Goal: Task Accomplishment & Management: Manage account settings

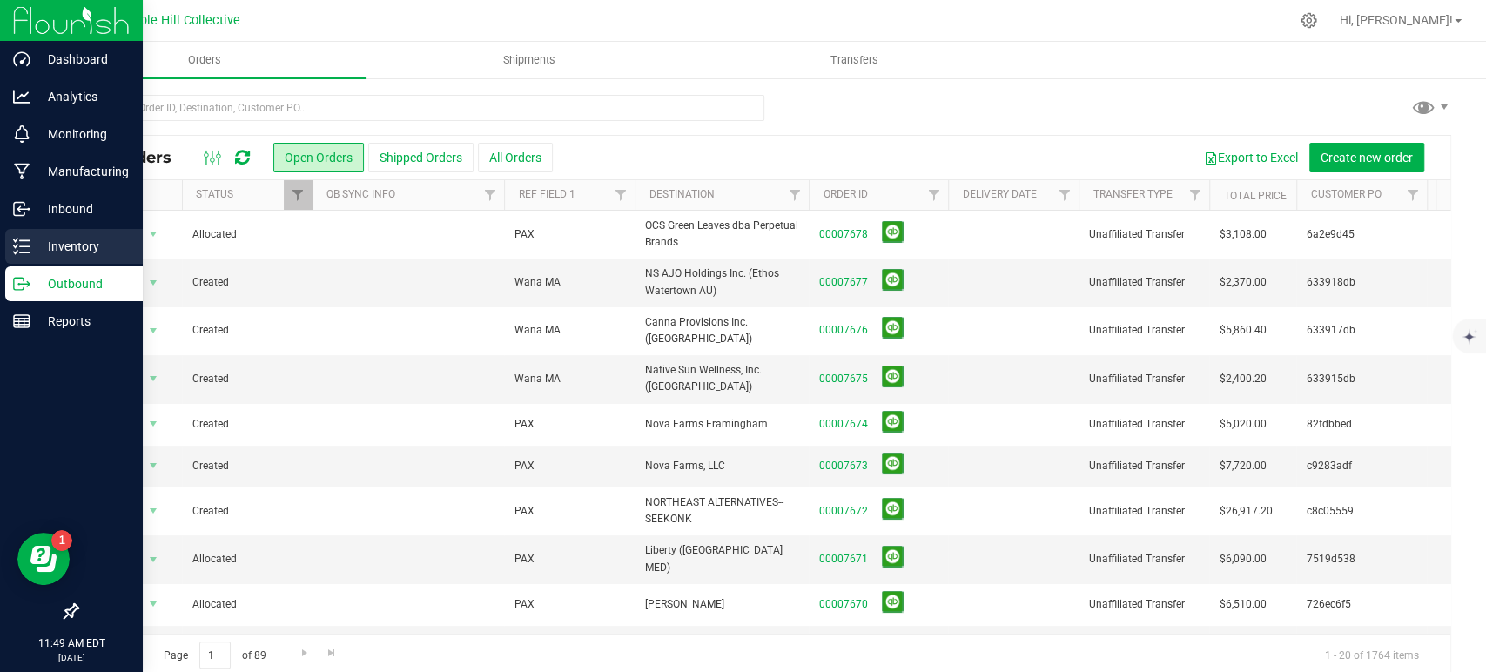
click at [35, 242] on p "Inventory" at bounding box center [82, 246] width 104 height 21
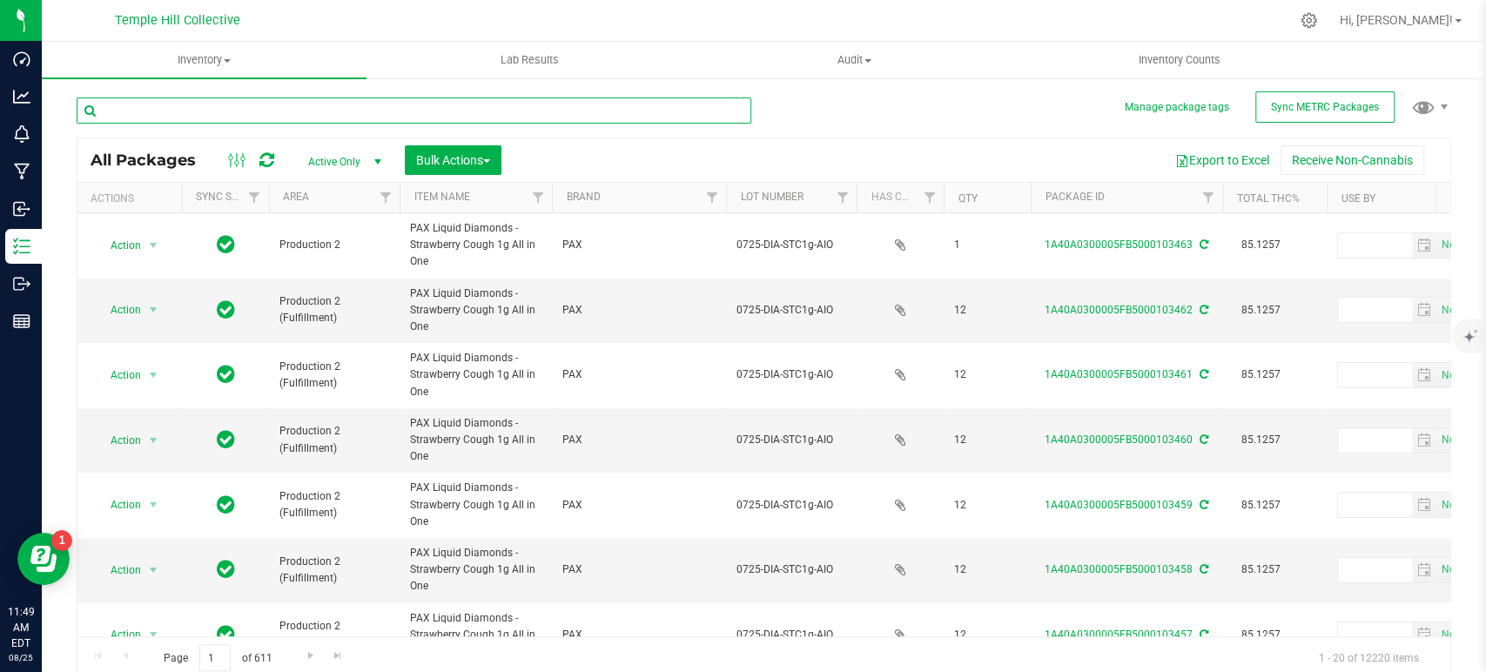
click at [526, 111] on input "text" at bounding box center [414, 111] width 675 height 26
type input "pink pineapple"
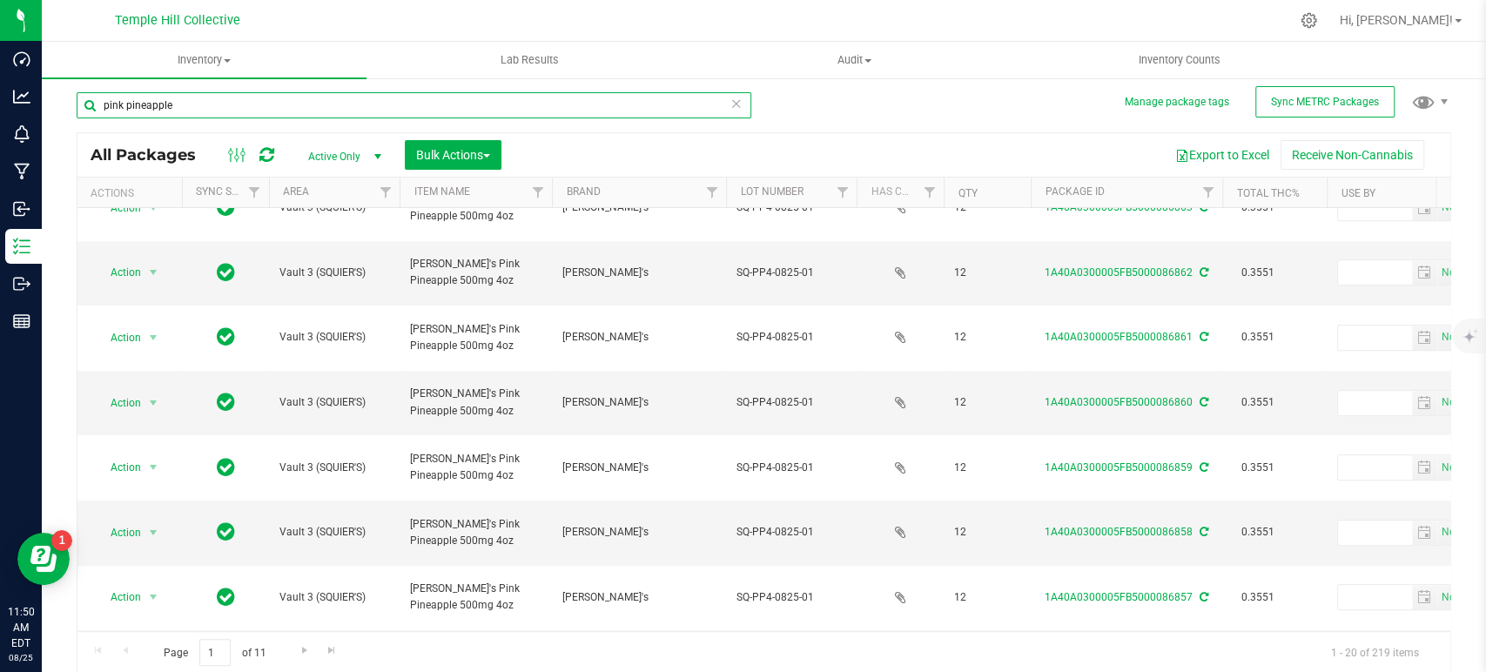
scroll to position [6, 0]
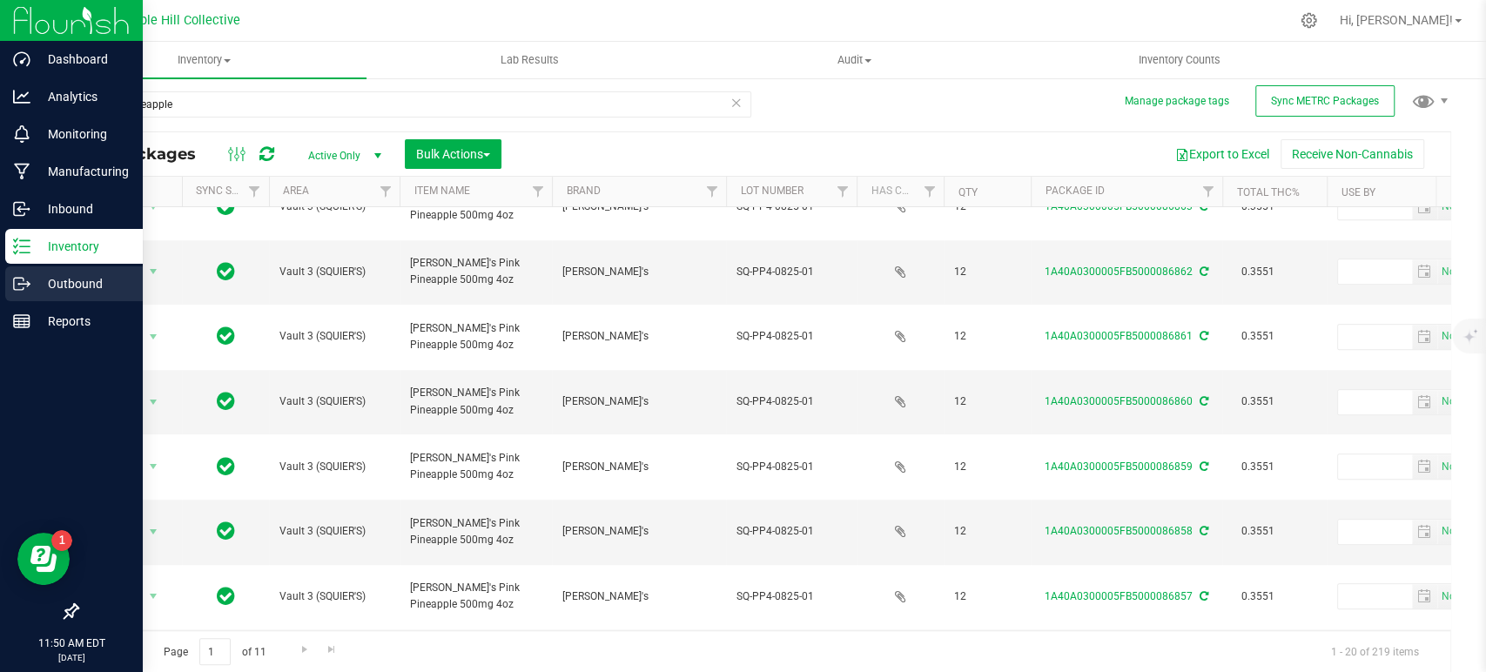
click at [36, 278] on p "Outbound" at bounding box center [82, 283] width 104 height 21
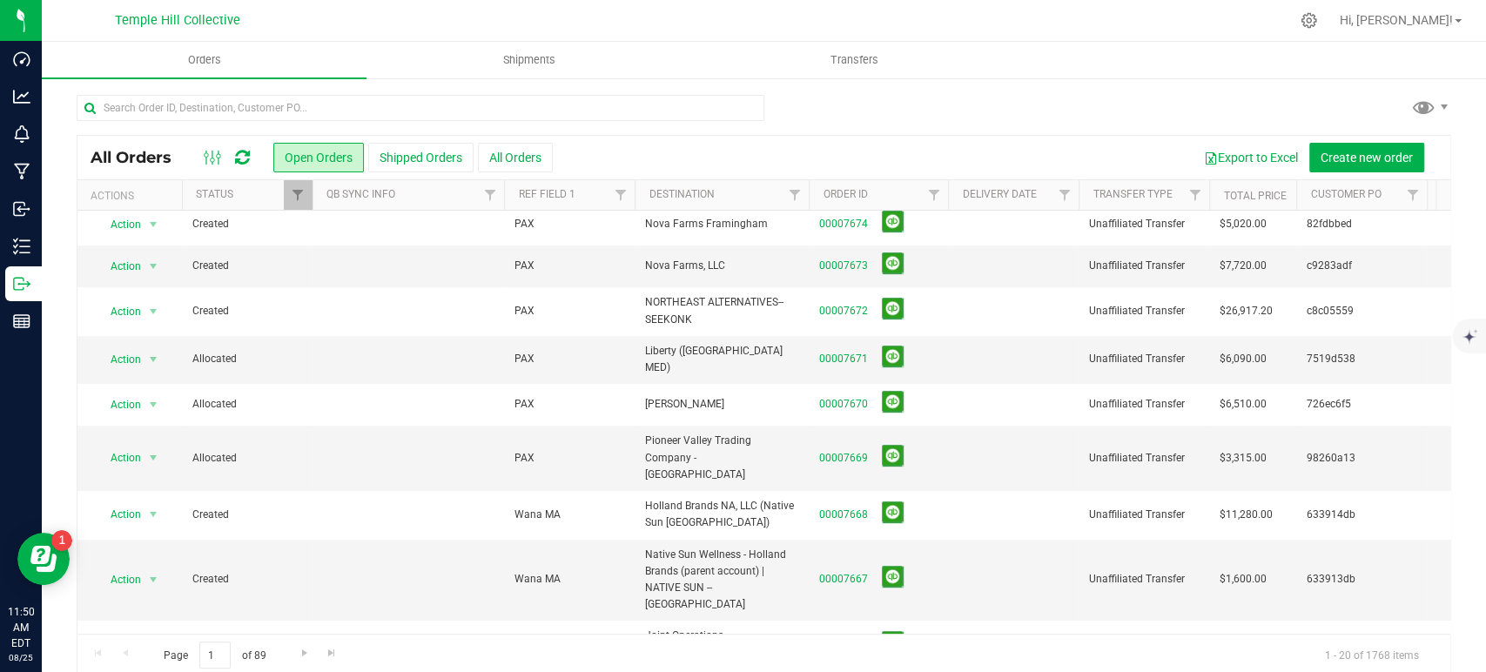
scroll to position [510, 0]
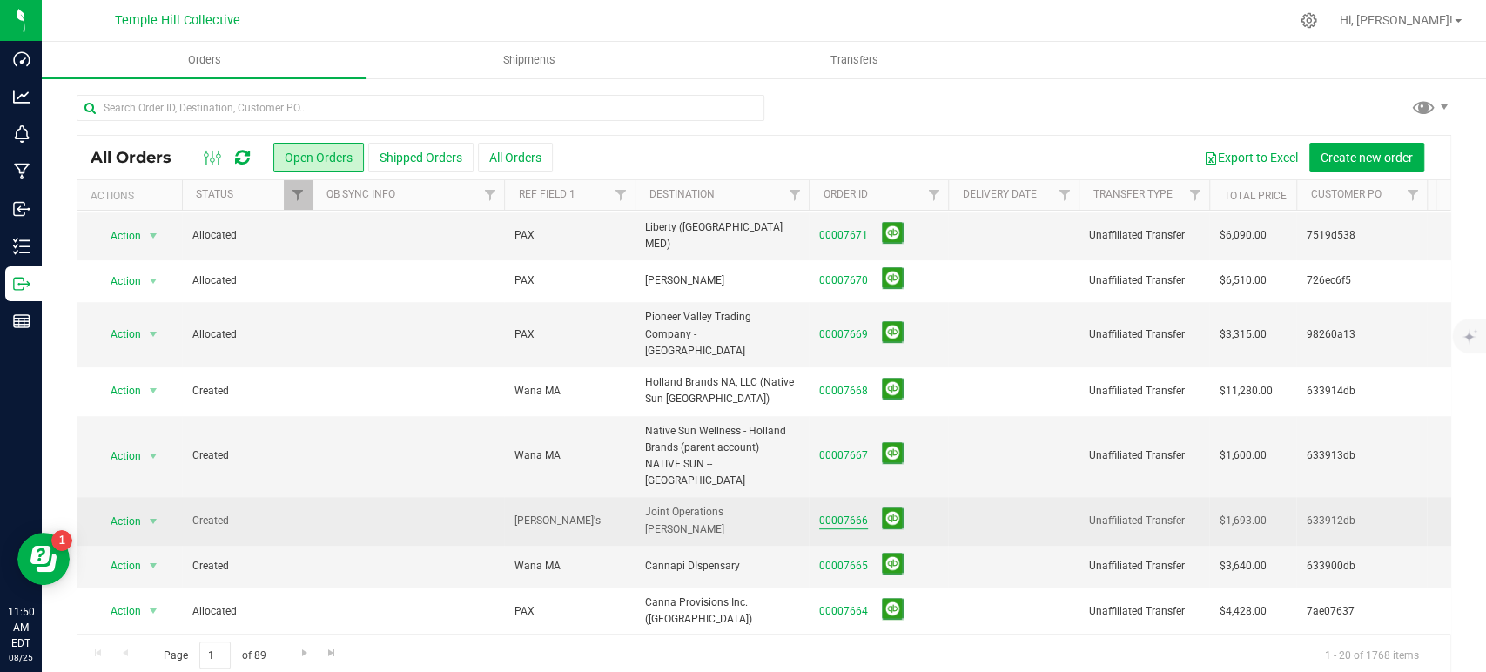
click at [842, 513] on link "00007666" at bounding box center [843, 521] width 49 height 17
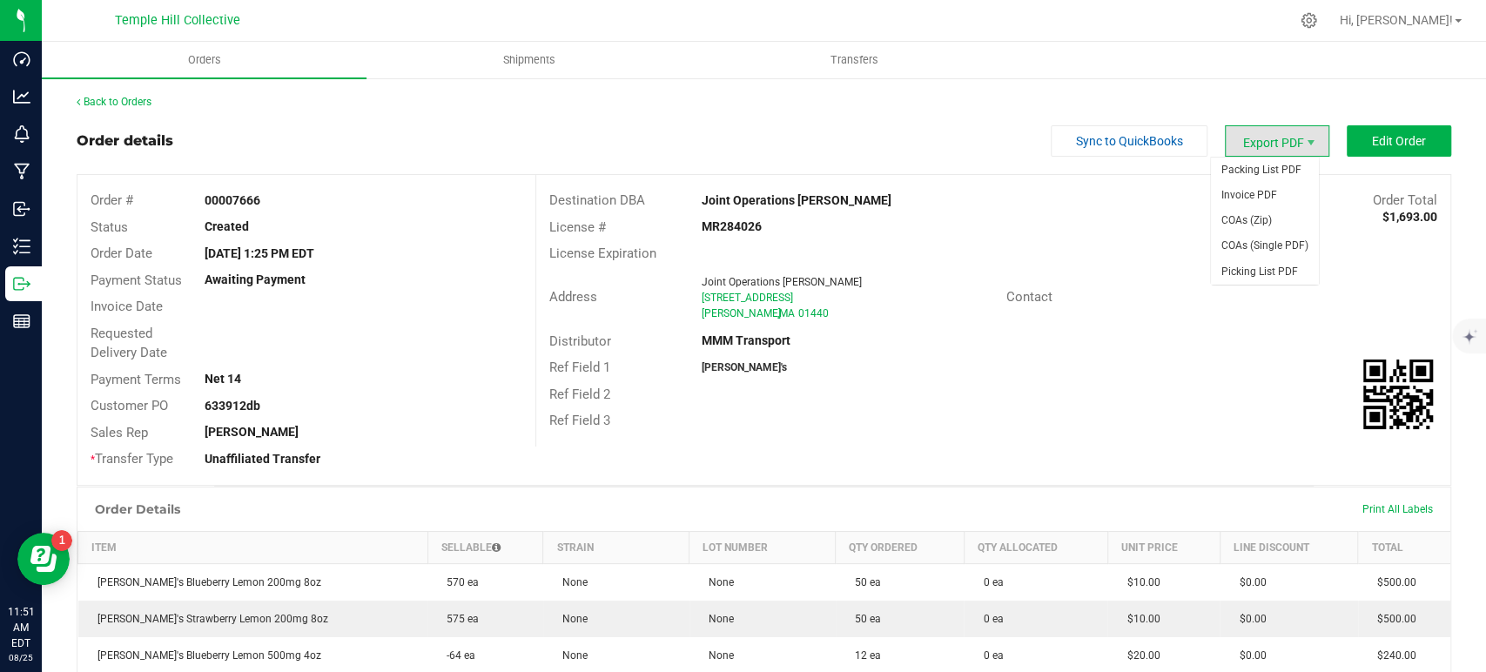
click at [1268, 144] on span "Export PDF" at bounding box center [1277, 140] width 104 height 31
click at [1263, 177] on span "Packing List PDF" at bounding box center [1265, 170] width 108 height 25
click at [123, 104] on link "Back to Orders" at bounding box center [114, 102] width 75 height 12
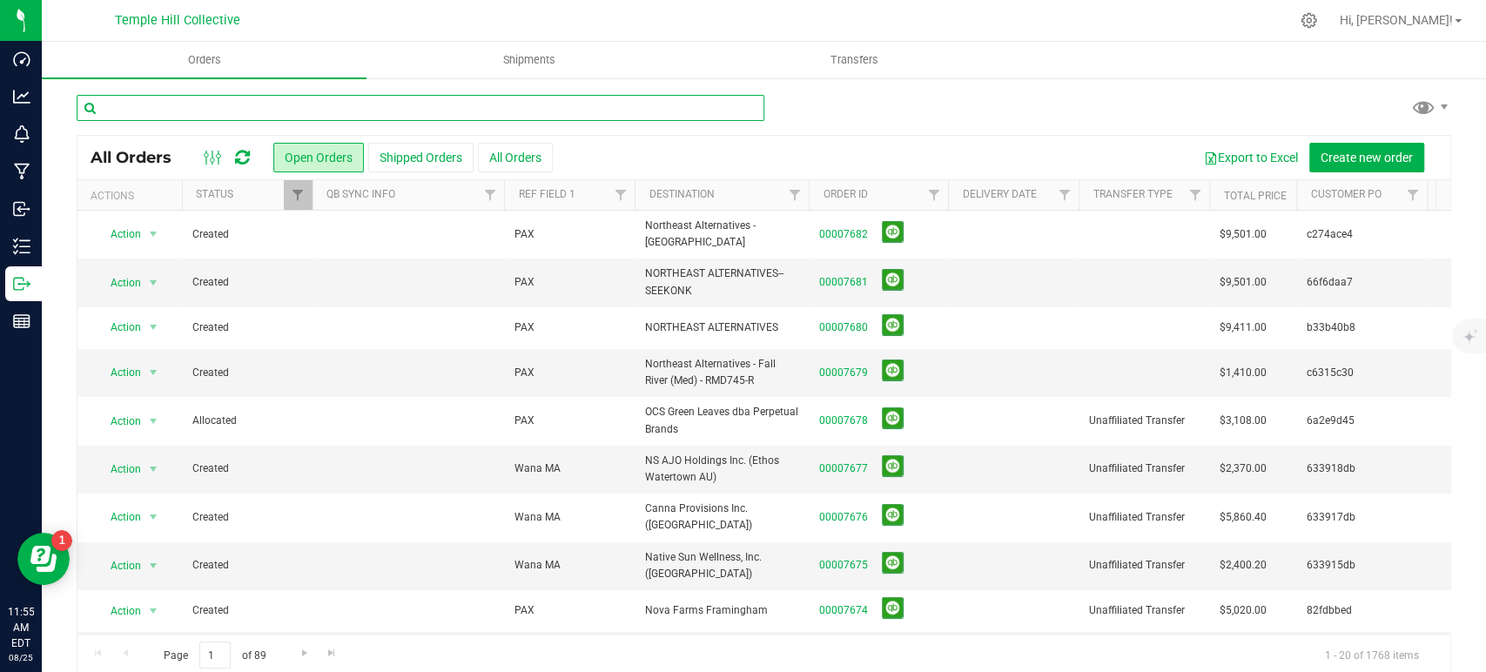
click at [376, 99] on input "text" at bounding box center [421, 108] width 688 height 26
paste input "c6315c30"
type input "c6315c30"
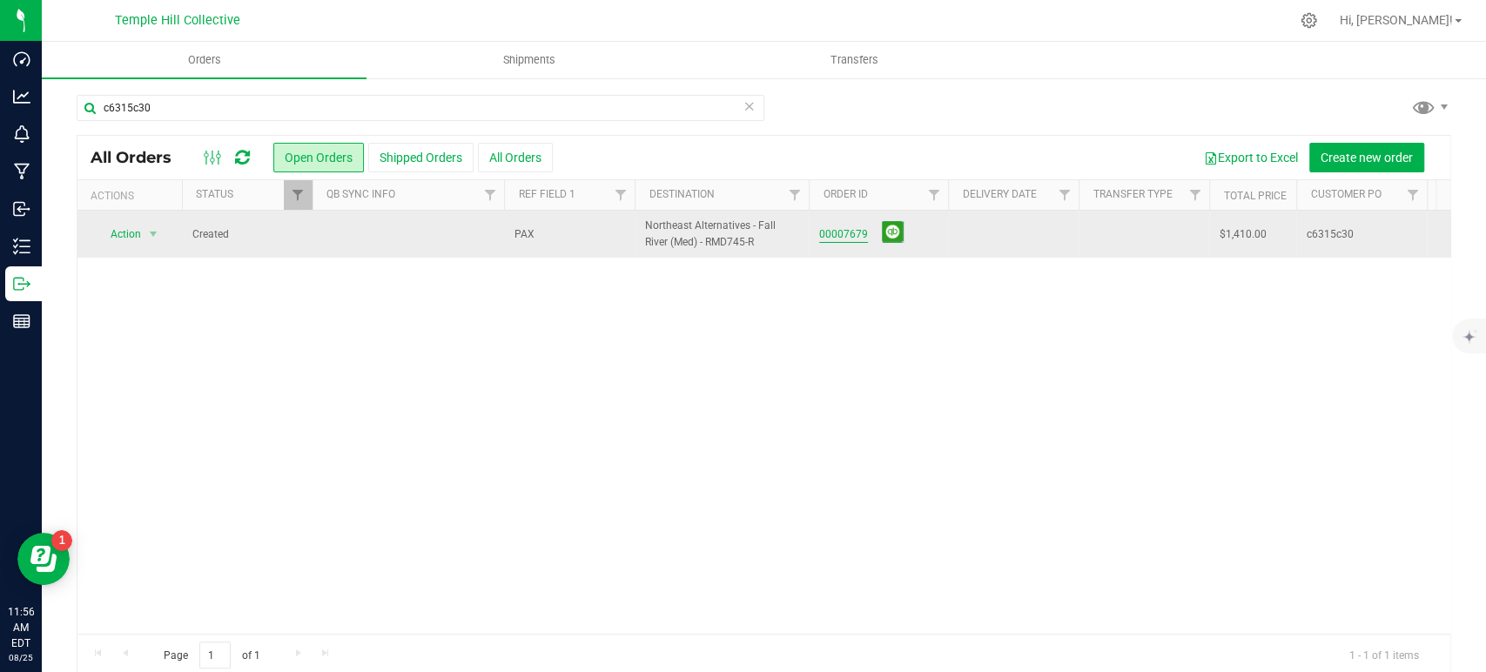
click at [848, 228] on link "00007679" at bounding box center [843, 234] width 49 height 17
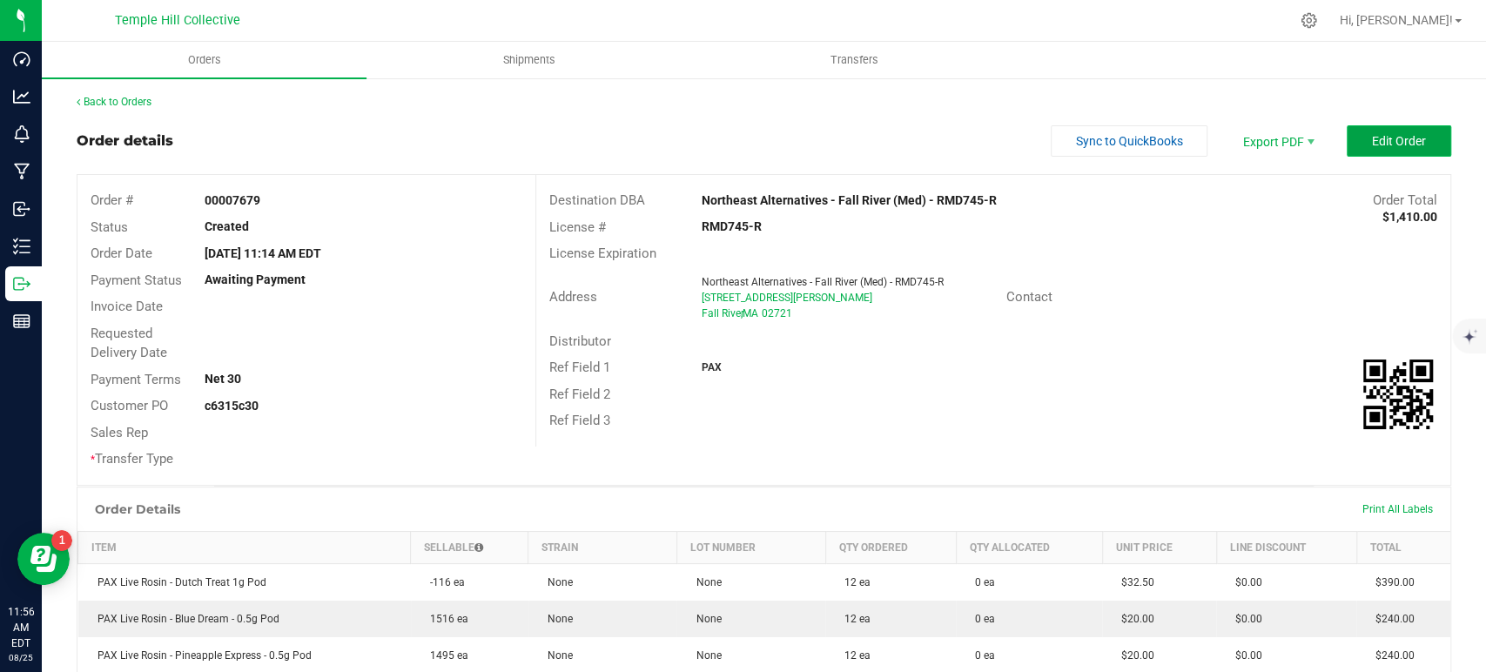
click at [1378, 143] on span "Edit Order" at bounding box center [1399, 141] width 54 height 14
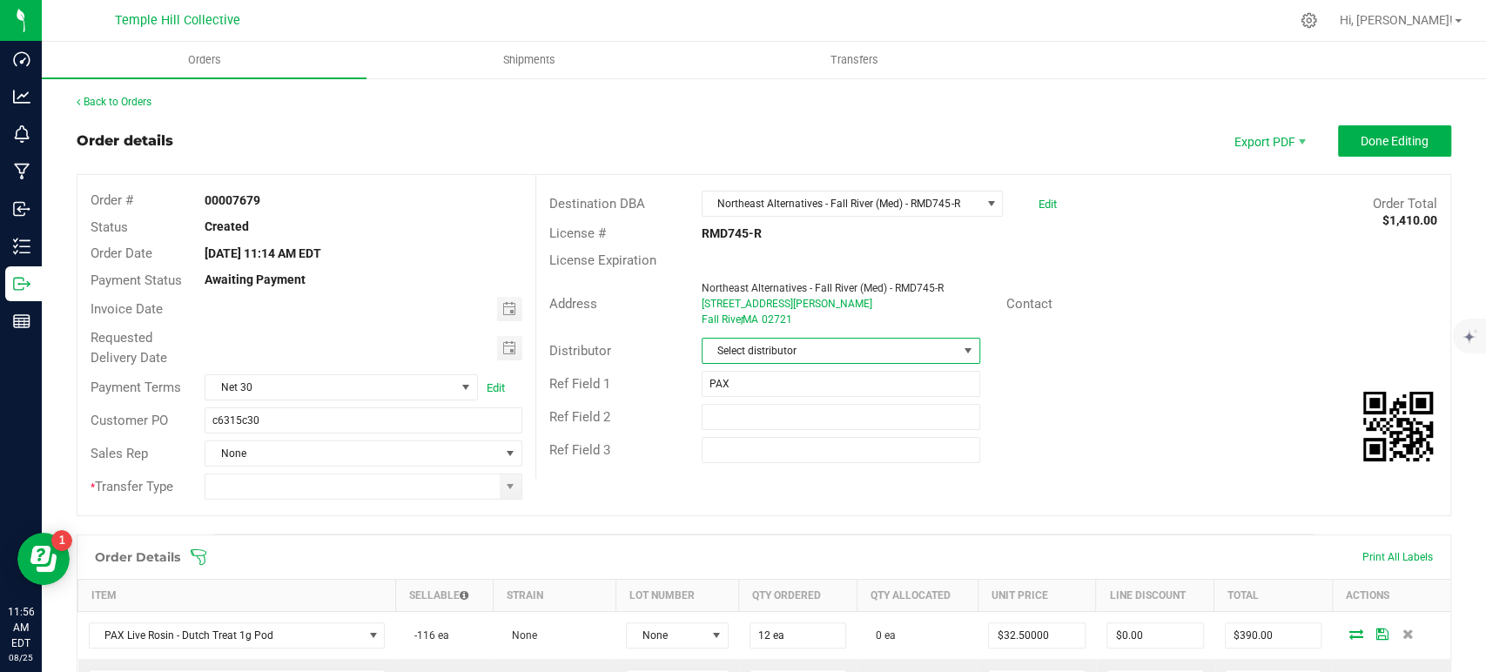
click at [814, 347] on span "Select distributor" at bounding box center [830, 351] width 255 height 24
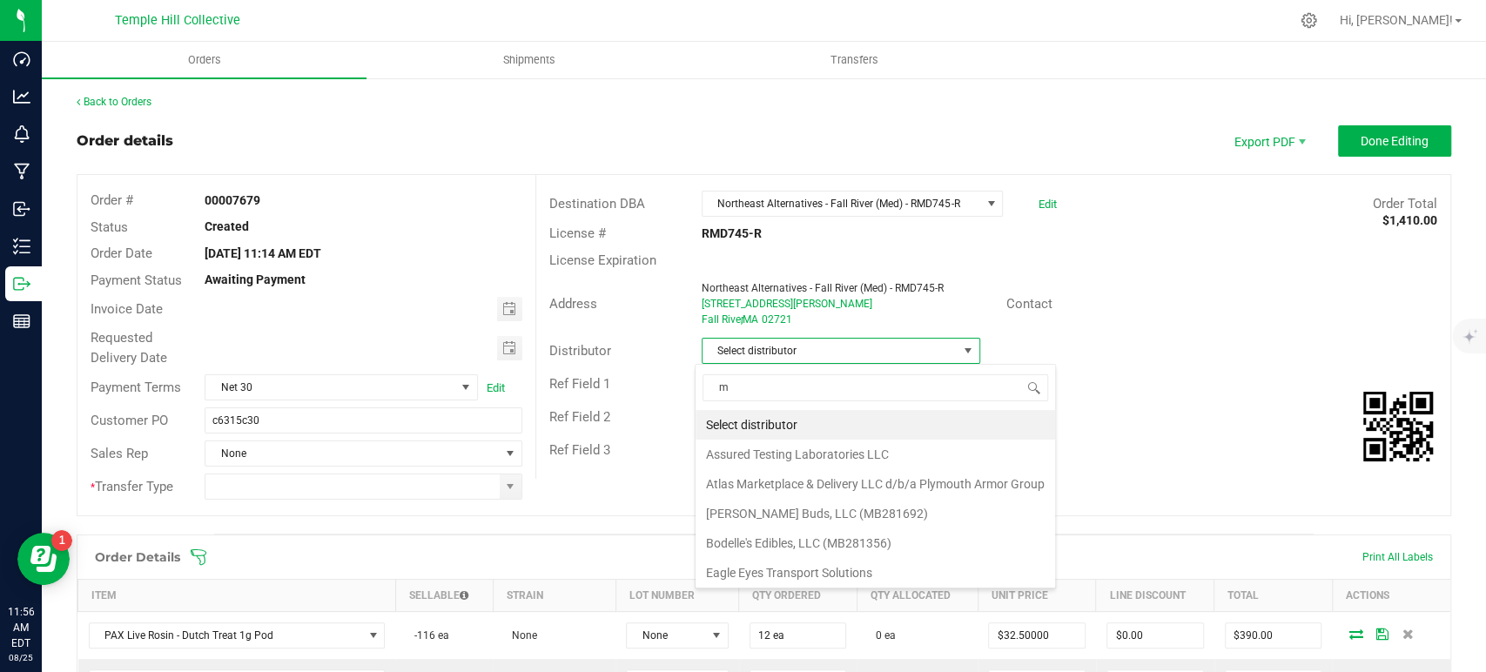
scroll to position [25, 275]
type input "mmm"
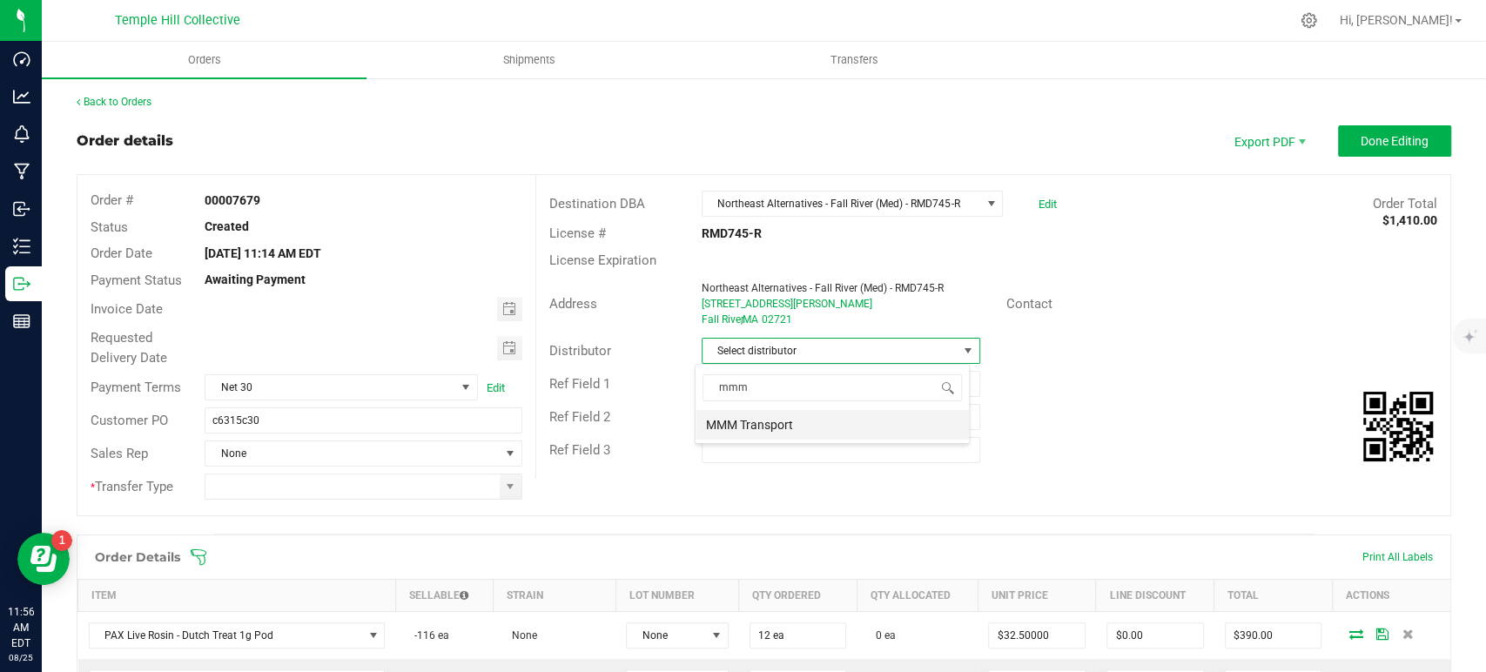
click at [805, 424] on li "MMM Transport" at bounding box center [832, 425] width 273 height 30
click at [503, 486] on span at bounding box center [510, 487] width 14 height 14
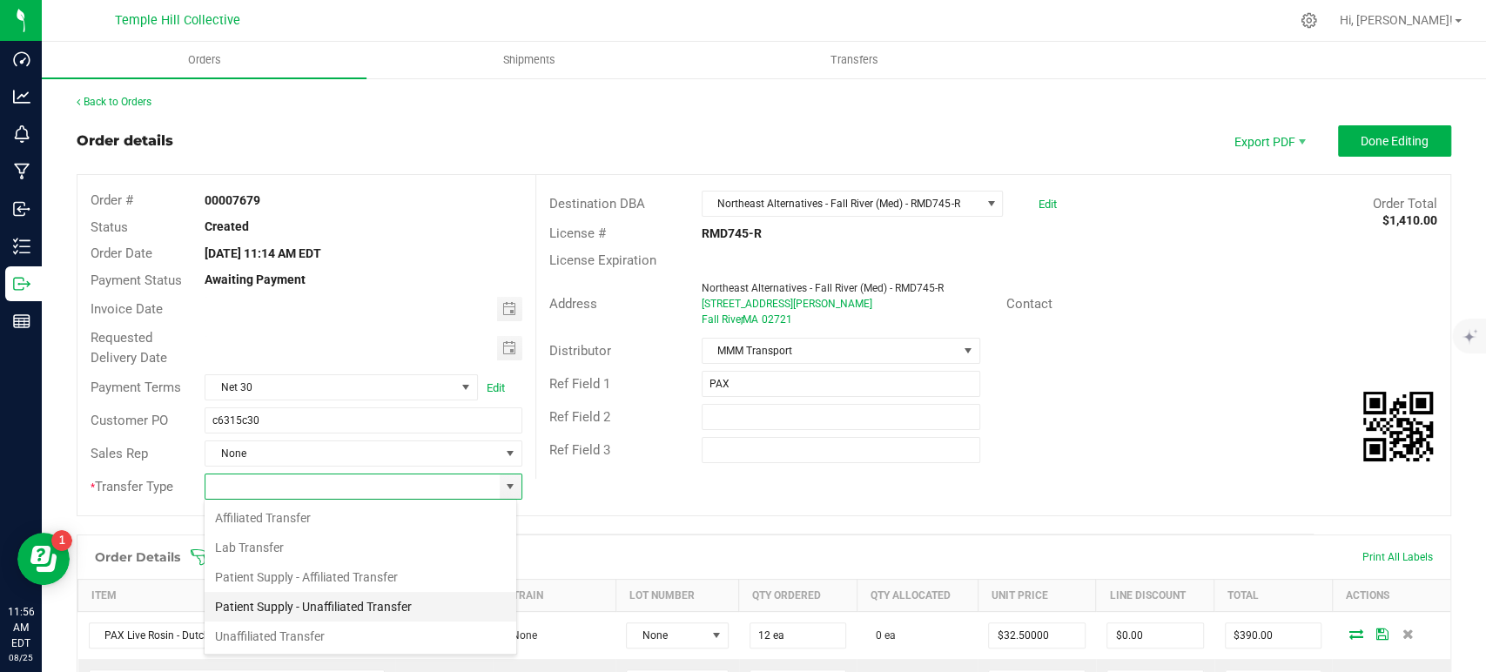
scroll to position [25, 313]
click at [322, 636] on li "Unaffiliated Transfer" at bounding box center [361, 637] width 312 height 30
type input "Unaffiliated Transfer"
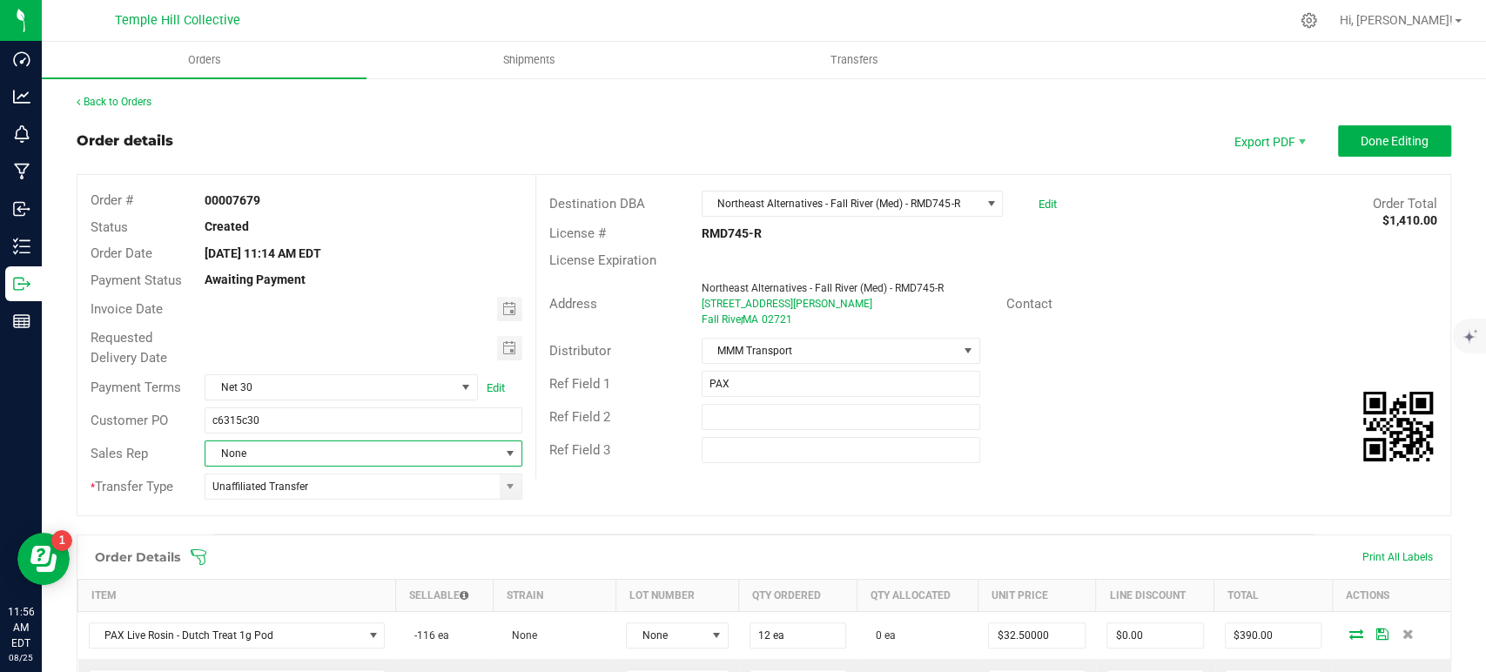
click at [324, 454] on span "None" at bounding box center [351, 453] width 293 height 24
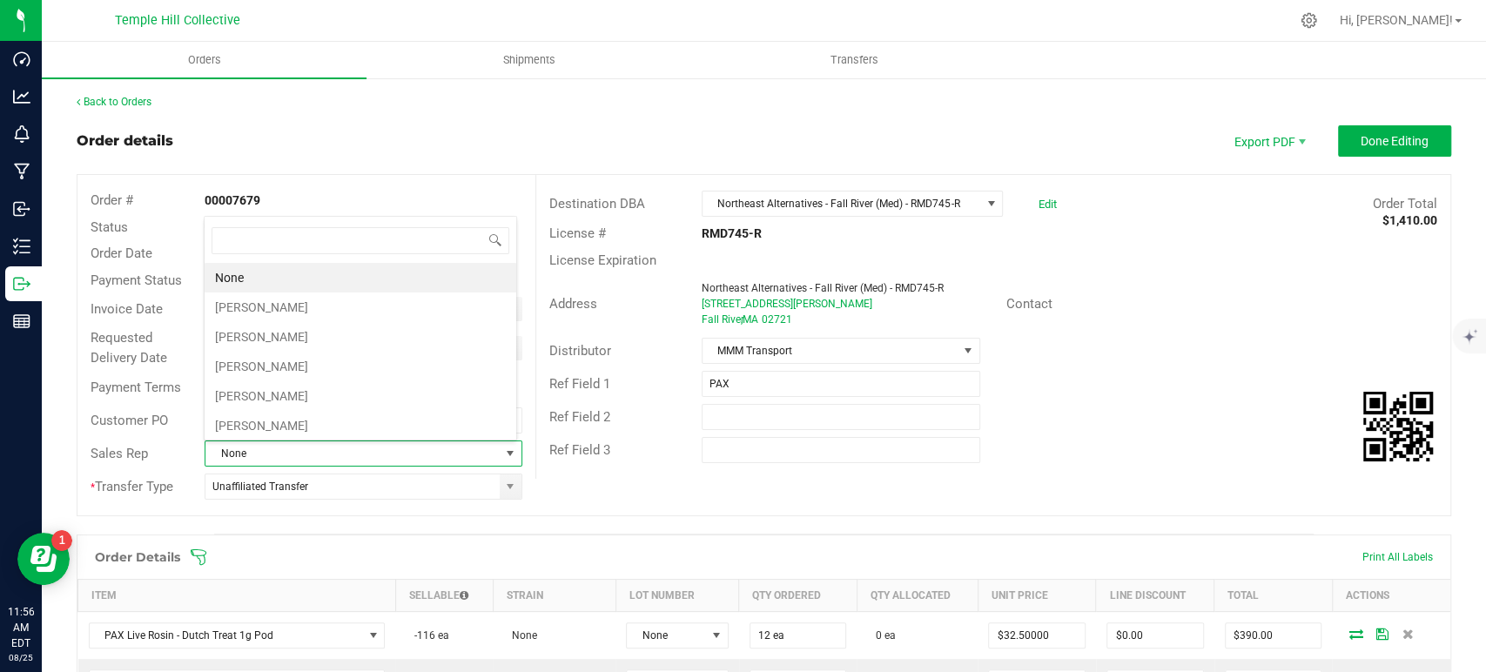
scroll to position [25, 309]
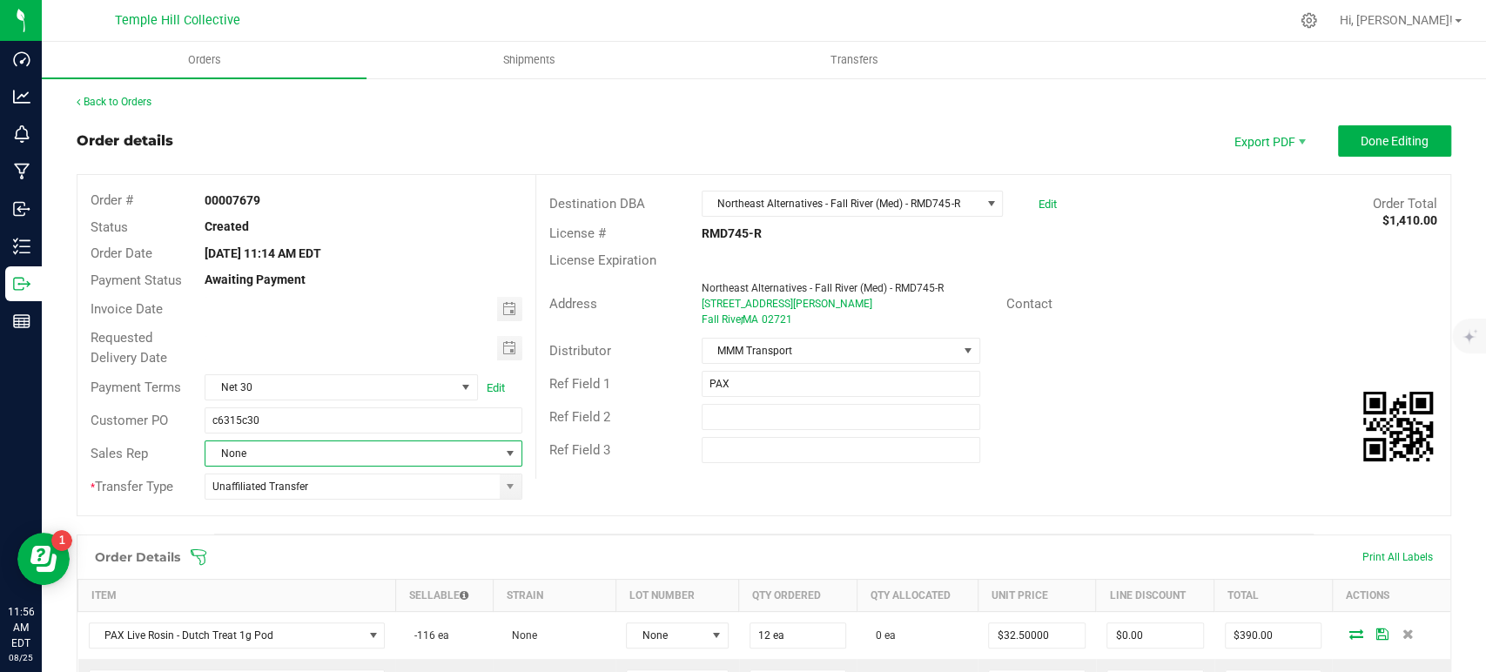
click at [272, 455] on span "None" at bounding box center [351, 453] width 293 height 24
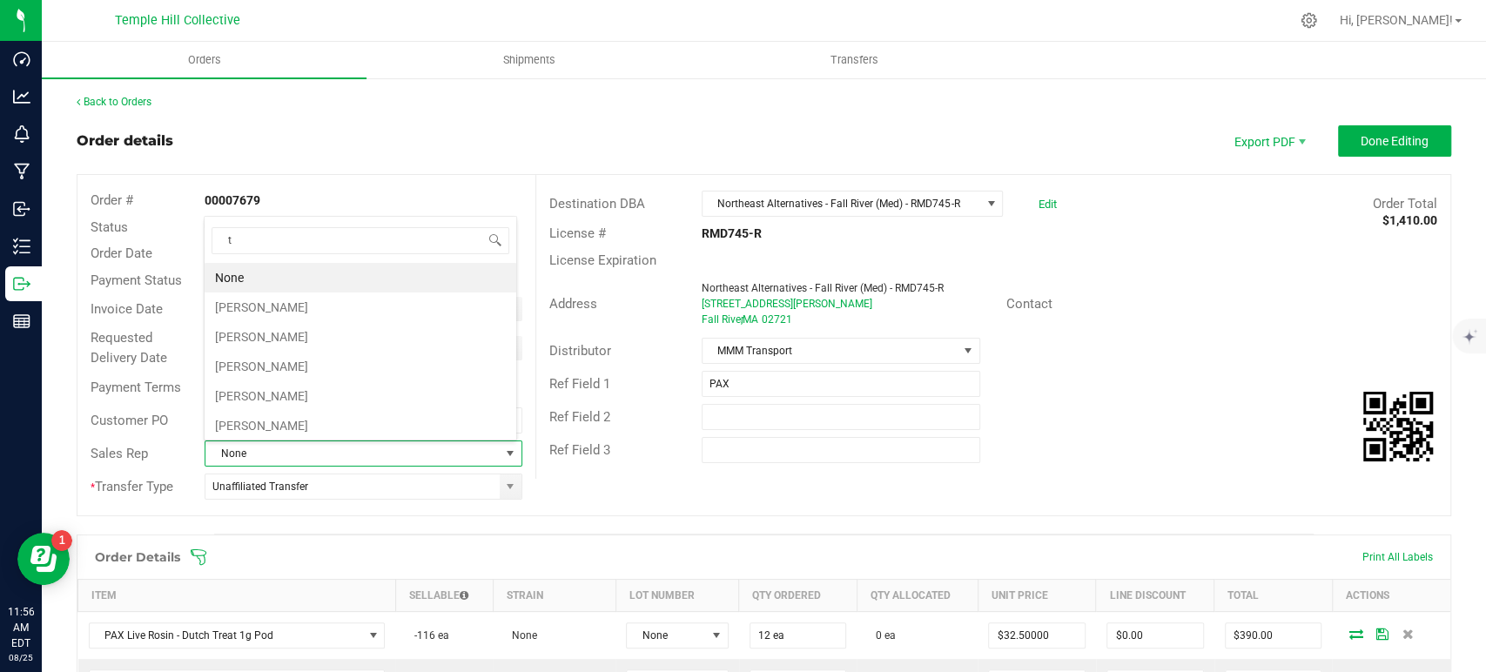
type input "th"
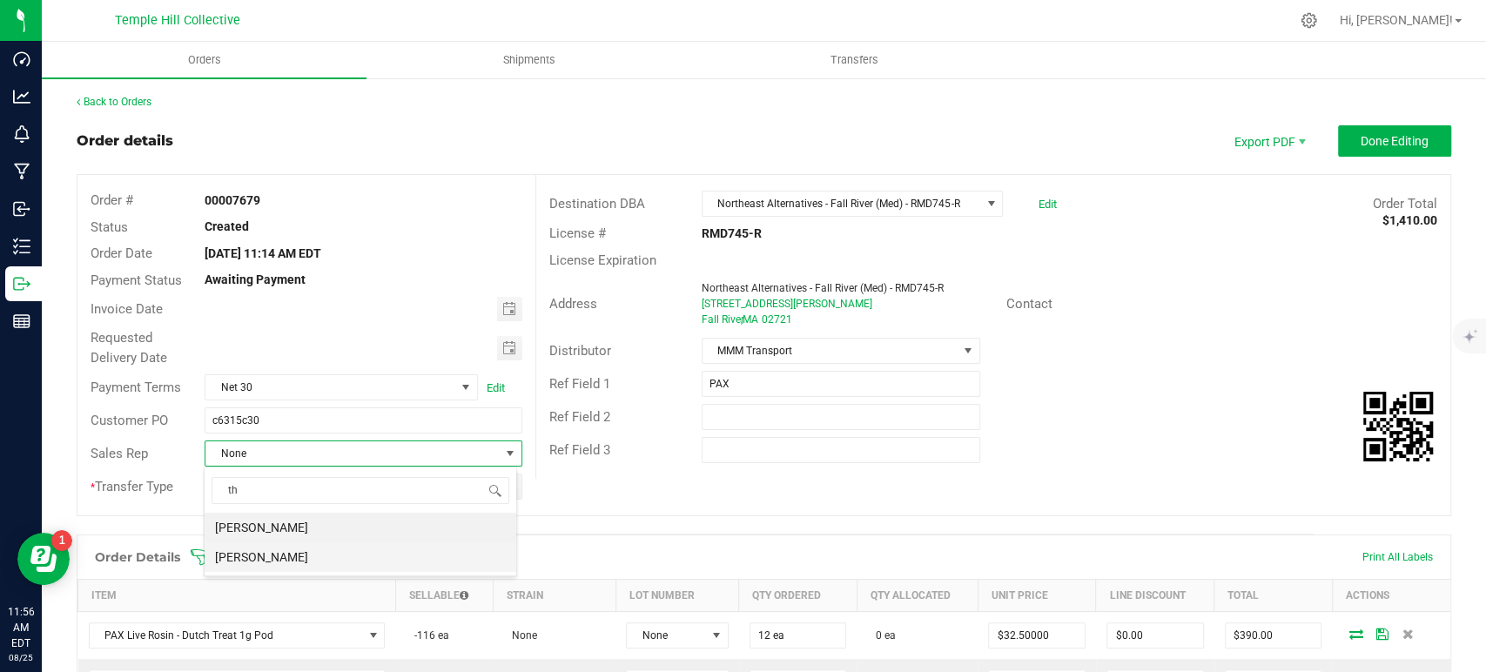
click at [293, 565] on li "[PERSON_NAME]" at bounding box center [361, 557] width 312 height 30
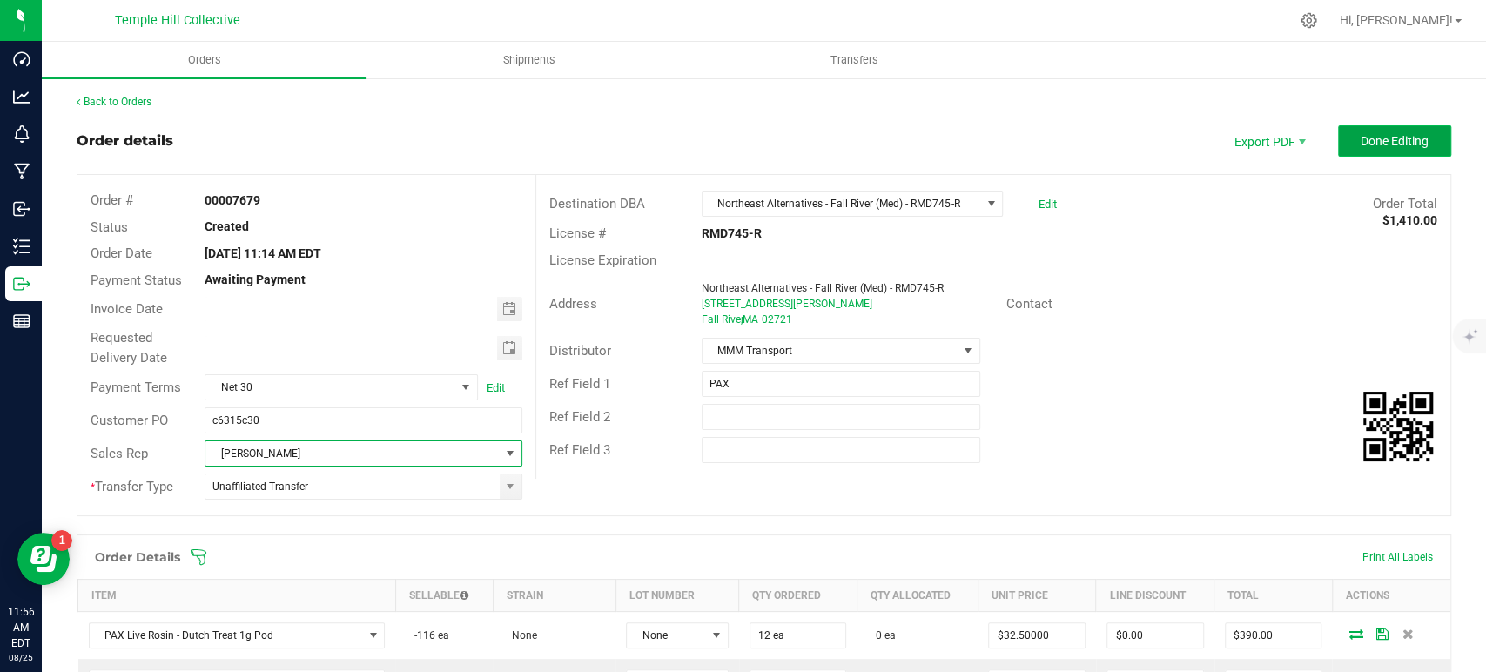
click at [1364, 141] on span "Done Editing" at bounding box center [1395, 141] width 68 height 14
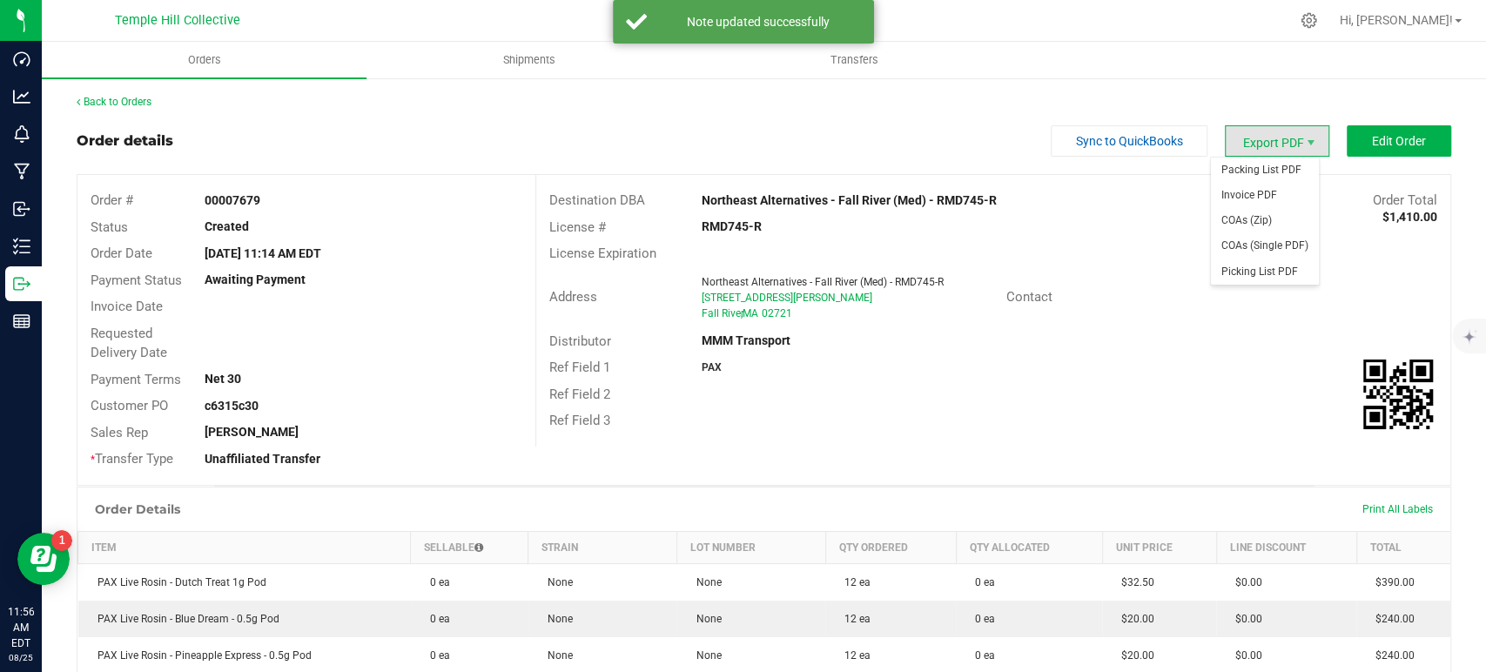
click at [1259, 143] on span "Export PDF" at bounding box center [1277, 140] width 104 height 31
click at [1263, 161] on span "Packing List PDF" at bounding box center [1265, 170] width 108 height 25
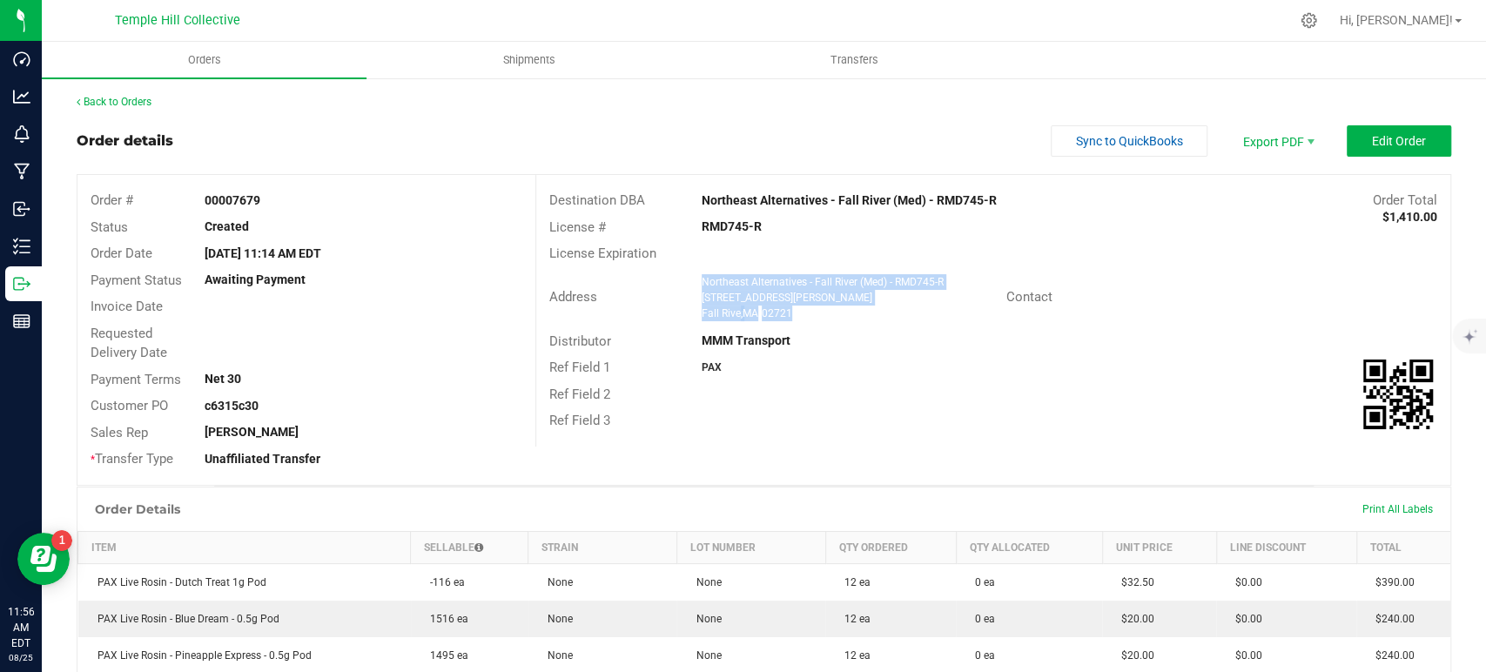
drag, startPoint x: 798, startPoint y: 317, endPoint x: 696, endPoint y: 281, distance: 108.8
click at [702, 281] on ngx-name-and-address "Northeast Alternatives - Fall River (Med) - RMD745-R 999 William S. Canning Bou…" at bounding box center [848, 297] width 292 height 47
copy ngx-name-and-address "Northeast Alternatives - Fall River (Med) - RMD745-R 999 William S. Canning Bou…"
click at [139, 103] on link "Back to Orders" at bounding box center [114, 102] width 75 height 12
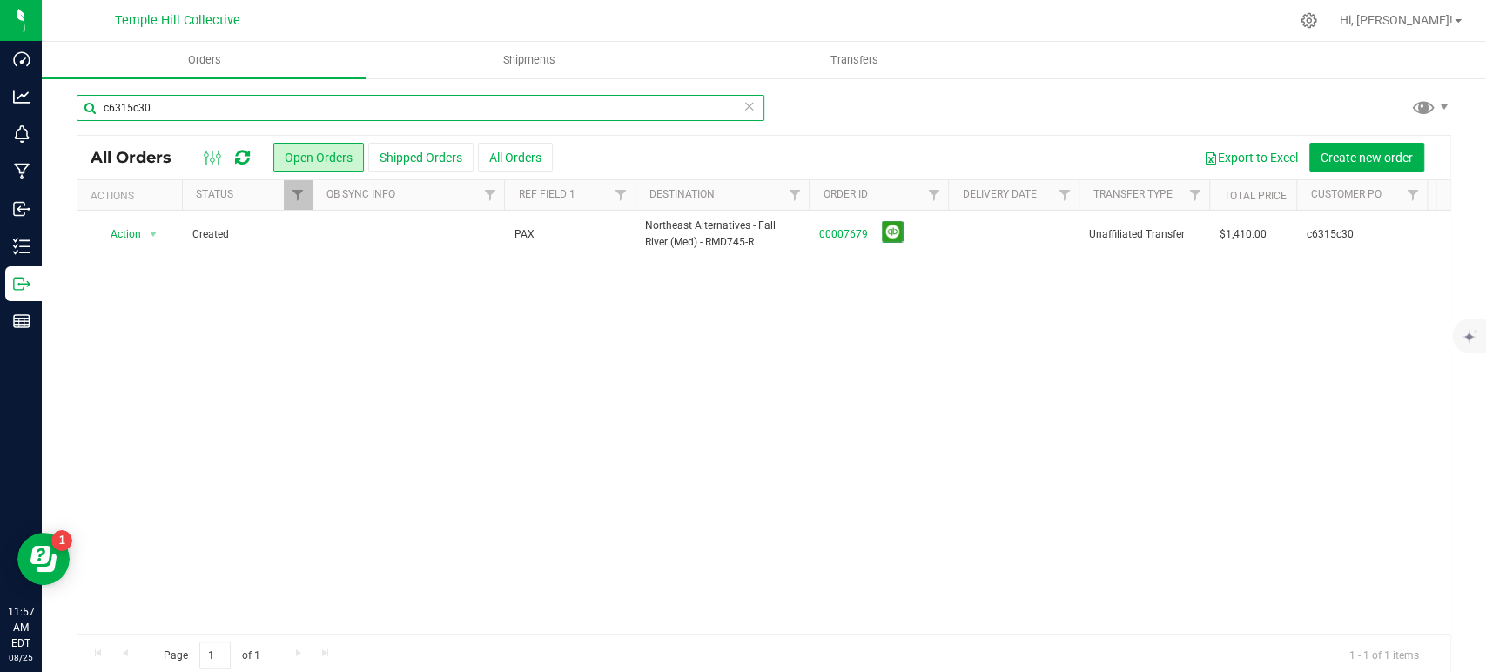
drag, startPoint x: 186, startPoint y: 109, endPoint x: 70, endPoint y: 104, distance: 116.8
click at [70, 104] on div "c6315c30 All Orders Open Orders Shipped Orders All Orders Export to Excel Creat…" at bounding box center [764, 385] width 1445 height 617
paste input "b33b40b8"
type input "b33b40b8"
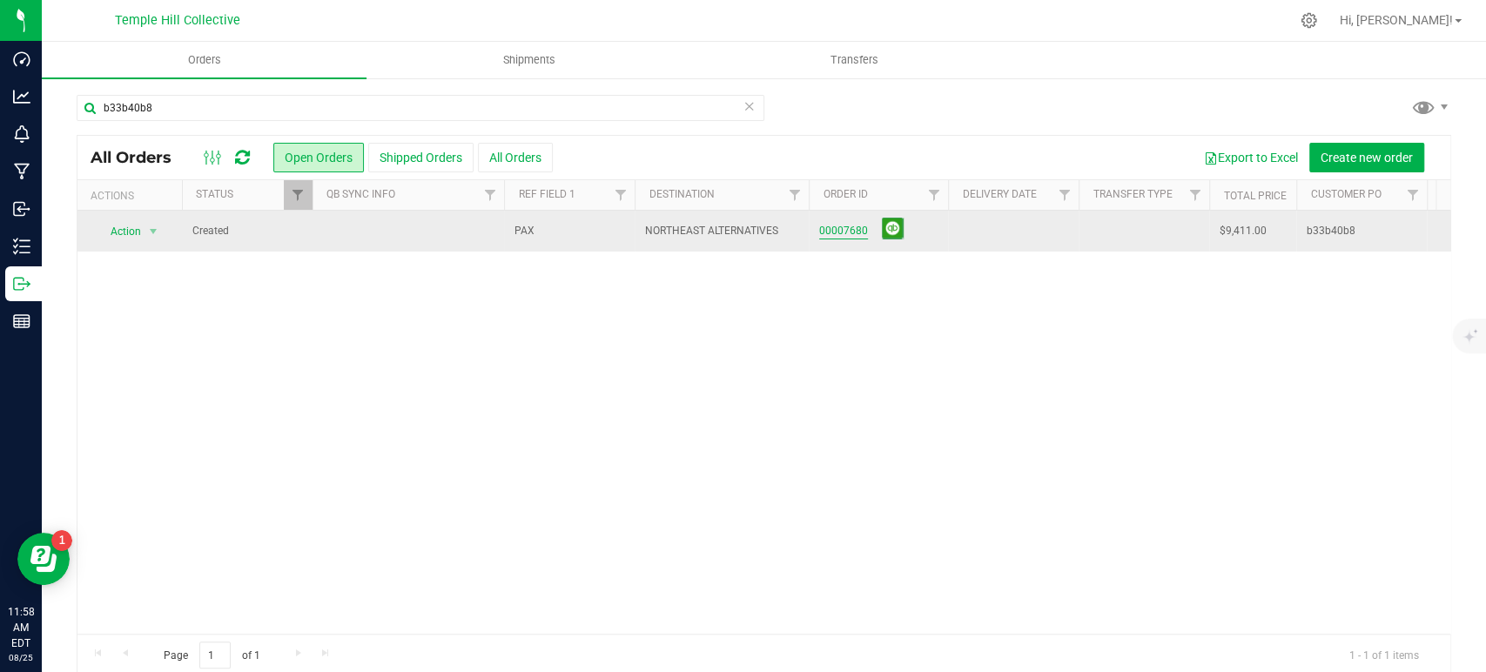
click at [848, 229] on link "00007680" at bounding box center [843, 231] width 49 height 17
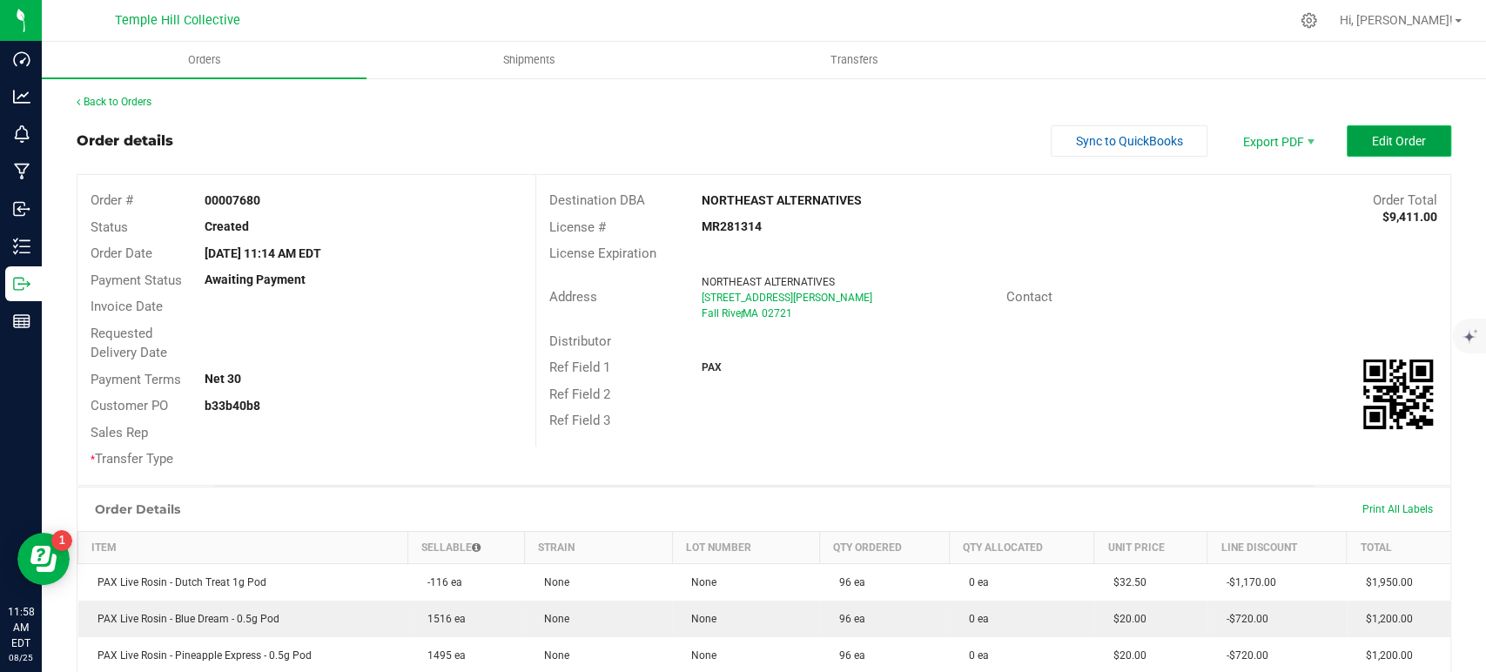
click at [1347, 136] on button "Edit Order" at bounding box center [1399, 140] width 104 height 31
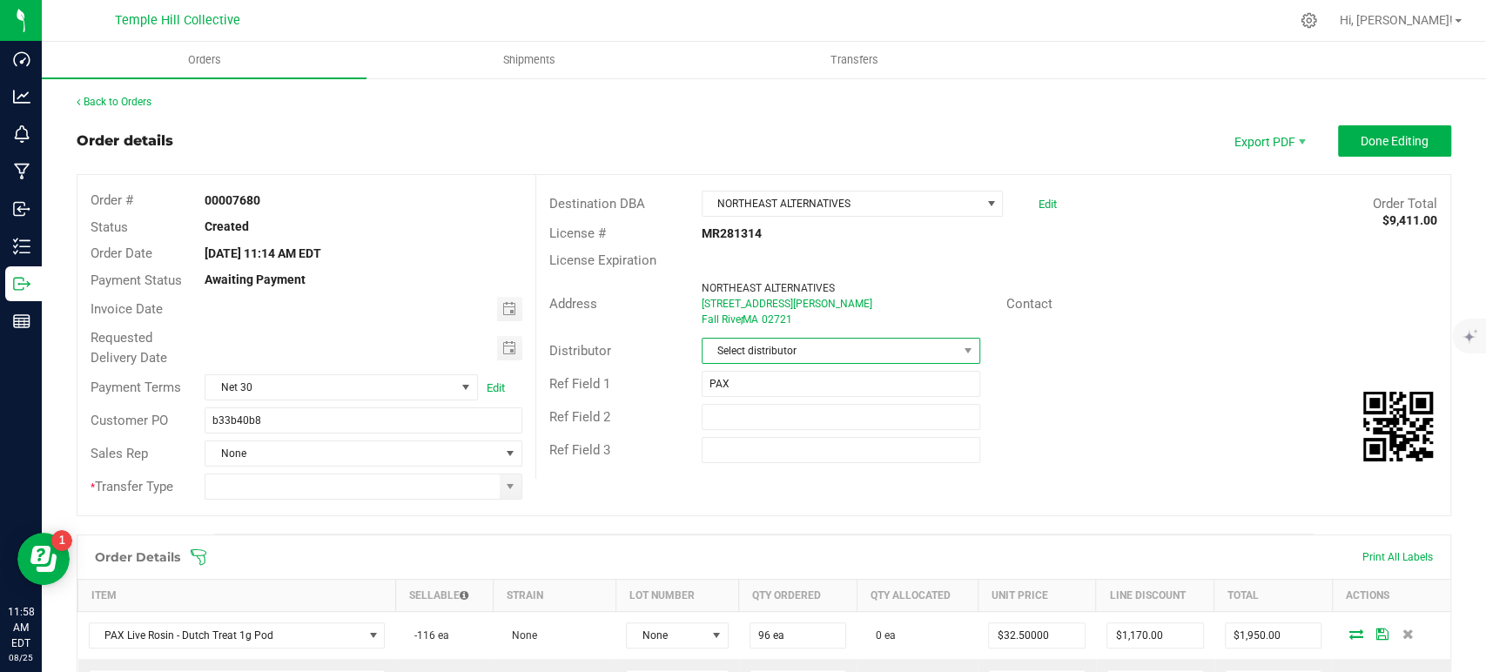
click at [801, 347] on span "Select distributor" at bounding box center [830, 351] width 255 height 24
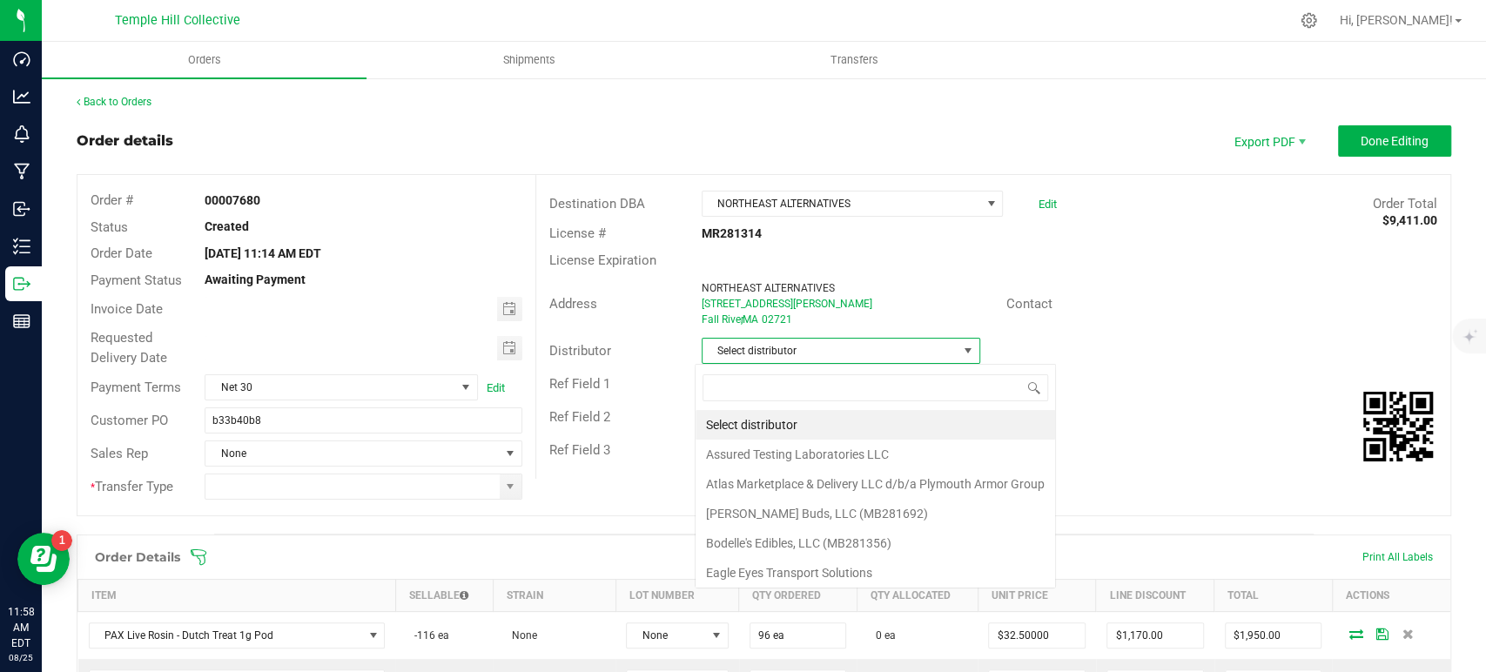
scroll to position [25, 275]
type input "mmm"
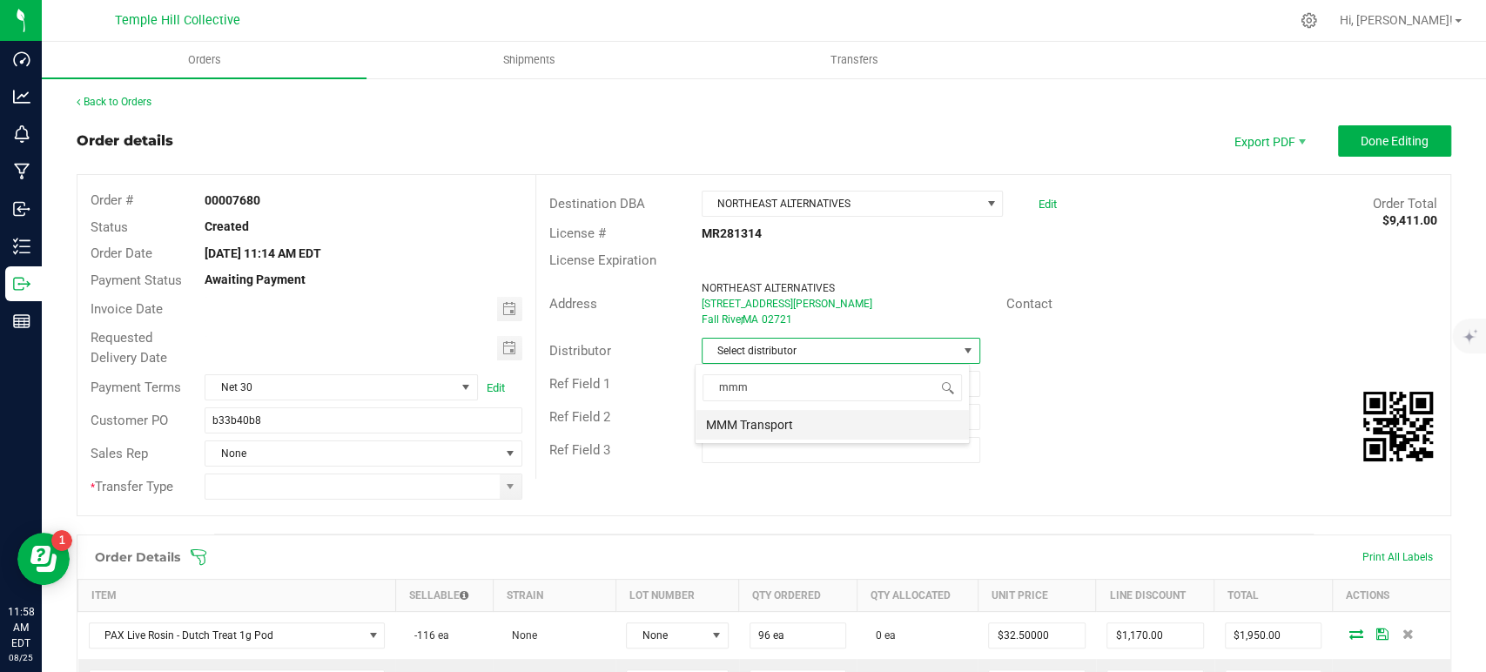
click at [787, 423] on li "MMM Transport" at bounding box center [832, 425] width 273 height 30
click at [504, 488] on span at bounding box center [510, 487] width 14 height 14
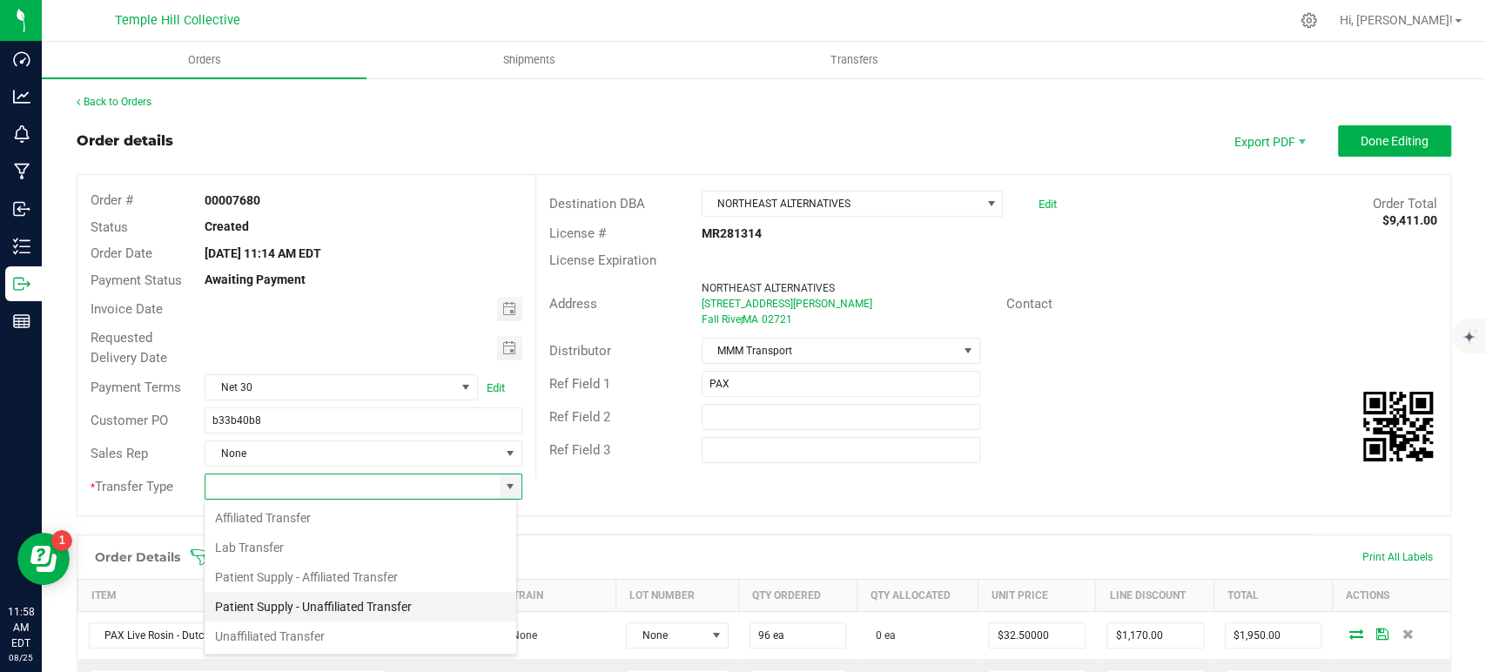
scroll to position [25, 313]
click at [348, 637] on li "Unaffiliated Transfer" at bounding box center [361, 637] width 312 height 30
type input "Unaffiliated Transfer"
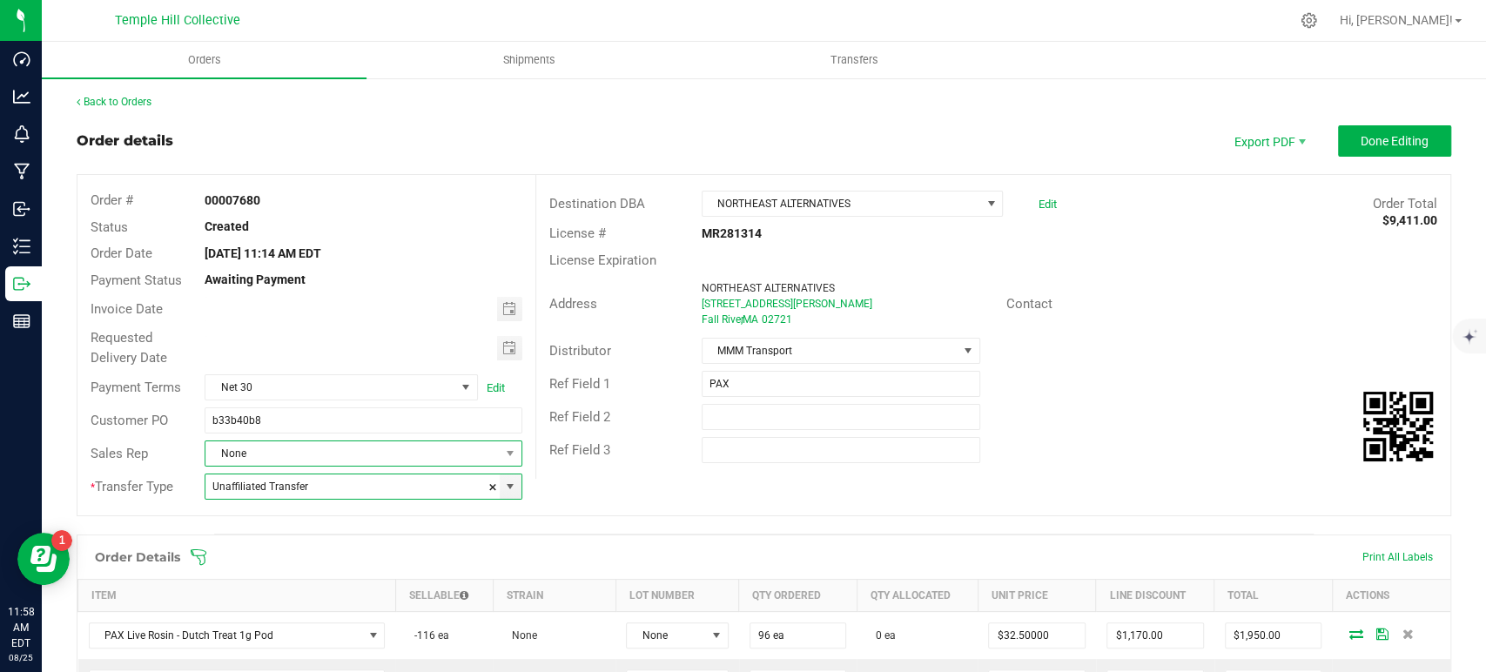
click at [363, 457] on span "None" at bounding box center [351, 453] width 293 height 24
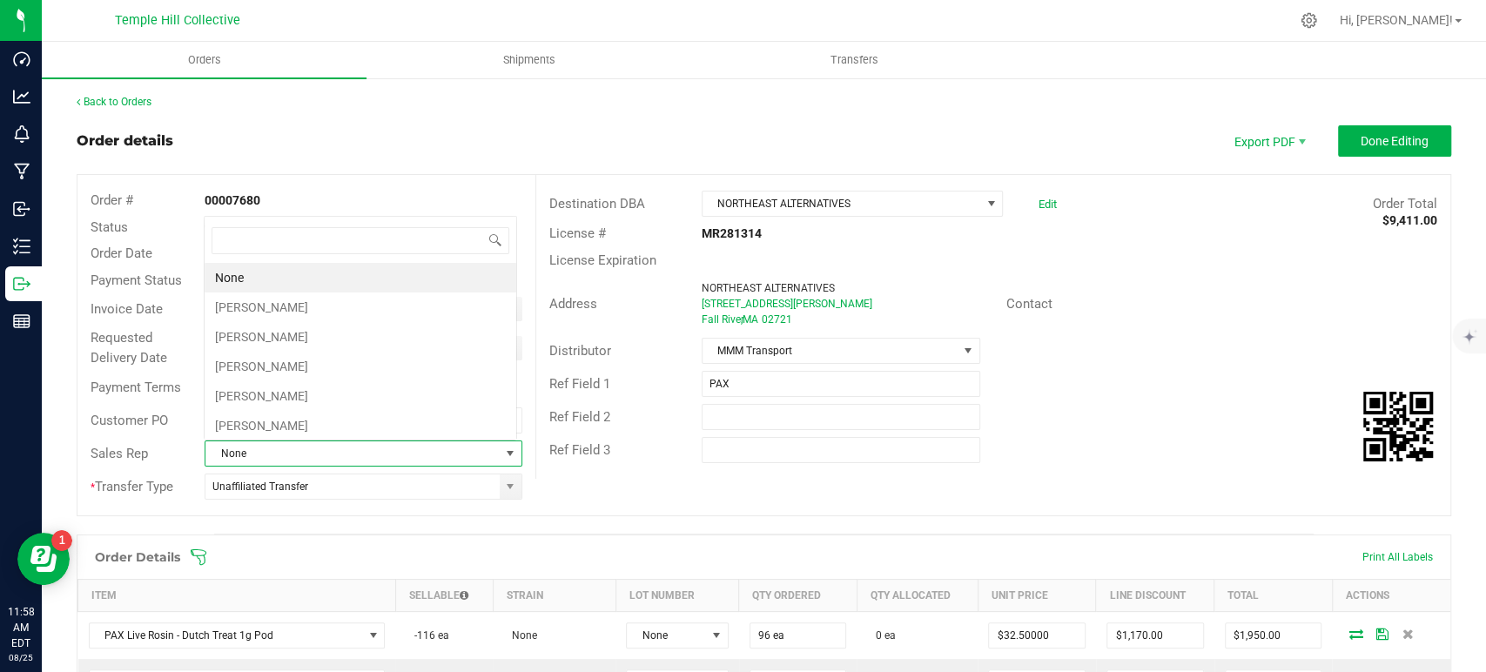
scroll to position [25, 309]
type input "th"
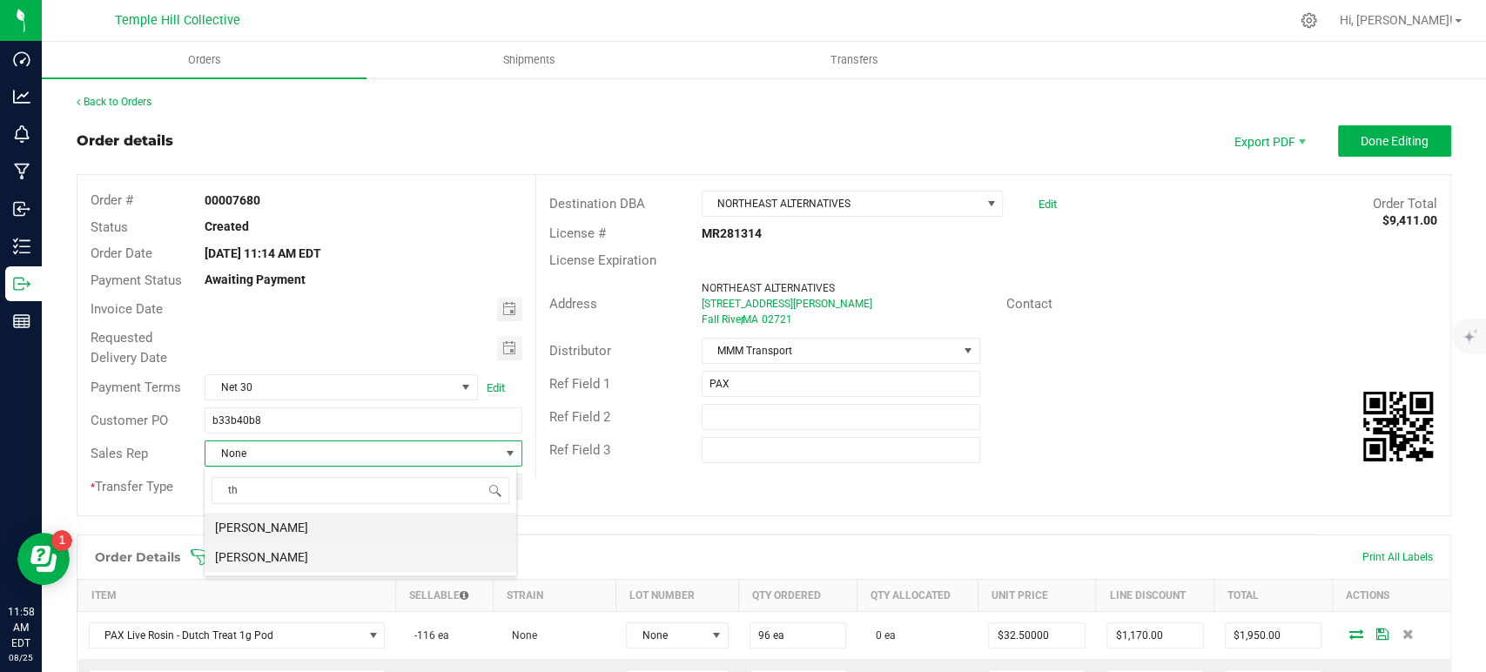
click at [333, 544] on li "[PERSON_NAME]" at bounding box center [361, 557] width 312 height 30
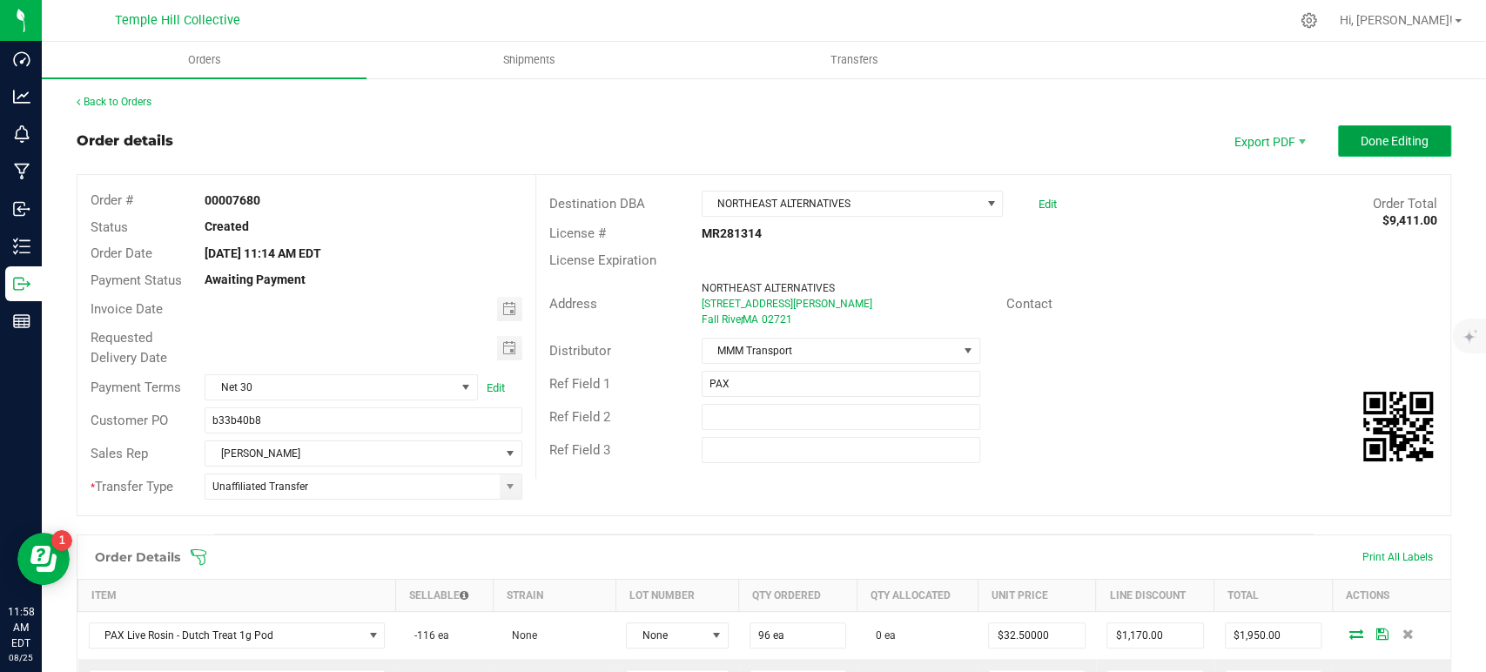
click at [1364, 143] on span "Done Editing" at bounding box center [1395, 141] width 68 height 14
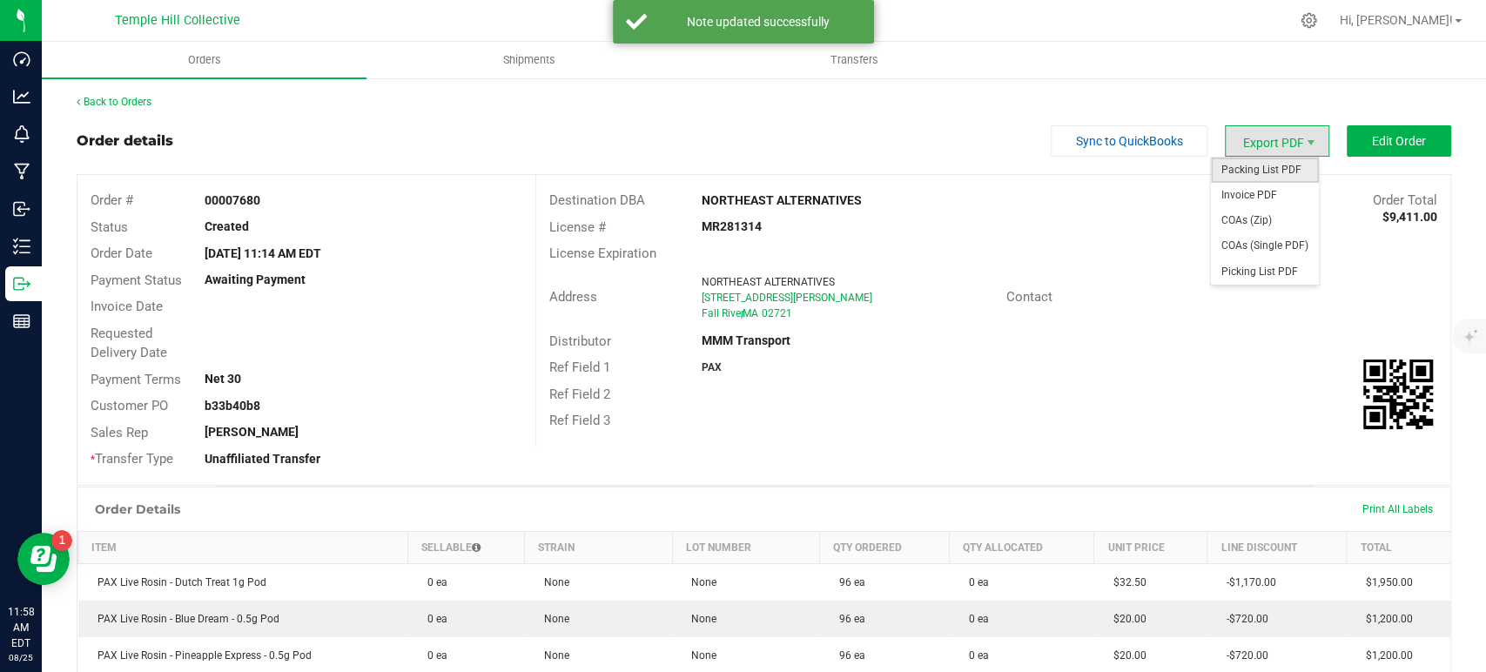
click at [1270, 177] on span "Packing List PDF" at bounding box center [1265, 170] width 108 height 25
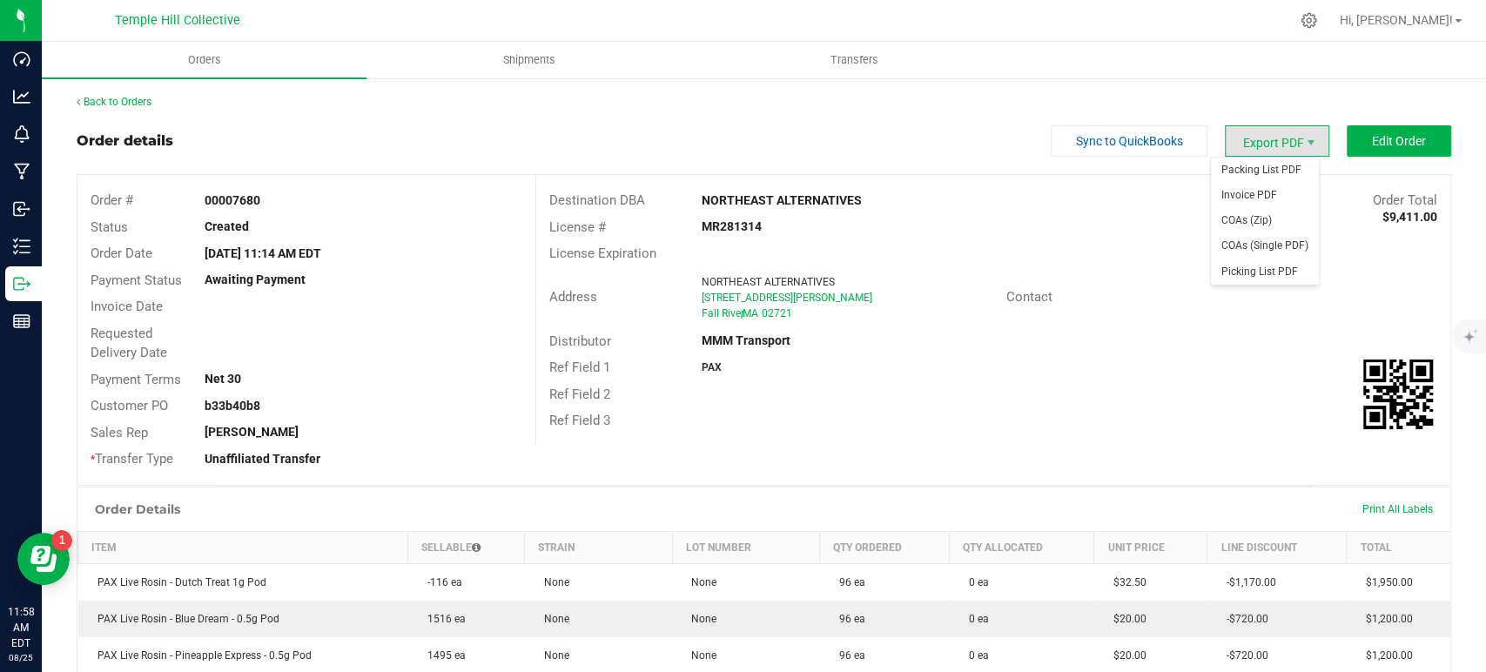
click at [1263, 150] on span "Export PDF" at bounding box center [1277, 140] width 104 height 31
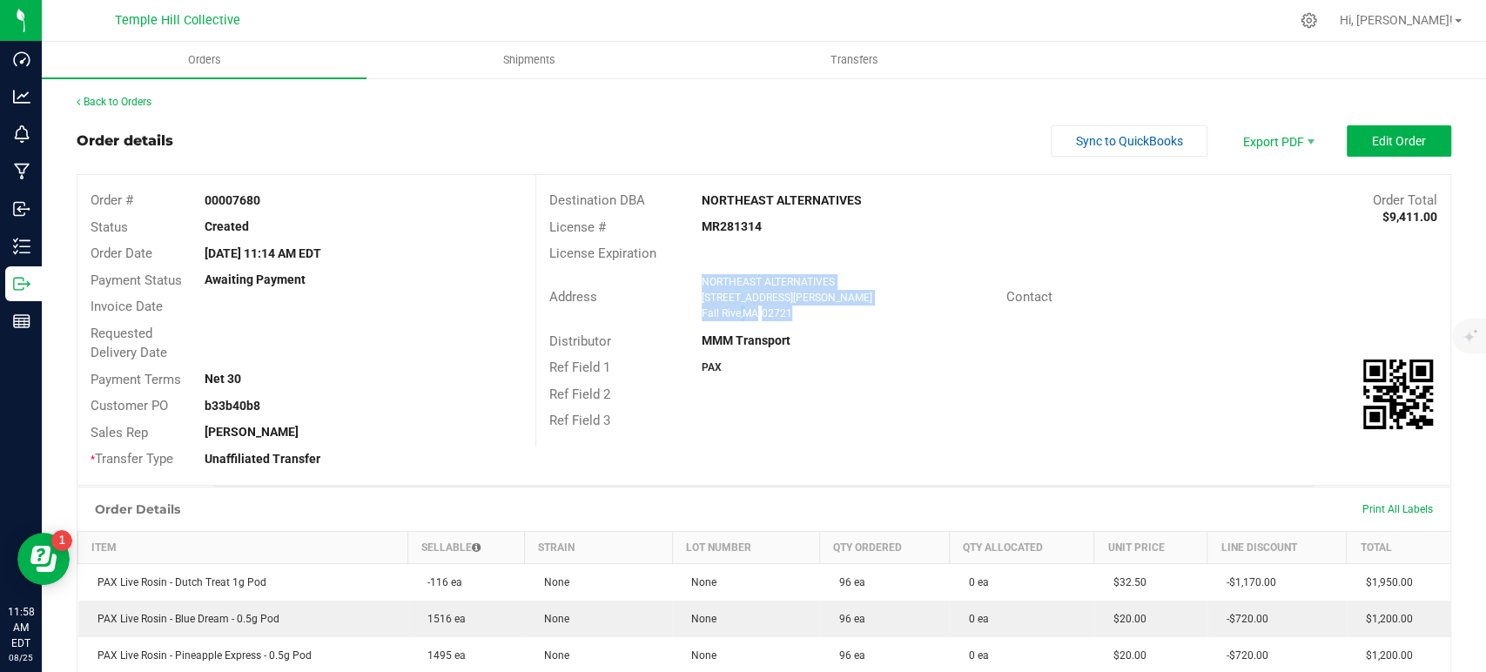
drag, startPoint x: 798, startPoint y: 312, endPoint x: 693, endPoint y: 280, distance: 109.9
click at [693, 280] on div "NORTHEAST ALTERNATIVES 999 William S Canning Blvd Fall River , MA 02721" at bounding box center [849, 297] width 313 height 47
copy ngx-name-and-address "NORTHEAST ALTERNATIVES 999 William S Canning Blvd Fall River , MA 02721"
click at [729, 224] on strong "MR281314" at bounding box center [732, 226] width 60 height 14
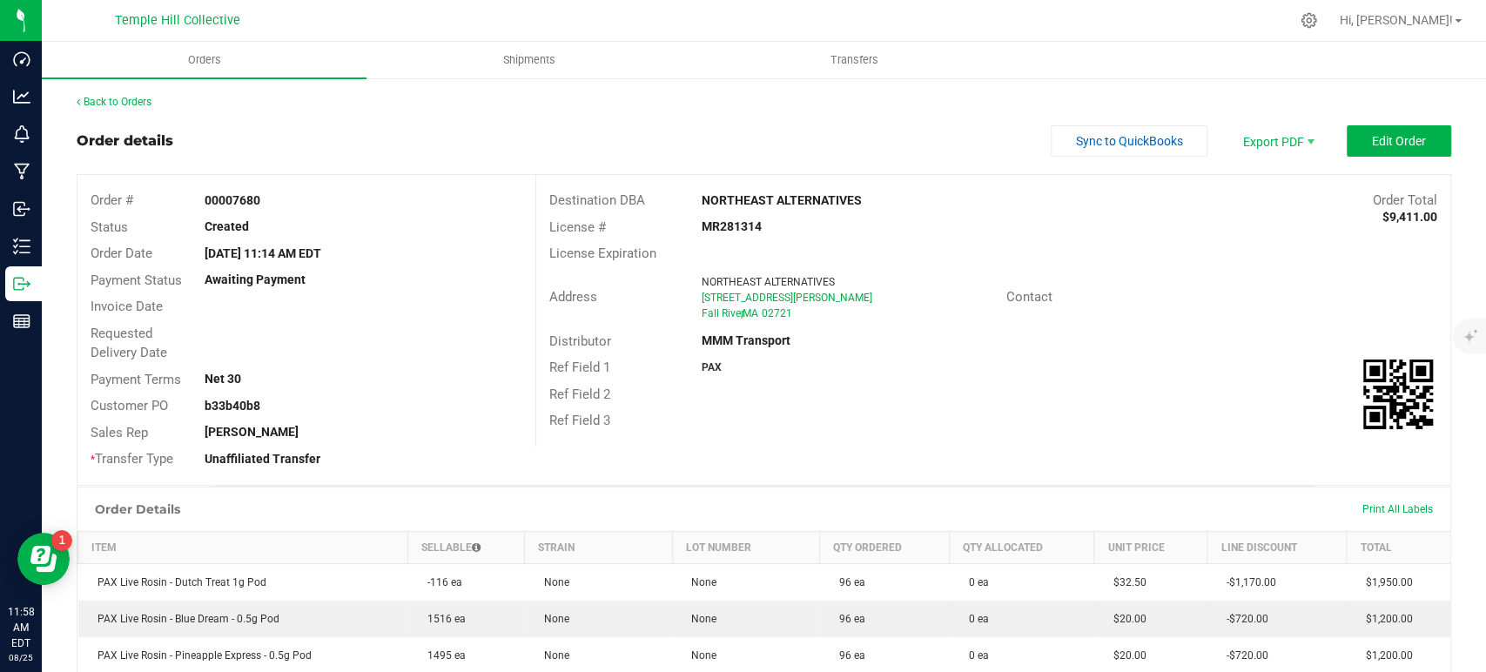
copy strong "MR281314"
click at [144, 104] on link "Back to Orders" at bounding box center [114, 102] width 75 height 12
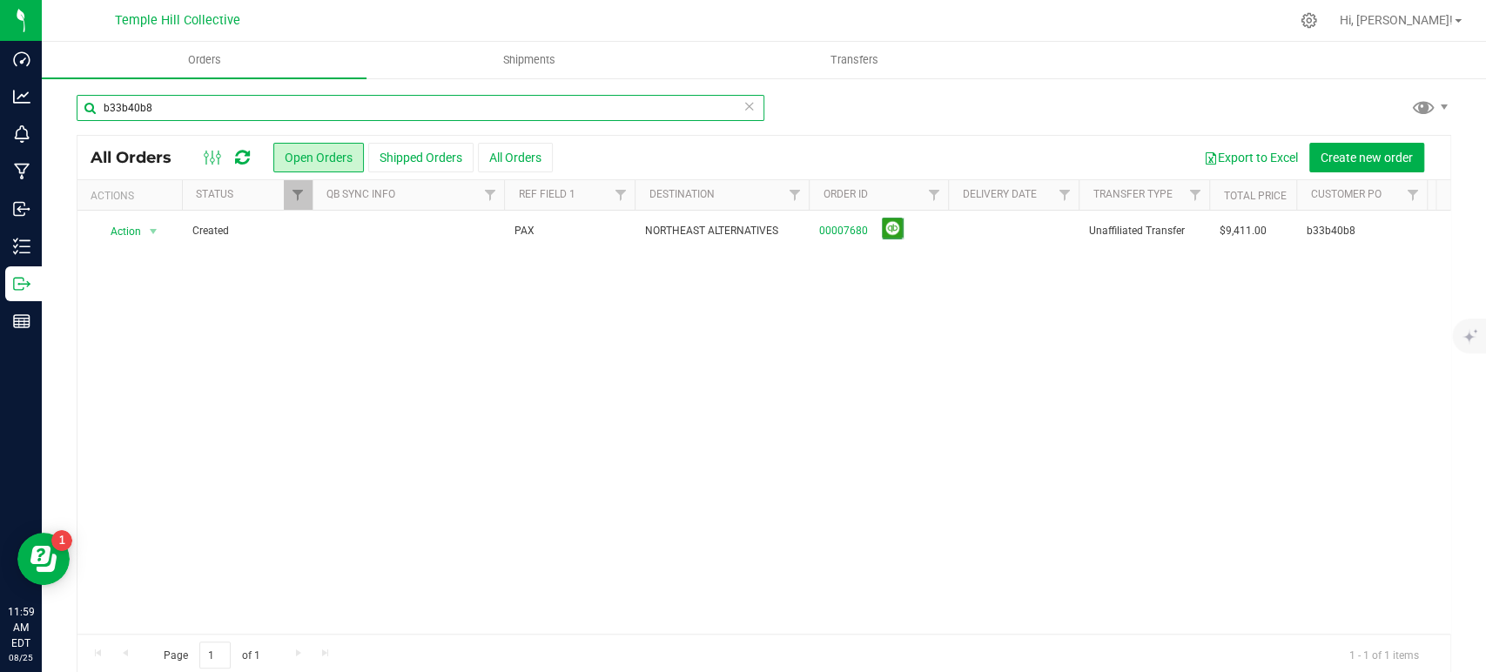
drag, startPoint x: 202, startPoint y: 111, endPoint x: 108, endPoint y: 111, distance: 94.0
click at [108, 111] on input "b33b40b8" at bounding box center [421, 108] width 688 height 26
paste input "66f6daa7"
drag, startPoint x: 185, startPoint y: 107, endPoint x: 104, endPoint y: 110, distance: 80.1
click at [104, 110] on input "b66f6daa7" at bounding box center [421, 108] width 688 height 26
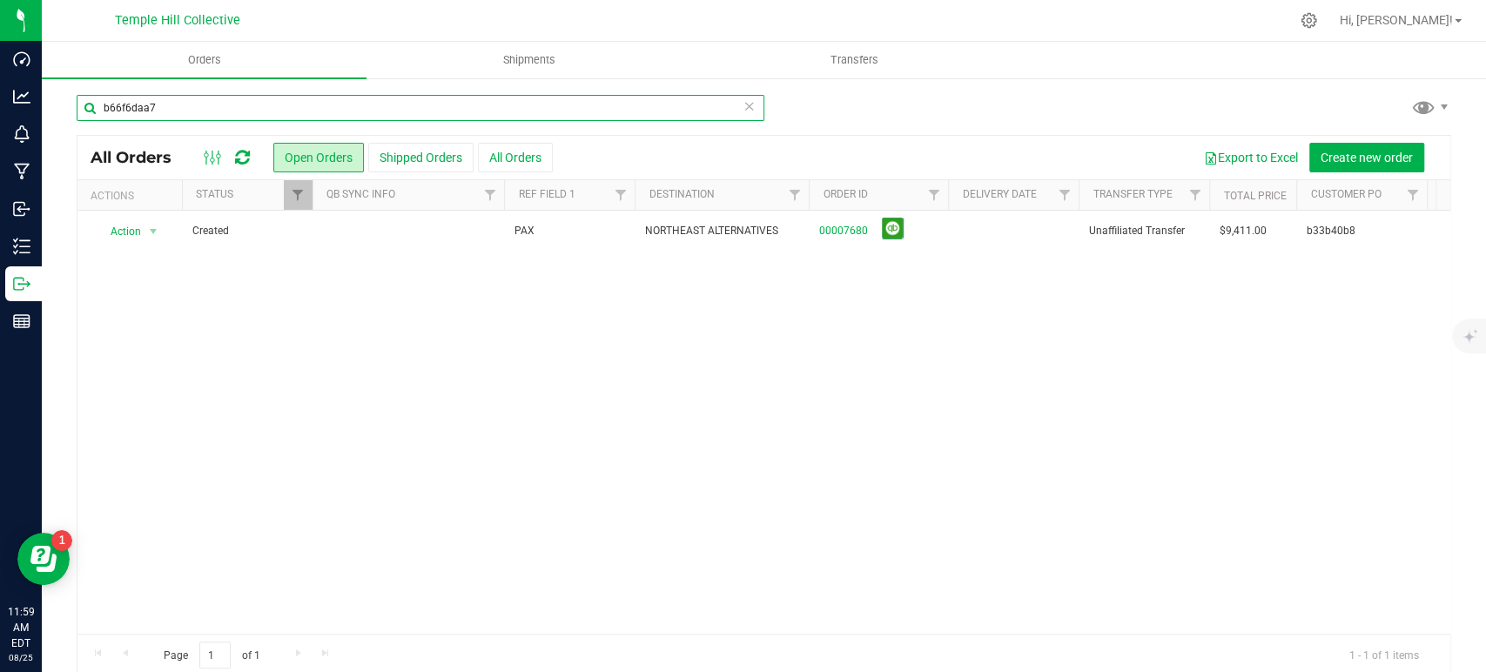
paste input "text"
type input "66f6daa7"
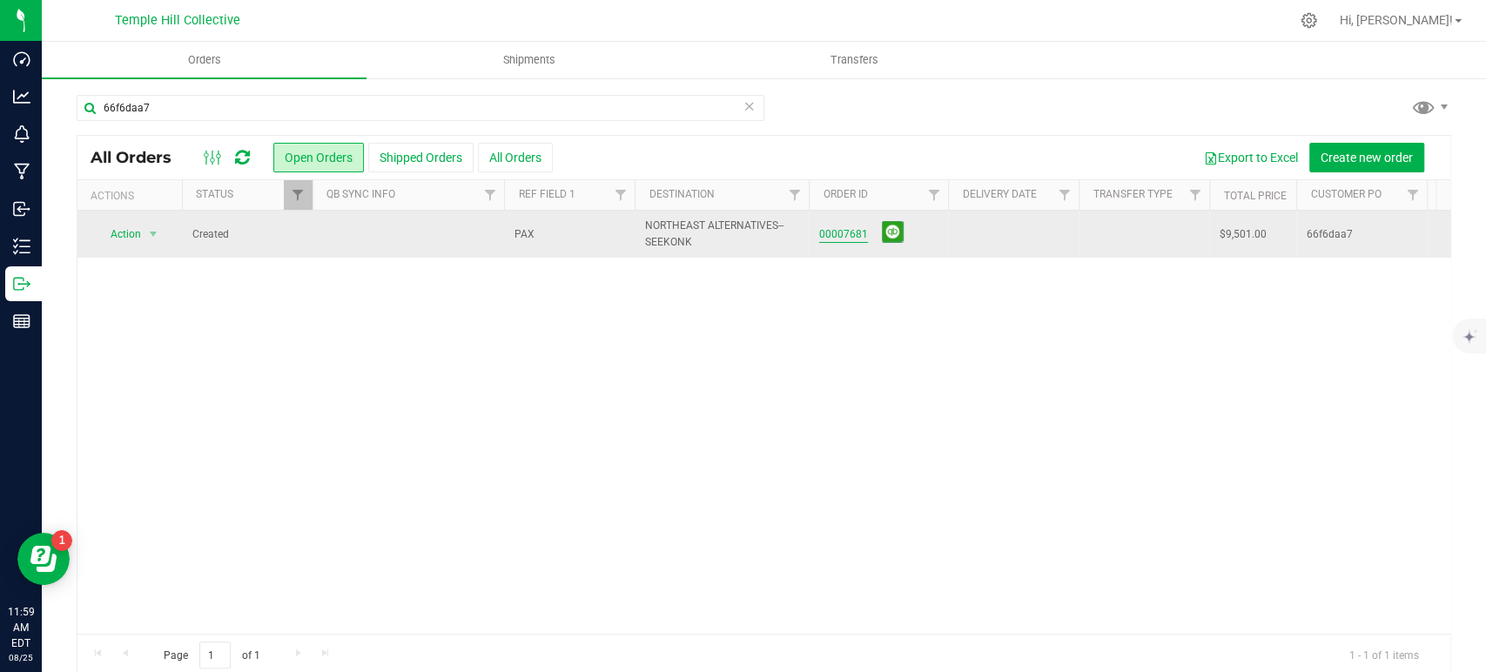
click at [856, 235] on link "00007681" at bounding box center [843, 234] width 49 height 17
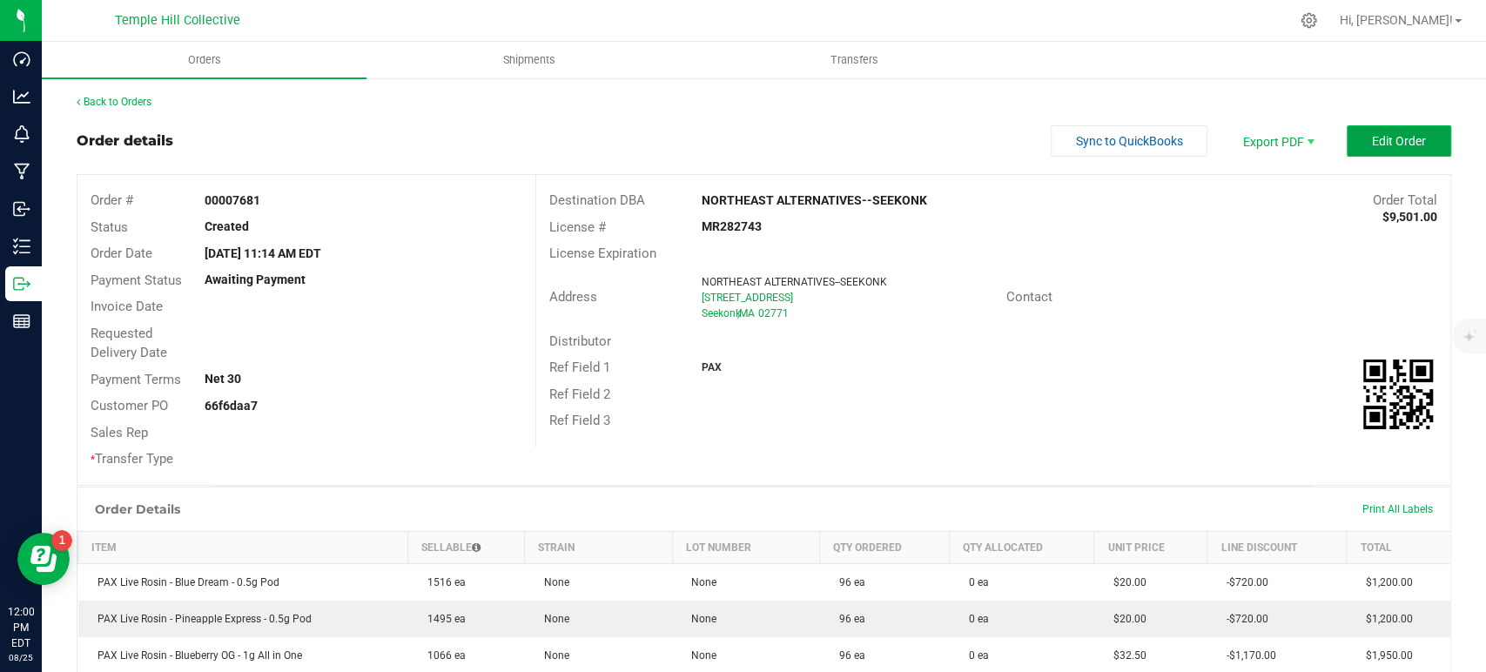
click at [1398, 131] on button "Edit Order" at bounding box center [1399, 140] width 104 height 31
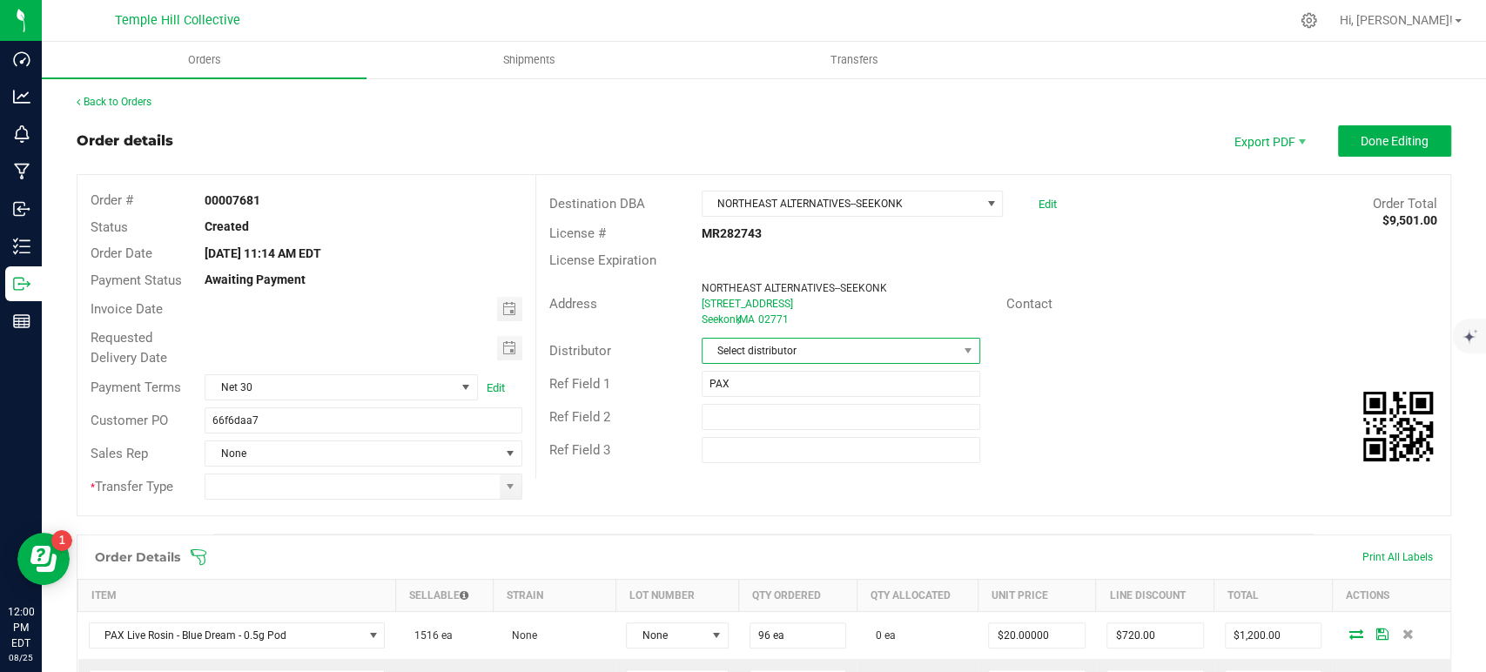
click at [801, 354] on span "Select distributor" at bounding box center [830, 351] width 255 height 24
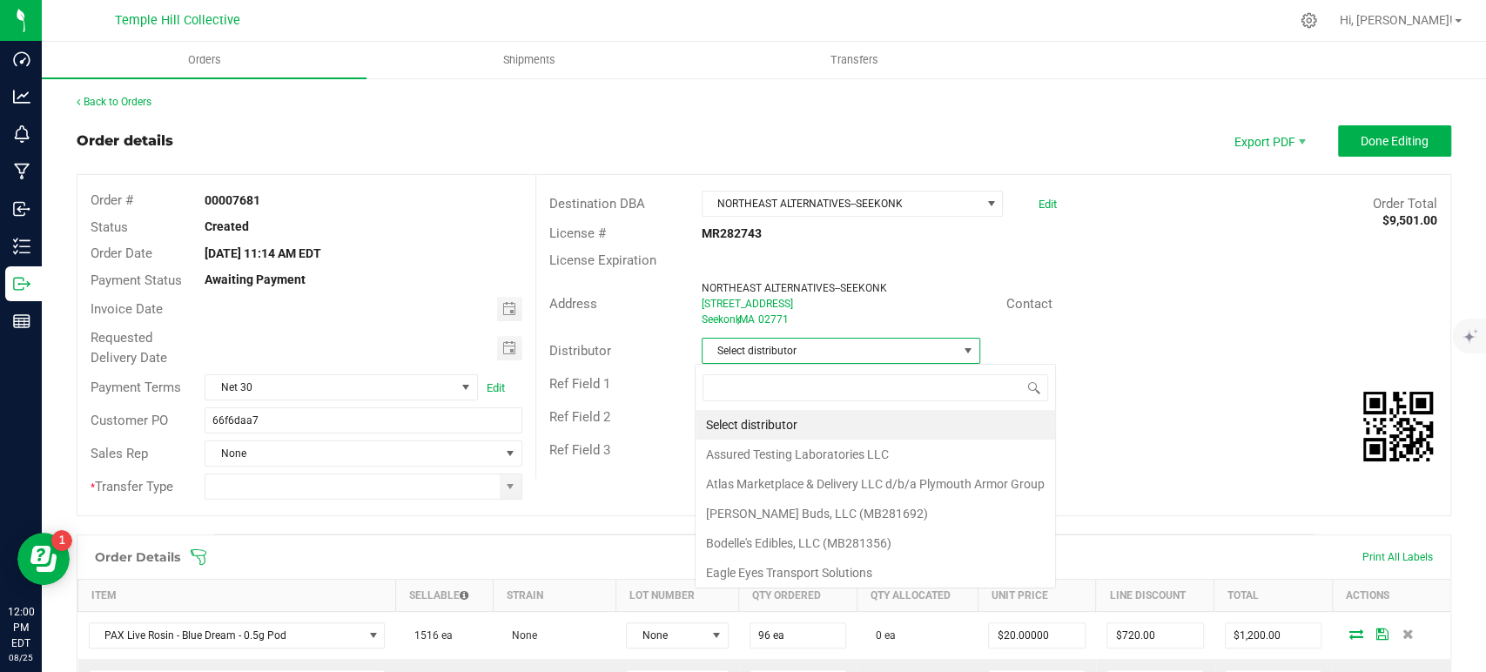
scroll to position [25, 275]
type input "mmm"
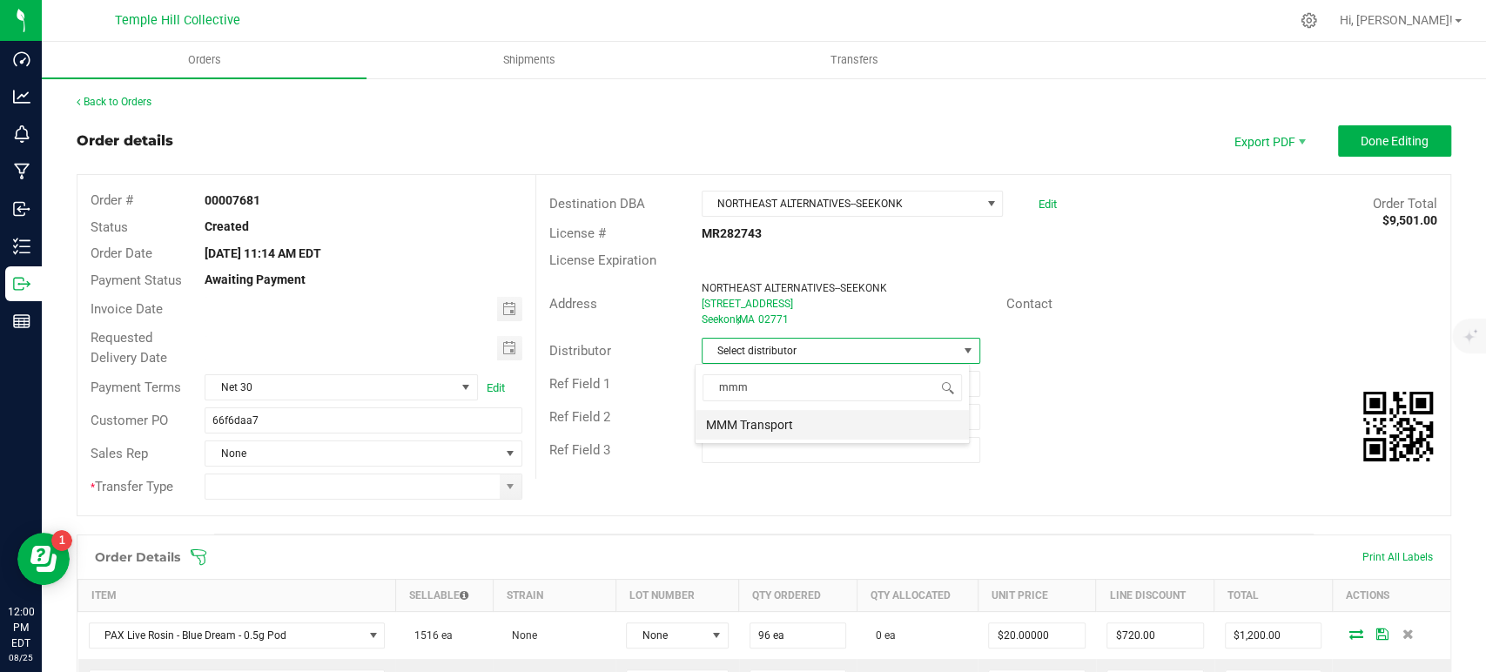
click at [815, 424] on li "MMM Transport" at bounding box center [832, 425] width 273 height 30
click at [504, 486] on span at bounding box center [510, 487] width 14 height 14
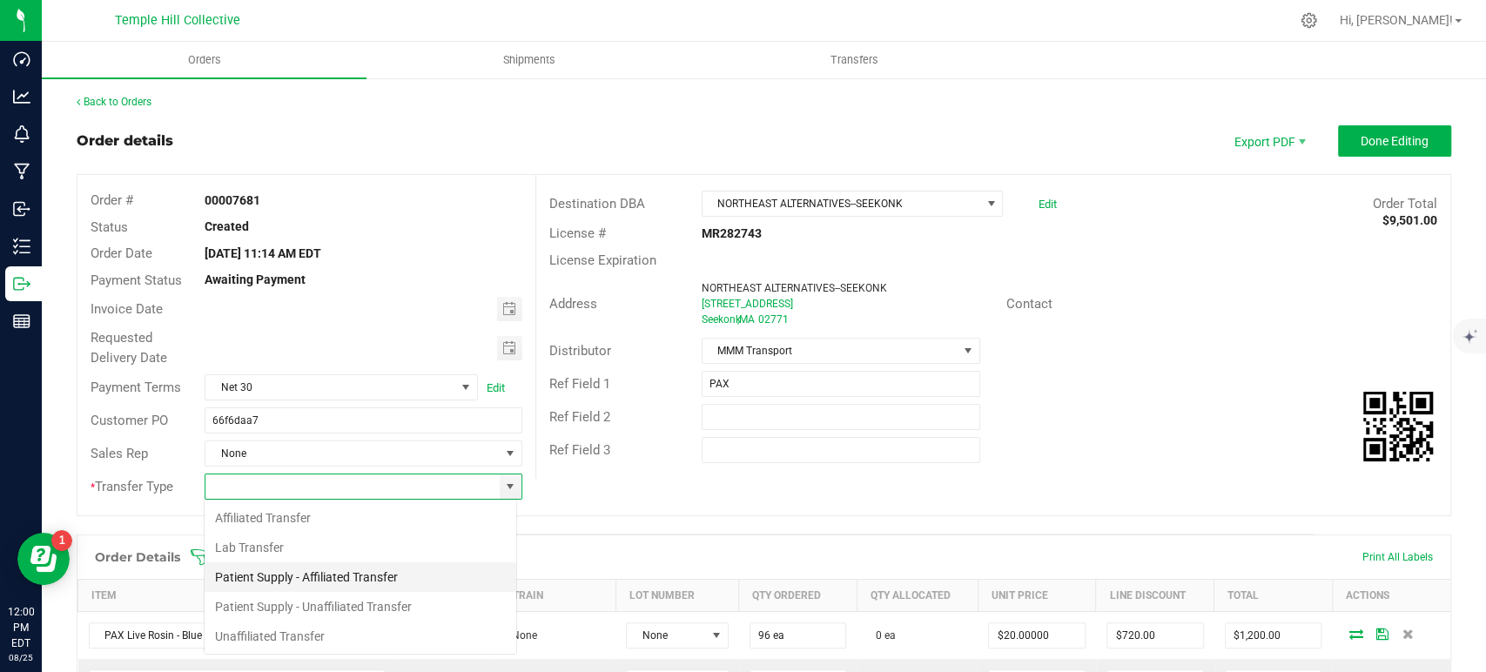
scroll to position [25, 313]
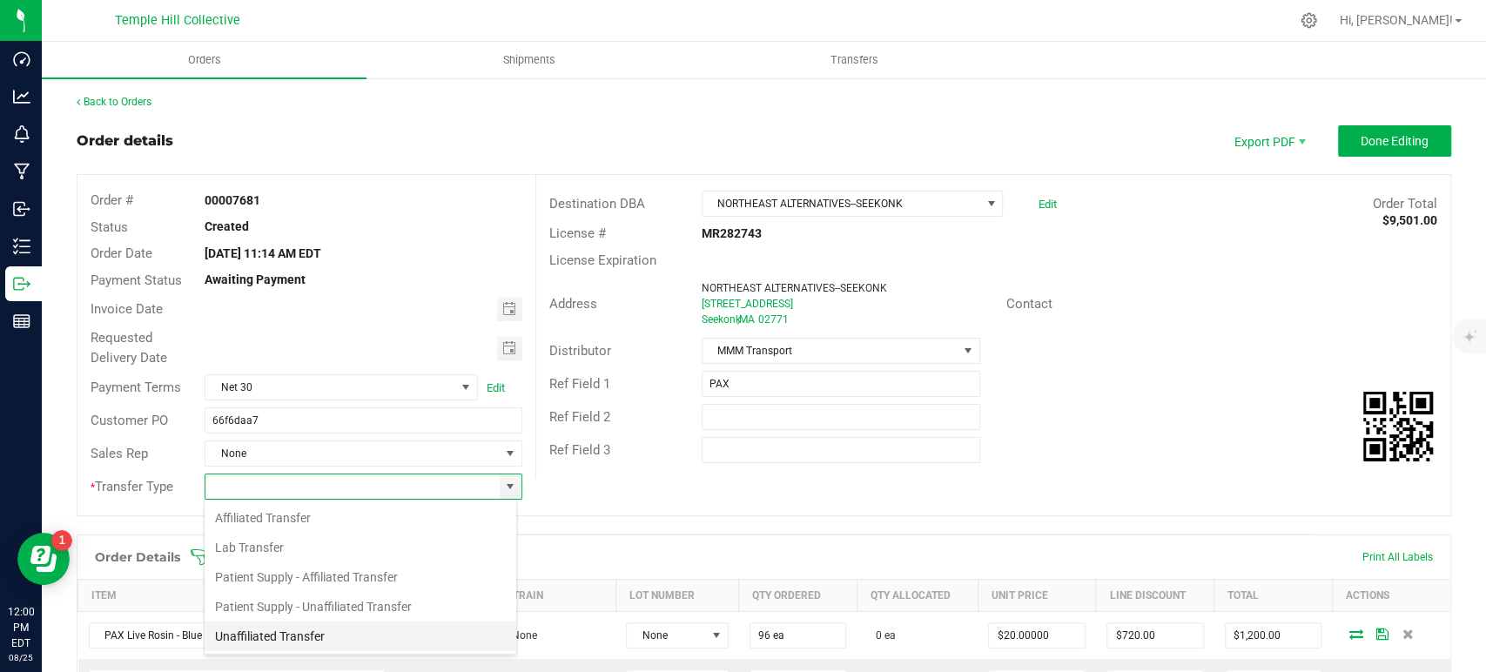
click at [369, 636] on li "Unaffiliated Transfer" at bounding box center [361, 637] width 312 height 30
type input "Unaffiliated Transfer"
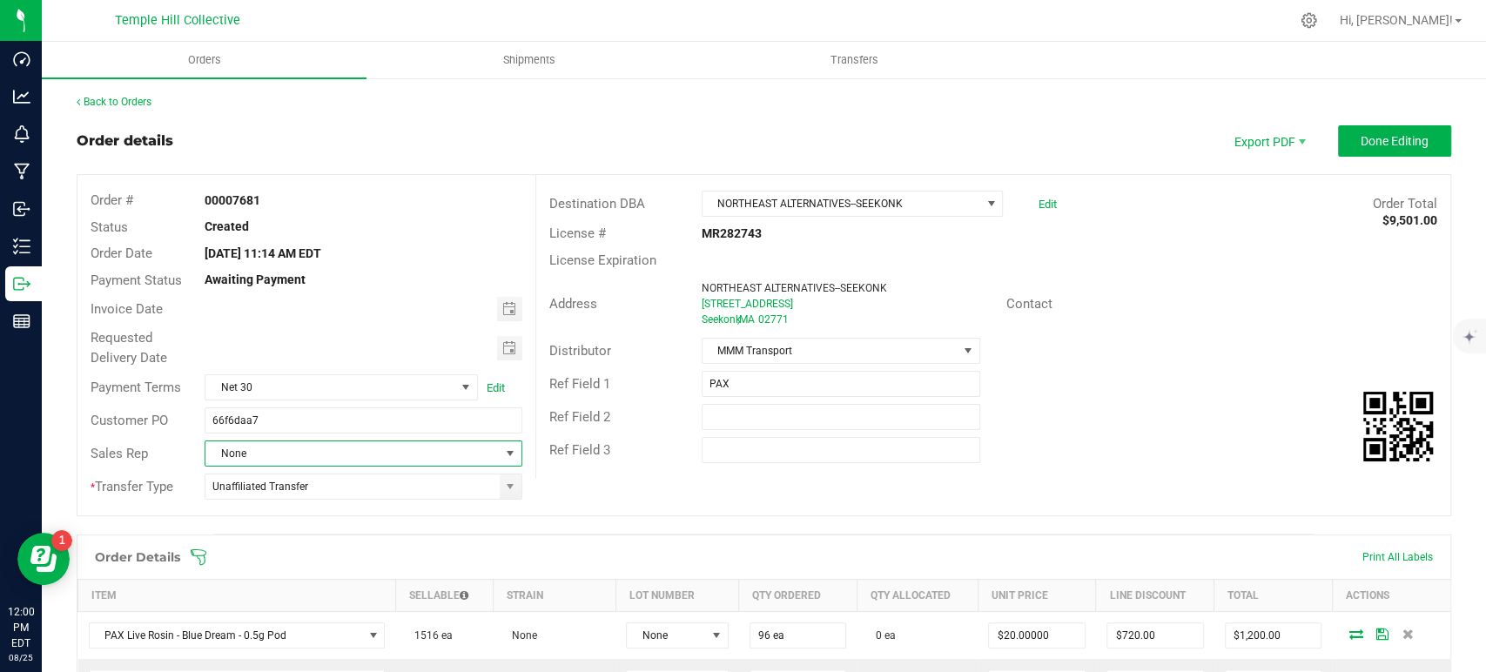
click at [369, 449] on span "None" at bounding box center [351, 453] width 293 height 24
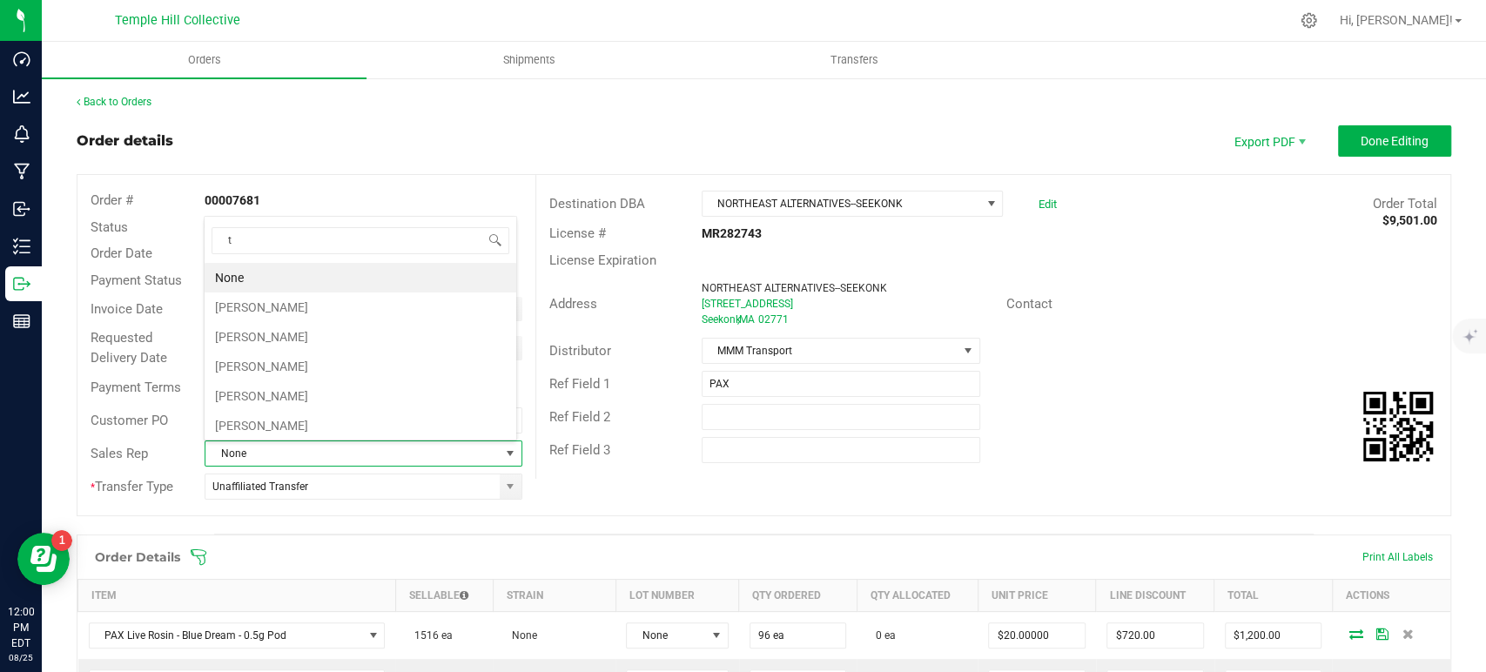
scroll to position [25, 309]
type input "th"
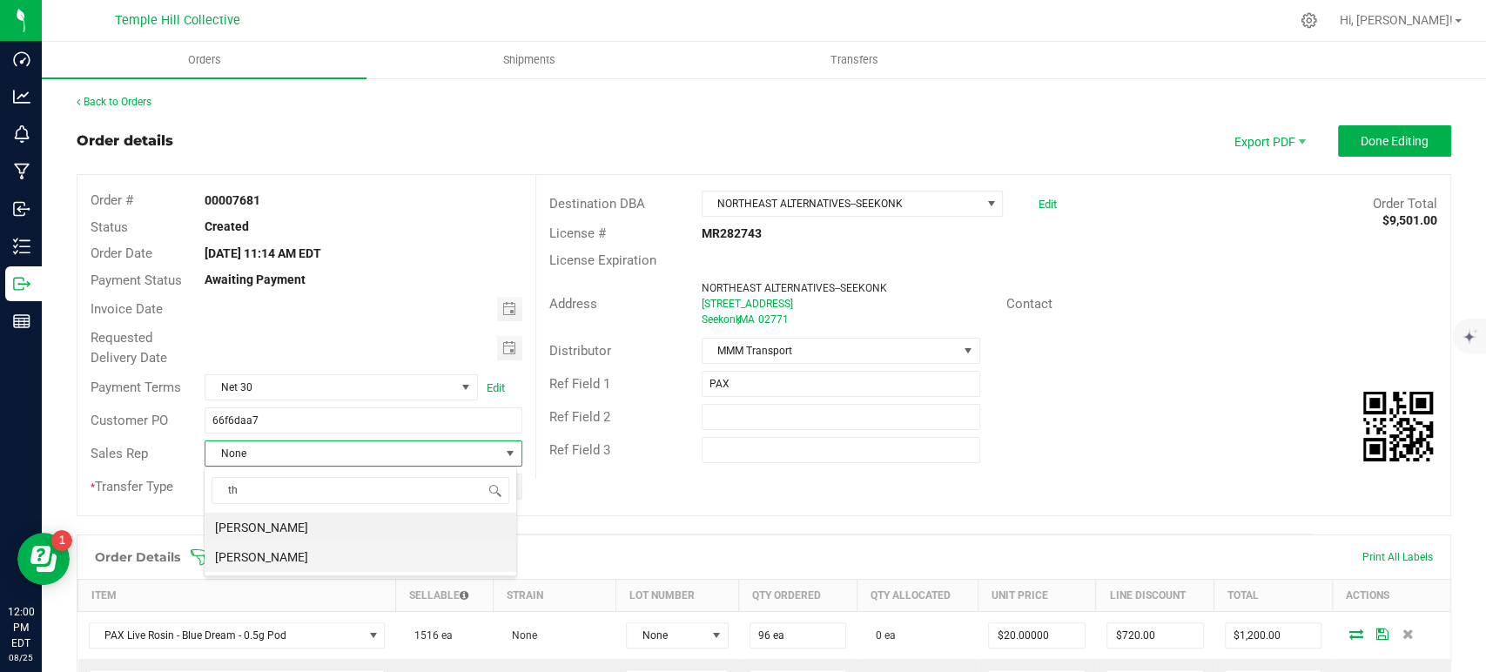
click at [336, 552] on li "[PERSON_NAME]" at bounding box center [361, 557] width 312 height 30
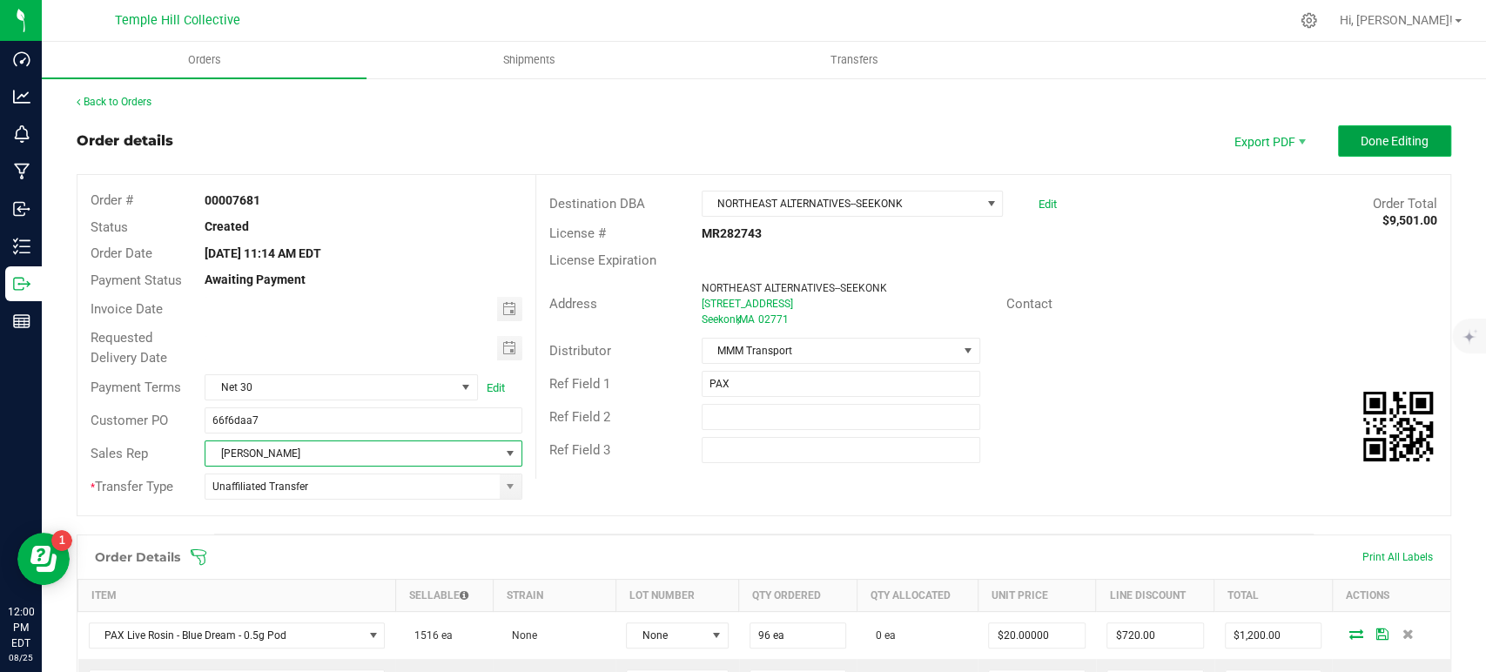
click at [1377, 144] on span "Done Editing" at bounding box center [1395, 141] width 68 height 14
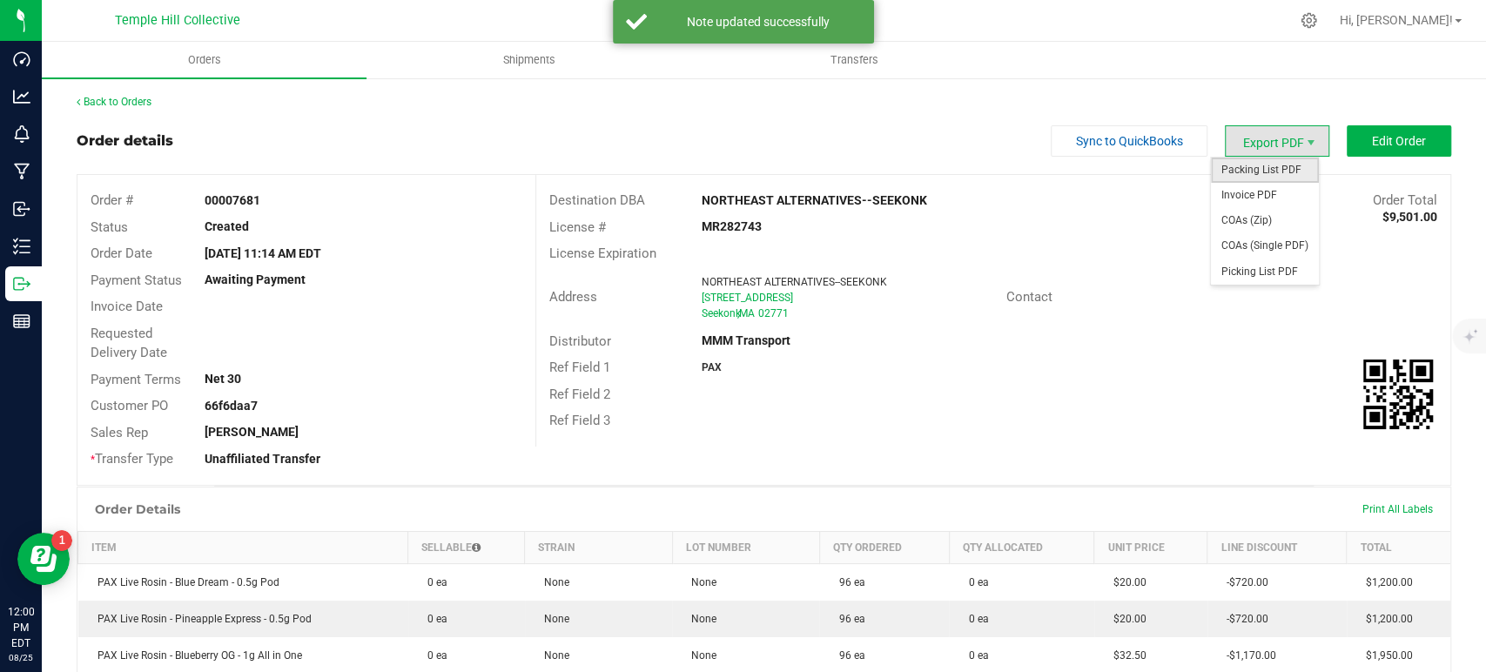
click at [1268, 165] on span "Packing List PDF" at bounding box center [1265, 170] width 108 height 25
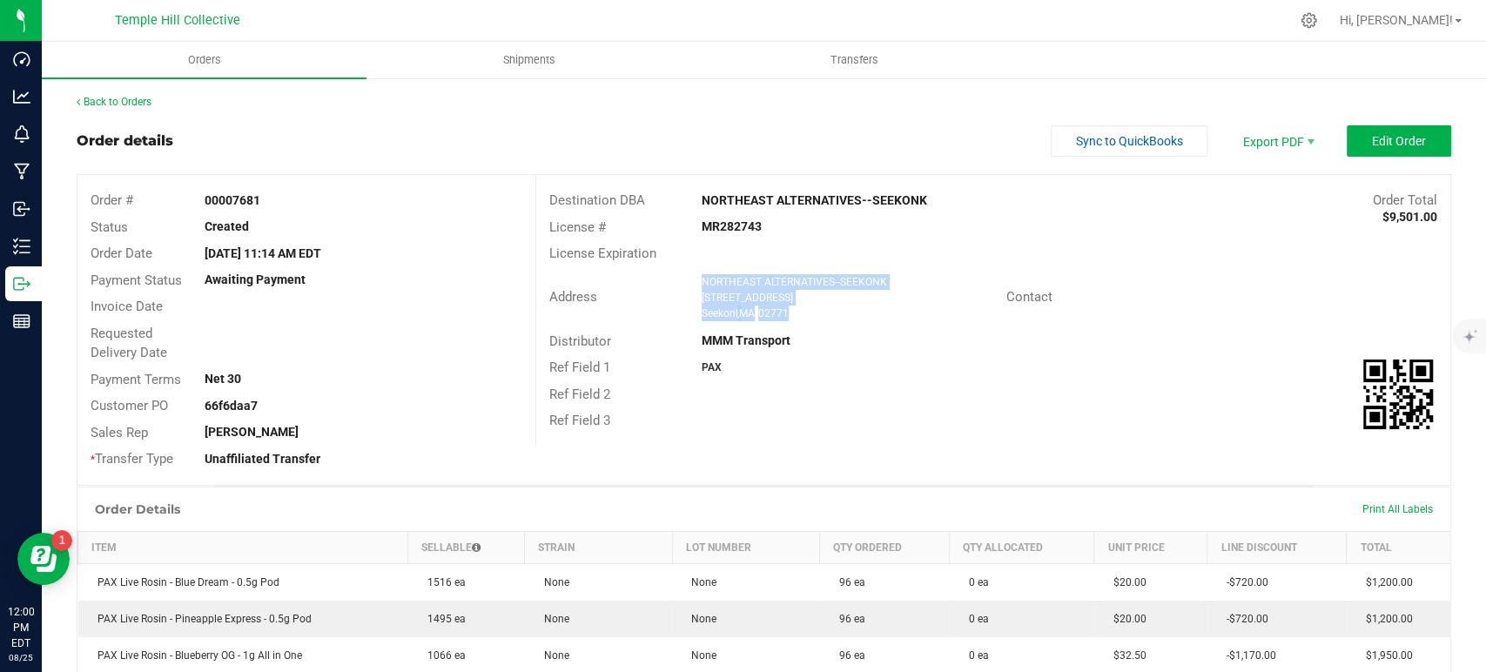
drag, startPoint x: 791, startPoint y: 315, endPoint x: 696, endPoint y: 275, distance: 103.8
click at [702, 275] on ngx-name-and-address "NORTHEAST ALTERNATIVES--SEEKONK 1903 Fall River Ave Seekonk , MA 02771" at bounding box center [848, 297] width 292 height 47
copy ngx-name-and-address "NORTHEAST ALTERNATIVES--SEEKONK 1903 Fall River Ave Seekonk , MA 02771"
click at [724, 229] on strong "MR282743" at bounding box center [732, 226] width 60 height 14
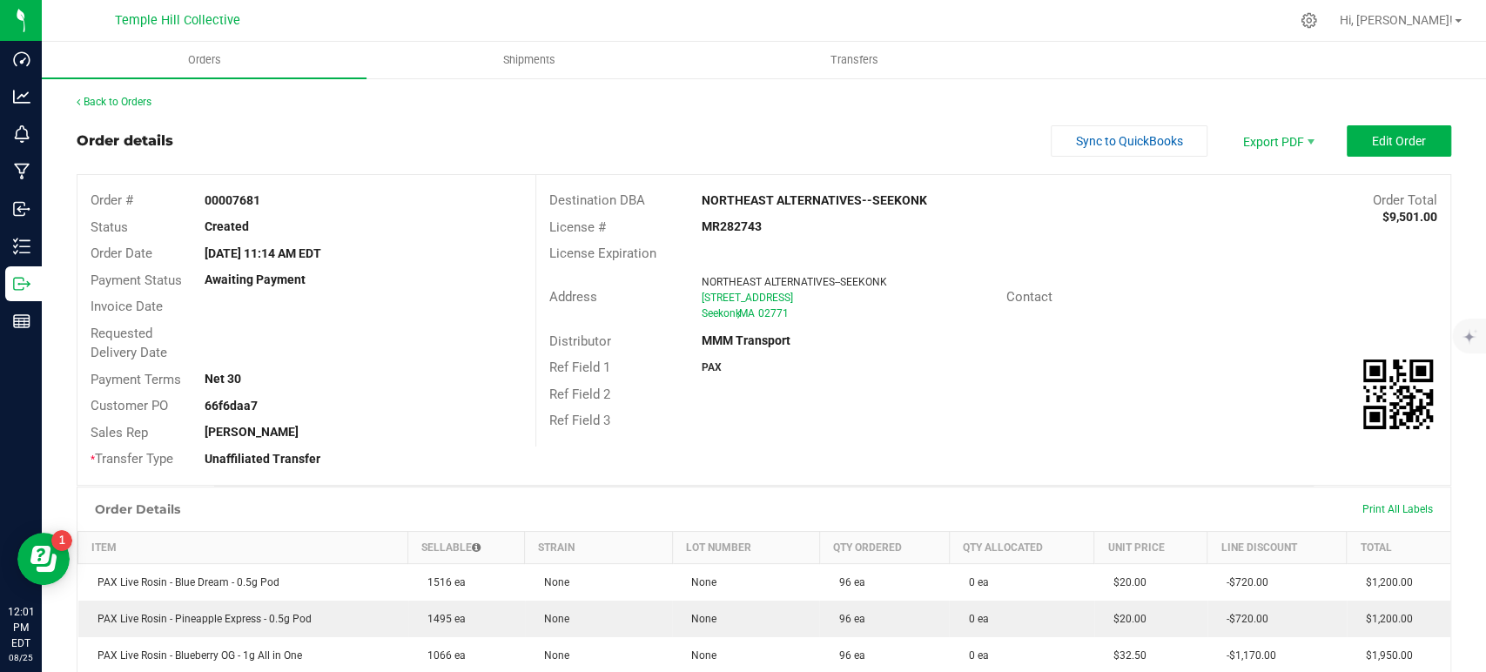
copy strong "MR282743"
click at [145, 99] on link "Back to Orders" at bounding box center [114, 102] width 75 height 12
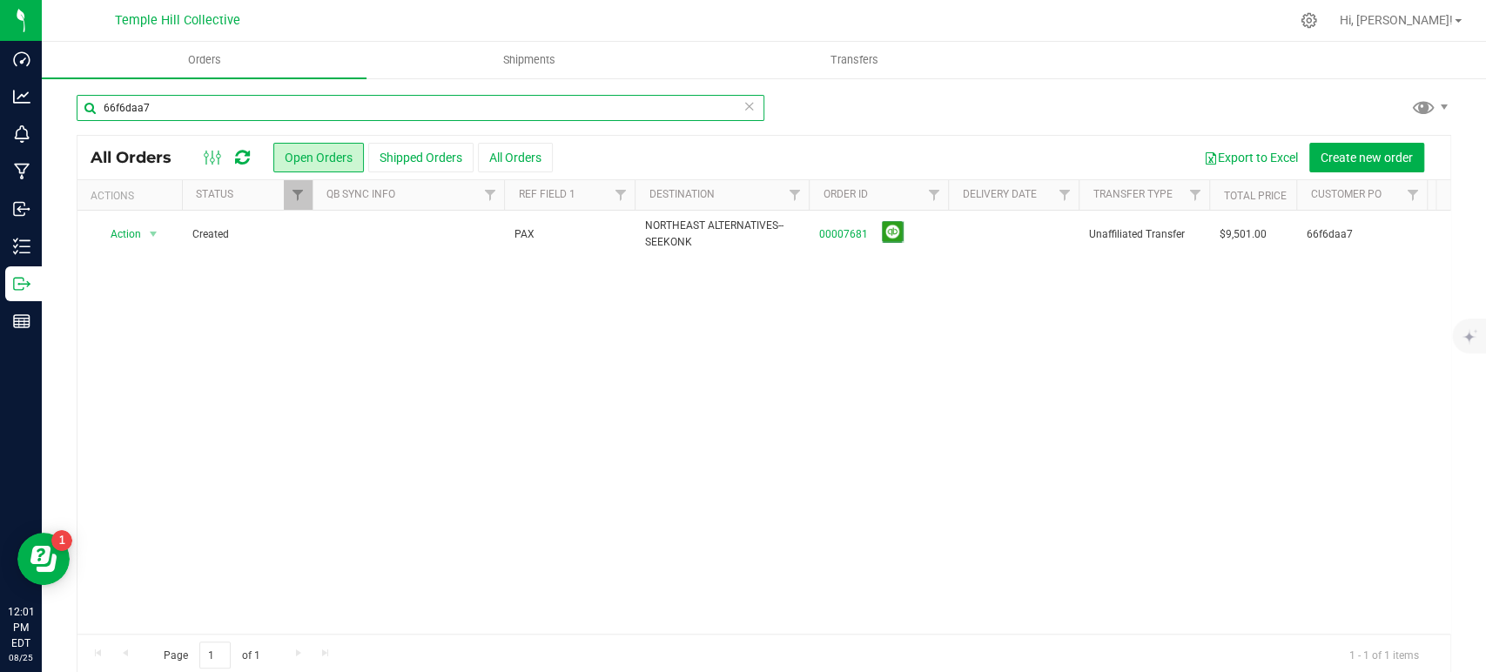
drag, startPoint x: 161, startPoint y: 117, endPoint x: 62, endPoint y: 120, distance: 99.3
click at [62, 120] on div "66f6daa7 All Orders Open Orders Shipped Orders All Orders Export to Excel Creat…" at bounding box center [764, 385] width 1445 height 617
paste input "c274ace4"
type input "c274ace4"
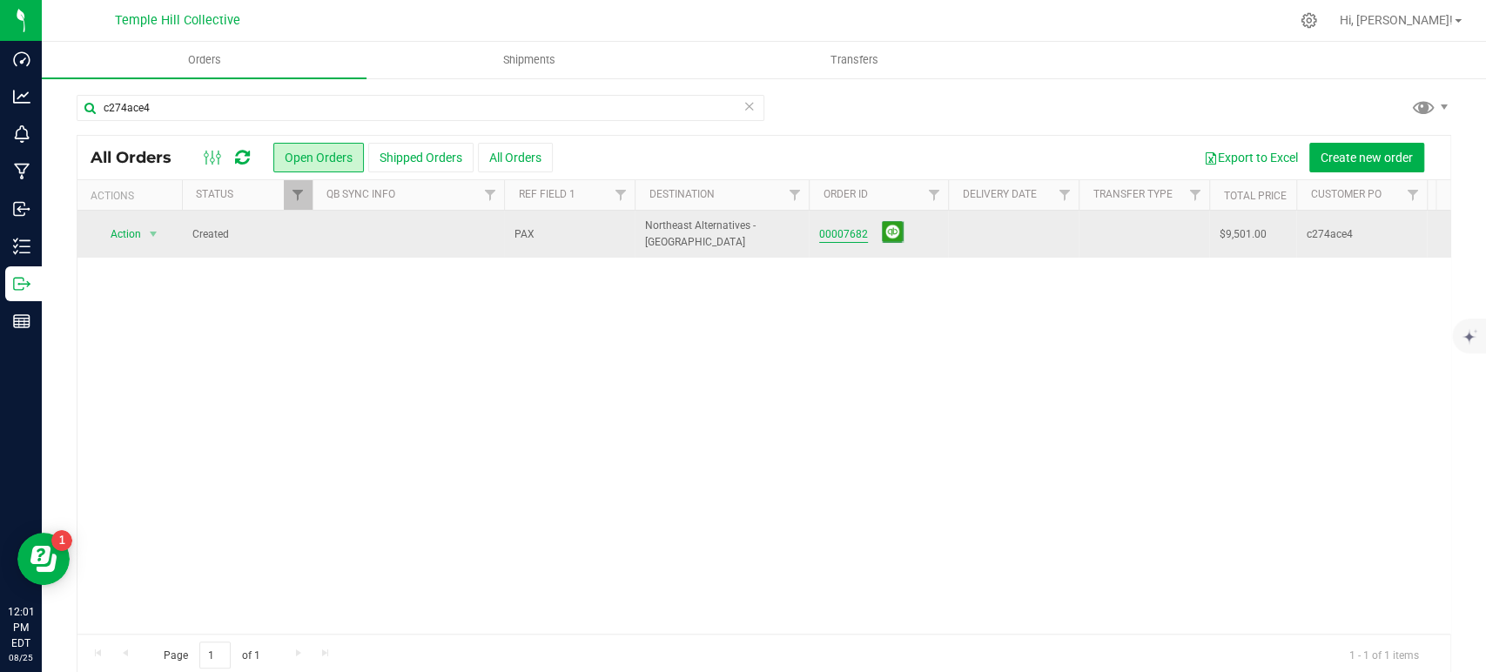
click at [858, 232] on link "00007682" at bounding box center [843, 234] width 49 height 17
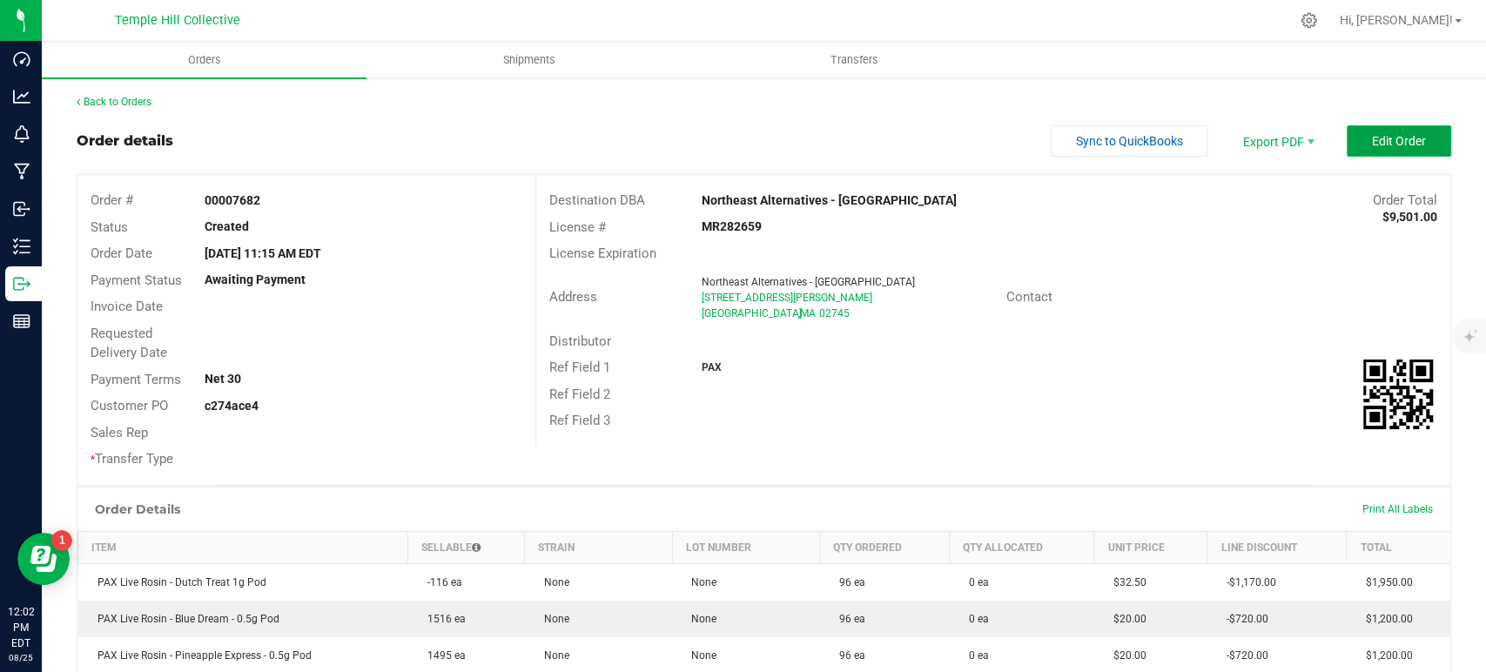
click at [1400, 145] on span "Edit Order" at bounding box center [1399, 141] width 54 height 14
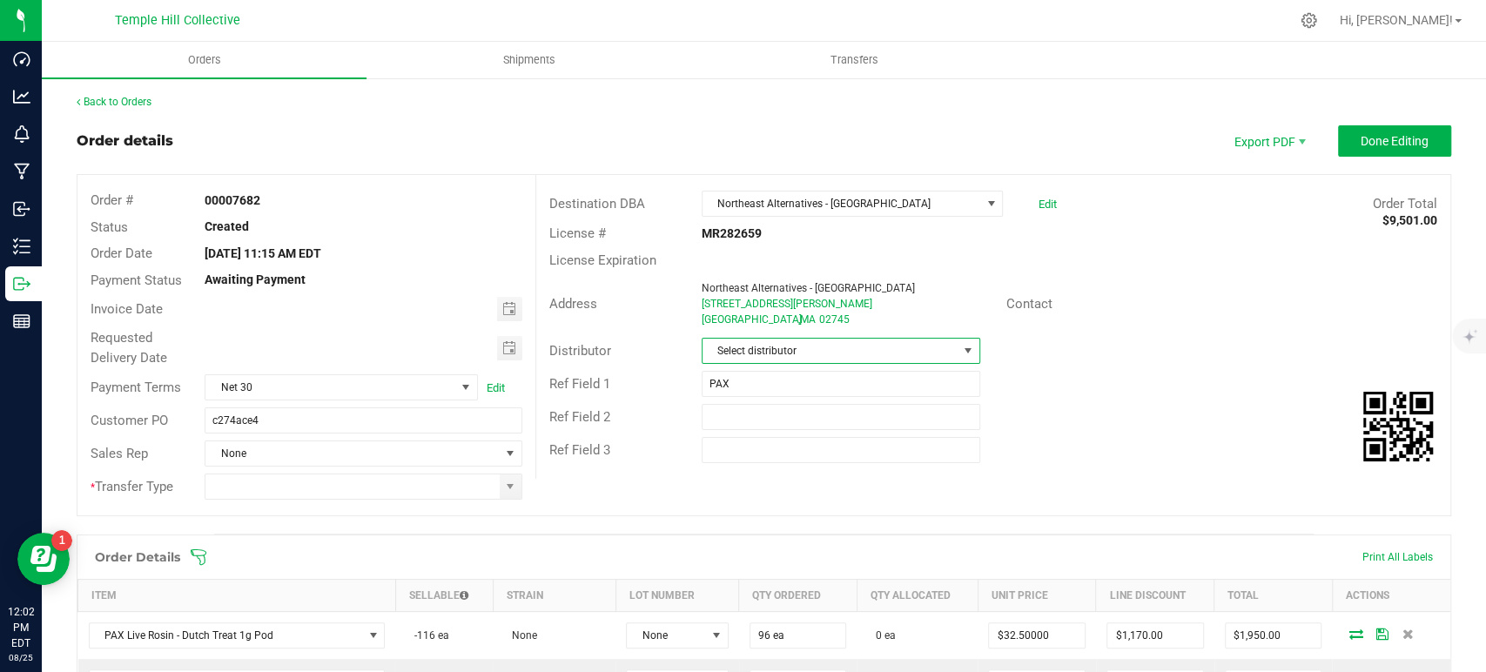
click at [778, 344] on span "Select distributor" at bounding box center [830, 351] width 255 height 24
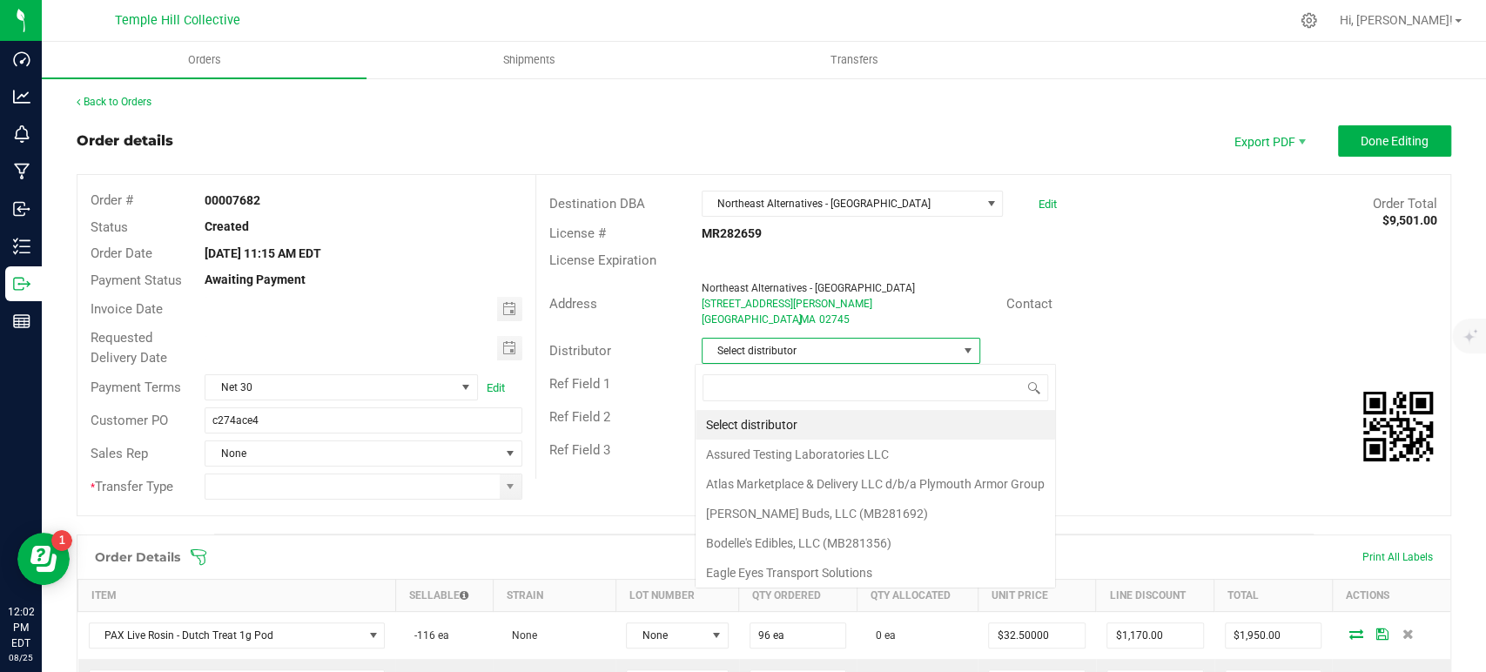
scroll to position [25, 275]
type input "mmm"
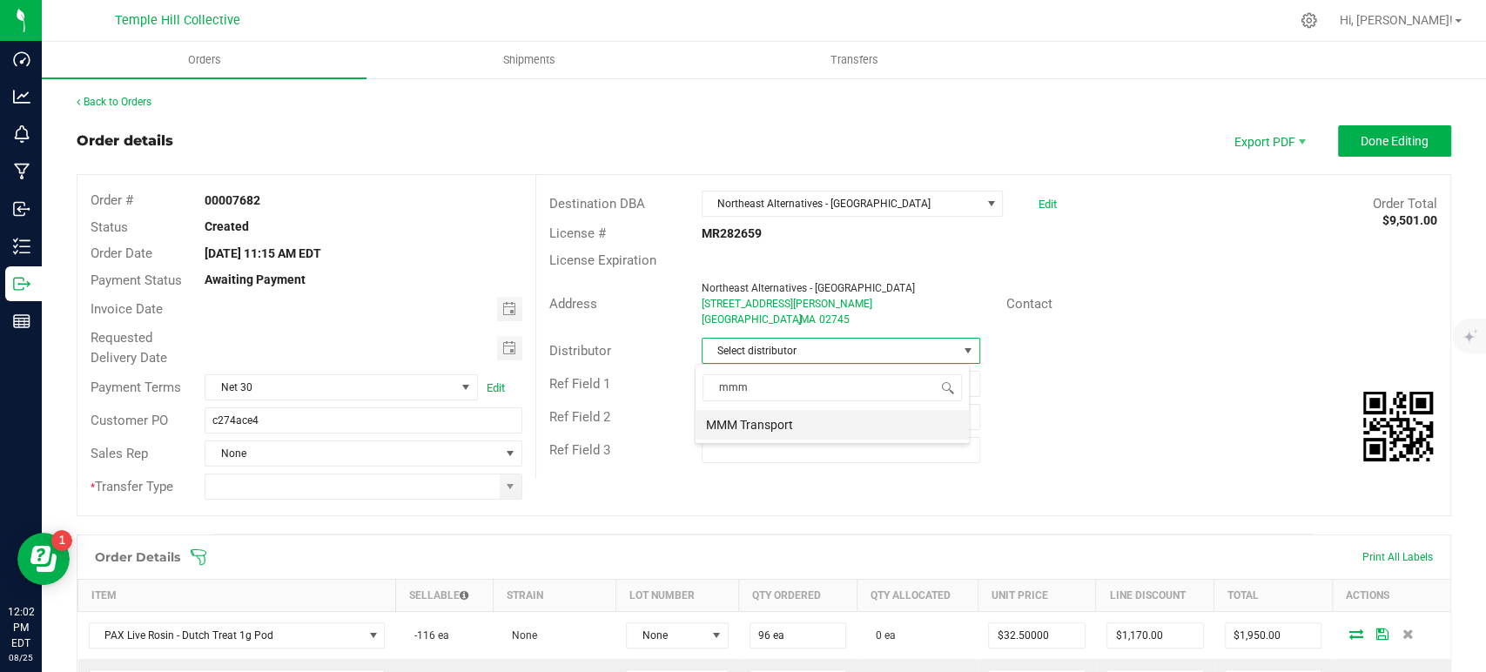
click at [793, 428] on li "MMM Transport" at bounding box center [832, 425] width 273 height 30
click at [503, 489] on span at bounding box center [510, 487] width 14 height 14
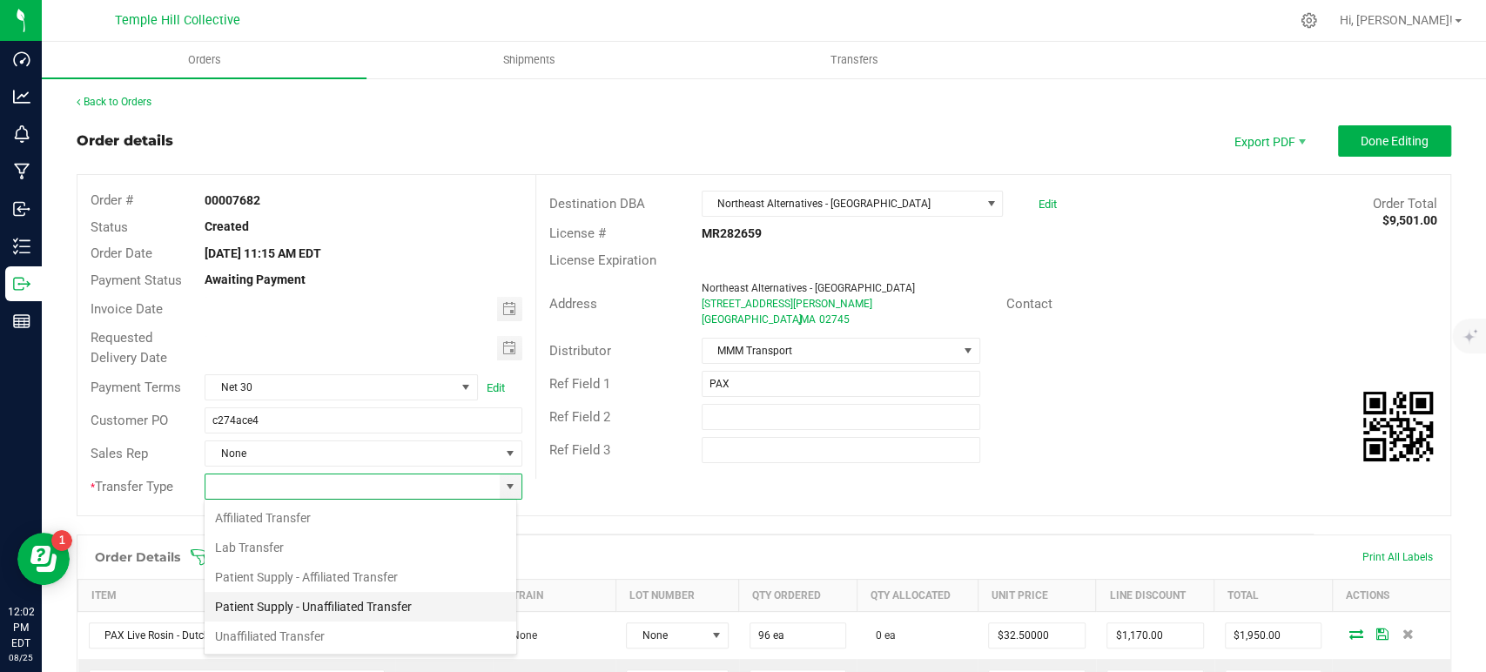
scroll to position [25, 313]
click at [325, 630] on li "Unaffiliated Transfer" at bounding box center [361, 637] width 312 height 30
type input "Unaffiliated Transfer"
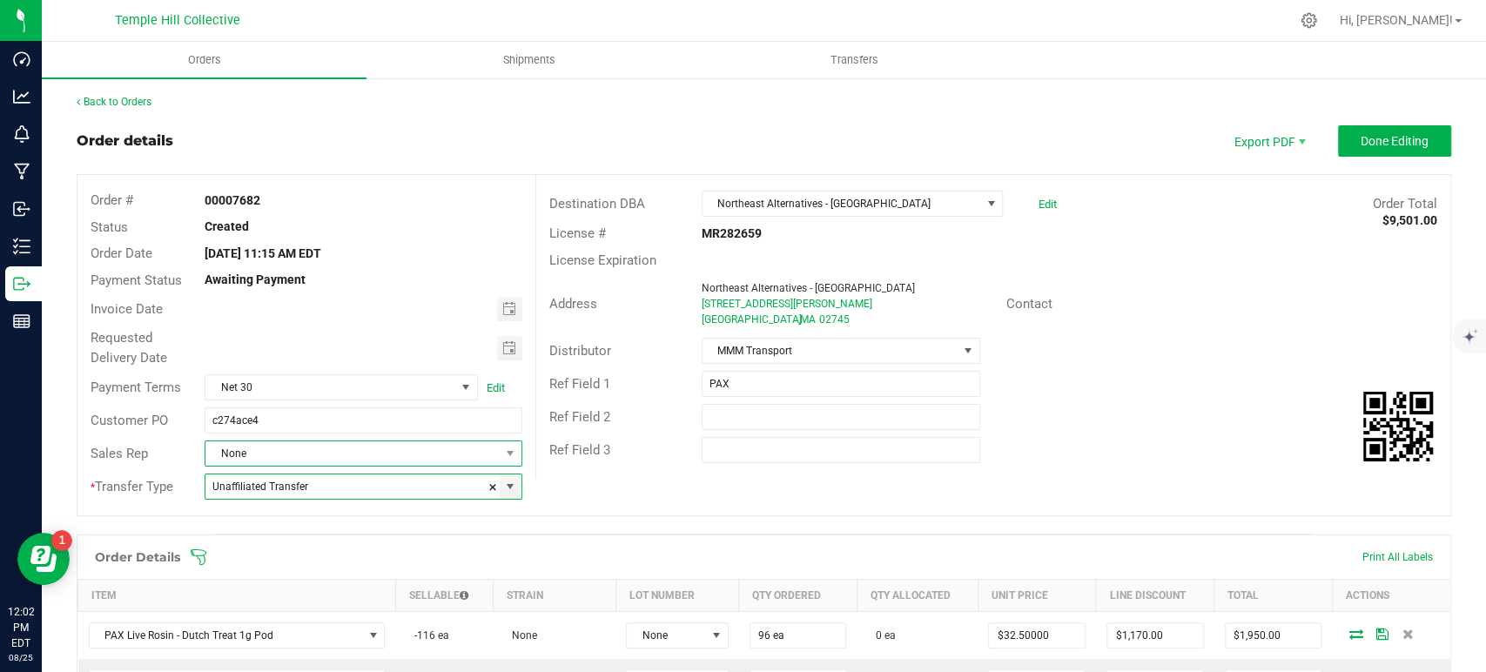
click at [328, 450] on span "None" at bounding box center [351, 453] width 293 height 24
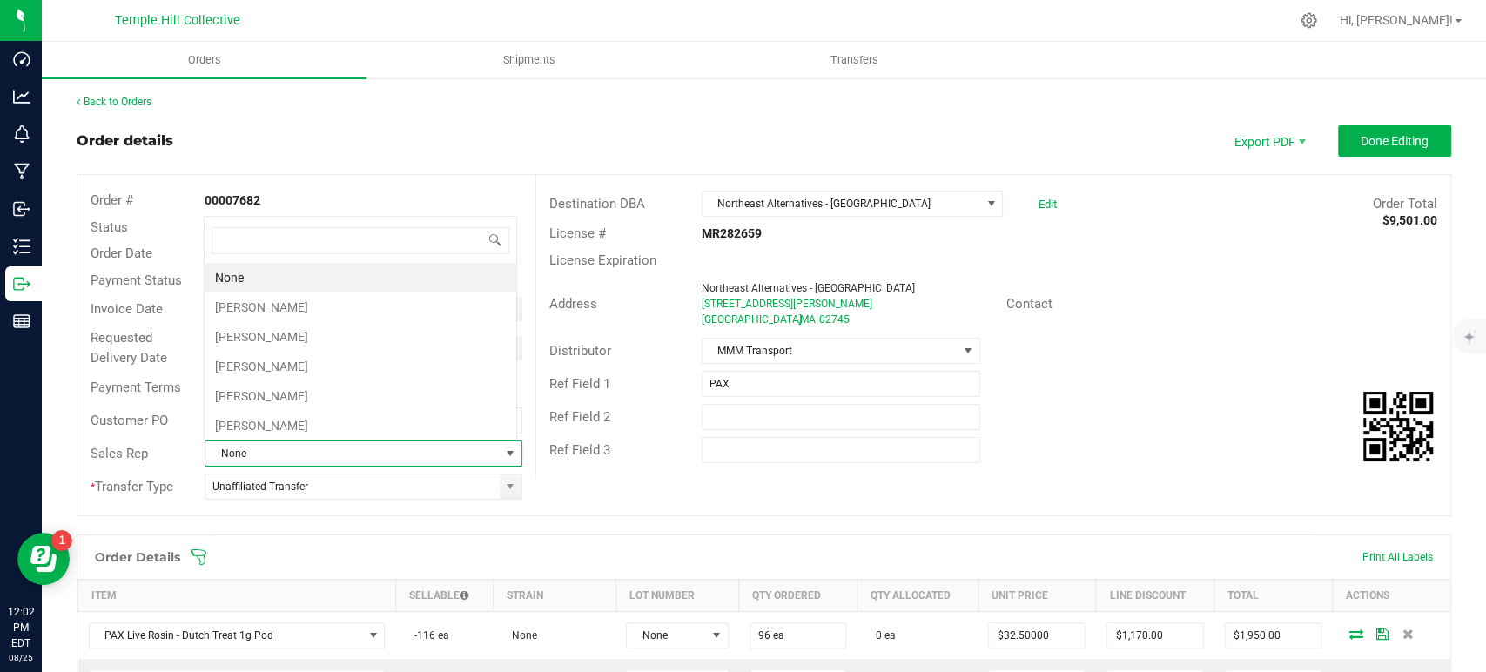
scroll to position [25, 309]
type input "th"
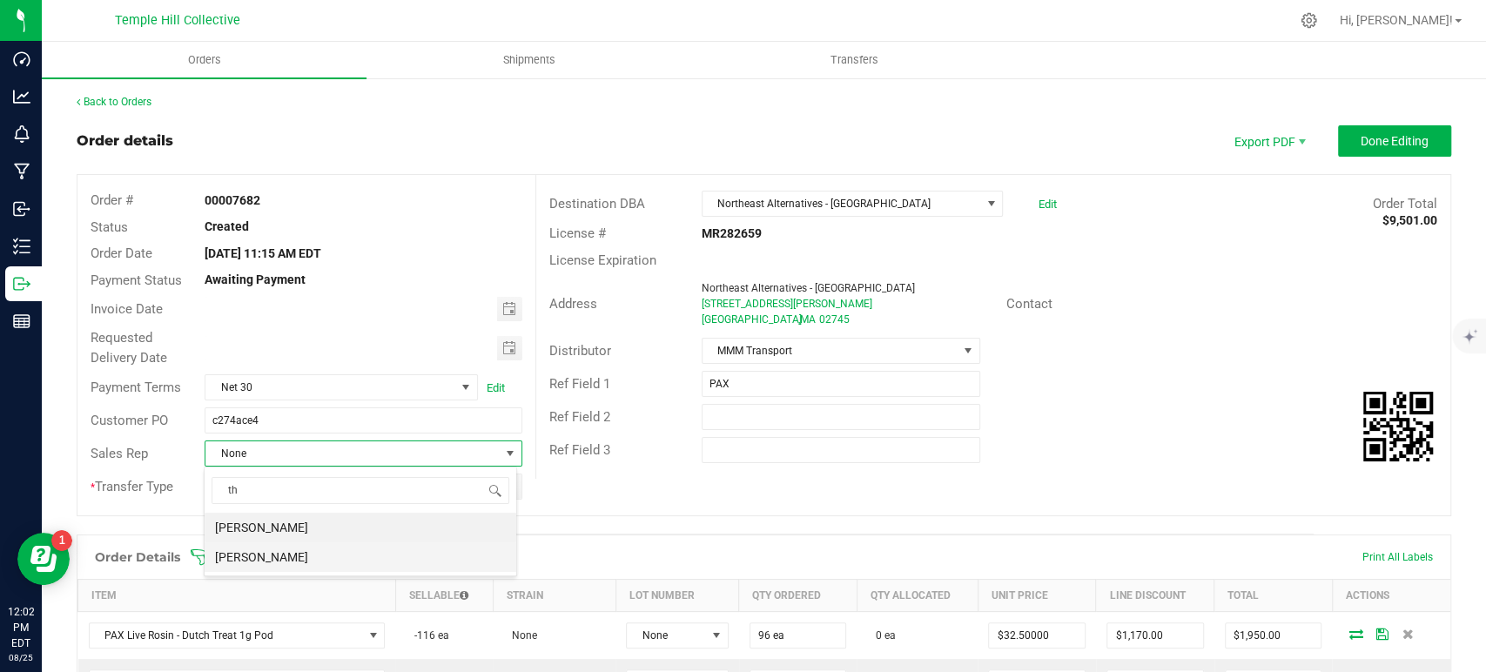
click at [314, 553] on li "[PERSON_NAME]" at bounding box center [361, 557] width 312 height 30
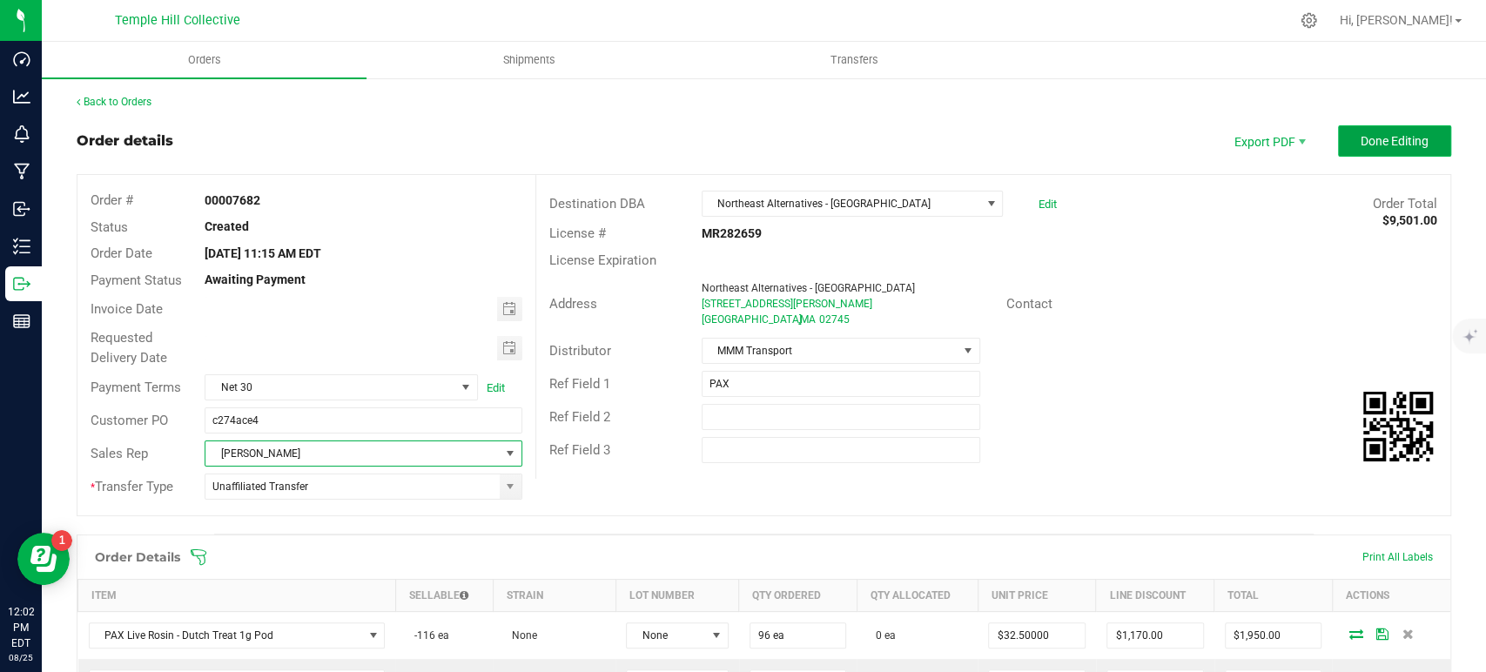
click at [1396, 138] on span "Done Editing" at bounding box center [1395, 141] width 68 height 14
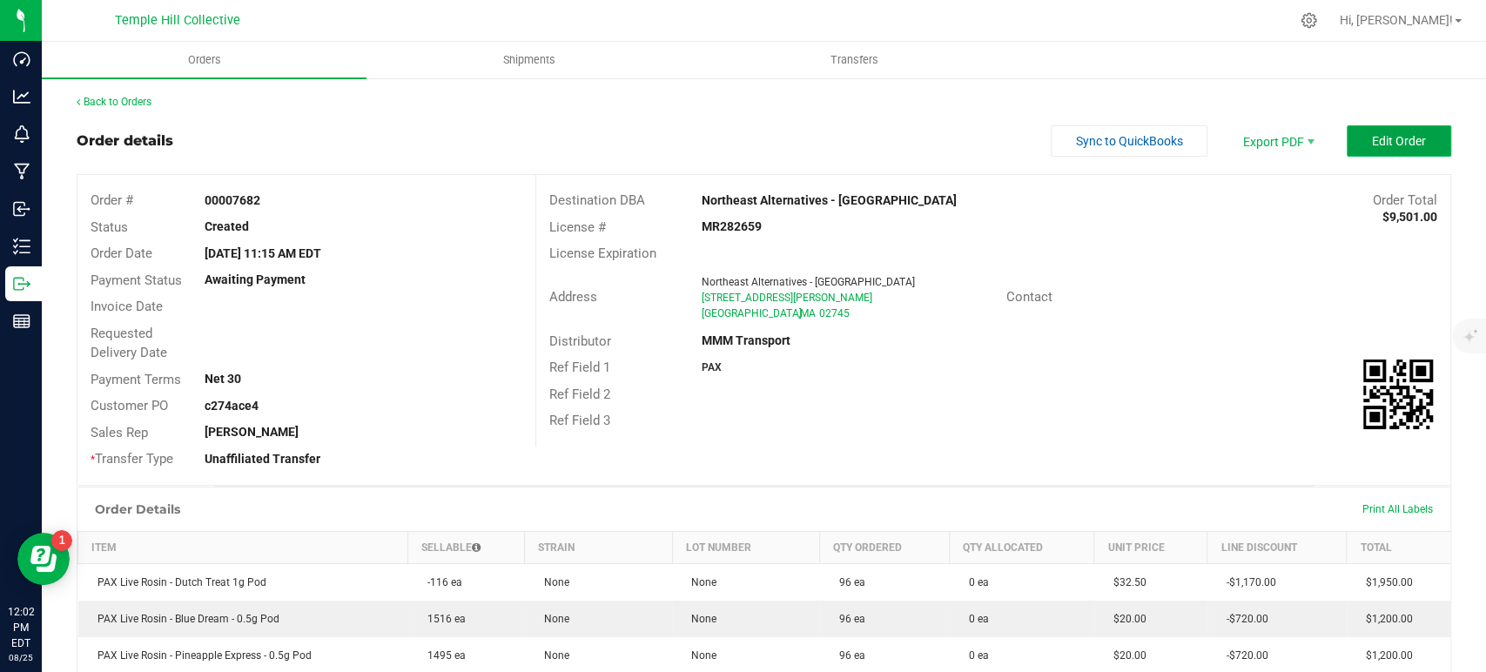
click at [1380, 150] on button "Edit Order" at bounding box center [1399, 140] width 104 height 31
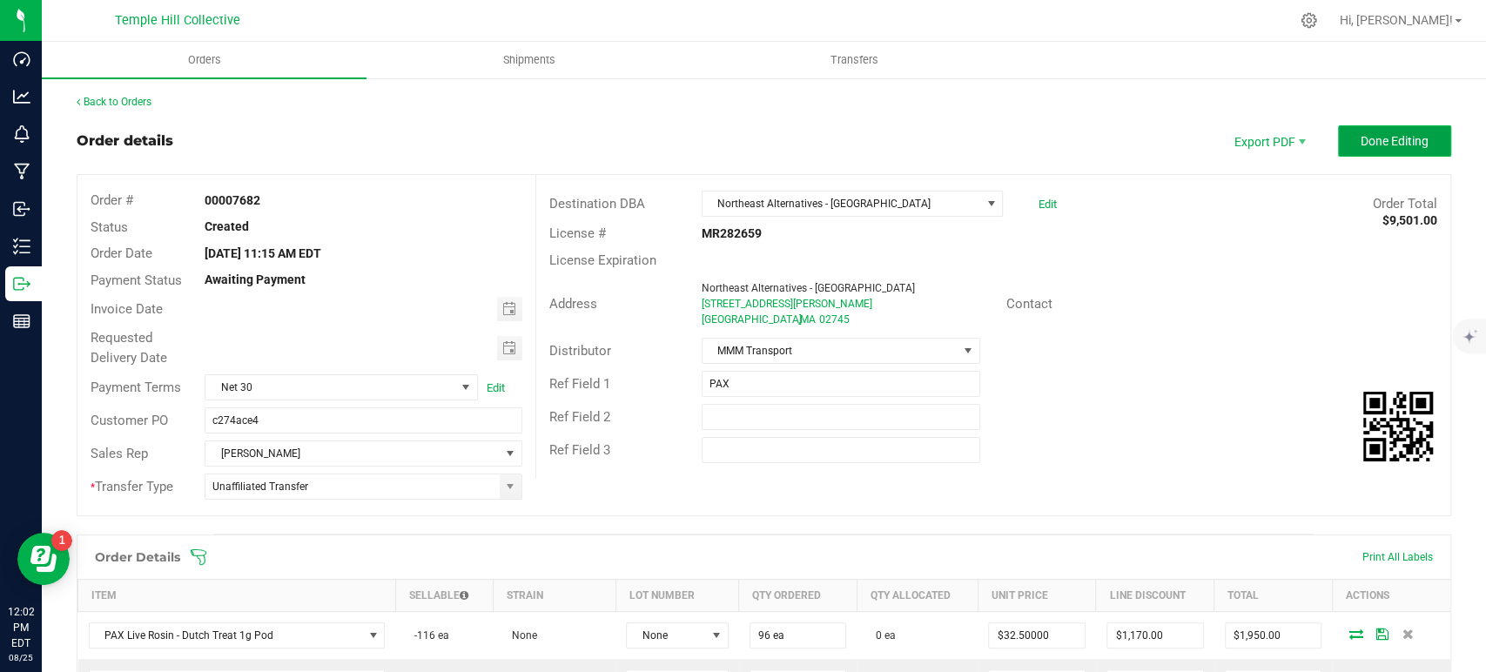
click at [1361, 139] on span "Done Editing" at bounding box center [1395, 141] width 68 height 14
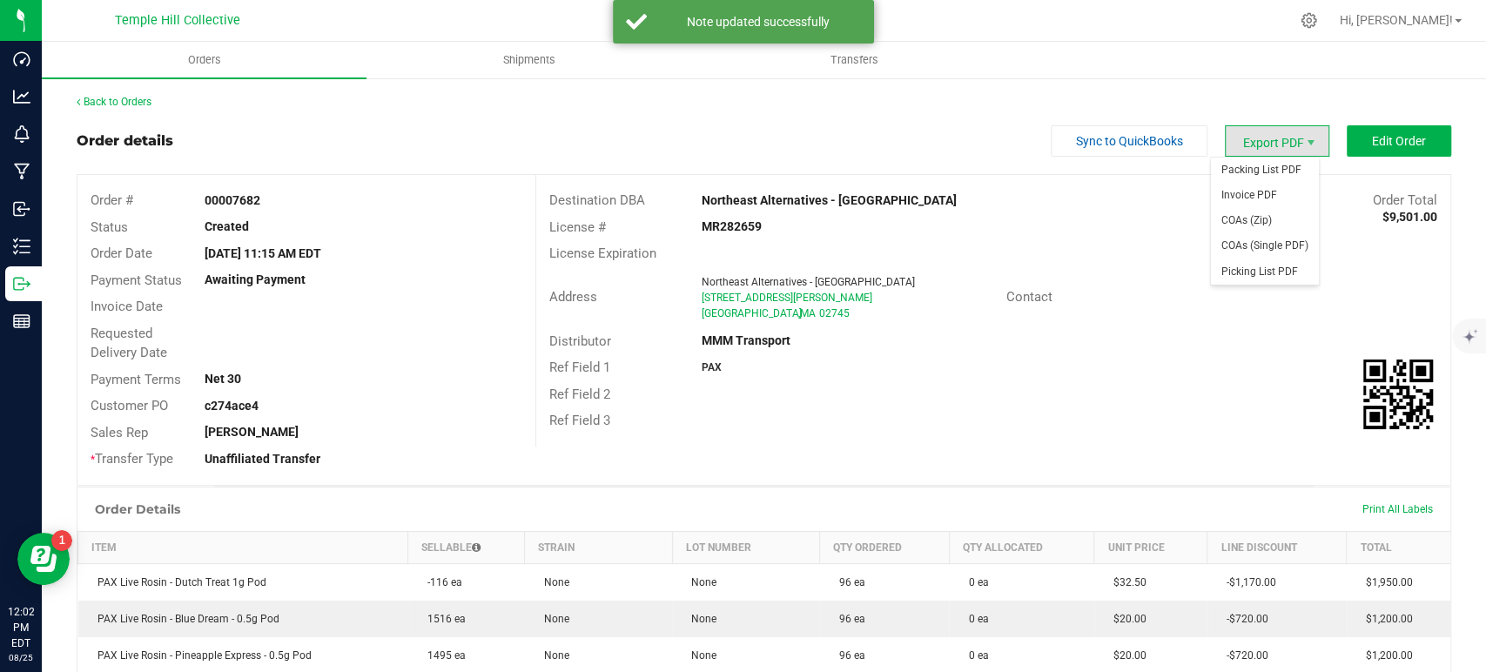
click at [1255, 138] on span "Export PDF" at bounding box center [1277, 140] width 104 height 31
click at [1262, 165] on span "Packing List PDF" at bounding box center [1265, 170] width 108 height 25
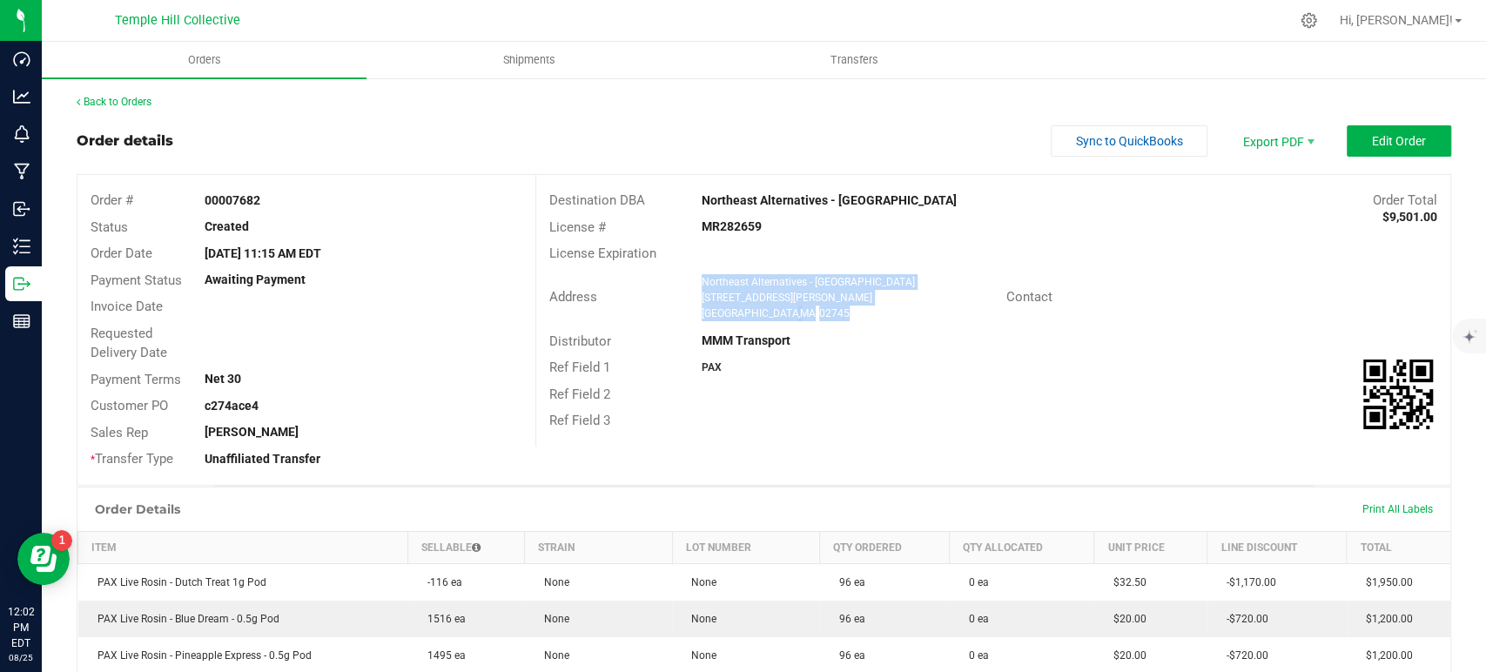
drag, startPoint x: 814, startPoint y: 313, endPoint x: 690, endPoint y: 282, distance: 127.3
click at [693, 282] on div "Northeast Alternatives - New Bedford 596 Tarkiln Hill Rd New Bedford , MA 02745" at bounding box center [849, 297] width 313 height 47
copy ngx-name-and-address "Northeast Alternatives - New Bedford 596 Tarkiln Hill Rd New Bedford , MA 02745"
click at [747, 230] on strong "MR282659" at bounding box center [732, 226] width 60 height 14
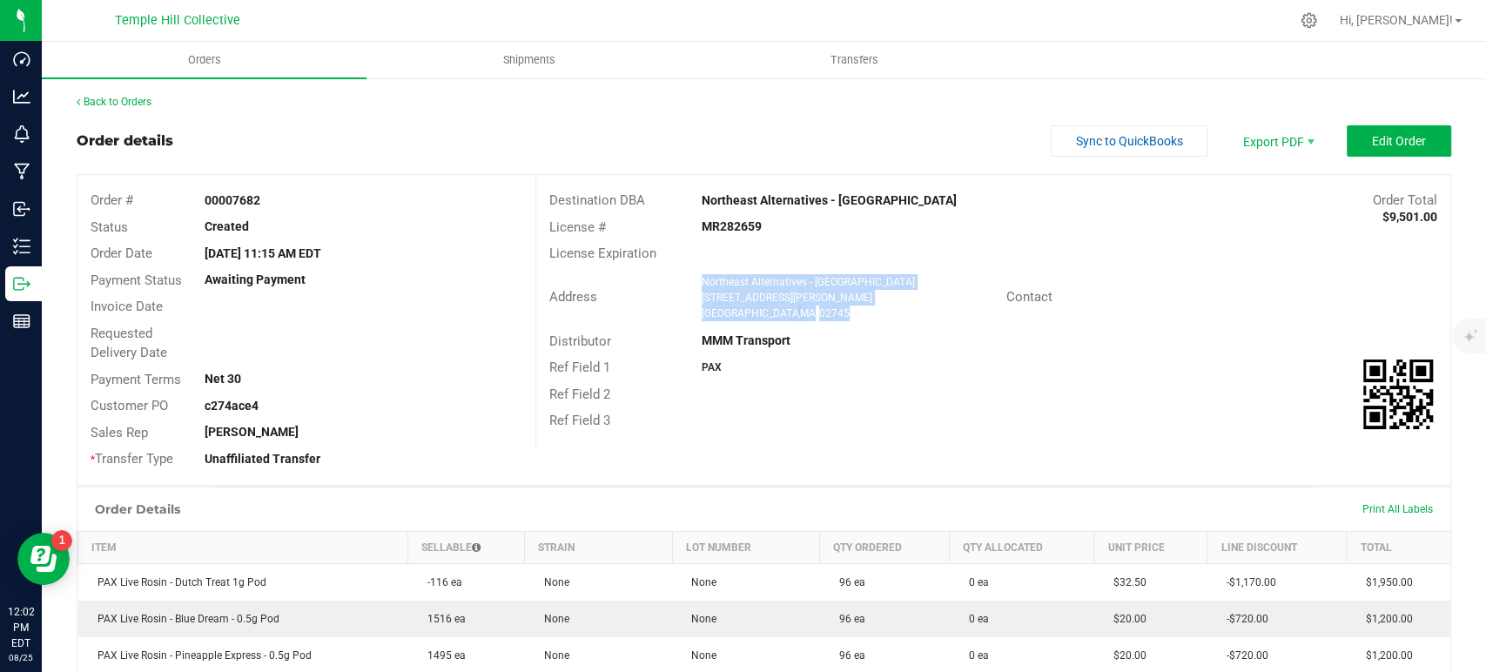
copy strong "MR282659"
click at [122, 99] on link "Back to Orders" at bounding box center [114, 102] width 75 height 12
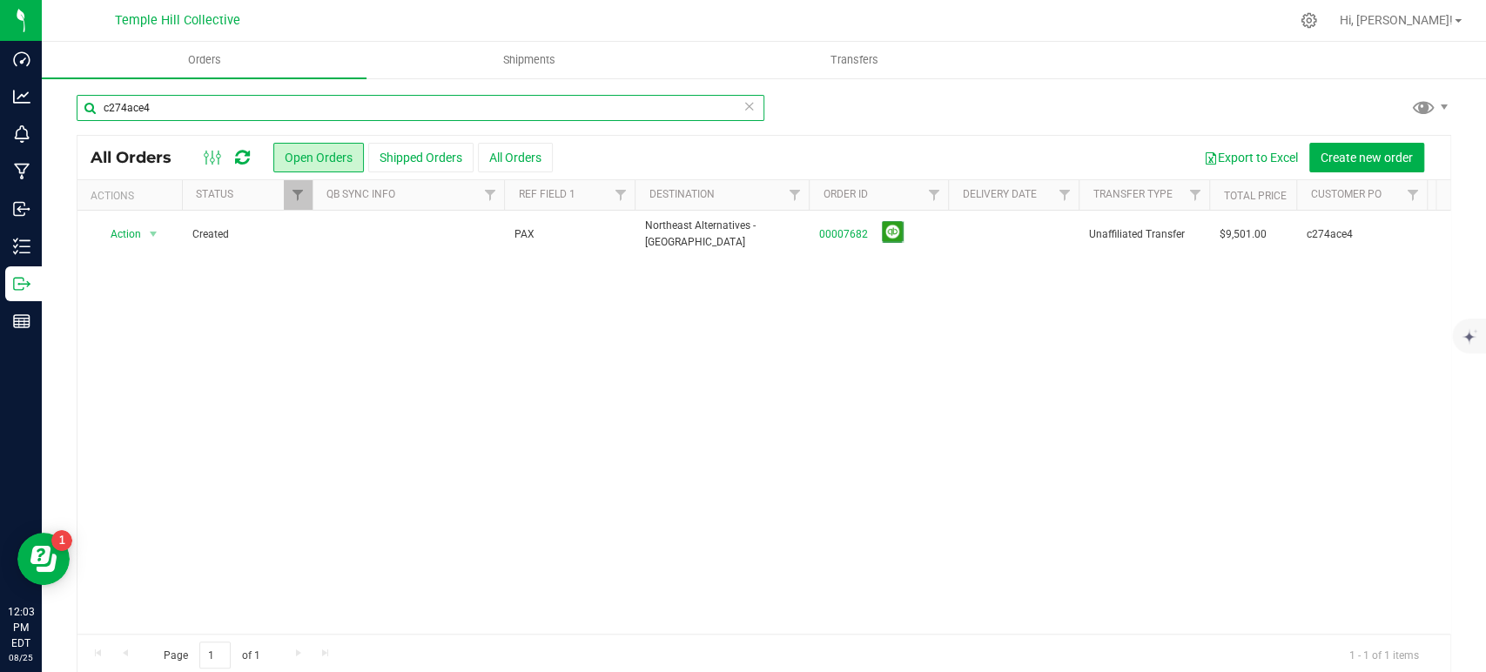
drag, startPoint x: 229, startPoint y: 103, endPoint x: 69, endPoint y: 110, distance: 160.4
click at [69, 110] on div "c274ace4 All Orders Open Orders Shipped Orders All Orders Export to Excel Creat…" at bounding box center [764, 385] width 1445 height 617
paste input "00007049"
type input "00007049"
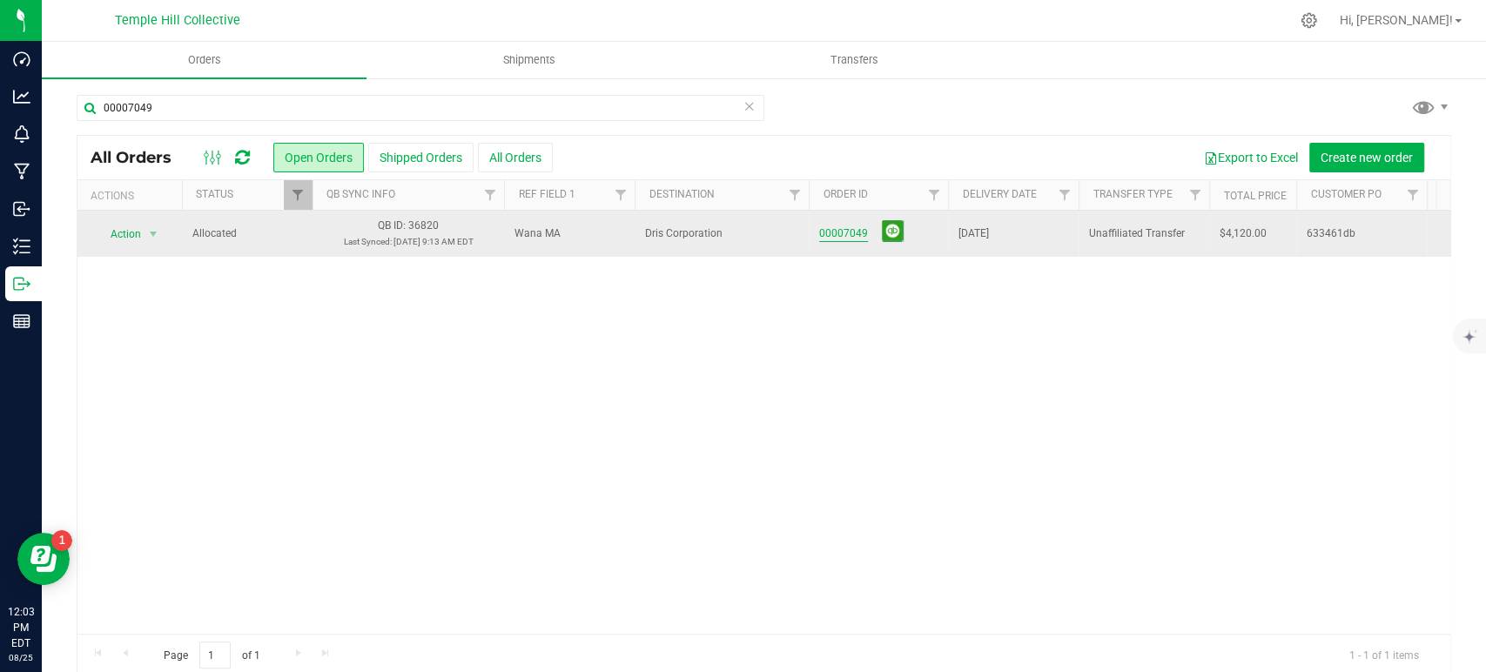
click at [851, 232] on link "00007049" at bounding box center [843, 234] width 49 height 17
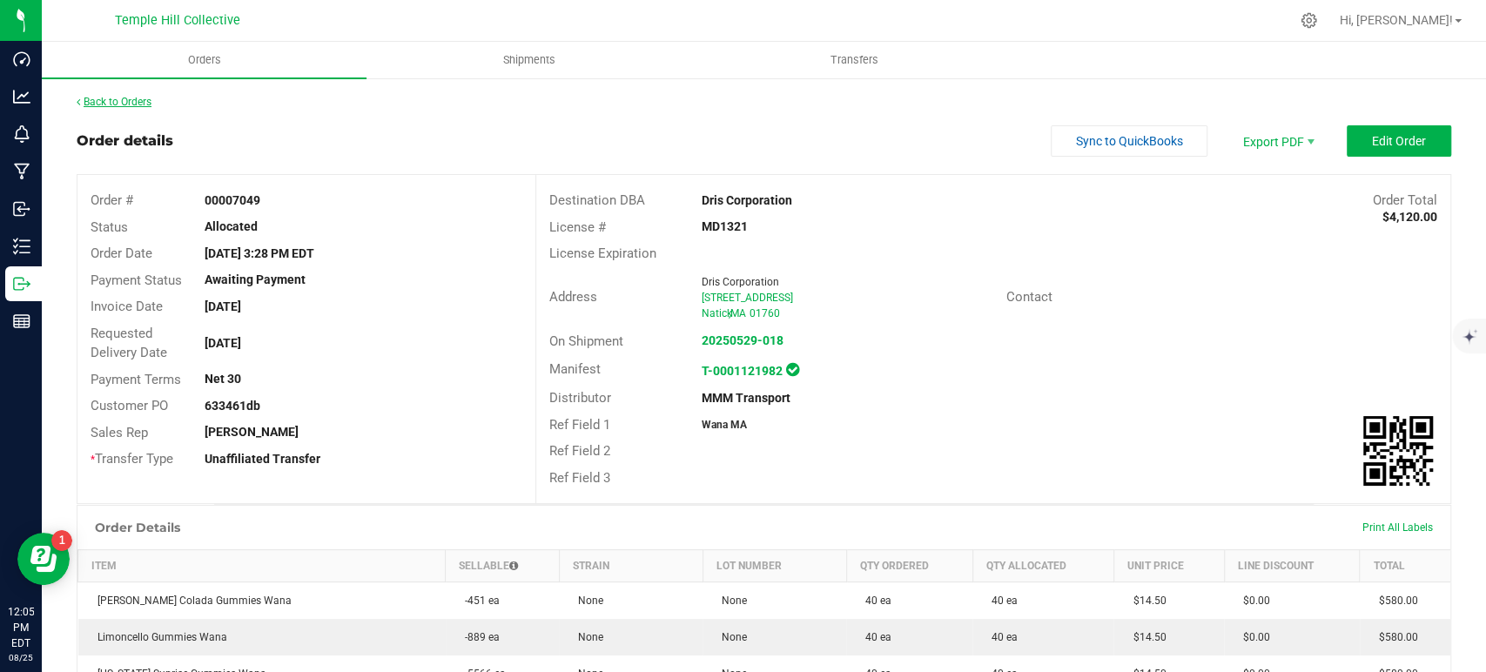
click at [145, 98] on link "Back to Orders" at bounding box center [114, 102] width 75 height 12
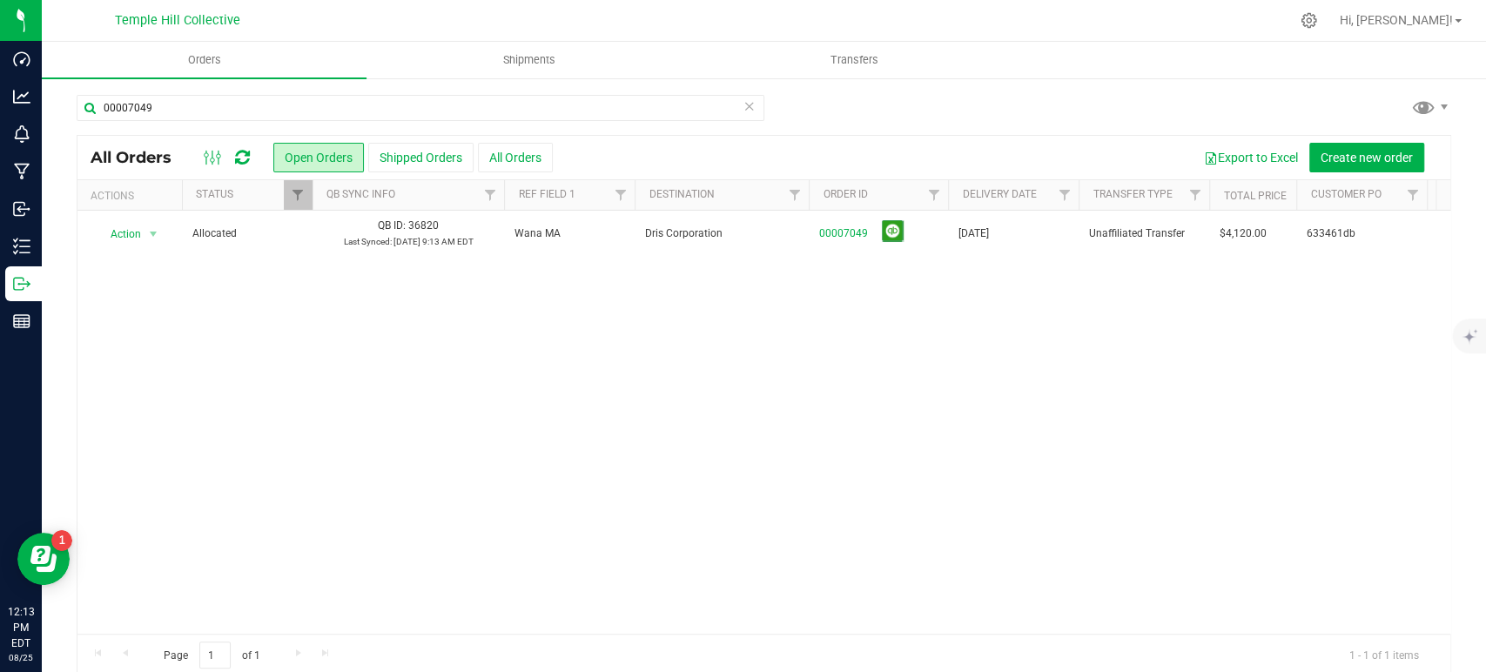
click at [744, 108] on icon at bounding box center [750, 105] width 12 height 21
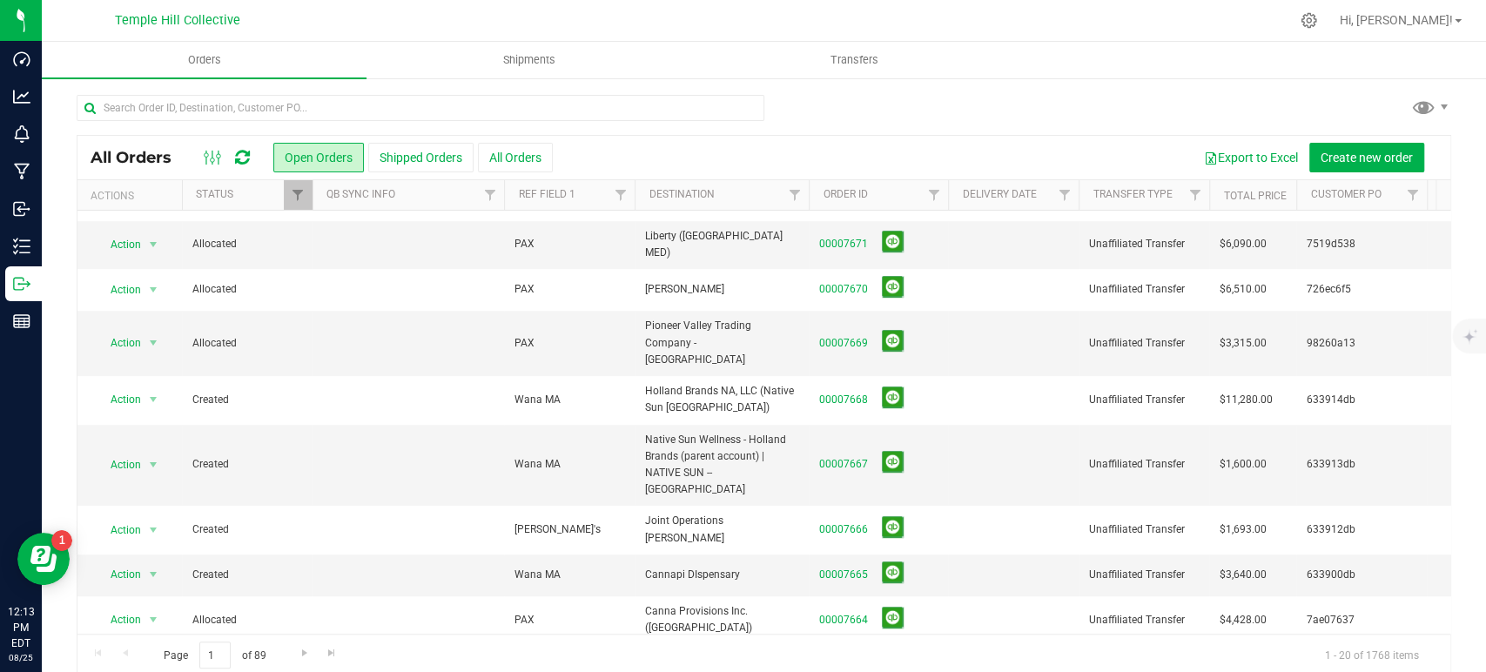
scroll to position [510, 0]
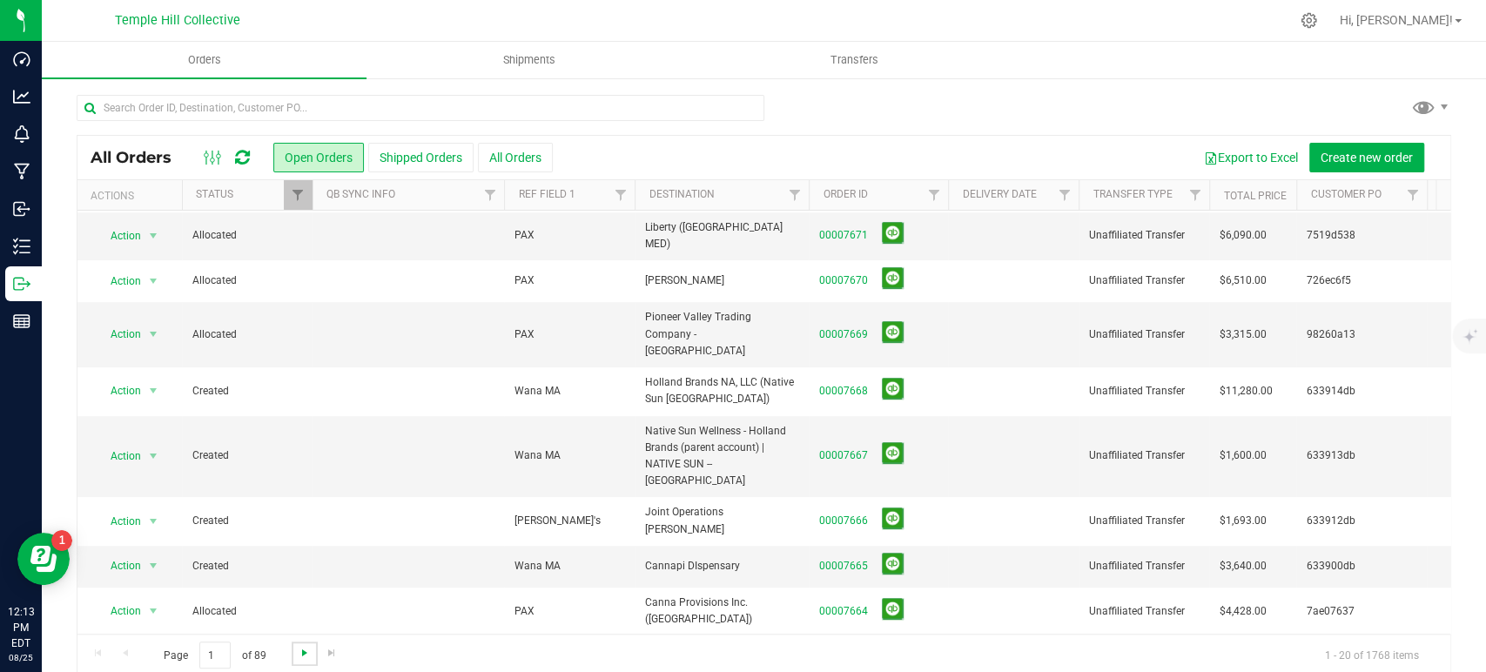
click at [306, 649] on span "Go to the next page" at bounding box center [305, 653] width 14 height 14
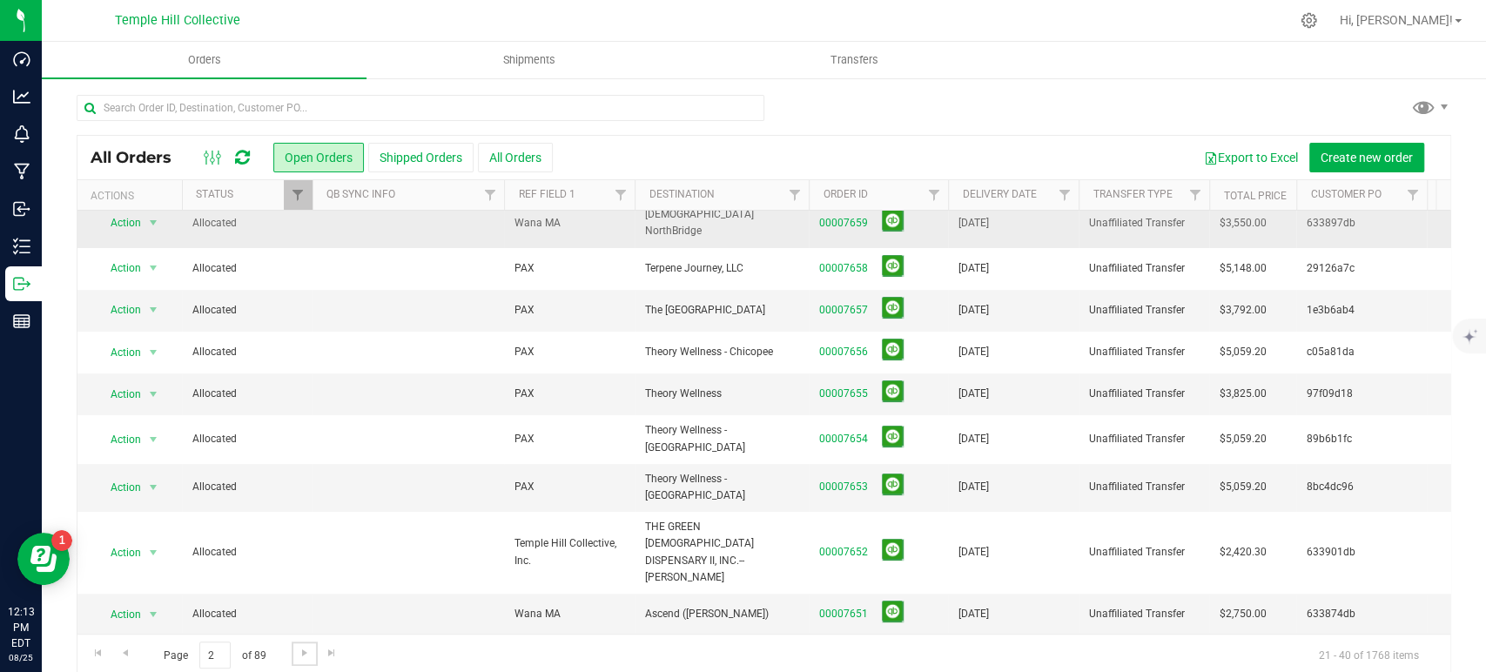
scroll to position [0, 0]
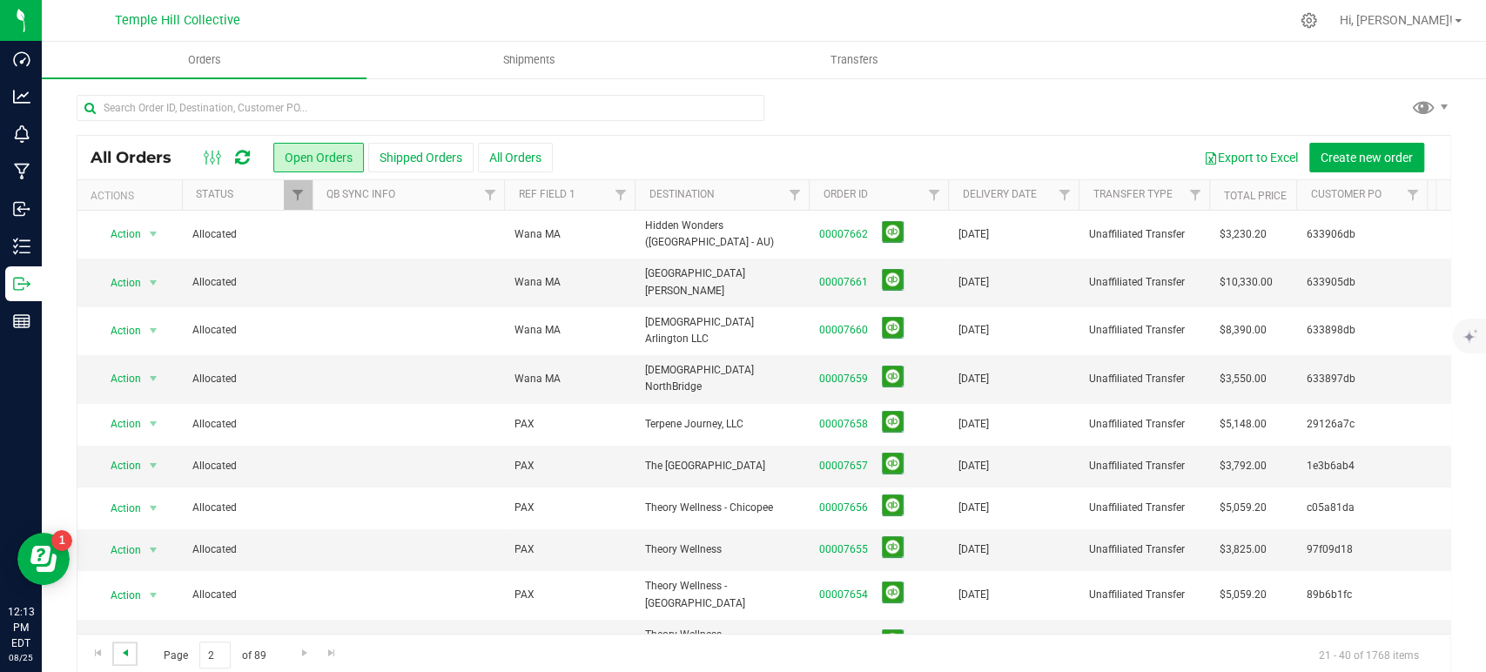
click at [130, 651] on span "Go to the previous page" at bounding box center [125, 653] width 14 height 14
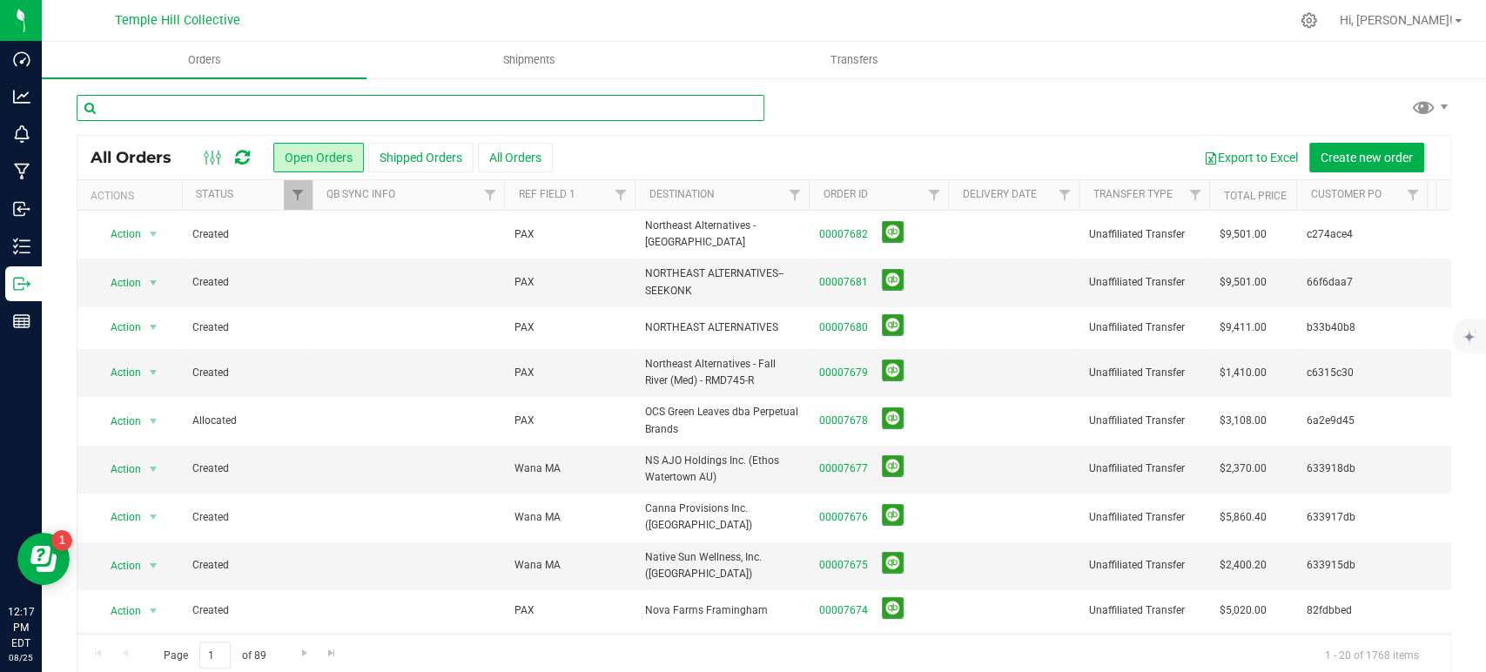
click at [532, 113] on input "text" at bounding box center [421, 108] width 688 height 26
type input "7666"
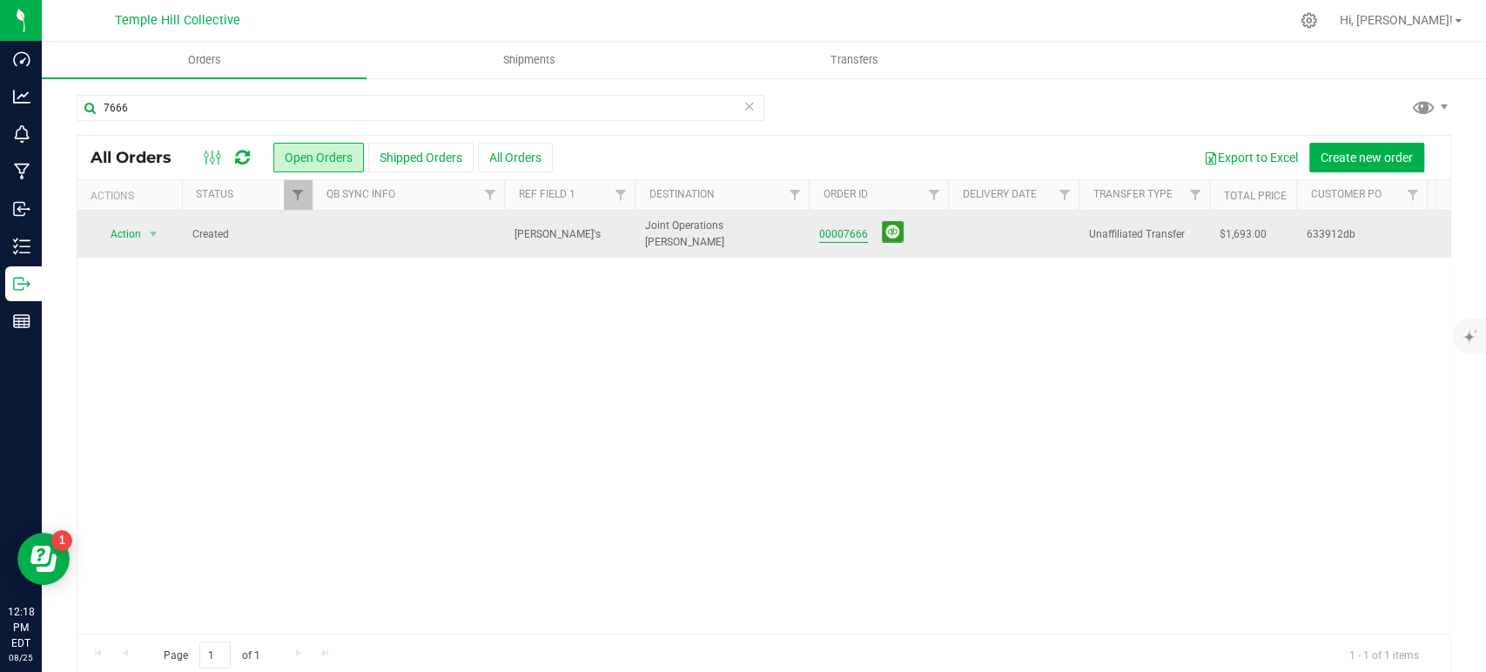
click at [837, 236] on link "00007666" at bounding box center [843, 234] width 49 height 17
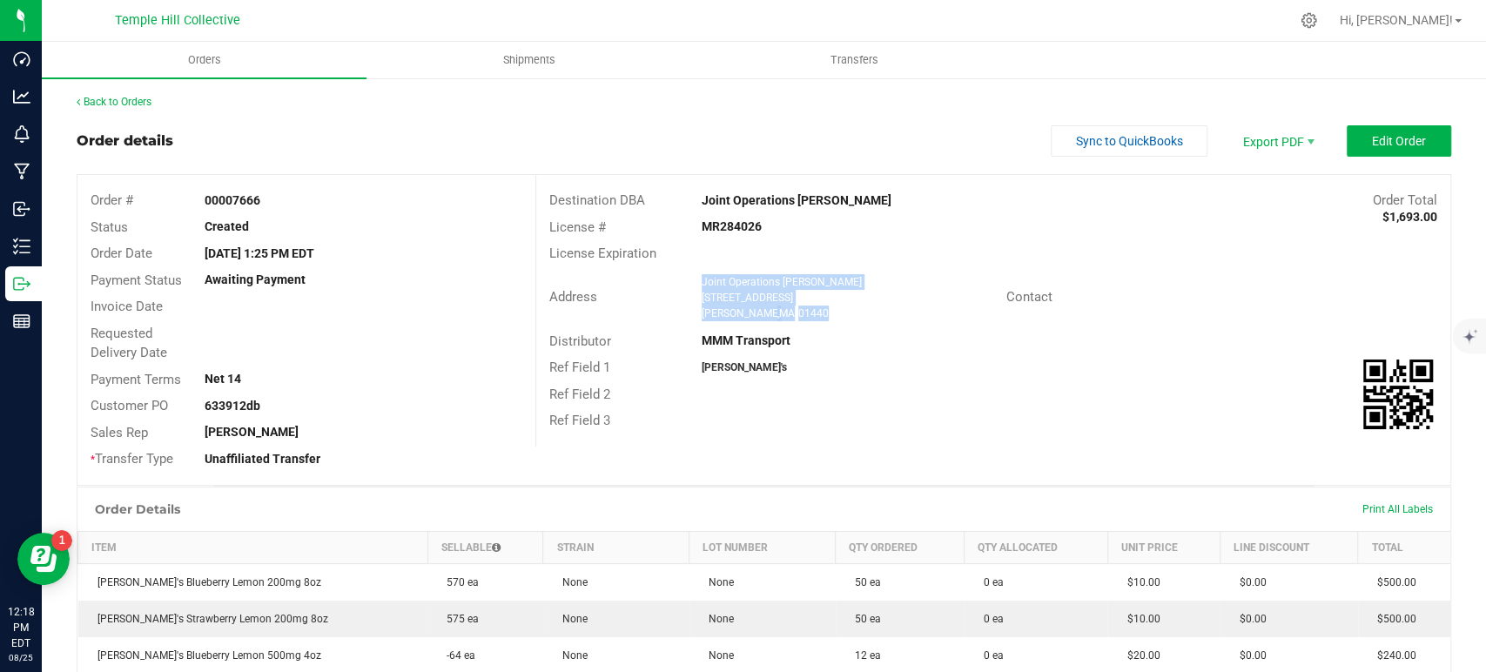
drag, startPoint x: 790, startPoint y: 315, endPoint x: 691, endPoint y: 277, distance: 105.6
click at [693, 277] on div "Joint Operations Gardner 320 West Broadway Gardner , MA 01440" at bounding box center [849, 297] width 313 height 47
copy ngx-name-and-address "Joint Operations Gardner 320 West Broadway Gardner , MA 01440"
click at [750, 218] on div "MR284026" at bounding box center [841, 227] width 305 height 18
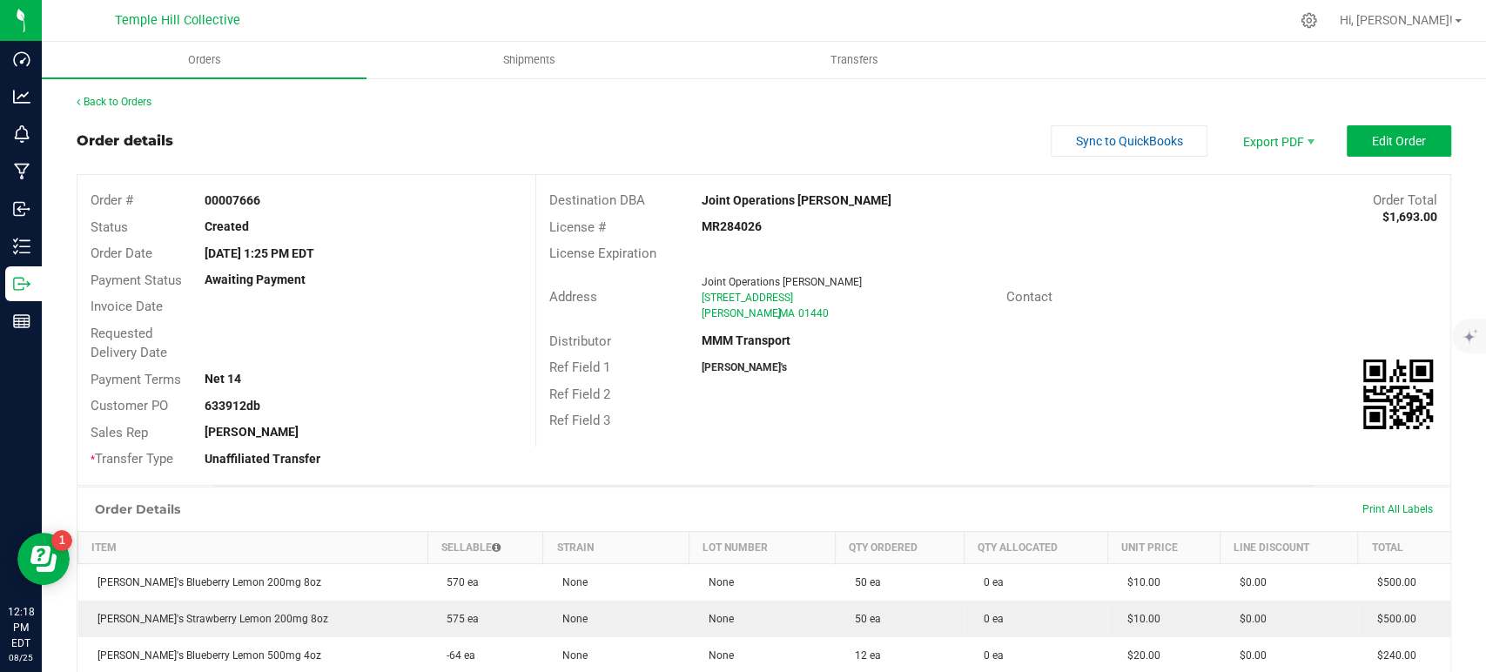
copy strong "MR284026"
click at [128, 100] on link "Back to Orders" at bounding box center [114, 102] width 75 height 12
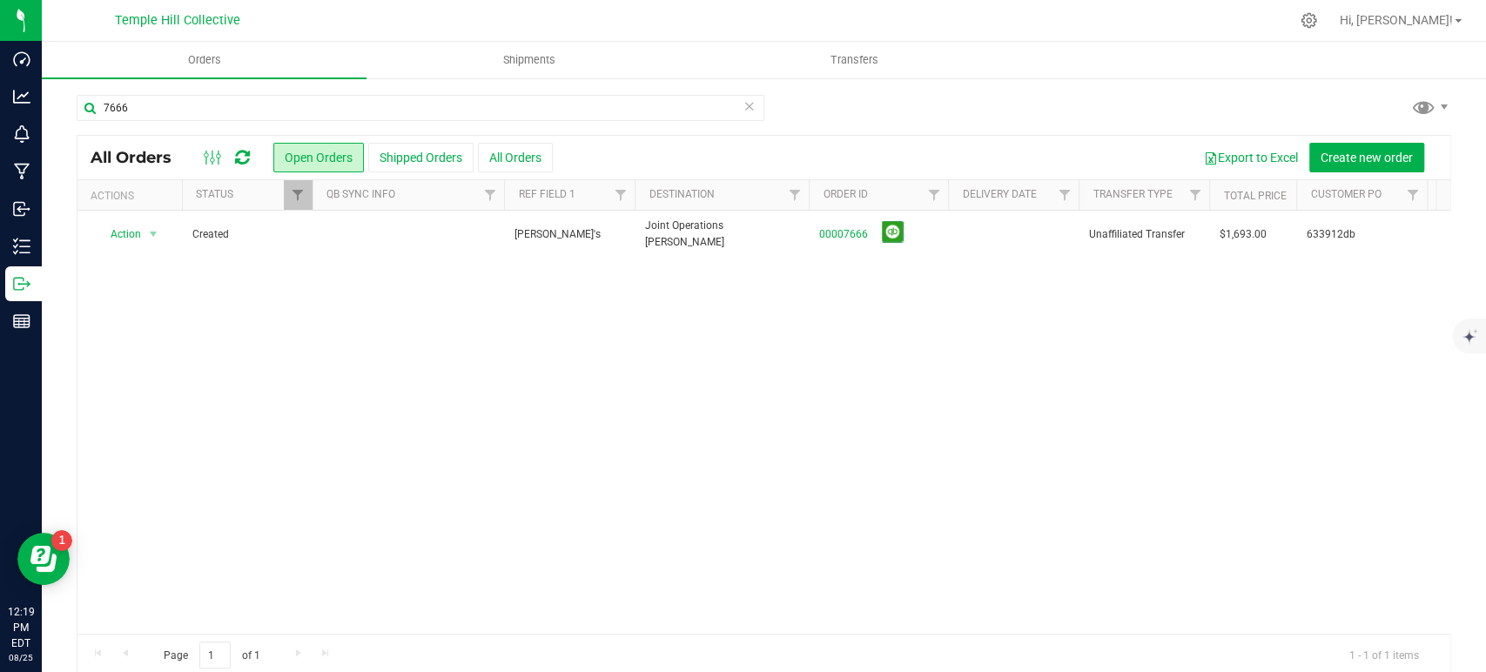
click at [744, 111] on icon at bounding box center [750, 105] width 12 height 21
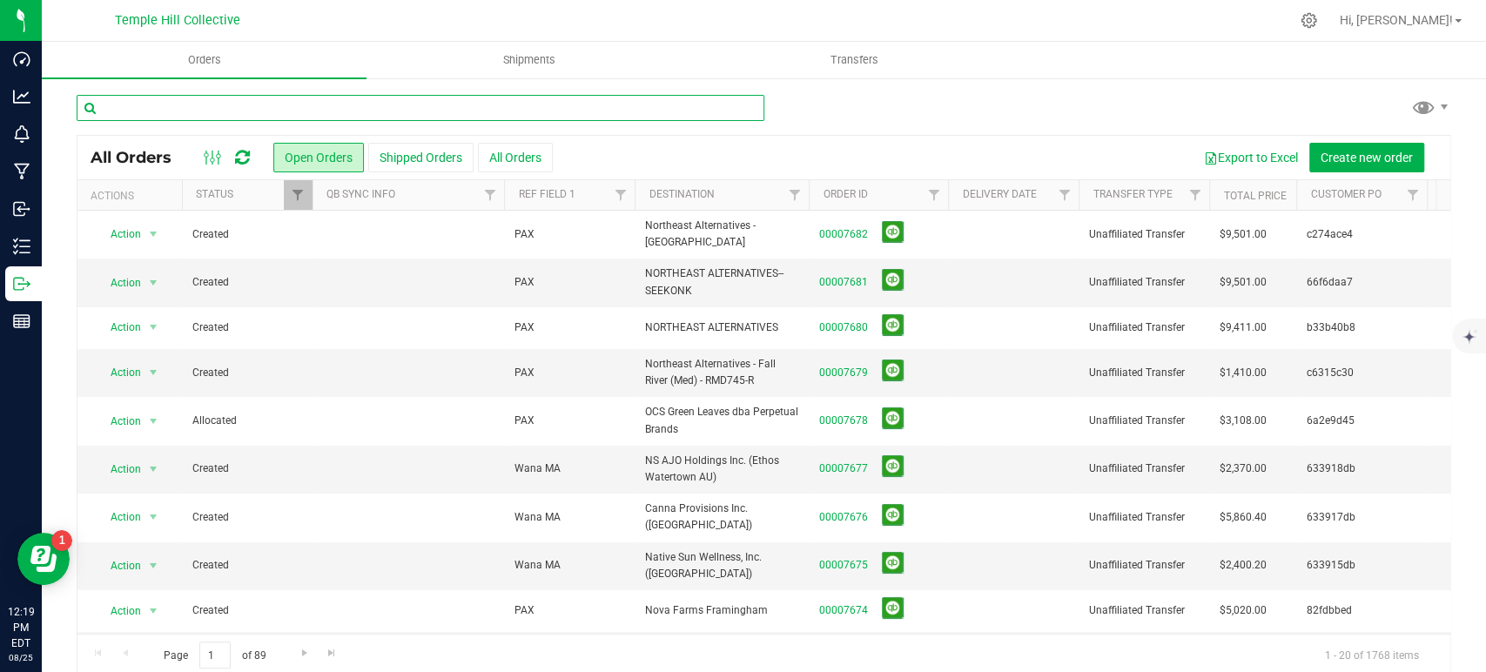
click at [449, 106] on input "text" at bounding box center [421, 108] width 688 height 26
type input "7665"
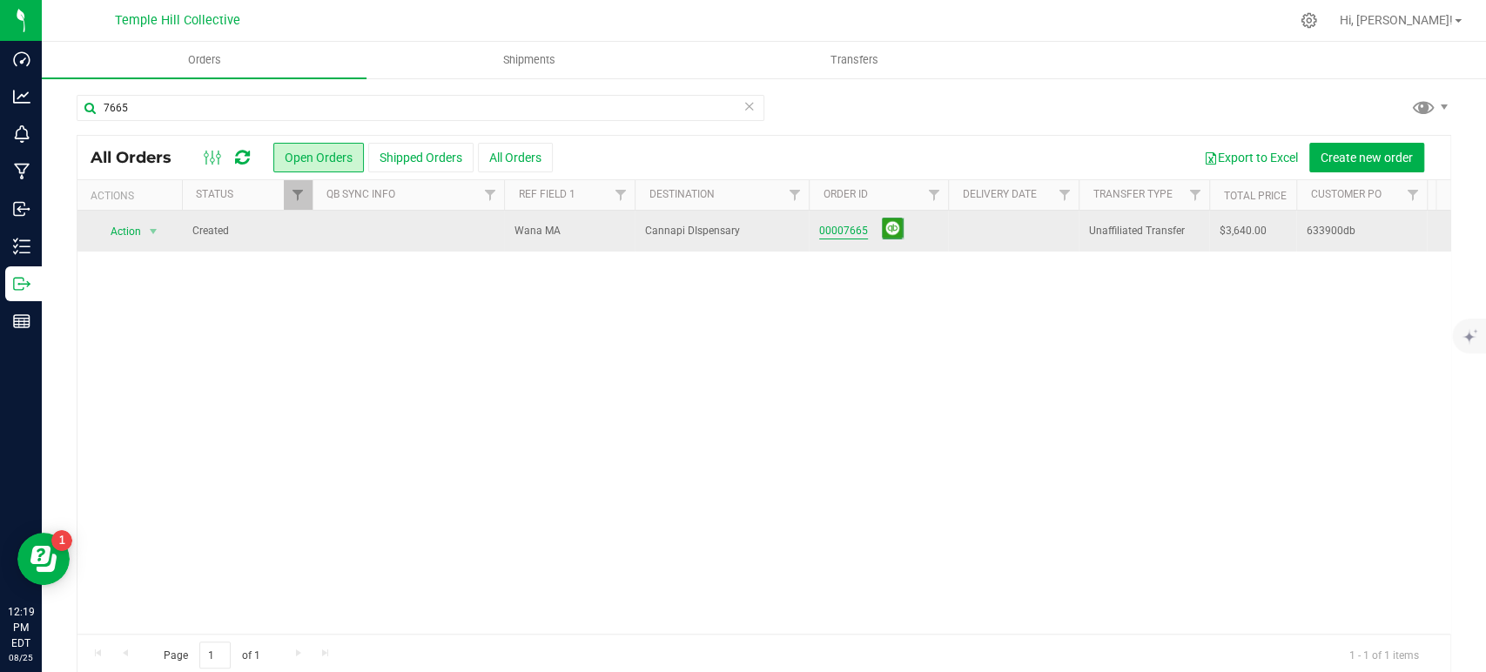
click at [855, 228] on link "00007665" at bounding box center [843, 231] width 49 height 17
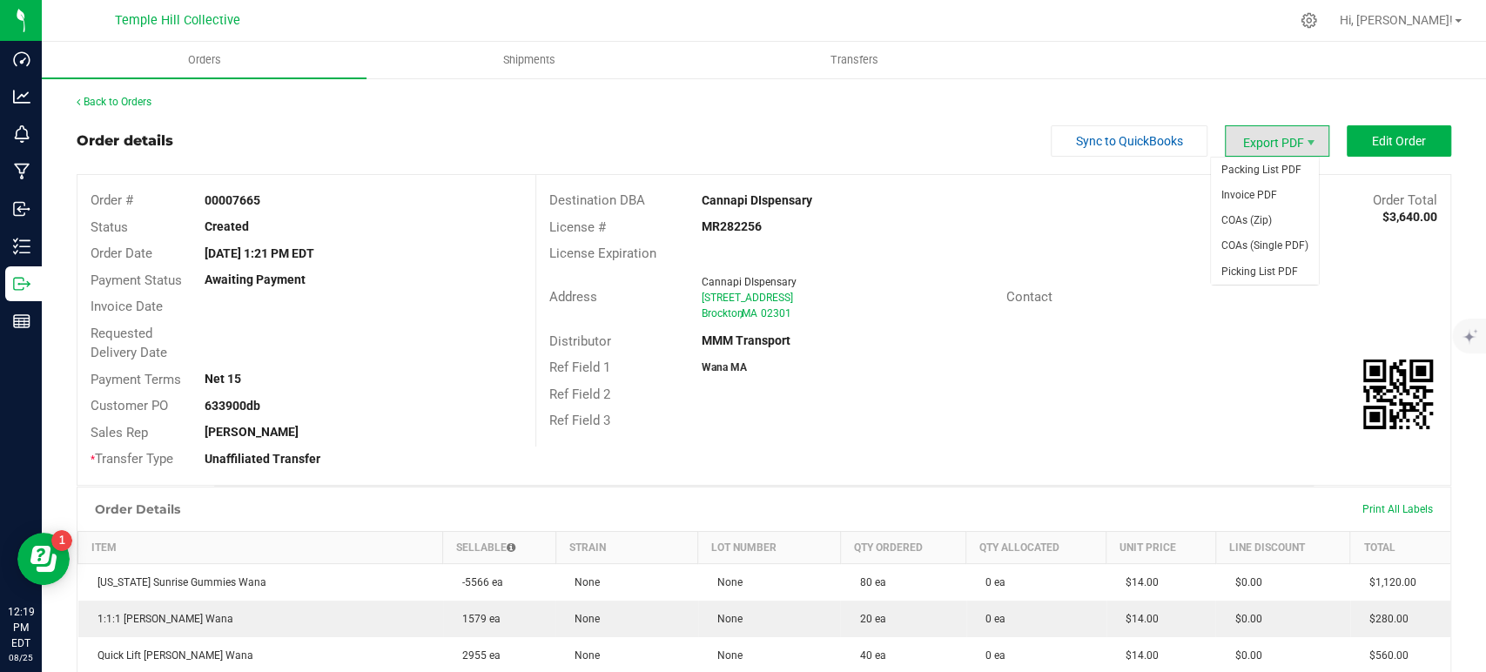
click at [1233, 145] on span "Export PDF" at bounding box center [1277, 140] width 104 height 31
click at [1274, 167] on span "Packing List PDF" at bounding box center [1265, 170] width 108 height 25
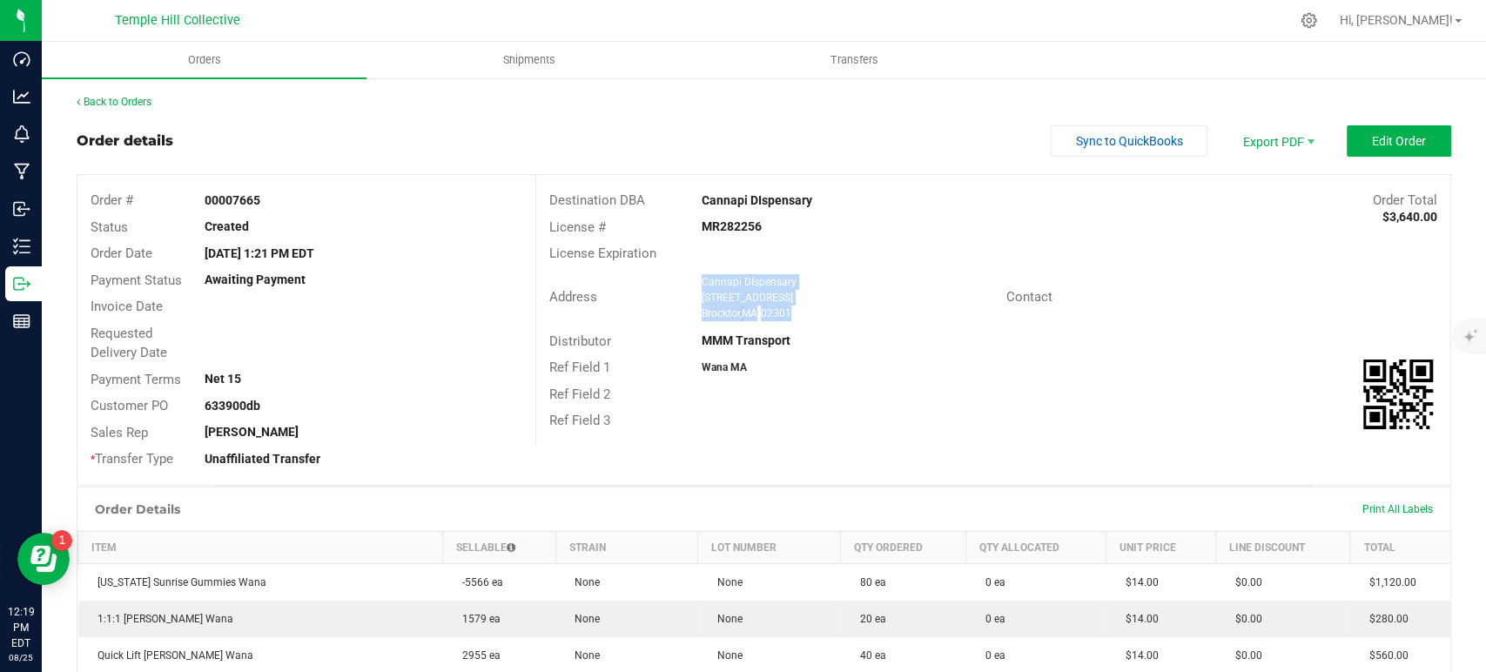
drag, startPoint x: 801, startPoint y: 306, endPoint x: 695, endPoint y: 286, distance: 108.3
click at [702, 286] on ngx-name-and-address "Cannapi DIspensary 255 N. Pearl St Brockton , MA 02301" at bounding box center [848, 297] width 292 height 47
copy ngx-name-and-address "Cannapi DIspensary 255 N. Pearl St Brockton , MA 02301"
click at [728, 227] on strong "MR282256" at bounding box center [732, 226] width 60 height 14
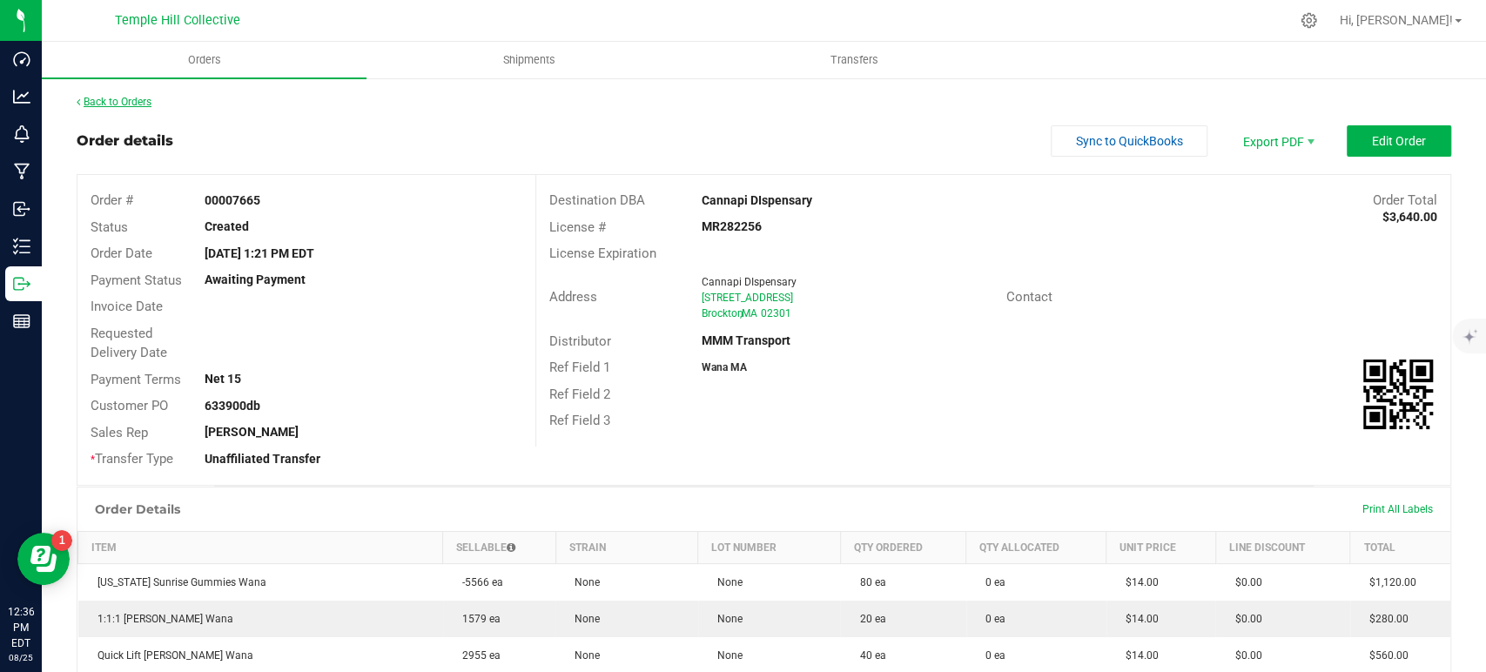
click at [123, 103] on link "Back to Orders" at bounding box center [114, 102] width 75 height 12
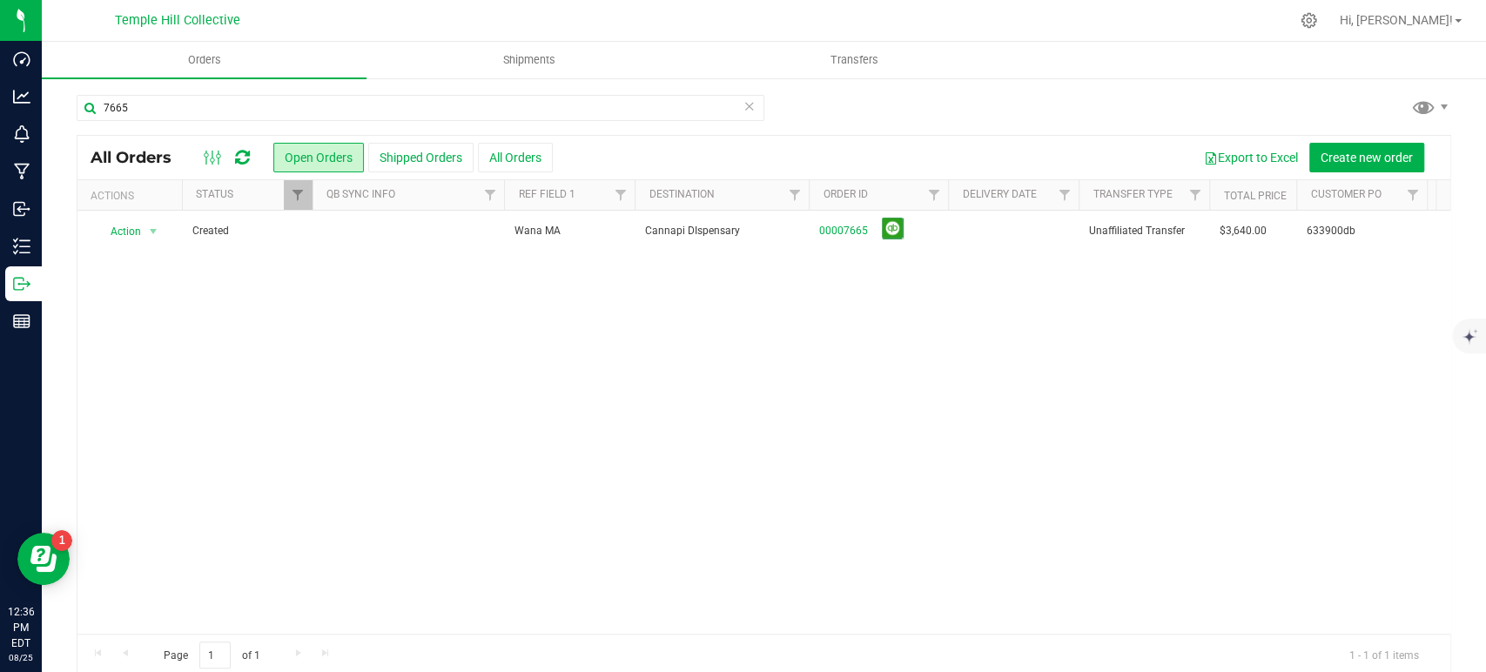
click at [744, 111] on icon at bounding box center [750, 105] width 12 height 21
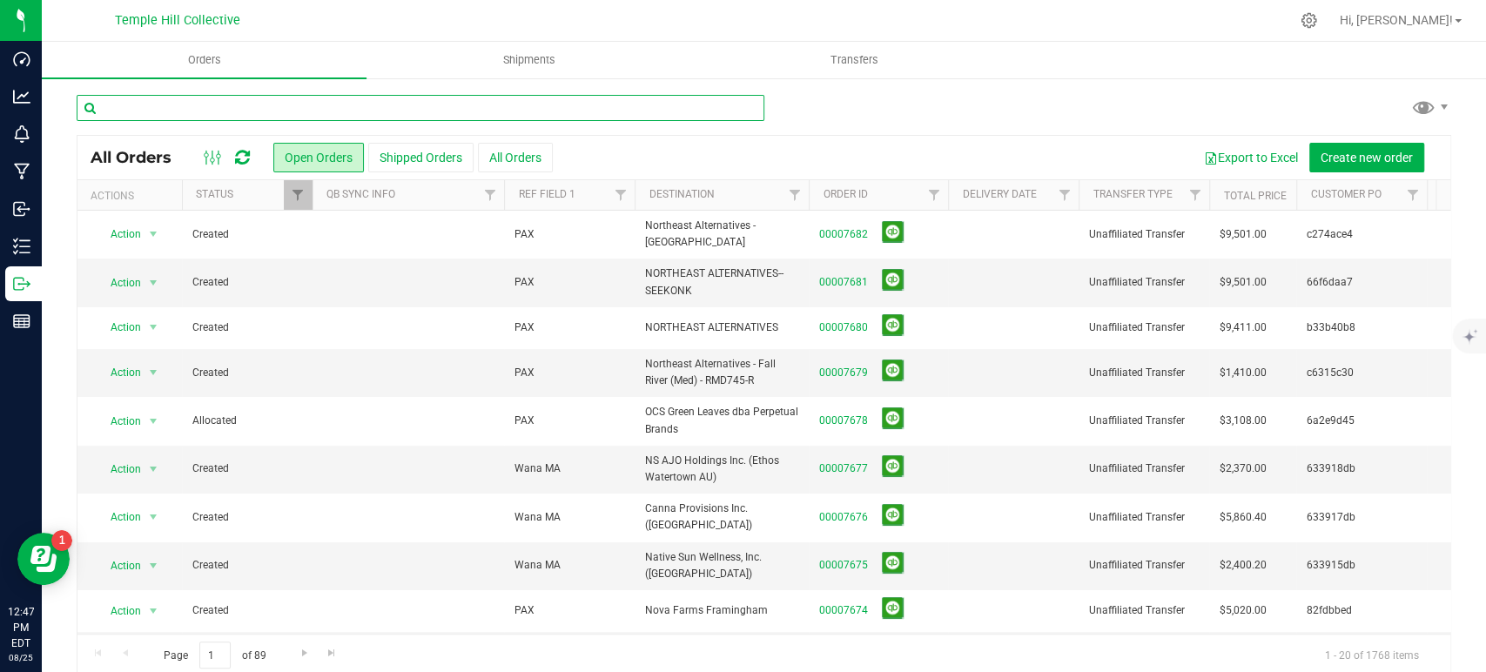
click at [407, 109] on input "text" at bounding box center [421, 108] width 688 height 26
type input "7049"
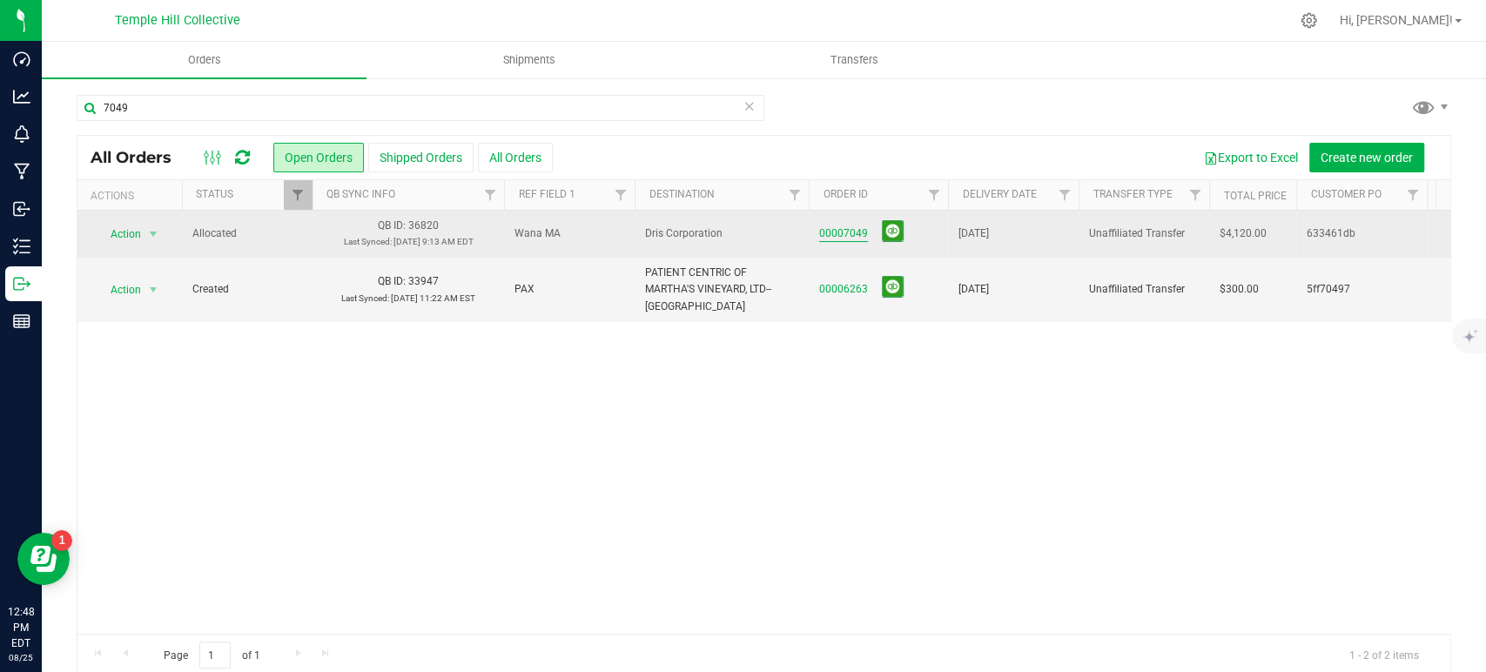
click at [860, 233] on link "00007049" at bounding box center [843, 234] width 49 height 17
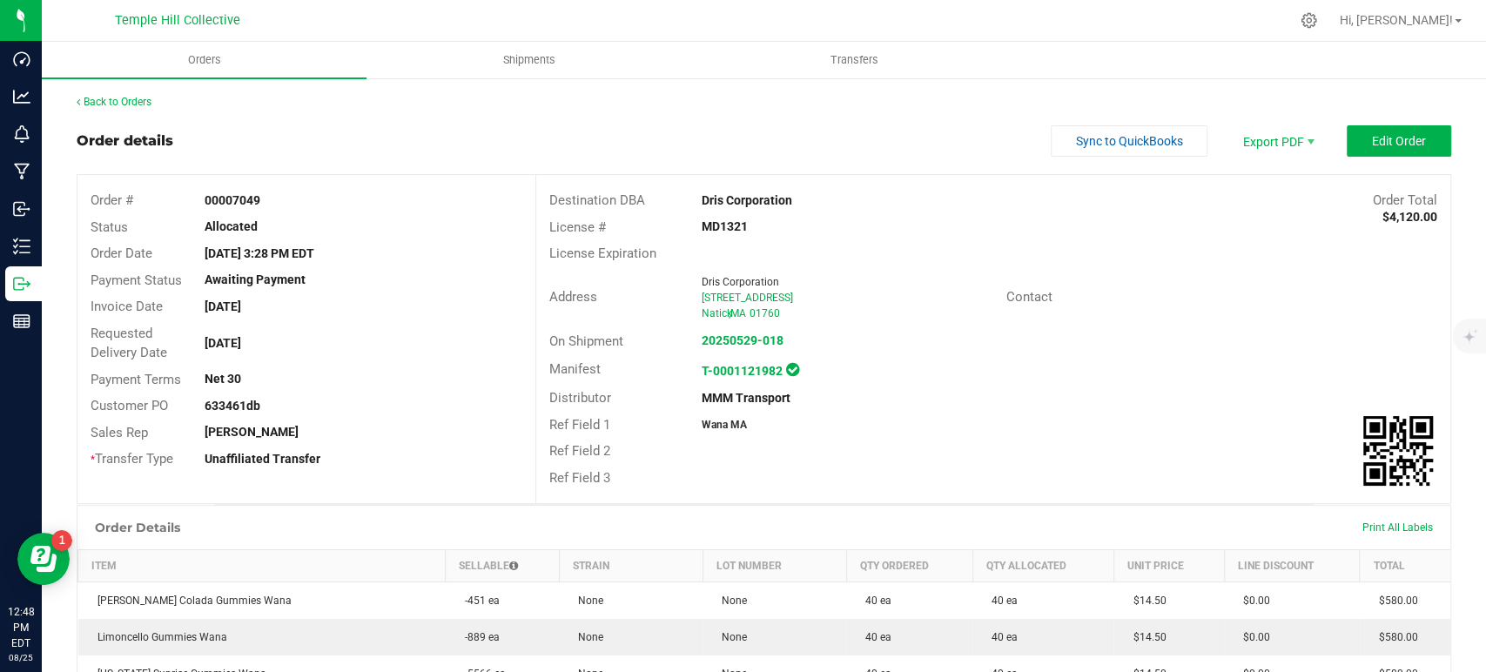
drag, startPoint x: 744, startPoint y: 223, endPoint x: 695, endPoint y: 224, distance: 49.6
click at [695, 224] on div "MD1321" at bounding box center [841, 227] width 305 height 18
click at [139, 104] on link "Back to Orders" at bounding box center [114, 102] width 75 height 12
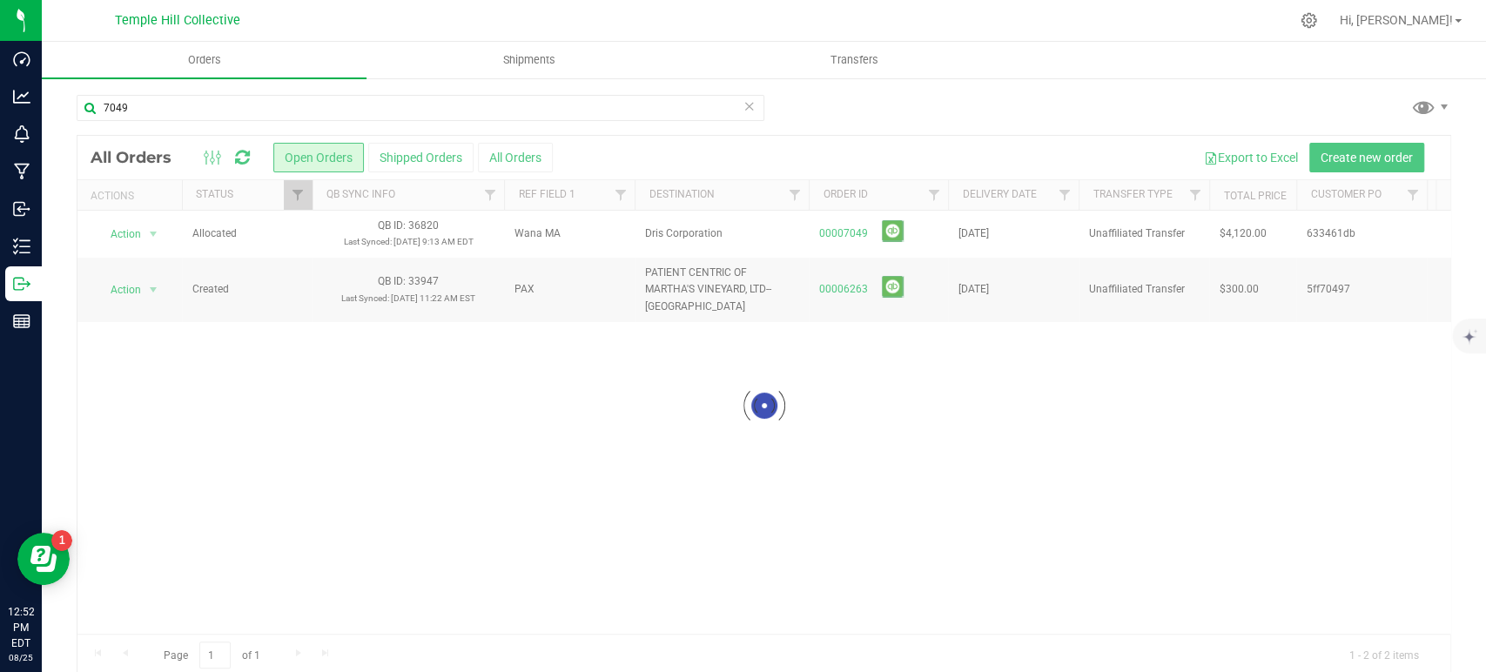
click at [744, 110] on icon at bounding box center [750, 105] width 12 height 21
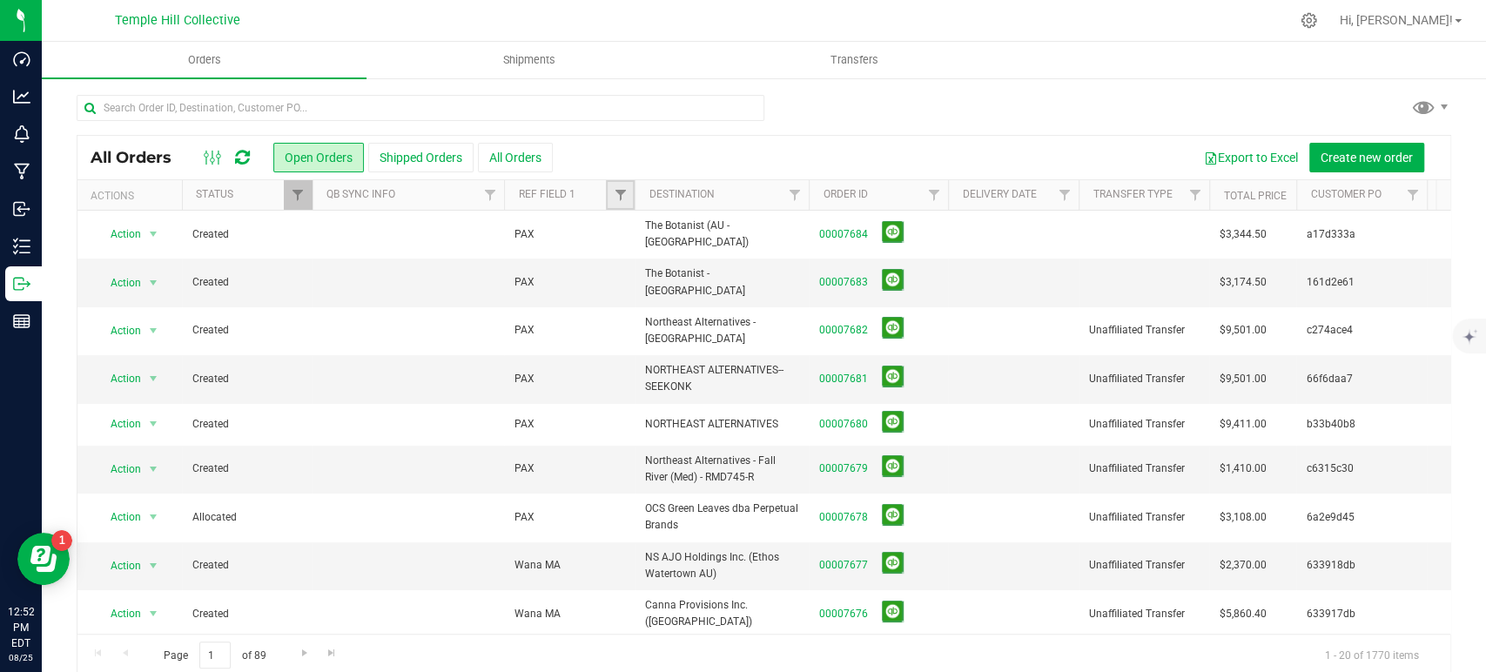
click at [632, 201] on link "Filter" at bounding box center [620, 195] width 29 height 30
type input "wana"
click at [674, 270] on button "Filter" at bounding box center [658, 279] width 84 height 38
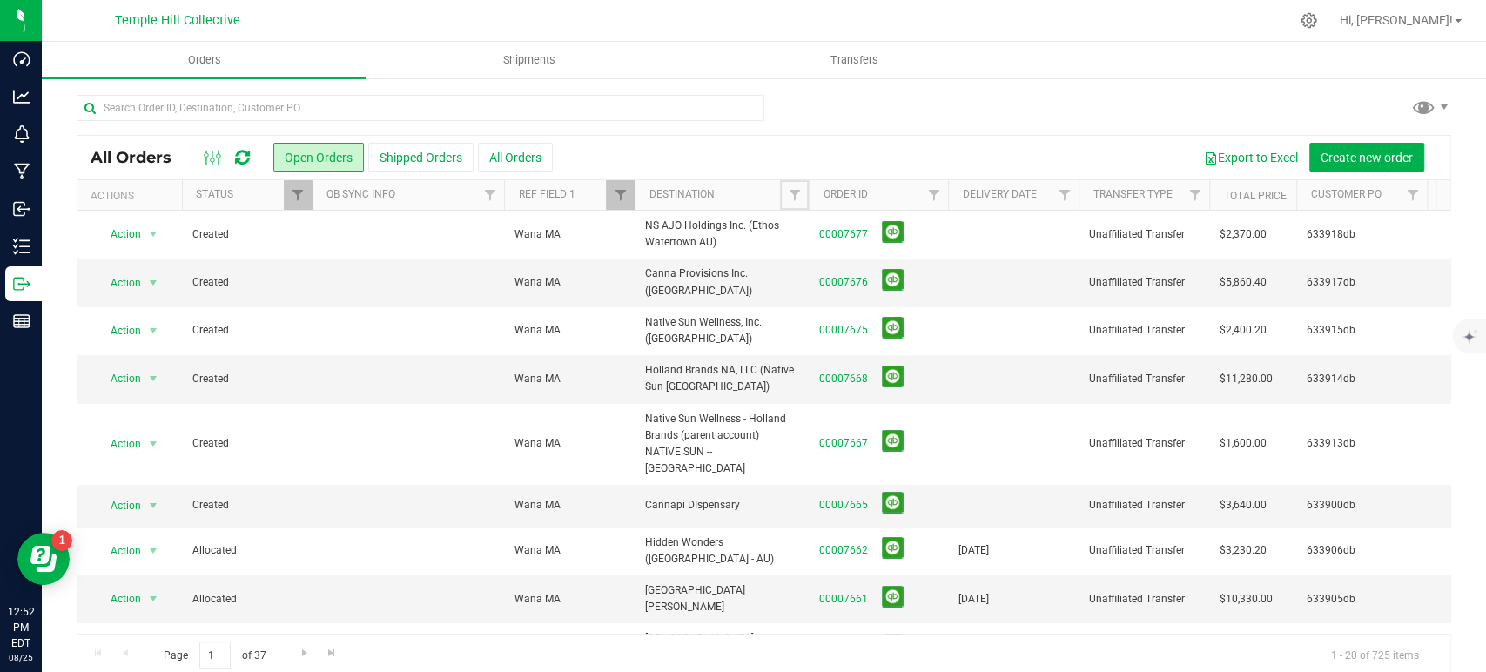
click at [792, 197] on span "Filter" at bounding box center [794, 195] width 14 height 14
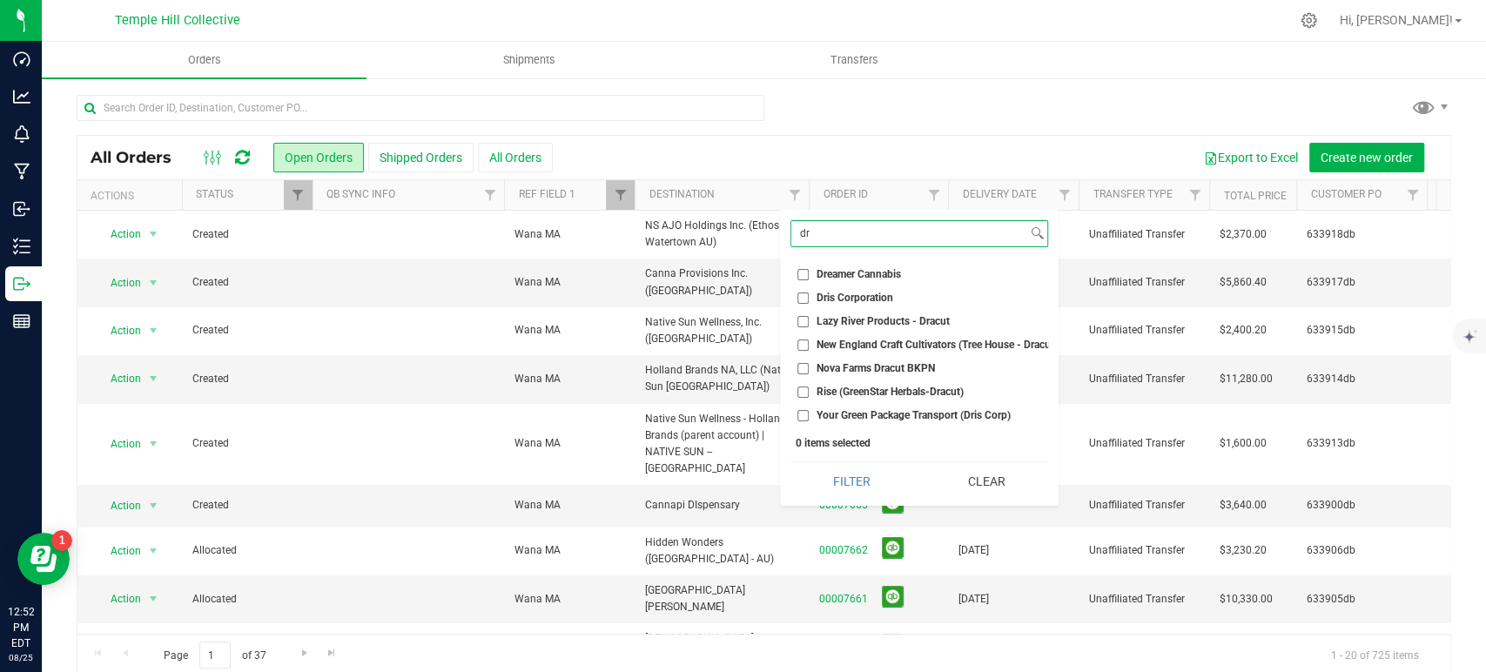
type input "dr"
click at [857, 298] on span "Dris Corporation" at bounding box center [855, 298] width 77 height 10
click at [809, 298] on input "Dris Corporation" at bounding box center [803, 298] width 11 height 11
checkbox input "true"
click at [872, 490] on button "Filter" at bounding box center [852, 481] width 123 height 38
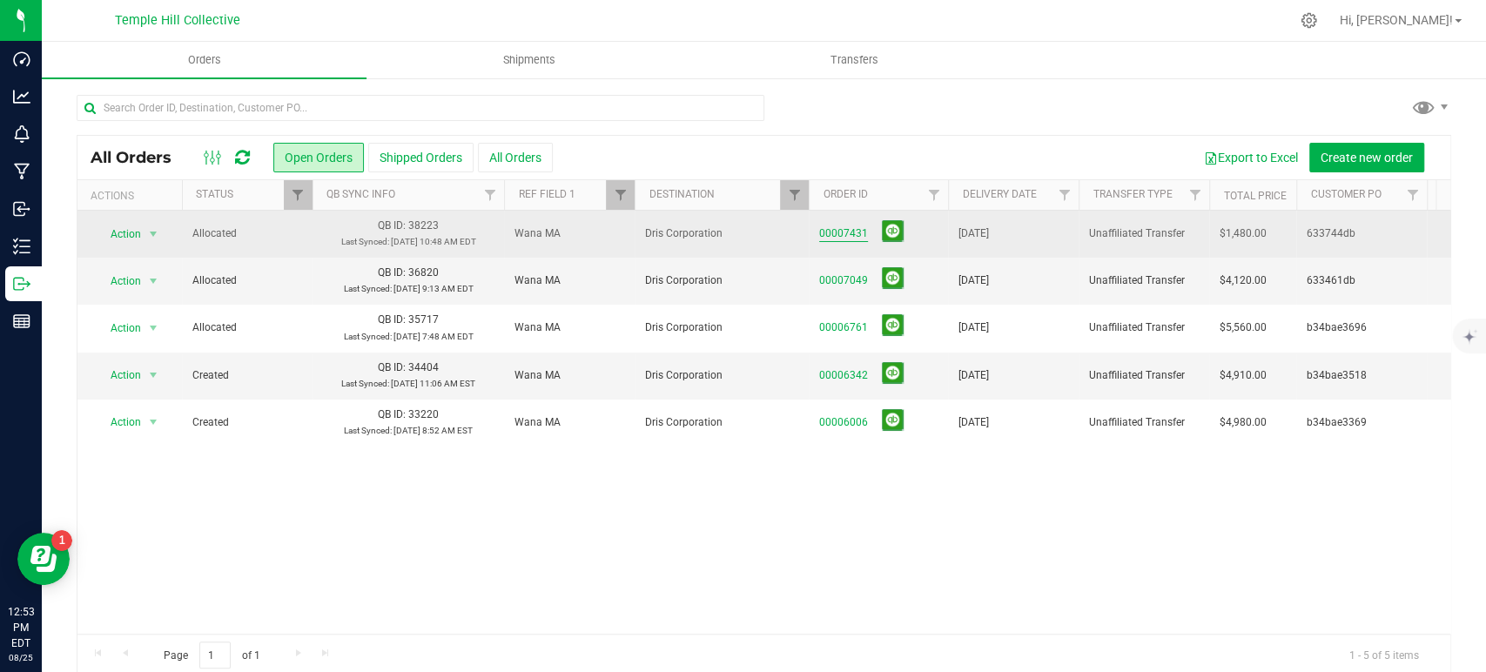
click at [833, 238] on link "00007431" at bounding box center [843, 234] width 49 height 17
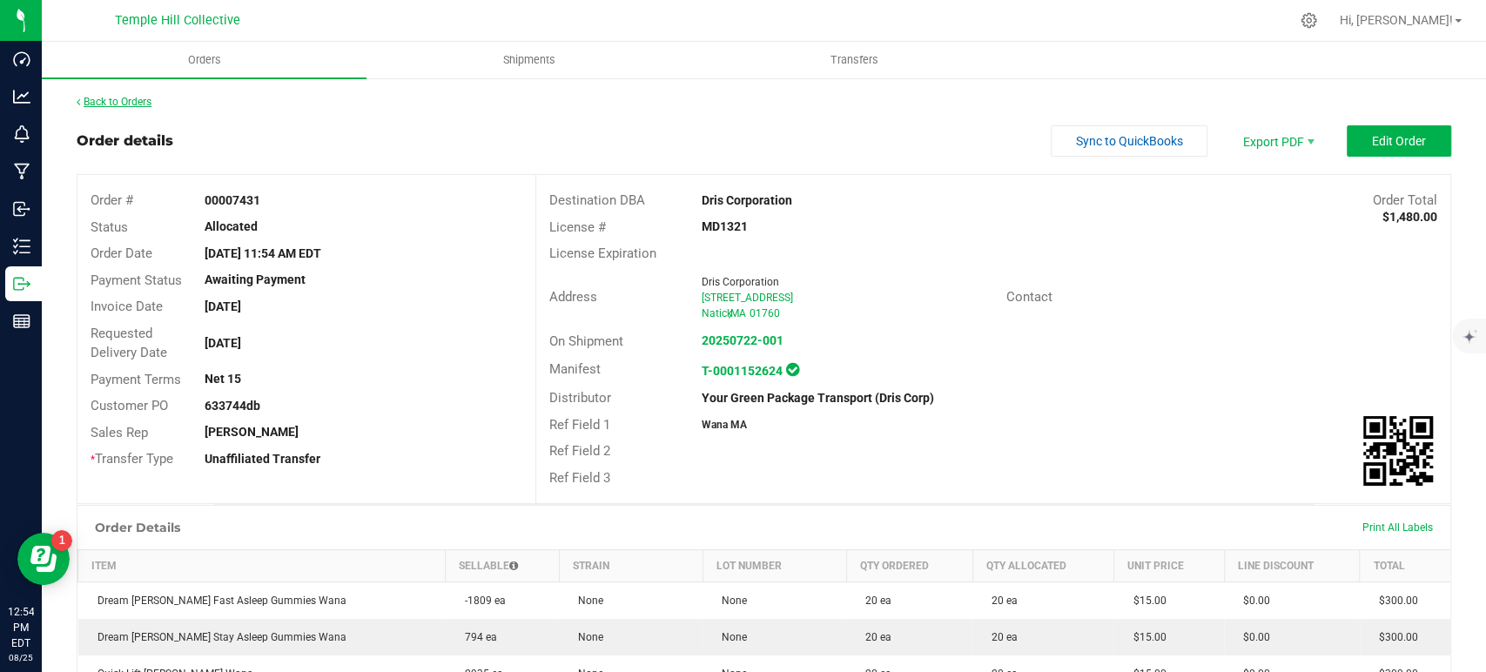
click at [138, 100] on link "Back to Orders" at bounding box center [114, 102] width 75 height 12
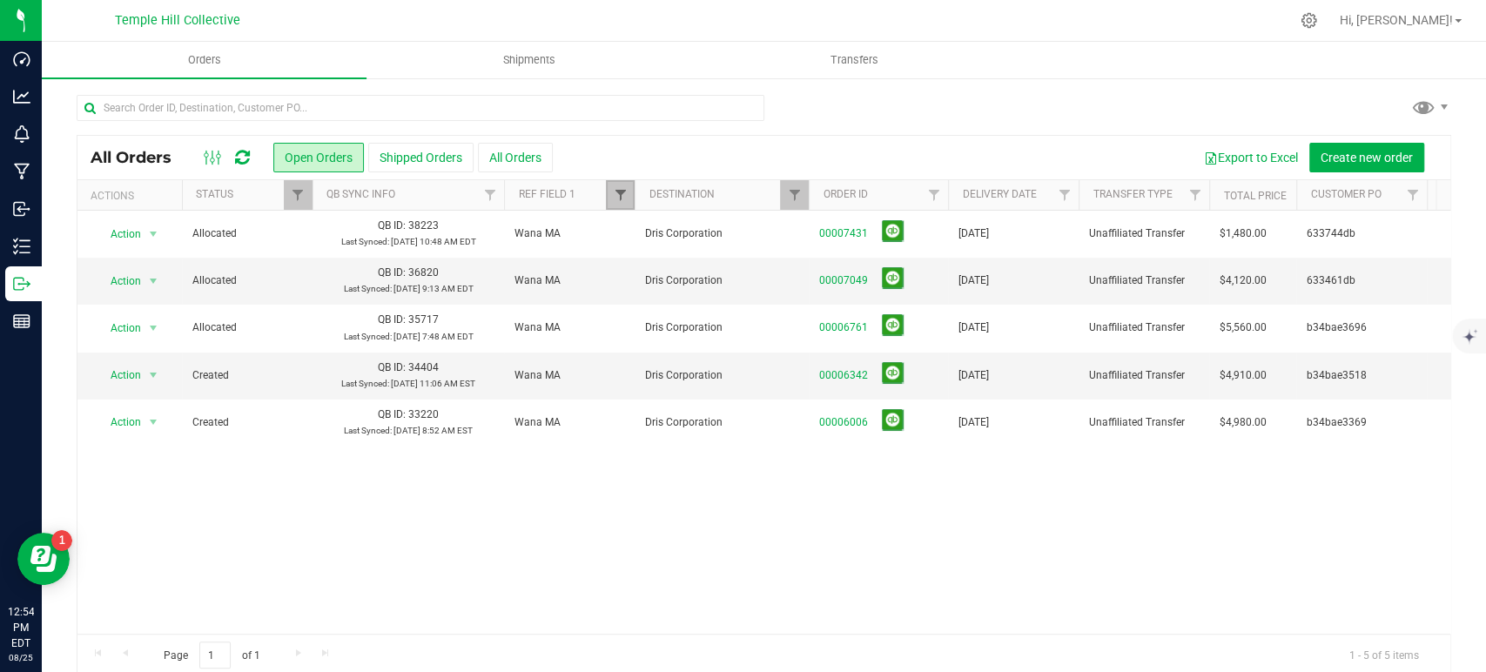
click at [616, 199] on span "Filter" at bounding box center [620, 195] width 14 height 14
click at [751, 277] on button "Clear" at bounding box center [754, 279] width 84 height 38
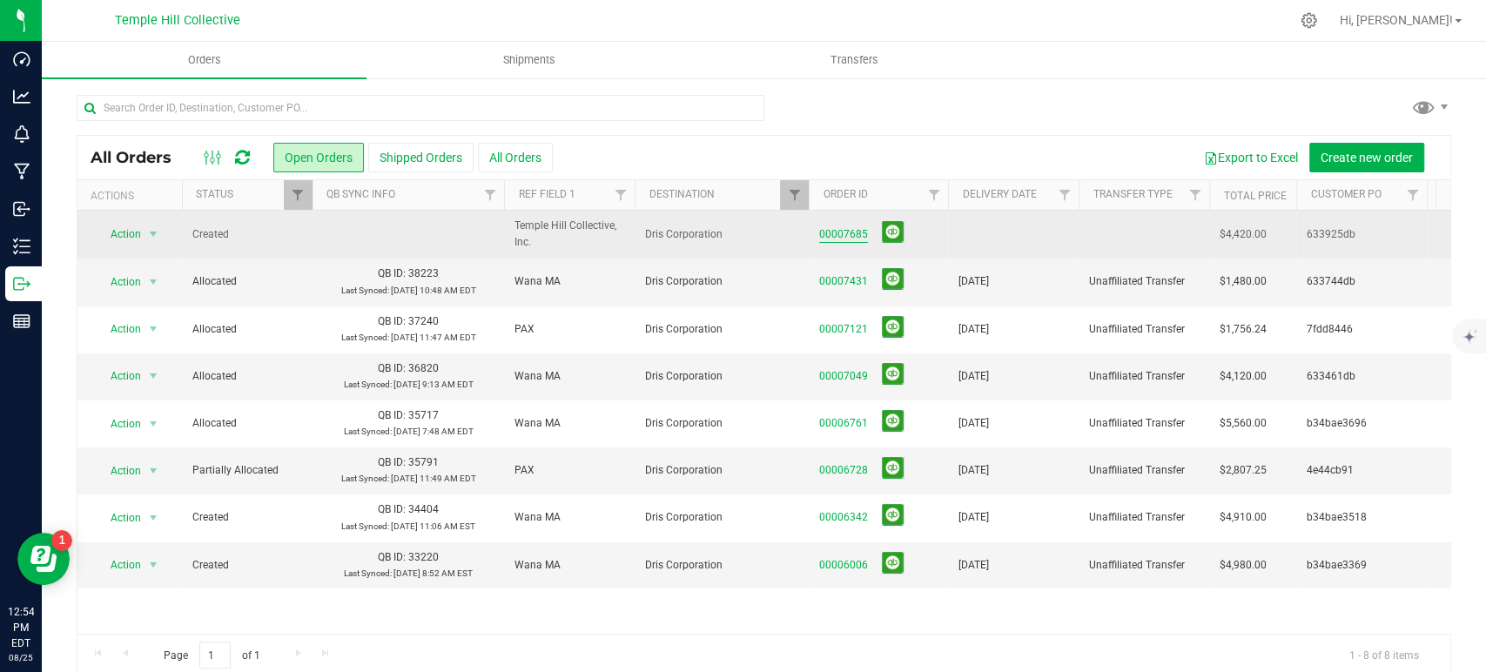
click at [851, 238] on link "00007685" at bounding box center [843, 234] width 49 height 17
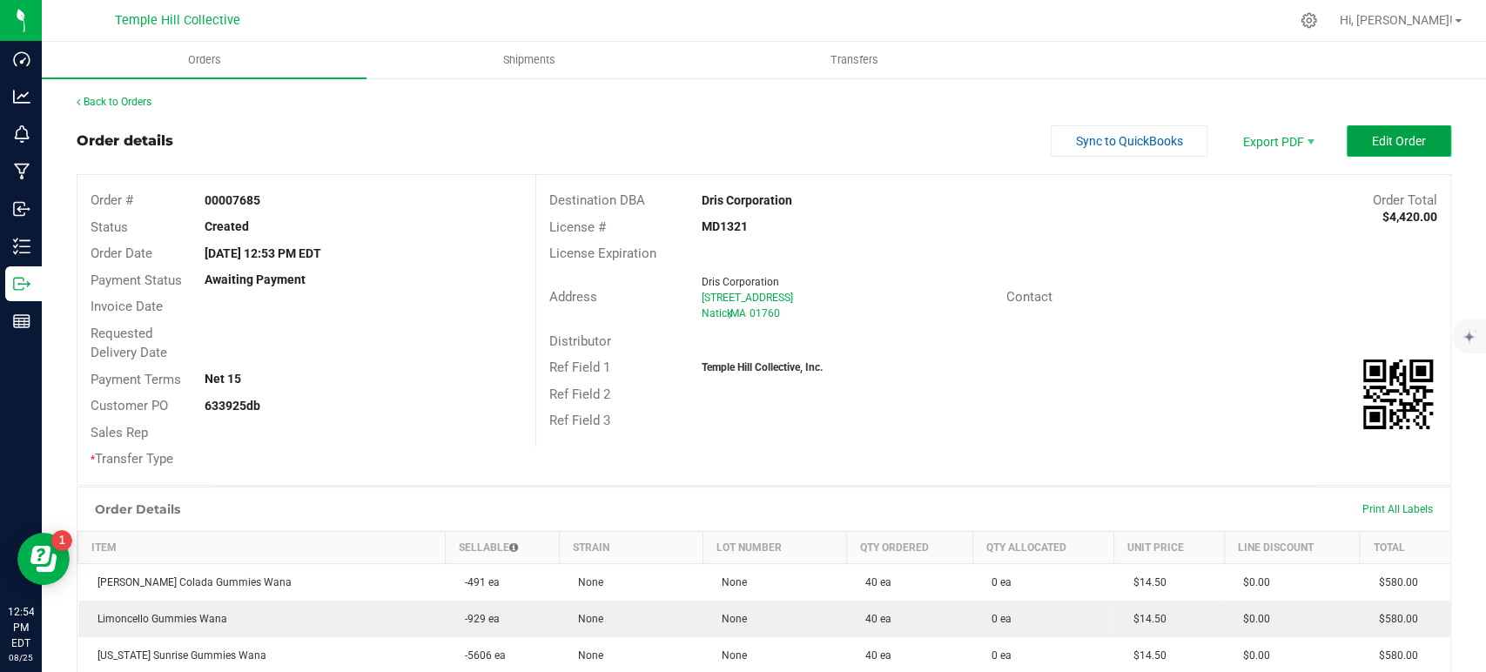
click at [1372, 145] on span "Edit Order" at bounding box center [1399, 141] width 54 height 14
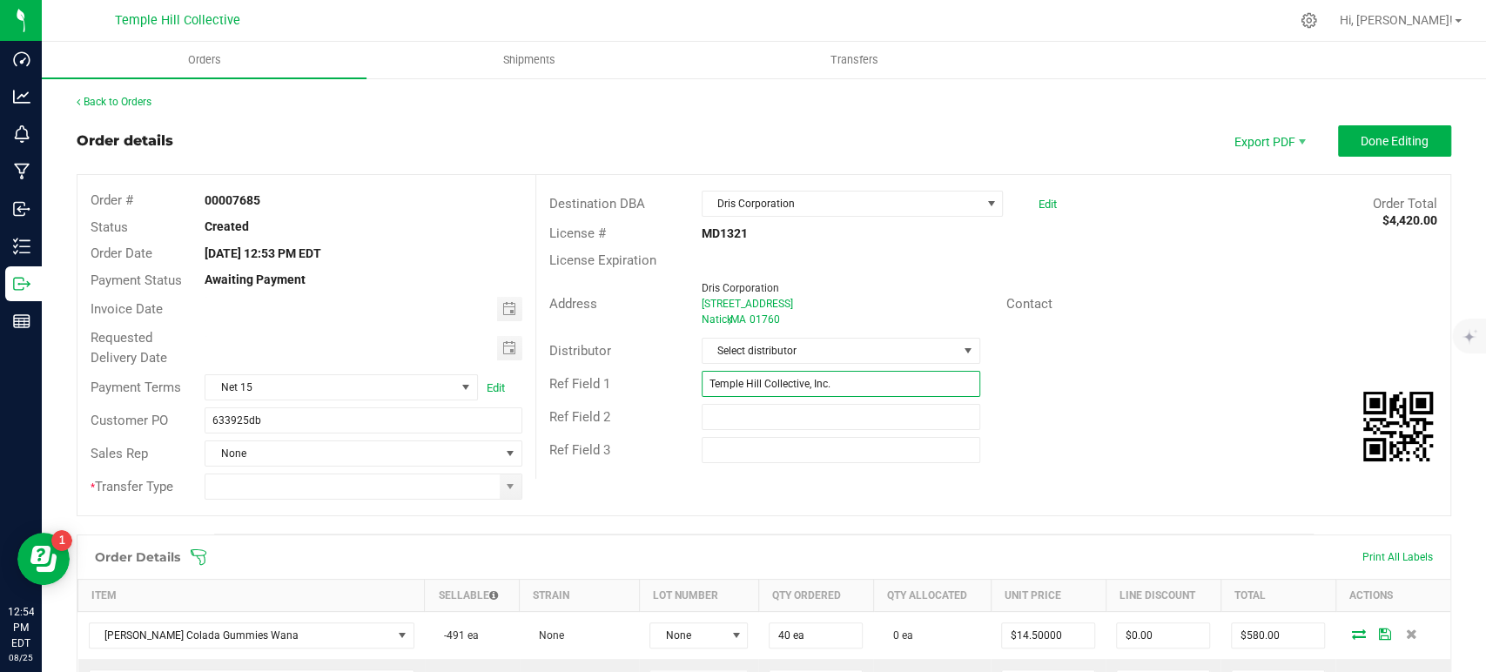
drag, startPoint x: 866, startPoint y: 388, endPoint x: 671, endPoint y: 387, distance: 195.0
click at [671, 387] on div "Ref Field 1 Temple Hill Collective, Inc." at bounding box center [993, 383] width 914 height 33
type input "Wana MA"
click at [799, 344] on span "Select distributor" at bounding box center [830, 351] width 255 height 24
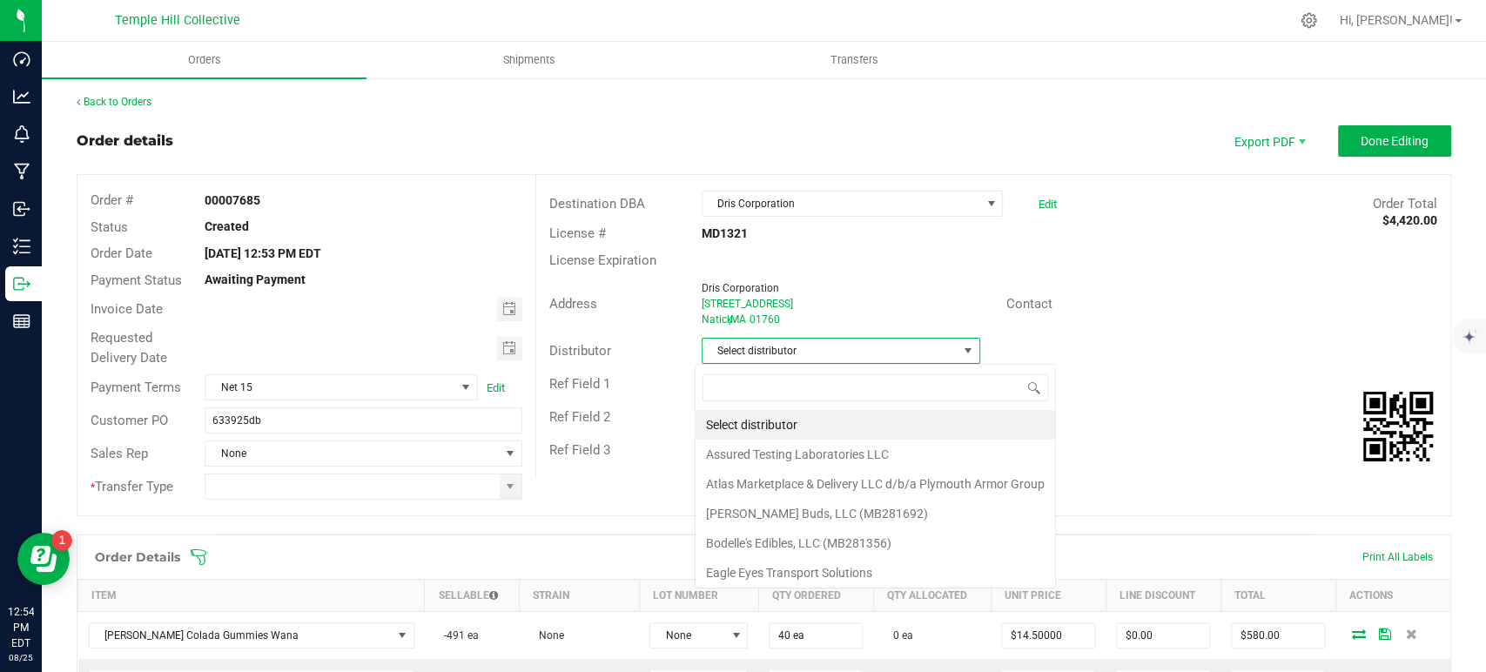
scroll to position [25, 275]
type input "mmm"
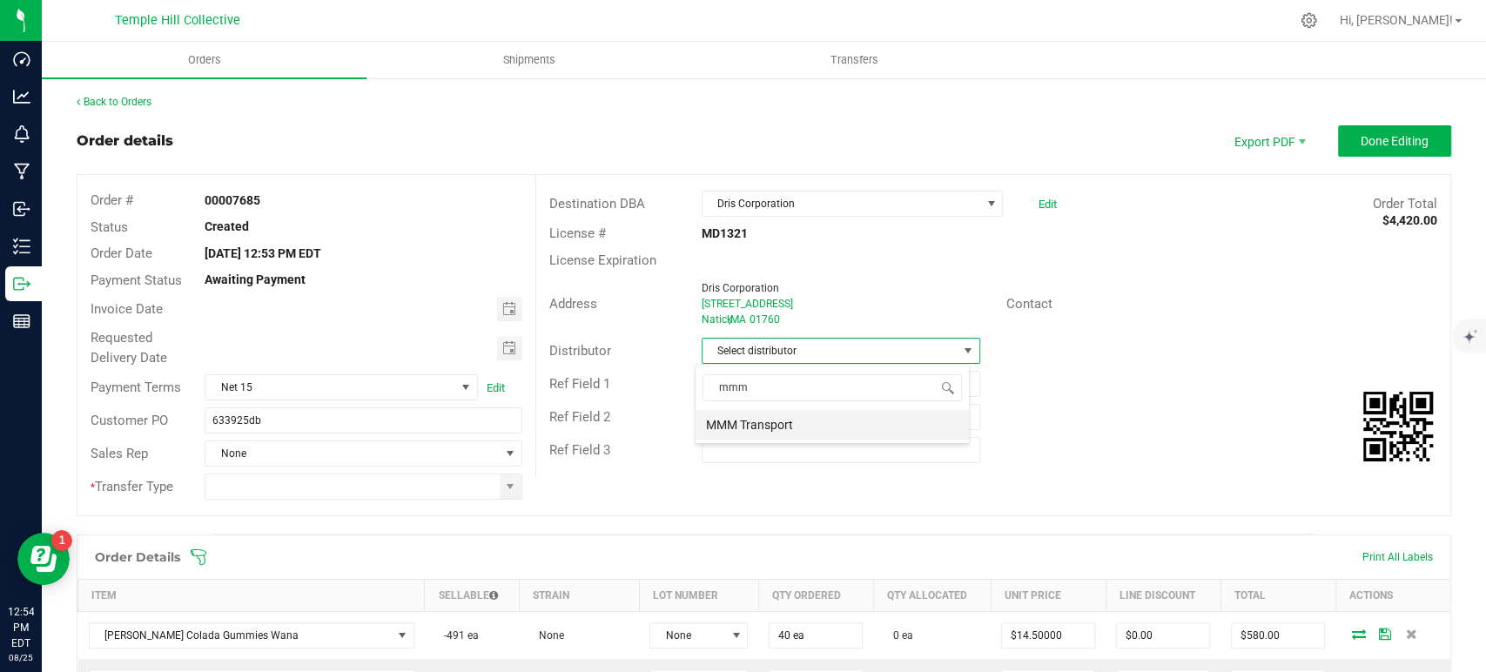
click at [825, 425] on li "MMM Transport" at bounding box center [832, 425] width 273 height 30
click at [513, 488] on span at bounding box center [511, 487] width 22 height 24
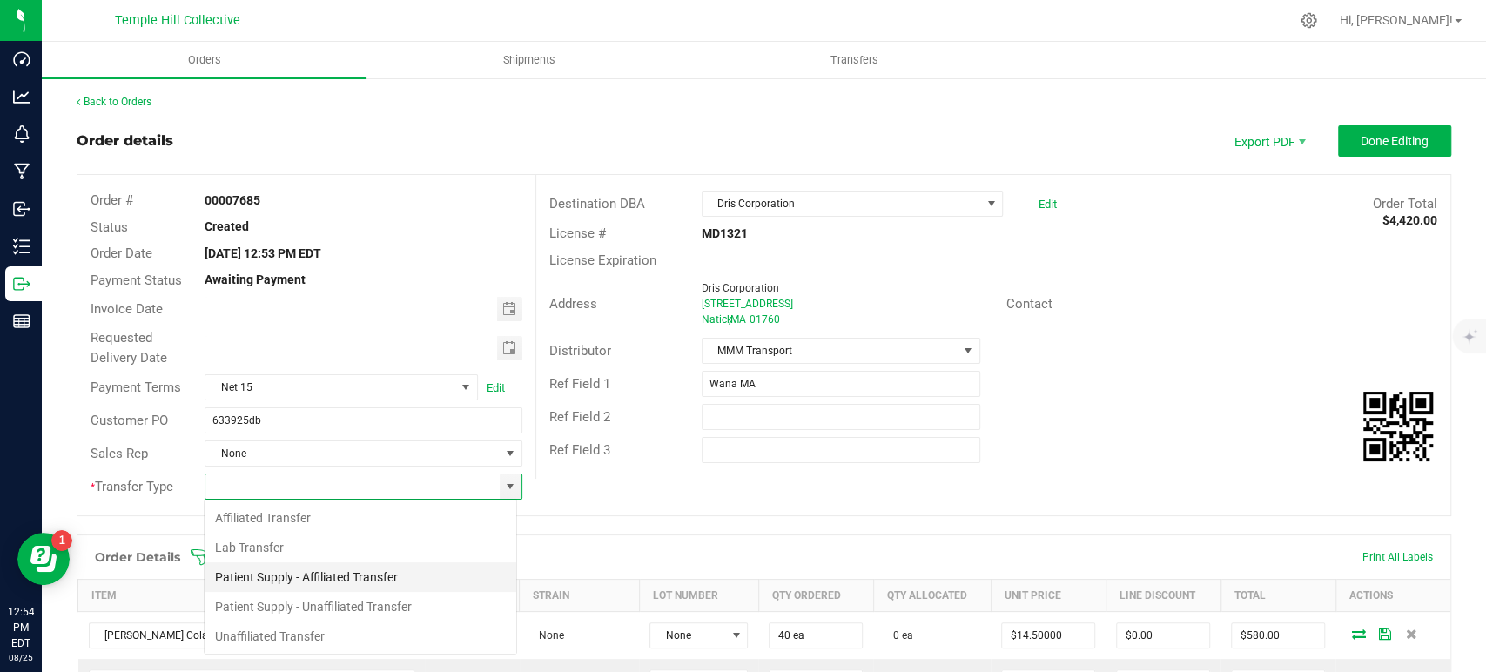
scroll to position [25, 313]
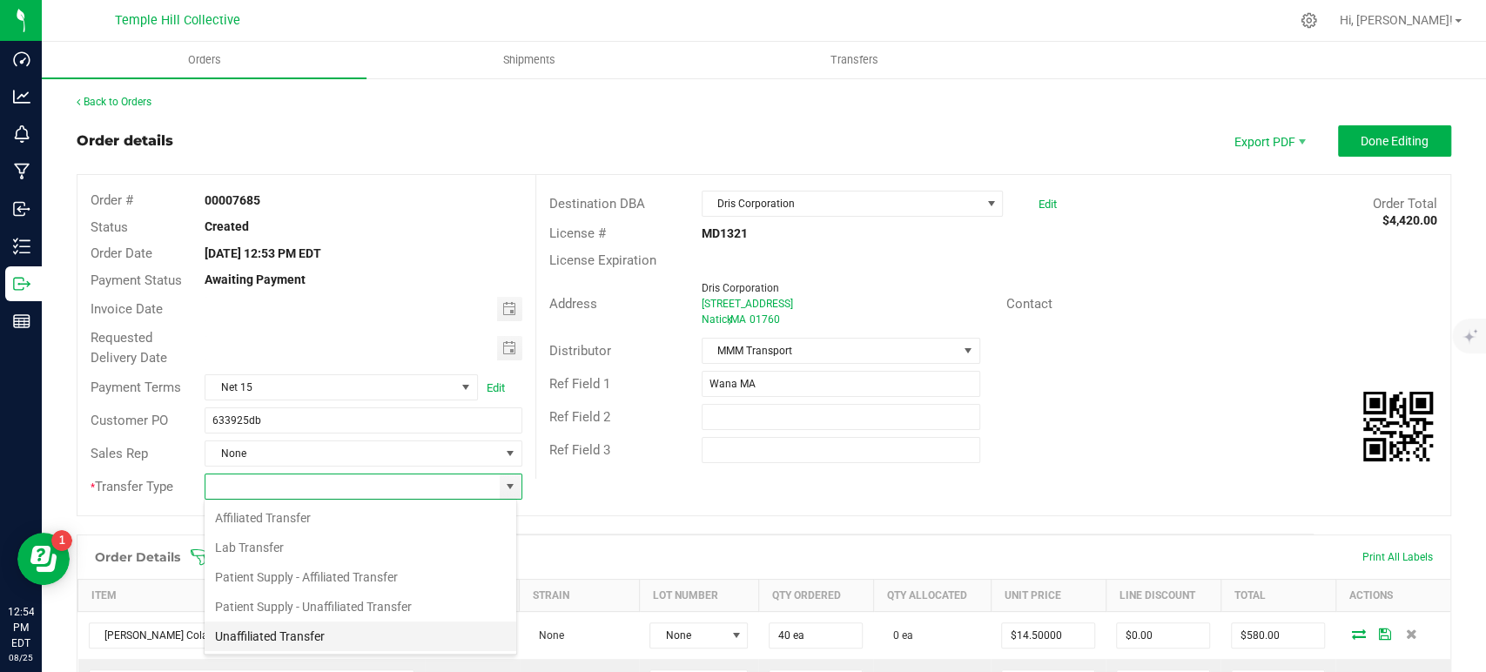
click at [309, 644] on li "Unaffiliated Transfer" at bounding box center [361, 637] width 312 height 30
type input "Unaffiliated Transfer"
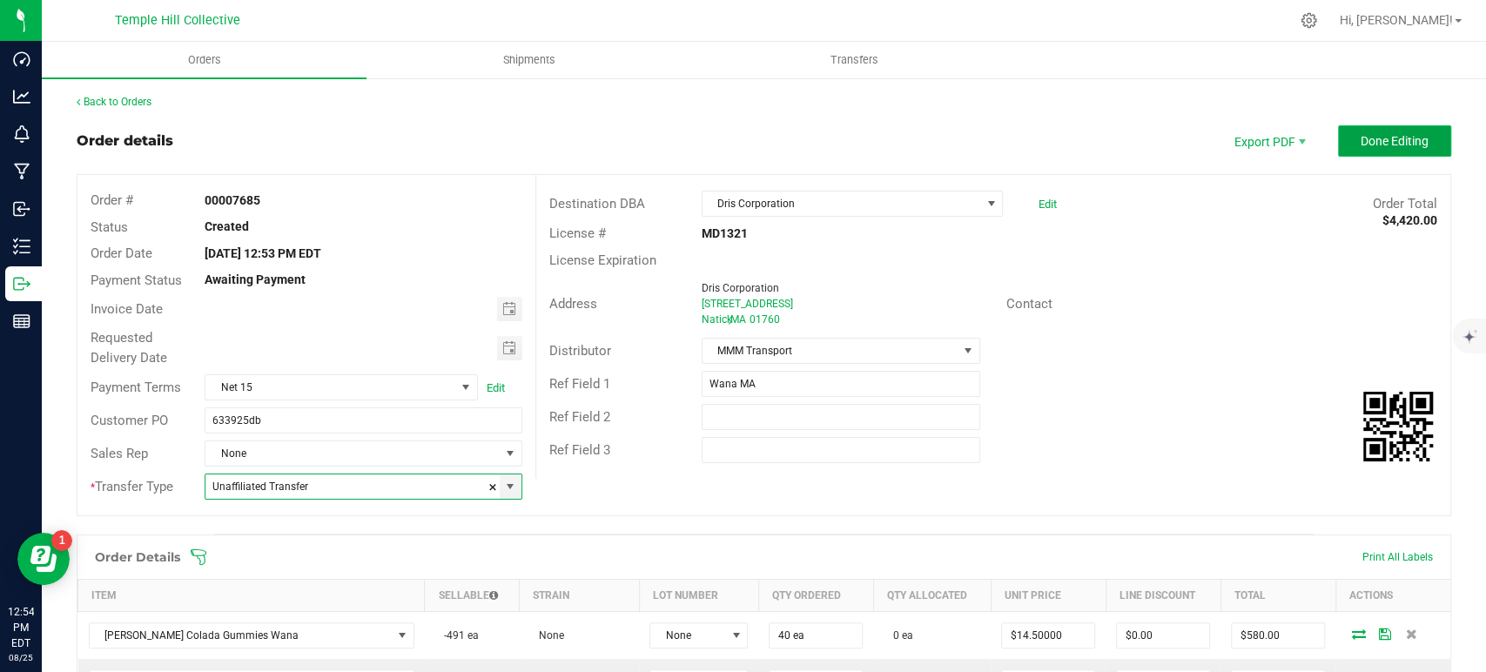
click at [1361, 138] on span "Done Editing" at bounding box center [1395, 141] width 68 height 14
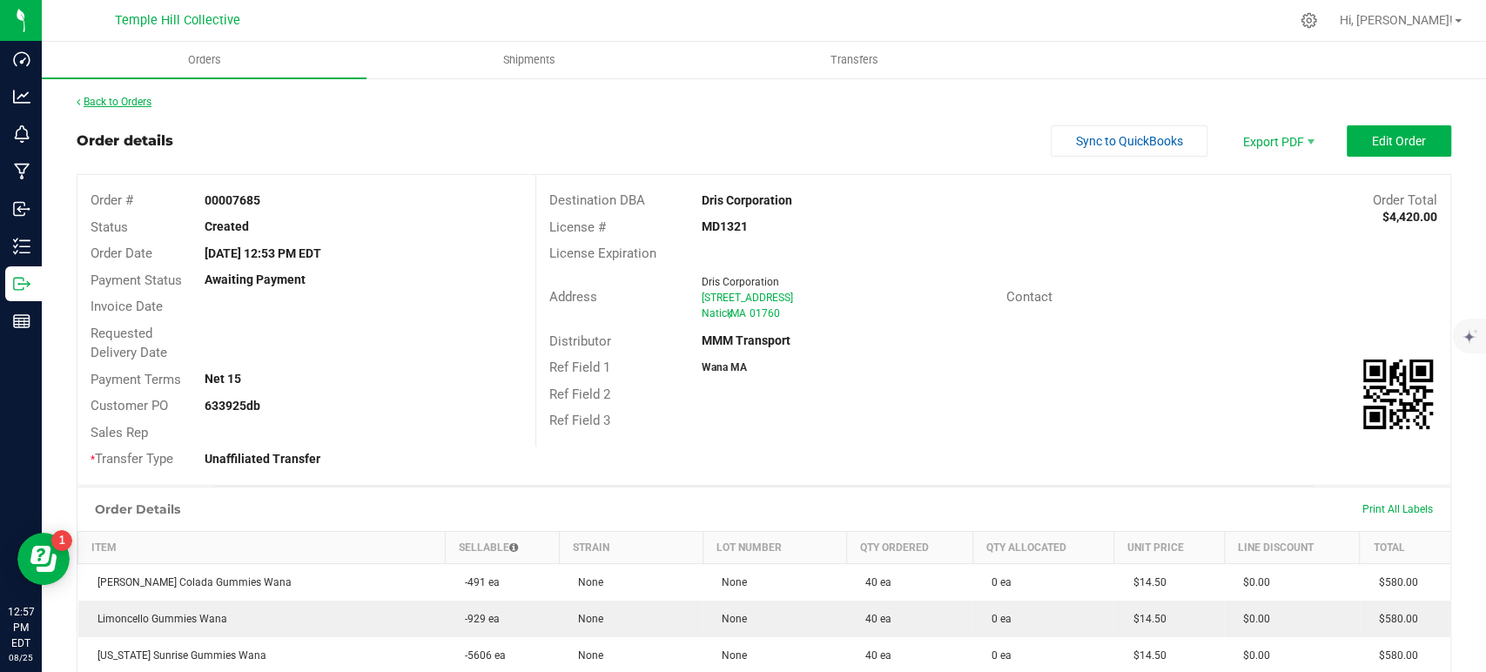
click at [148, 103] on link "Back to Orders" at bounding box center [114, 102] width 75 height 12
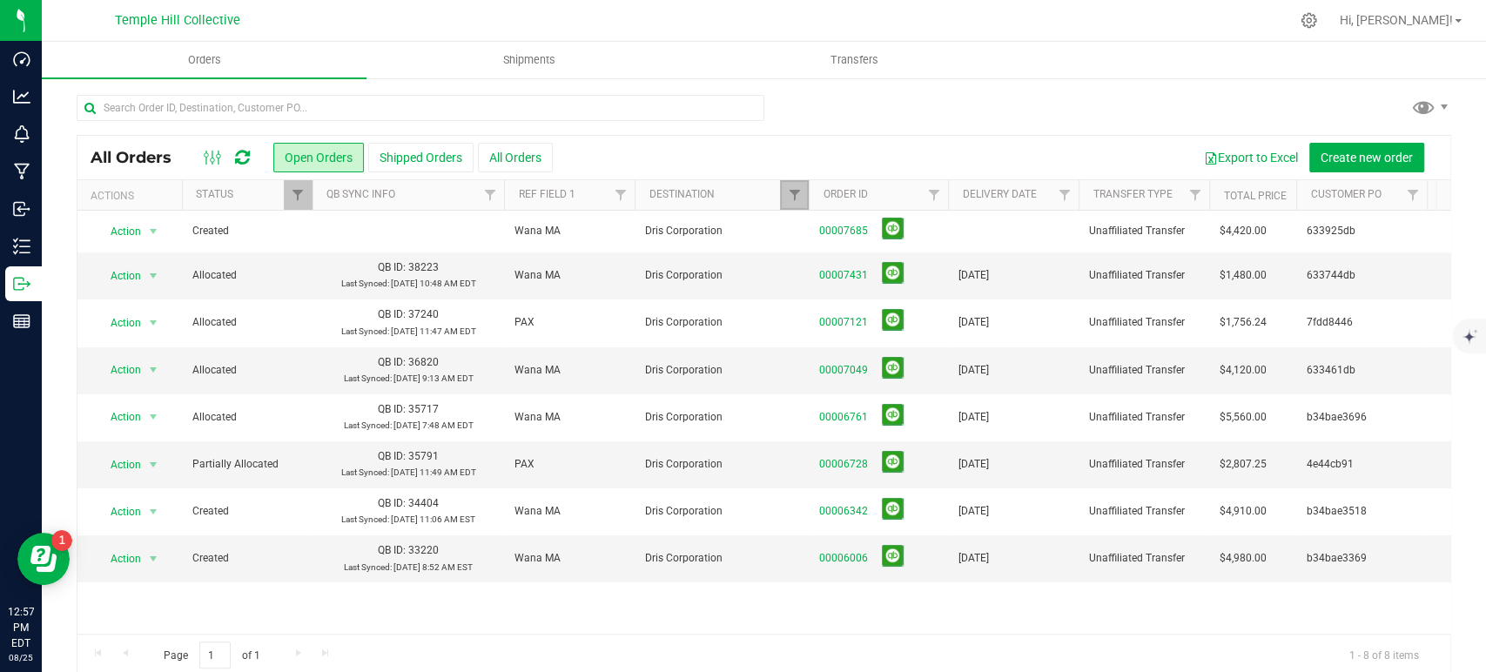
drag, startPoint x: 796, startPoint y: 196, endPoint x: 802, endPoint y: 206, distance: 12.1
click at [796, 196] on span "Filter" at bounding box center [794, 195] width 14 height 14
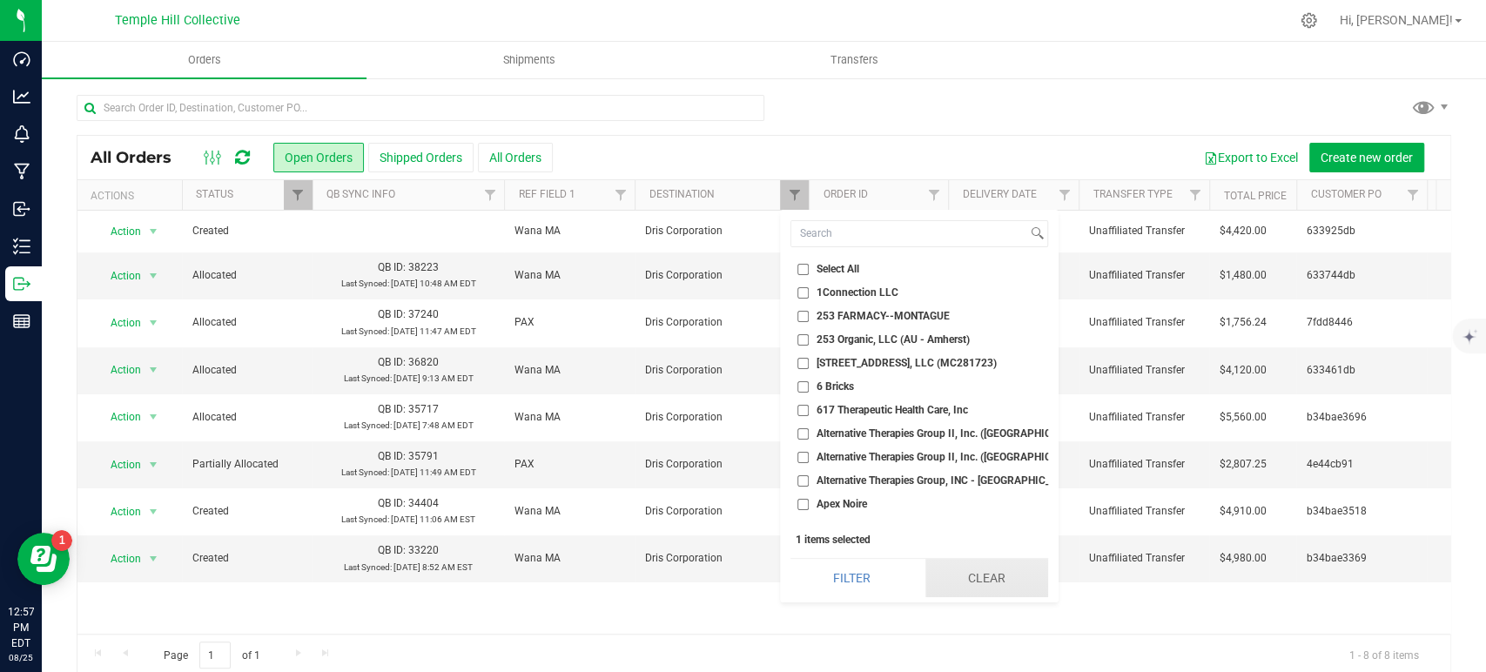
click at [980, 582] on button "Clear" at bounding box center [987, 578] width 123 height 38
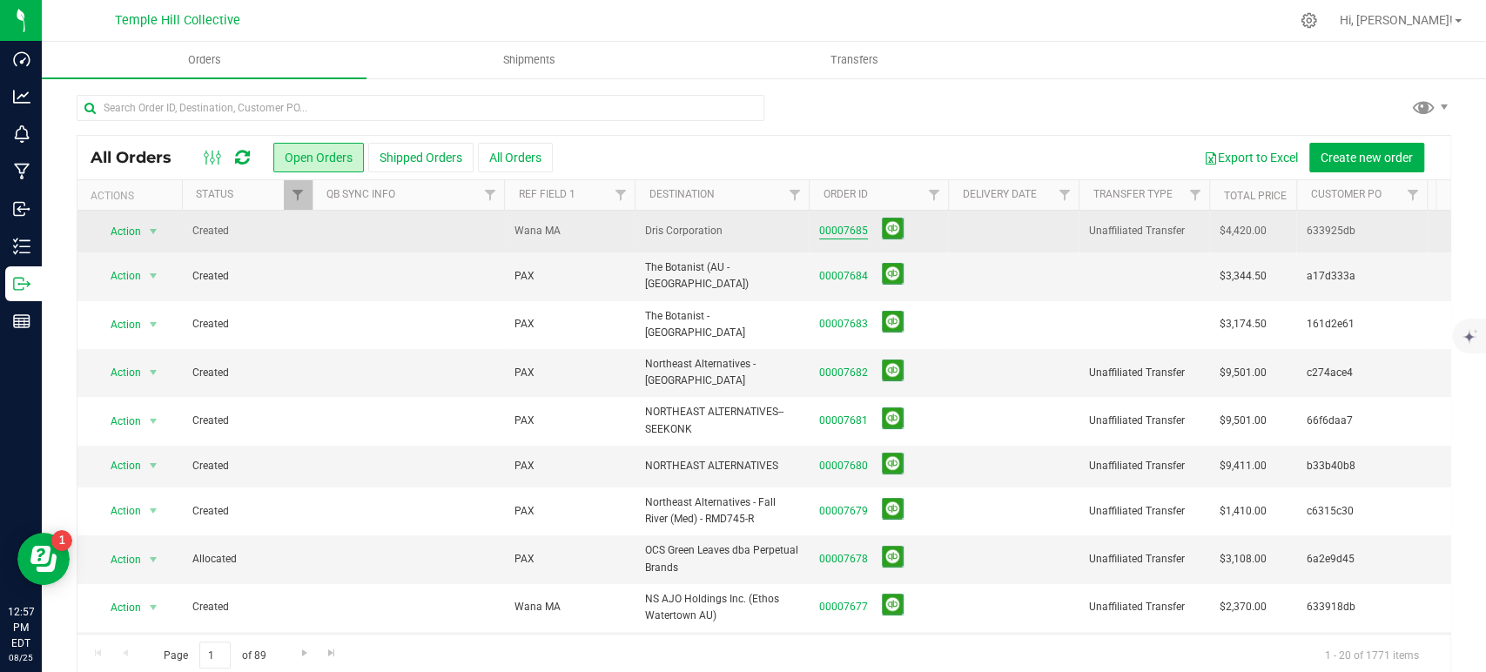
click at [864, 229] on link "00007685" at bounding box center [843, 231] width 49 height 17
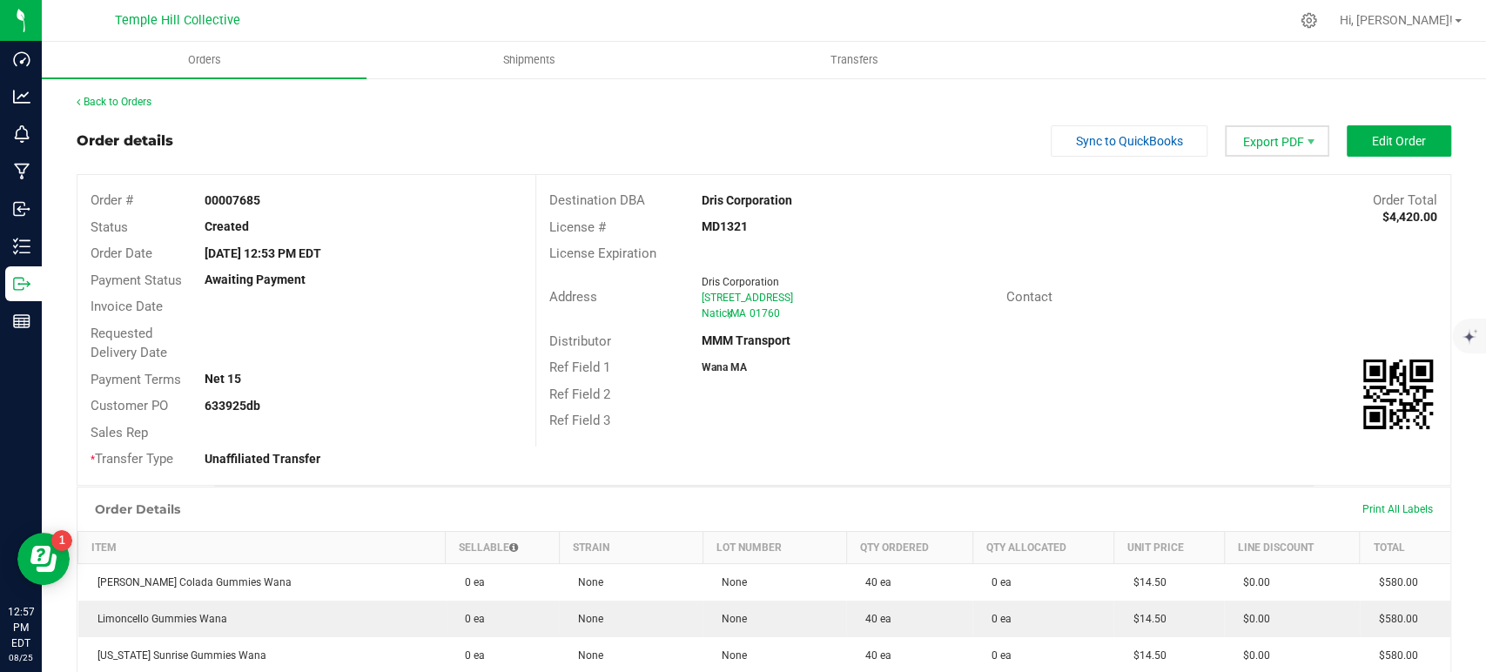
click at [1272, 143] on span "Export PDF" at bounding box center [1277, 140] width 104 height 31
click at [1273, 172] on span "Packing List PDF" at bounding box center [1265, 170] width 108 height 25
drag, startPoint x: 790, startPoint y: 310, endPoint x: 695, endPoint y: 288, distance: 97.4
click at [702, 288] on ngx-name-and-address "Dris Corporation 16 Tech Circle Suite 202 Natick , MA 01760" at bounding box center [848, 297] width 292 height 47
drag, startPoint x: 751, startPoint y: 225, endPoint x: 690, endPoint y: 225, distance: 61.0
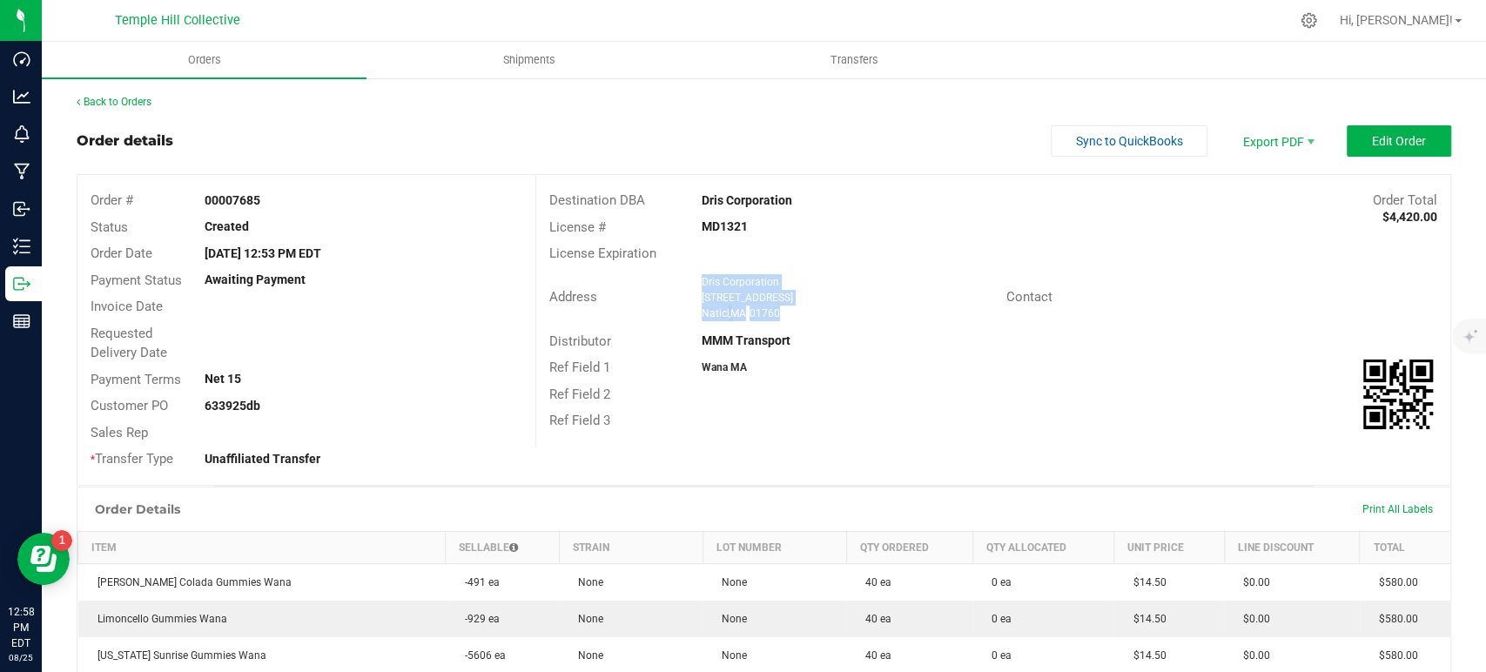
click at [690, 225] on div "MD1321" at bounding box center [841, 227] width 305 height 18
click at [143, 108] on link "Back to Orders" at bounding box center [114, 102] width 75 height 12
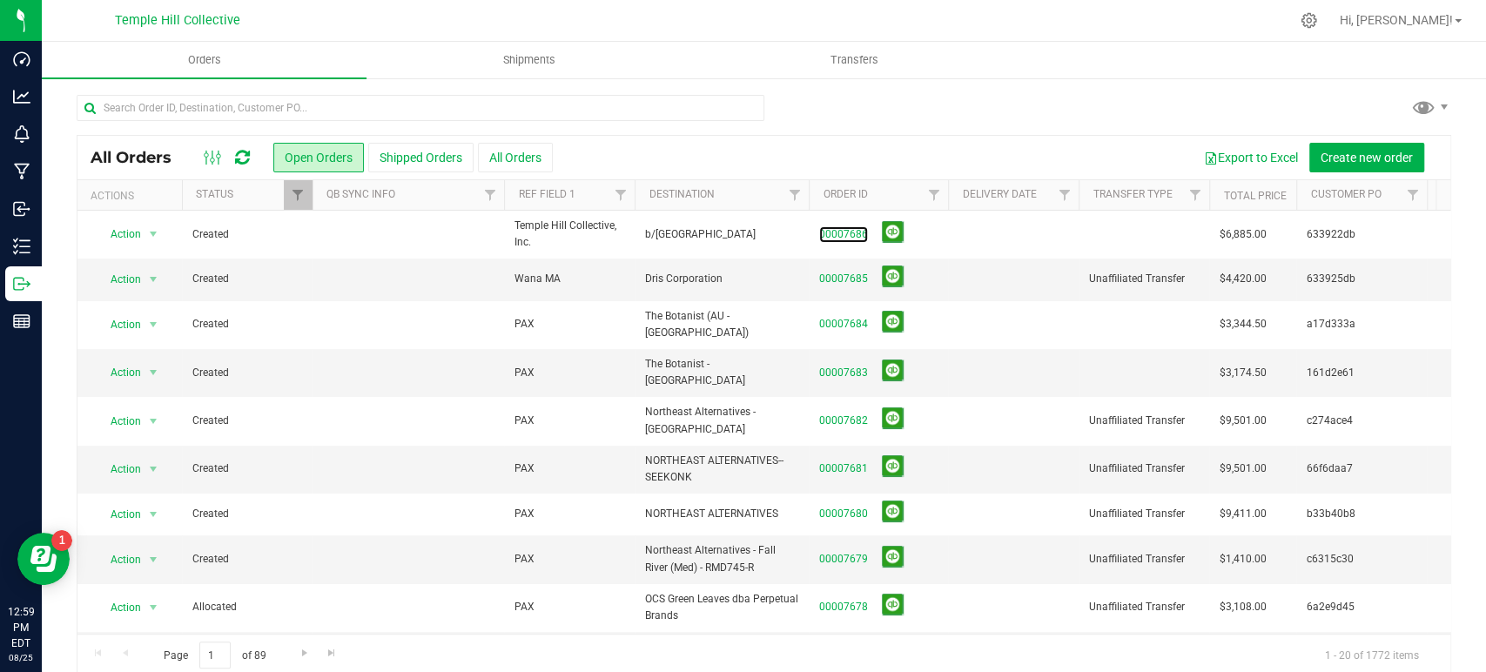
click at [847, 236] on link "00007686" at bounding box center [843, 234] width 49 height 17
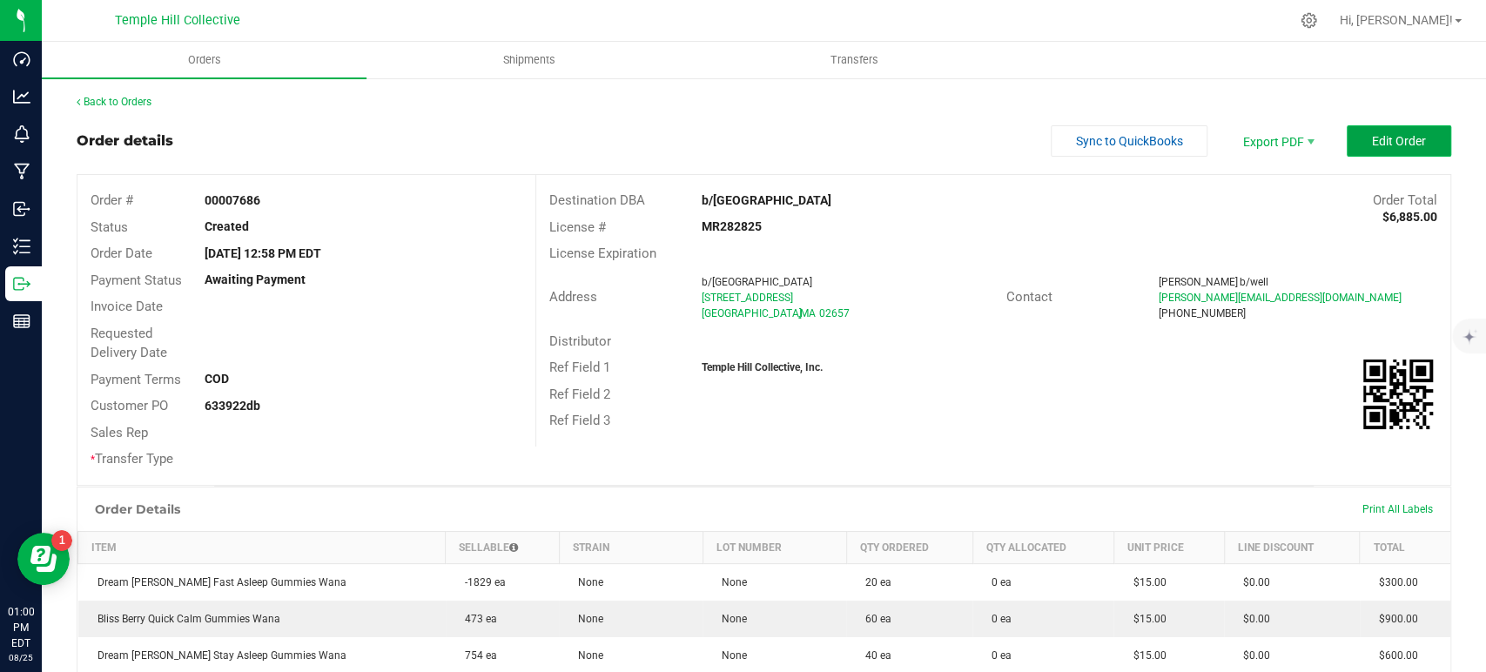
click at [1406, 145] on span "Edit Order" at bounding box center [1399, 141] width 54 height 14
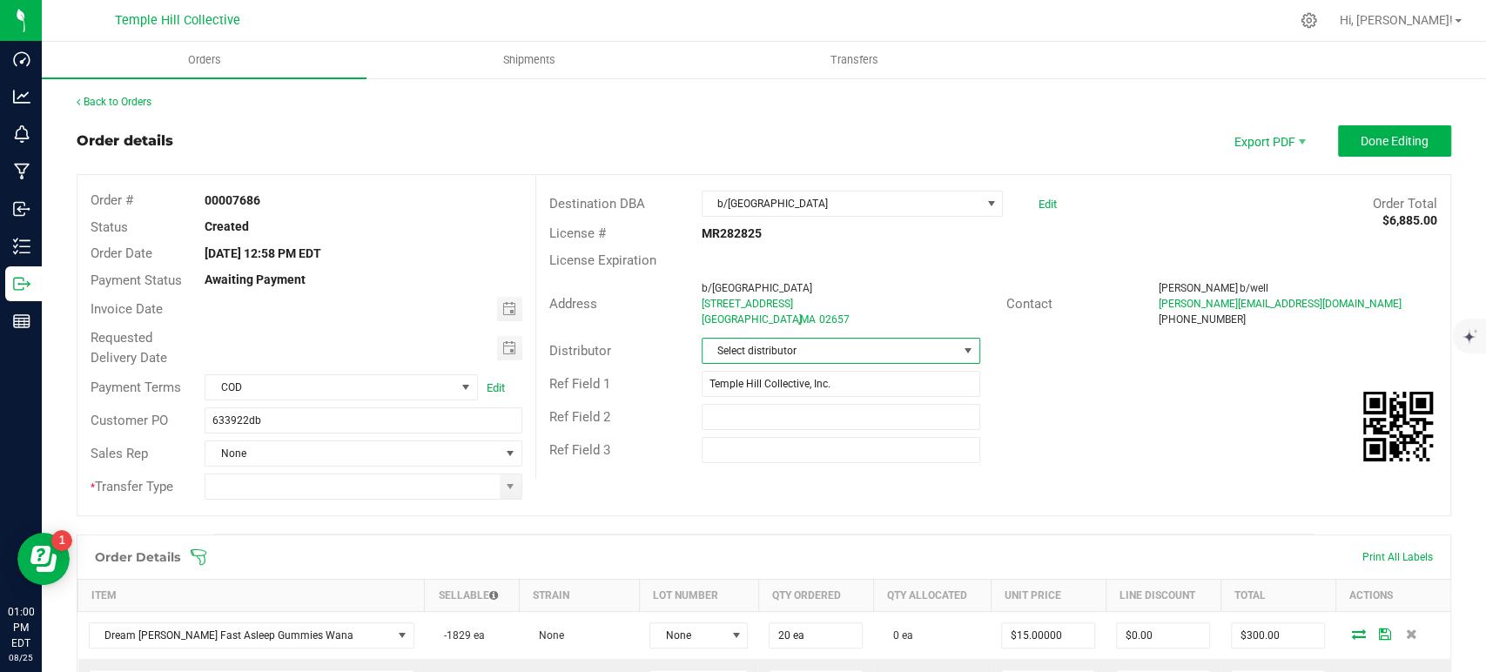
click at [769, 344] on span "Select distributor" at bounding box center [830, 351] width 255 height 24
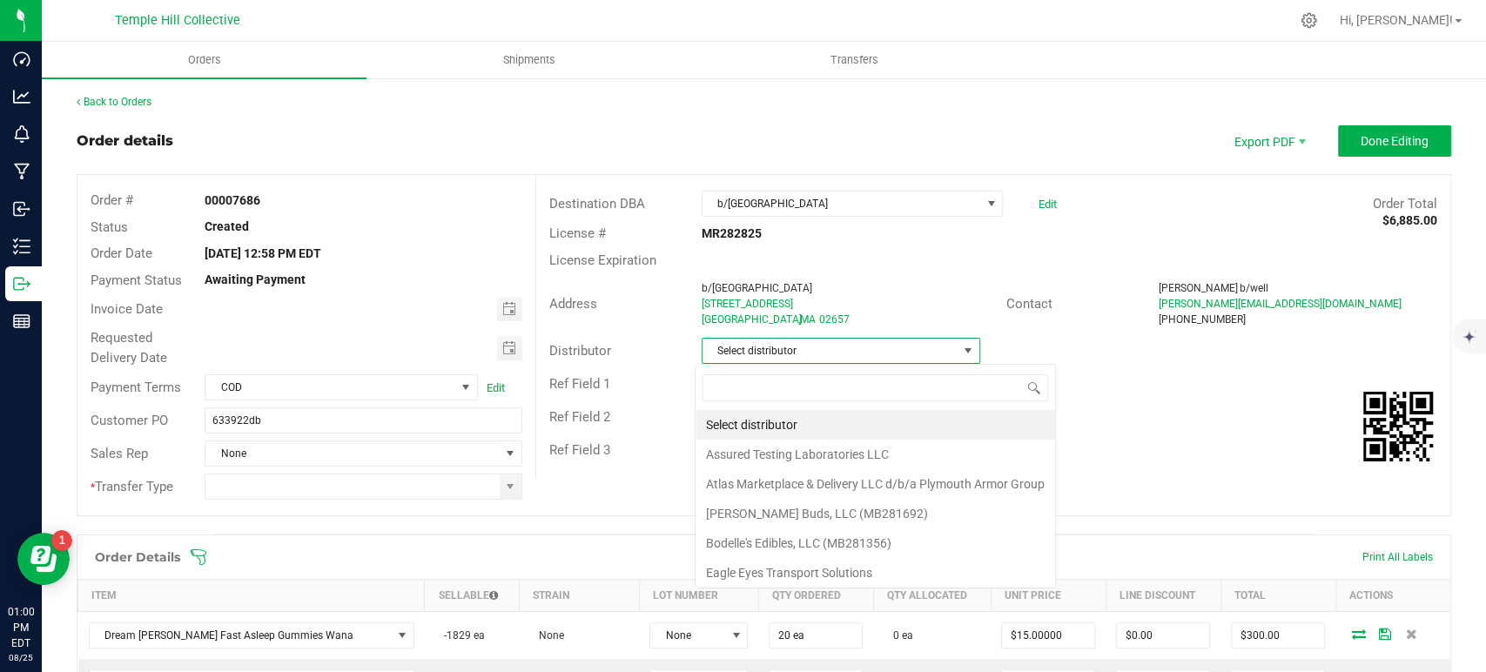
scroll to position [25, 275]
type input "mmm"
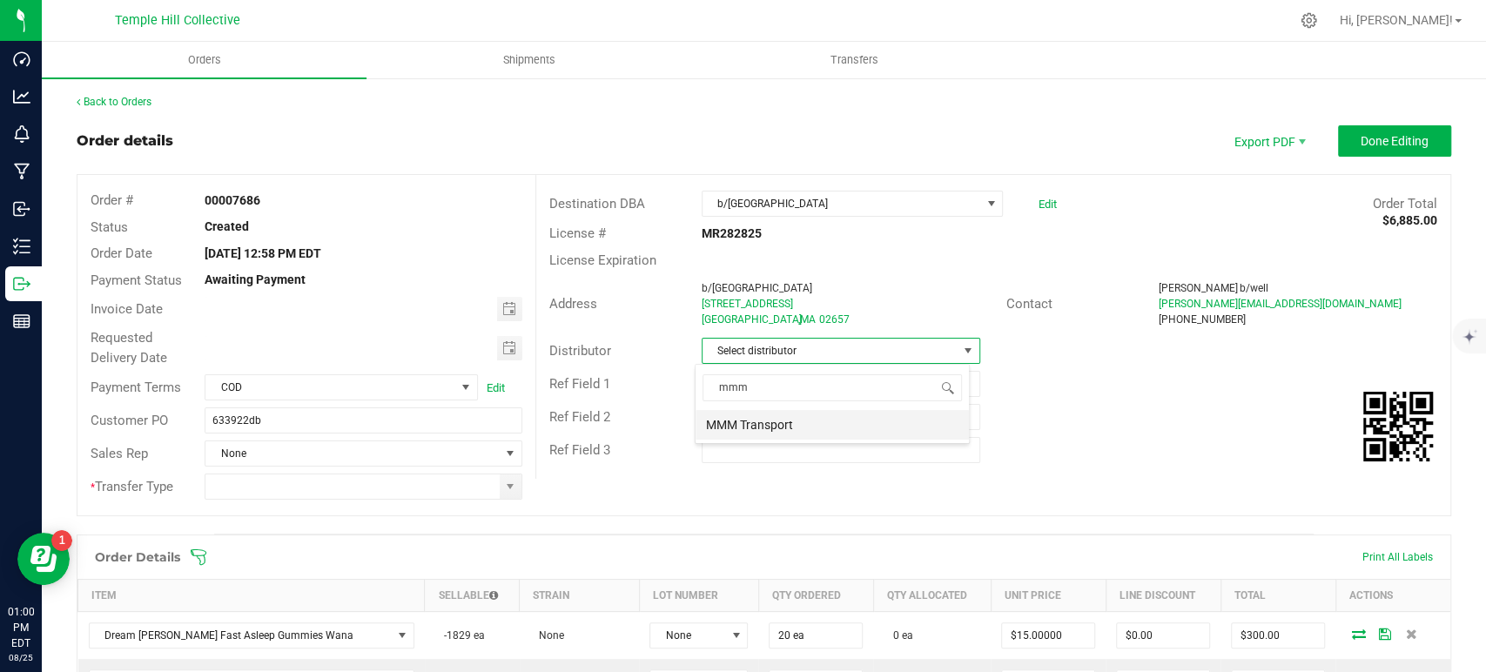
click at [812, 430] on li "MMM Transport" at bounding box center [832, 425] width 273 height 30
click at [503, 492] on span at bounding box center [510, 487] width 14 height 14
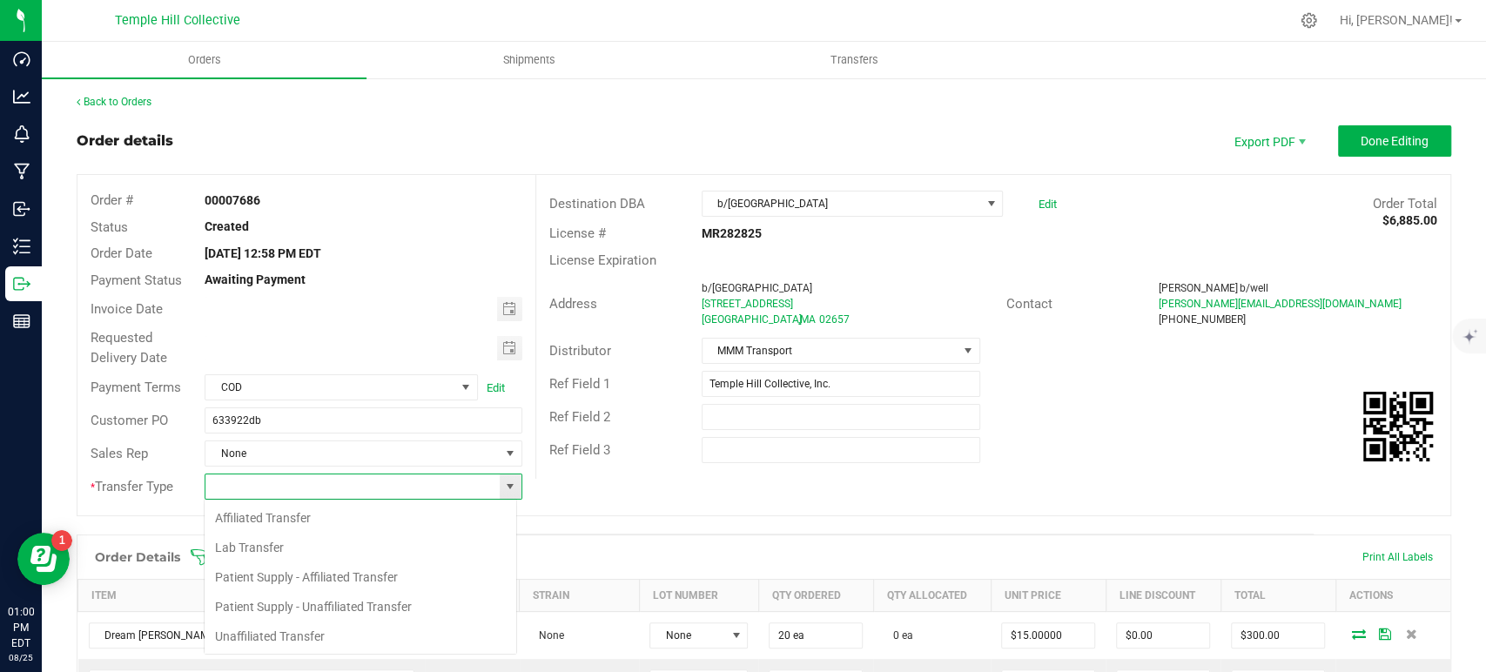
scroll to position [25, 313]
click at [322, 632] on li "Unaffiliated Transfer" at bounding box center [361, 637] width 312 height 30
type input "Unaffiliated Transfer"
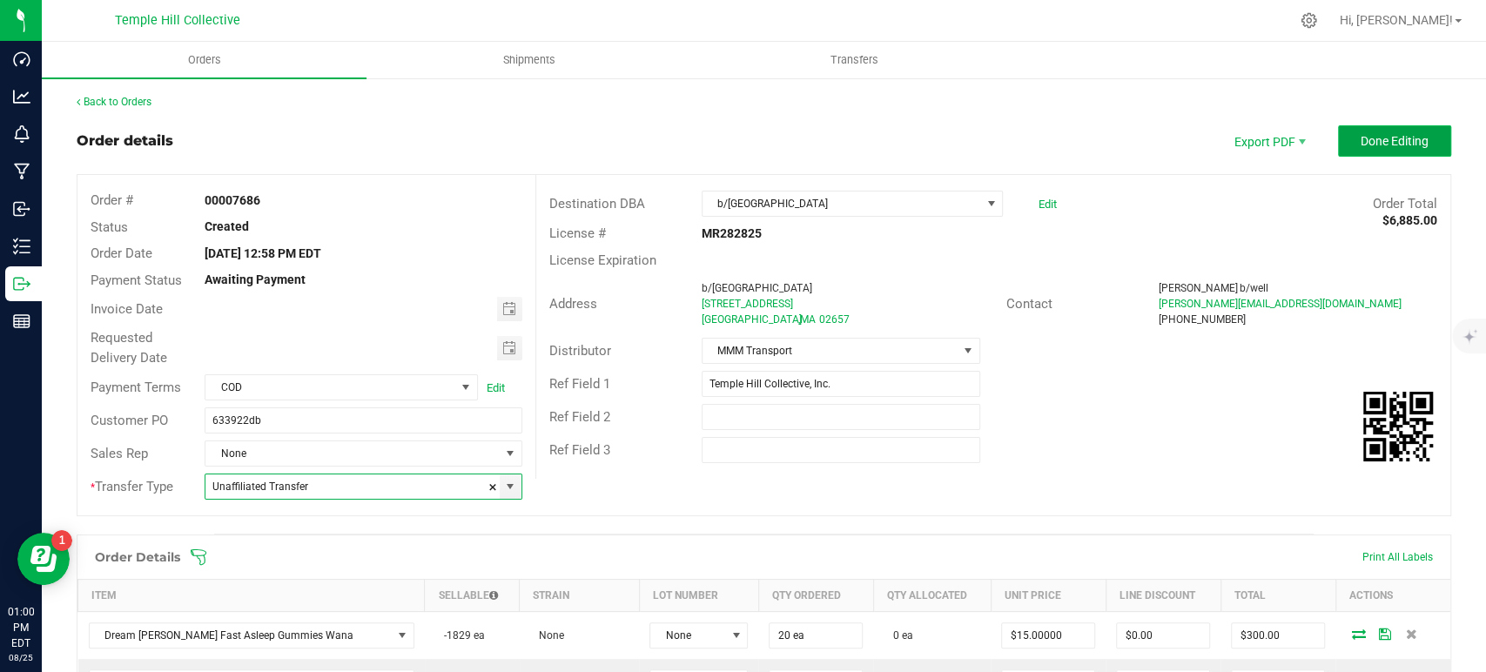
click at [1404, 146] on span "Done Editing" at bounding box center [1395, 141] width 68 height 14
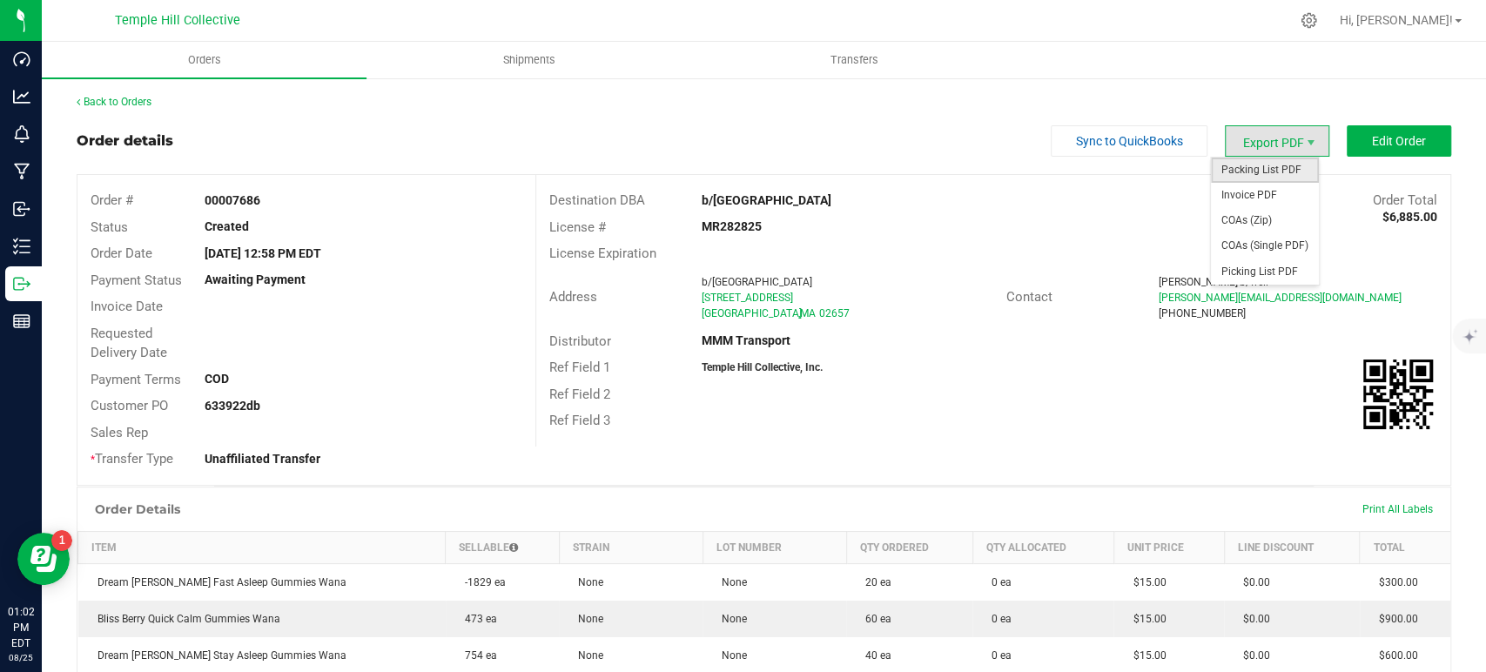
click at [1255, 163] on span "Packing List PDF" at bounding box center [1265, 170] width 108 height 25
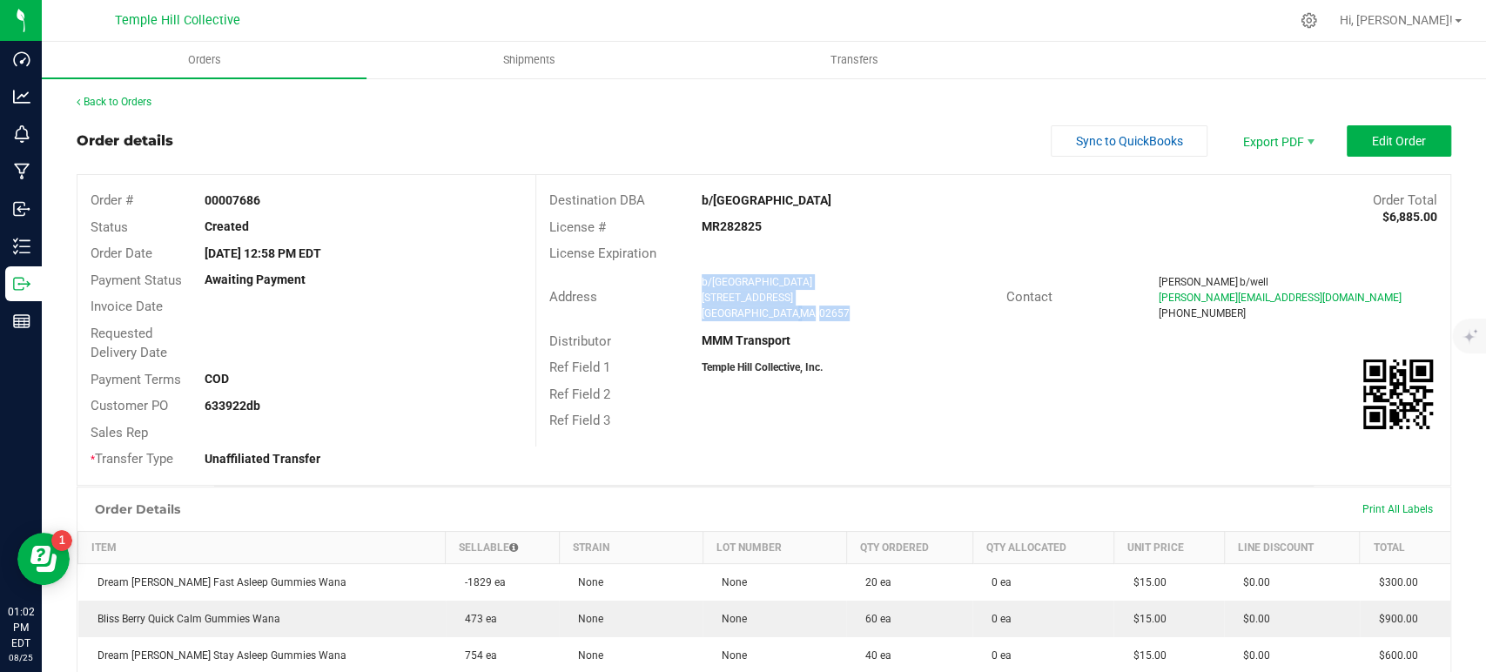
drag, startPoint x: 818, startPoint y: 312, endPoint x: 692, endPoint y: 279, distance: 130.5
click at [693, 279] on div "b/well Provincetown 220 Commercial St Unit 2 Provincetown , MA 02657" at bounding box center [849, 297] width 313 height 47
copy ngx-name-and-address "b/well Provincetown 220 Commercial St Unit 2 Provincetown , MA 02657"
click at [733, 226] on strong "MR282825" at bounding box center [732, 226] width 60 height 14
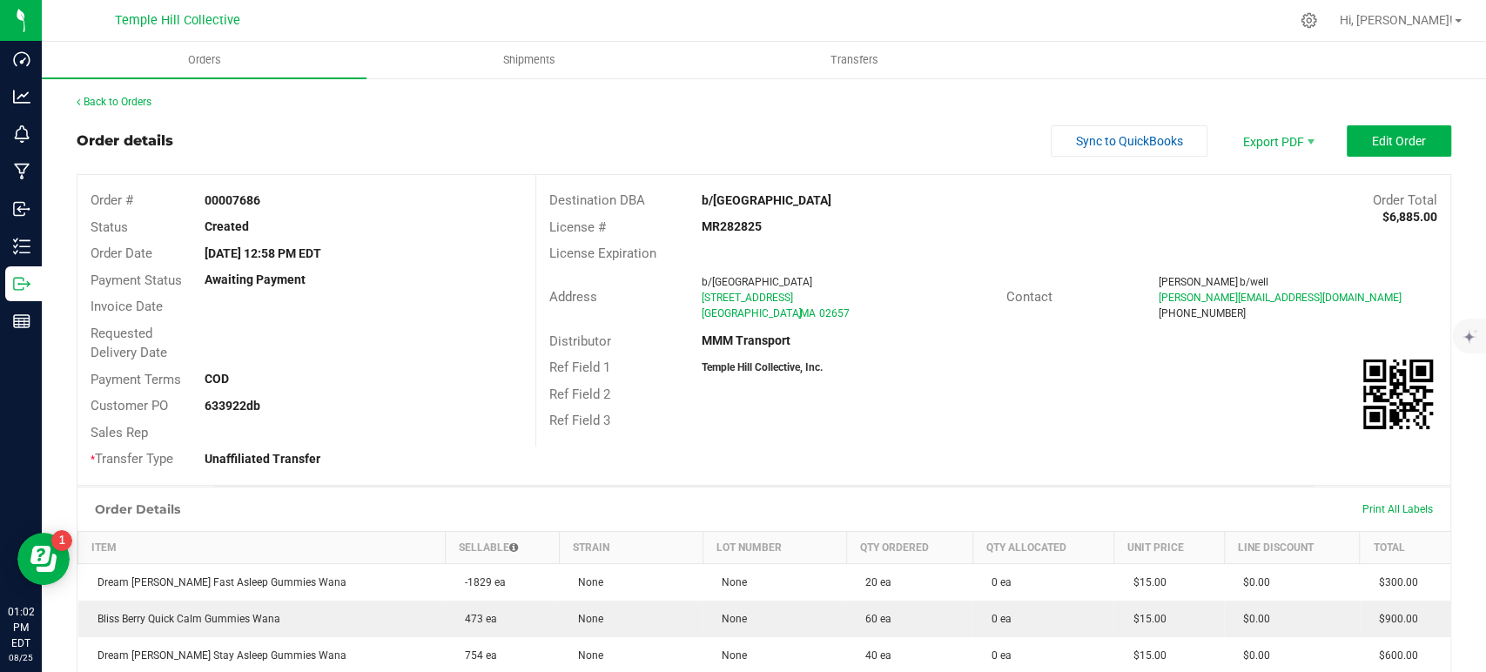
copy strong "MR282825"
drag, startPoint x: 131, startPoint y: 93, endPoint x: 160, endPoint y: 96, distance: 28.9
click at [131, 94] on div "Back to Orders" at bounding box center [764, 102] width 1375 height 16
click at [133, 104] on link "Back to Orders" at bounding box center [114, 102] width 75 height 12
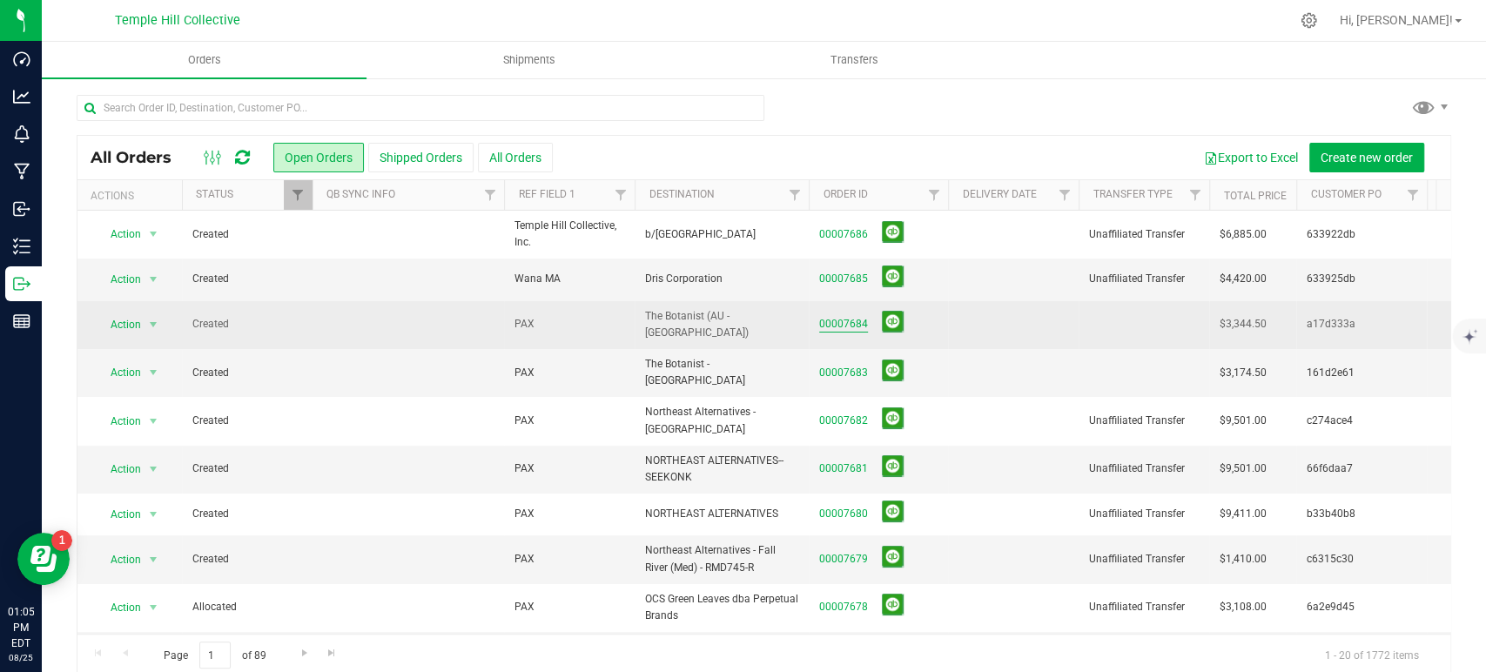
click at [850, 318] on link "00007684" at bounding box center [843, 324] width 49 height 17
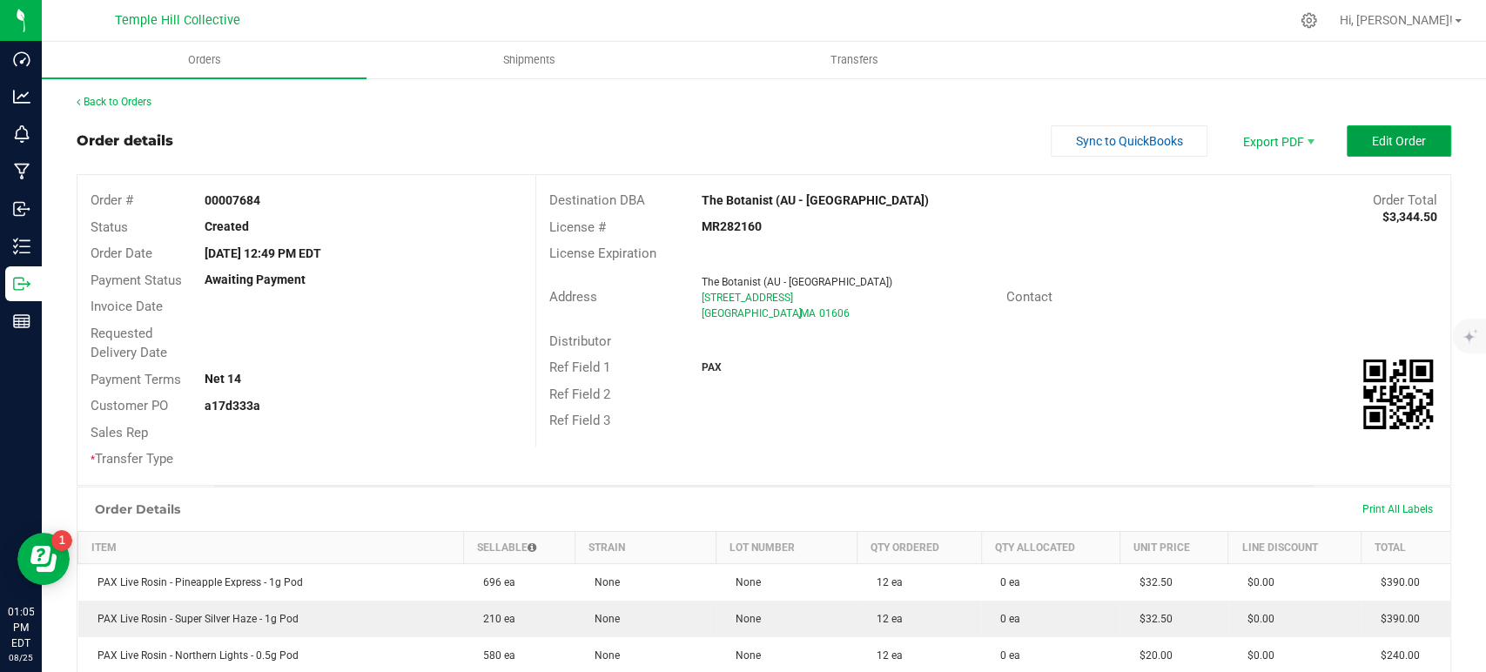
click at [1372, 142] on span "Edit Order" at bounding box center [1399, 141] width 54 height 14
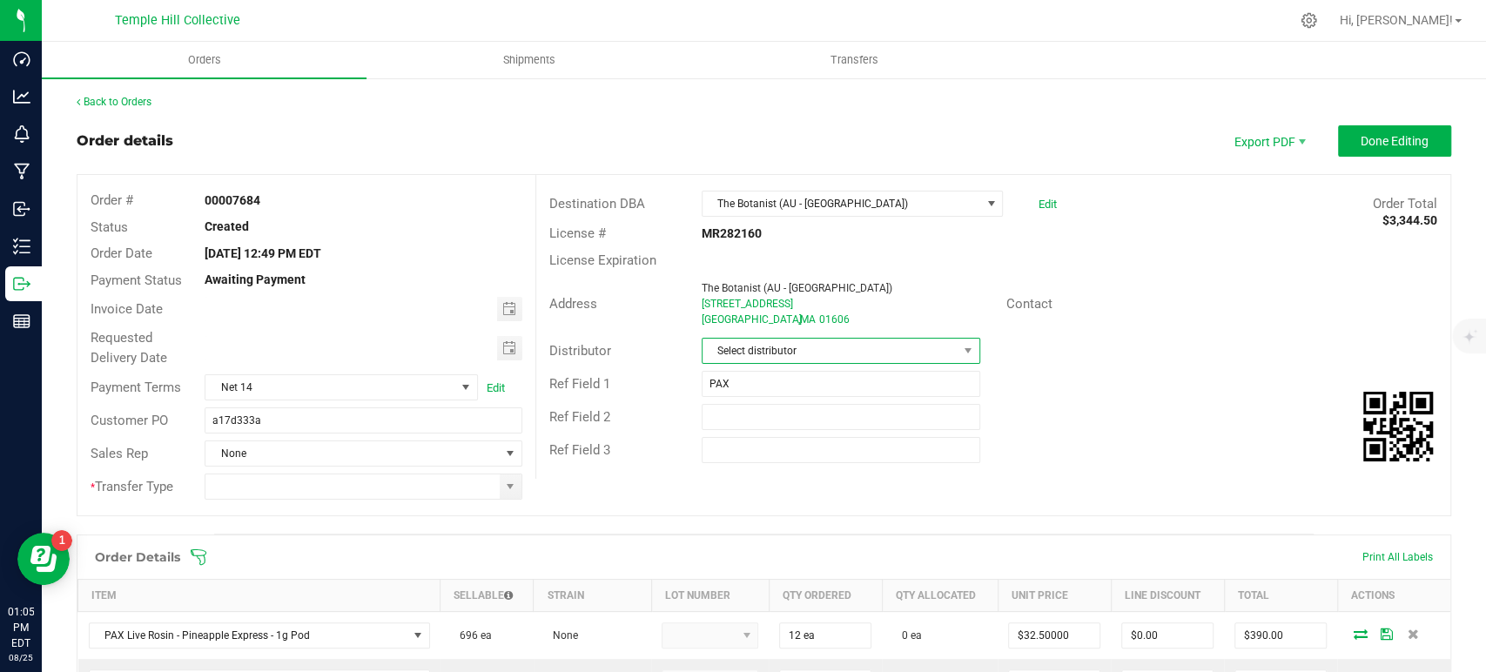
click at [752, 341] on span "Select distributor" at bounding box center [830, 351] width 255 height 24
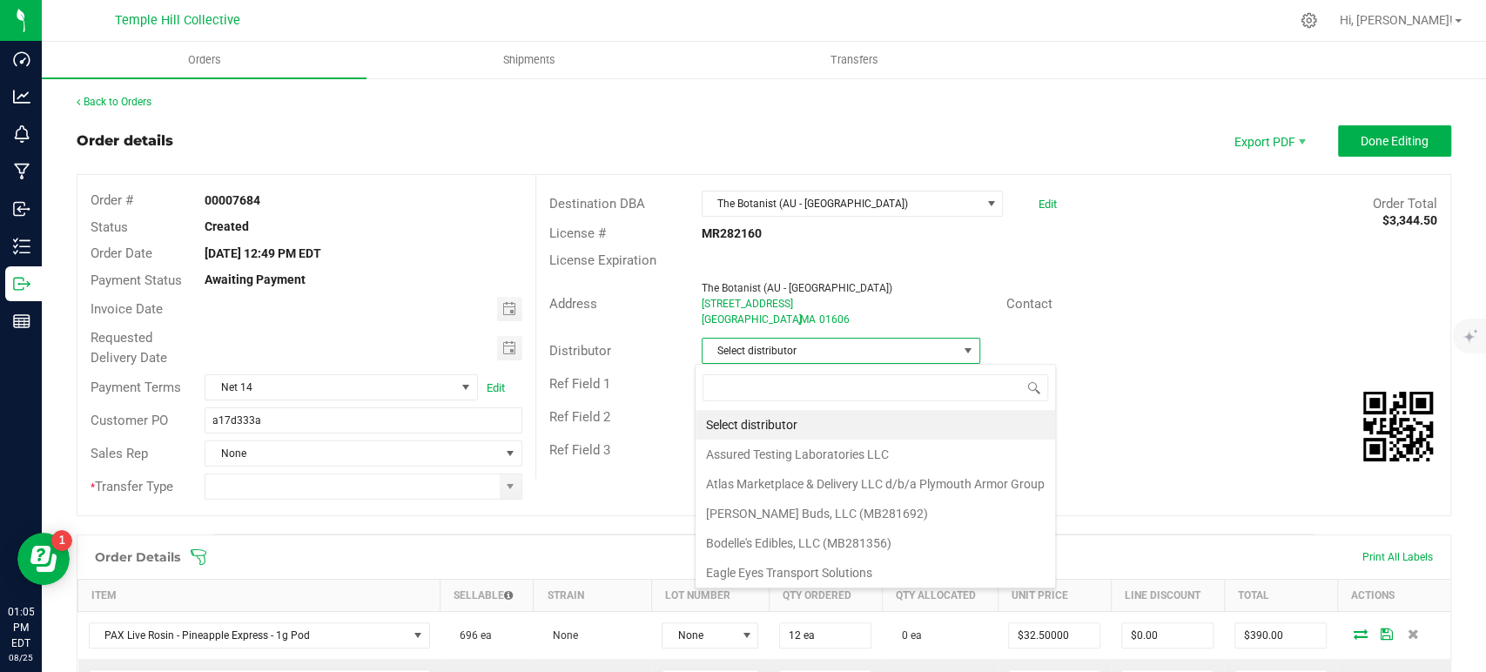
scroll to position [25, 275]
type input "mmm"
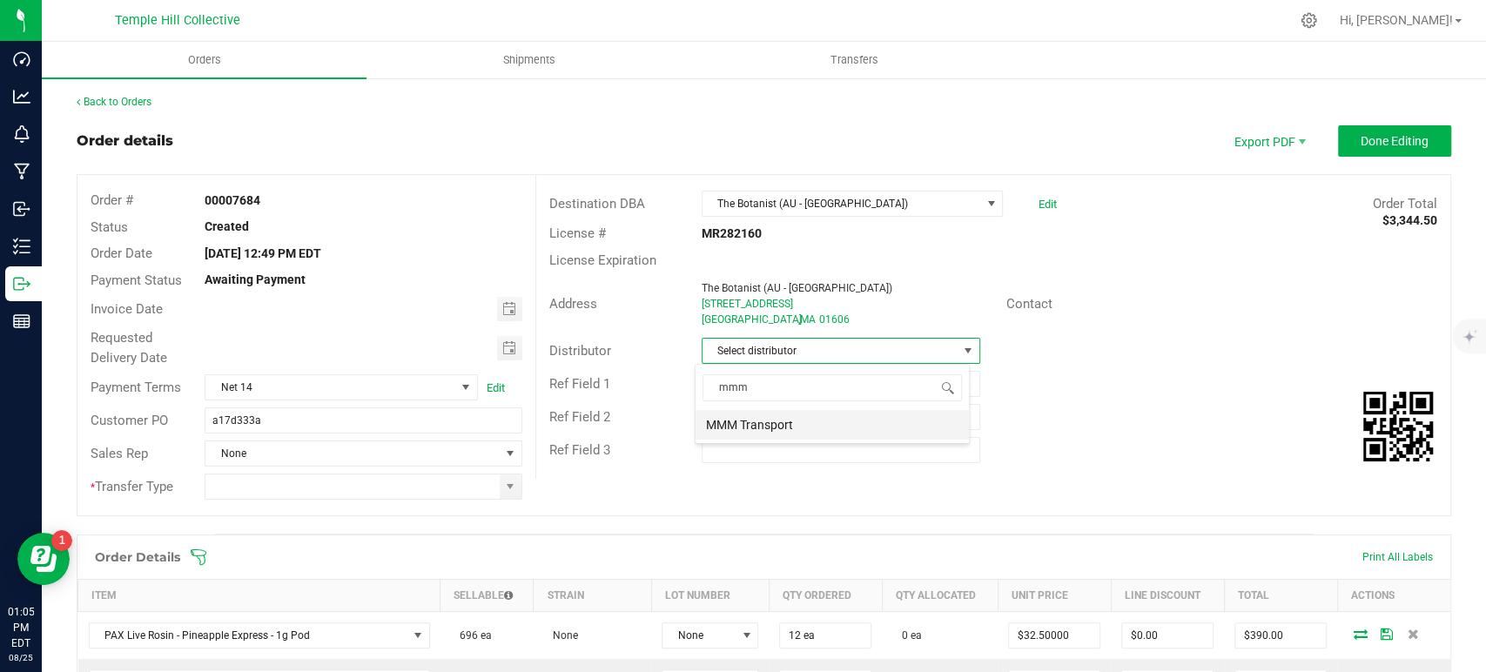
click at [826, 428] on li "MMM Transport" at bounding box center [832, 425] width 273 height 30
click at [509, 486] on span at bounding box center [510, 487] width 14 height 14
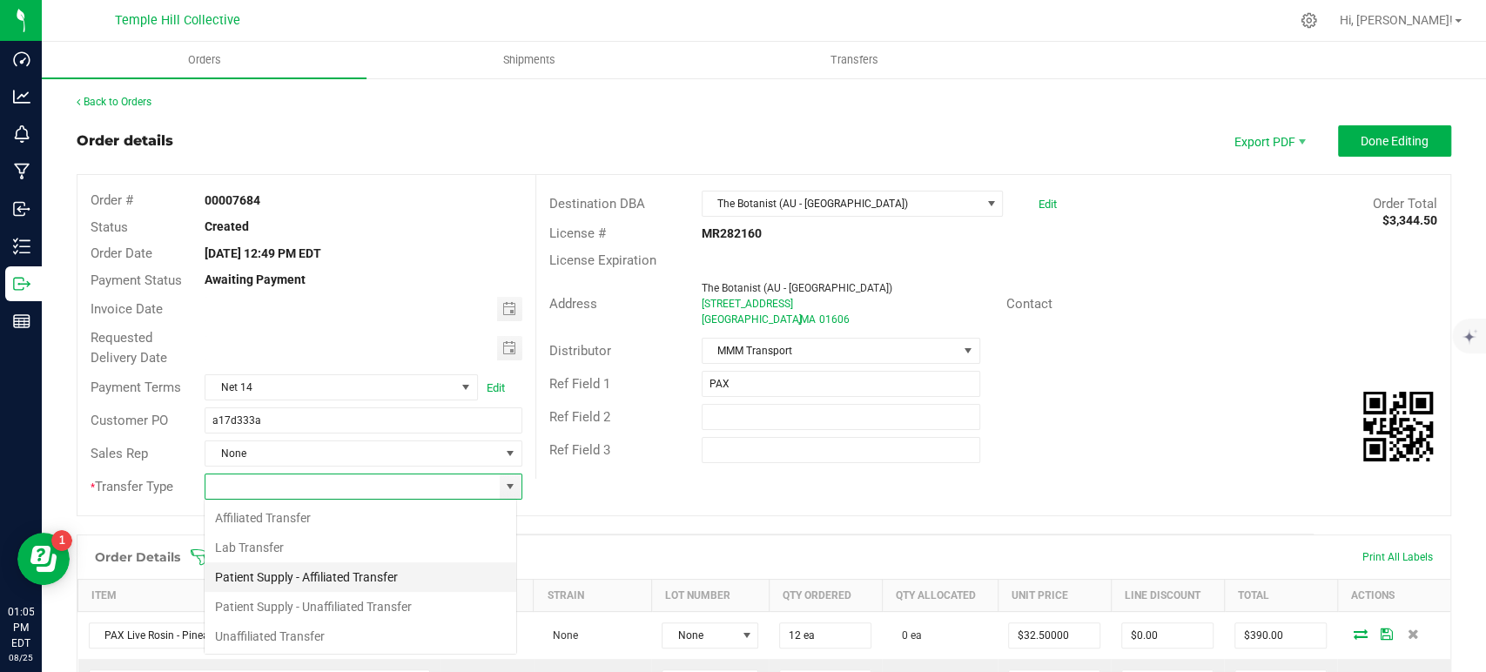
scroll to position [25, 313]
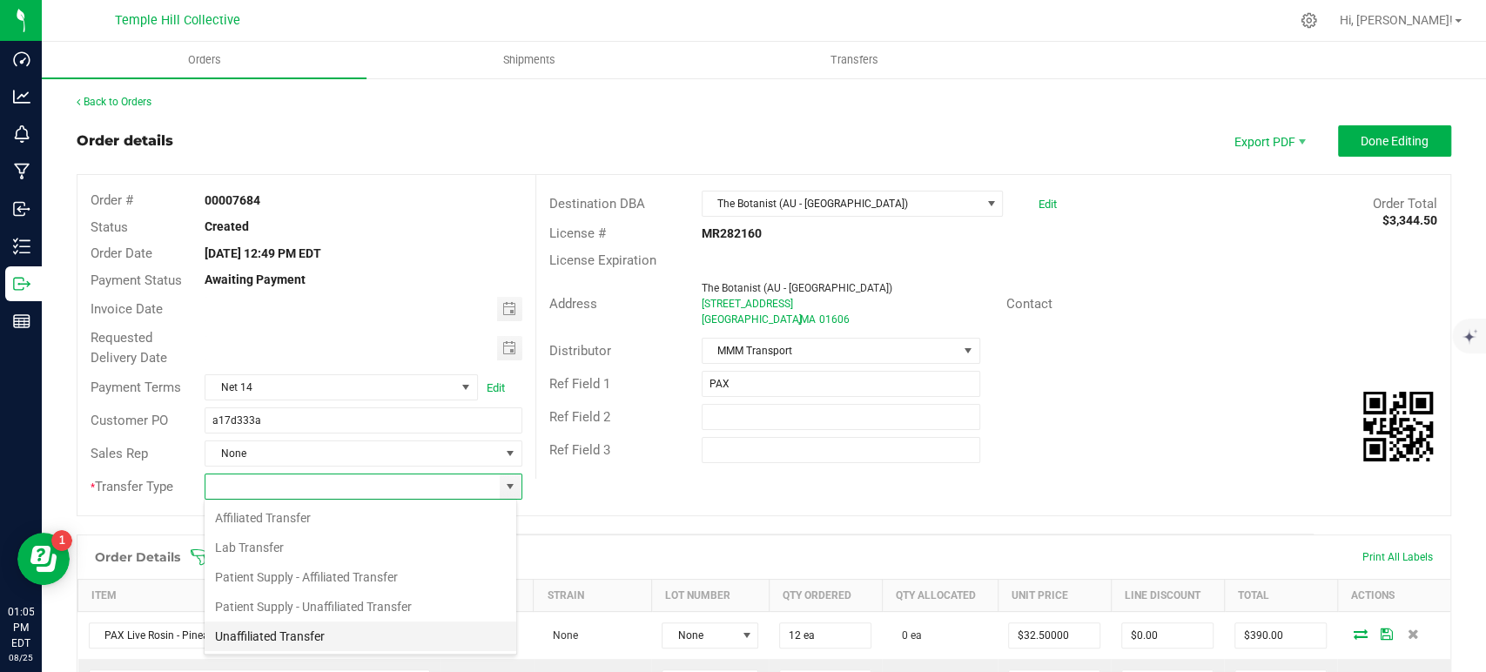
click at [362, 632] on li "Unaffiliated Transfer" at bounding box center [361, 637] width 312 height 30
type input "Unaffiliated Transfer"
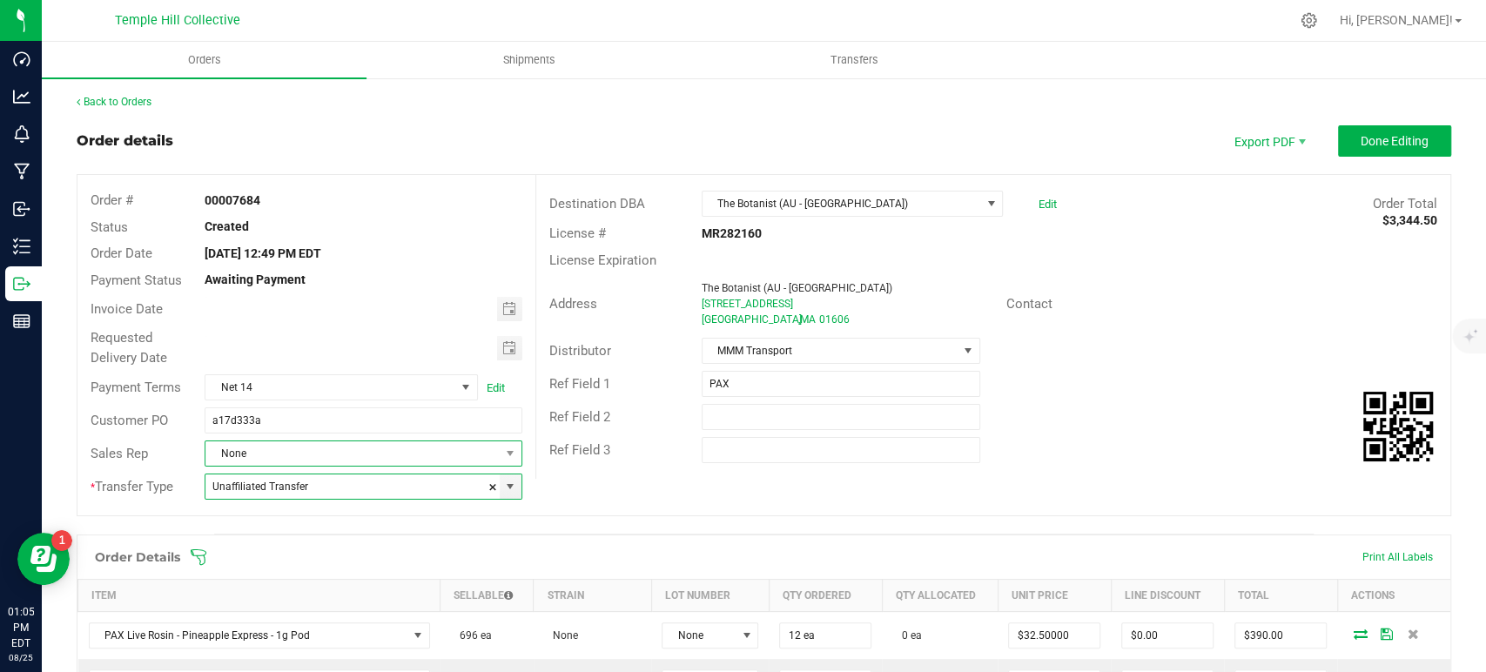
click at [340, 452] on span "None" at bounding box center [351, 453] width 293 height 24
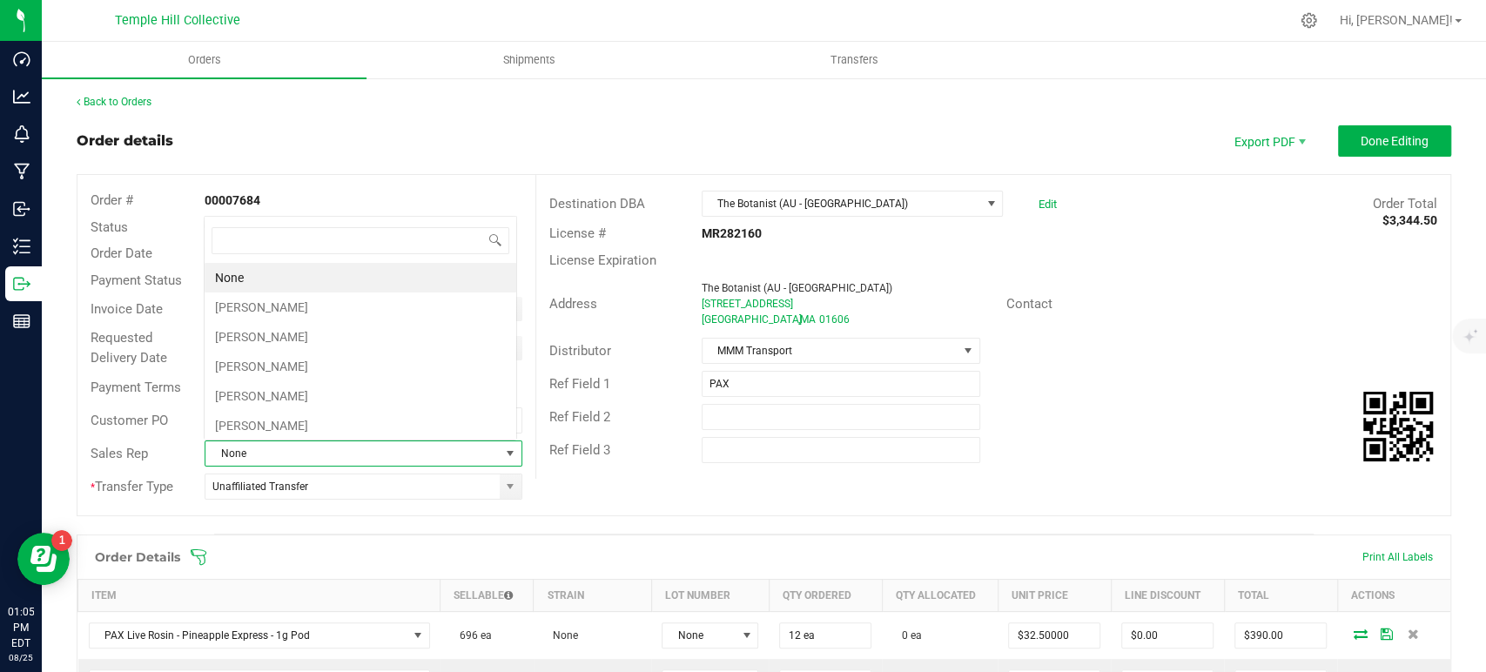
scroll to position [25, 309]
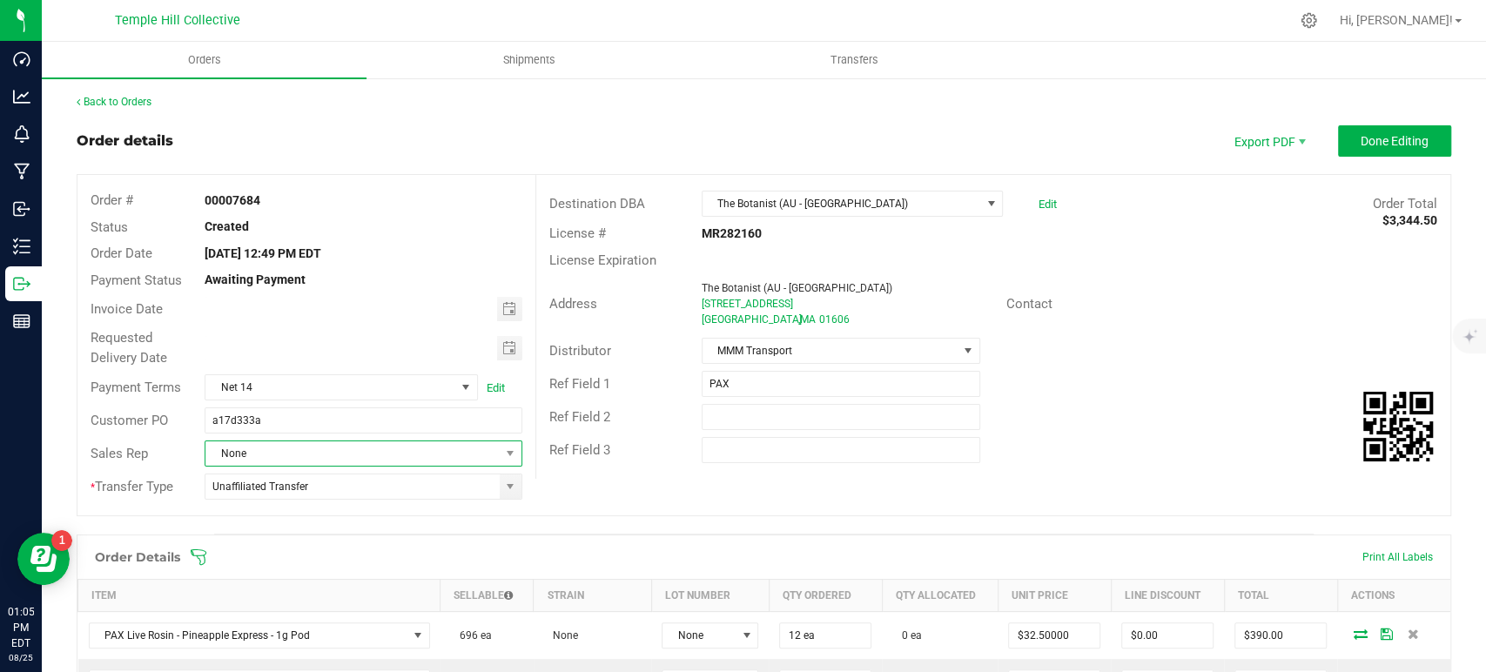
click at [355, 458] on span "None" at bounding box center [351, 453] width 293 height 24
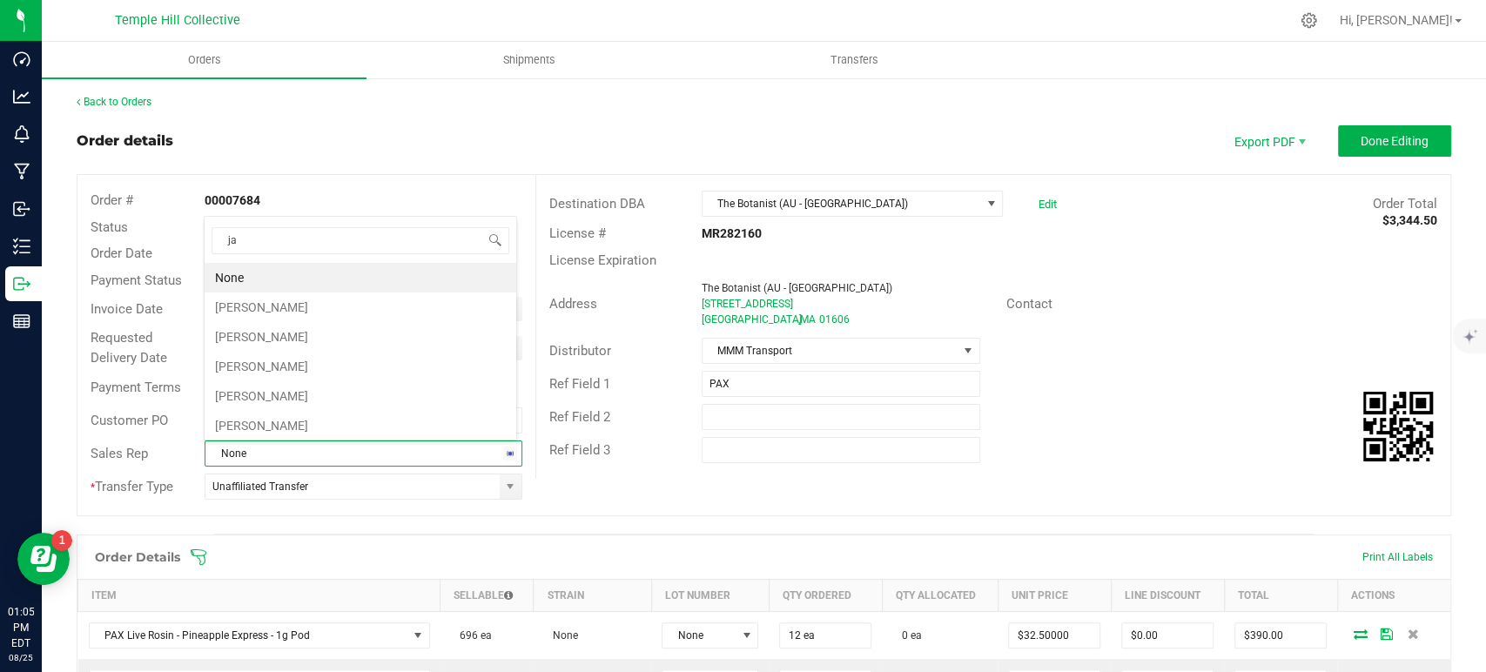
type input "jam"
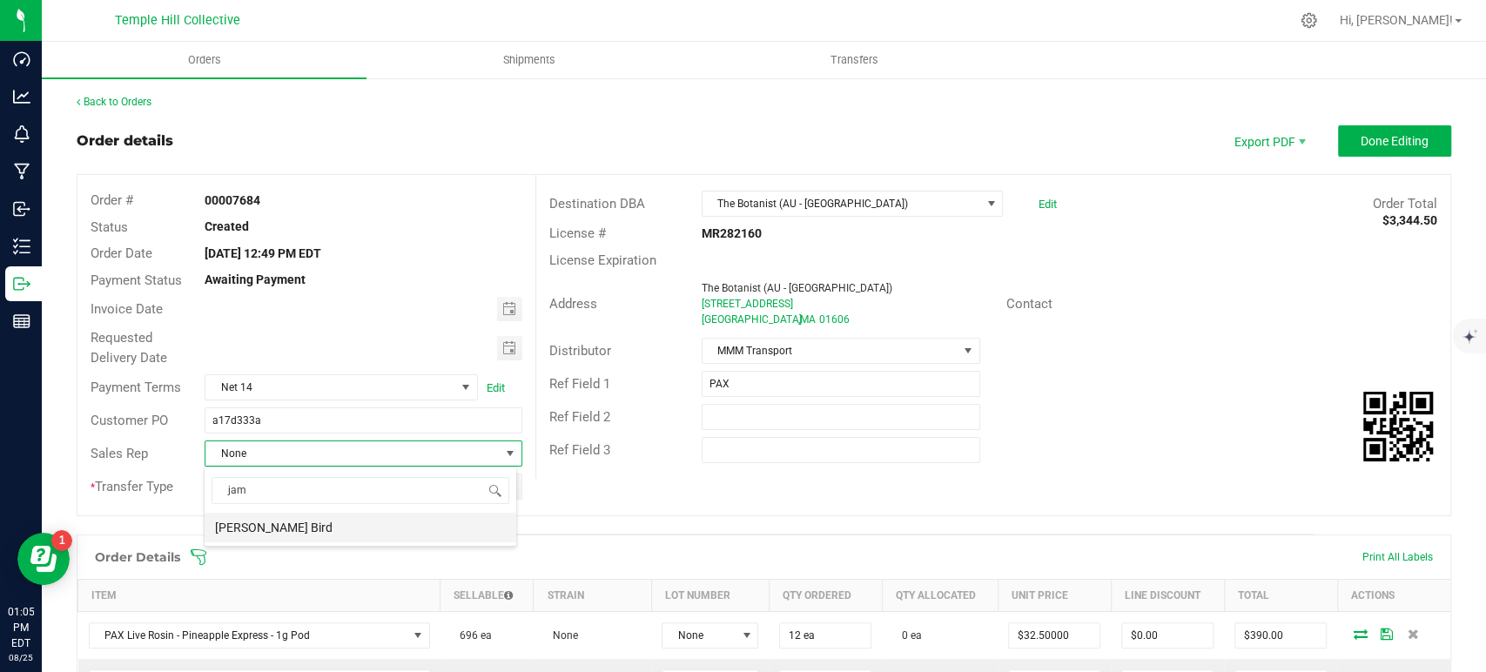
click at [356, 525] on li "[PERSON_NAME] Bird" at bounding box center [361, 528] width 312 height 30
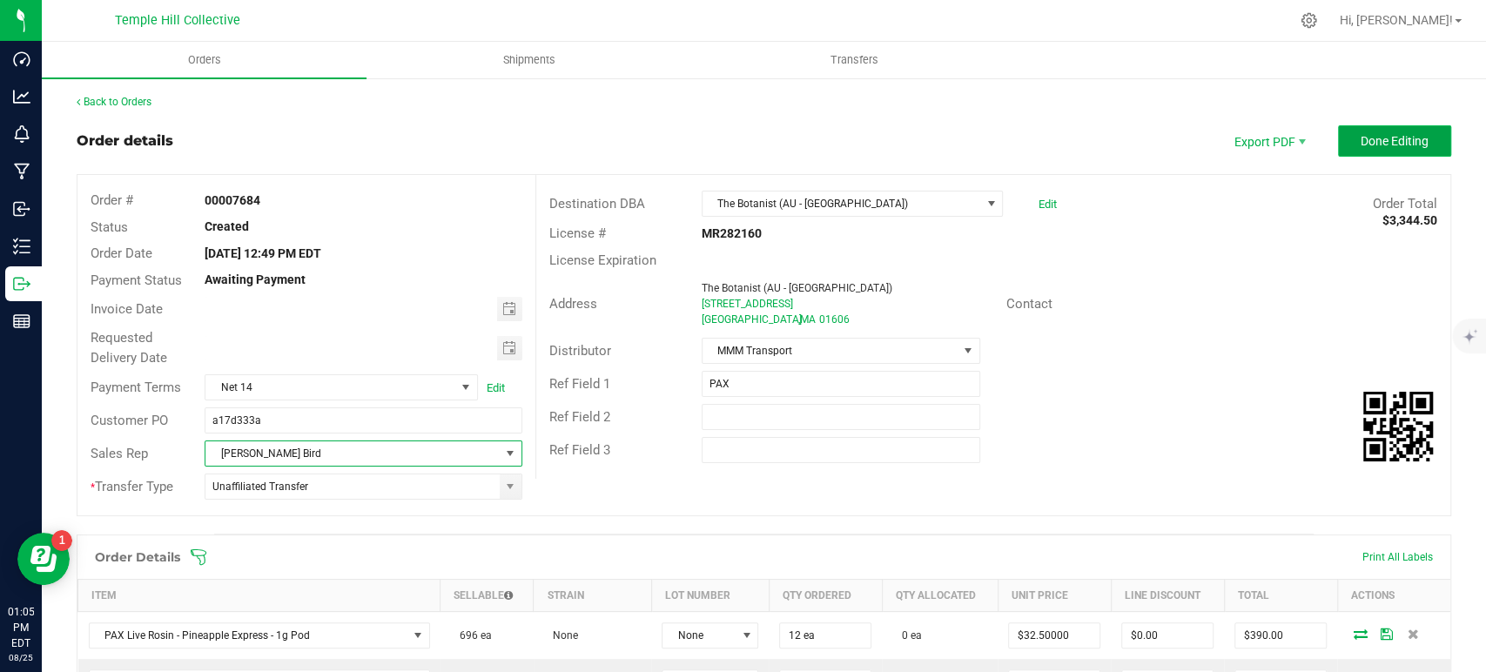
click at [1362, 145] on span "Done Editing" at bounding box center [1395, 141] width 68 height 14
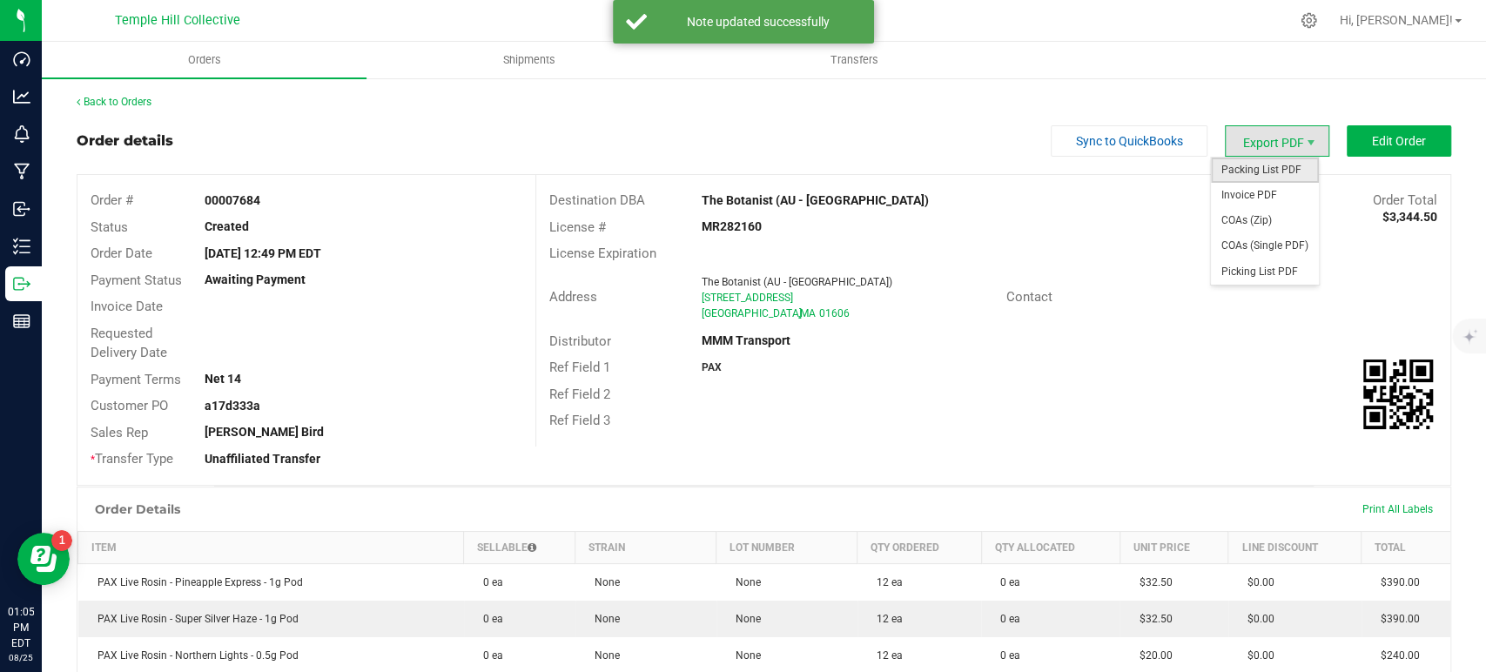
click at [1254, 165] on span "Packing List PDF" at bounding box center [1265, 170] width 108 height 25
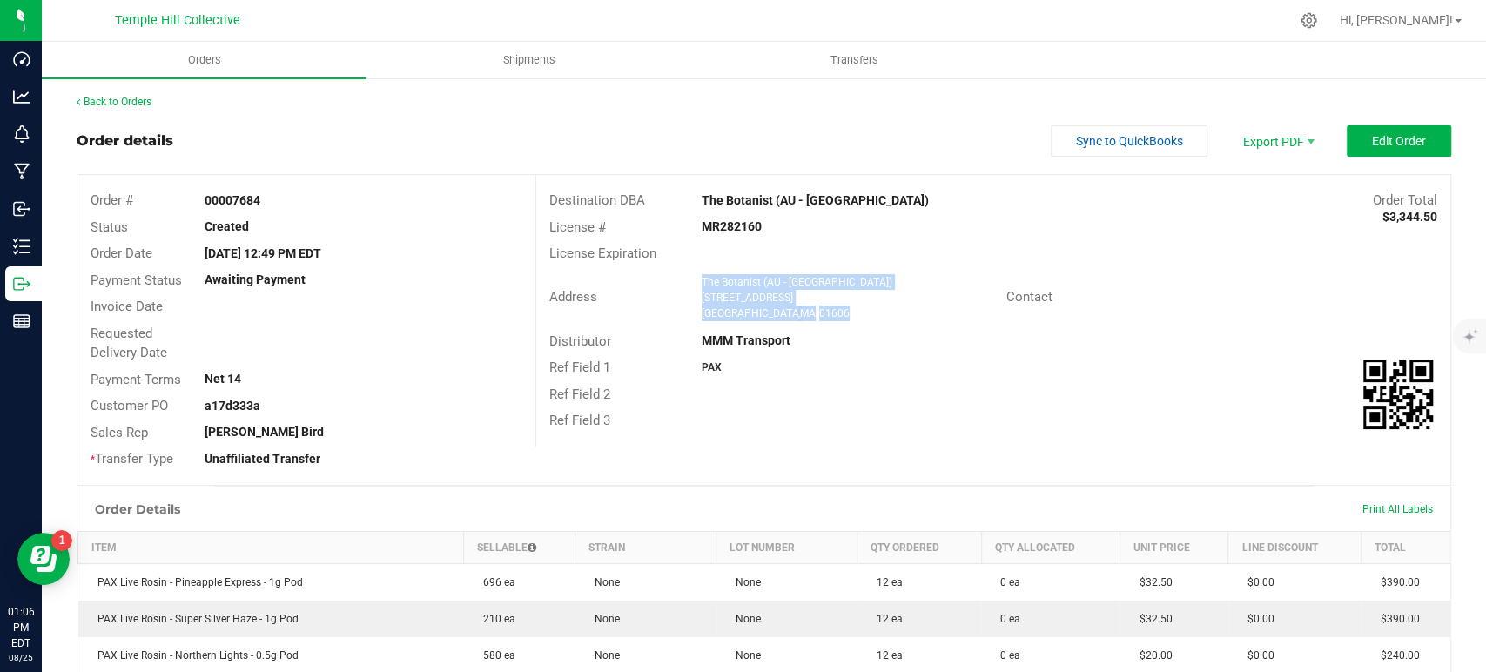
drag, startPoint x: 805, startPoint y: 315, endPoint x: 694, endPoint y: 284, distance: 114.9
click at [702, 284] on ngx-name-and-address "The Botanist (AU - Worcester) 65 Pullman St Worcester , MA 01606" at bounding box center [848, 297] width 292 height 47
copy ngx-name-and-address "The Botanist (AU - Worcester) 65 Pullman St Worcester , MA 01606"
click at [741, 227] on strong "MR282160" at bounding box center [732, 226] width 60 height 14
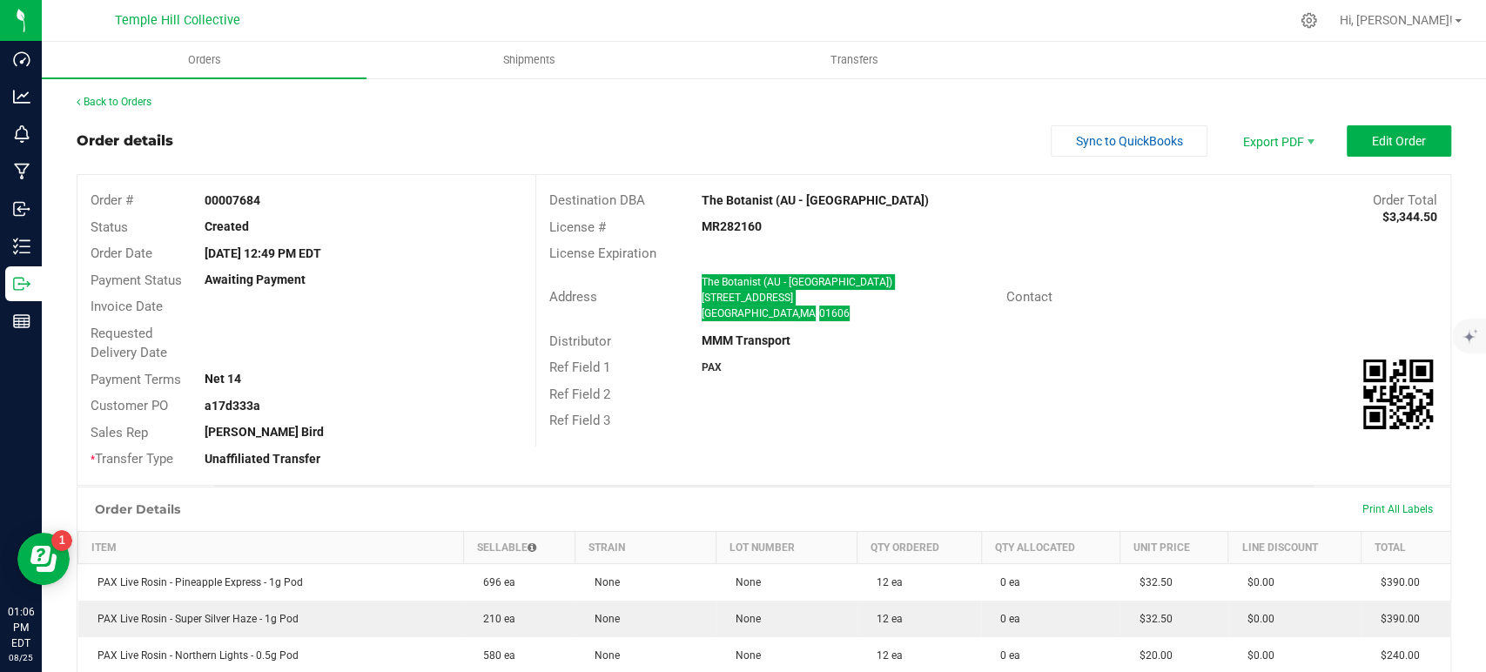
copy strong "MR282160"
click at [133, 103] on link "Back to Orders" at bounding box center [114, 102] width 75 height 12
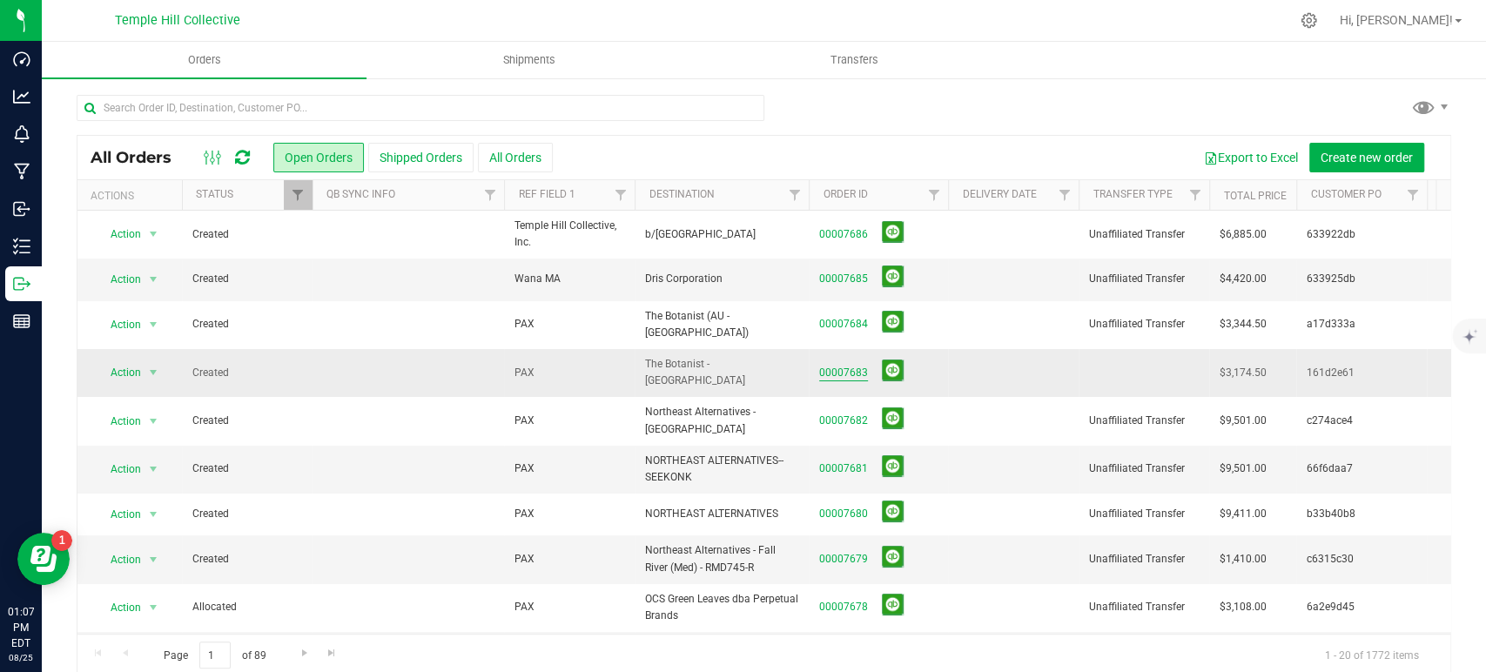
click at [842, 365] on link "00007683" at bounding box center [843, 373] width 49 height 17
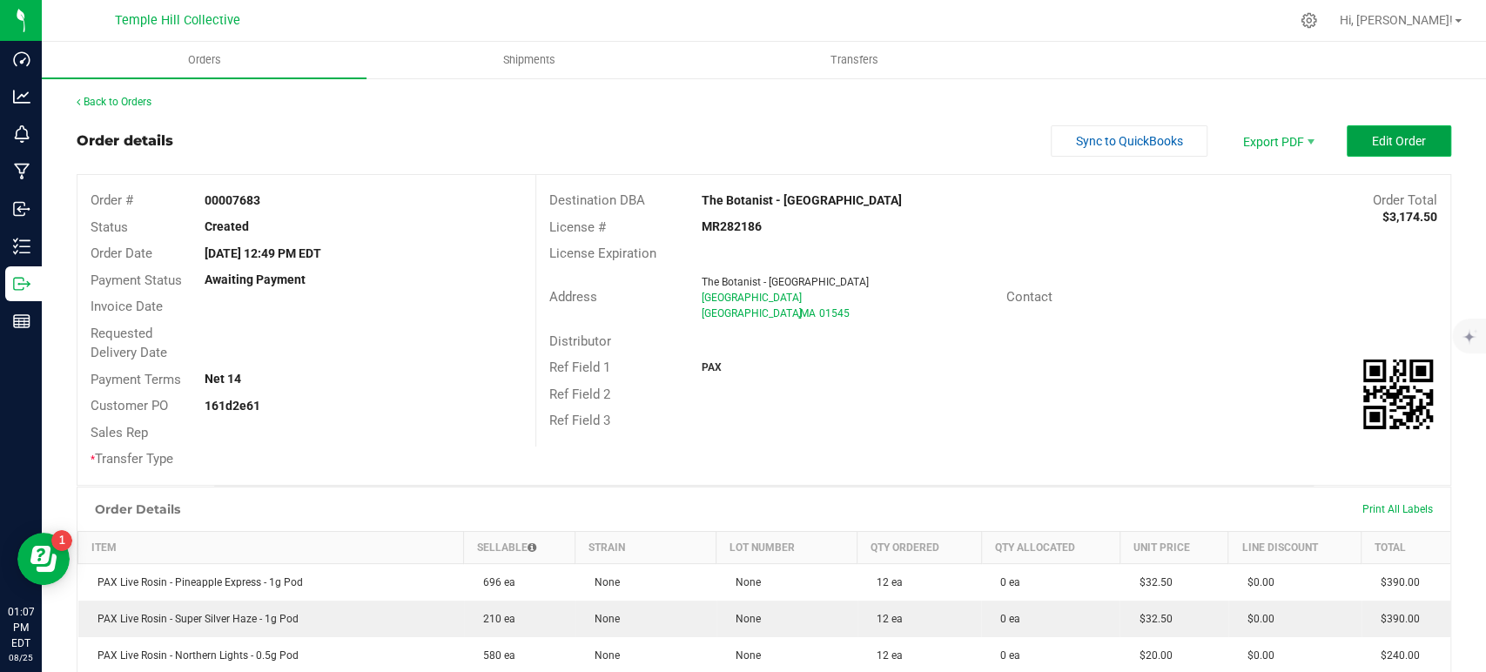
click at [1363, 131] on button "Edit Order" at bounding box center [1399, 140] width 104 height 31
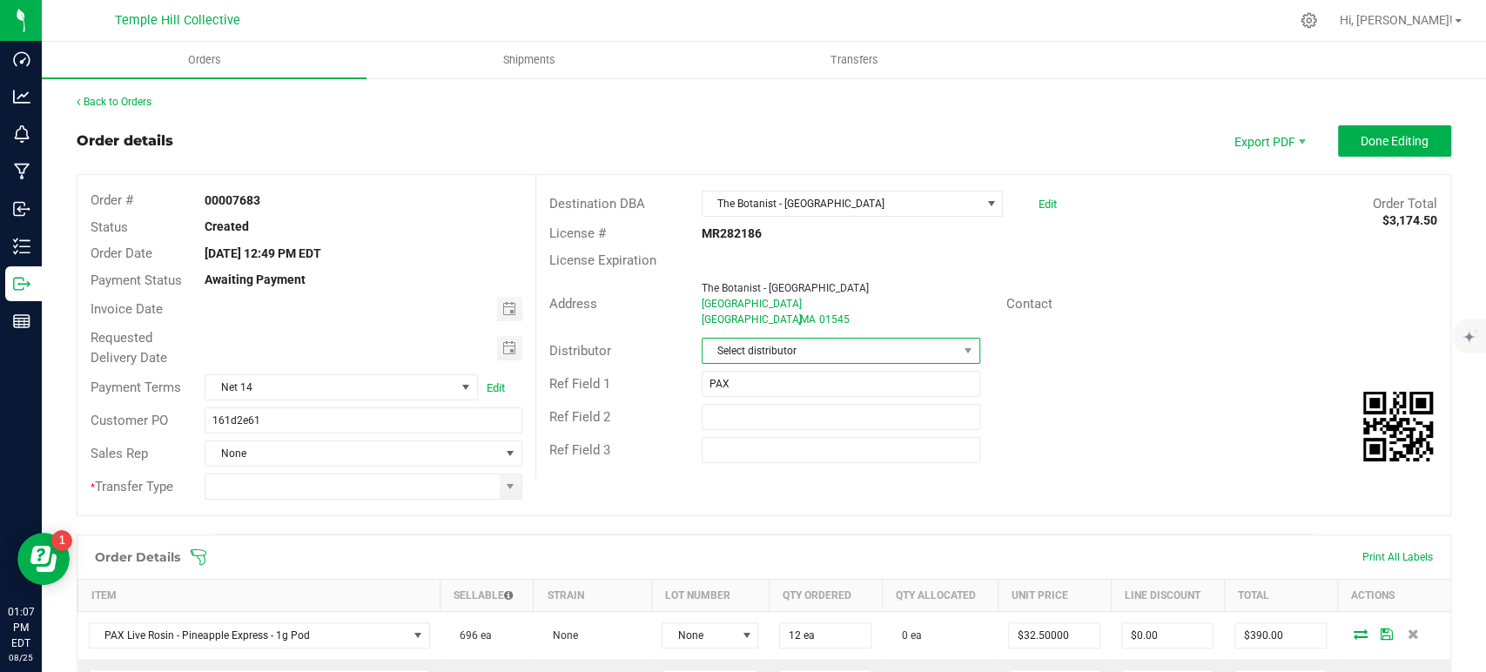
click at [860, 341] on span "Select distributor" at bounding box center [830, 351] width 255 height 24
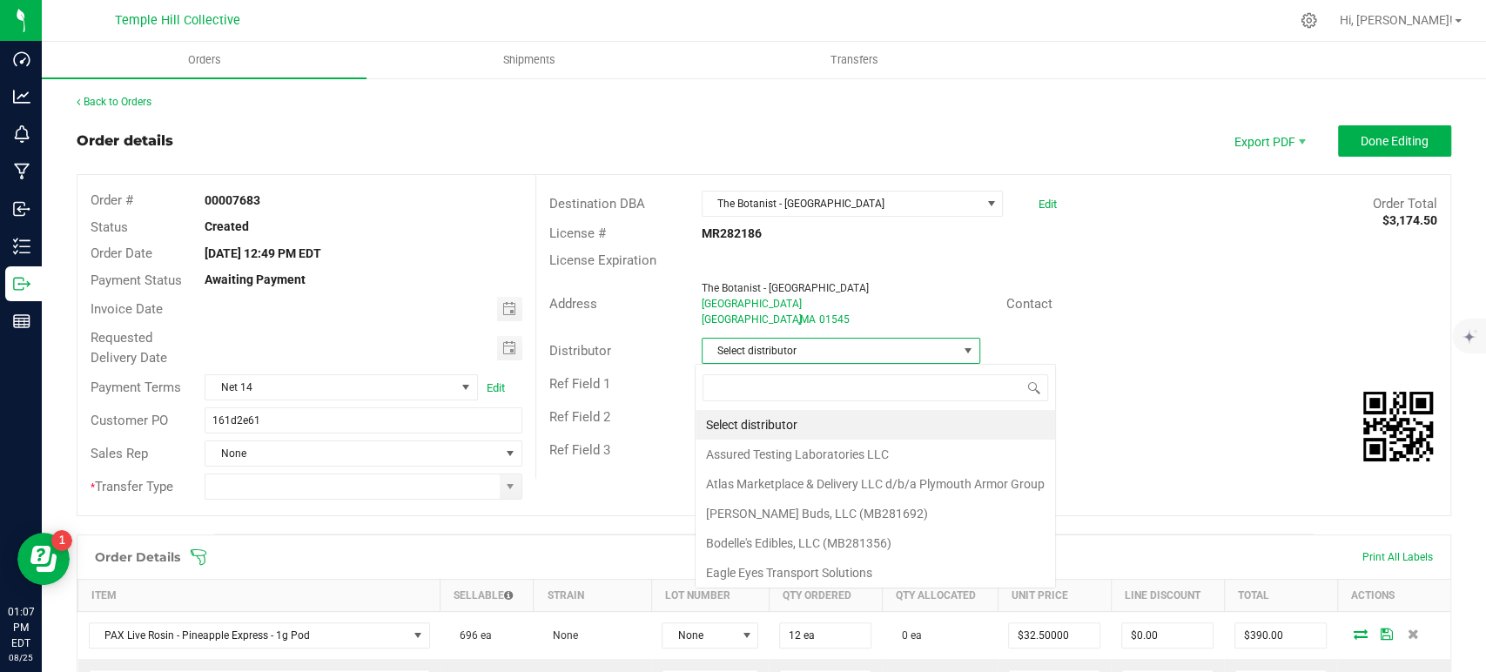
scroll to position [25, 275]
type input "mmm"
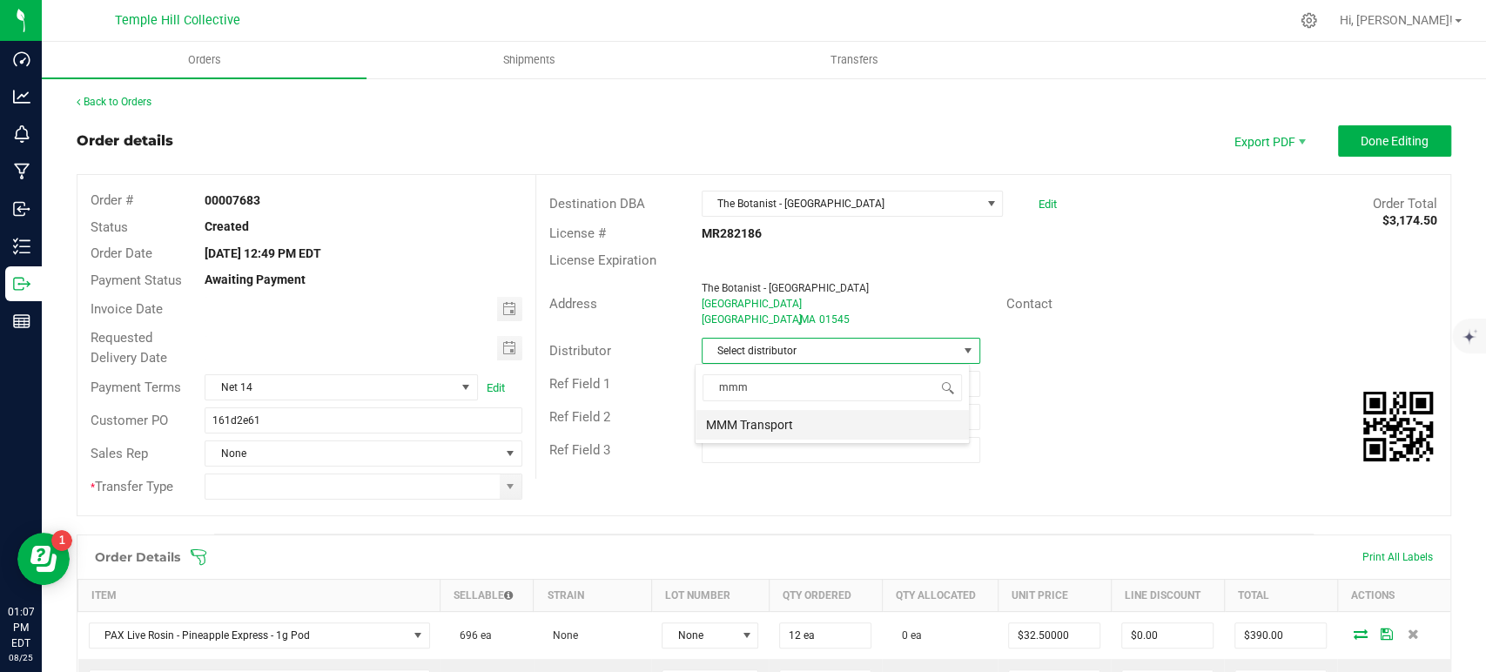
click at [815, 414] on li "MMM Transport" at bounding box center [832, 425] width 273 height 30
click at [503, 486] on span at bounding box center [510, 487] width 14 height 14
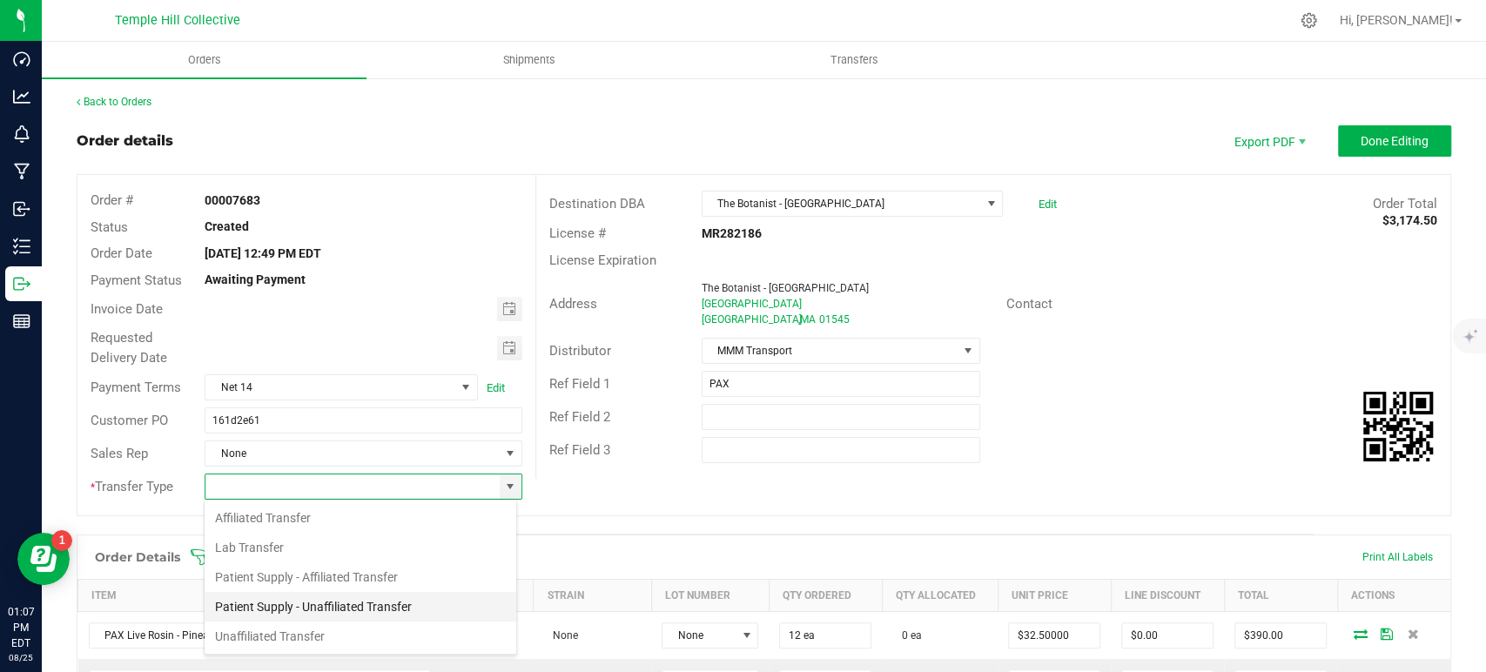
scroll to position [25, 313]
click at [348, 628] on li "Unaffiliated Transfer" at bounding box center [361, 637] width 312 height 30
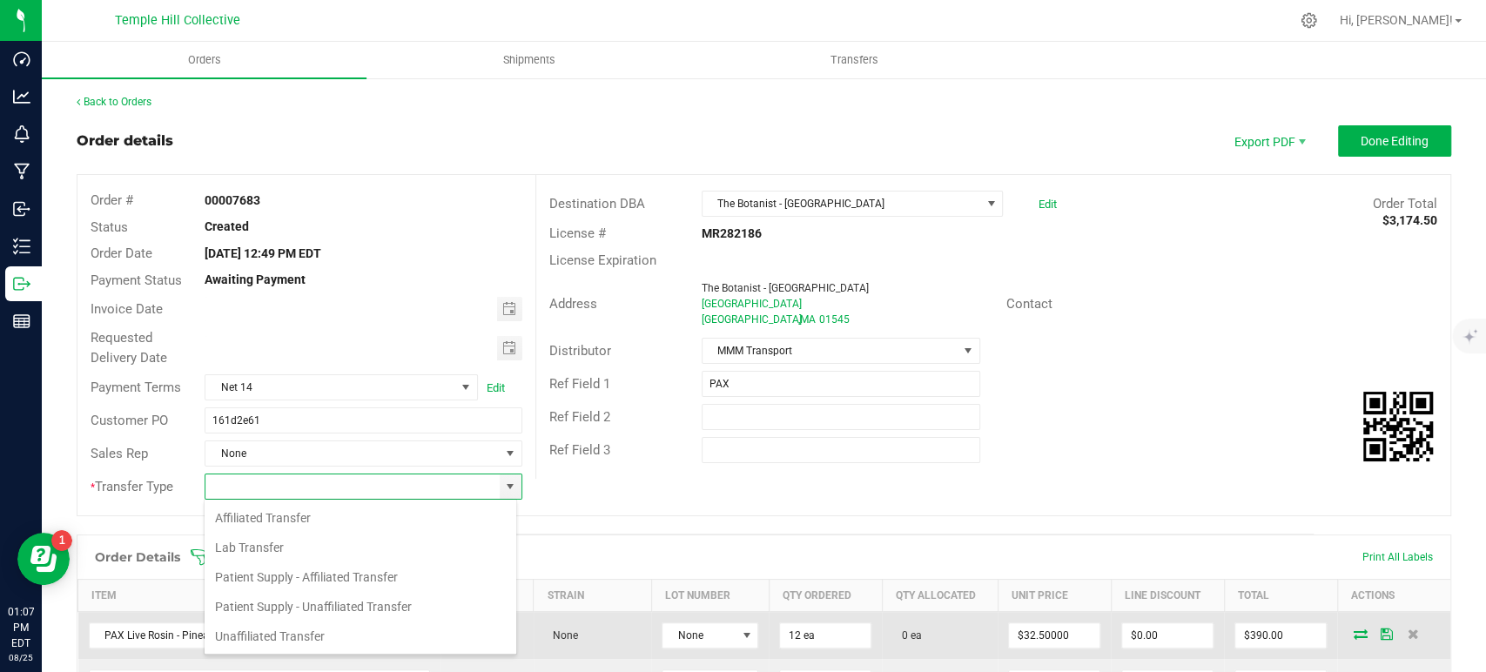
type input "Unaffiliated Transfer"
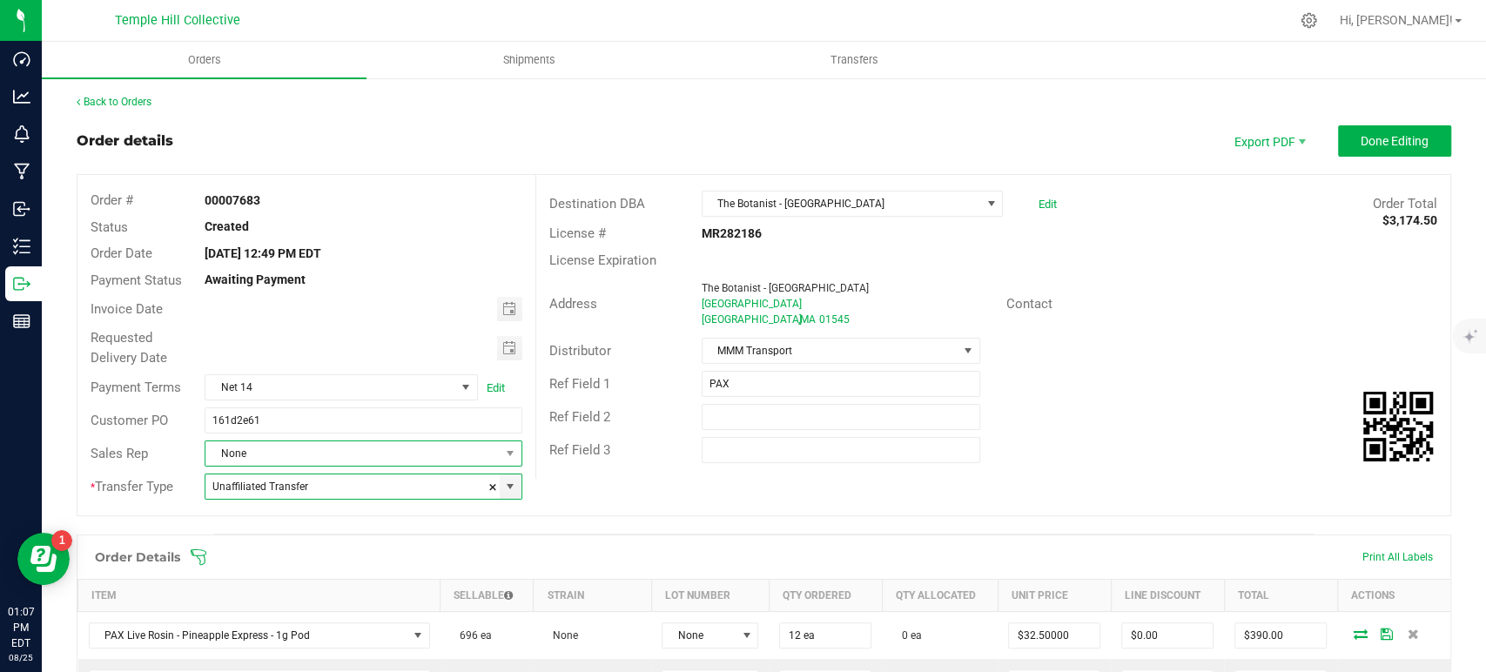
click at [360, 456] on span "None" at bounding box center [351, 453] width 293 height 24
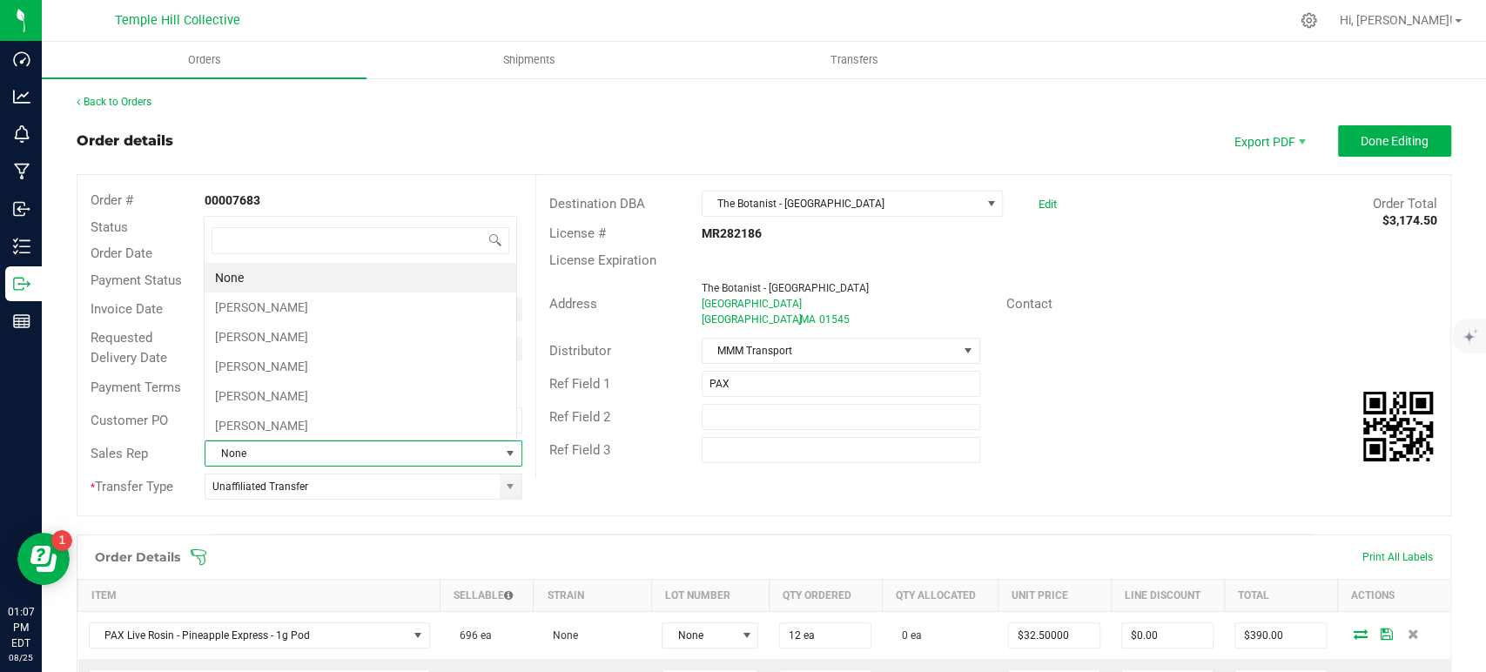
scroll to position [25, 309]
type input "jam"
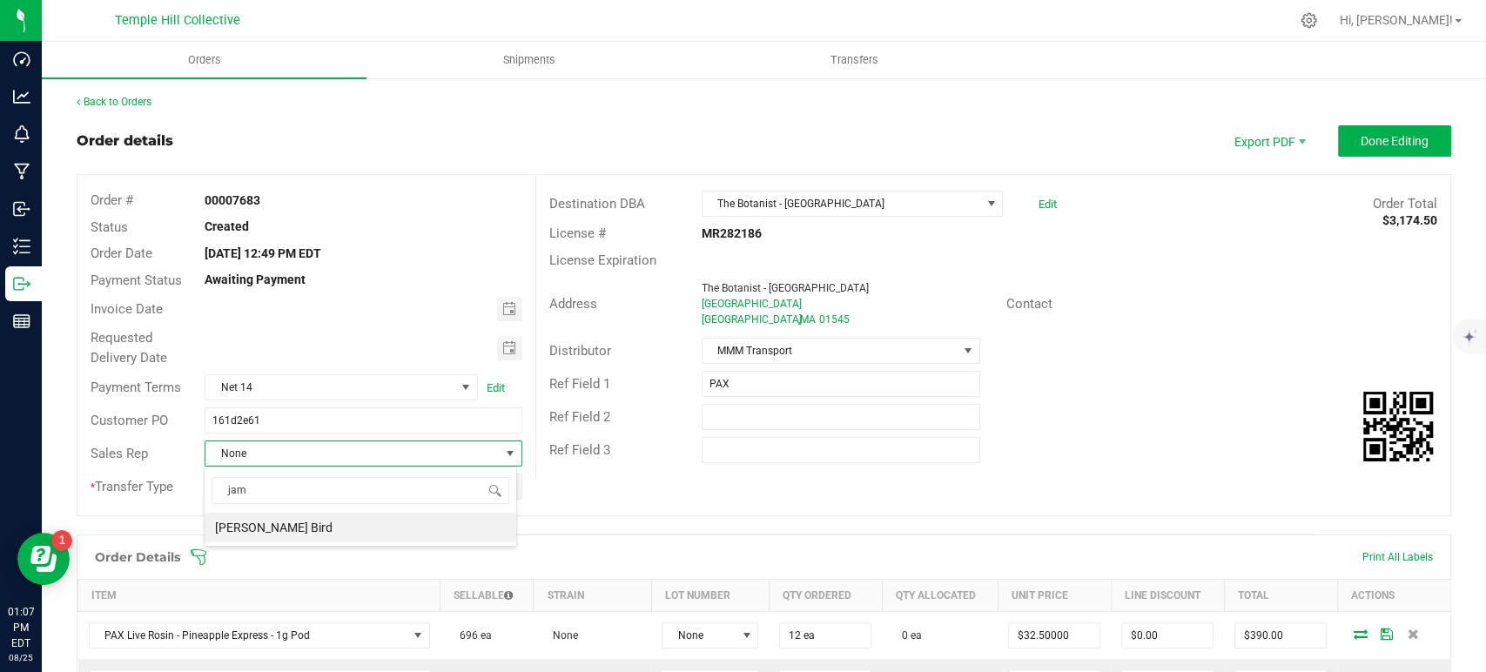
drag, startPoint x: 341, startPoint y: 522, endPoint x: 353, endPoint y: 524, distance: 11.5
click at [341, 524] on li "[PERSON_NAME] Bird" at bounding box center [361, 528] width 312 height 30
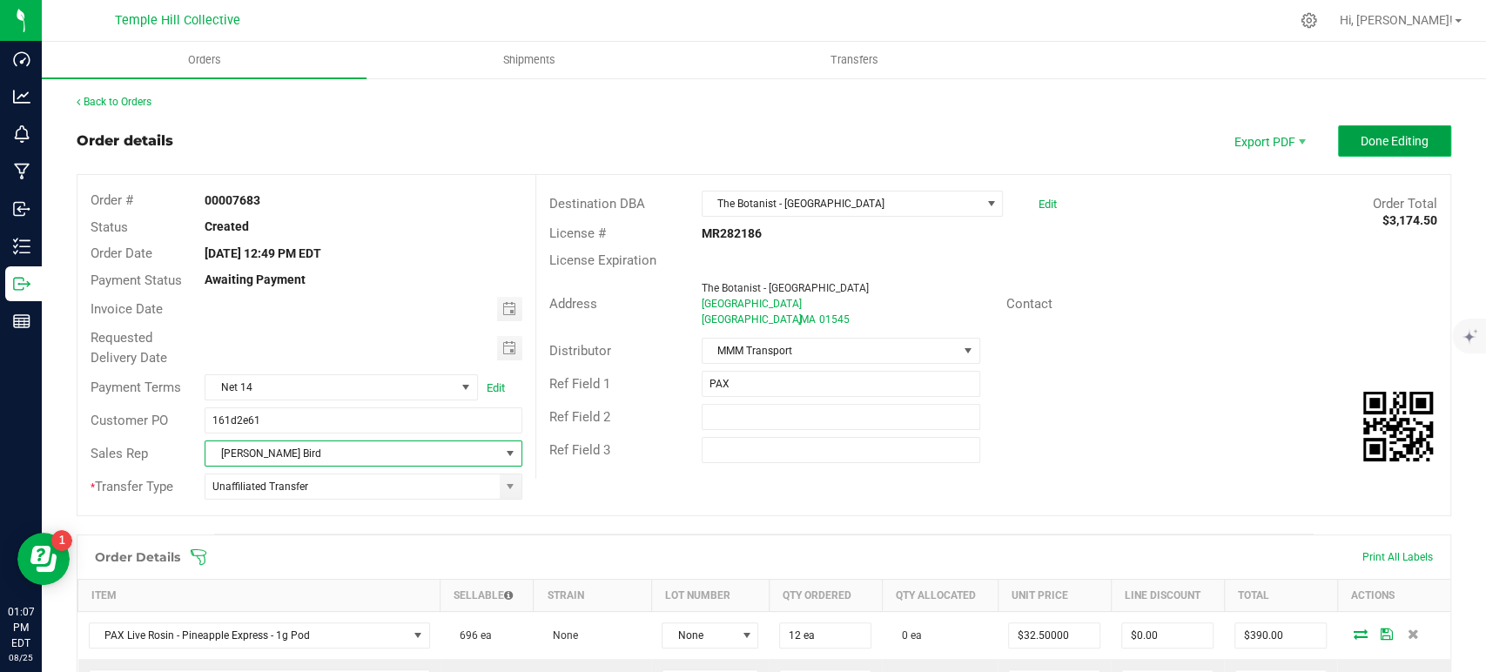
click at [1350, 130] on button "Done Editing" at bounding box center [1394, 140] width 113 height 31
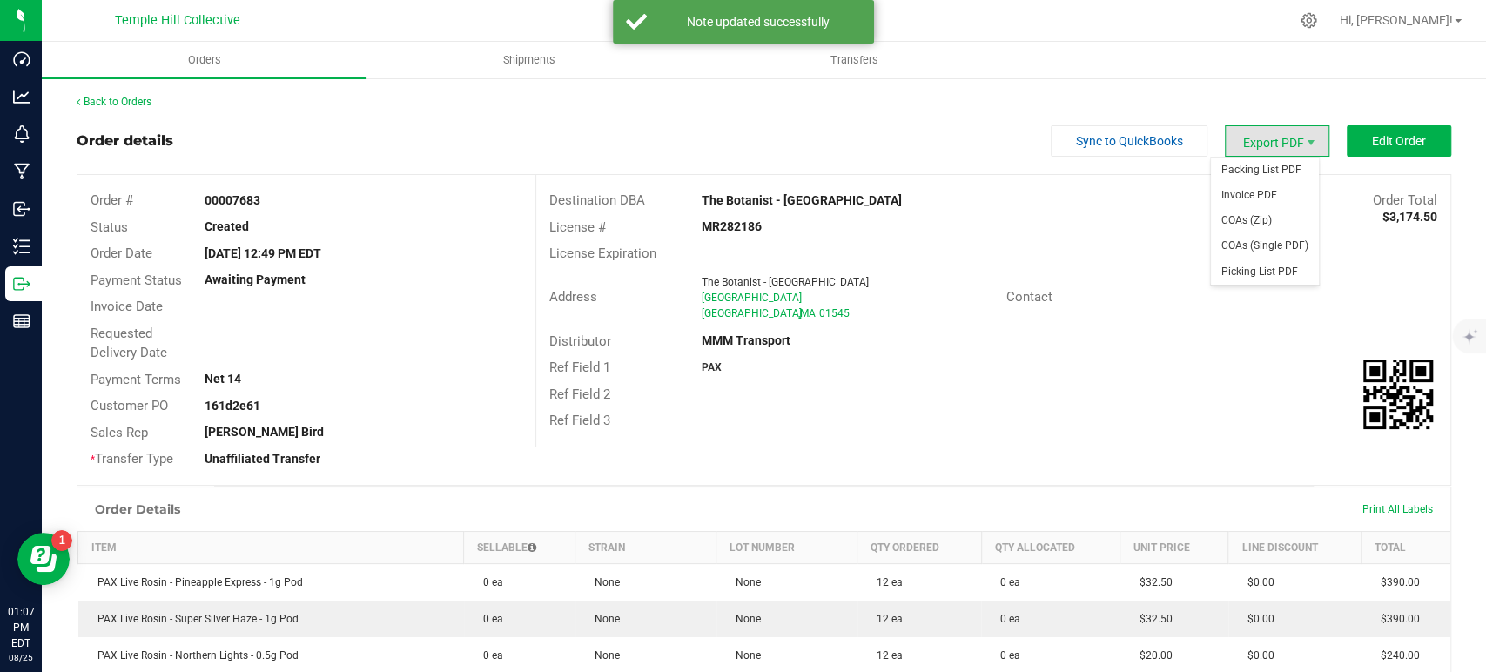
click at [1265, 145] on span "Export PDF" at bounding box center [1277, 140] width 104 height 31
click at [1261, 162] on span "Packing List PDF" at bounding box center [1265, 170] width 108 height 25
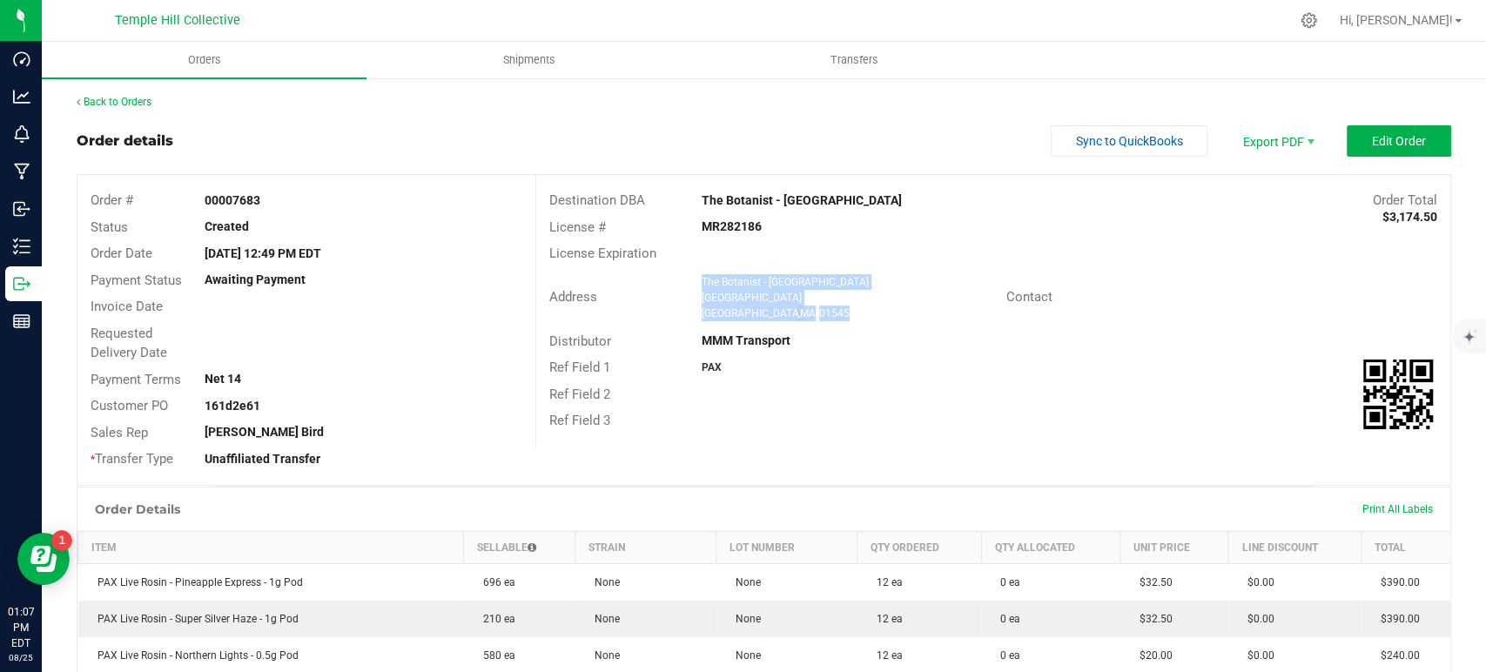
drag, startPoint x: 815, startPoint y: 311, endPoint x: 697, endPoint y: 286, distance: 121.1
click at [702, 286] on ngx-name-and-address "The Botanist - Shrewsbury 235 Hartford Turnpike Shrewsbury , MA 01545" at bounding box center [848, 297] width 292 height 47
copy ngx-name-and-address "The Botanist - Shrewsbury 235 Hartford Turnpike Shrewsbury , MA 01545"
click at [745, 228] on strong "MR282186" at bounding box center [732, 226] width 60 height 14
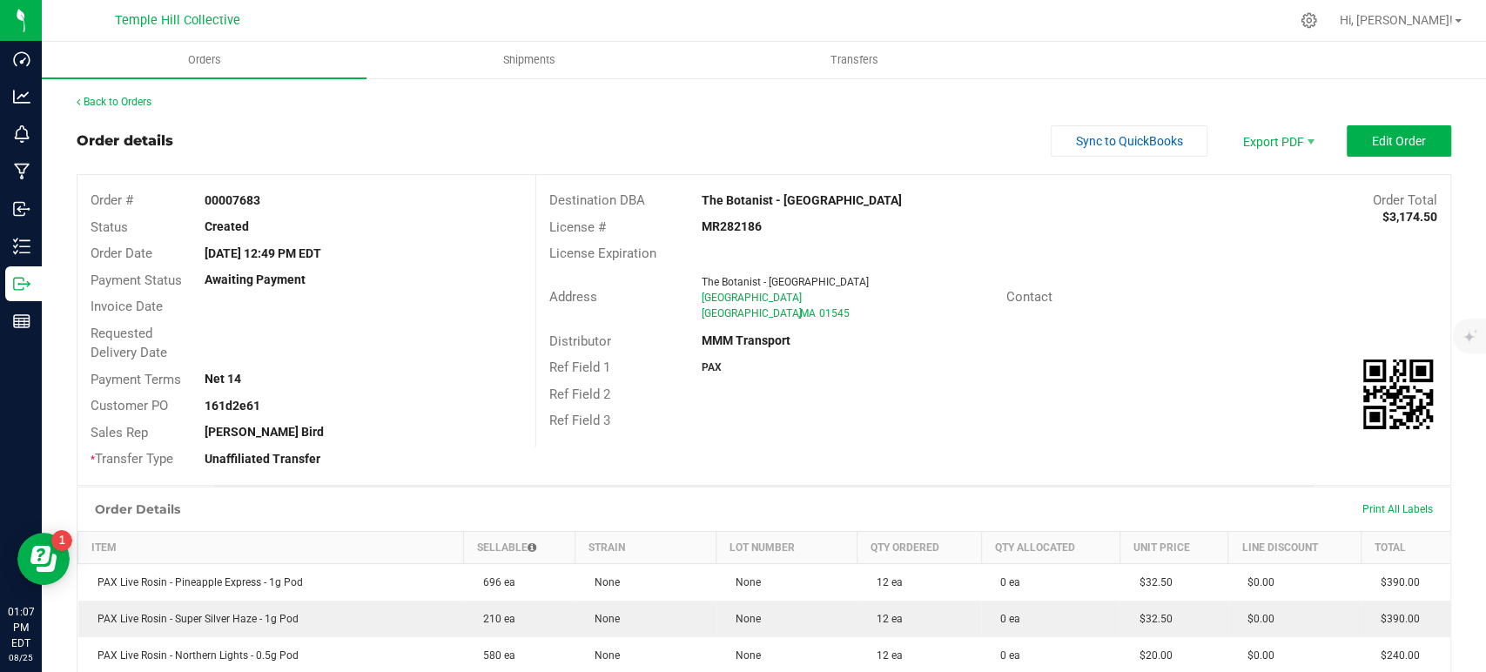
copy strong "MR282186"
click at [124, 100] on link "Back to Orders" at bounding box center [114, 102] width 75 height 12
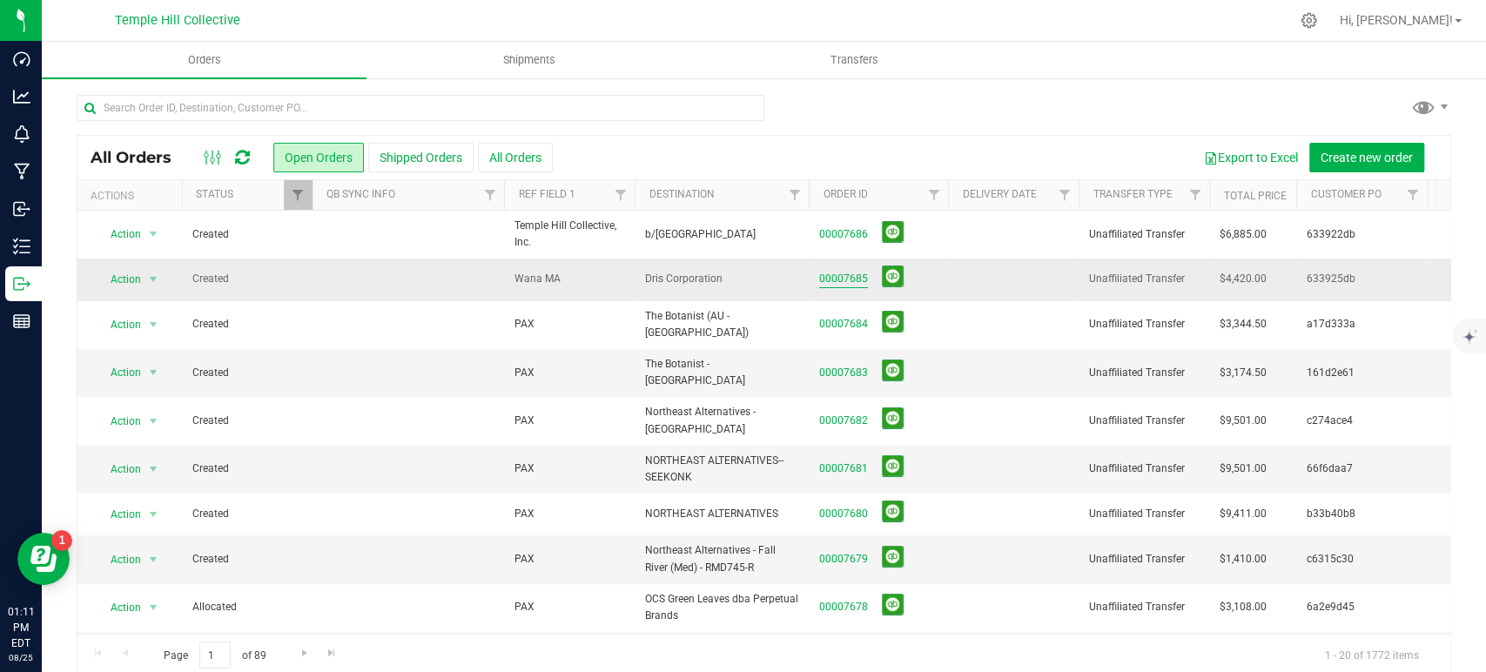
drag, startPoint x: 835, startPoint y: 282, endPoint x: 845, endPoint y: 280, distance: 10.6
click at [835, 282] on link "00007685" at bounding box center [843, 279] width 49 height 17
drag, startPoint x: 879, startPoint y: 335, endPoint x: 1008, endPoint y: 290, distance: 136.6
click at [858, 277] on link "00007685" at bounding box center [843, 279] width 49 height 17
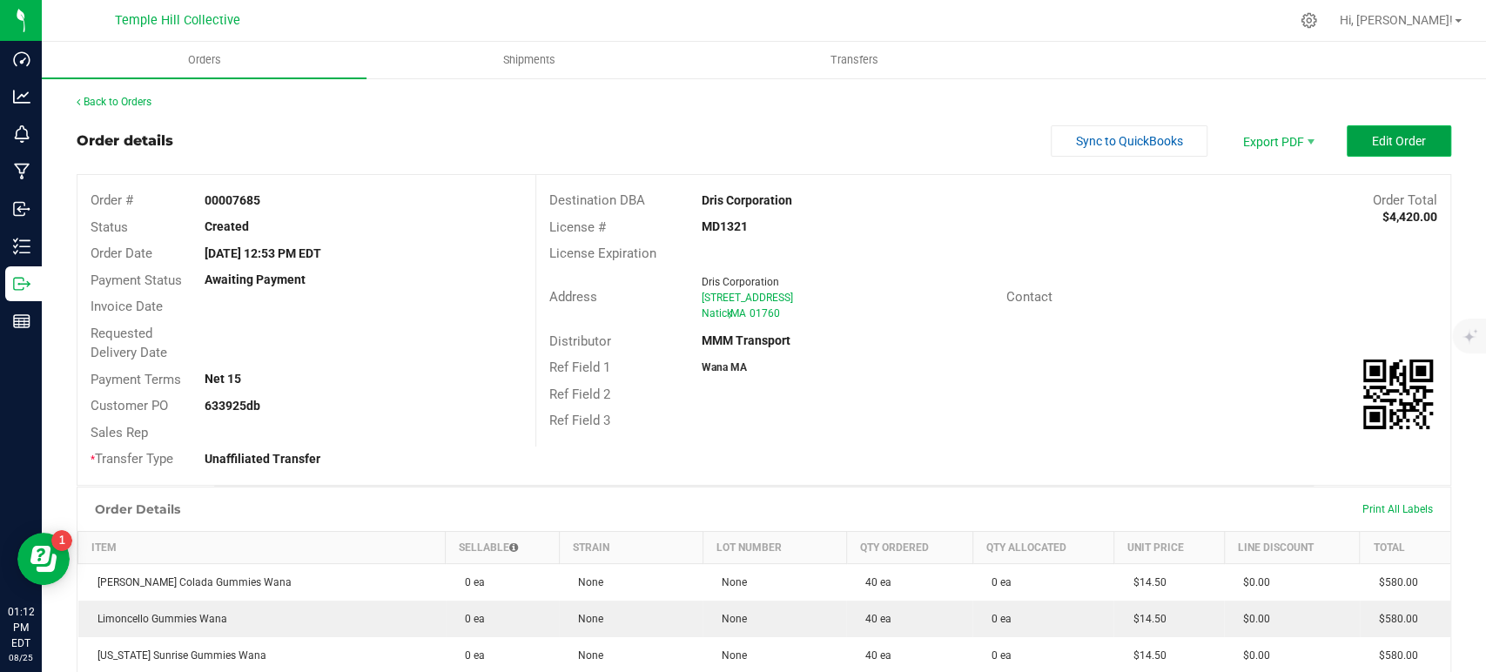
click at [1375, 144] on span "Edit Order" at bounding box center [1399, 141] width 54 height 14
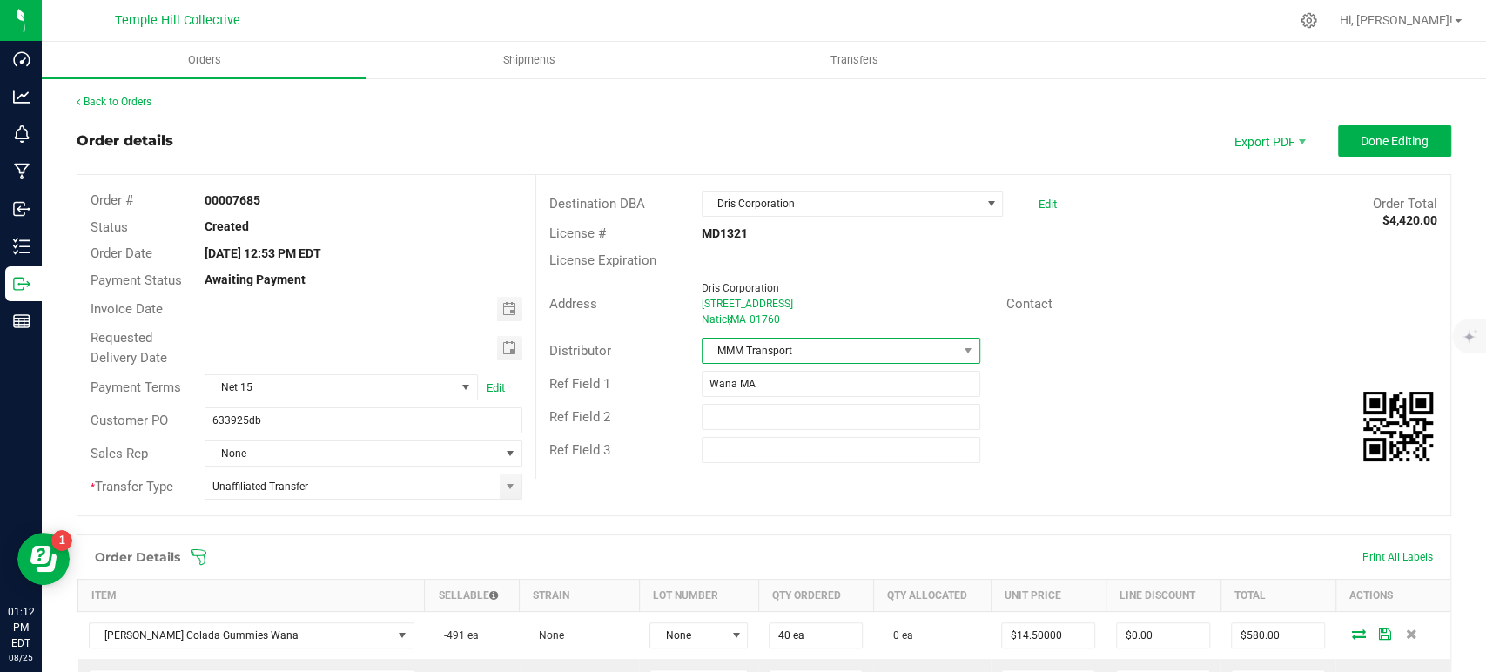
click at [798, 351] on span "MMM Transport" at bounding box center [830, 351] width 255 height 24
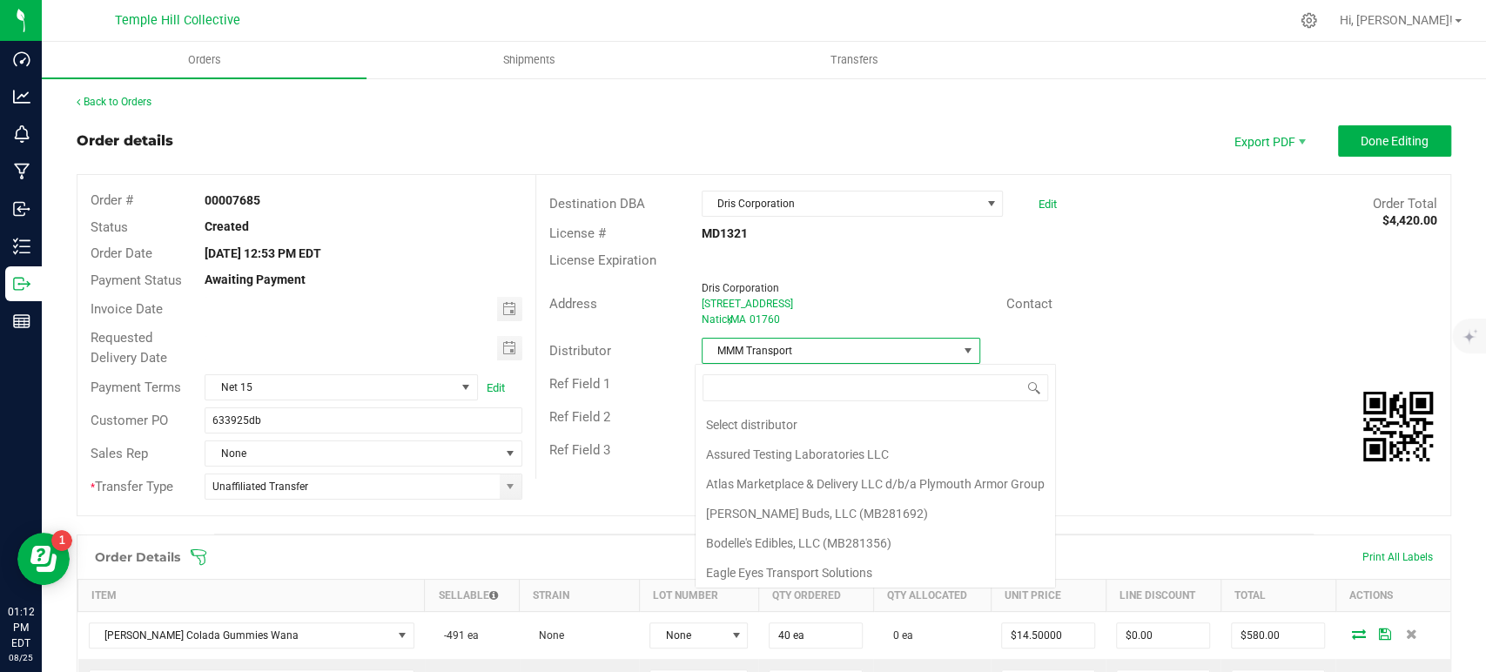
scroll to position [91, 0]
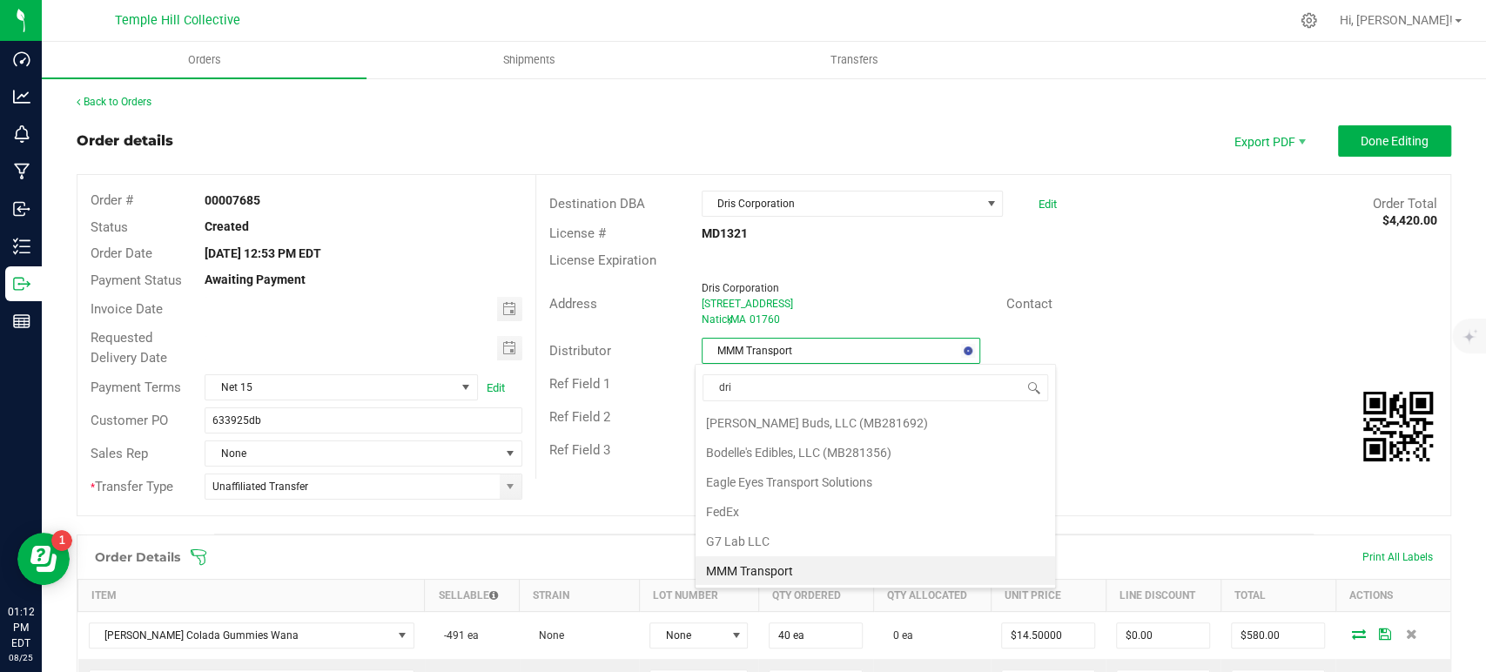
type input "dris"
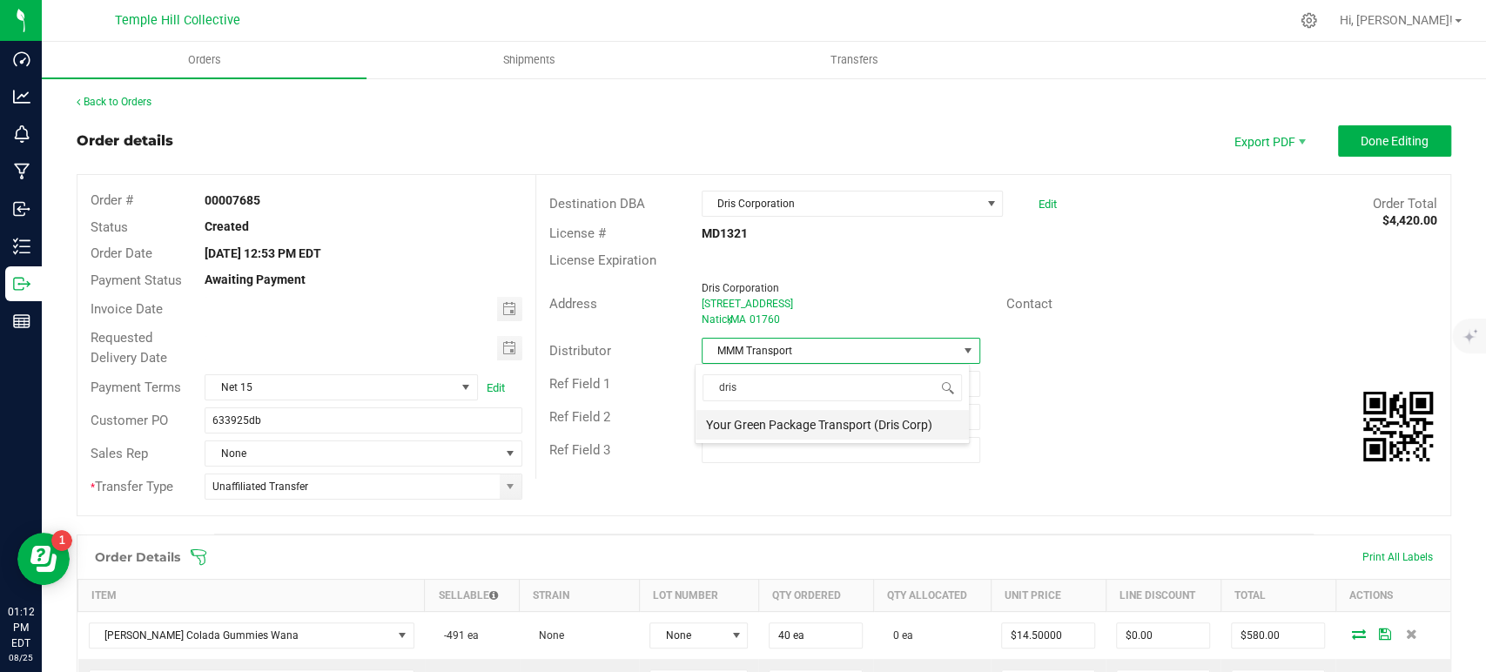
click at [828, 418] on li "Your Green Package Transport (Dris Corp)" at bounding box center [832, 425] width 273 height 30
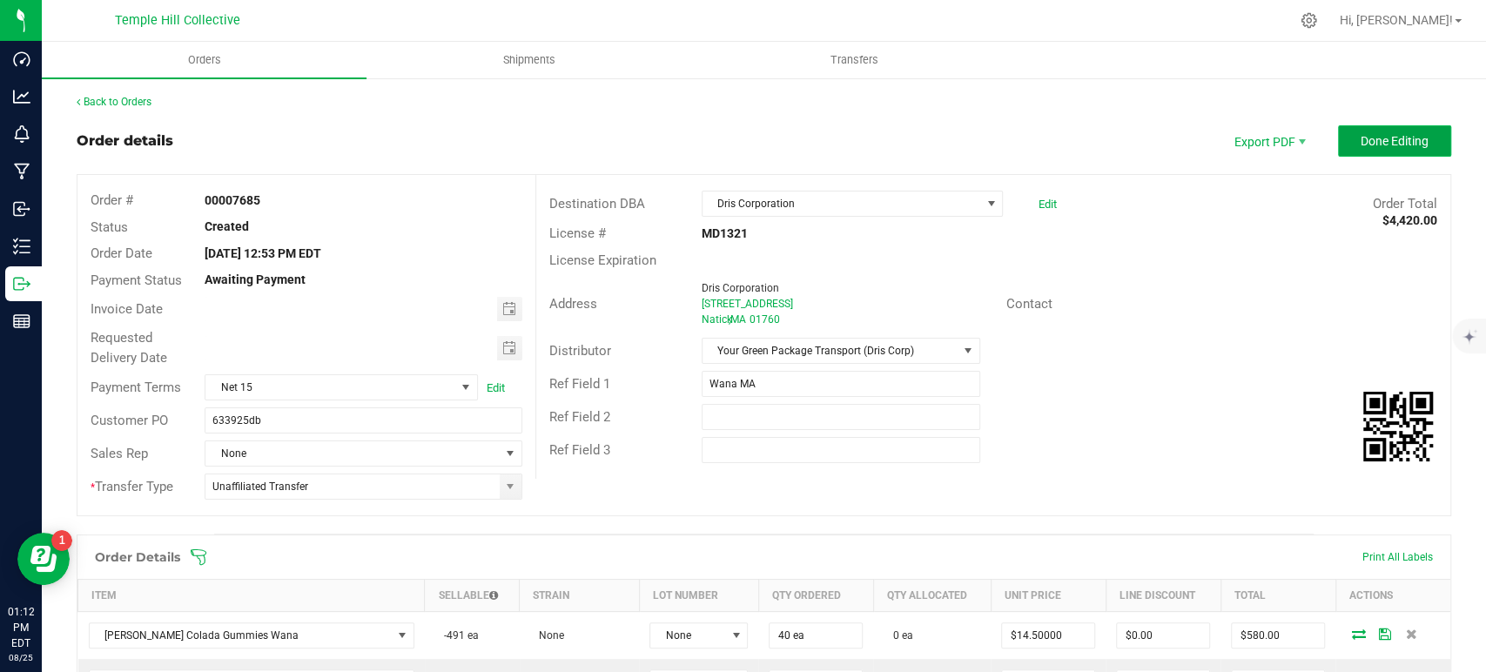
click at [1400, 125] on button "Done Editing" at bounding box center [1394, 140] width 113 height 31
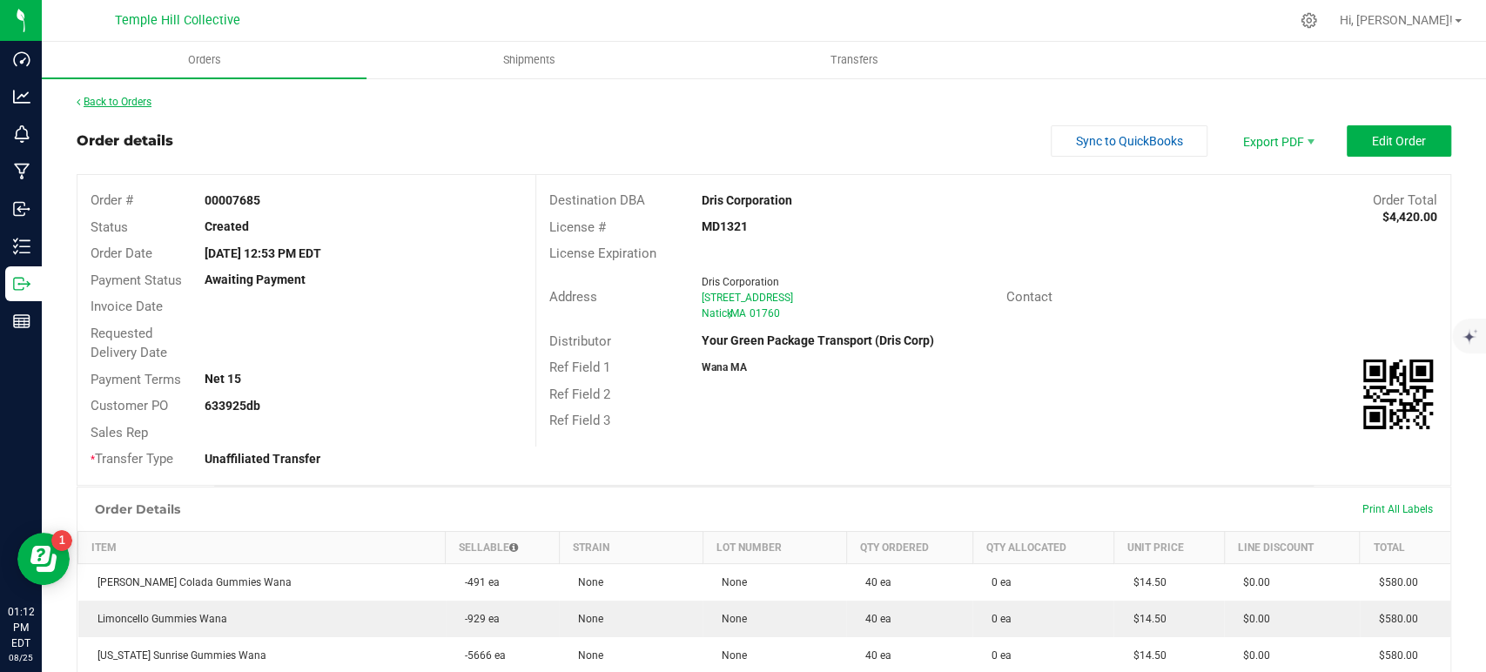
click at [146, 102] on link "Back to Orders" at bounding box center [114, 102] width 75 height 12
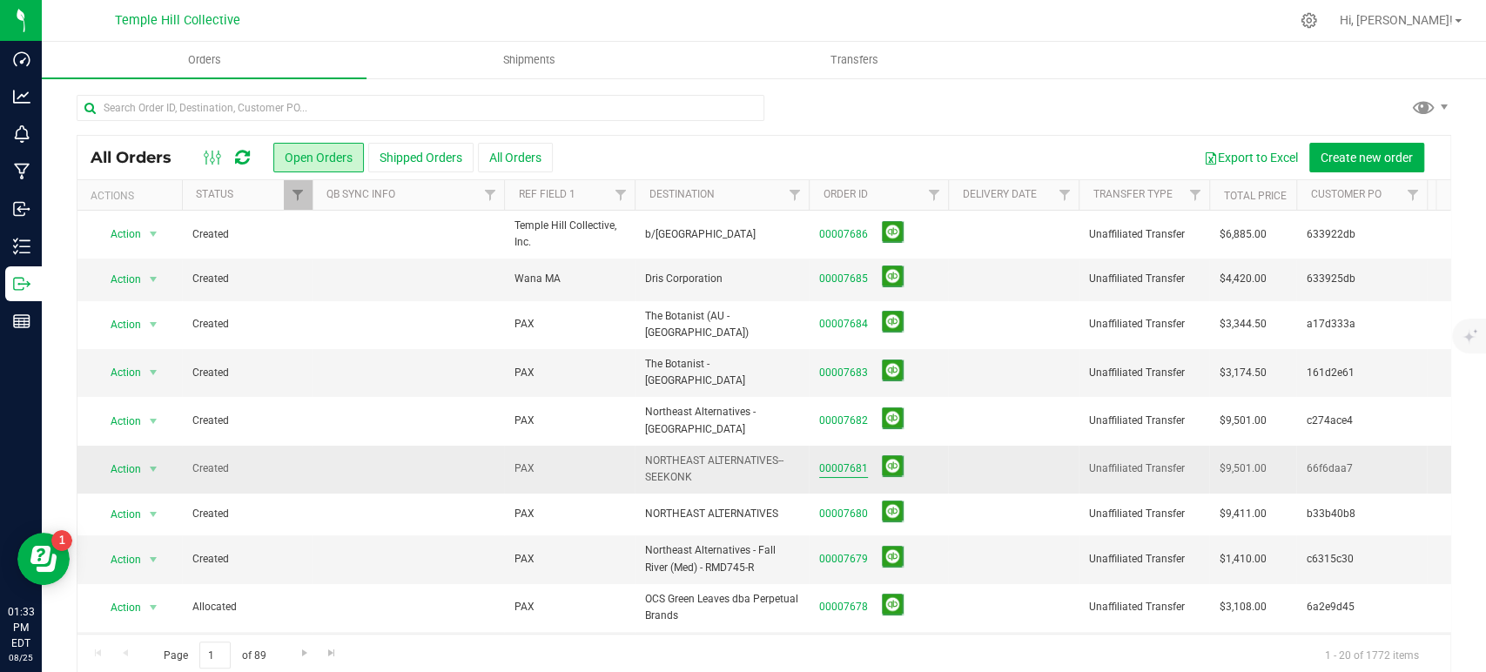
click at [848, 461] on link "00007681" at bounding box center [843, 469] width 49 height 17
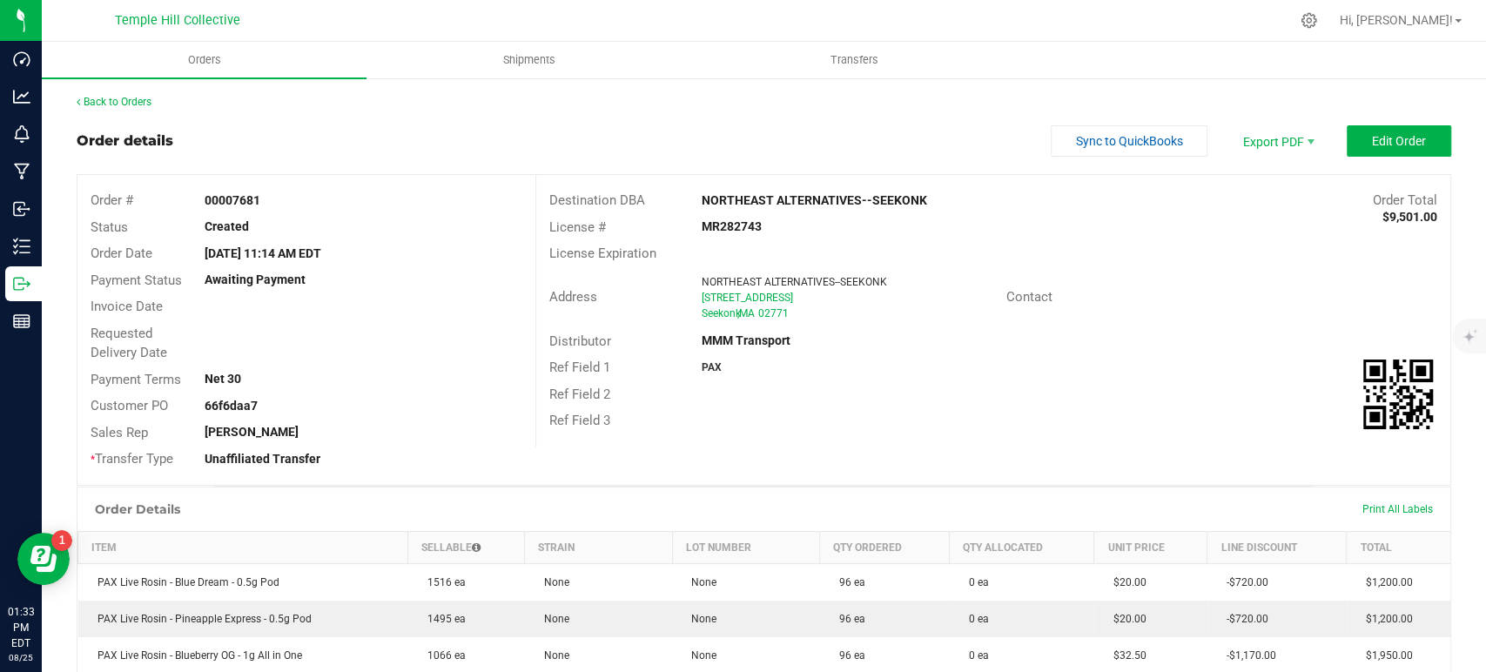
drag, startPoint x: 773, startPoint y: 221, endPoint x: 648, endPoint y: 221, distance: 125.4
click at [648, 221] on div "License # MR282743" at bounding box center [993, 227] width 914 height 27
click at [148, 103] on link "Back to Orders" at bounding box center [114, 102] width 75 height 12
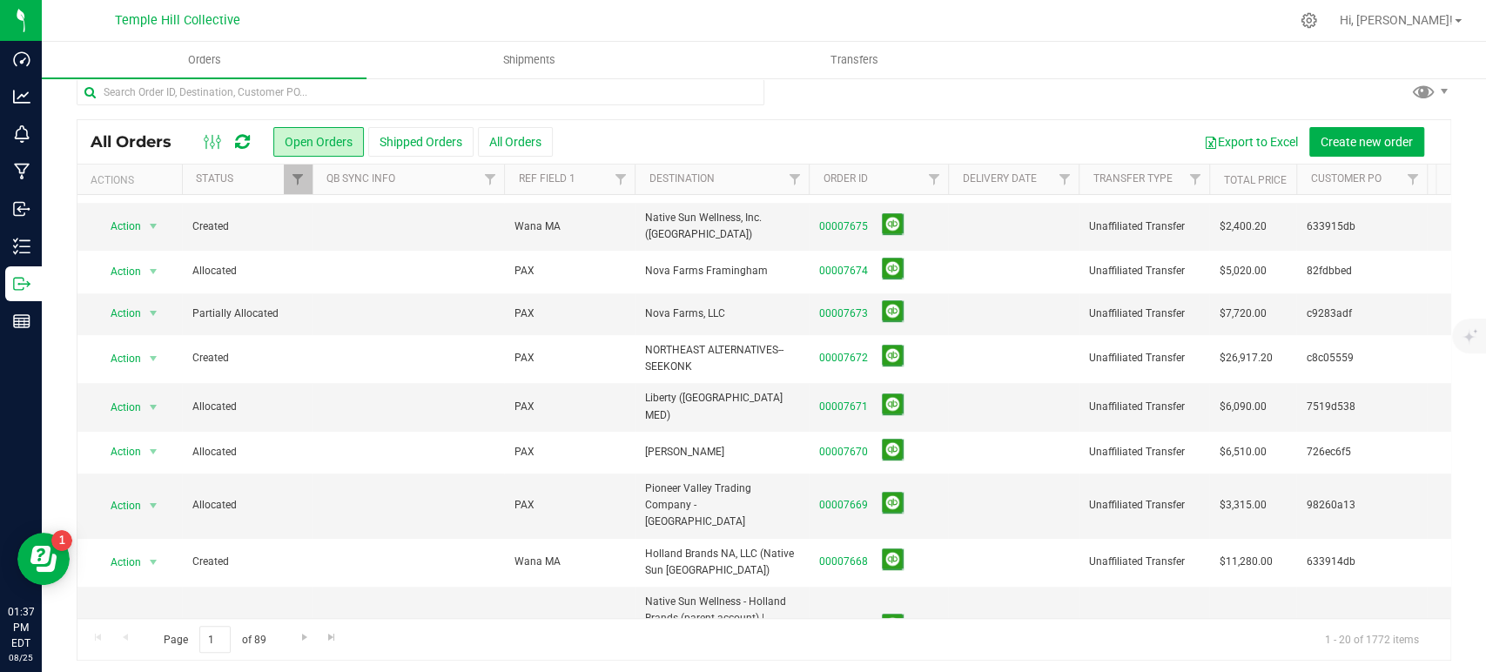
scroll to position [21, 0]
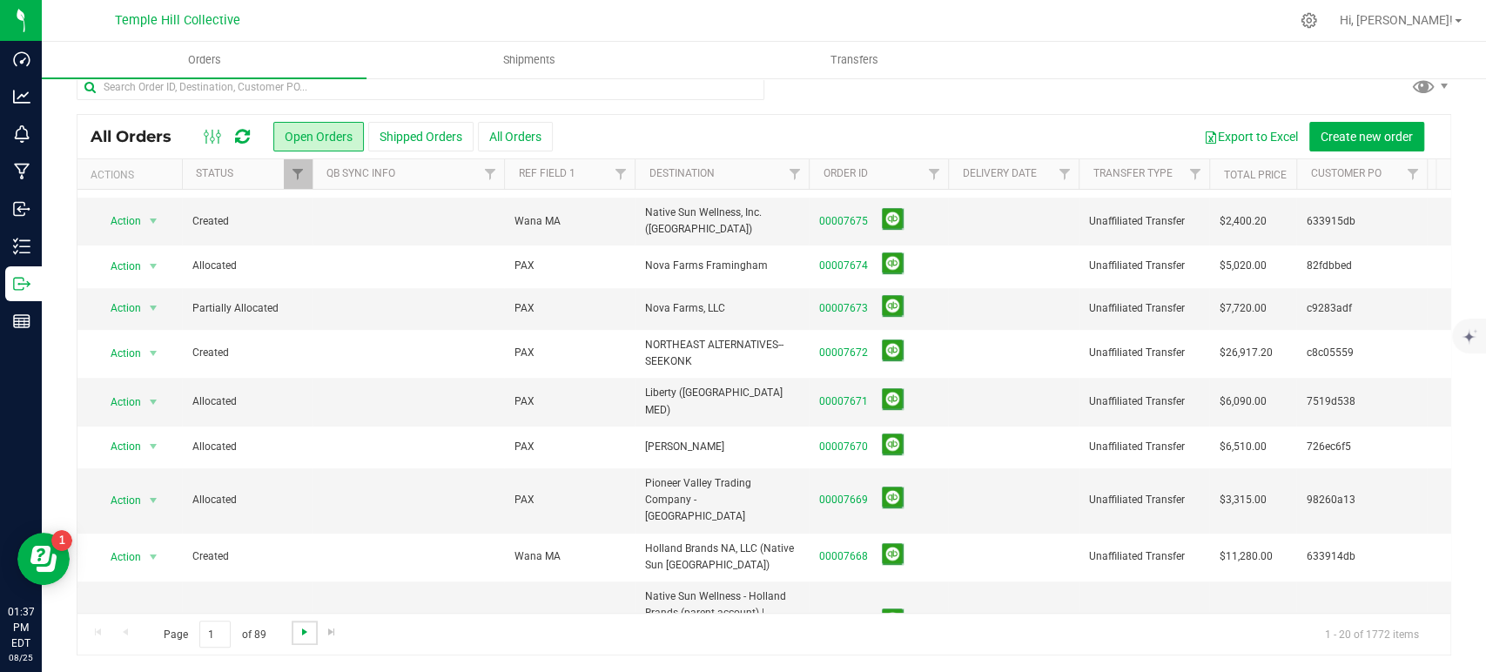
click at [305, 634] on span "Go to the next page" at bounding box center [305, 632] width 14 height 14
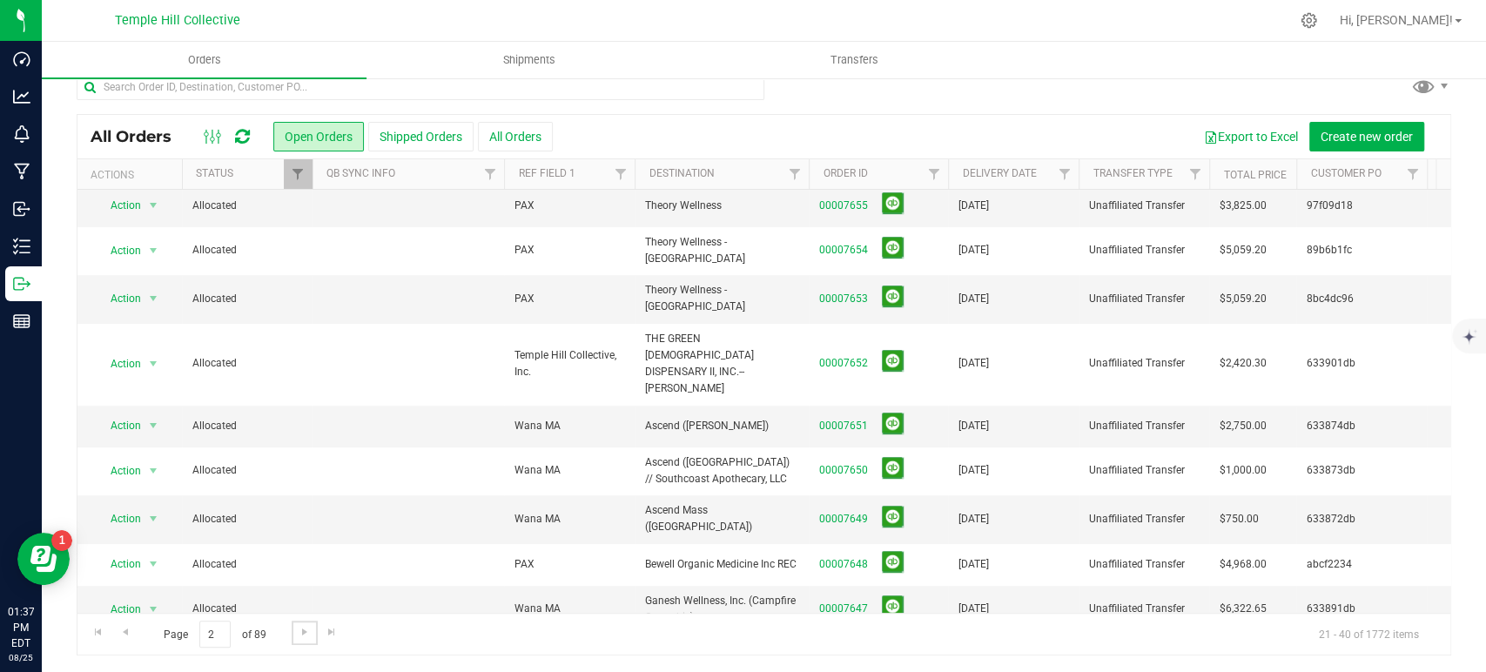
scroll to position [0, 0]
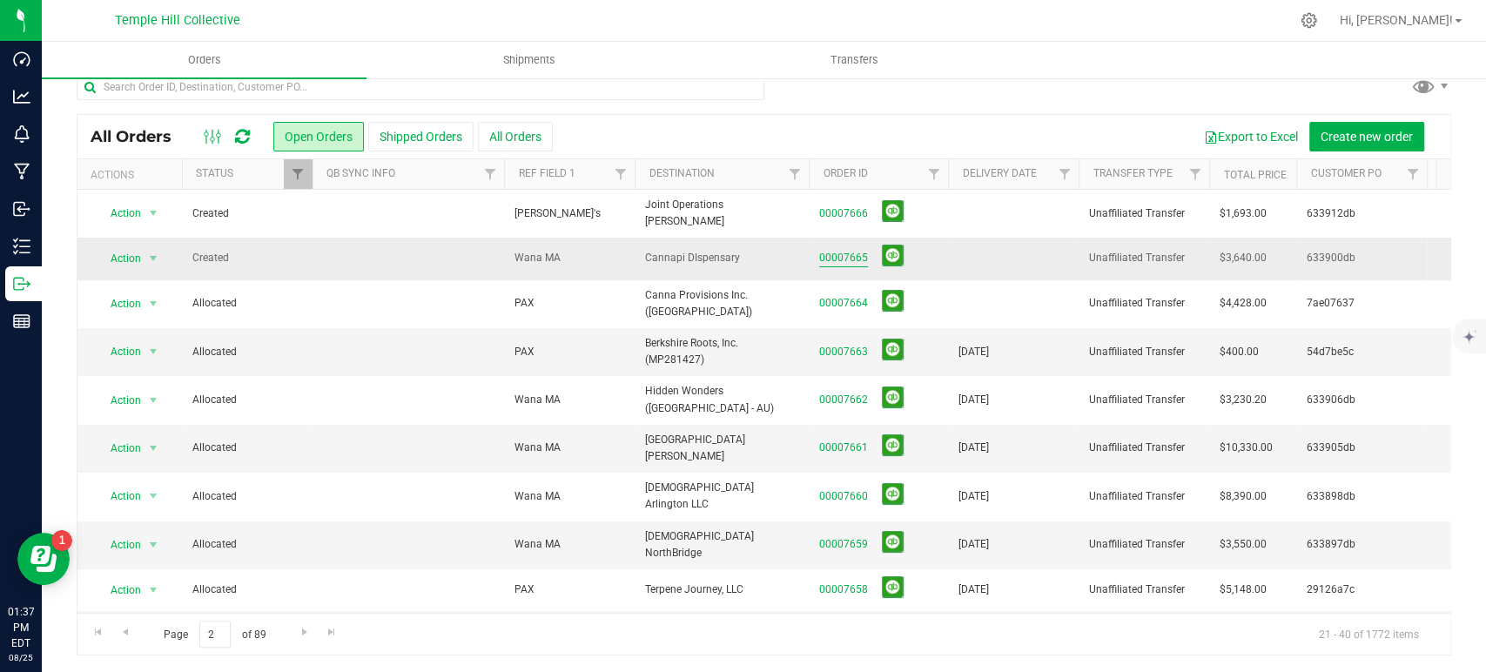
click at [860, 250] on link "00007665" at bounding box center [843, 258] width 49 height 17
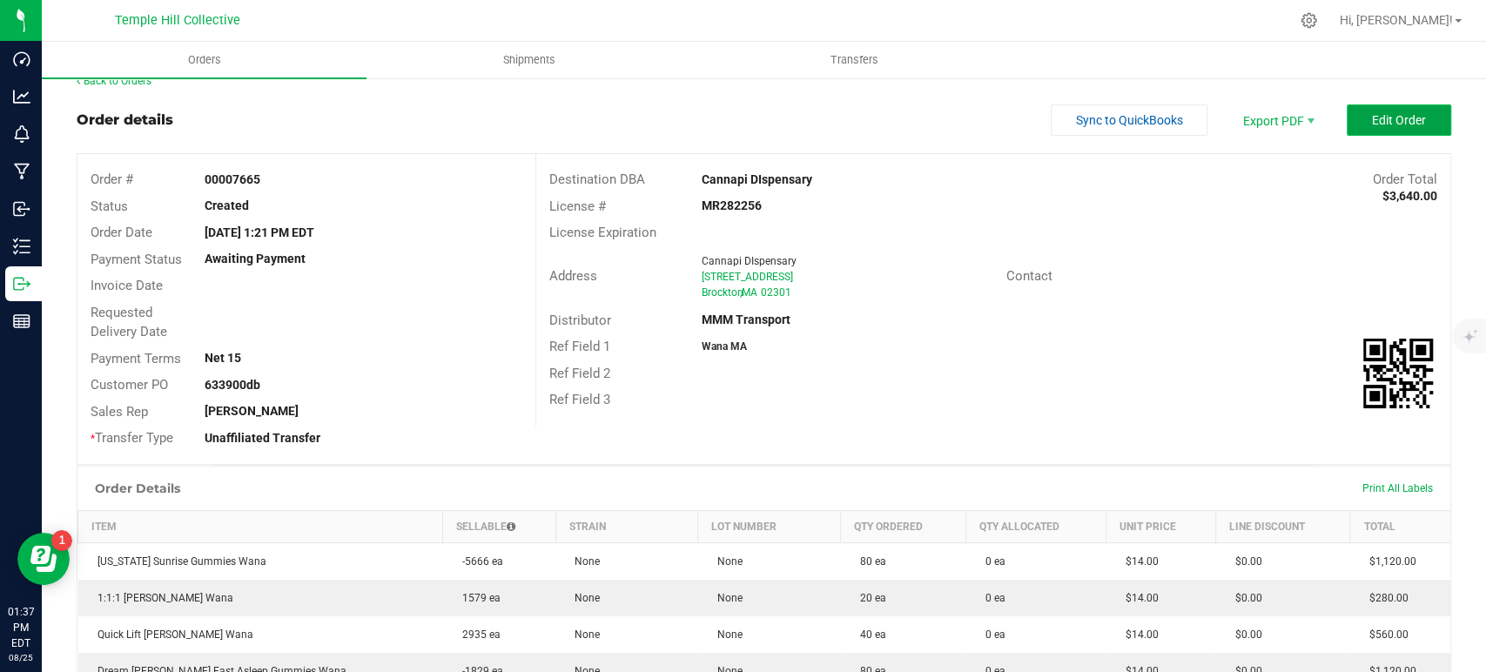
click at [1372, 117] on span "Edit Order" at bounding box center [1399, 120] width 54 height 14
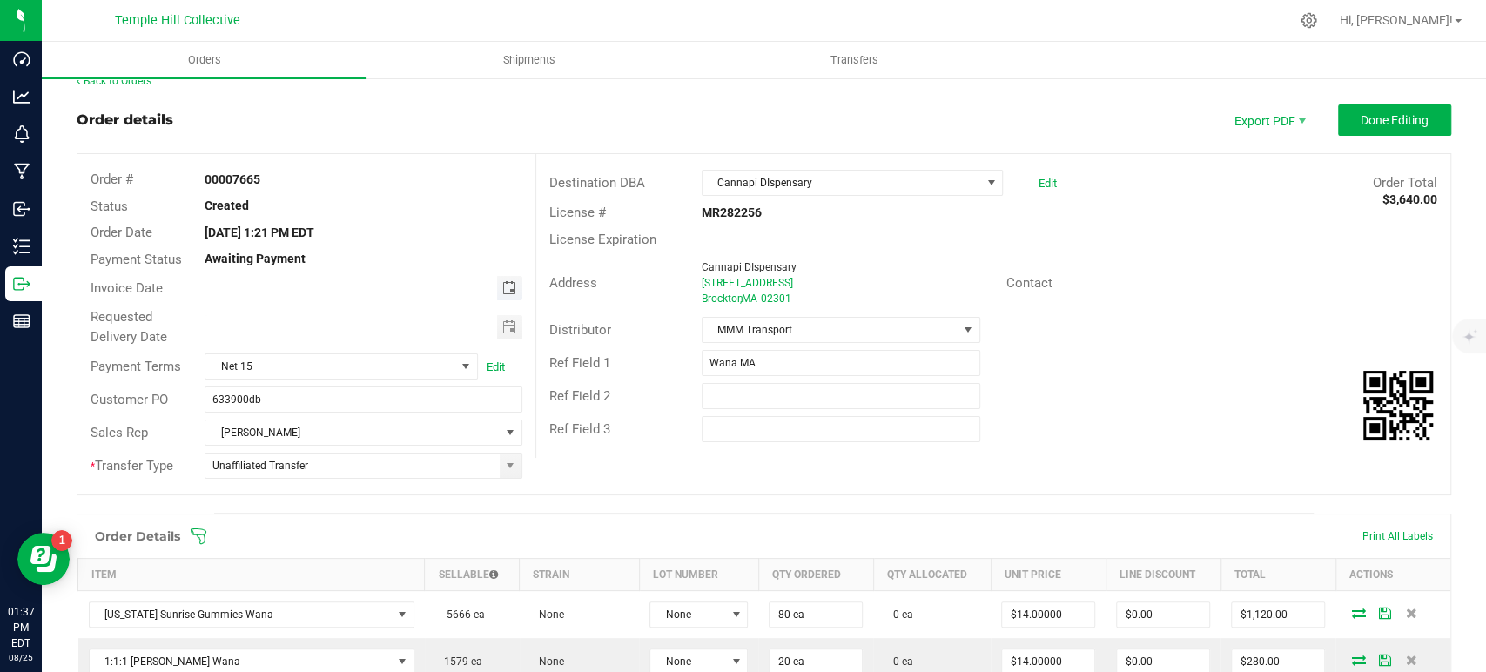
click at [505, 285] on span "Toggle calendar" at bounding box center [509, 288] width 14 height 14
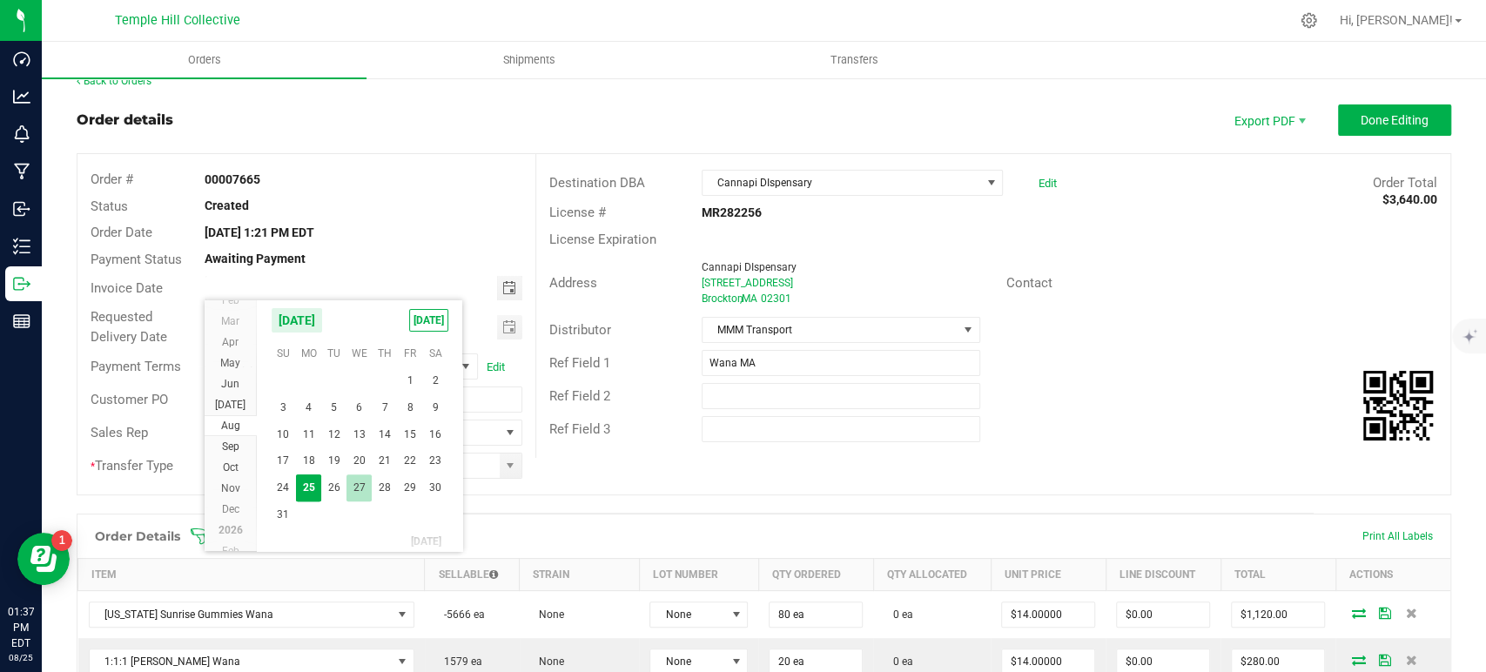
click at [368, 482] on span "27" at bounding box center [359, 488] width 25 height 27
type input "08/27/2025"
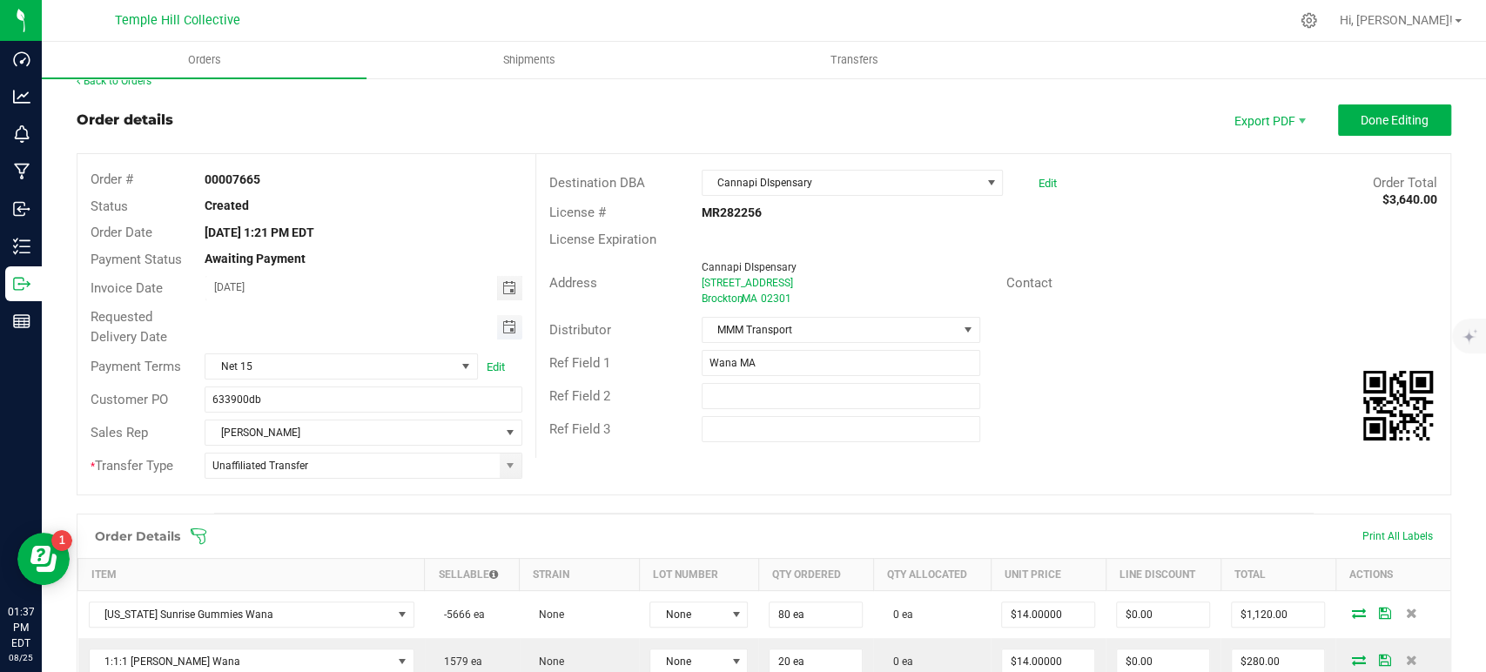
click at [502, 330] on span "Toggle calendar" at bounding box center [509, 327] width 14 height 14
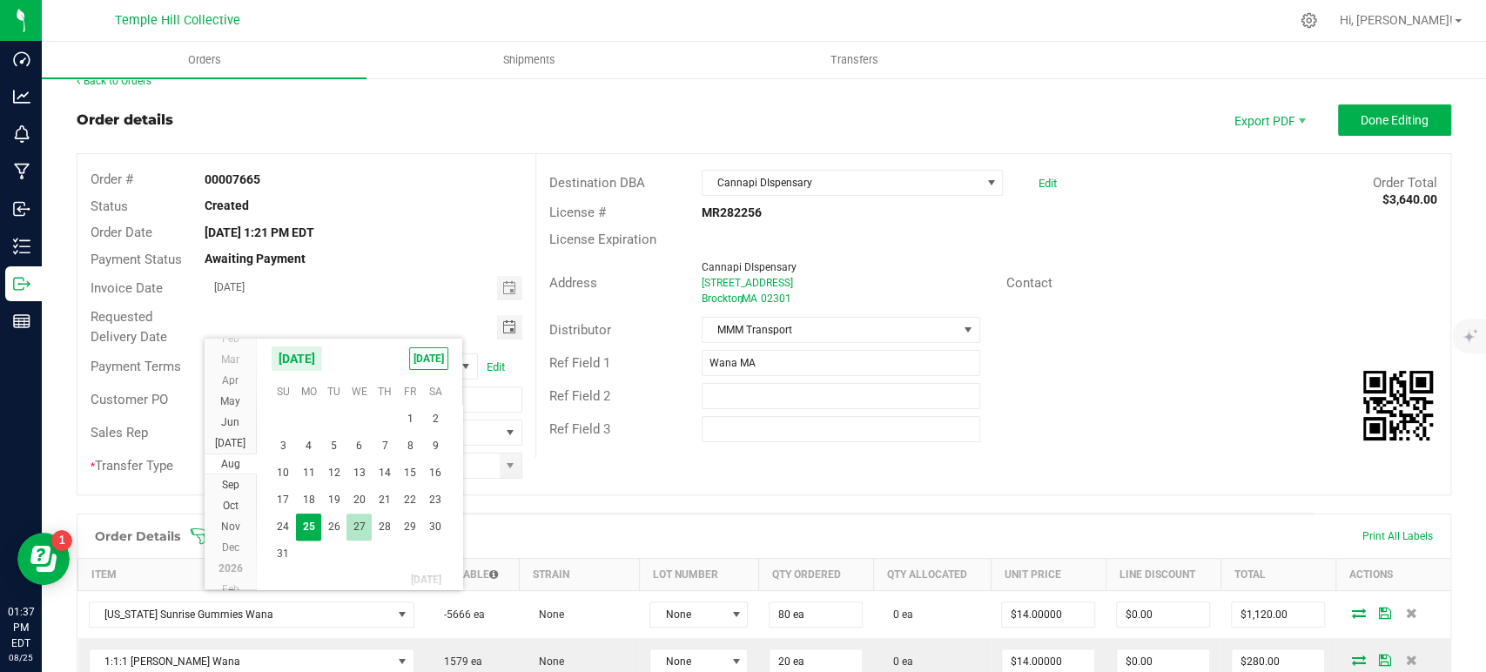
click at [355, 526] on span "27" at bounding box center [359, 527] width 25 height 27
type input "08/27/2025"
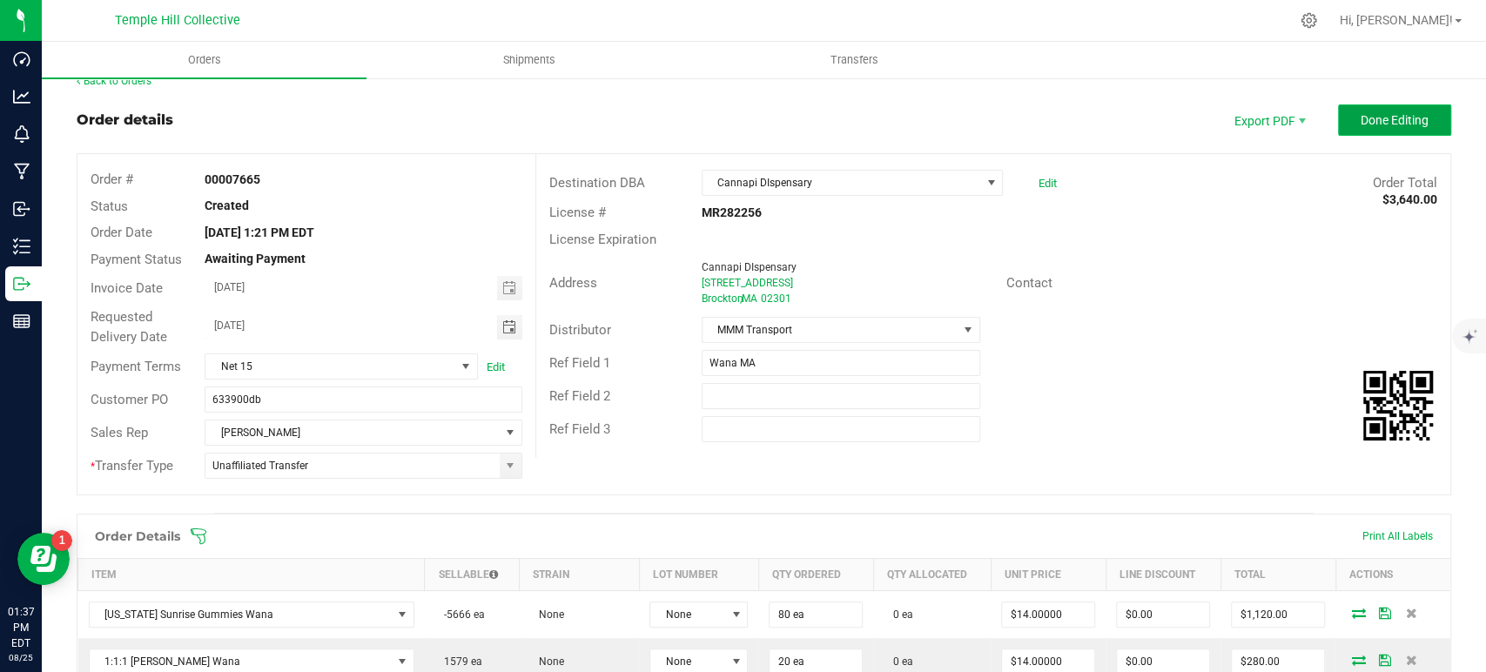
click at [1361, 124] on span "Done Editing" at bounding box center [1395, 120] width 68 height 14
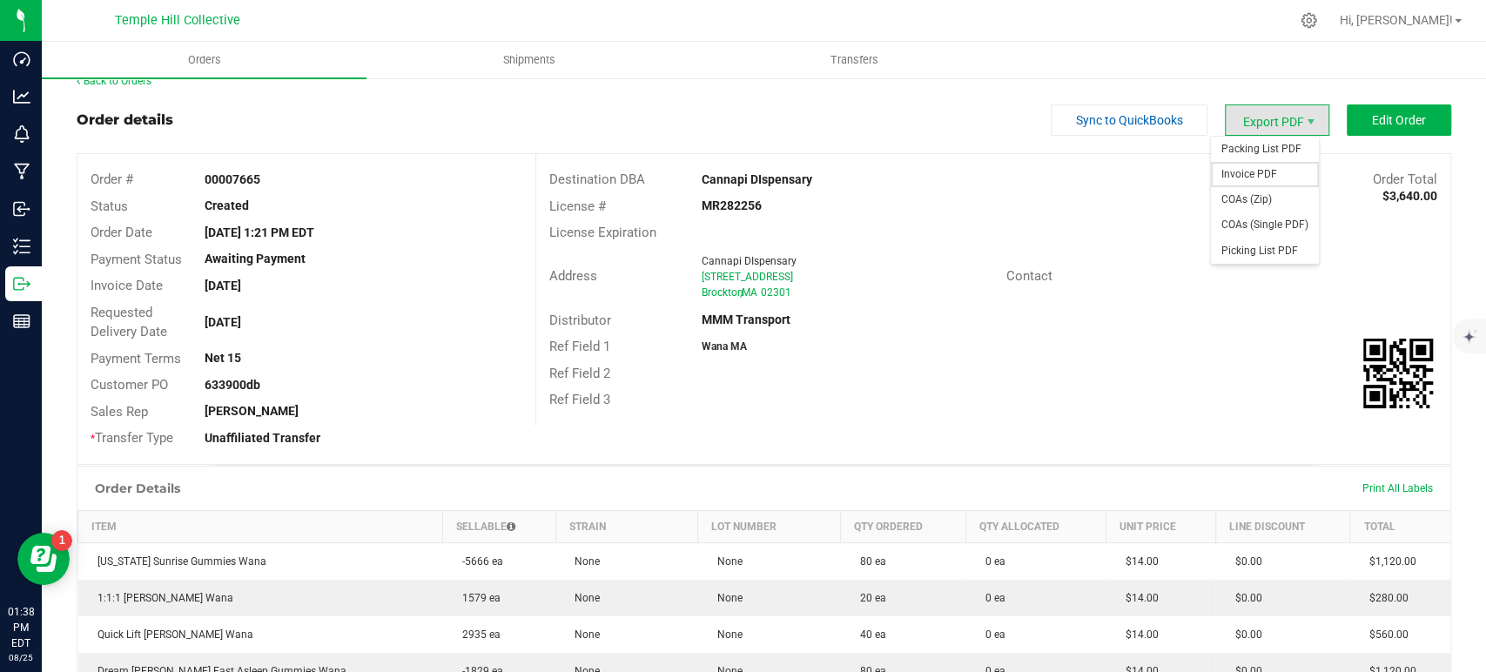
drag, startPoint x: 1270, startPoint y: 177, endPoint x: 1224, endPoint y: 212, distance: 57.7
click at [1270, 177] on span "Invoice PDF" at bounding box center [1265, 174] width 108 height 25
click at [146, 86] on link "Back to Orders" at bounding box center [114, 81] width 75 height 12
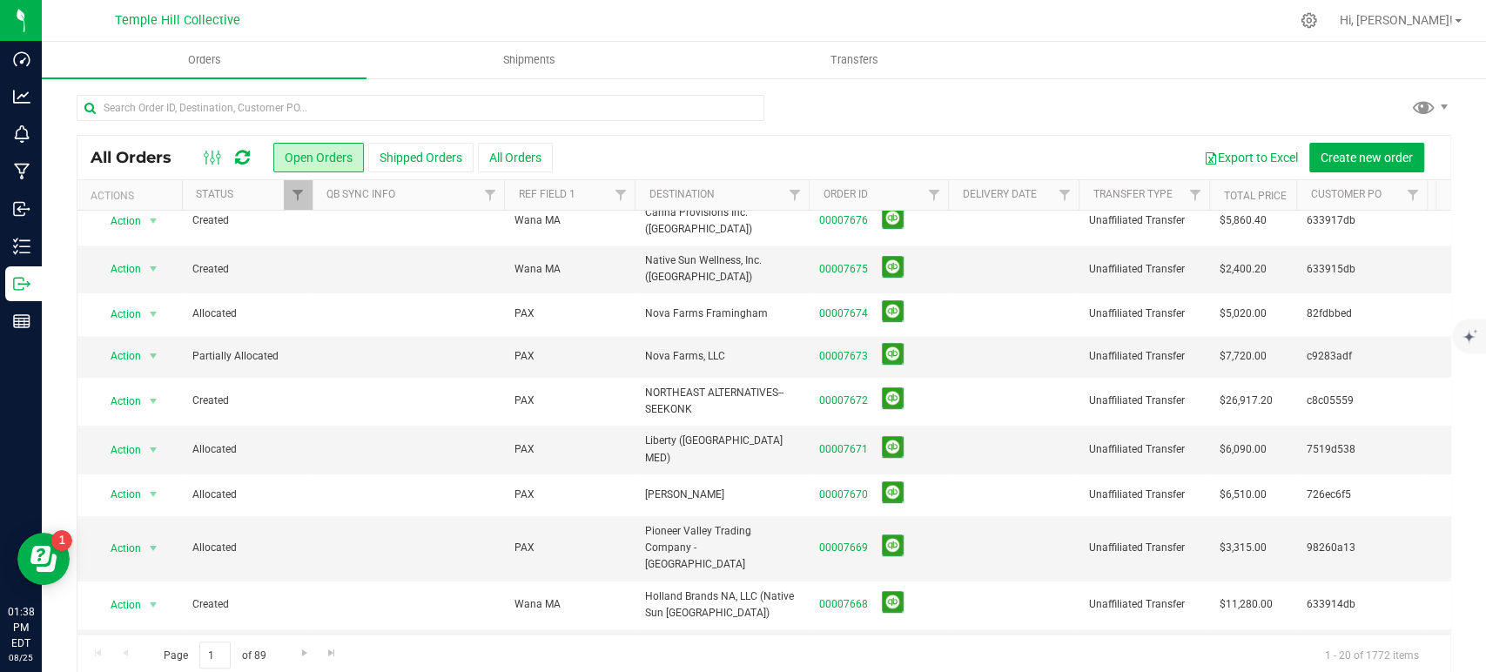
scroll to position [510, 0]
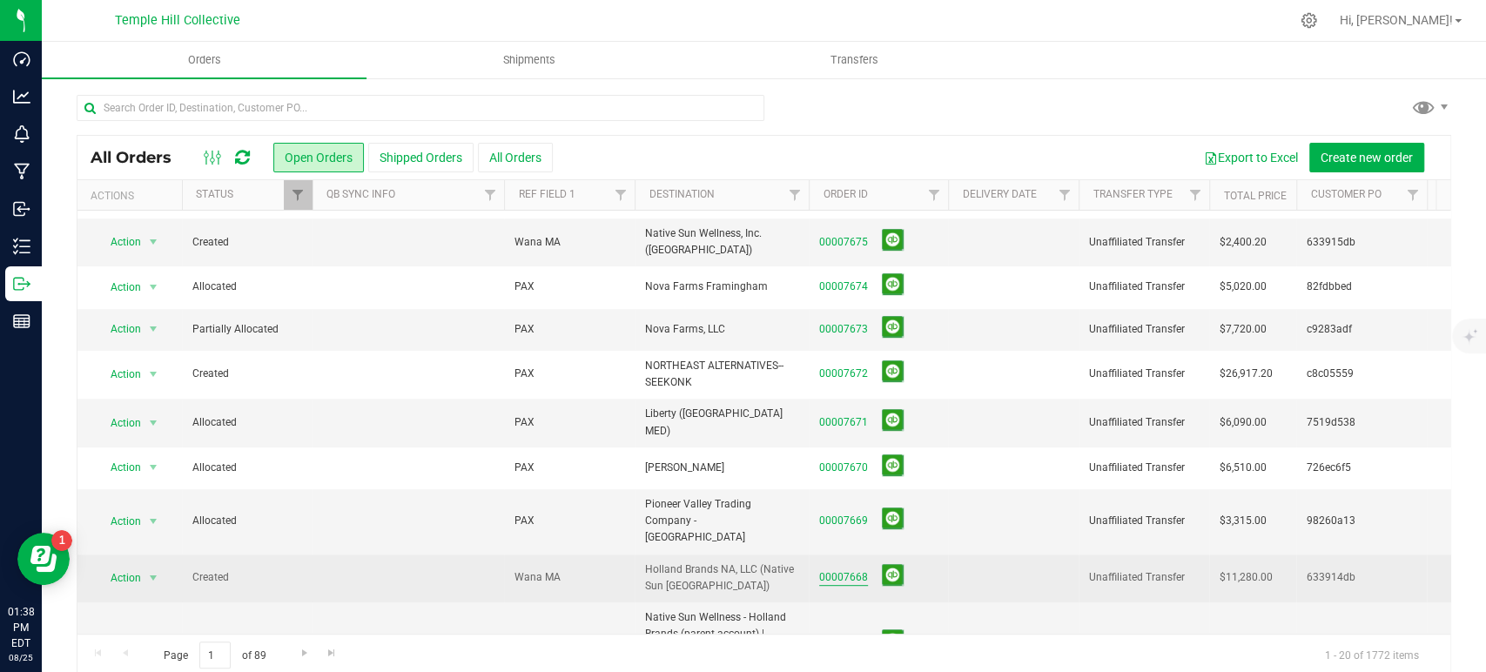
click at [845, 569] on link "00007668" at bounding box center [843, 577] width 49 height 17
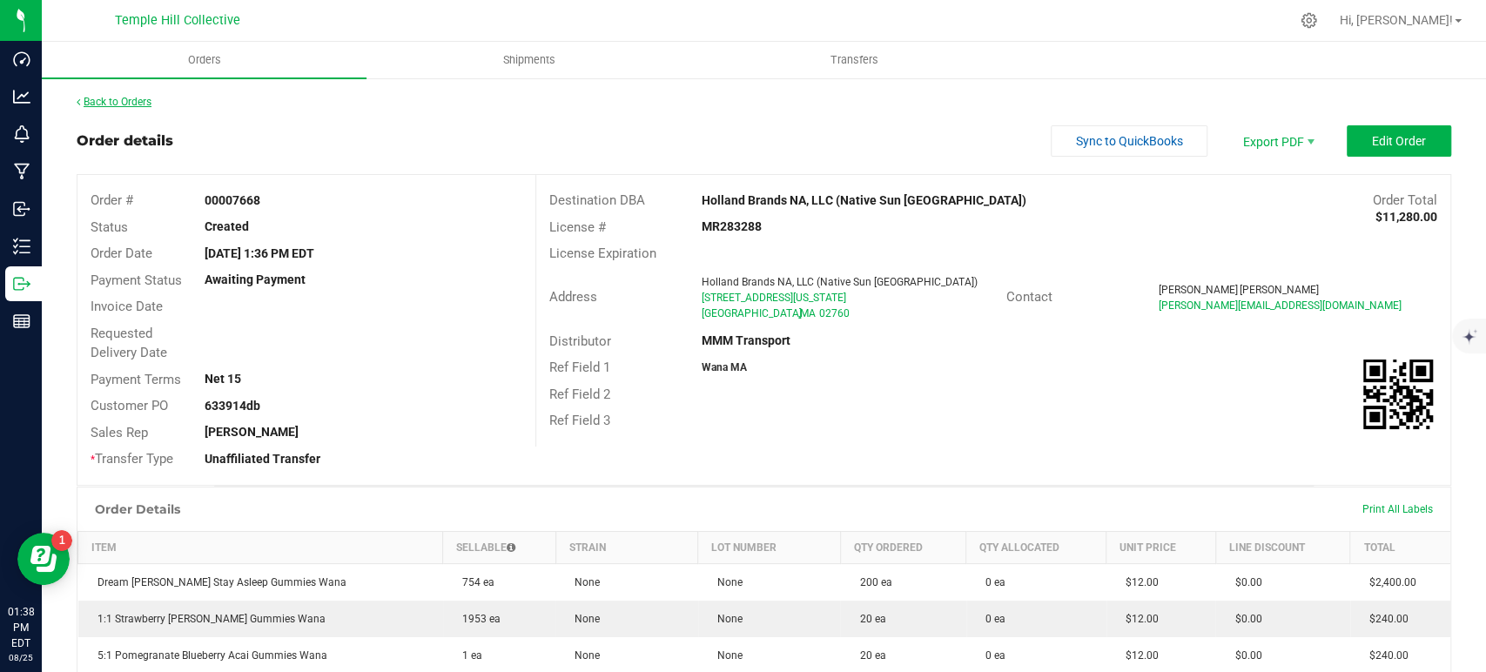
click at [149, 103] on link "Back to Orders" at bounding box center [114, 102] width 75 height 12
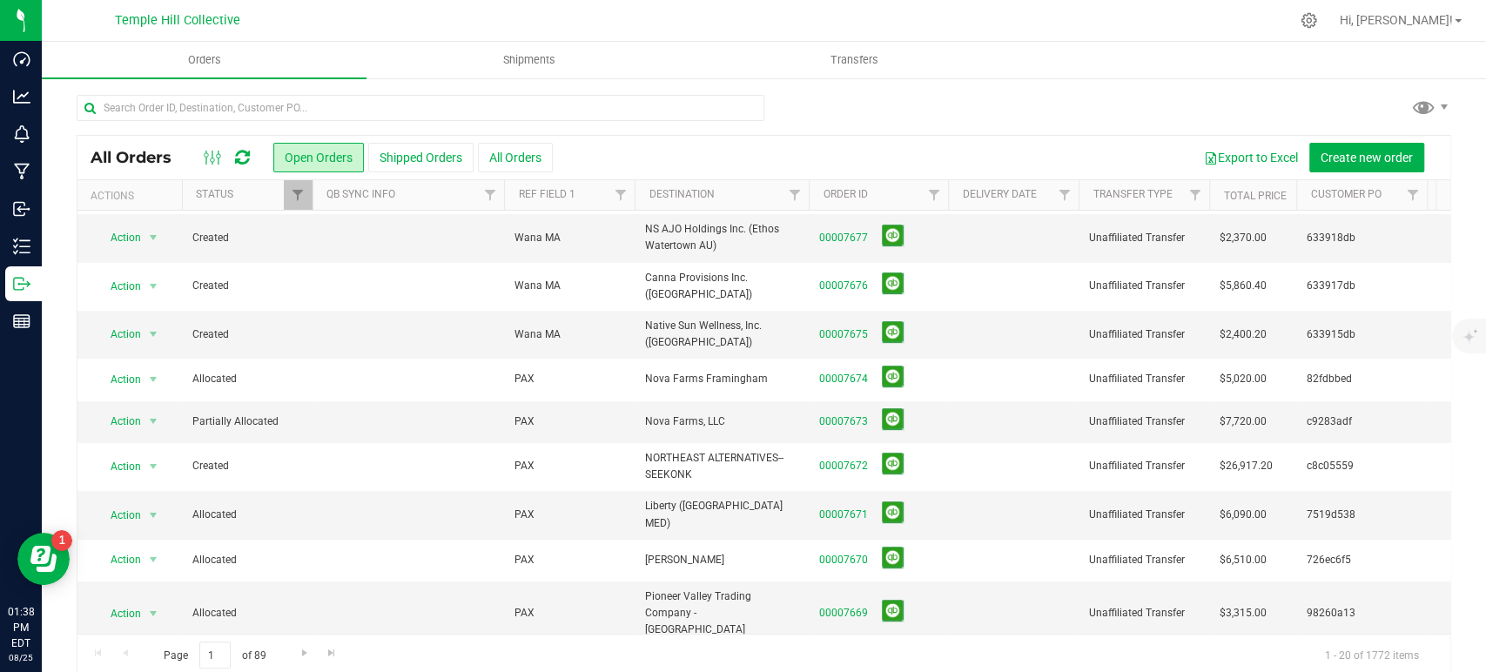
scroll to position [510, 0]
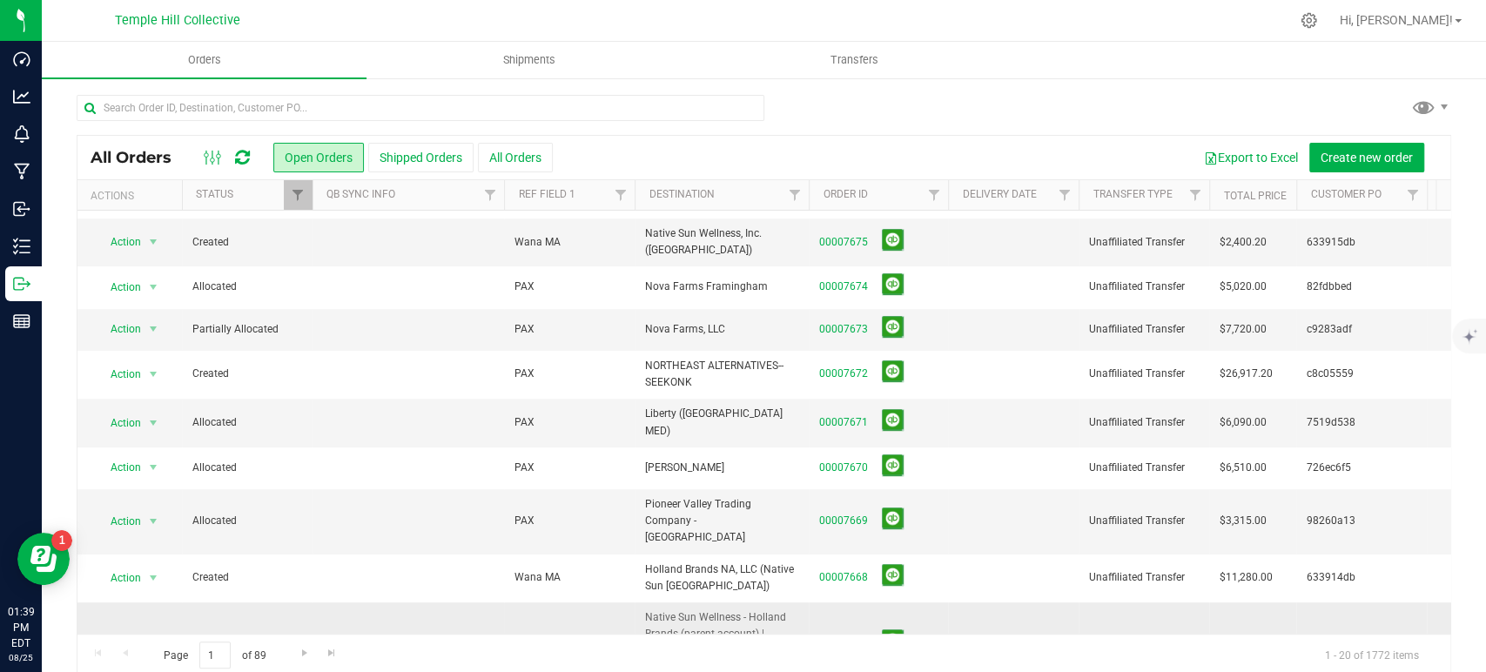
click at [861, 635] on link "00007667" at bounding box center [843, 643] width 49 height 17
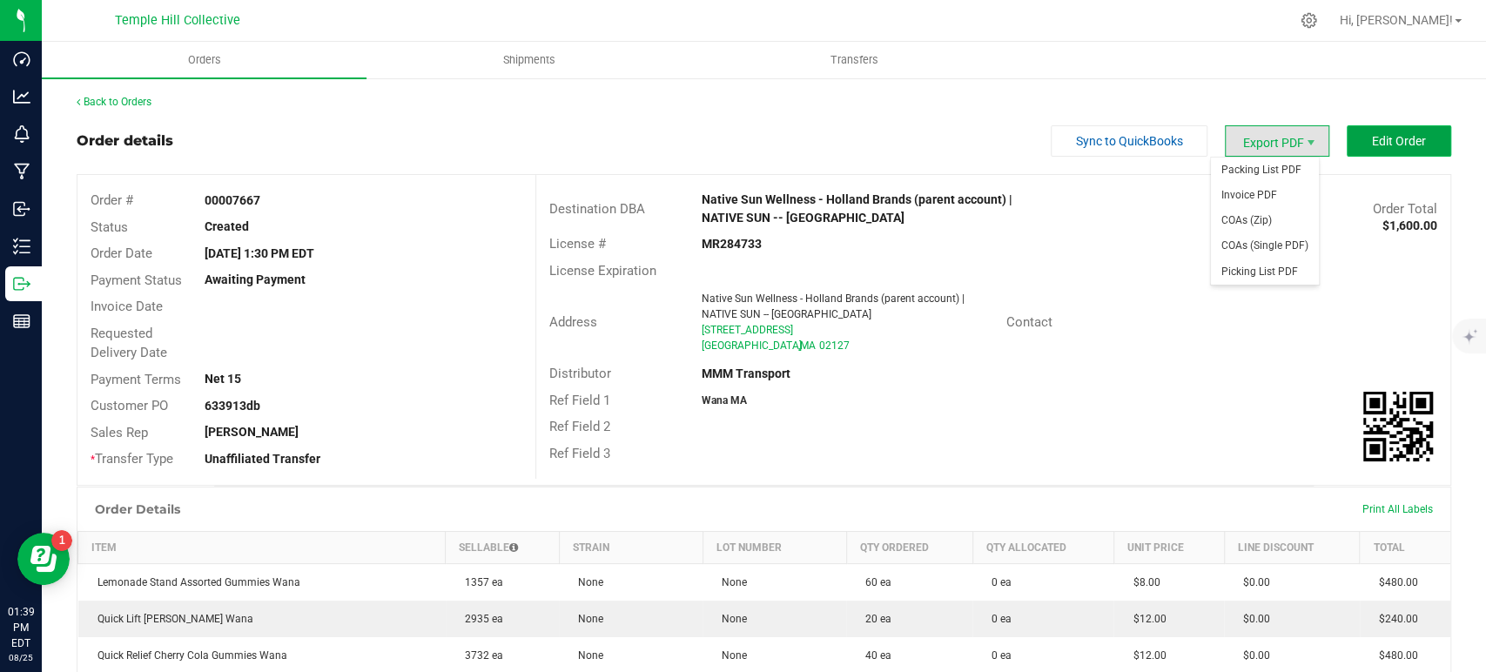
click at [1386, 136] on span "Edit Order" at bounding box center [1399, 141] width 54 height 14
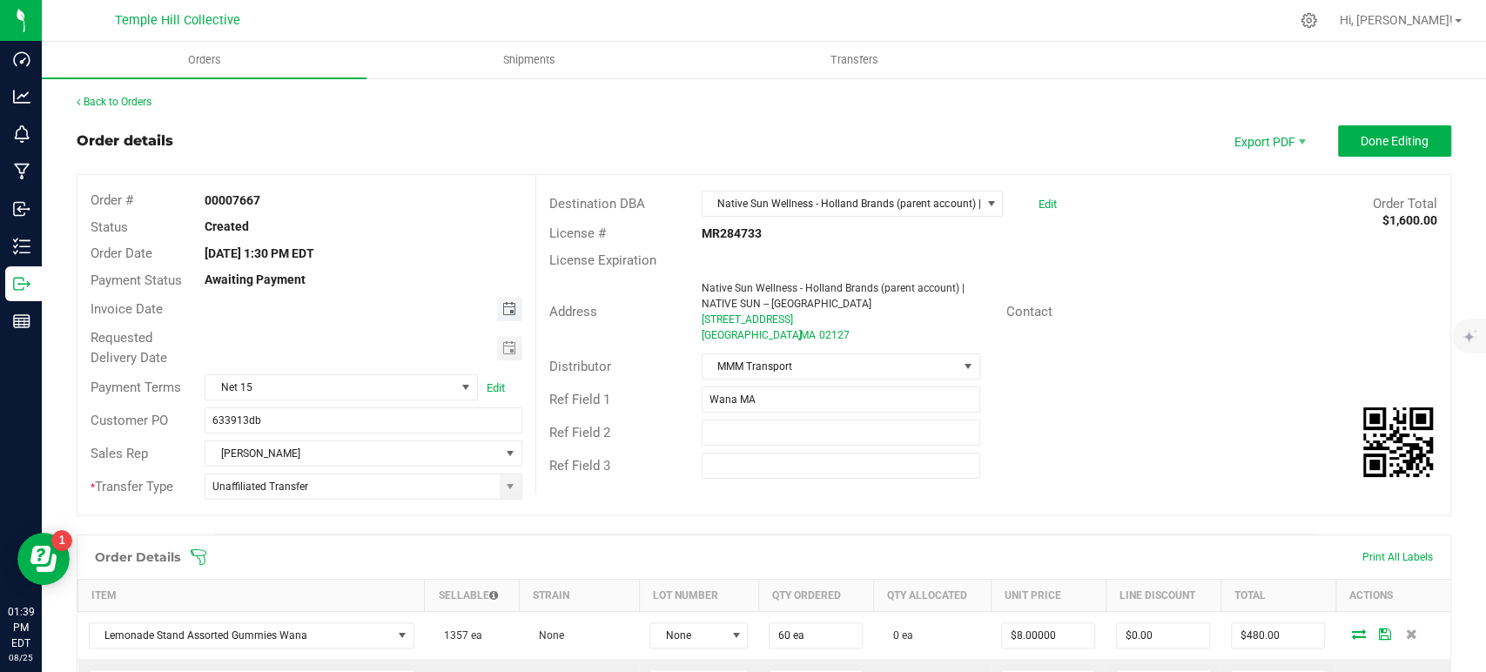
click at [508, 307] on span "Toggle calendar" at bounding box center [509, 309] width 14 height 14
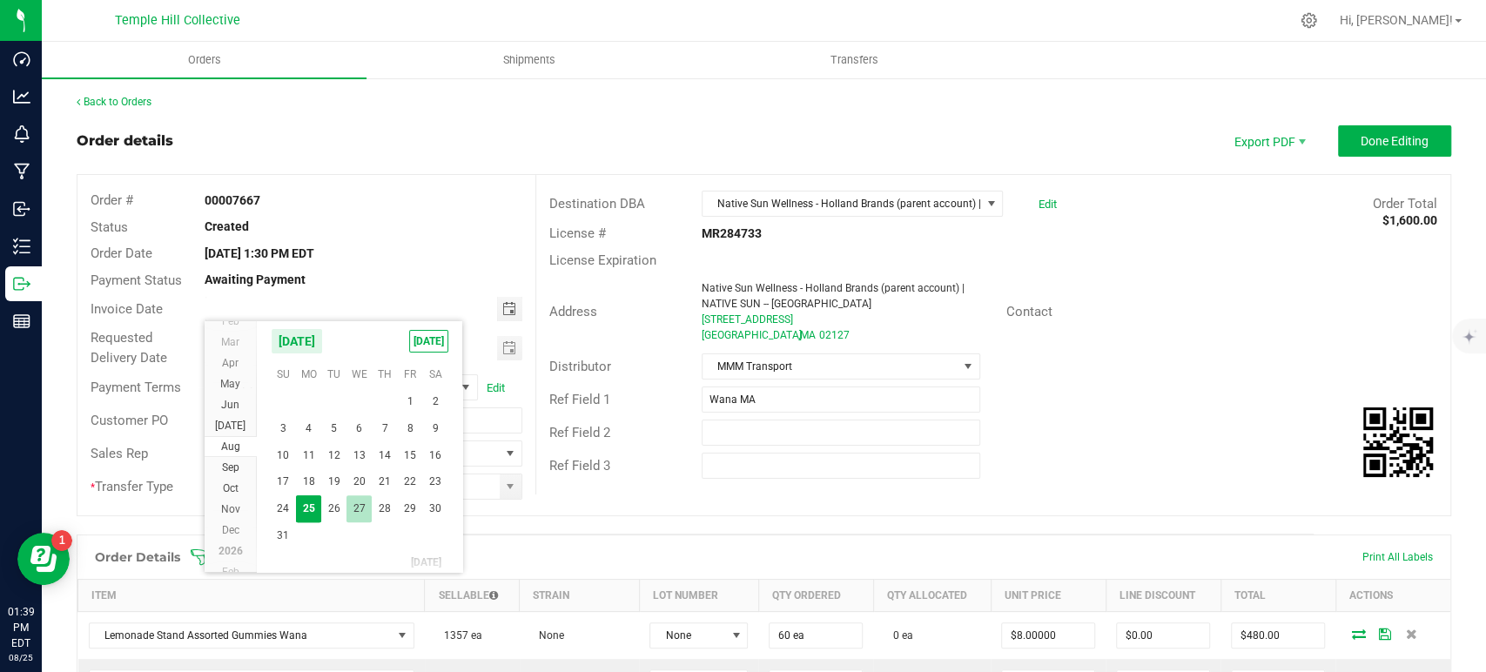
click at [351, 506] on span "27" at bounding box center [359, 508] width 25 height 27
type input "08/27/2025"
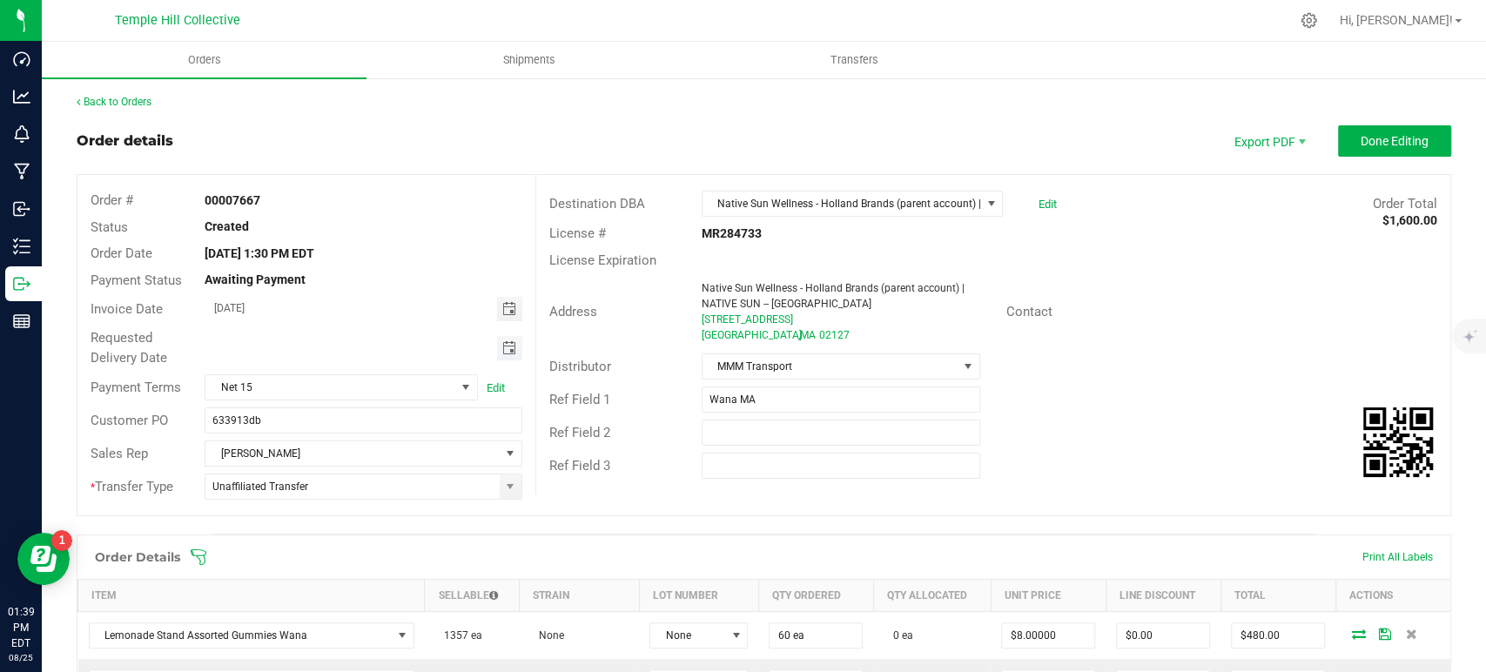
click at [502, 343] on span "Toggle calendar" at bounding box center [509, 348] width 14 height 14
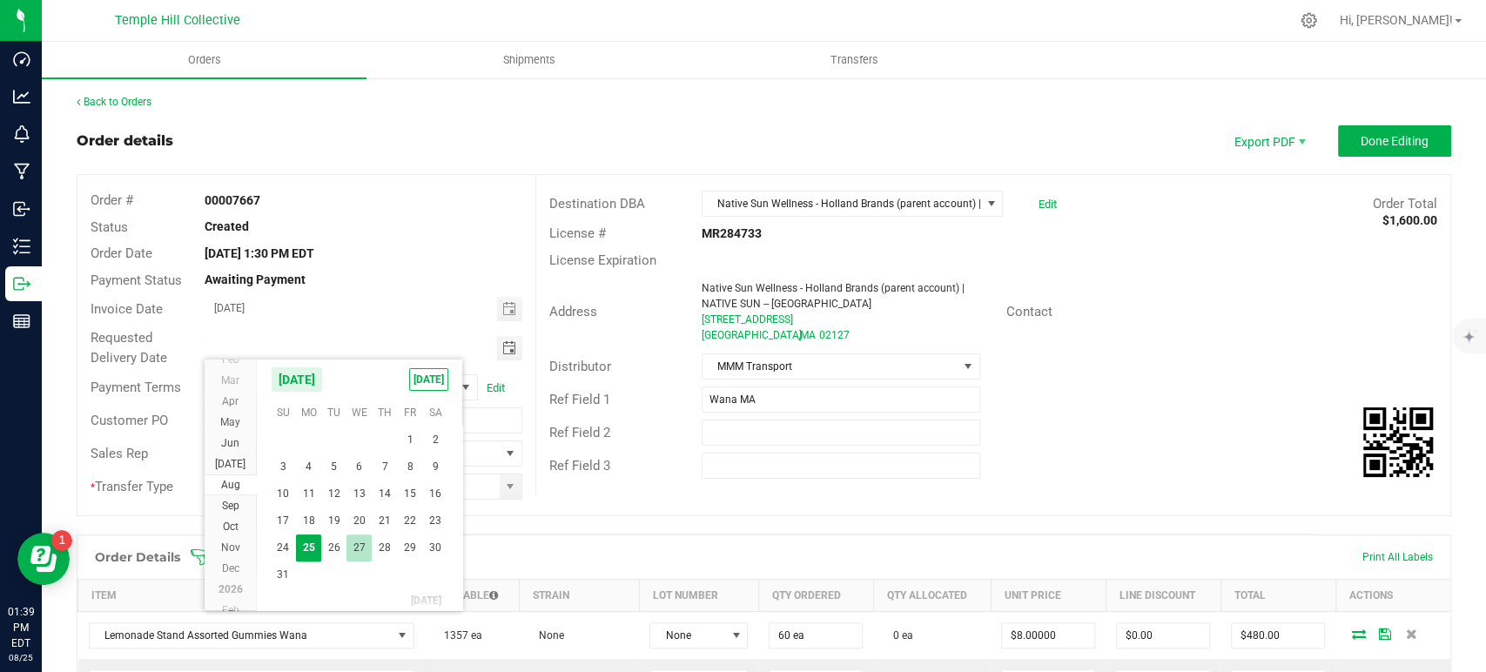
click at [353, 540] on span "27" at bounding box center [359, 548] width 25 height 27
type input "08/27/2025"
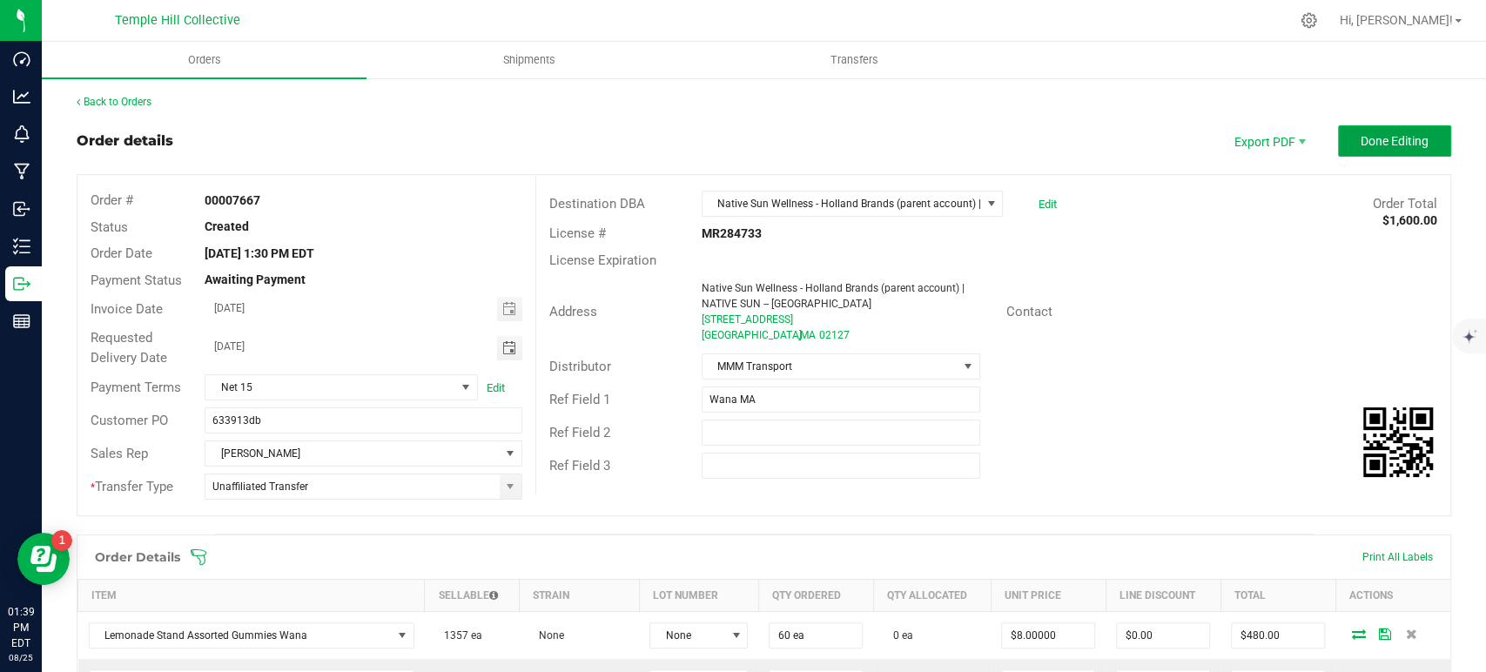
click at [1361, 136] on span "Done Editing" at bounding box center [1395, 141] width 68 height 14
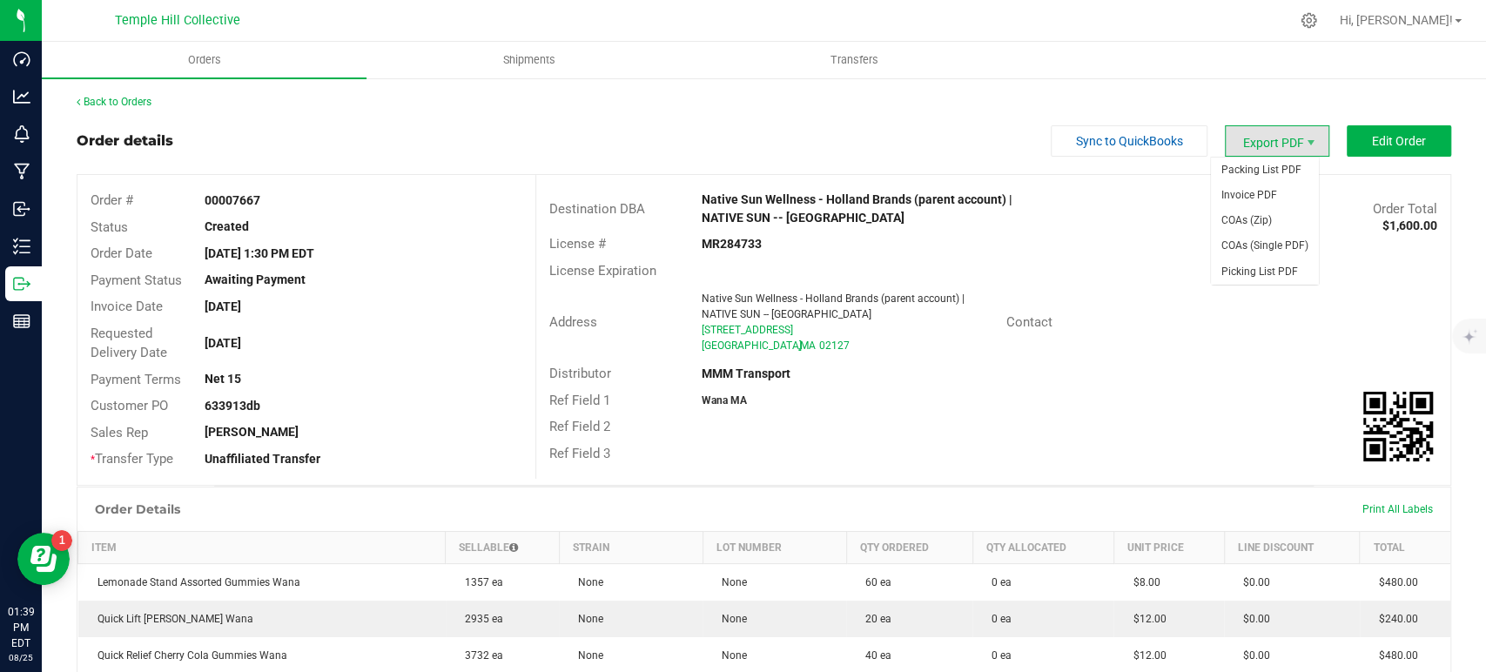
click at [1269, 151] on span "Export PDF" at bounding box center [1277, 140] width 104 height 31
click at [1271, 184] on span "Invoice PDF" at bounding box center [1265, 195] width 108 height 25
click at [131, 99] on link "Back to Orders" at bounding box center [114, 102] width 75 height 12
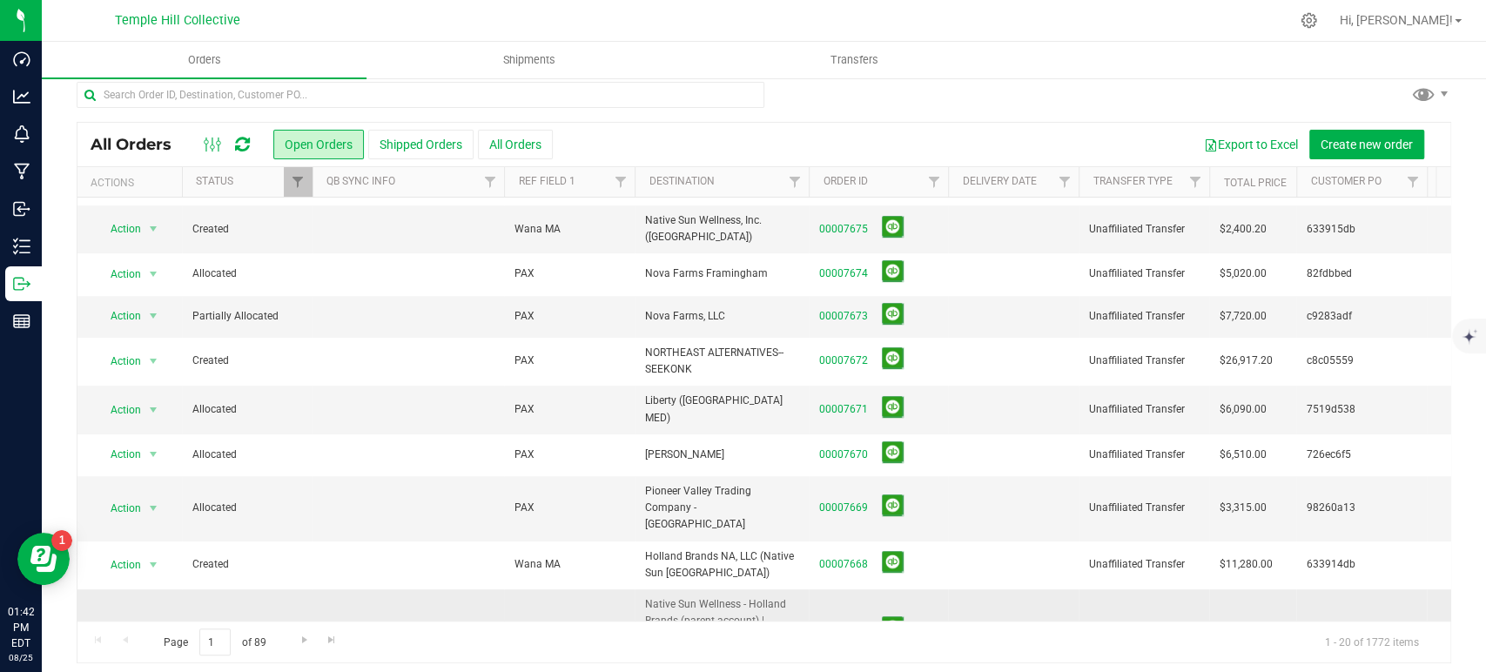
scroll to position [21, 0]
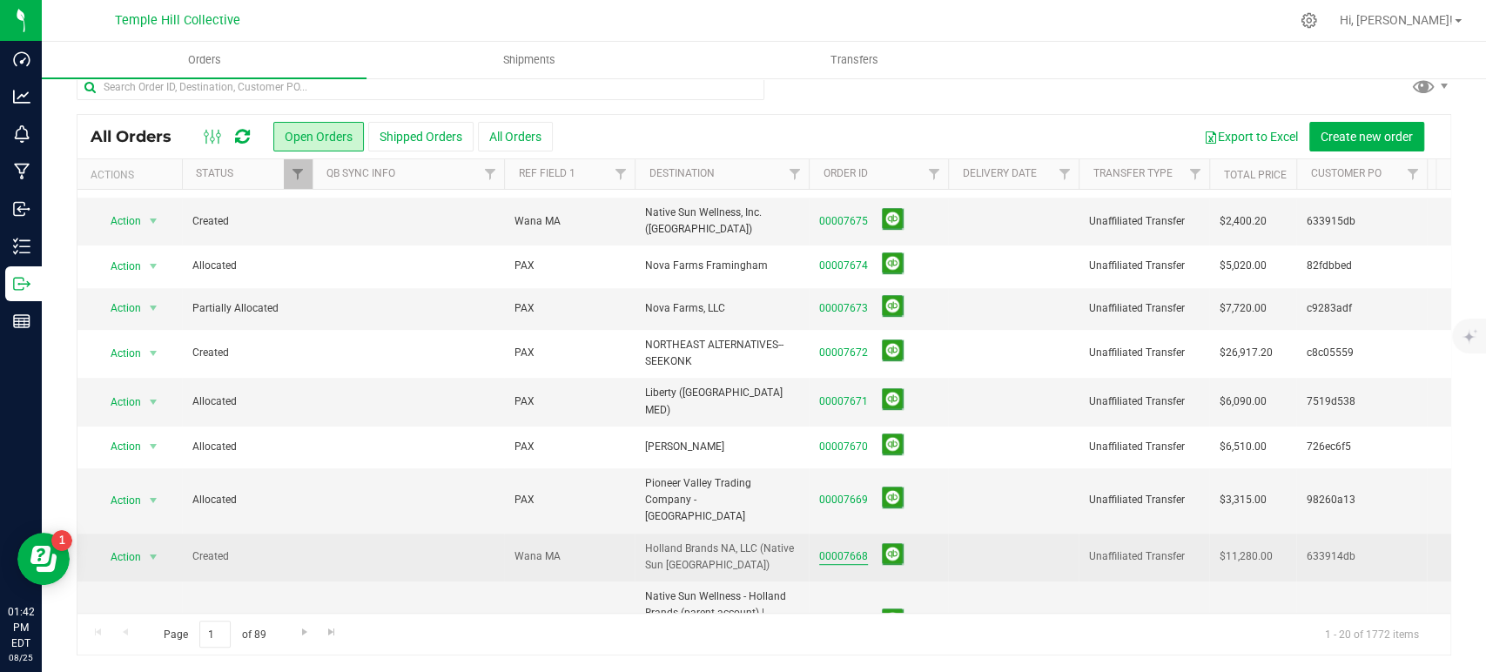
click at [838, 549] on link "00007668" at bounding box center [843, 557] width 49 height 17
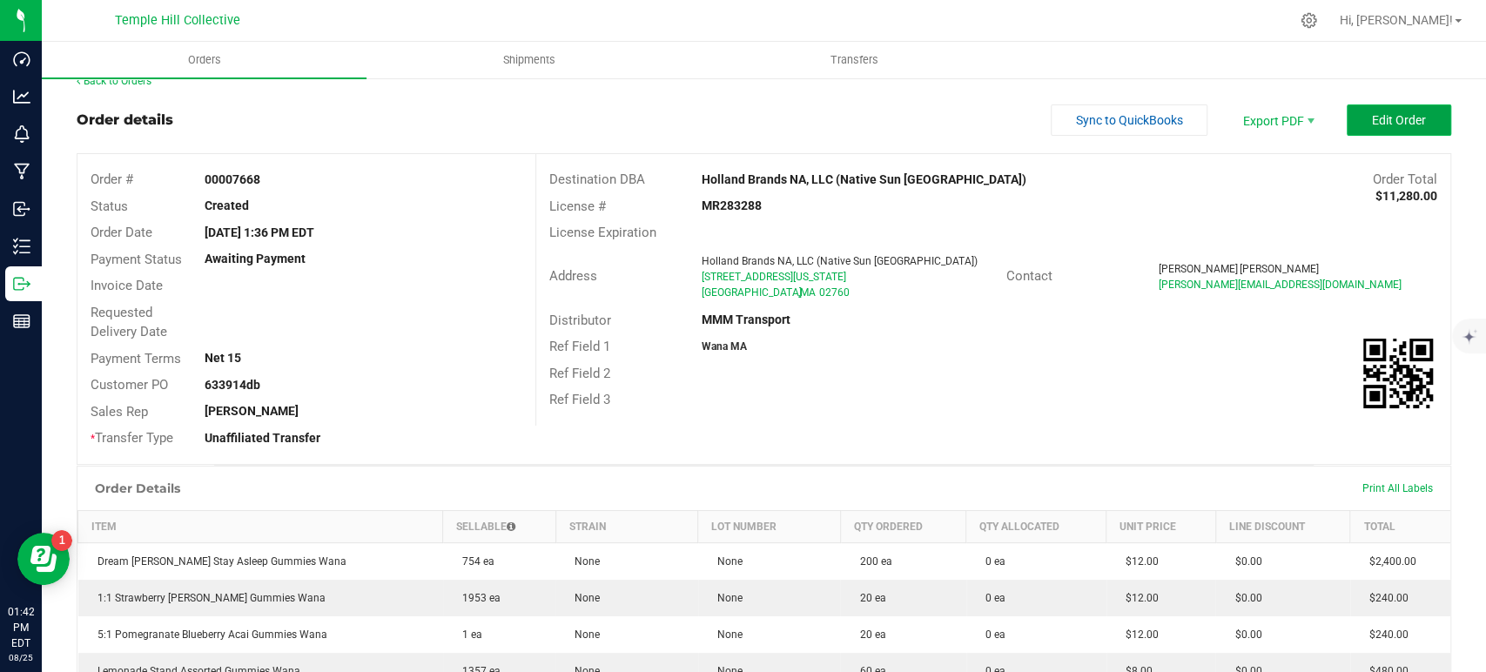
click at [1372, 113] on span "Edit Order" at bounding box center [1399, 120] width 54 height 14
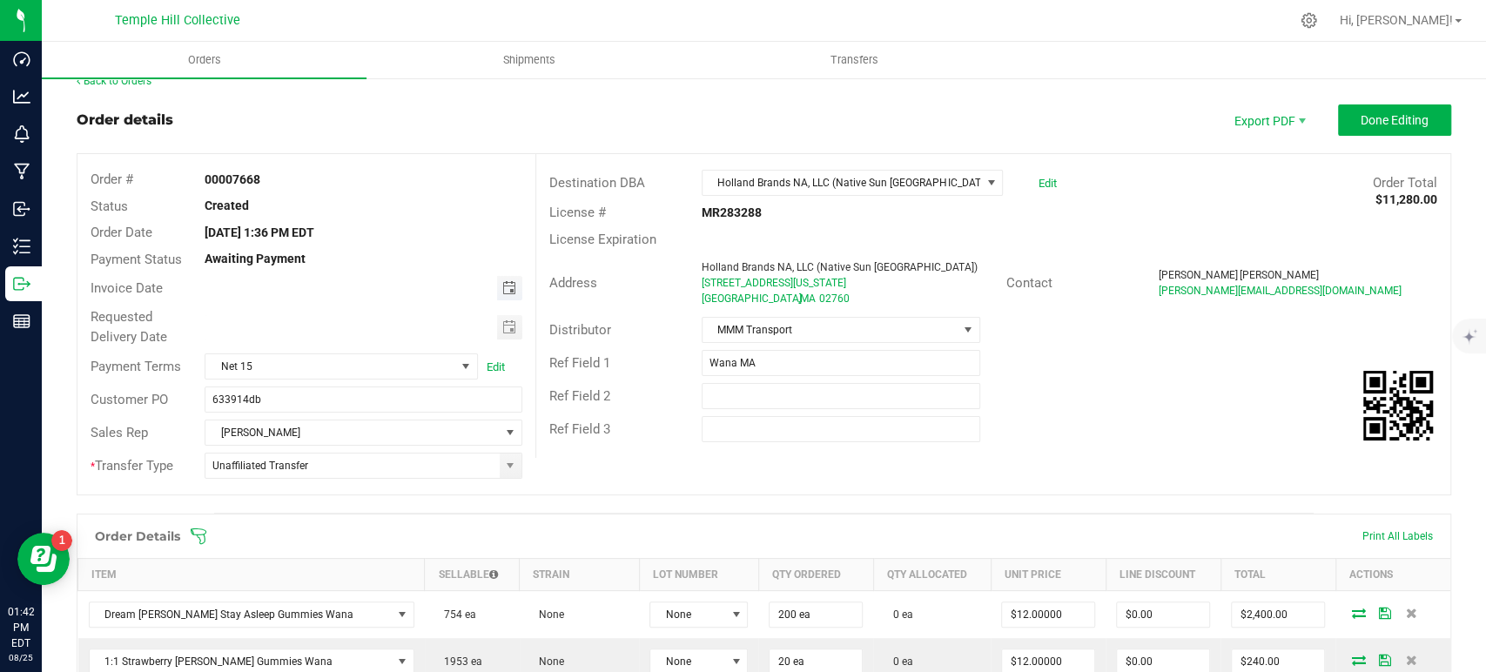
click at [509, 285] on span "Toggle calendar" at bounding box center [509, 288] width 14 height 14
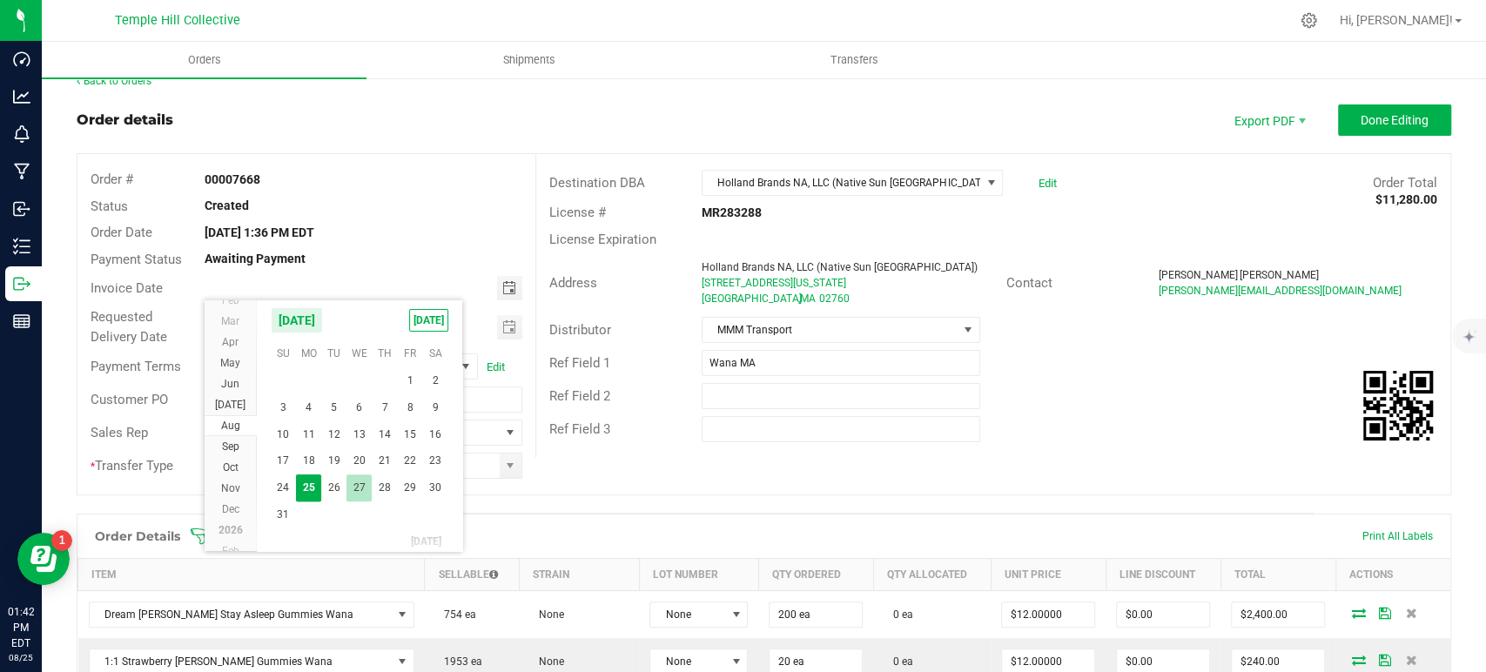
click at [350, 486] on span "27" at bounding box center [359, 488] width 25 height 27
type input "08/27/2025"
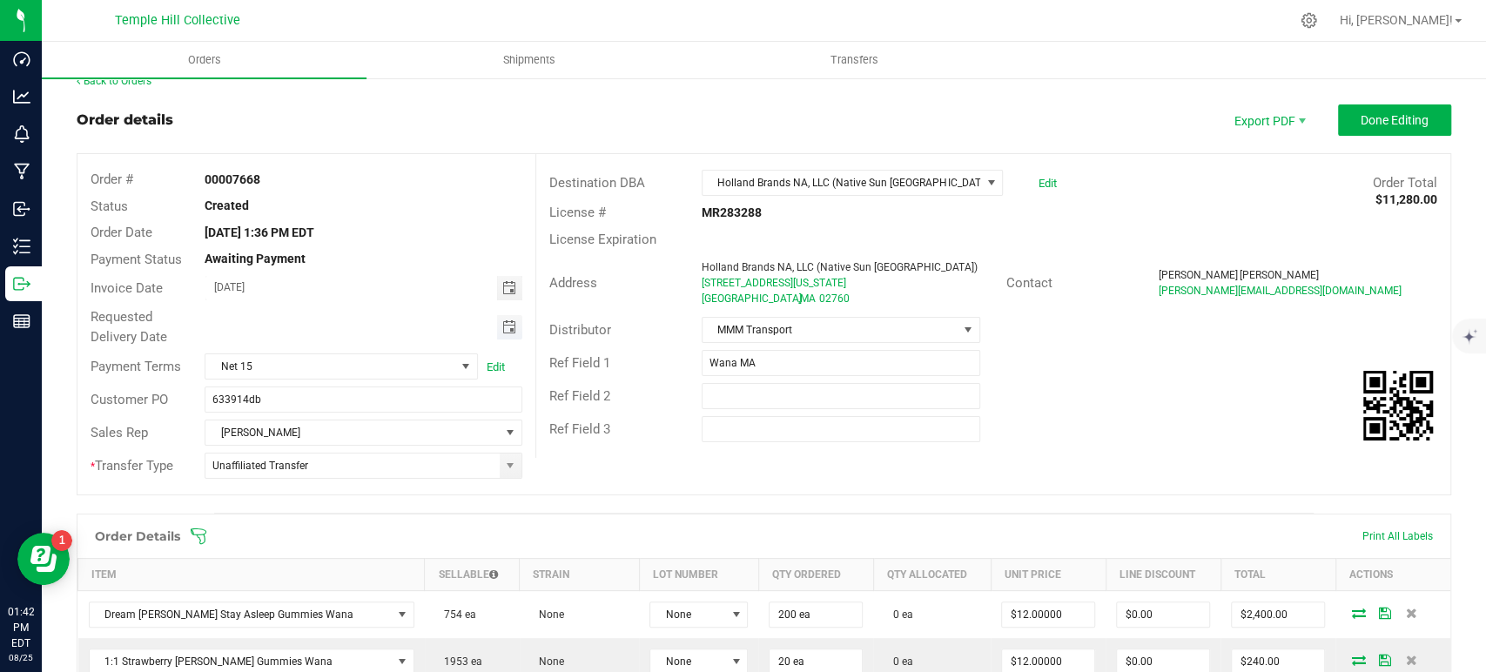
click at [509, 321] on span "Toggle calendar" at bounding box center [509, 327] width 14 height 14
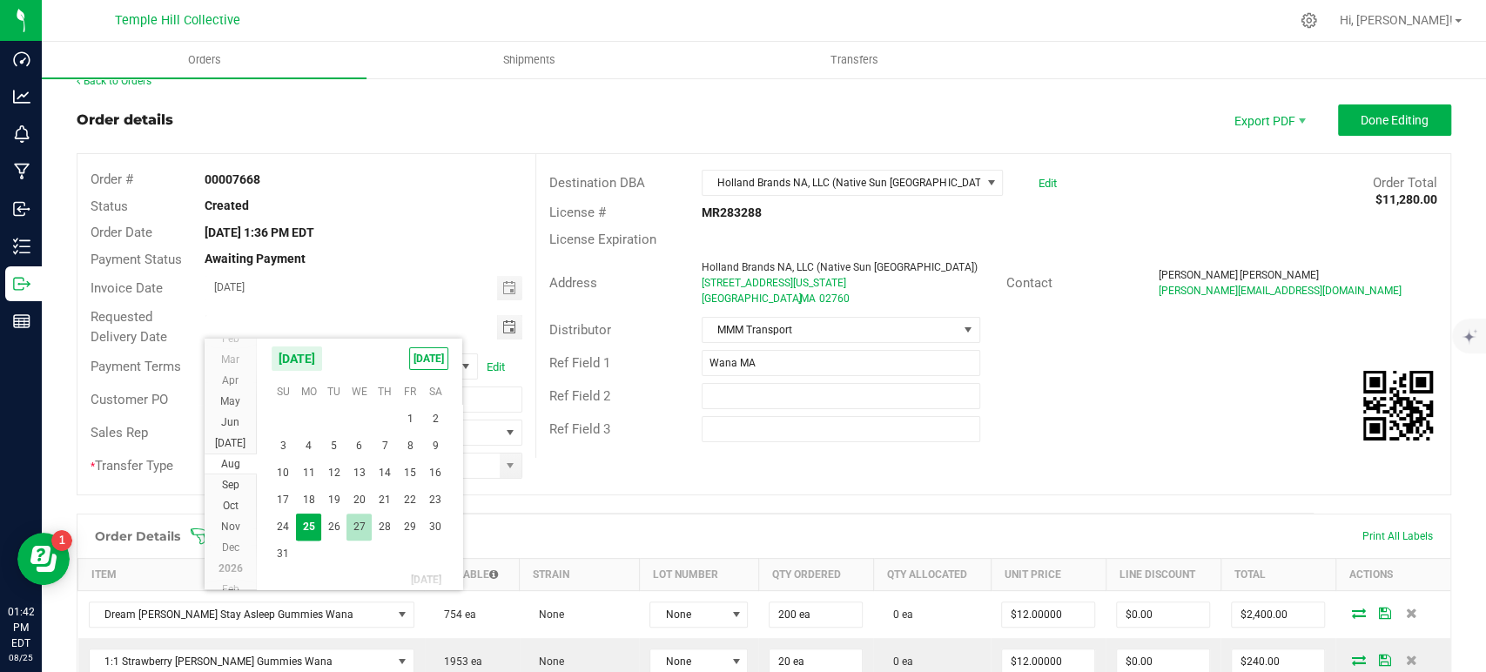
drag, startPoint x: 354, startPoint y: 527, endPoint x: 386, endPoint y: 512, distance: 34.7
click at [355, 527] on span "27" at bounding box center [359, 527] width 25 height 27
type input "08/27/2025"
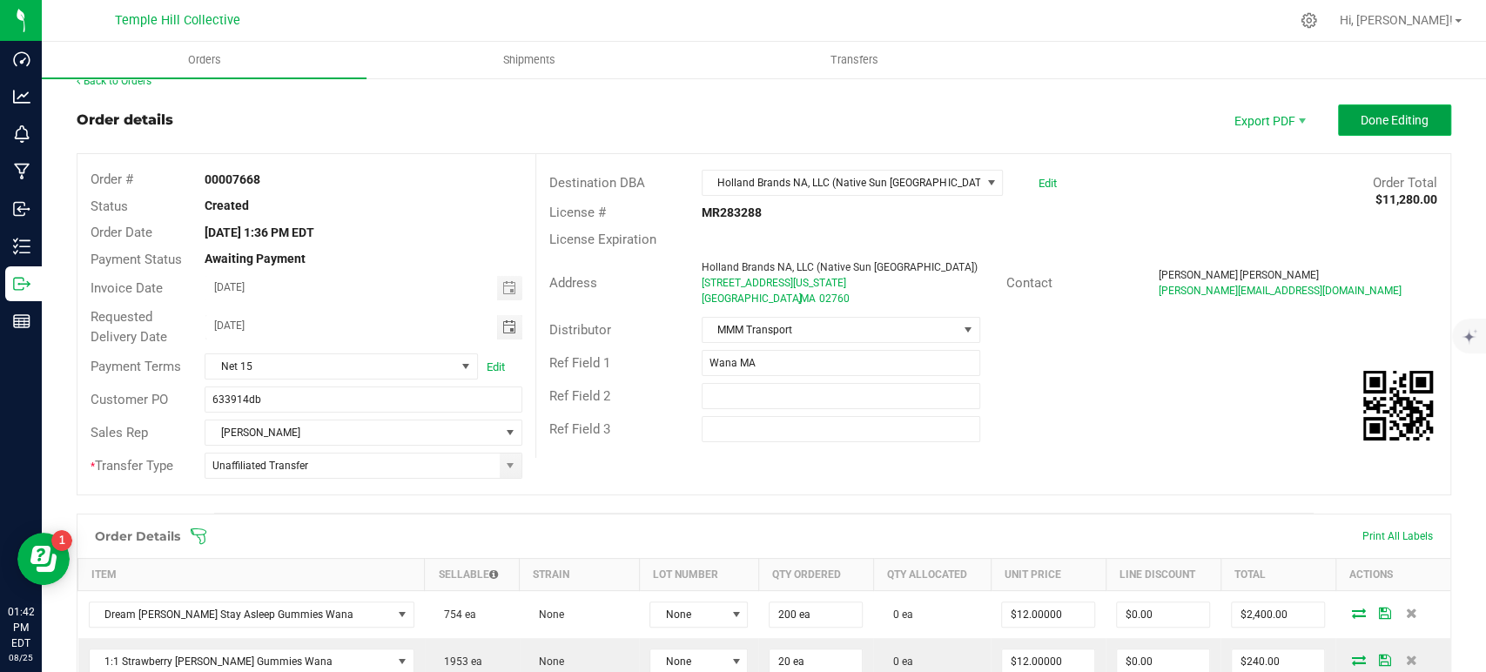
click at [1366, 116] on span "Done Editing" at bounding box center [1395, 120] width 68 height 14
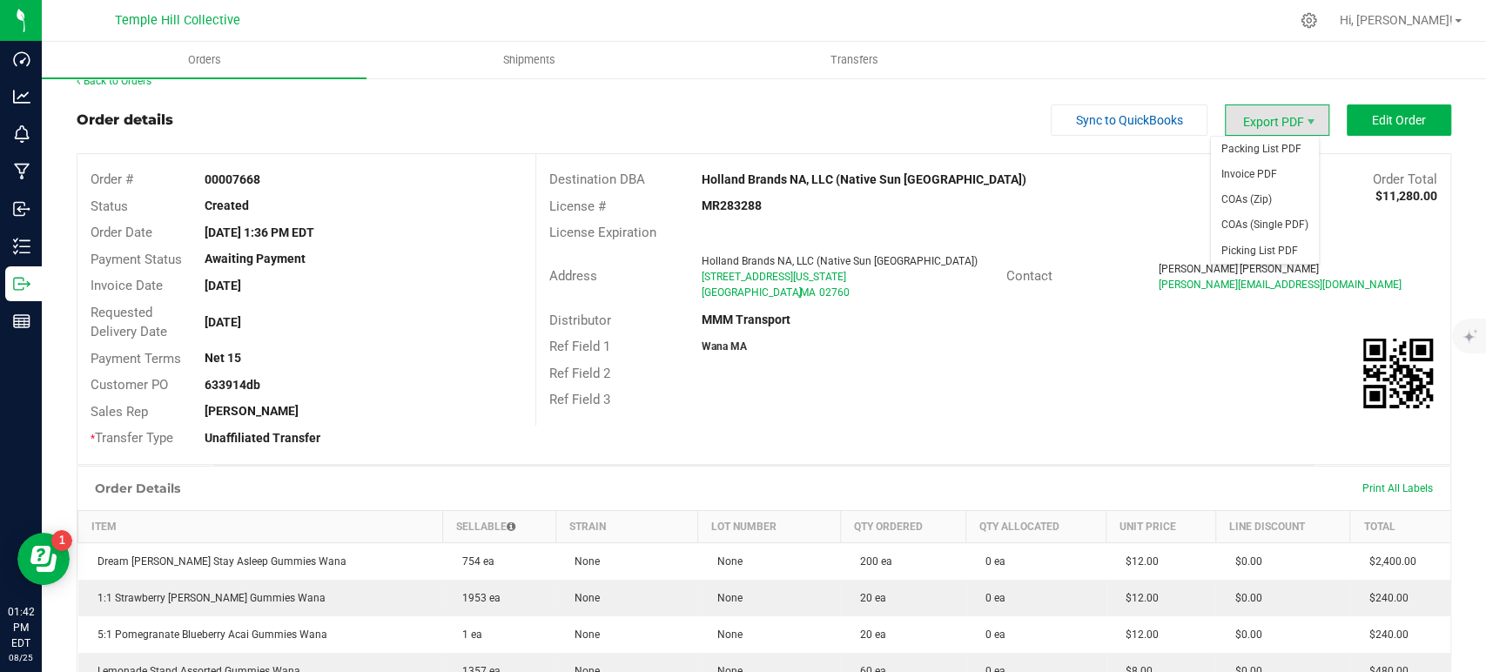
click at [1274, 122] on span "Export PDF" at bounding box center [1277, 119] width 104 height 31
click at [1258, 172] on span "Invoice PDF" at bounding box center [1265, 174] width 108 height 25
click at [118, 81] on link "Back to Orders" at bounding box center [114, 81] width 75 height 12
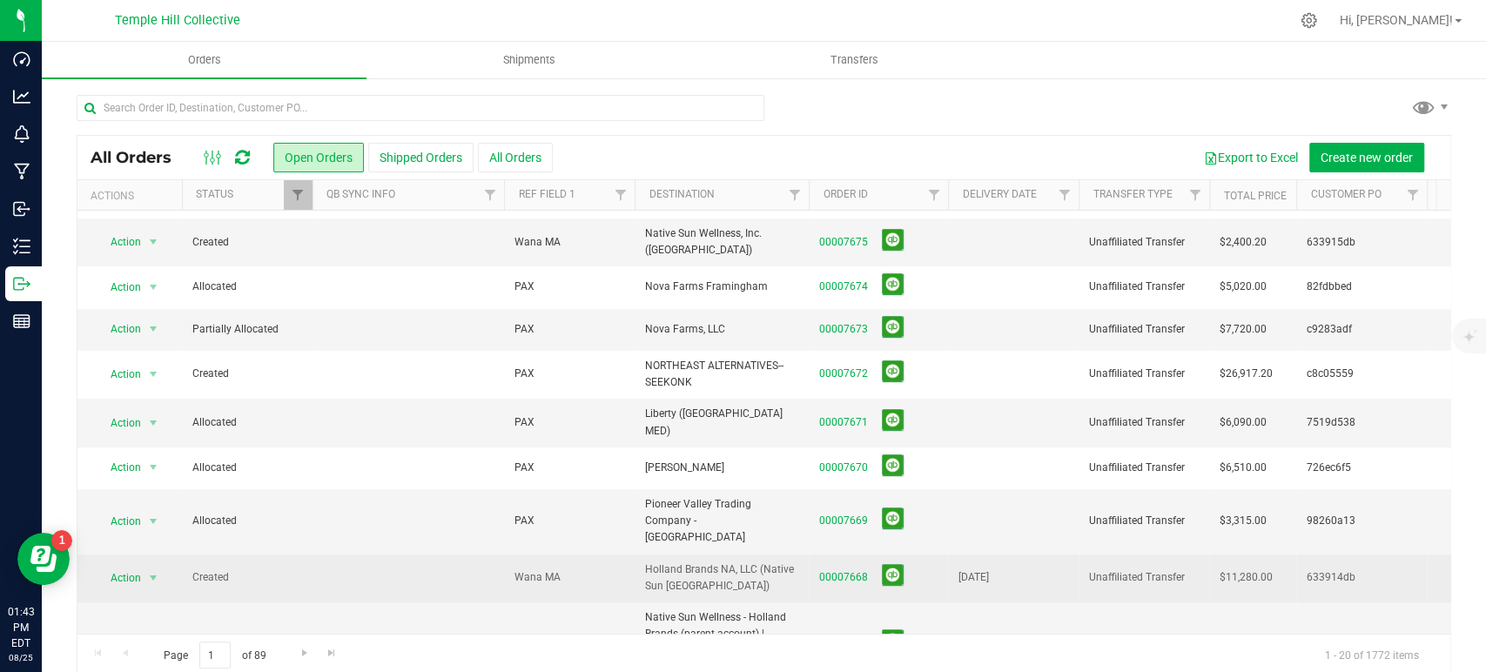
scroll to position [21, 0]
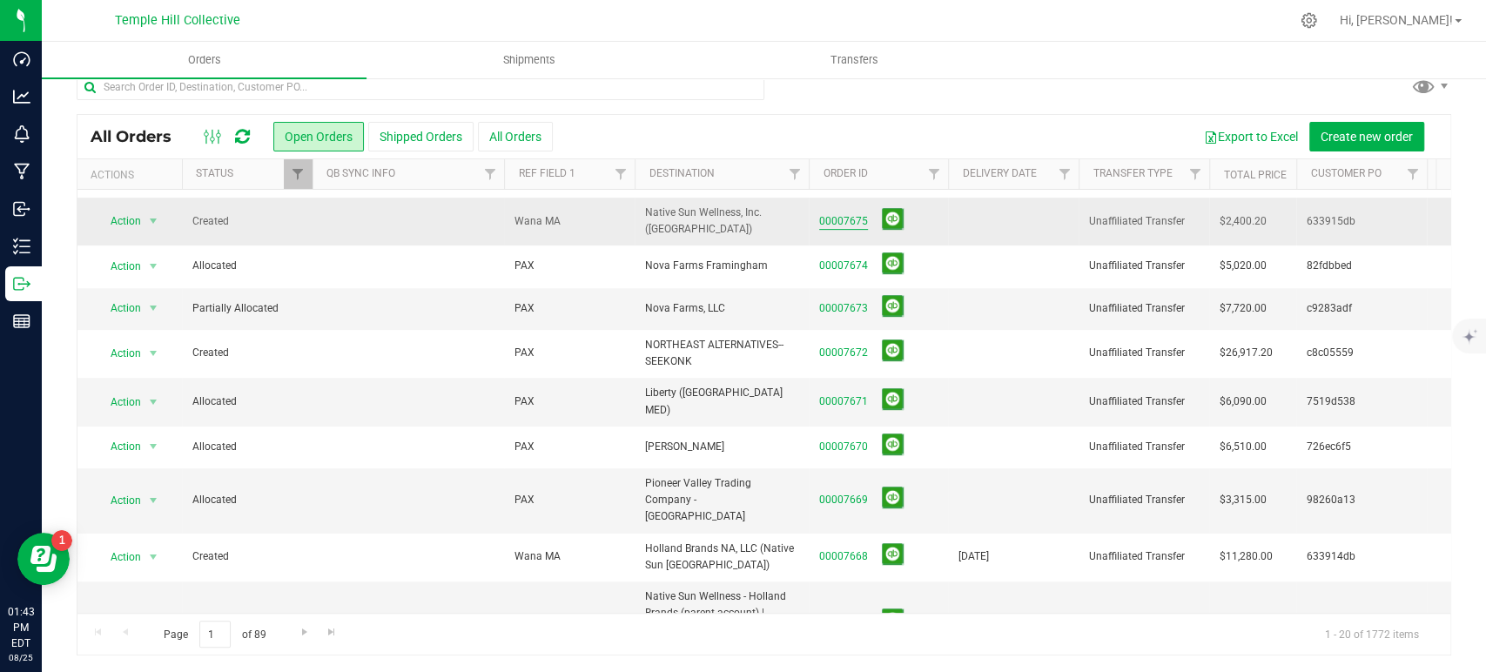
click at [859, 213] on link "00007675" at bounding box center [843, 221] width 49 height 17
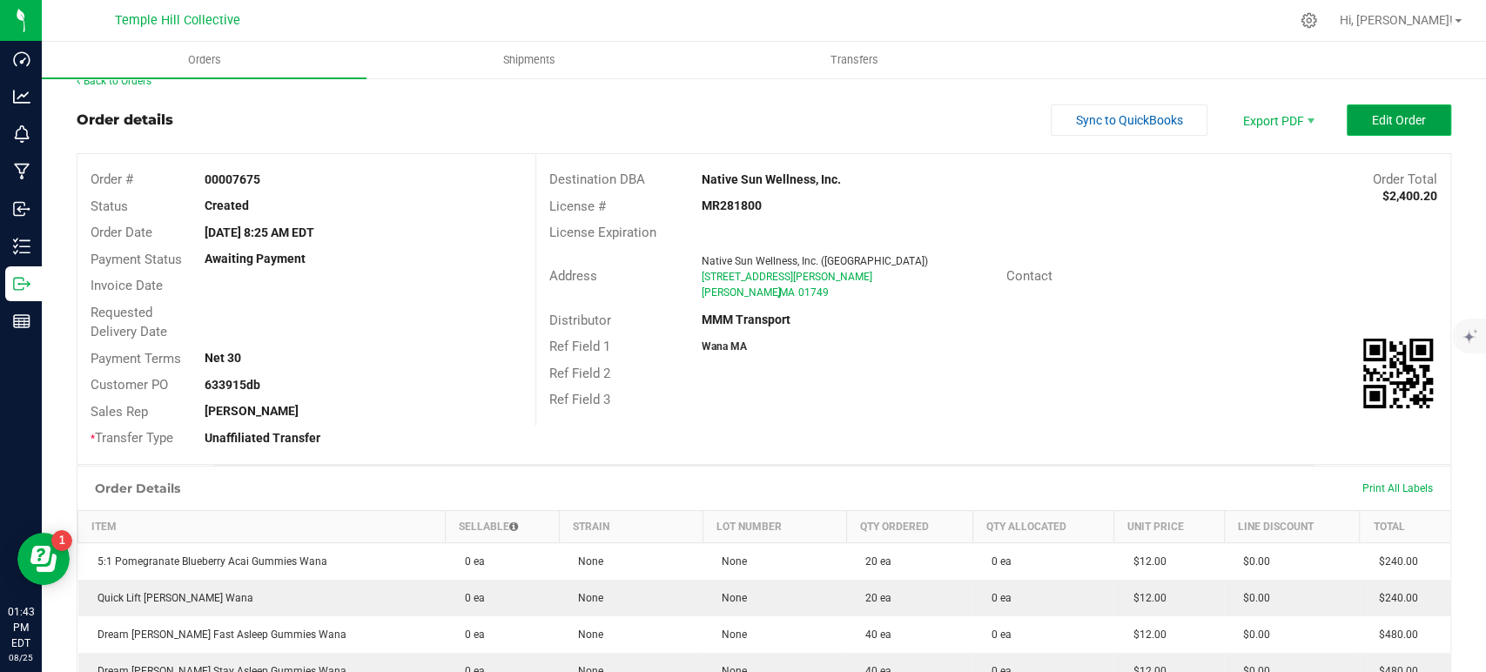
click at [1383, 113] on span "Edit Order" at bounding box center [1399, 120] width 54 height 14
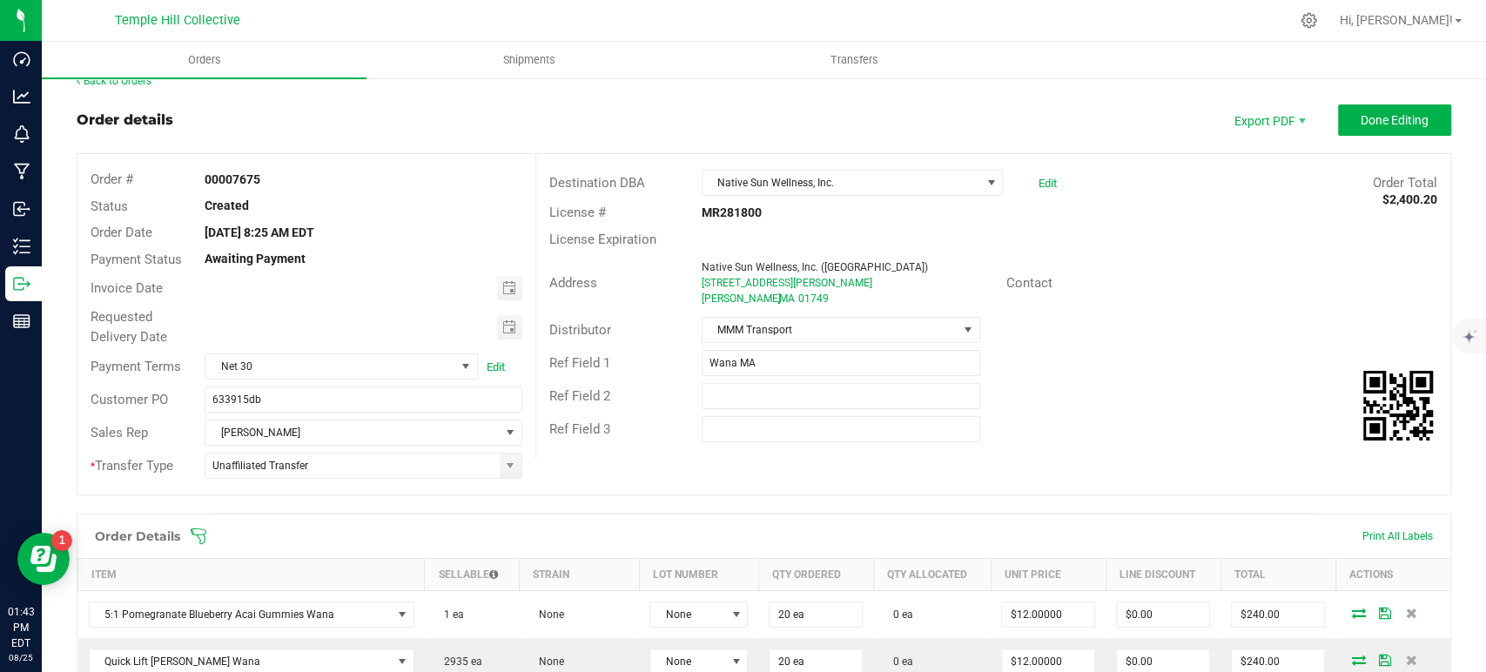
click at [505, 283] on span "Toggle calendar" at bounding box center [509, 288] width 14 height 14
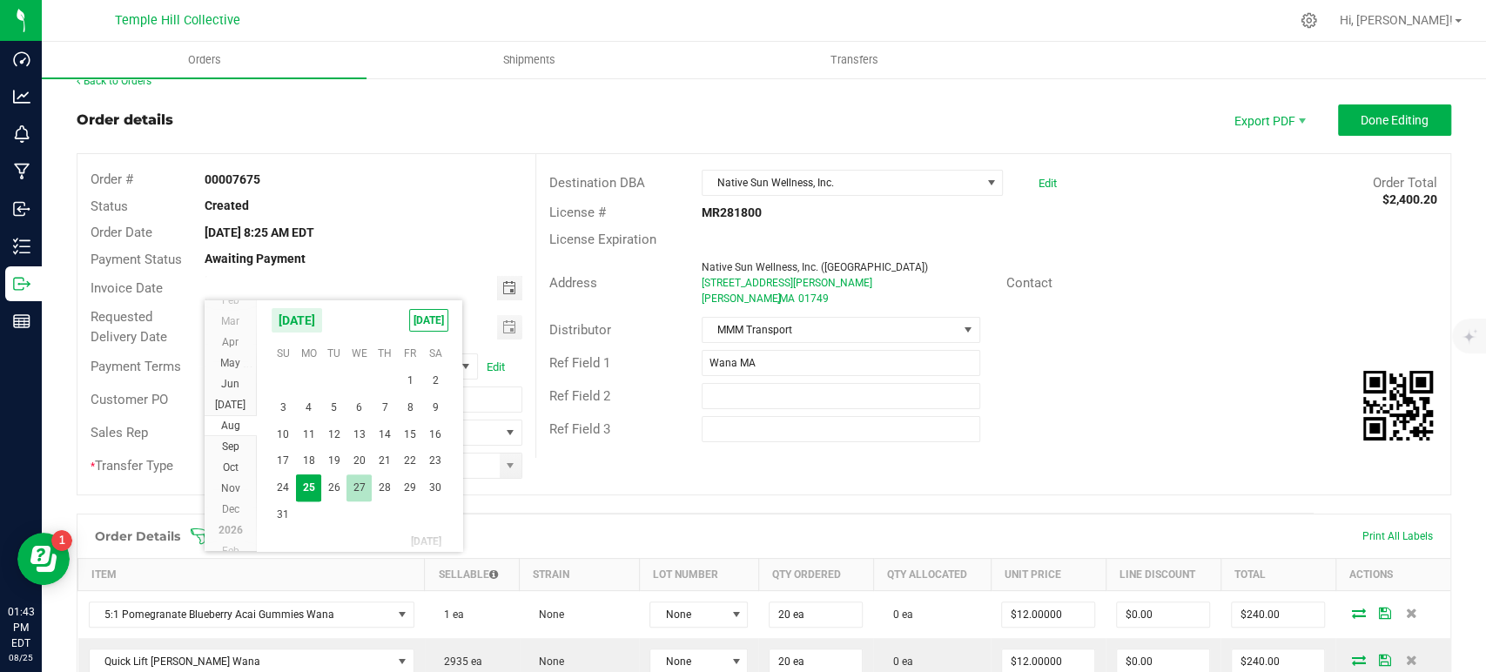
click at [356, 491] on span "27" at bounding box center [359, 488] width 25 height 27
type input "08/27/2025"
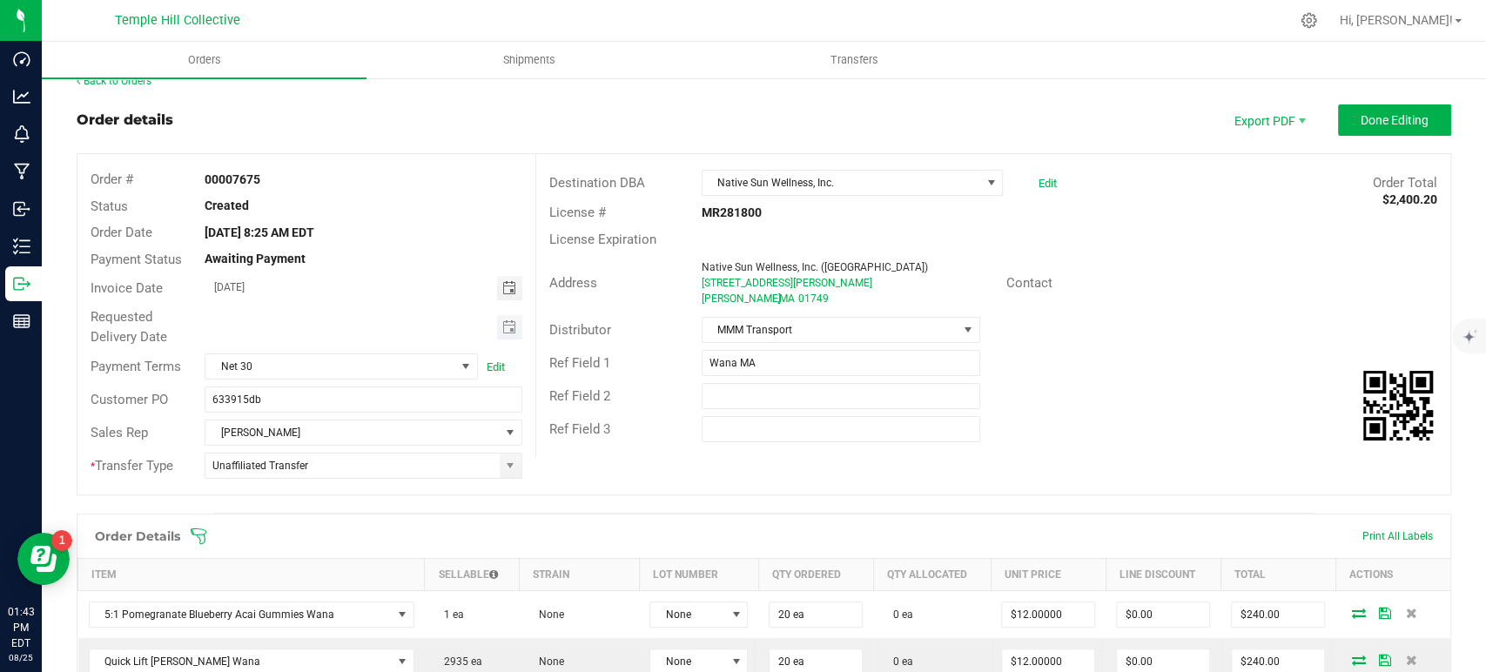
click at [502, 317] on span "Toggle calendar" at bounding box center [509, 327] width 25 height 24
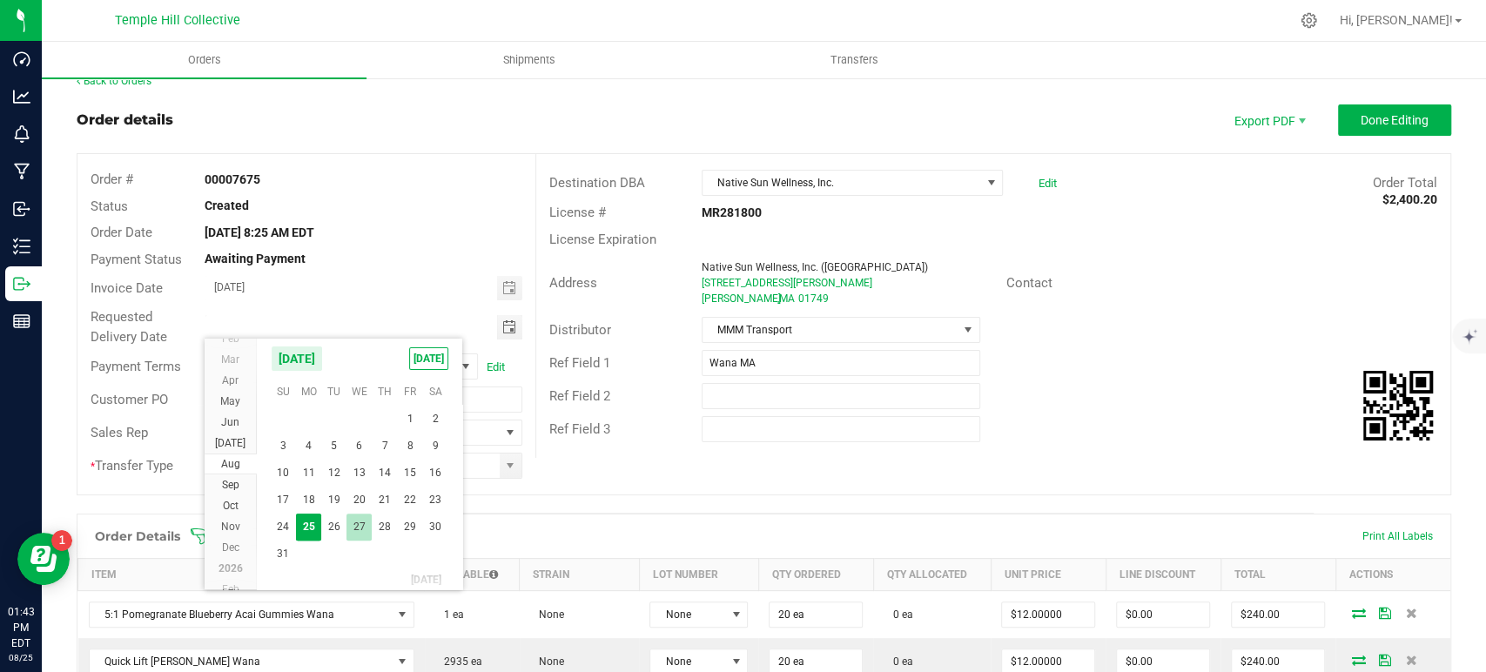
click at [363, 518] on span "27" at bounding box center [359, 527] width 25 height 27
type input "08/27/2025"
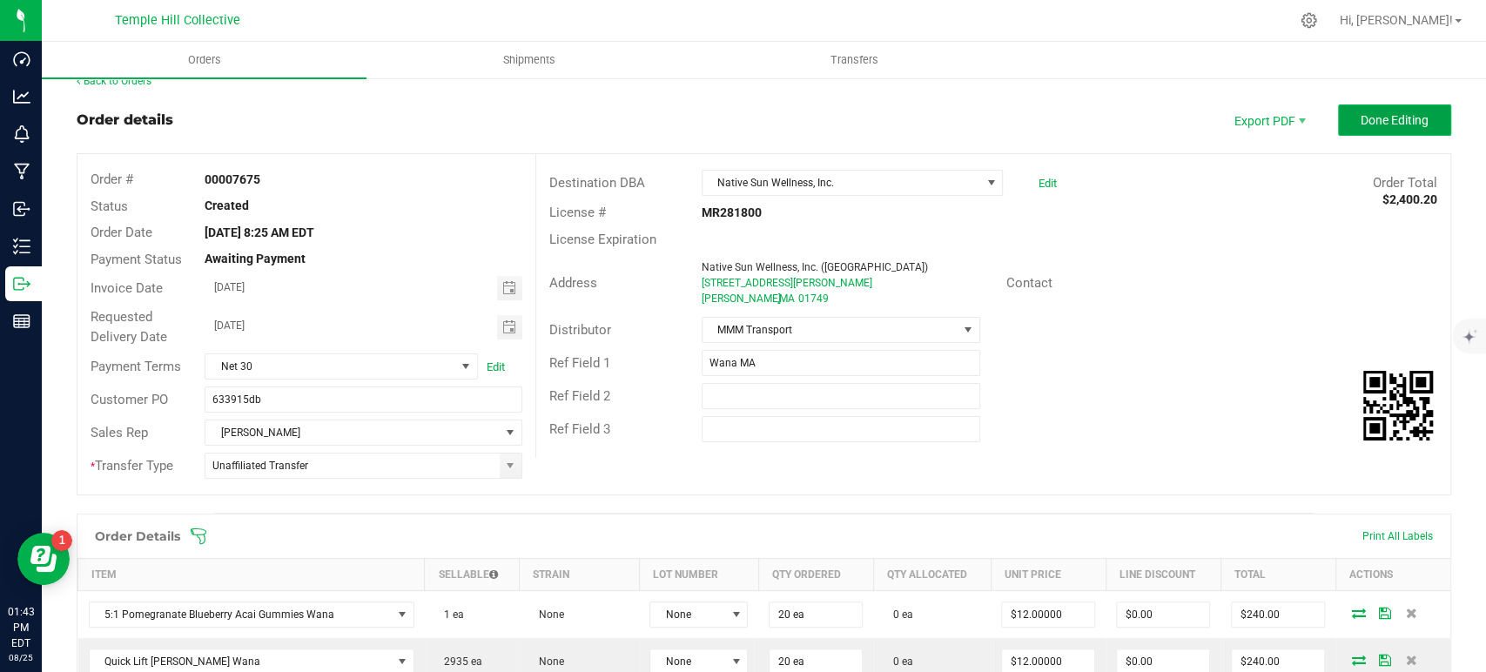
click at [1366, 121] on span "Done Editing" at bounding box center [1395, 120] width 68 height 14
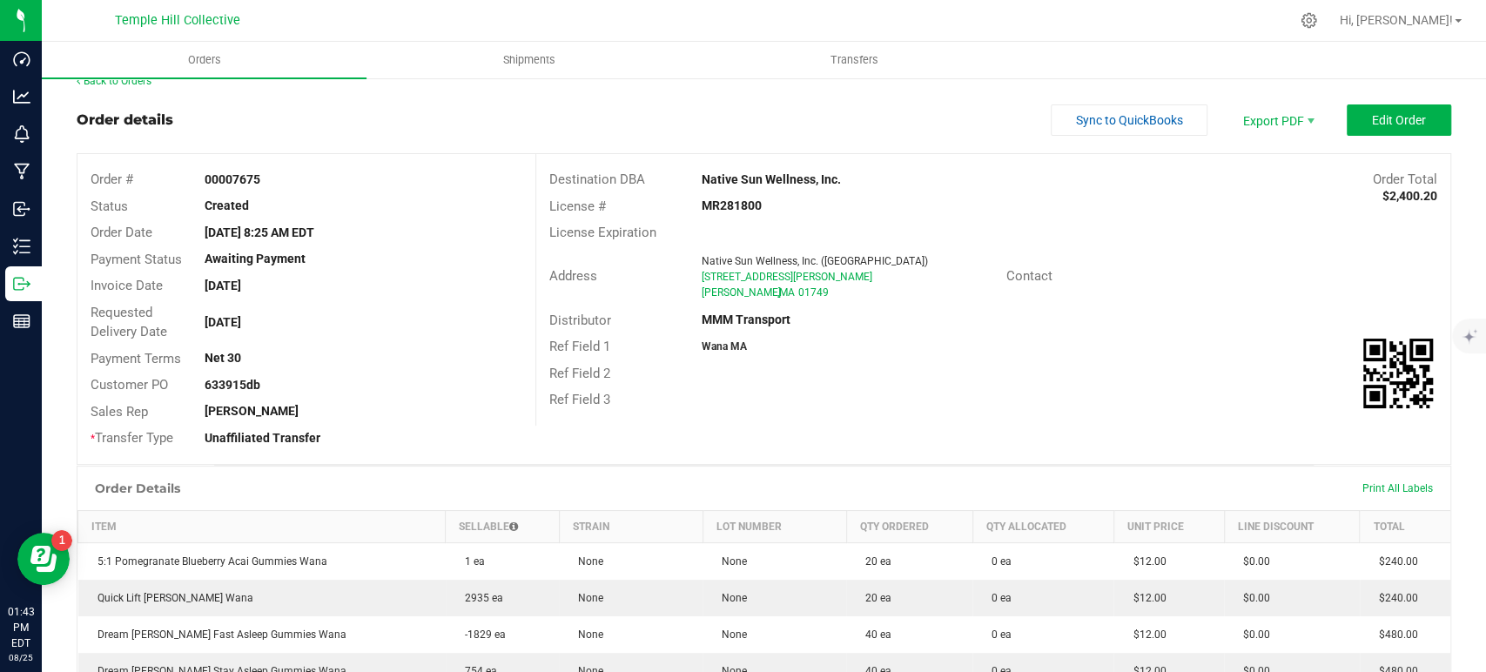
click at [933, 175] on div "Native Sun Wellness, Inc." at bounding box center [879, 180] width 381 height 18
click at [1246, 116] on span "Export PDF" at bounding box center [1277, 119] width 104 height 31
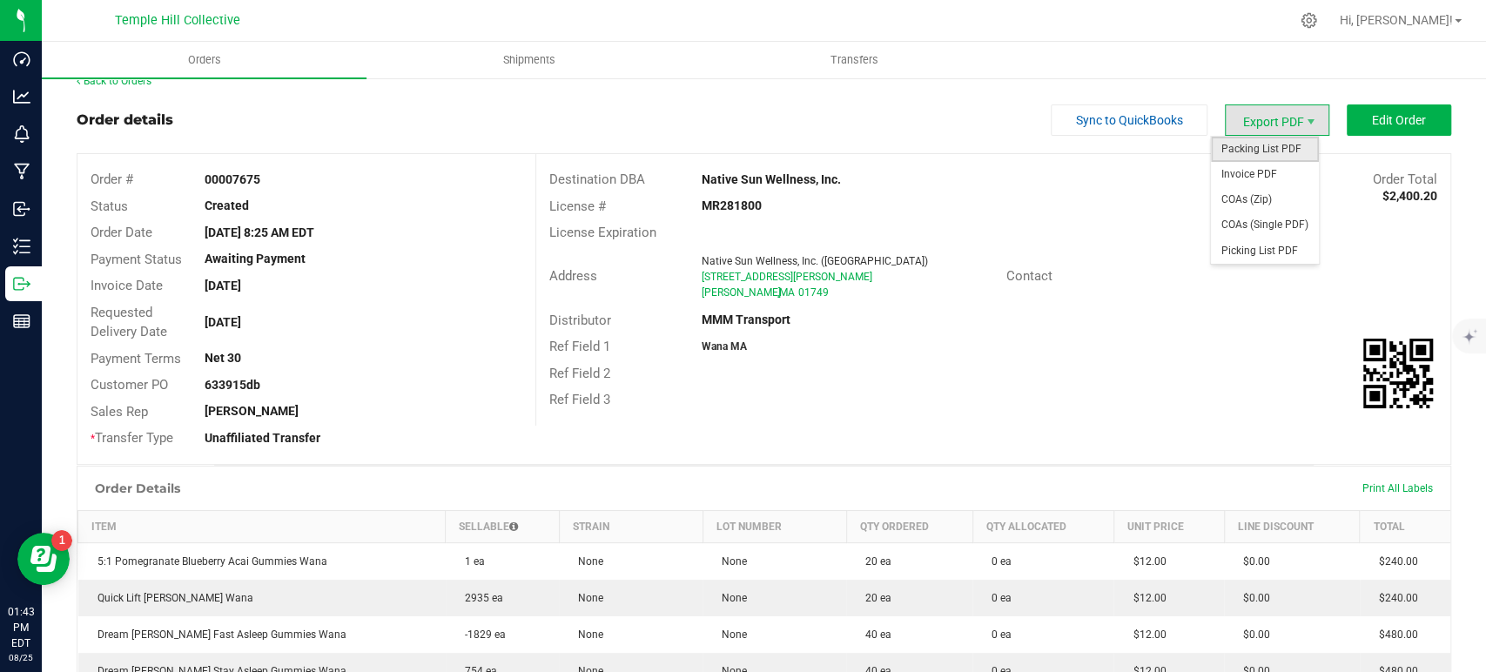
click at [1243, 149] on span "Packing List PDF" at bounding box center [1265, 149] width 108 height 25
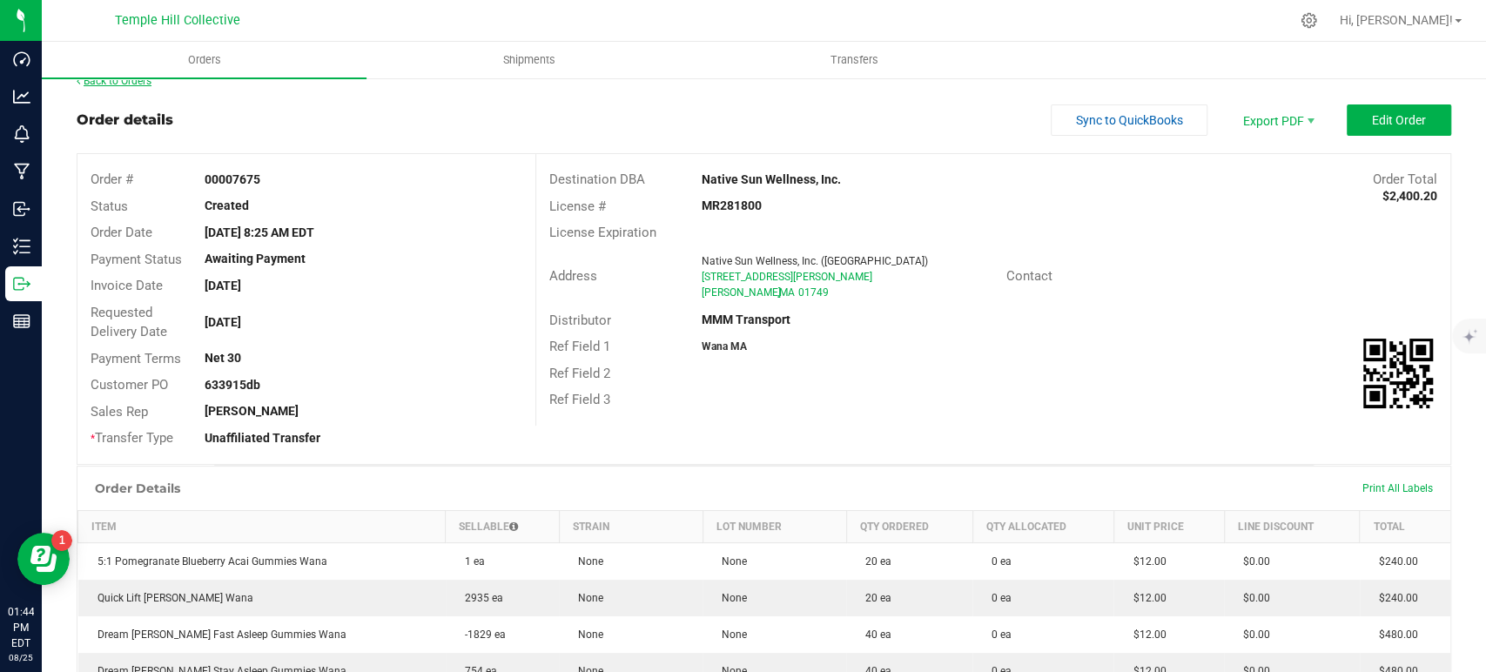
click at [132, 85] on link "Back to Orders" at bounding box center [114, 81] width 75 height 12
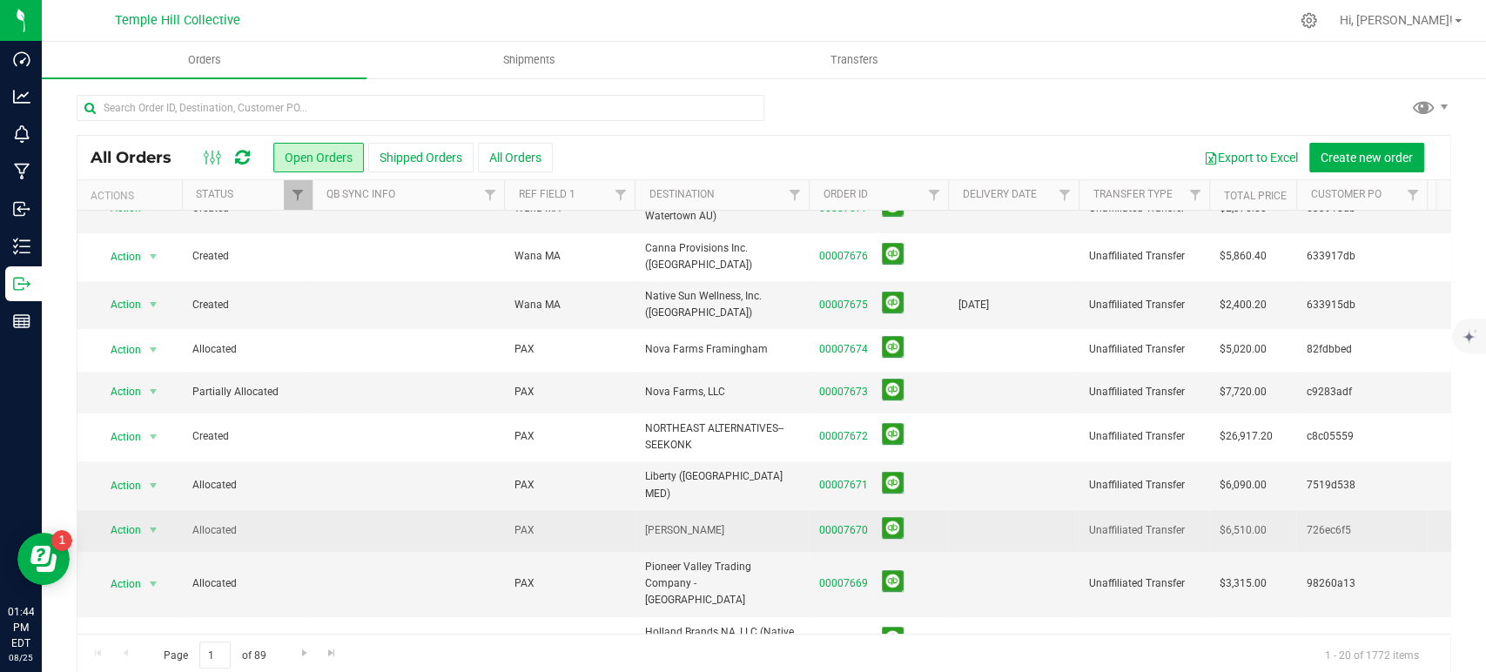
scroll to position [414, 0]
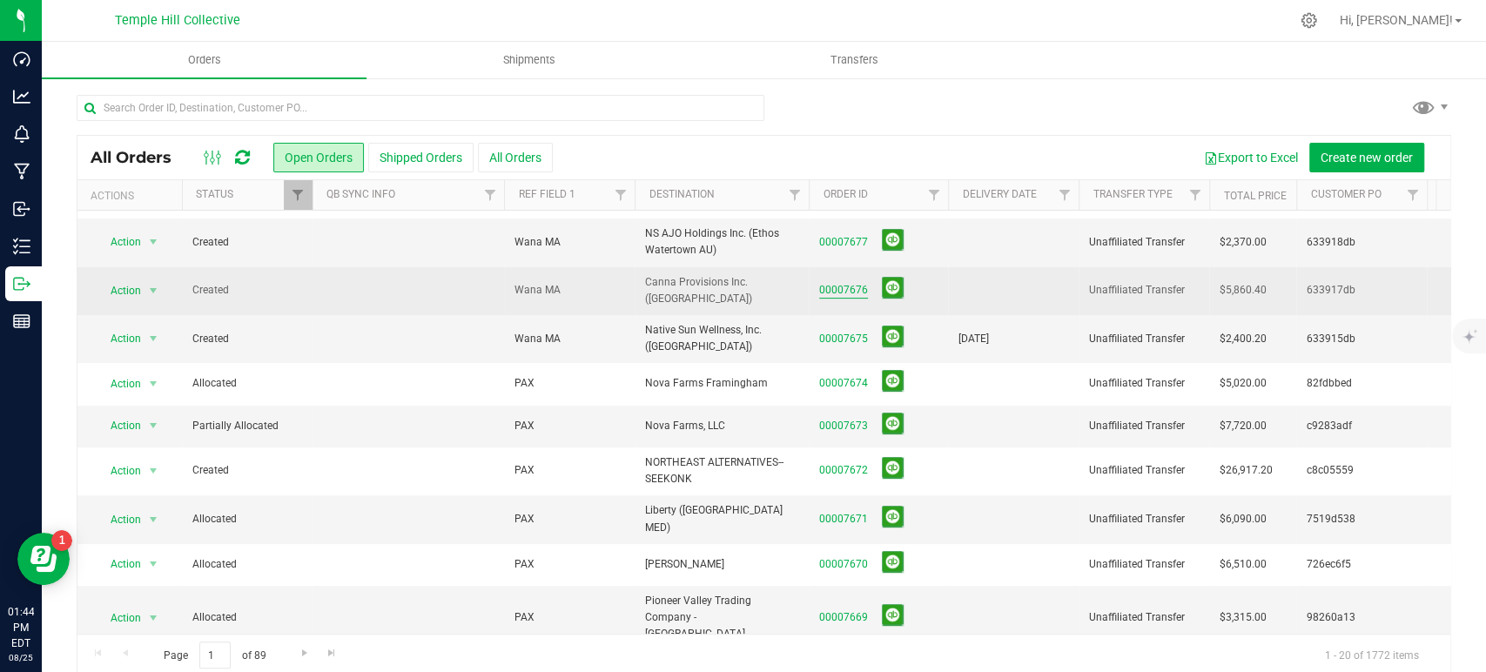
click at [859, 282] on link "00007676" at bounding box center [843, 290] width 49 height 17
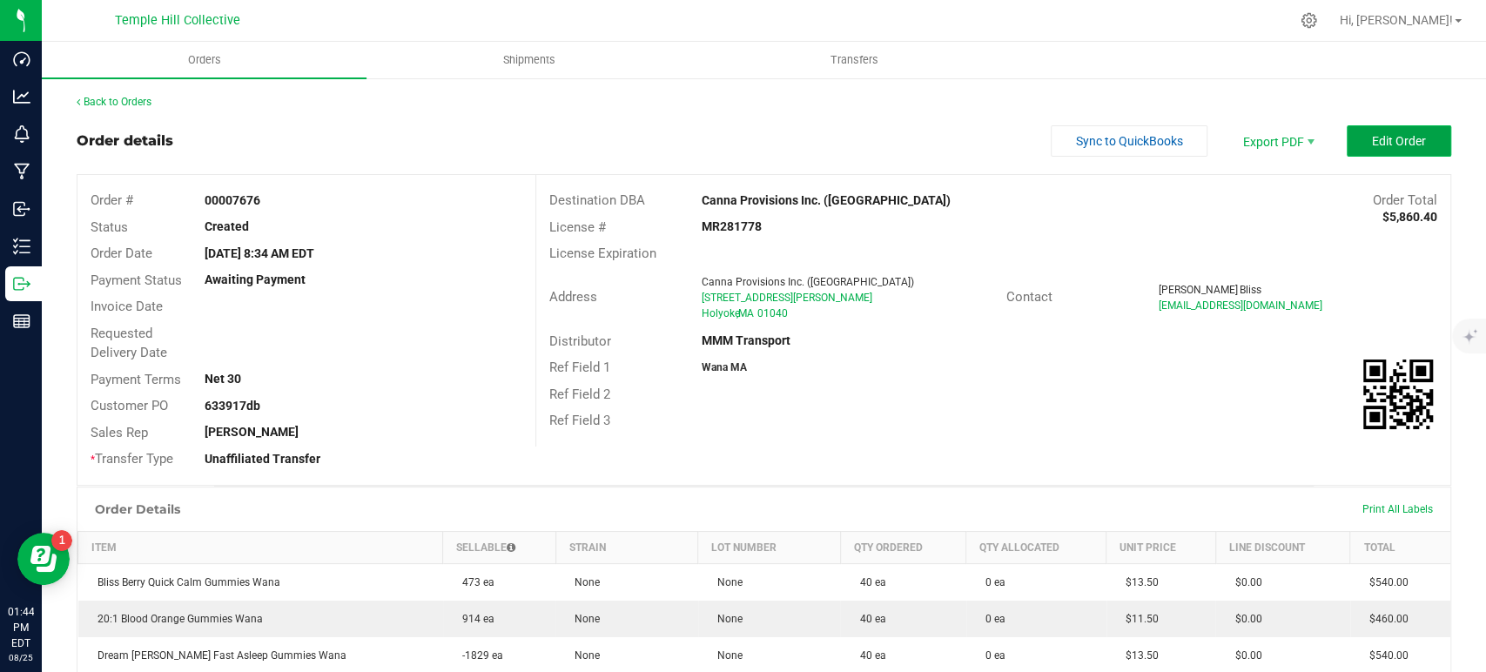
click at [1372, 138] on span "Edit Order" at bounding box center [1399, 141] width 54 height 14
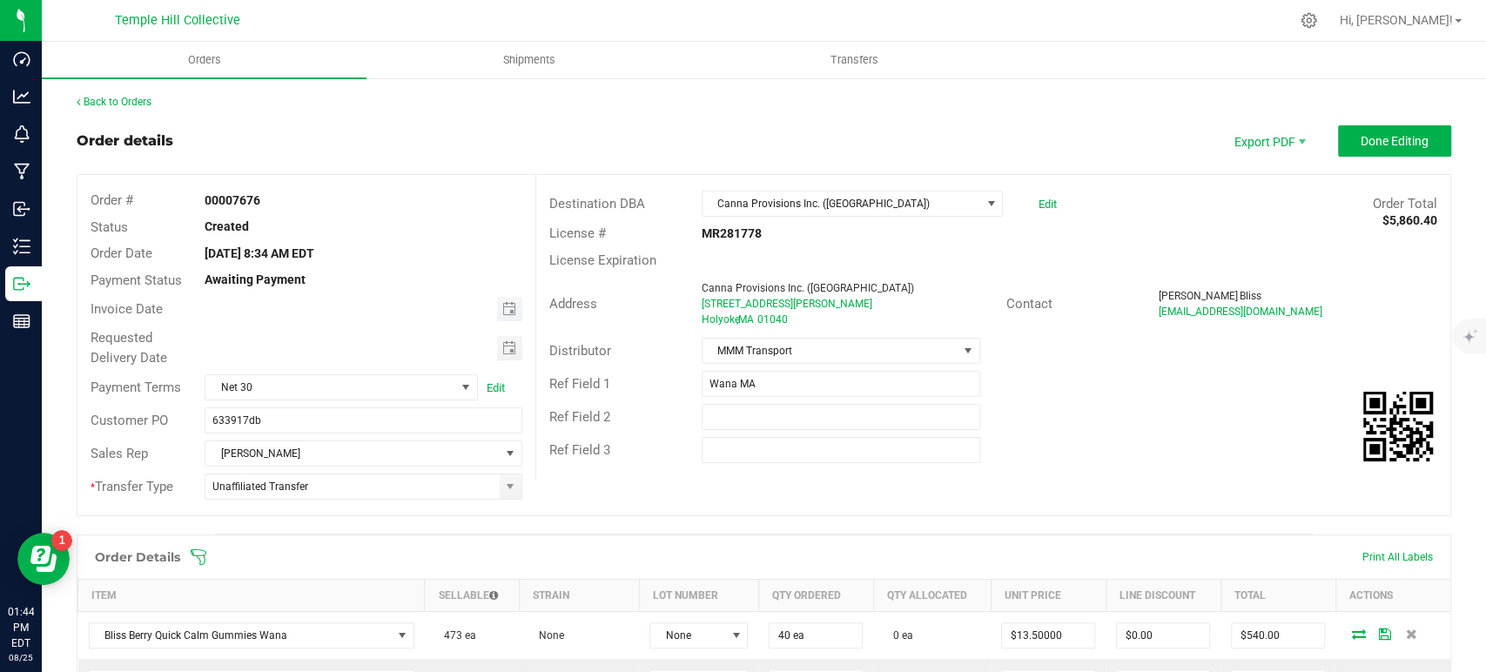
drag, startPoint x: 503, startPoint y: 302, endPoint x: 485, endPoint y: 313, distance: 21.1
click at [503, 302] on span "Toggle calendar" at bounding box center [509, 309] width 14 height 14
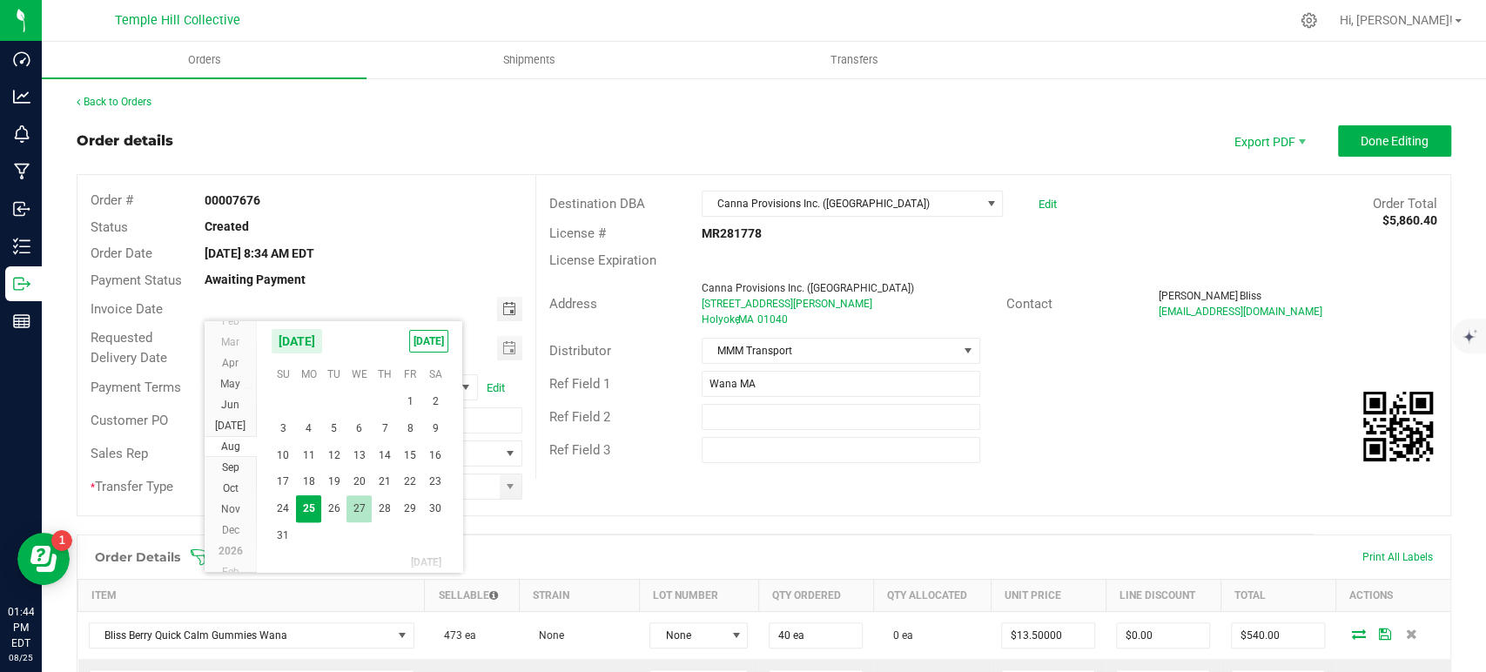
click at [369, 510] on span "27" at bounding box center [359, 508] width 25 height 27
type input "08/27/2025"
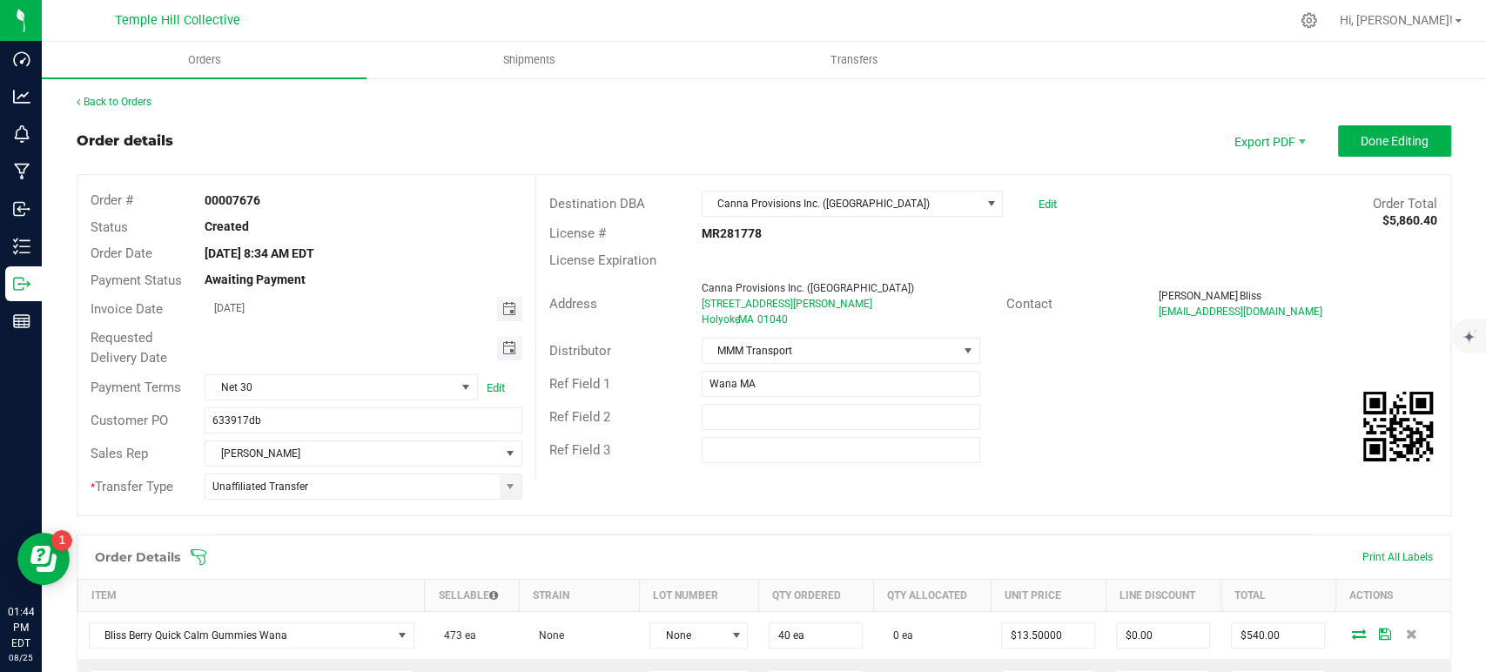
click at [504, 344] on span "Toggle calendar" at bounding box center [509, 348] width 14 height 14
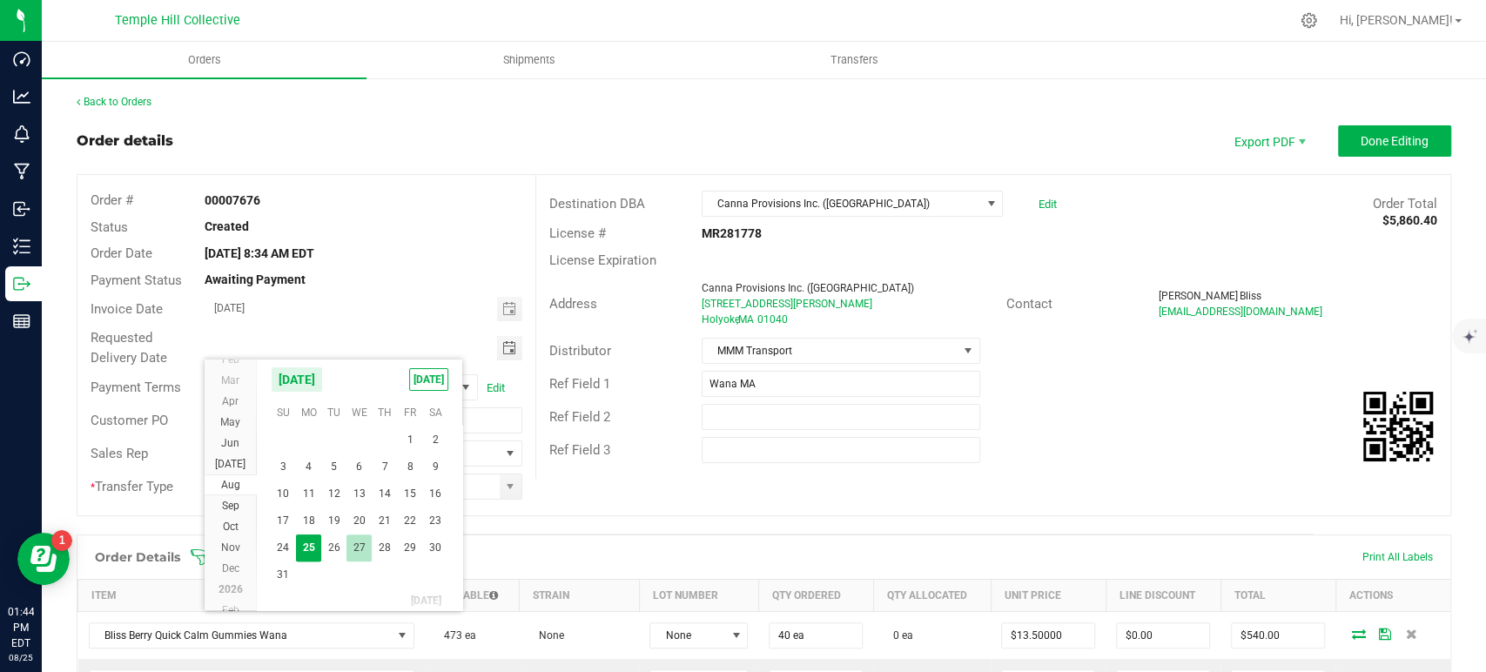
click at [356, 543] on span "27" at bounding box center [359, 548] width 25 height 27
type input "08/27/2025"
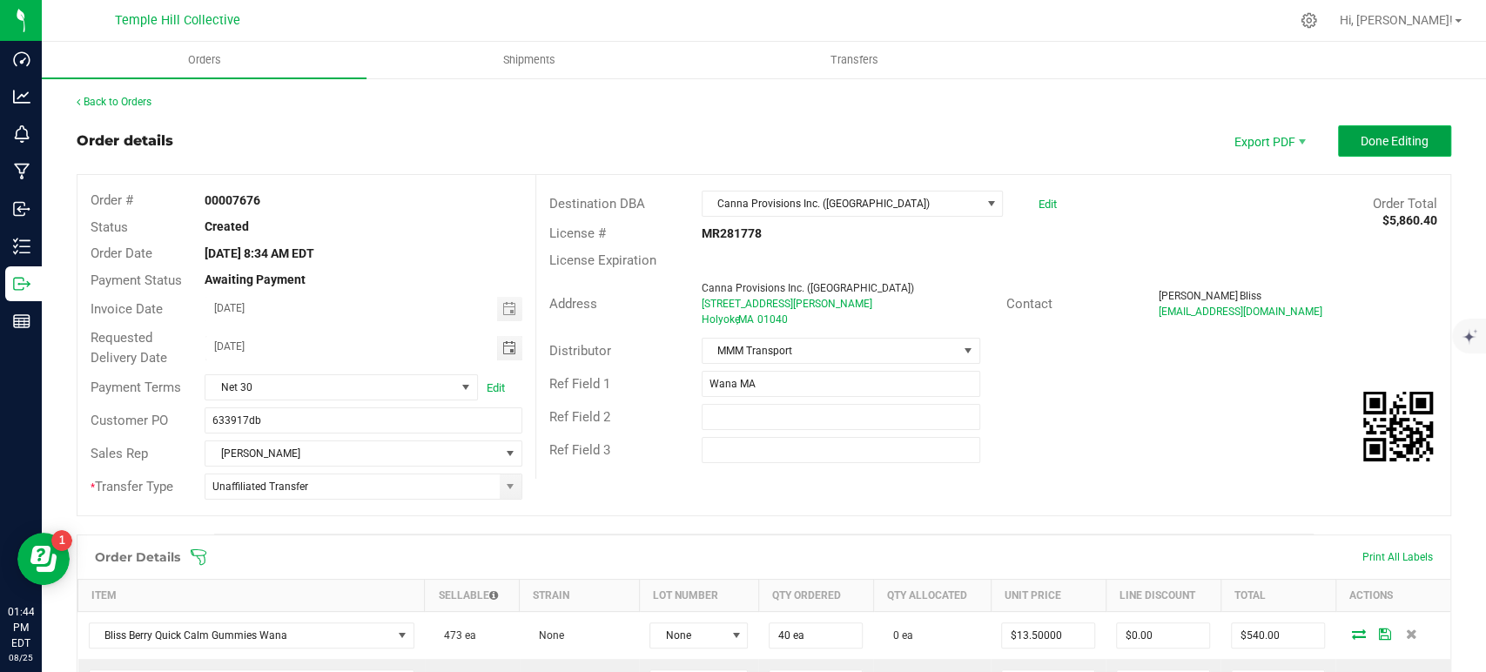
click at [1390, 131] on button "Done Editing" at bounding box center [1394, 140] width 113 height 31
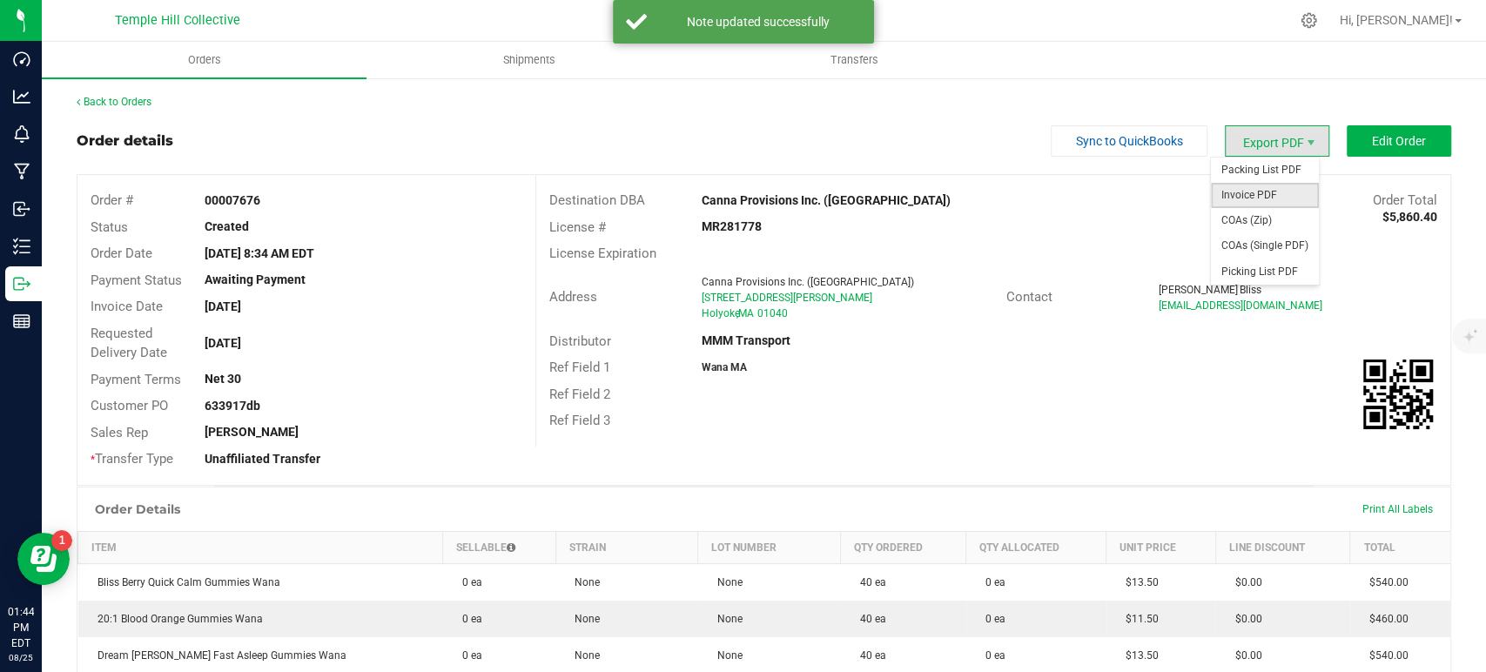
click at [1266, 196] on span "Invoice PDF" at bounding box center [1265, 195] width 108 height 25
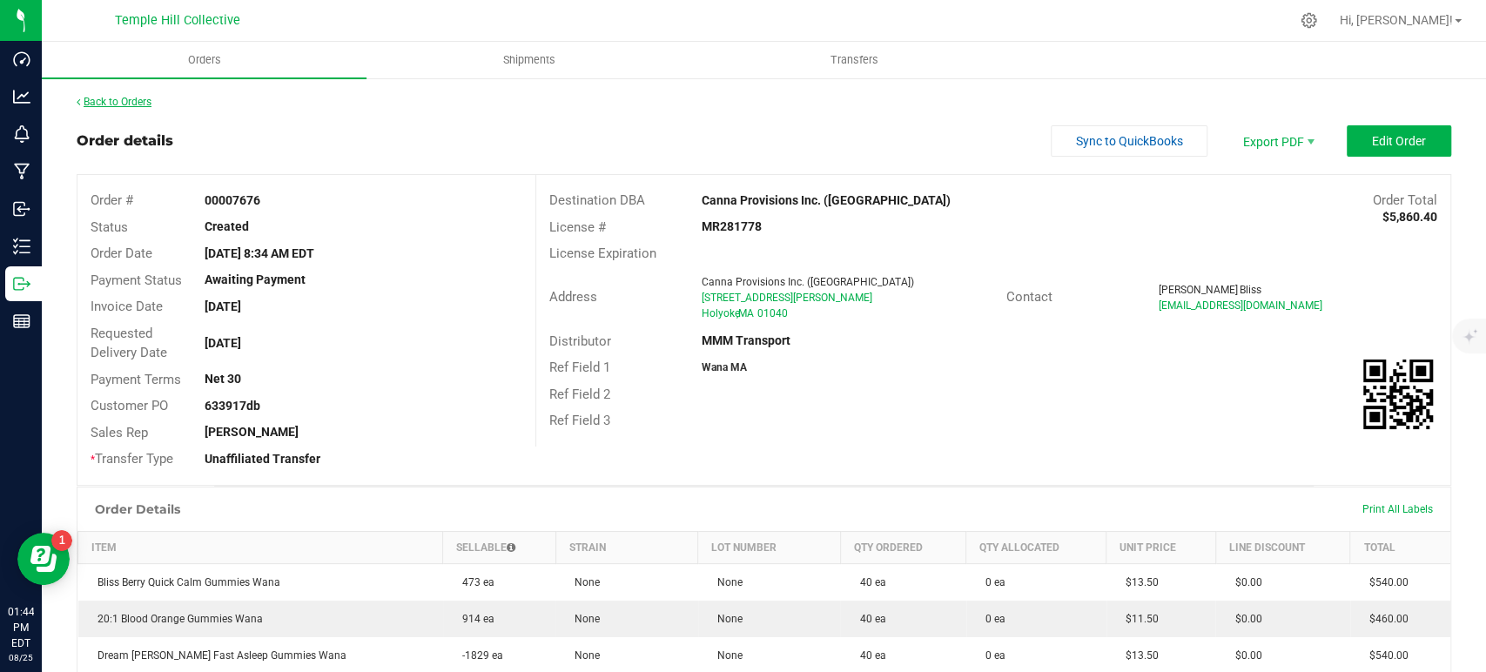
click at [132, 102] on link "Back to Orders" at bounding box center [114, 102] width 75 height 12
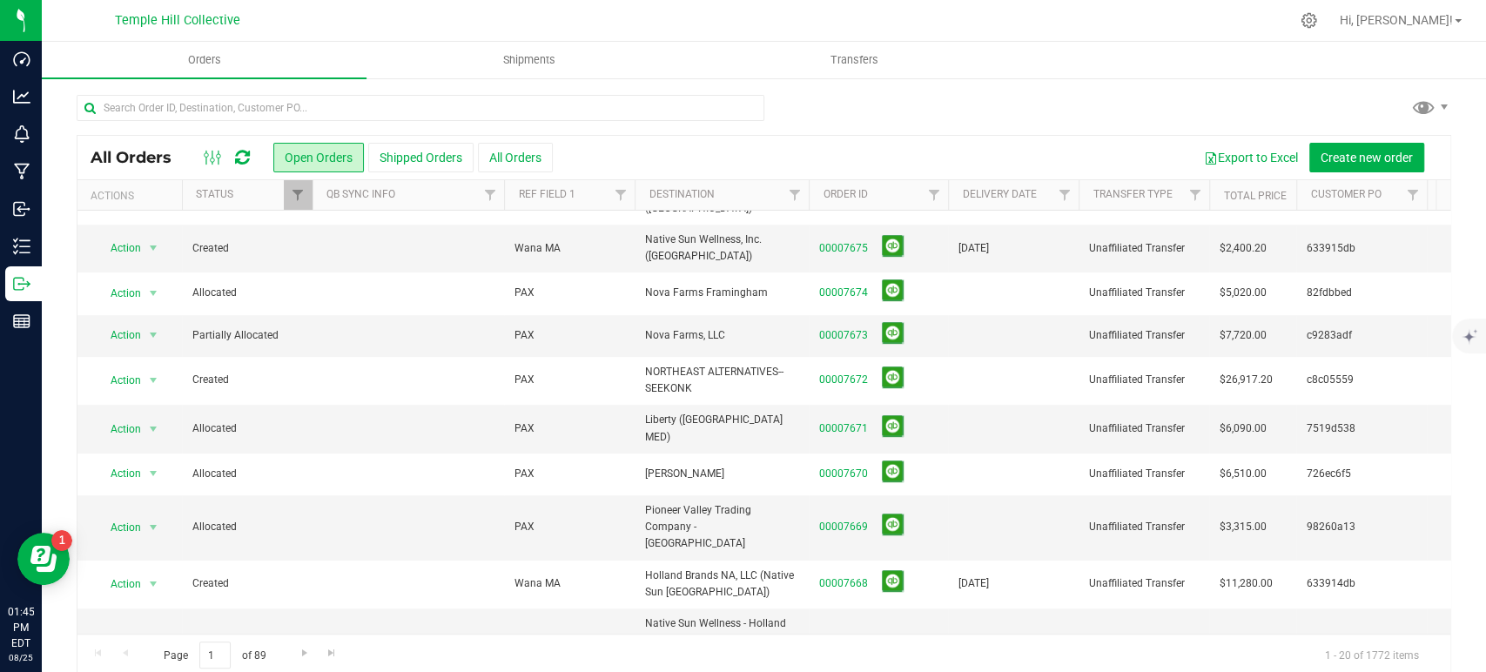
scroll to position [510, 0]
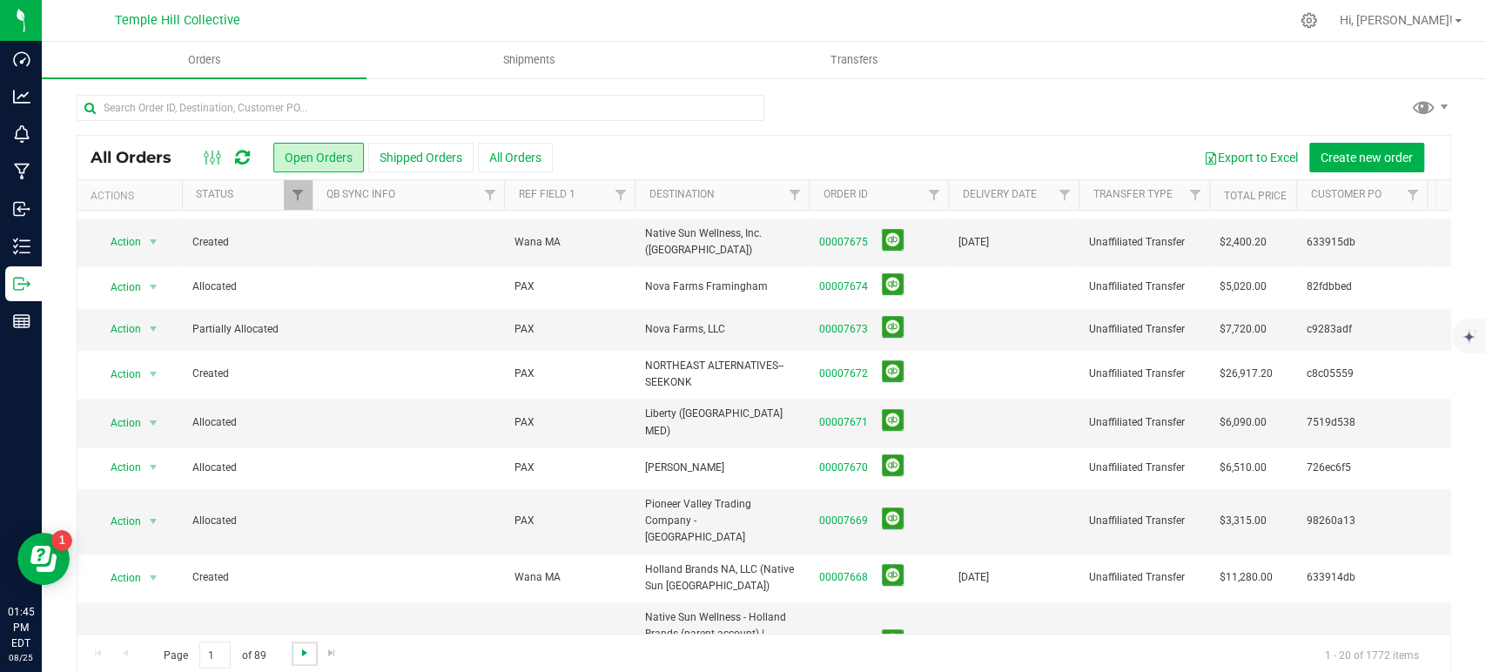
click at [306, 648] on span "Go to the next page" at bounding box center [305, 653] width 14 height 14
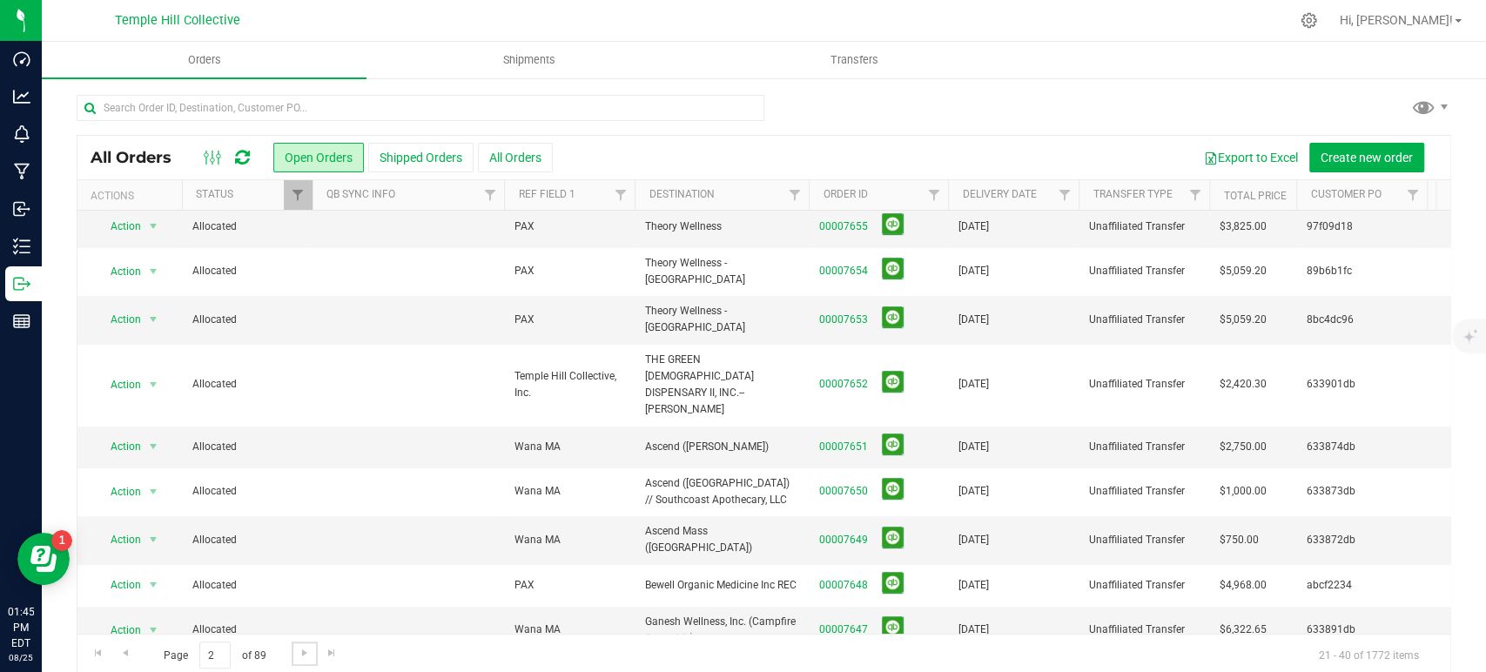
scroll to position [0, 0]
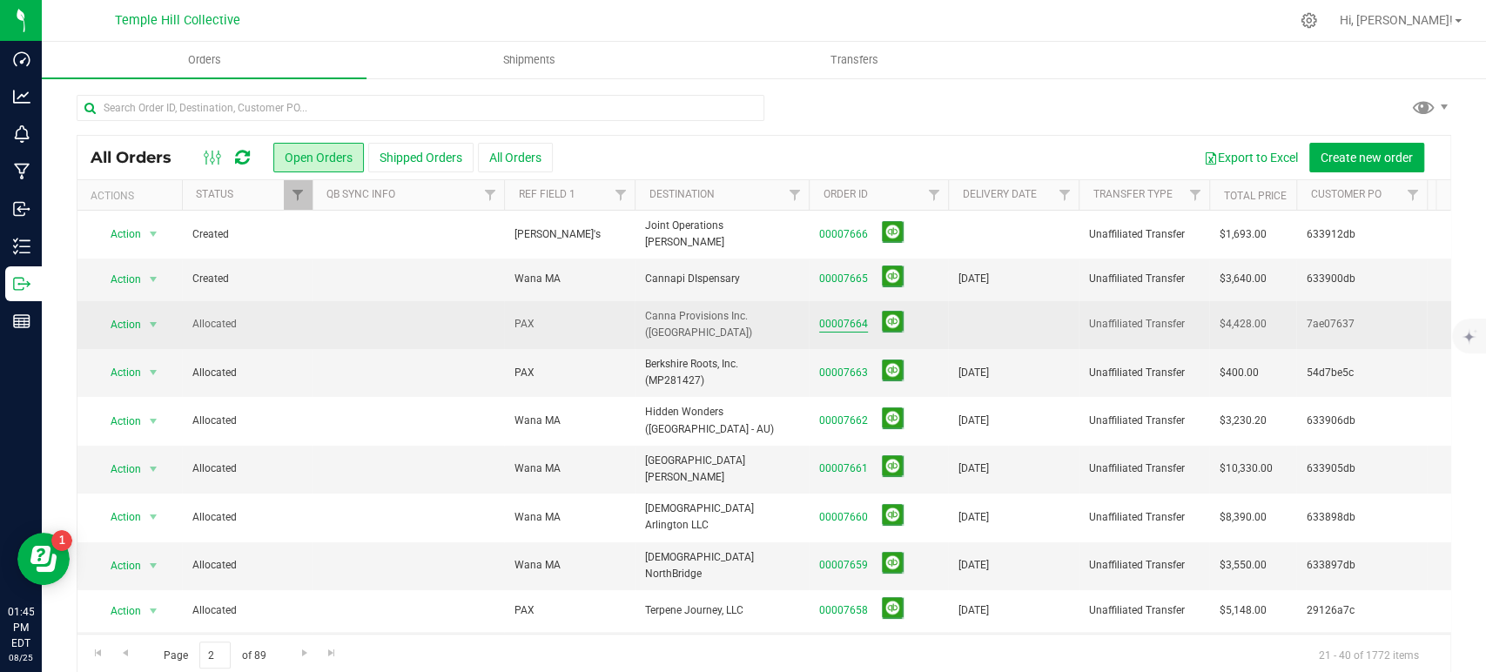
click at [848, 316] on link "00007664" at bounding box center [843, 324] width 49 height 17
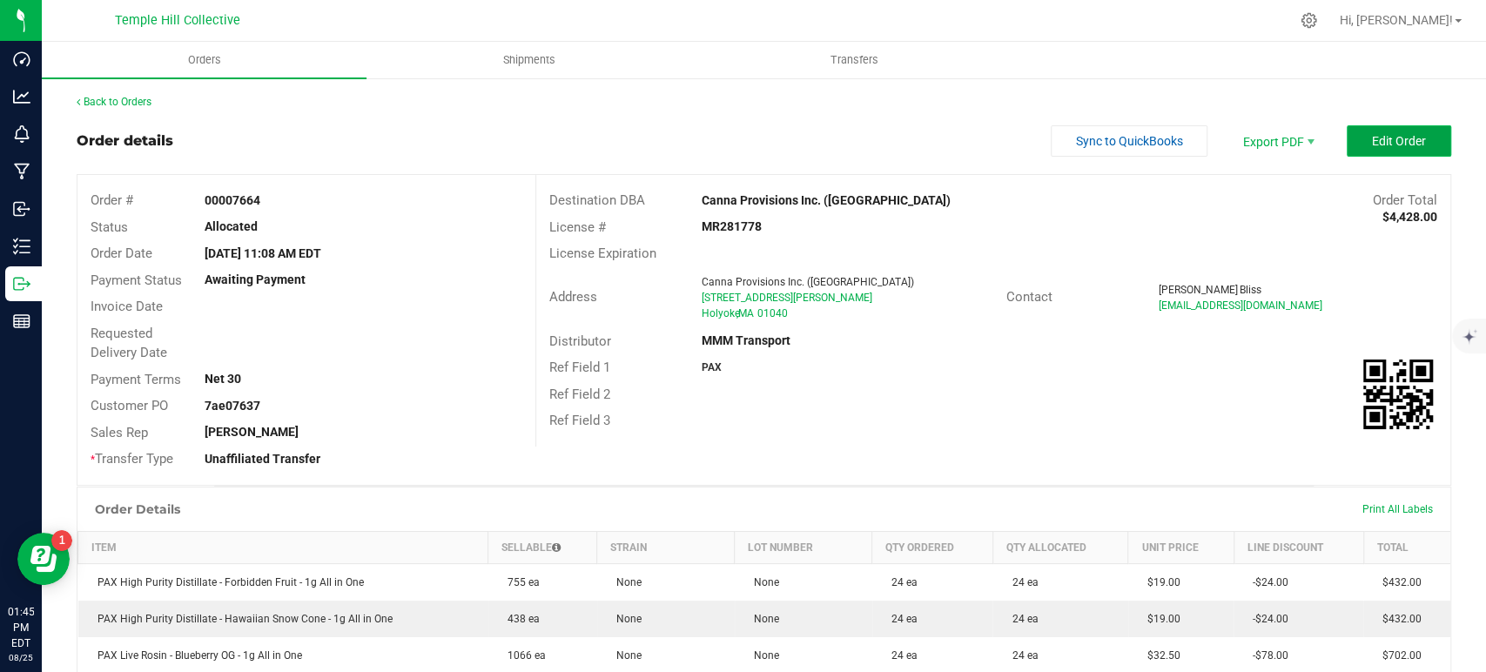
click at [1392, 138] on span "Edit Order" at bounding box center [1399, 141] width 54 height 14
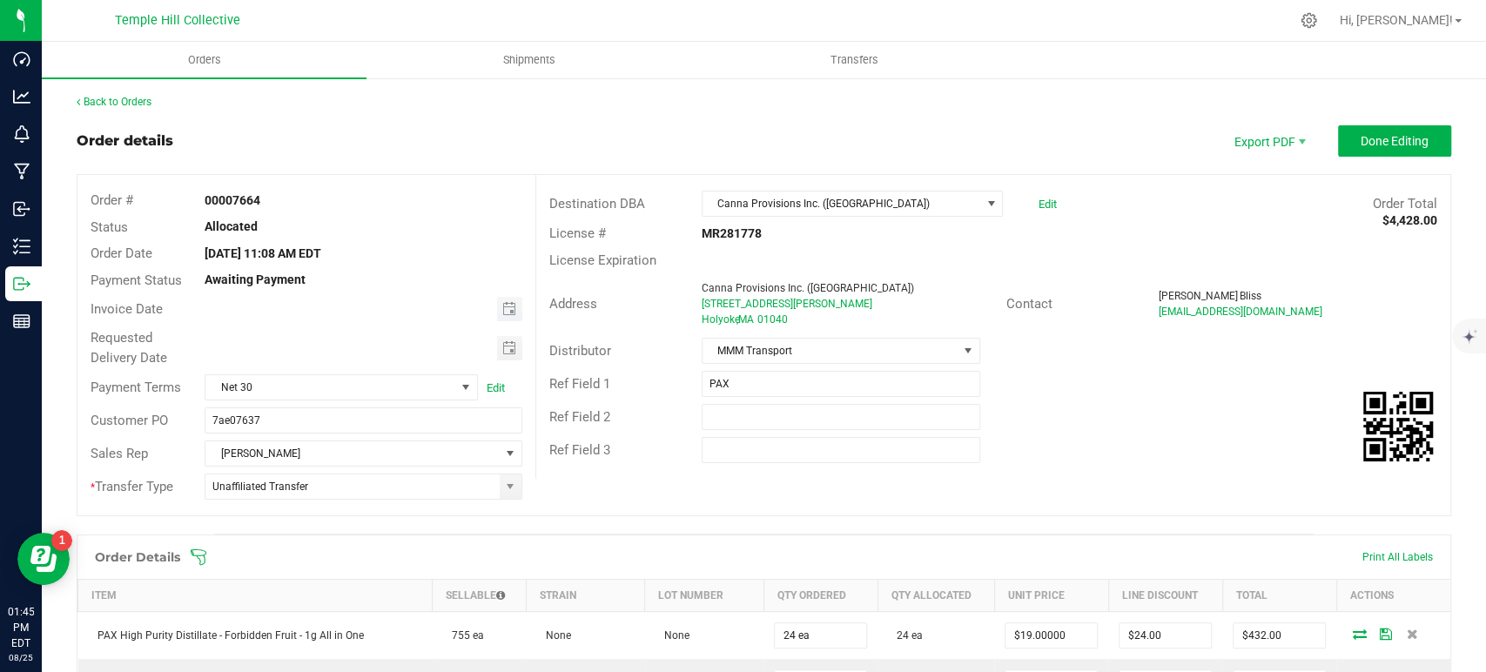
click at [511, 311] on span "Toggle calendar" at bounding box center [509, 309] width 25 height 24
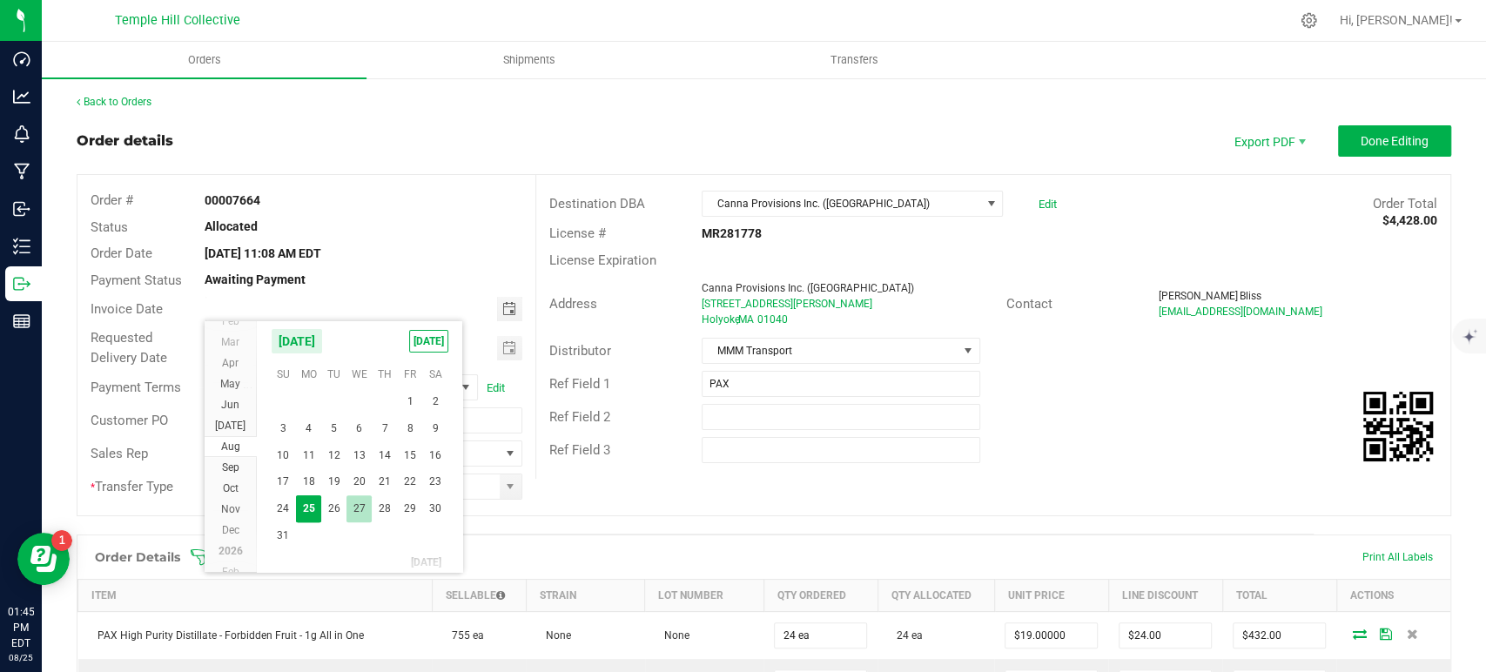
click at [361, 508] on span "27" at bounding box center [359, 508] width 25 height 27
type input "08/27/2025"
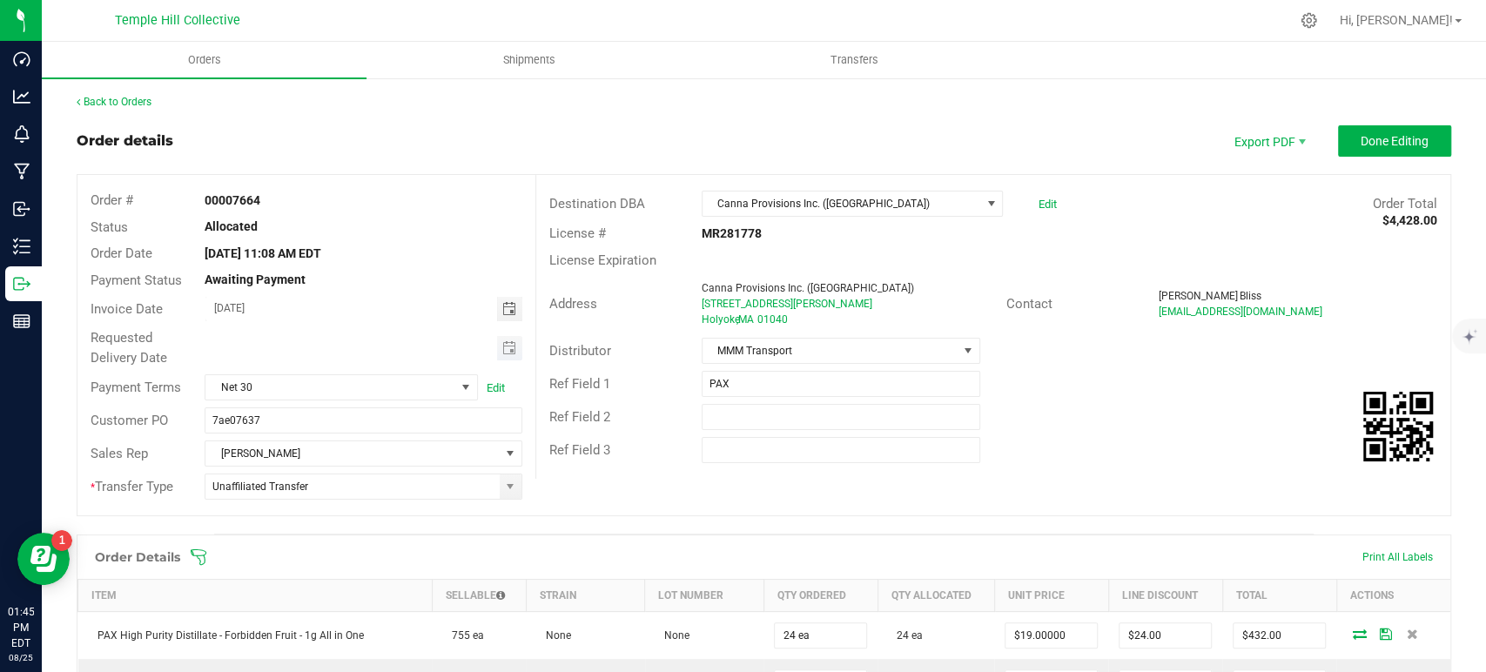
click at [512, 346] on span "Toggle calendar" at bounding box center [509, 348] width 25 height 24
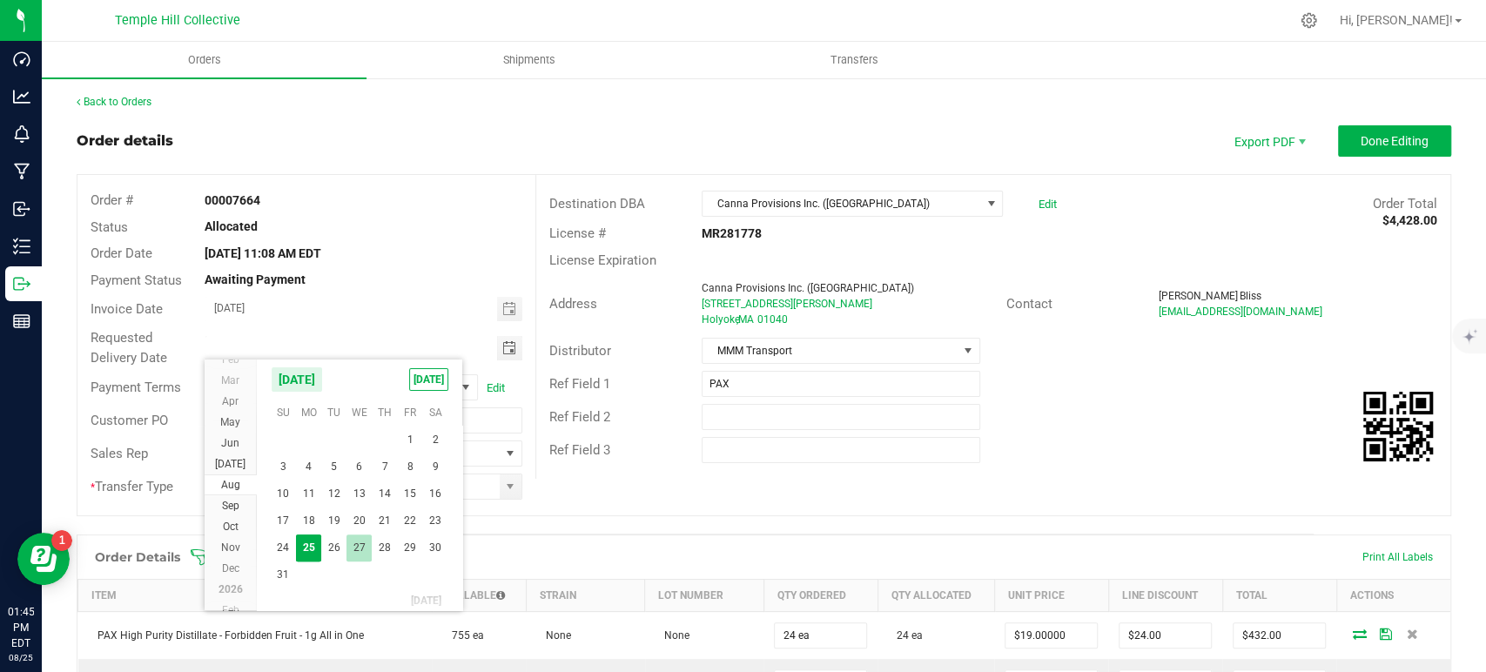
click at [358, 555] on span "27" at bounding box center [359, 548] width 25 height 27
type input "08/27/2025"
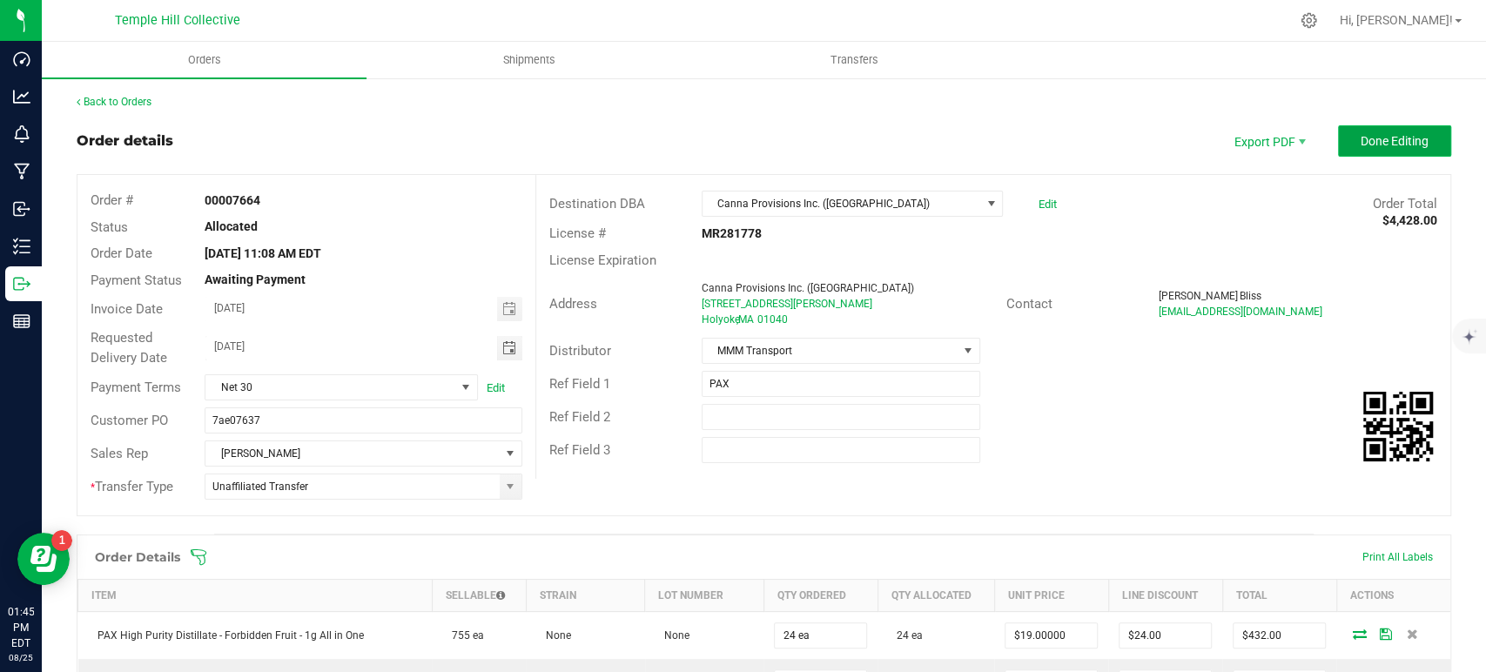
click at [1384, 145] on span "Done Editing" at bounding box center [1395, 141] width 68 height 14
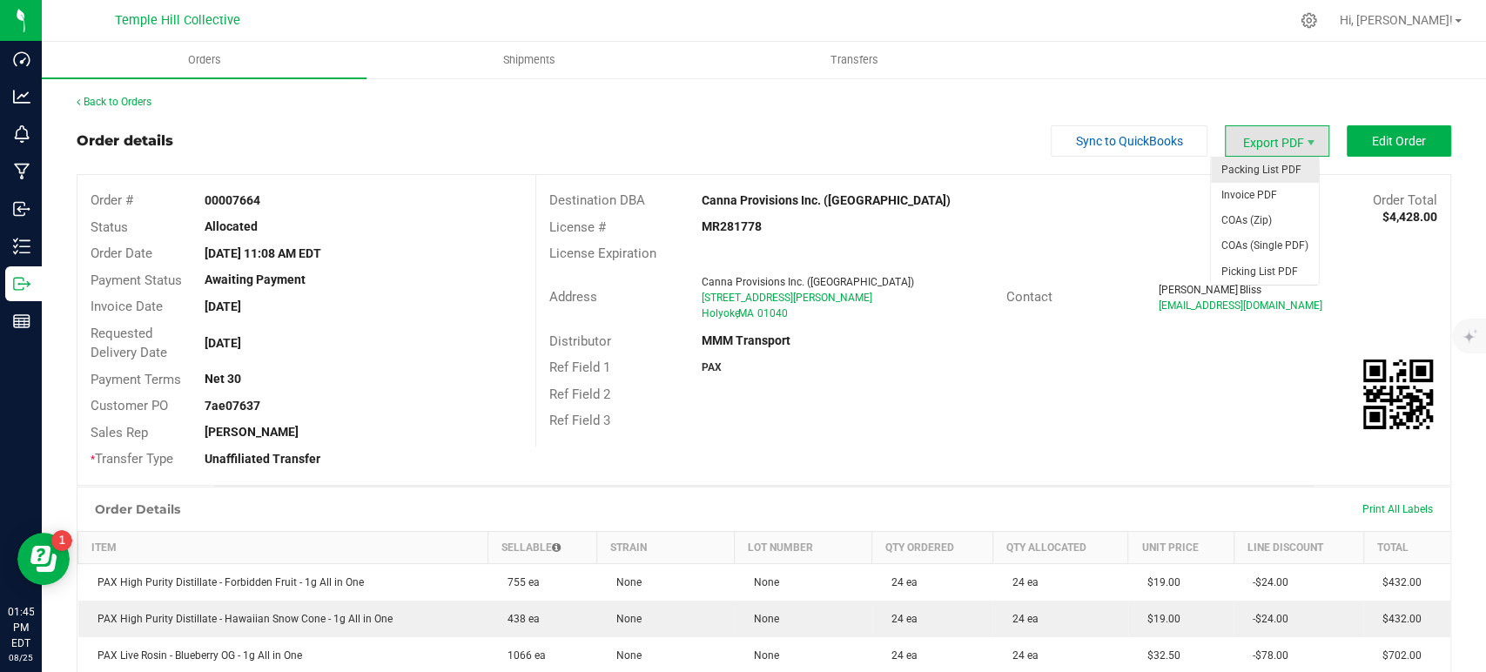
drag, startPoint x: 1283, startPoint y: 142, endPoint x: 1275, endPoint y: 158, distance: 17.5
click at [1283, 143] on span "Export PDF" at bounding box center [1277, 140] width 104 height 31
click at [1257, 186] on span "Invoice PDF" at bounding box center [1265, 195] width 108 height 25
click at [146, 100] on link "Back to Orders" at bounding box center [114, 102] width 75 height 12
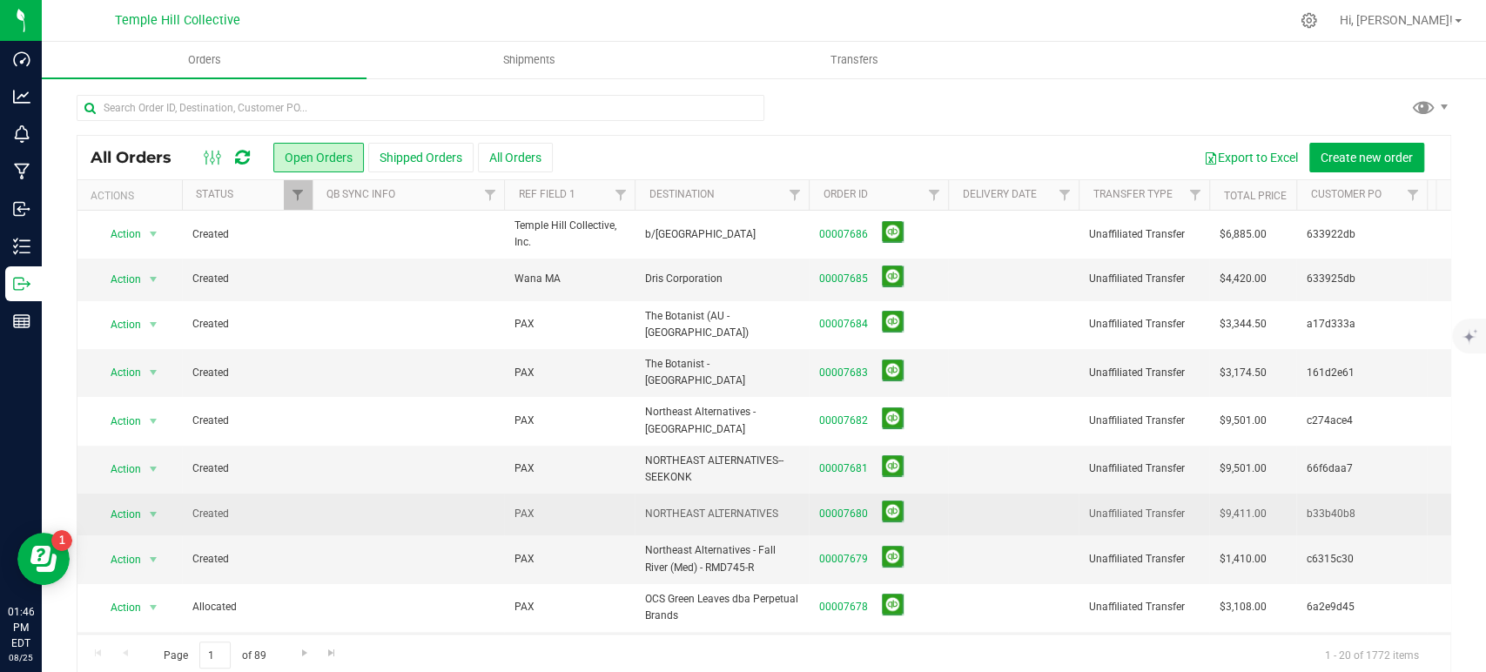
scroll to position [97, 0]
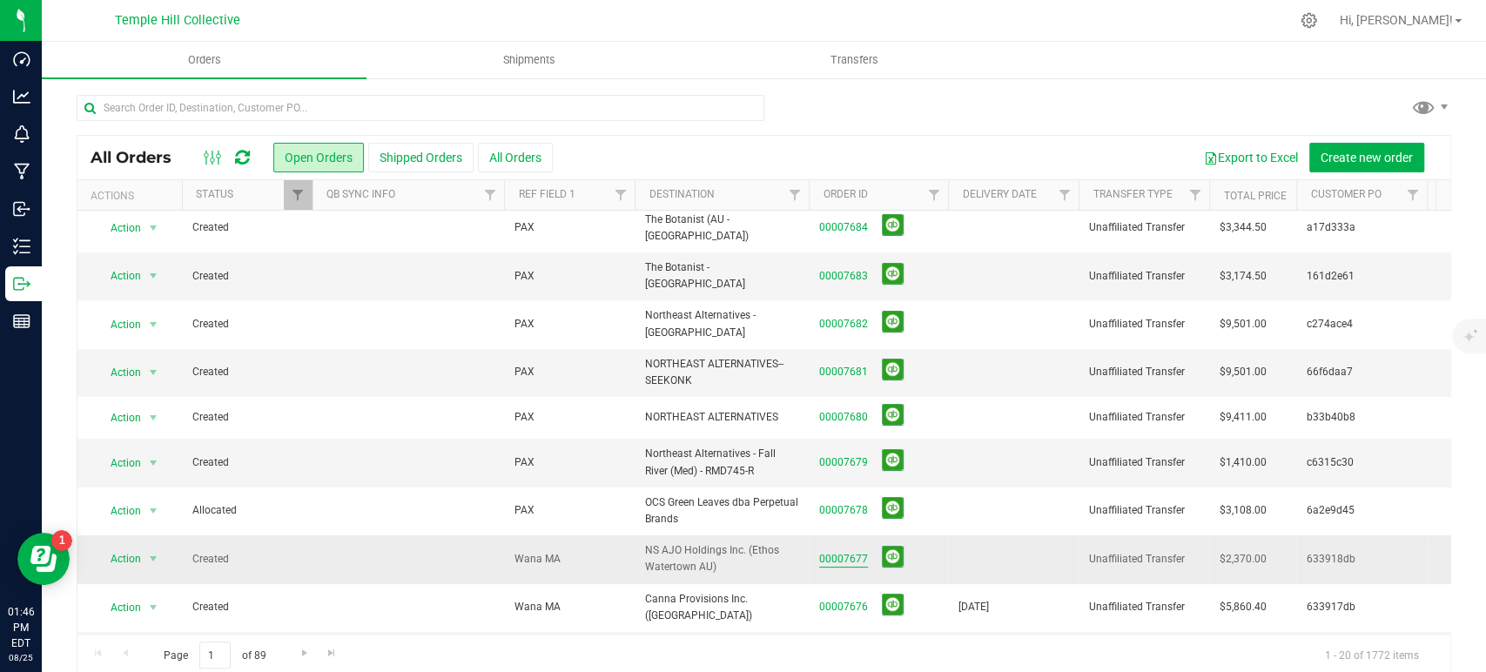
click at [851, 551] on link "00007677" at bounding box center [843, 559] width 49 height 17
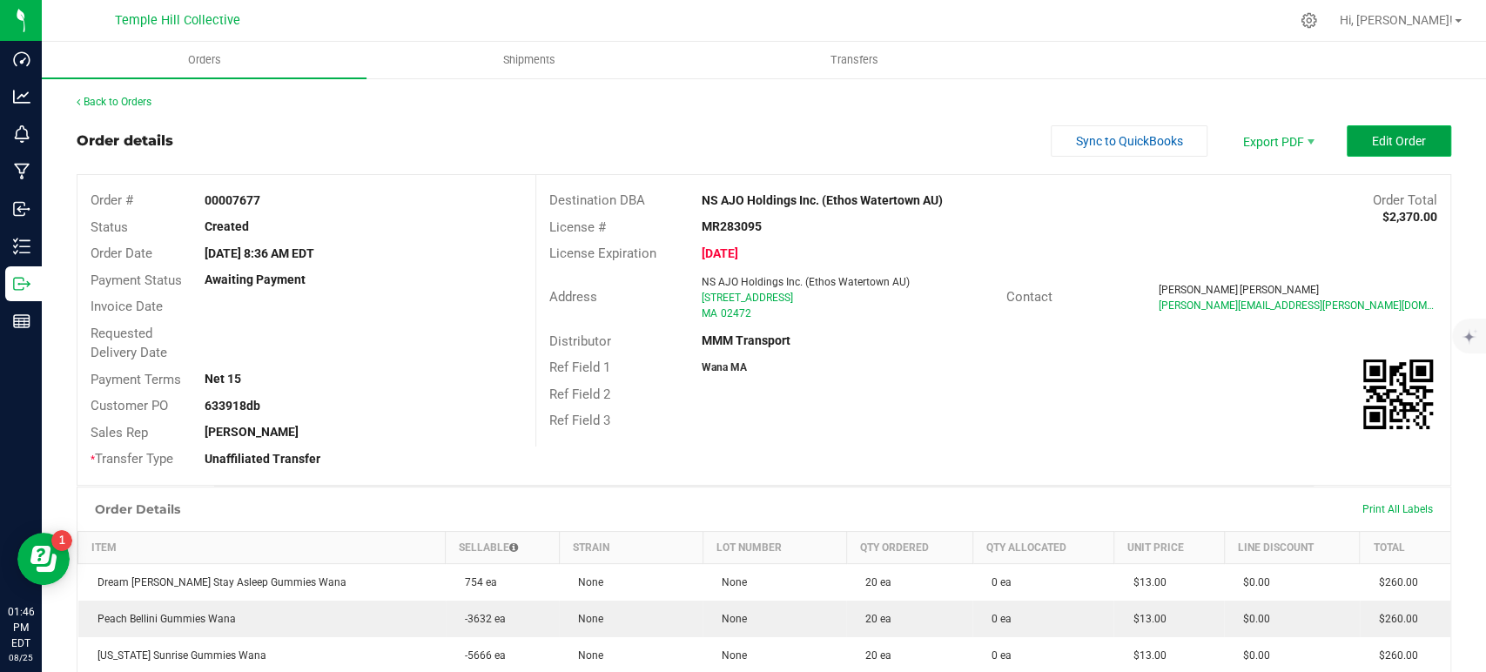
click at [1375, 127] on button "Edit Order" at bounding box center [1399, 140] width 104 height 31
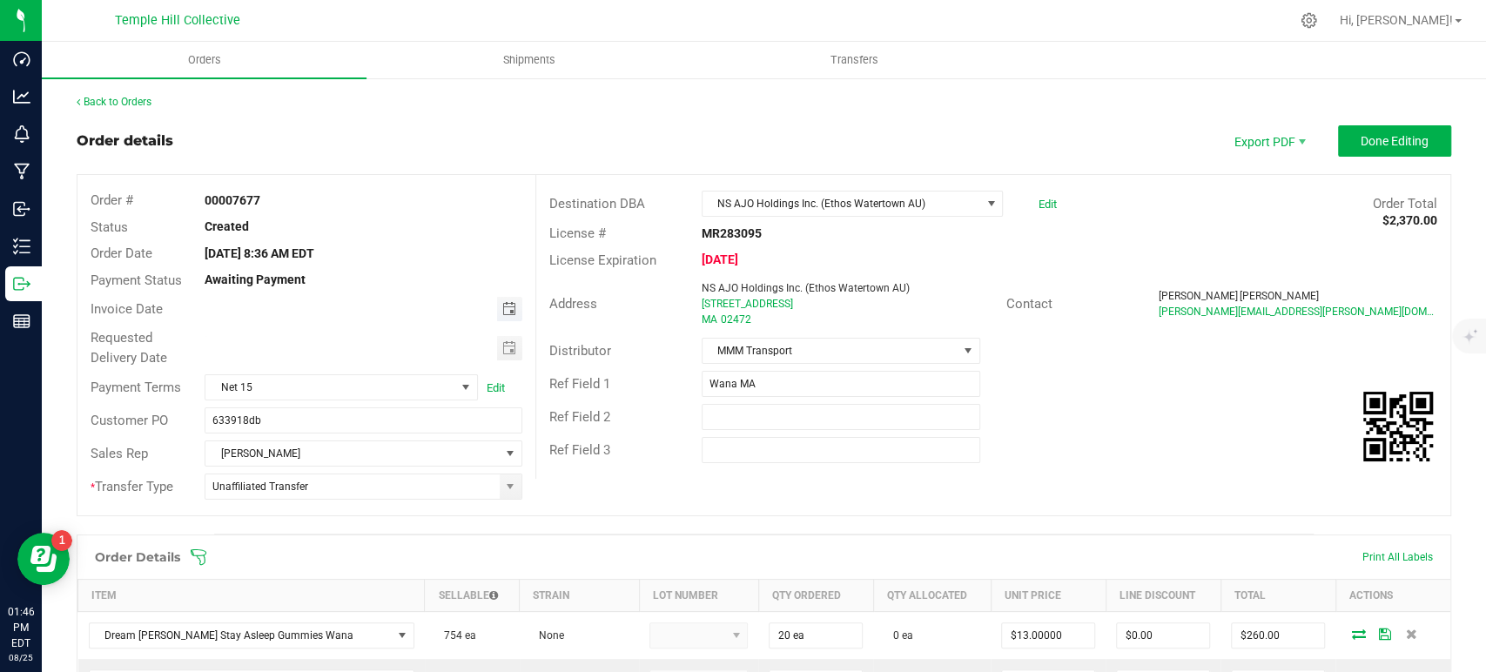
click at [503, 310] on span "Toggle calendar" at bounding box center [509, 309] width 14 height 14
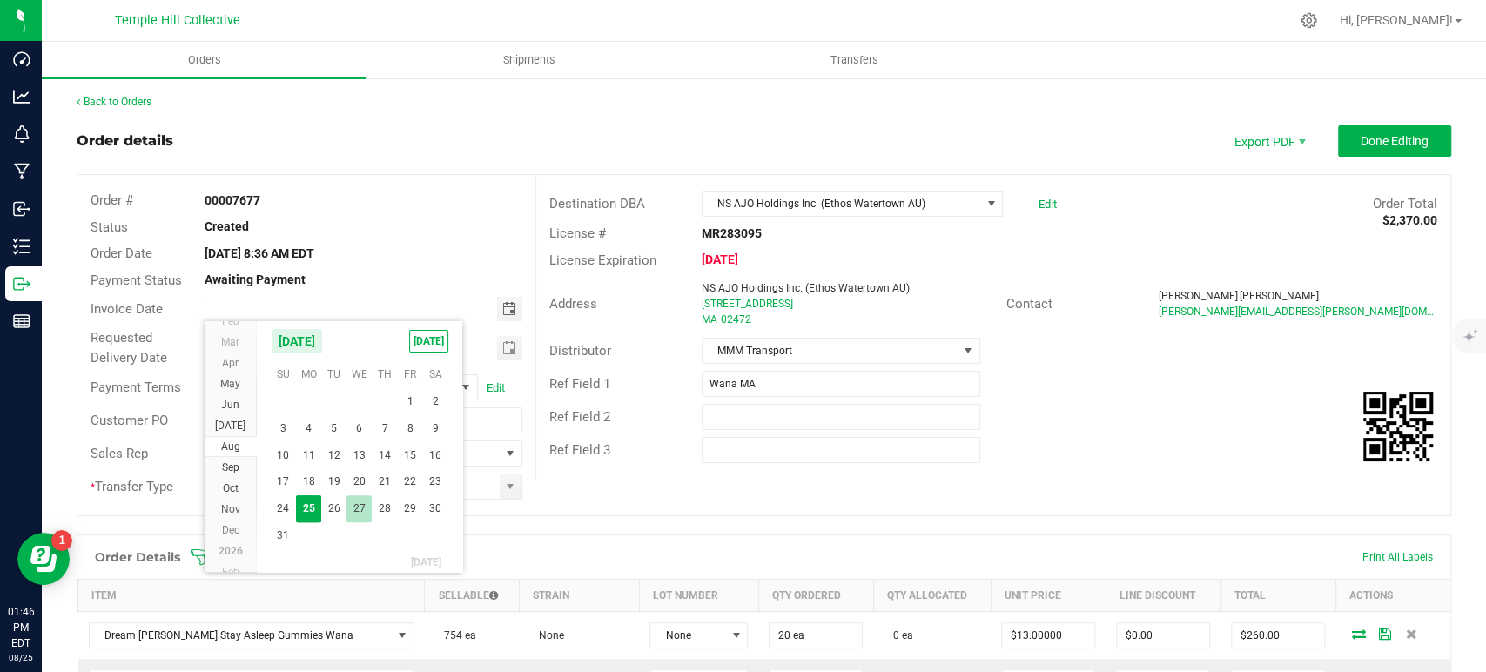
click at [358, 502] on span "27" at bounding box center [359, 508] width 25 height 27
type input "08/27/2025"
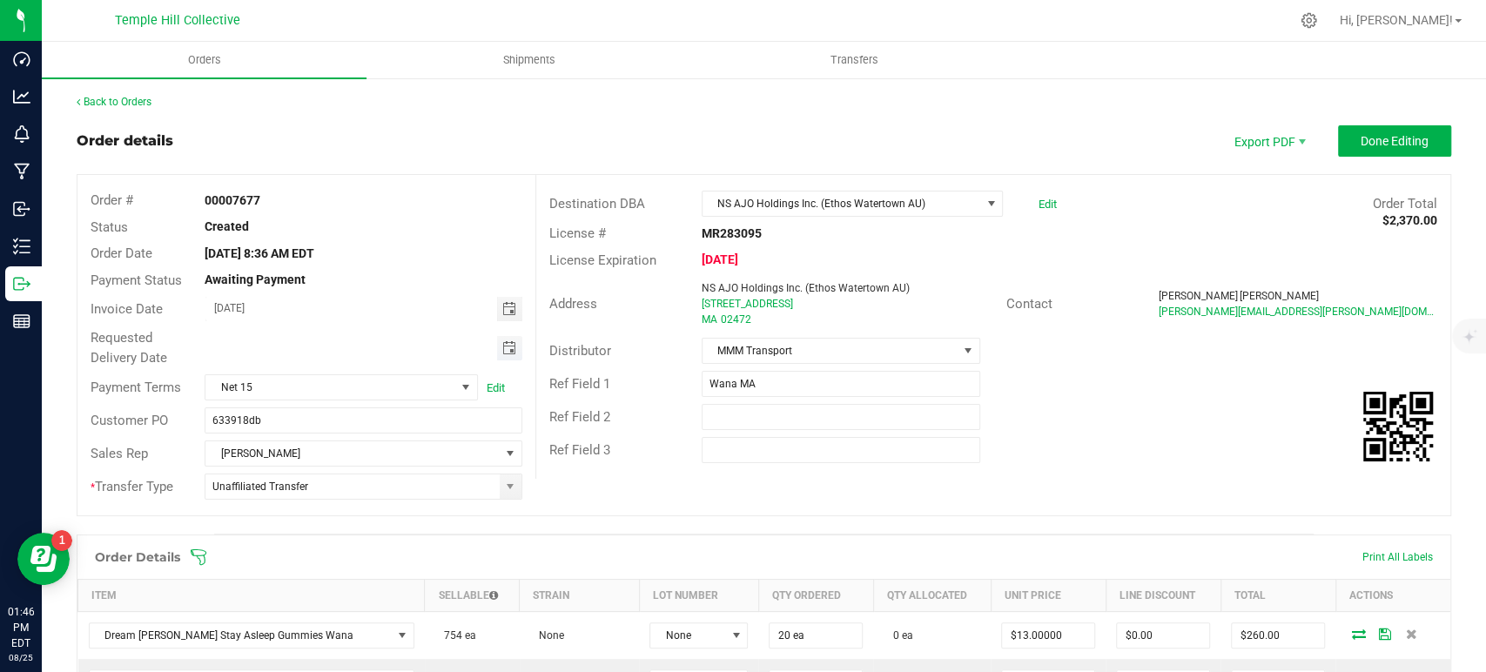
click at [503, 347] on span "Toggle calendar" at bounding box center [509, 348] width 14 height 14
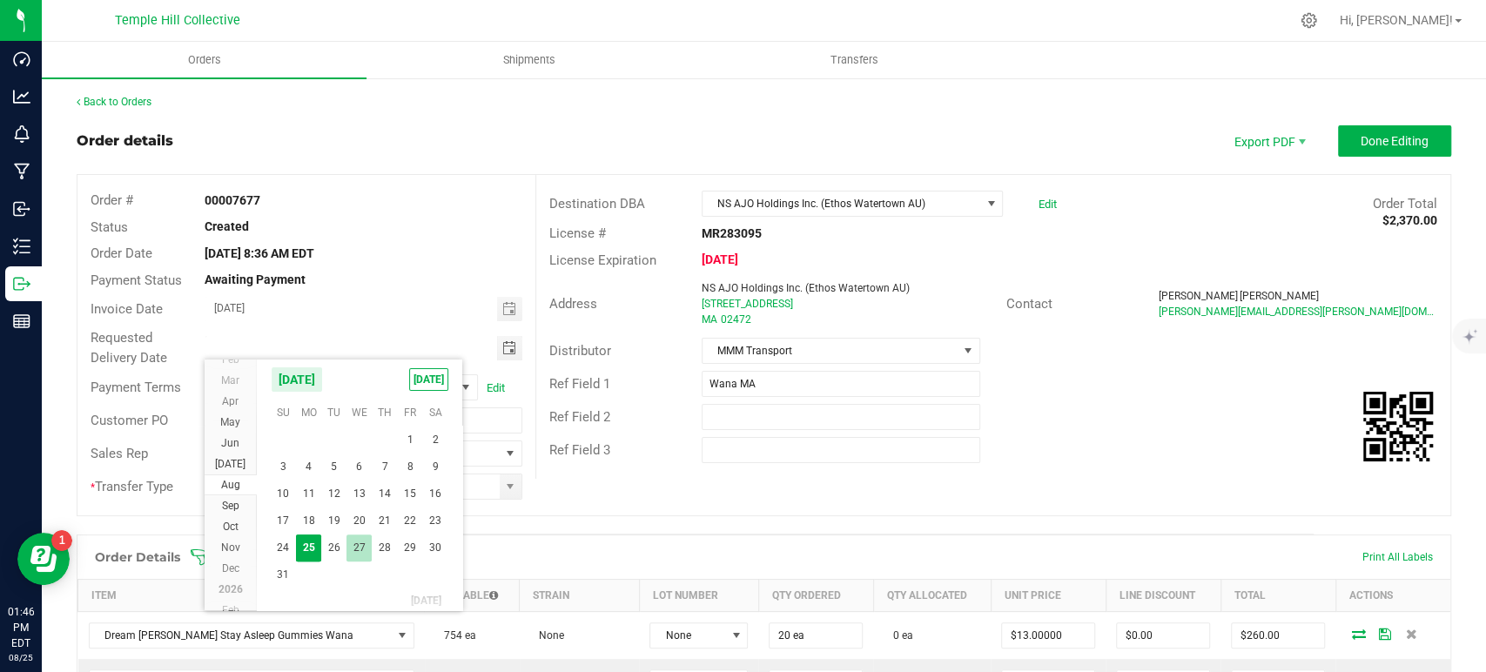
drag, startPoint x: 355, startPoint y: 546, endPoint x: 390, endPoint y: 528, distance: 39.3
click at [355, 546] on span "27" at bounding box center [359, 548] width 25 height 27
type input "08/27/2025"
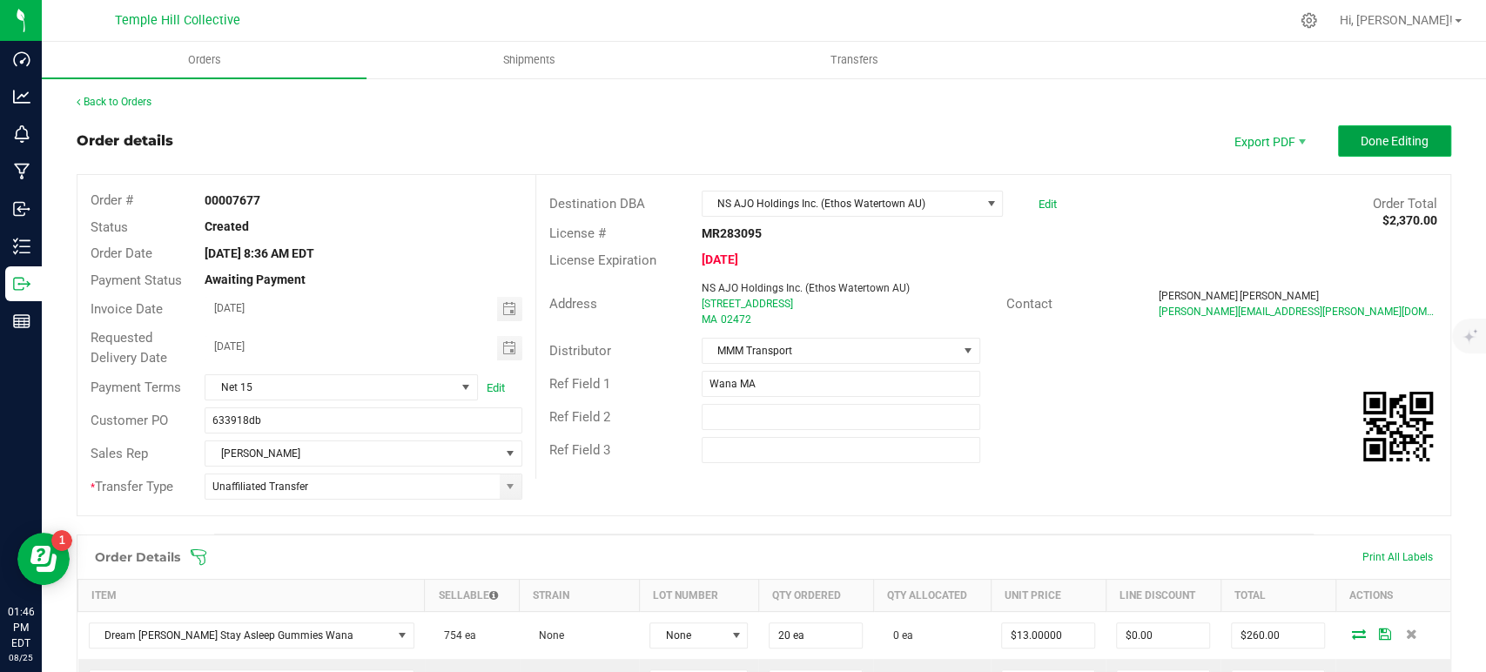
click at [1391, 137] on span "Done Editing" at bounding box center [1395, 141] width 68 height 14
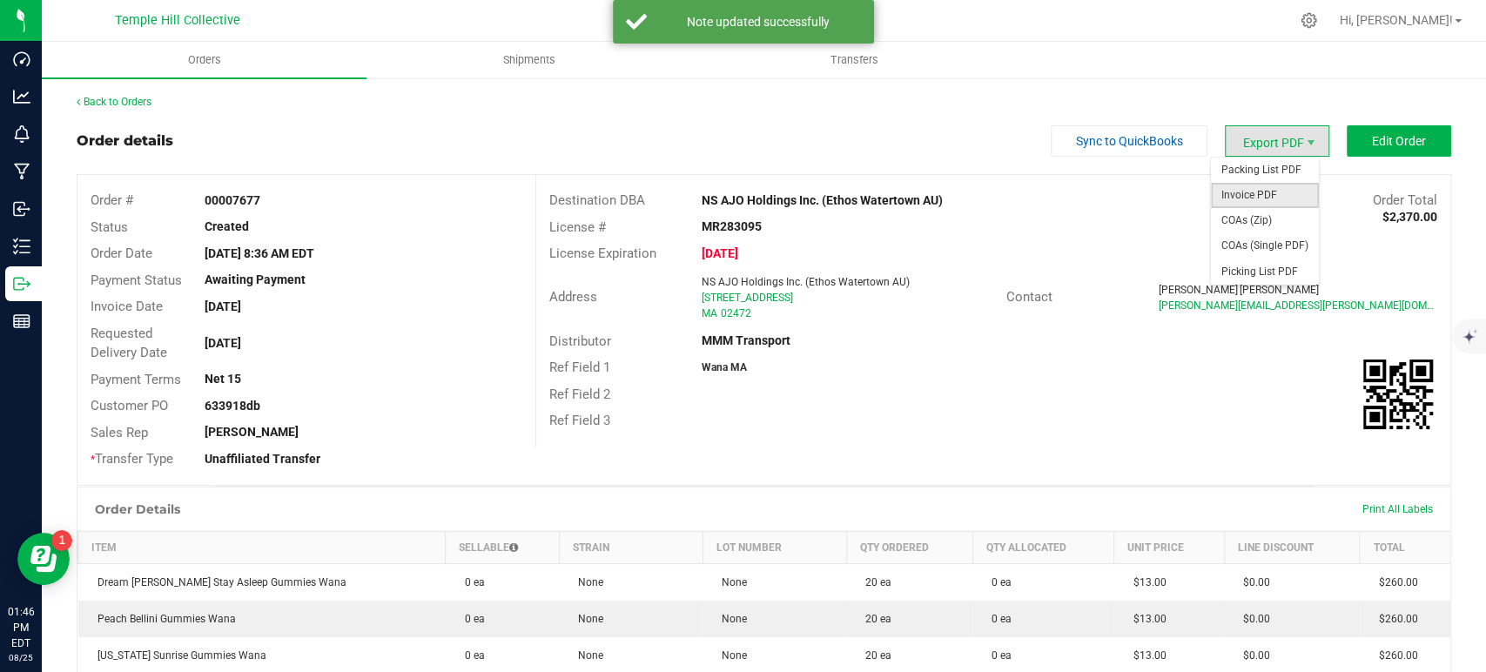
click at [1256, 192] on span "Invoice PDF" at bounding box center [1265, 195] width 108 height 25
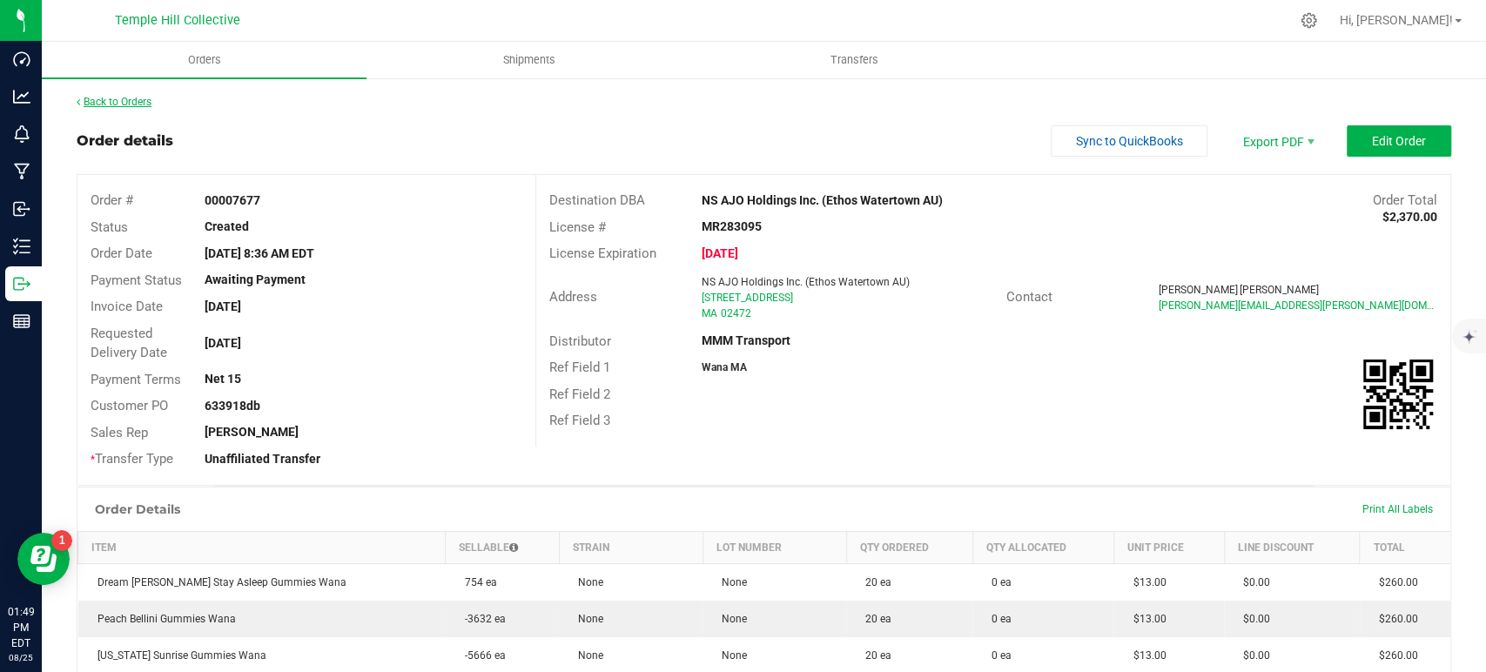
click at [128, 99] on link "Back to Orders" at bounding box center [114, 102] width 75 height 12
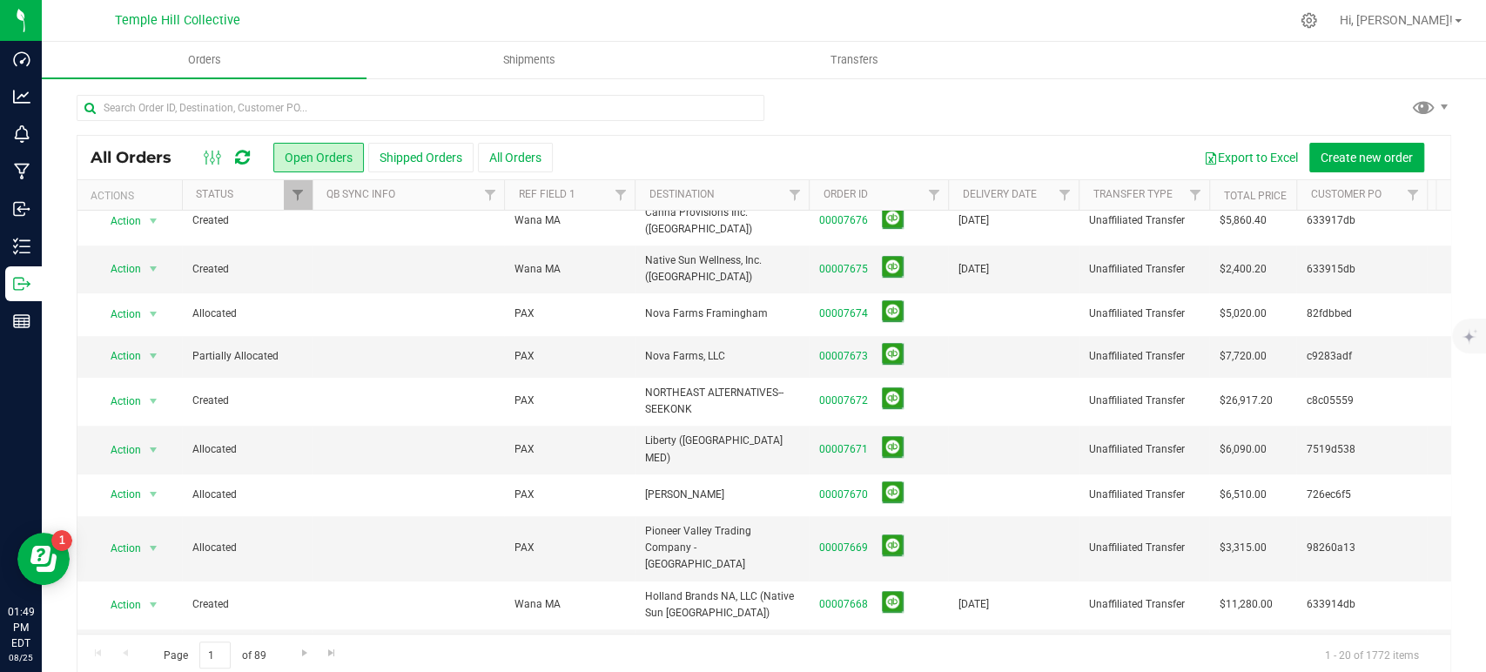
scroll to position [510, 0]
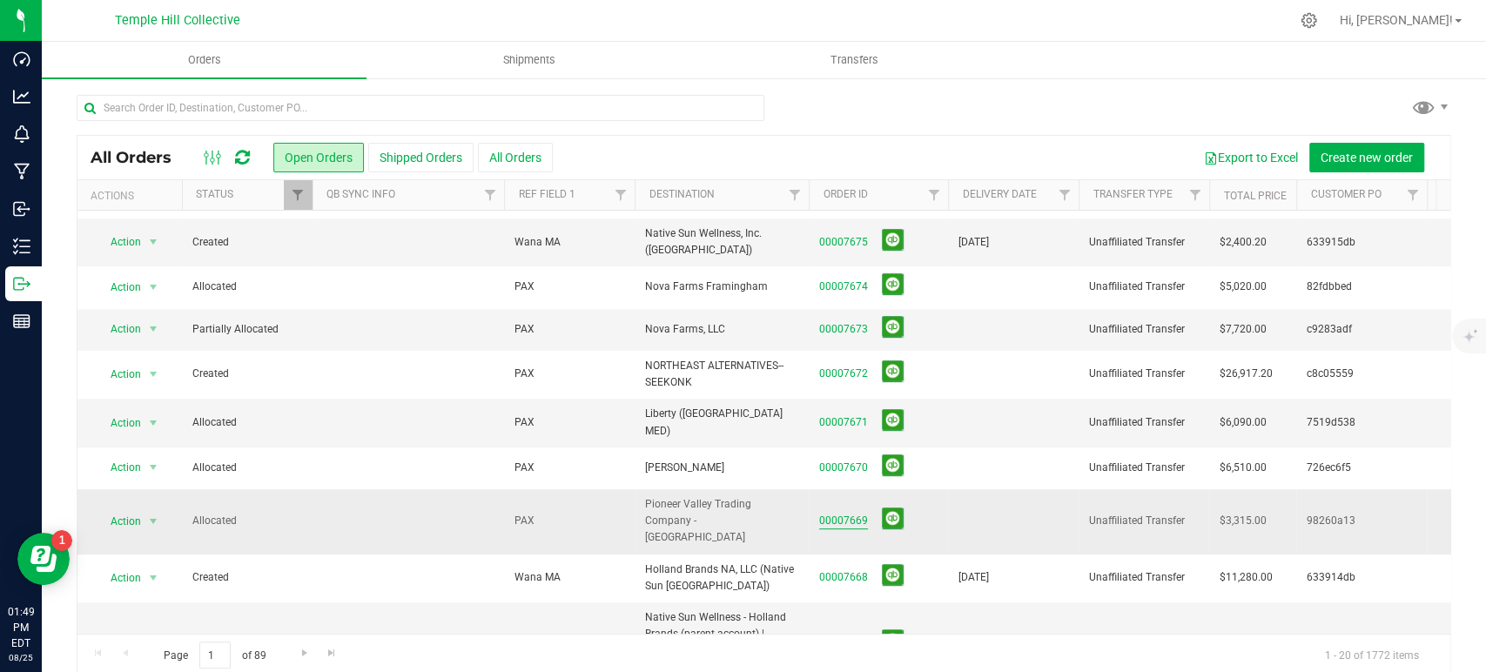
click at [839, 513] on link "00007669" at bounding box center [843, 521] width 49 height 17
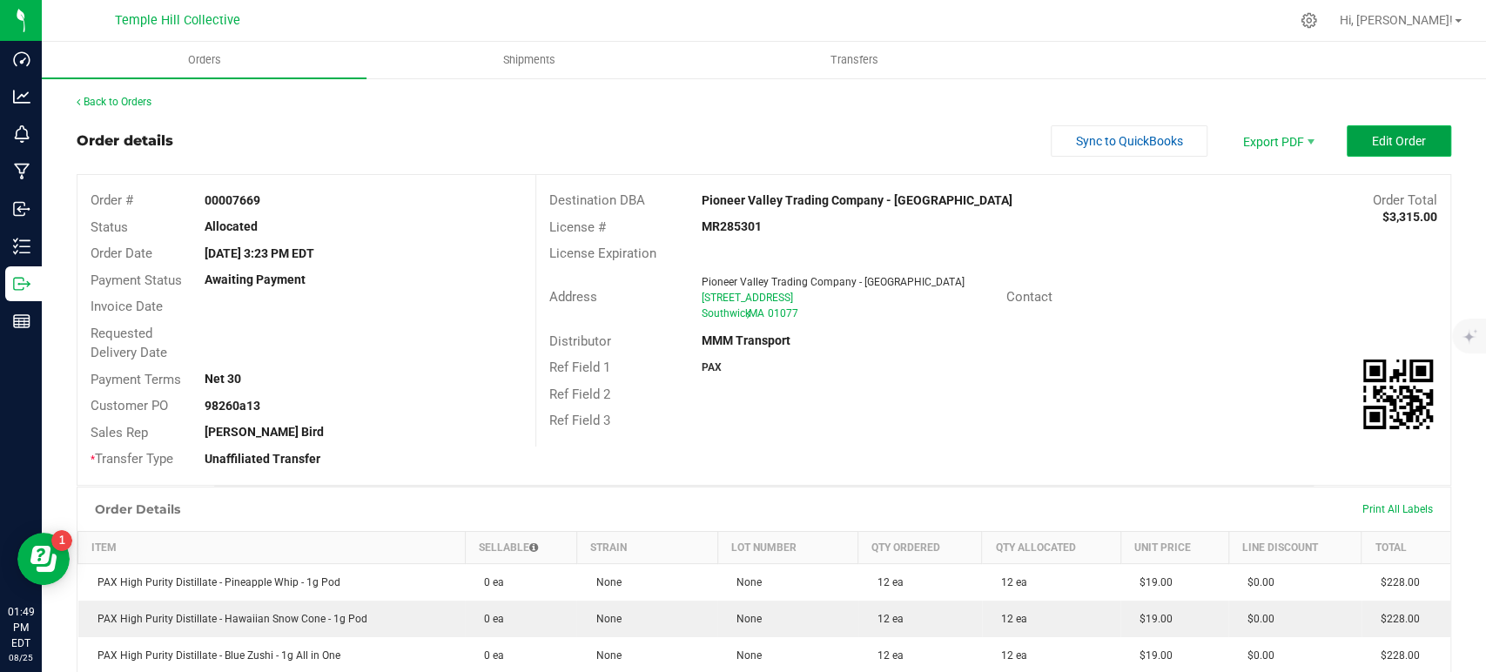
click at [1386, 146] on span "Edit Order" at bounding box center [1399, 141] width 54 height 14
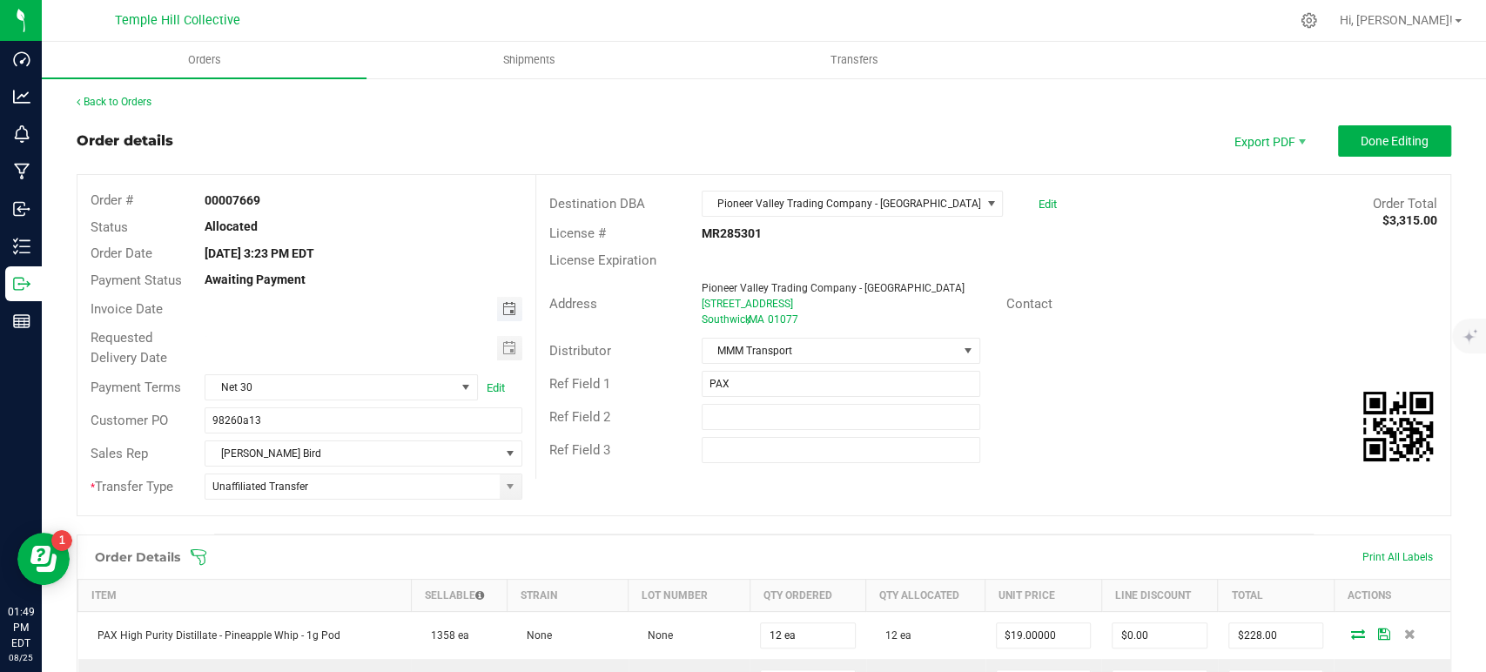
click at [503, 306] on span "Toggle calendar" at bounding box center [509, 309] width 14 height 14
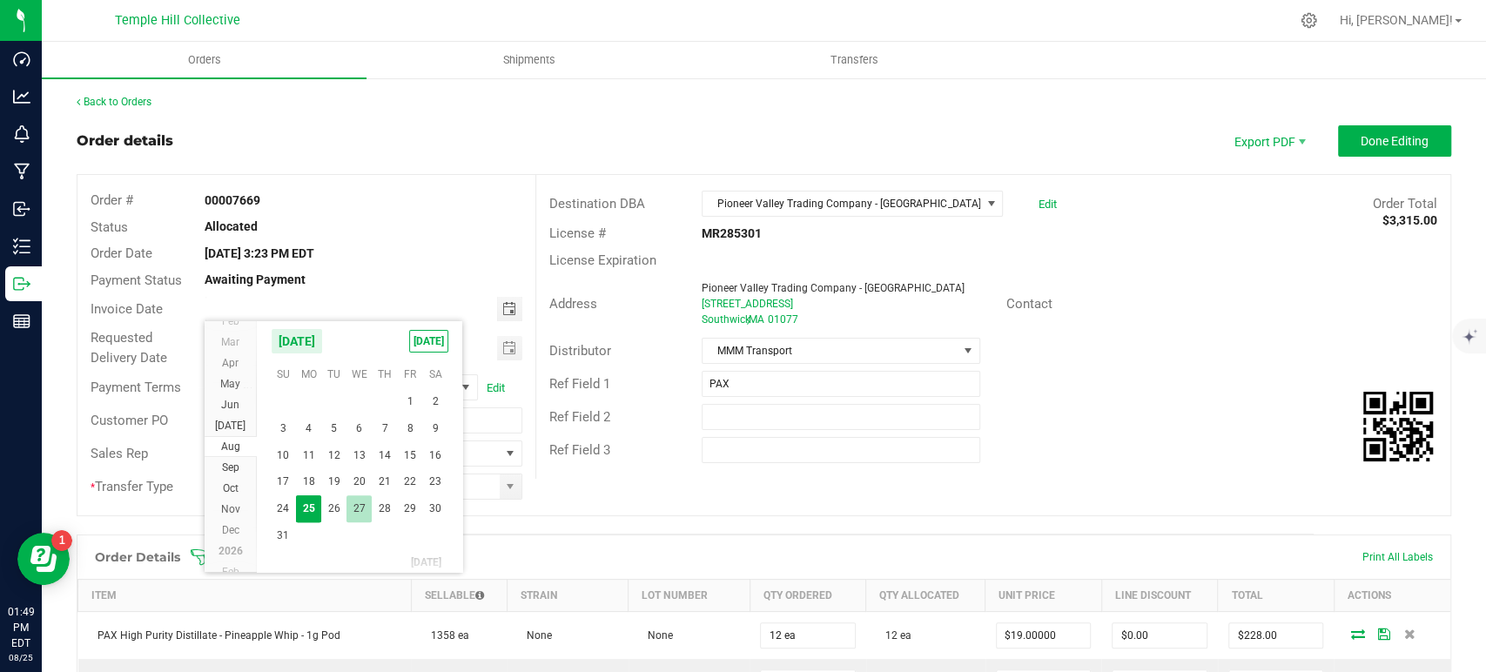
click at [366, 502] on span "27" at bounding box center [359, 508] width 25 height 27
type input "08/27/2025"
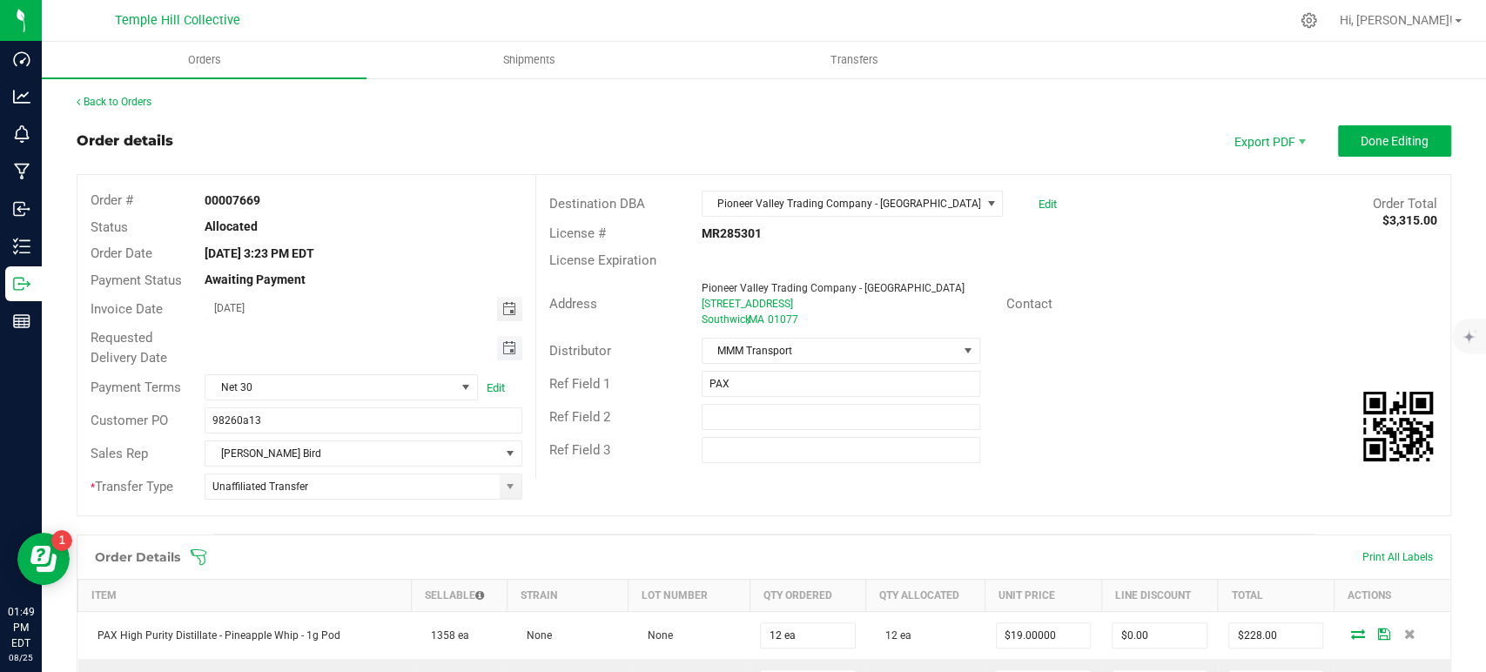
click at [508, 342] on span "Toggle calendar" at bounding box center [509, 348] width 14 height 14
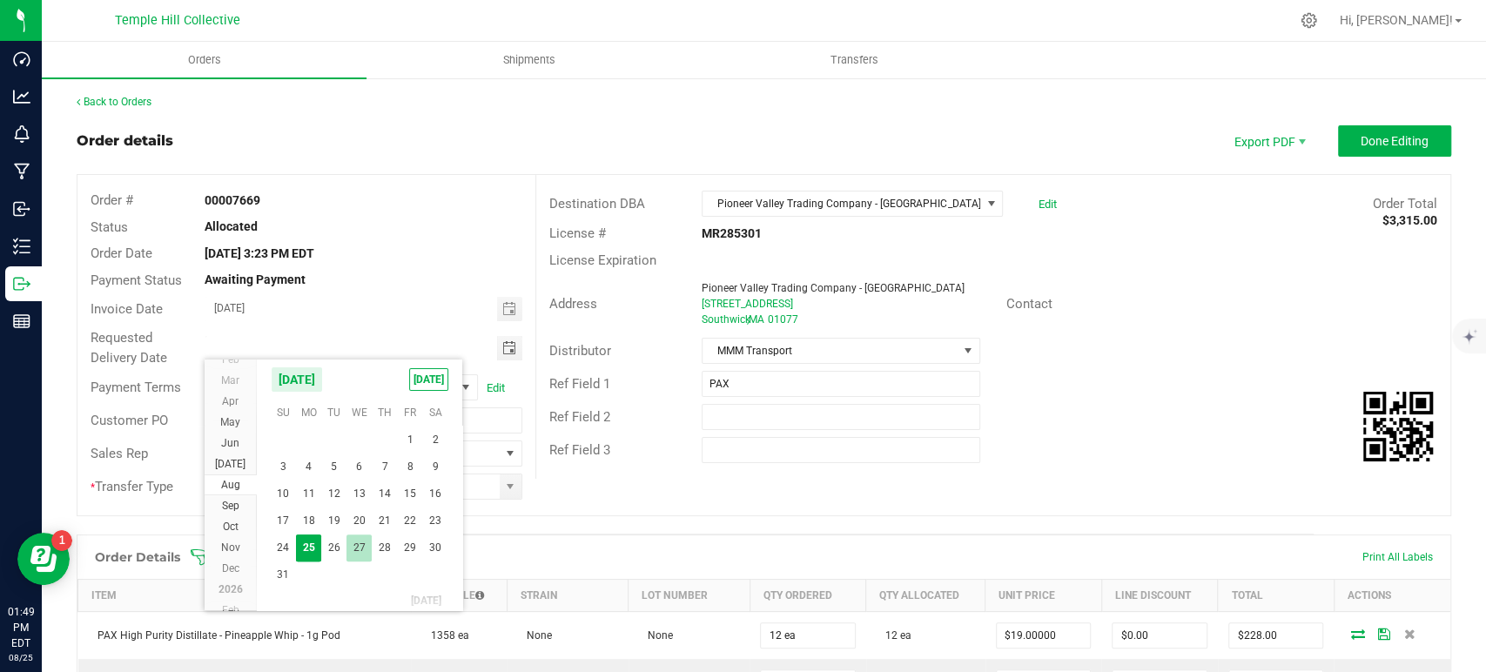
click at [360, 537] on span "27" at bounding box center [359, 548] width 25 height 27
type input "08/27/2025"
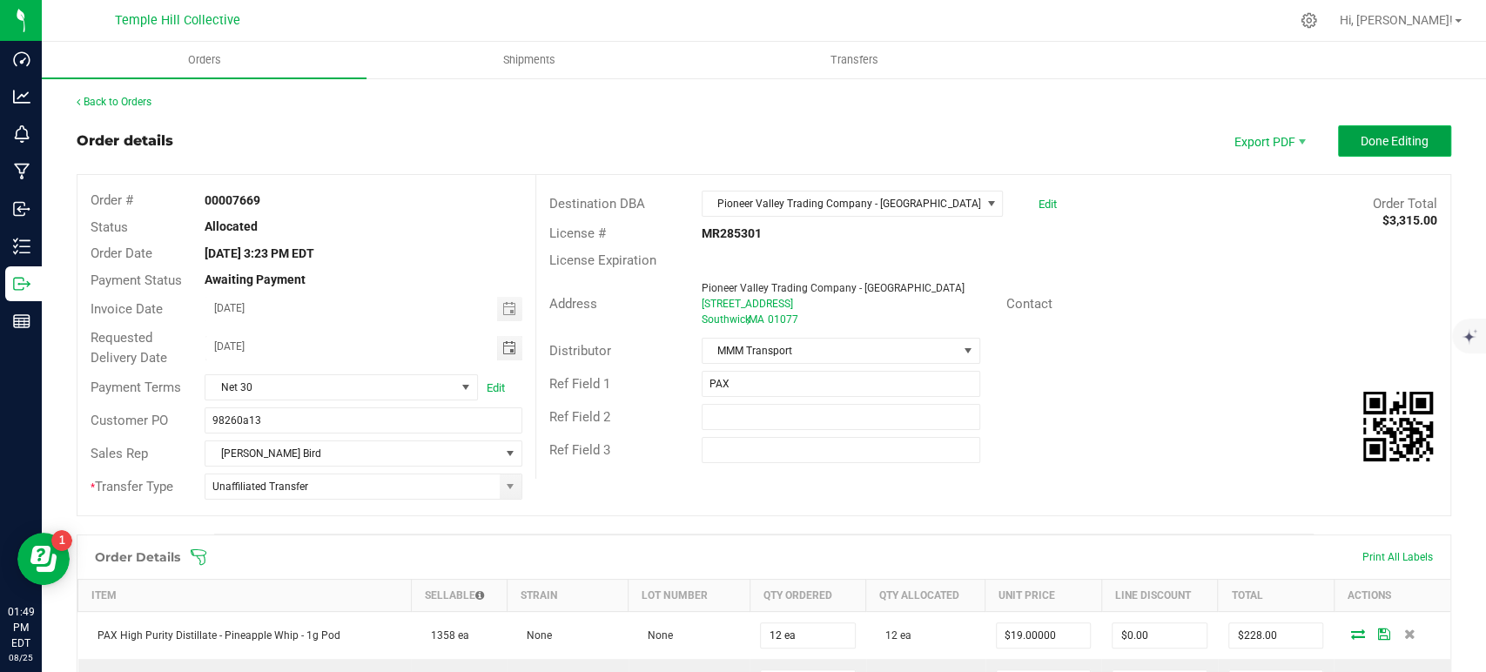
click at [1361, 134] on span "Done Editing" at bounding box center [1395, 141] width 68 height 14
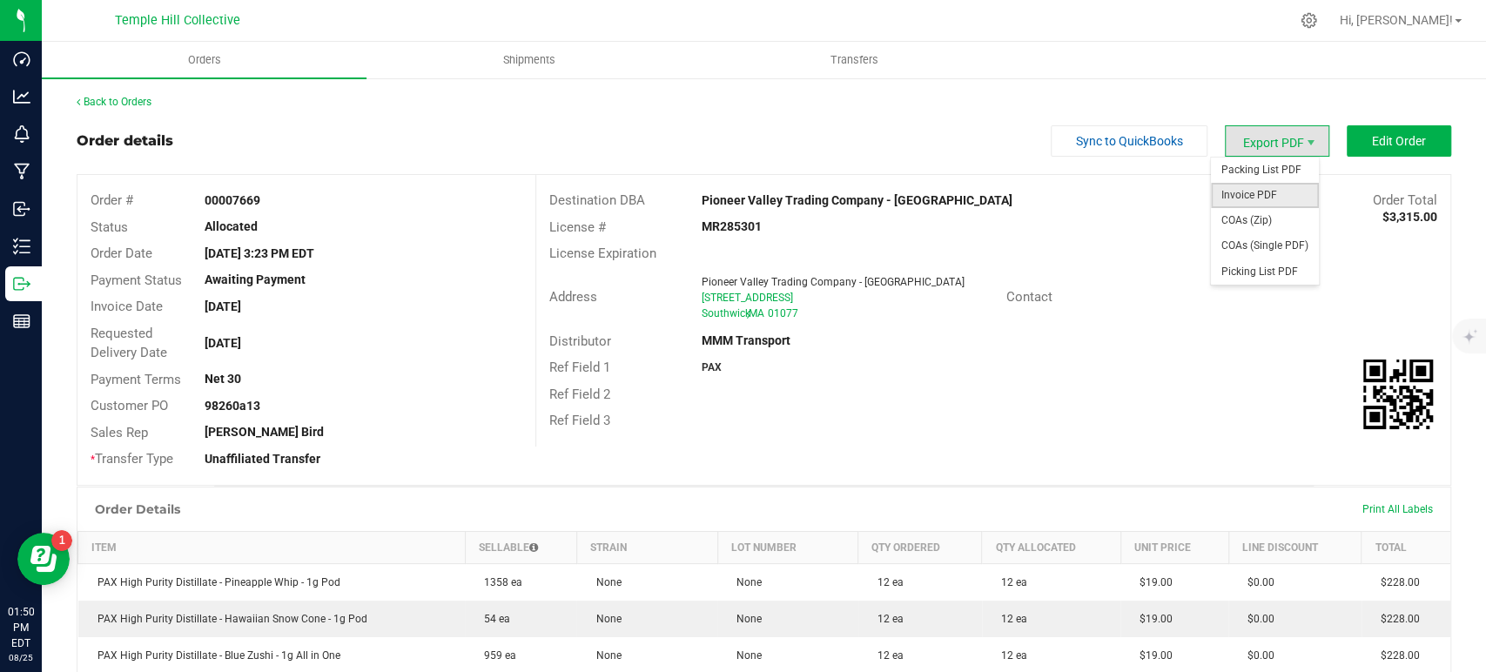
click at [1263, 200] on span "Invoice PDF" at bounding box center [1265, 195] width 108 height 25
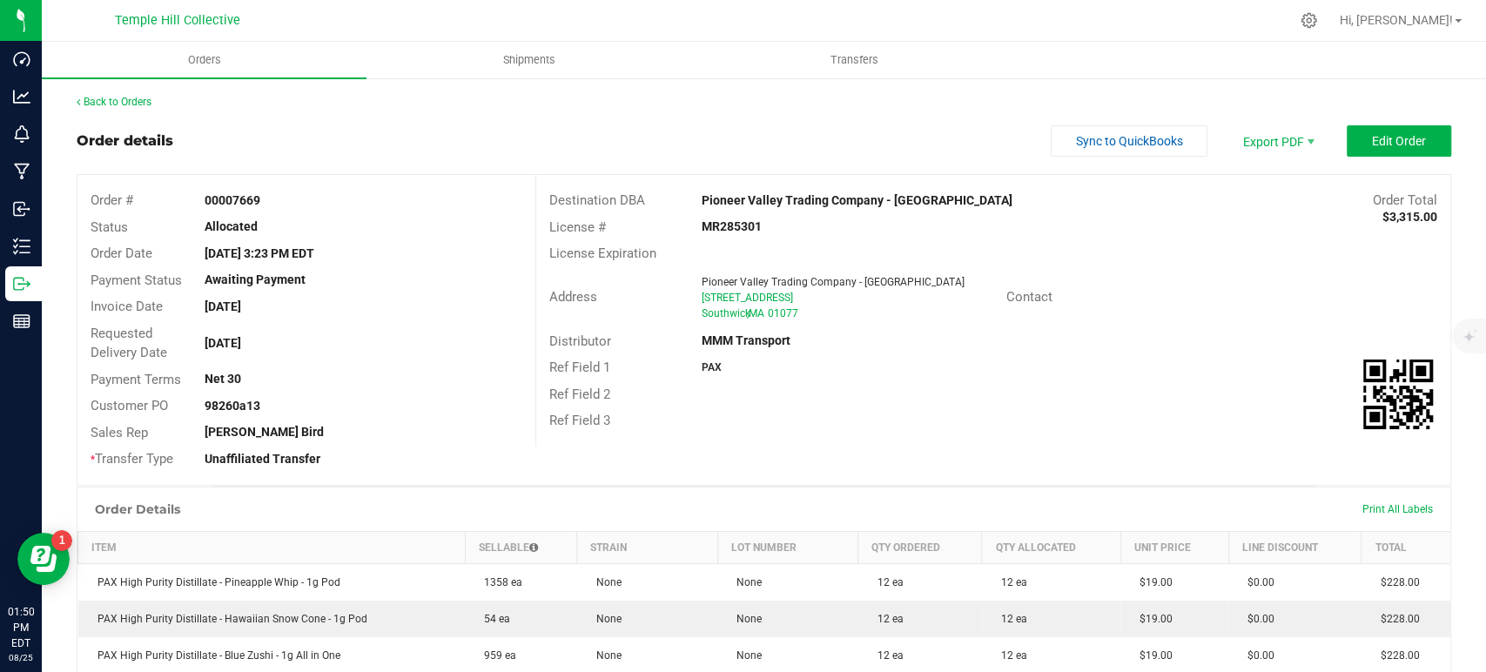
click at [131, 95] on div "Back to Orders" at bounding box center [764, 102] width 1375 height 16
click at [133, 96] on link "Back to Orders" at bounding box center [114, 102] width 75 height 12
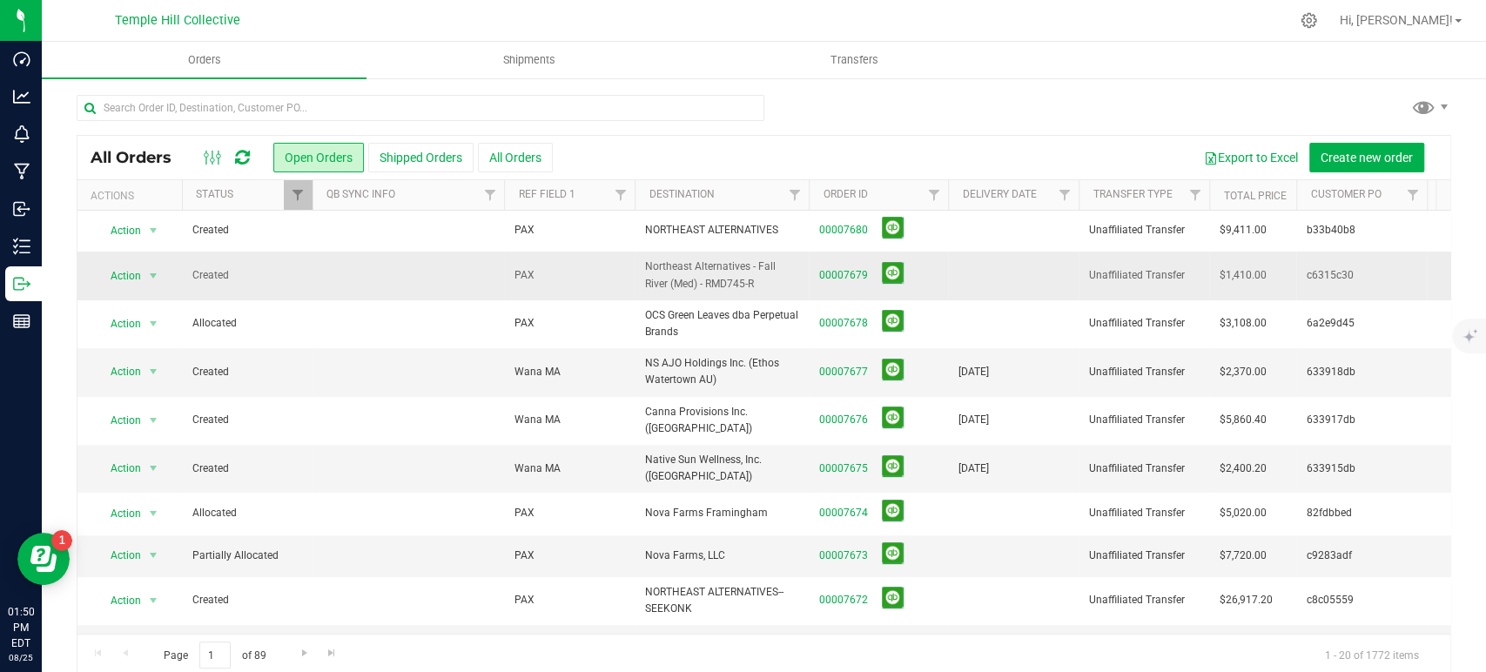
scroll to position [290, 0]
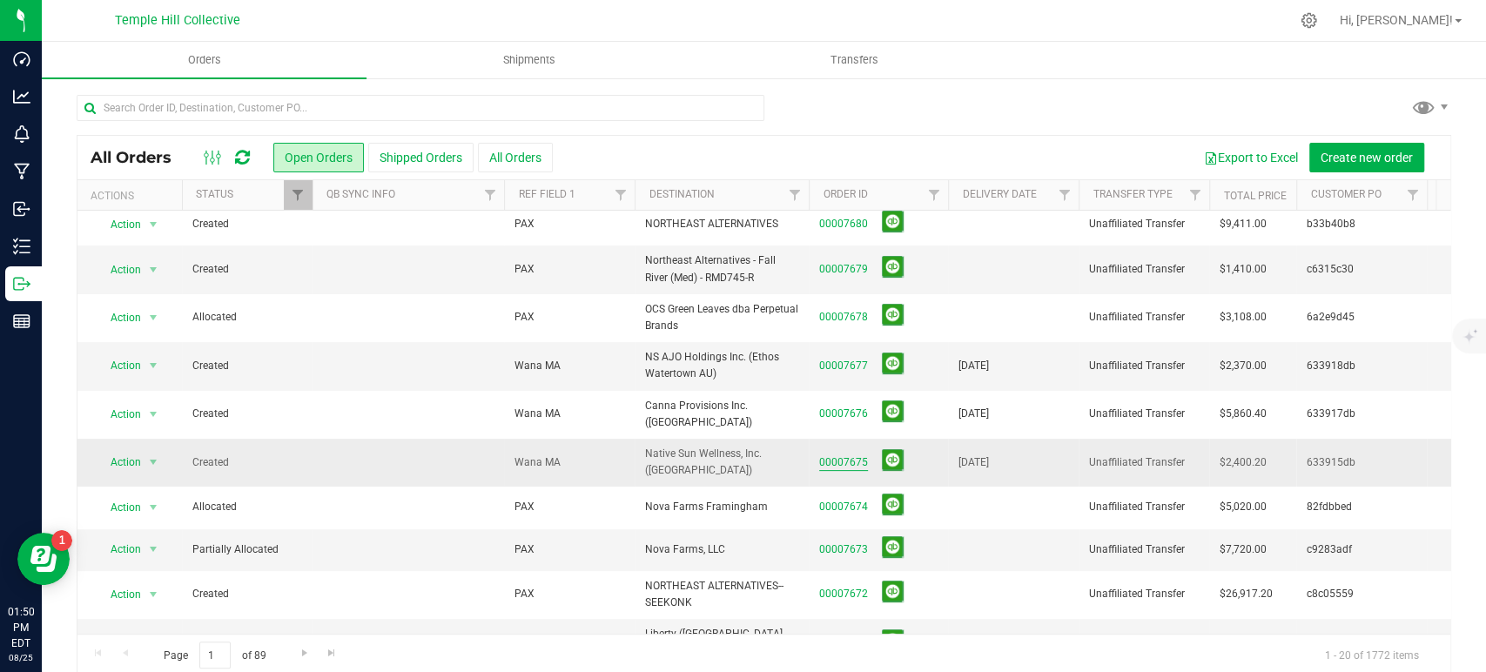
click at [850, 455] on link "00007675" at bounding box center [843, 463] width 49 height 17
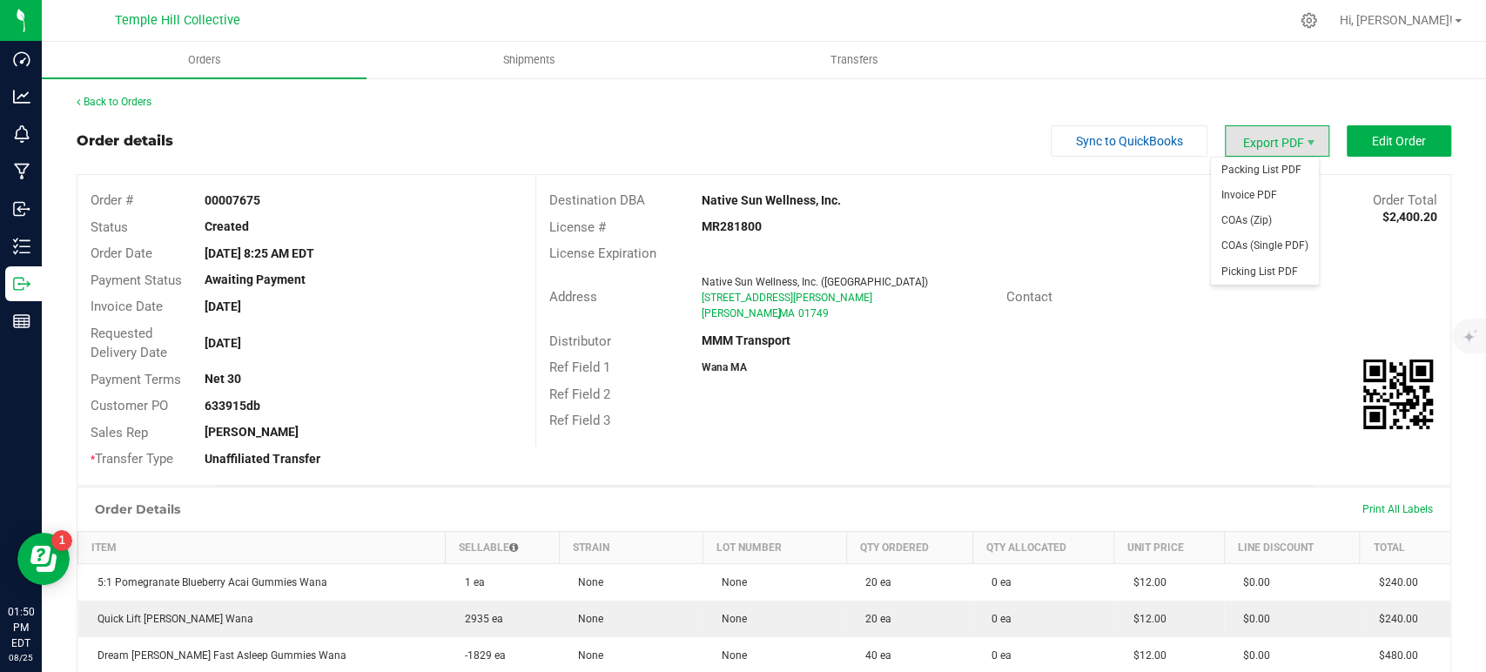
click at [1258, 135] on span "Export PDF" at bounding box center [1277, 140] width 104 height 31
click at [1266, 192] on span "Invoice PDF" at bounding box center [1265, 195] width 108 height 25
click at [146, 106] on link "Back to Orders" at bounding box center [114, 102] width 75 height 12
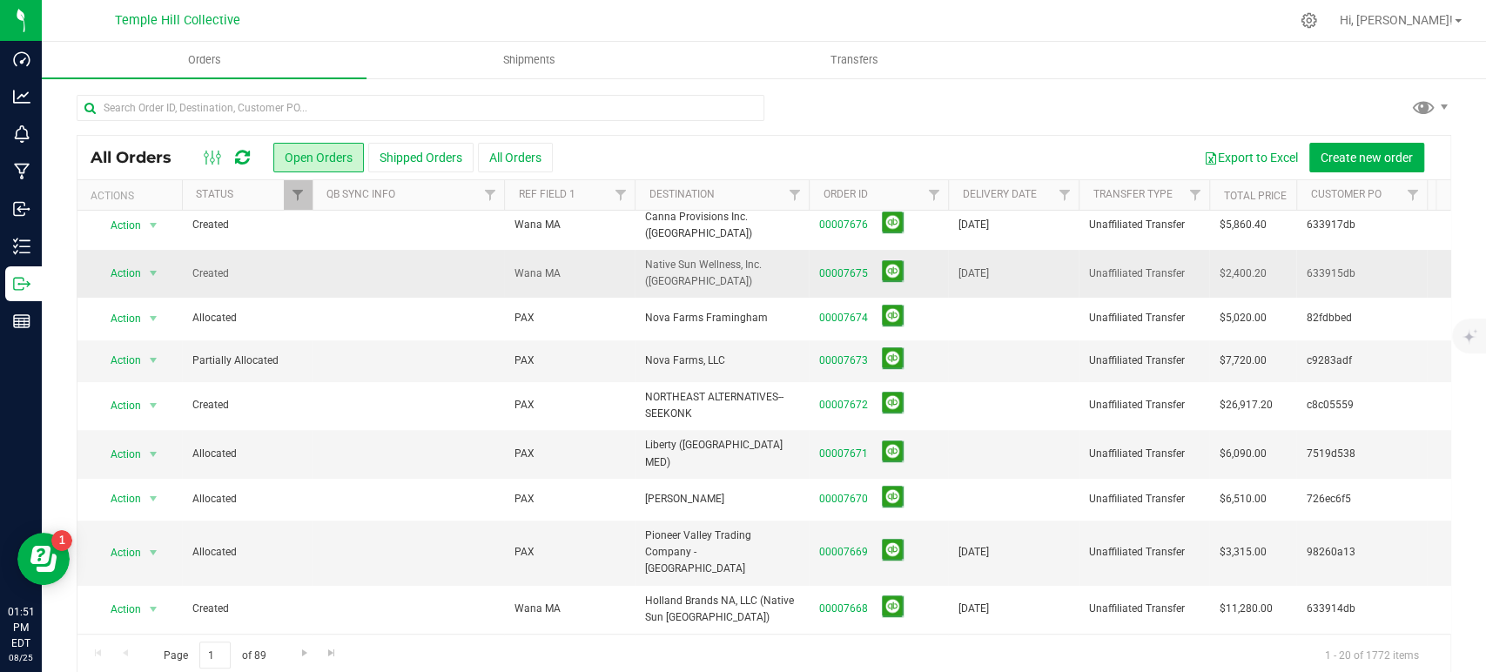
scroll to position [483, 0]
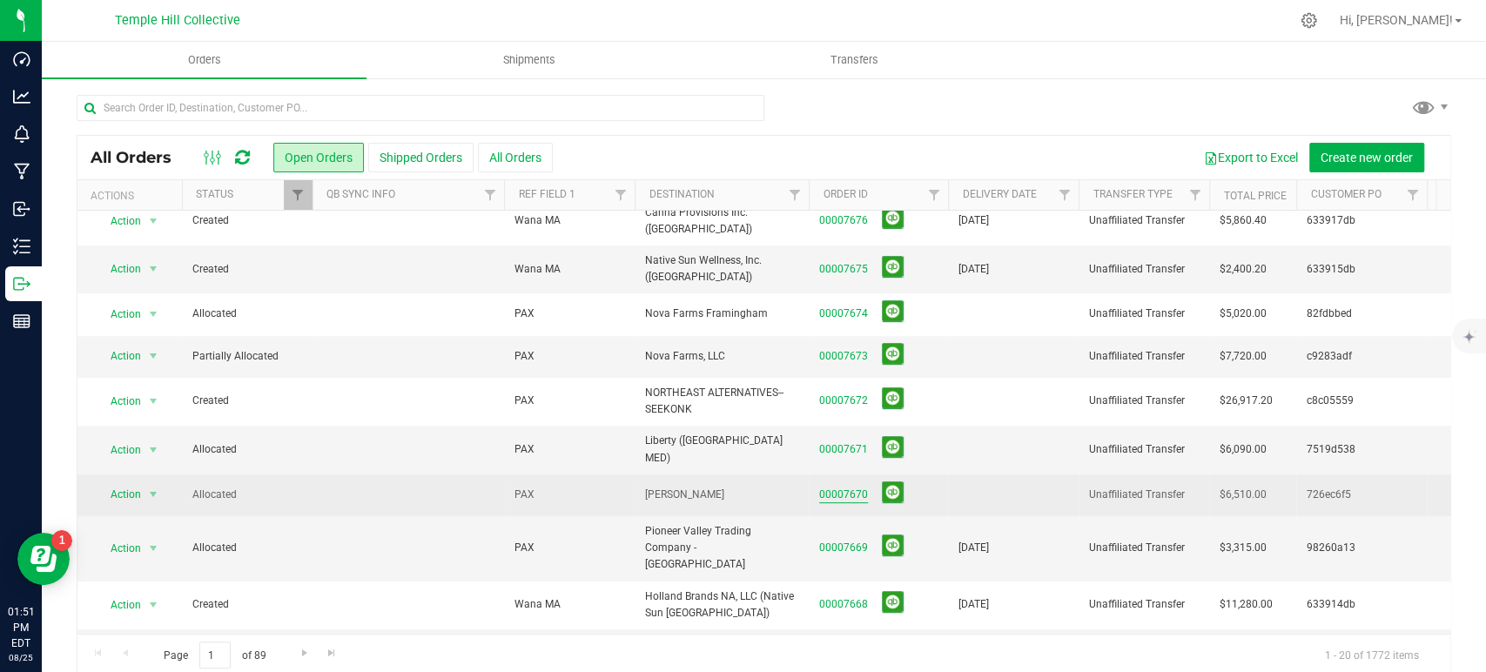
click at [854, 487] on link "00007670" at bounding box center [843, 495] width 49 height 17
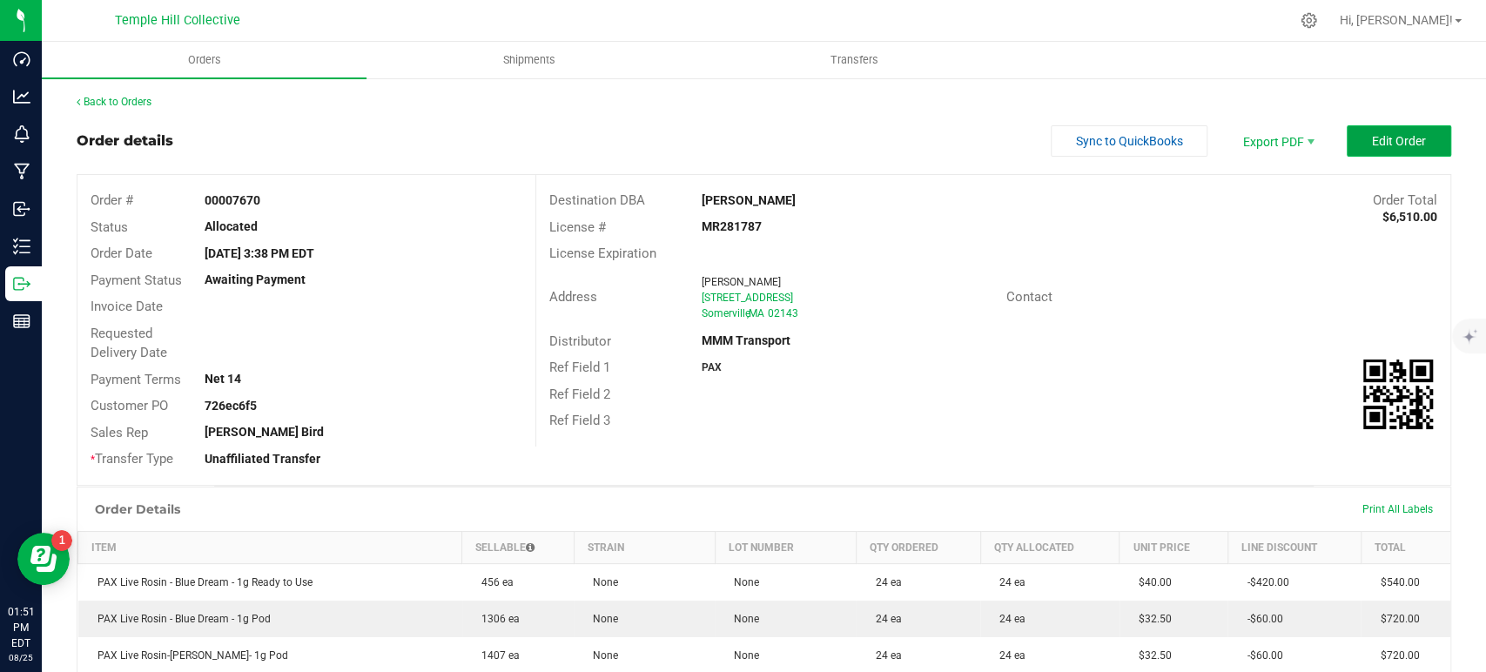
click at [1386, 134] on span "Edit Order" at bounding box center [1399, 141] width 54 height 14
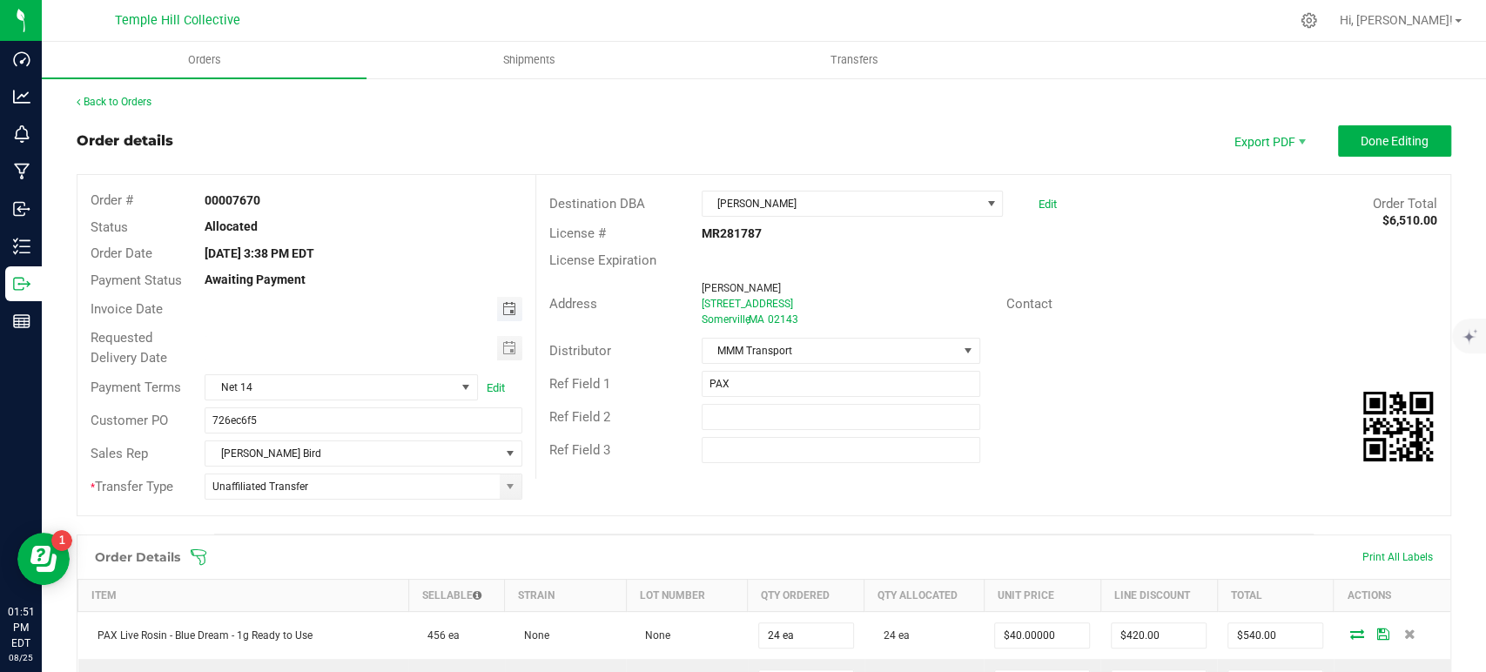
click at [502, 300] on span "Toggle calendar" at bounding box center [509, 309] width 25 height 24
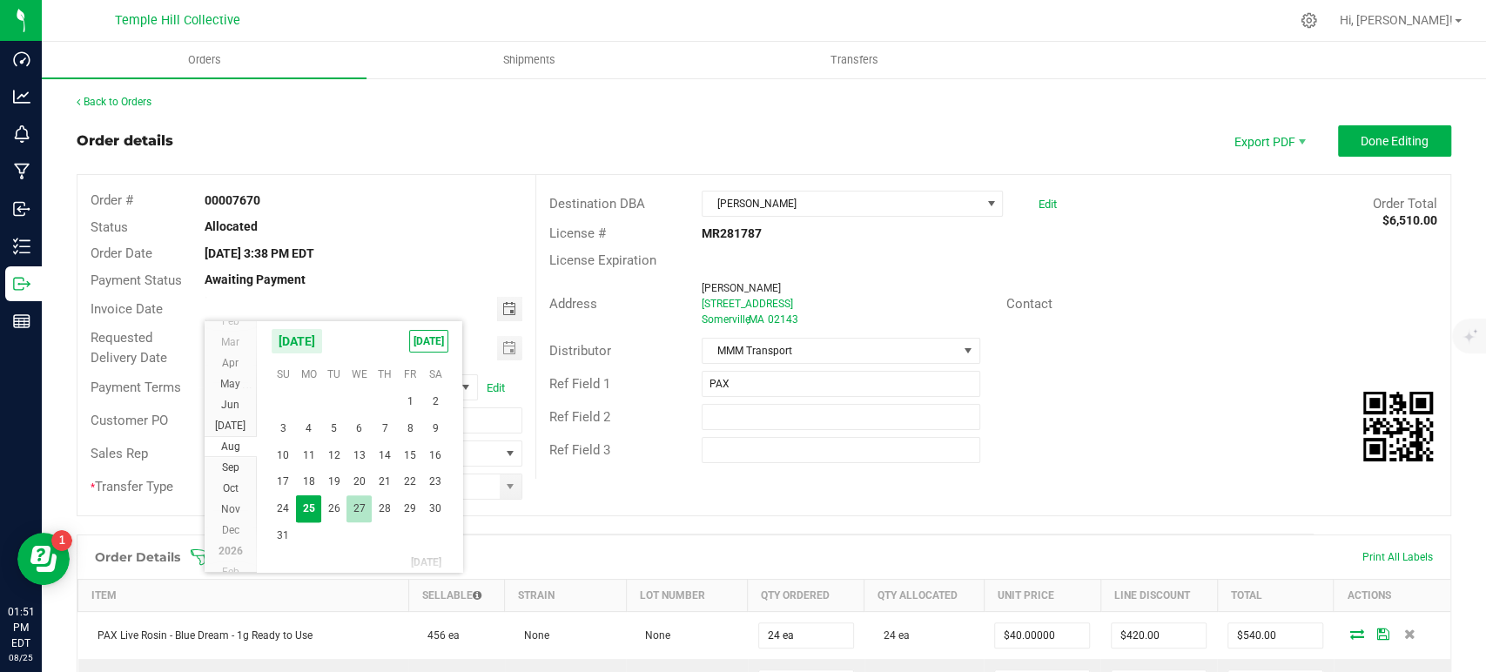
click at [352, 509] on span "27" at bounding box center [359, 508] width 25 height 27
type input "08/27/2025"
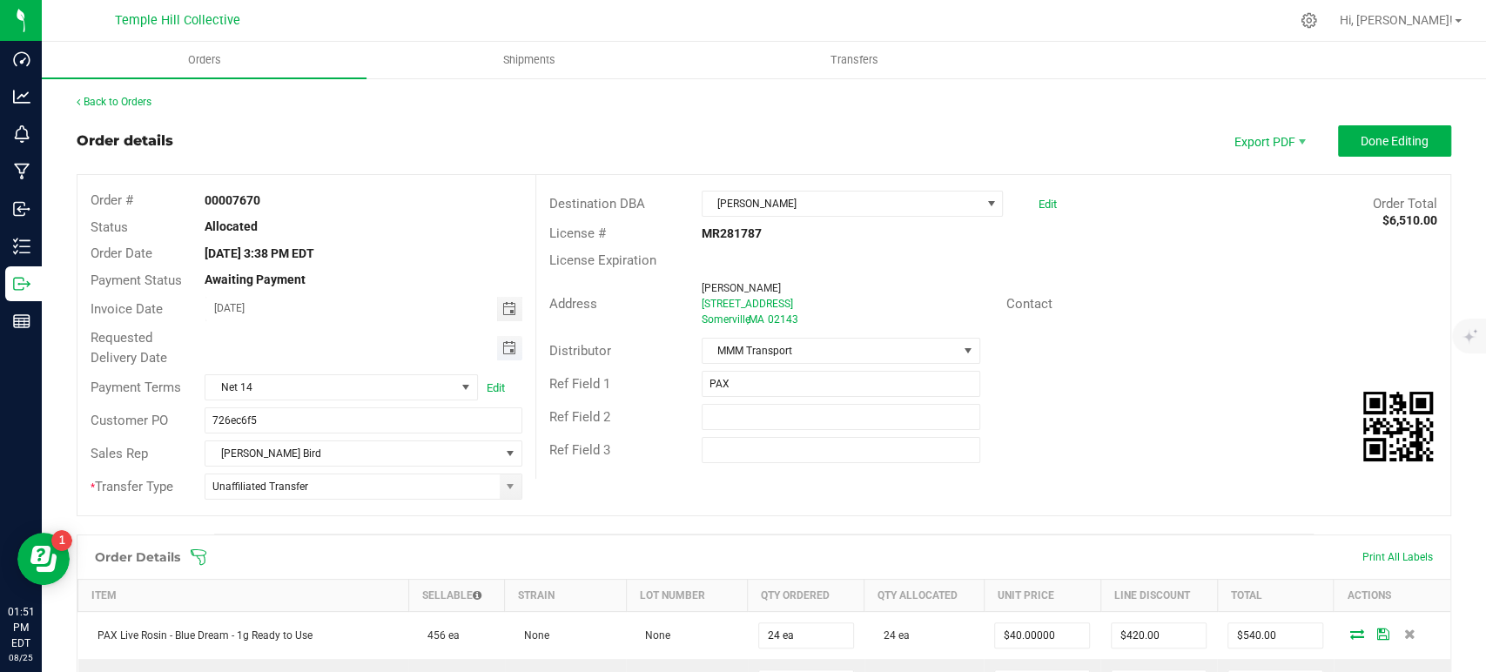
click at [504, 343] on span "Toggle calendar" at bounding box center [509, 348] width 14 height 14
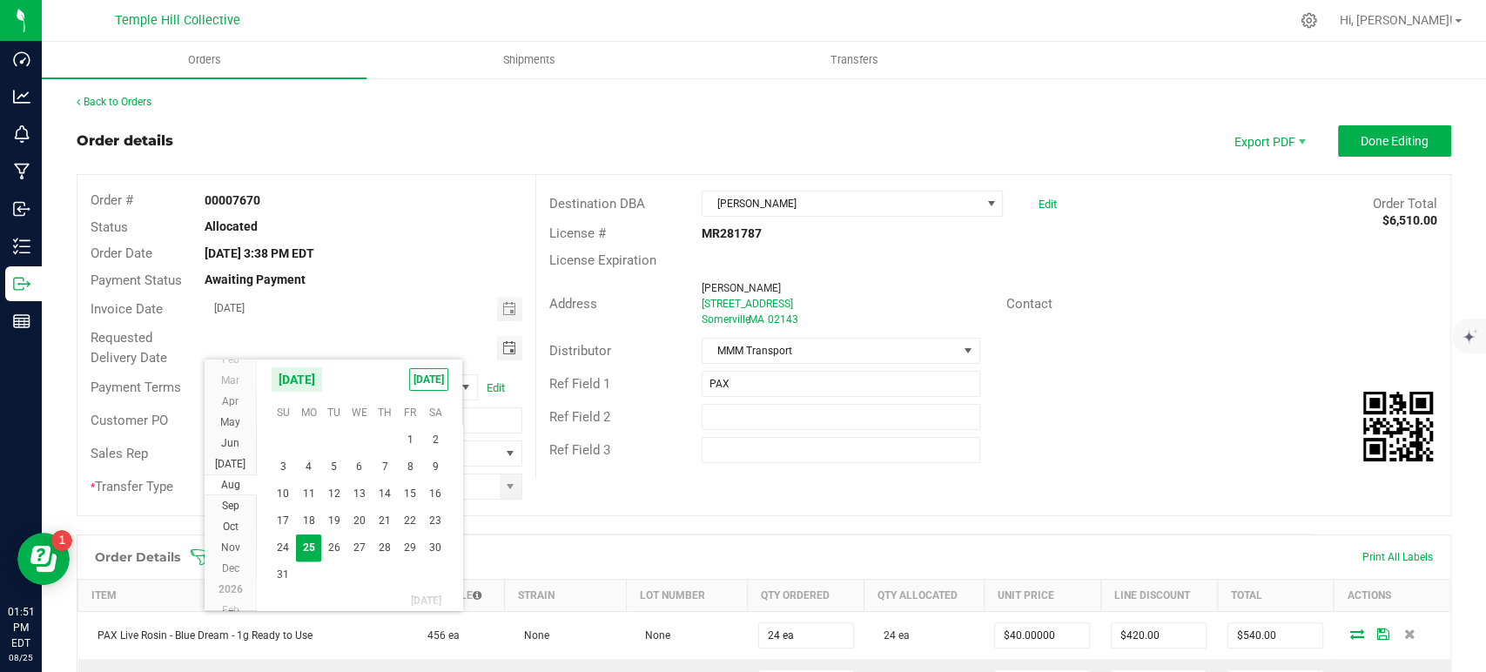
click at [354, 541] on span "27" at bounding box center [359, 548] width 25 height 27
type input "08/27/2025"
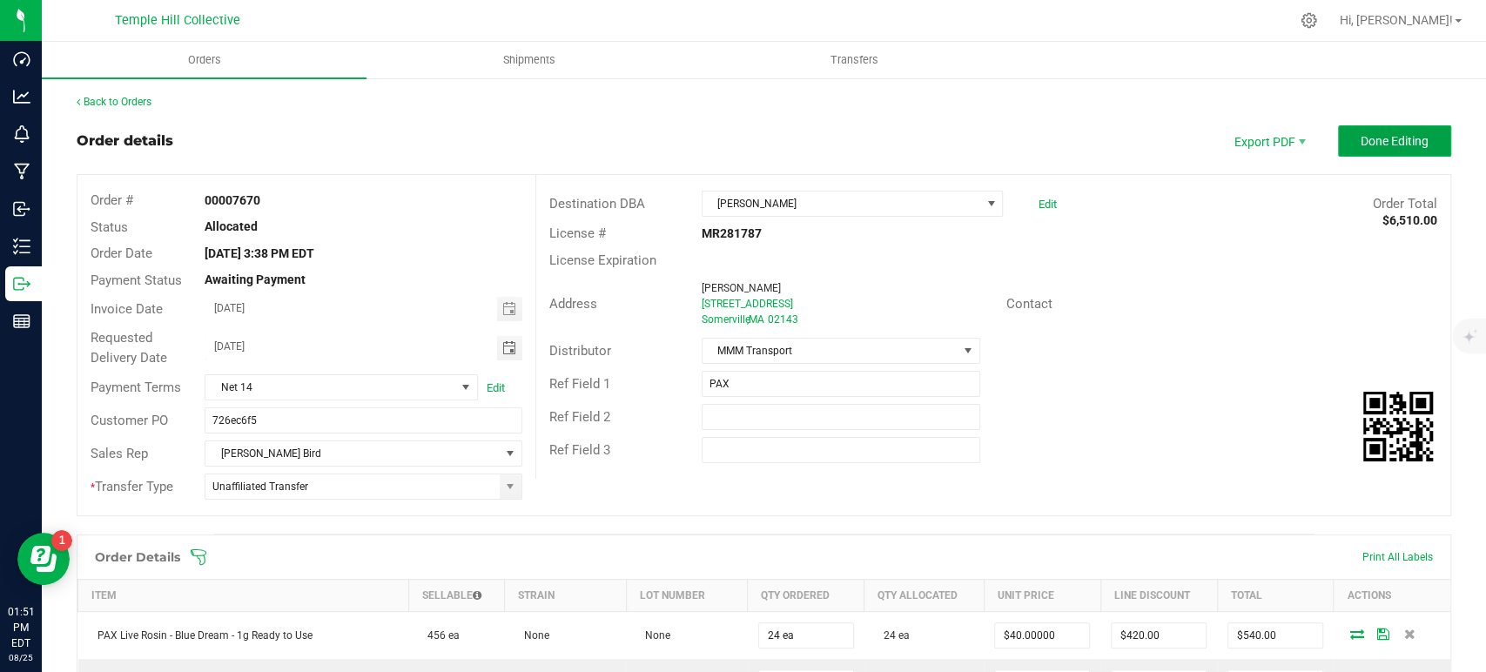
click at [1376, 152] on button "Done Editing" at bounding box center [1394, 140] width 113 height 31
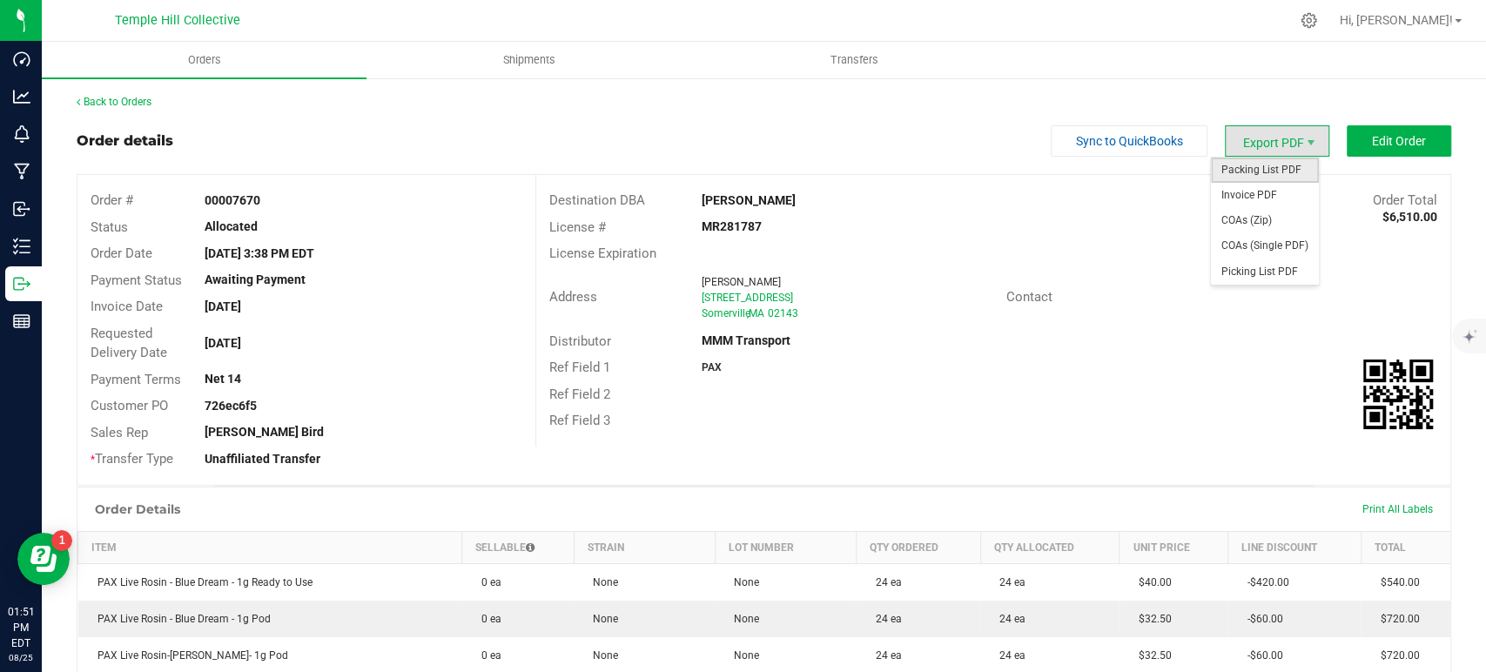
click at [1264, 176] on span "Packing List PDF" at bounding box center [1265, 170] width 108 height 25
click at [1286, 135] on span "Export PDF" at bounding box center [1277, 140] width 104 height 31
click at [1261, 191] on span "Invoice PDF" at bounding box center [1265, 195] width 108 height 25
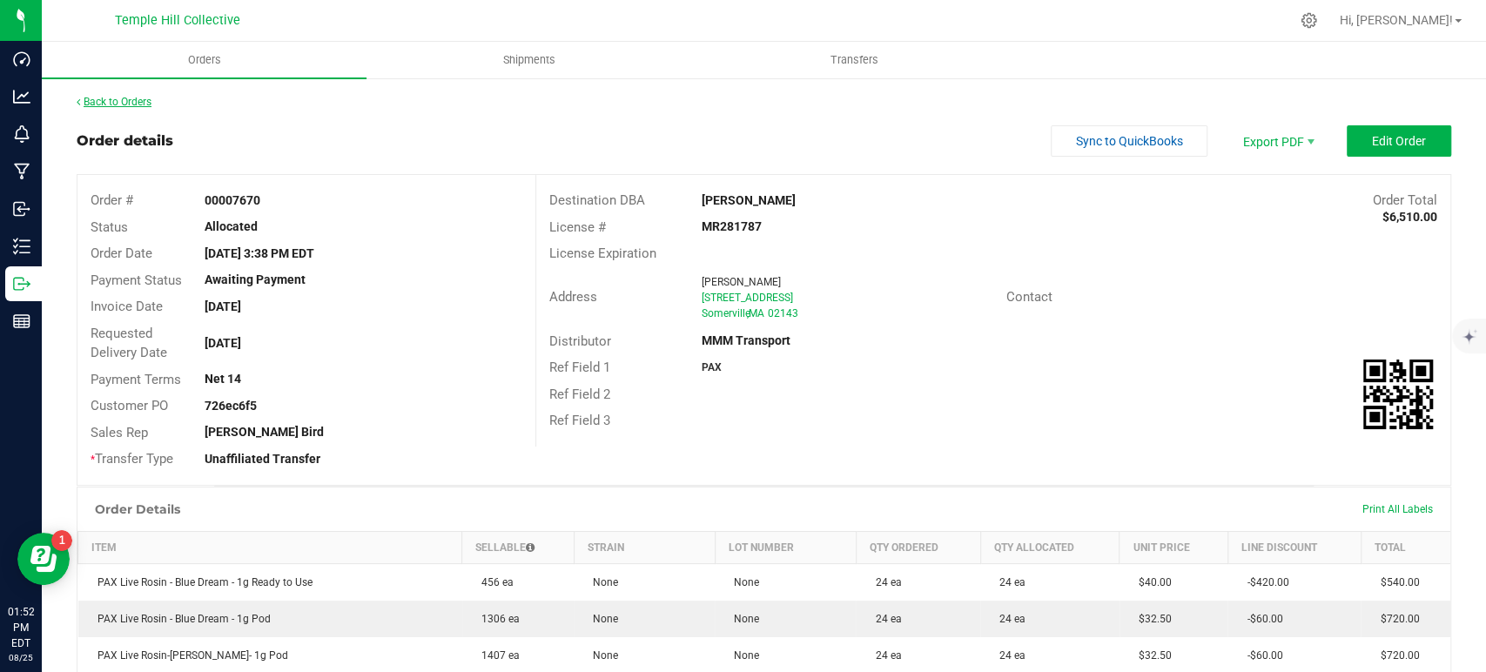
click at [123, 101] on link "Back to Orders" at bounding box center [114, 102] width 75 height 12
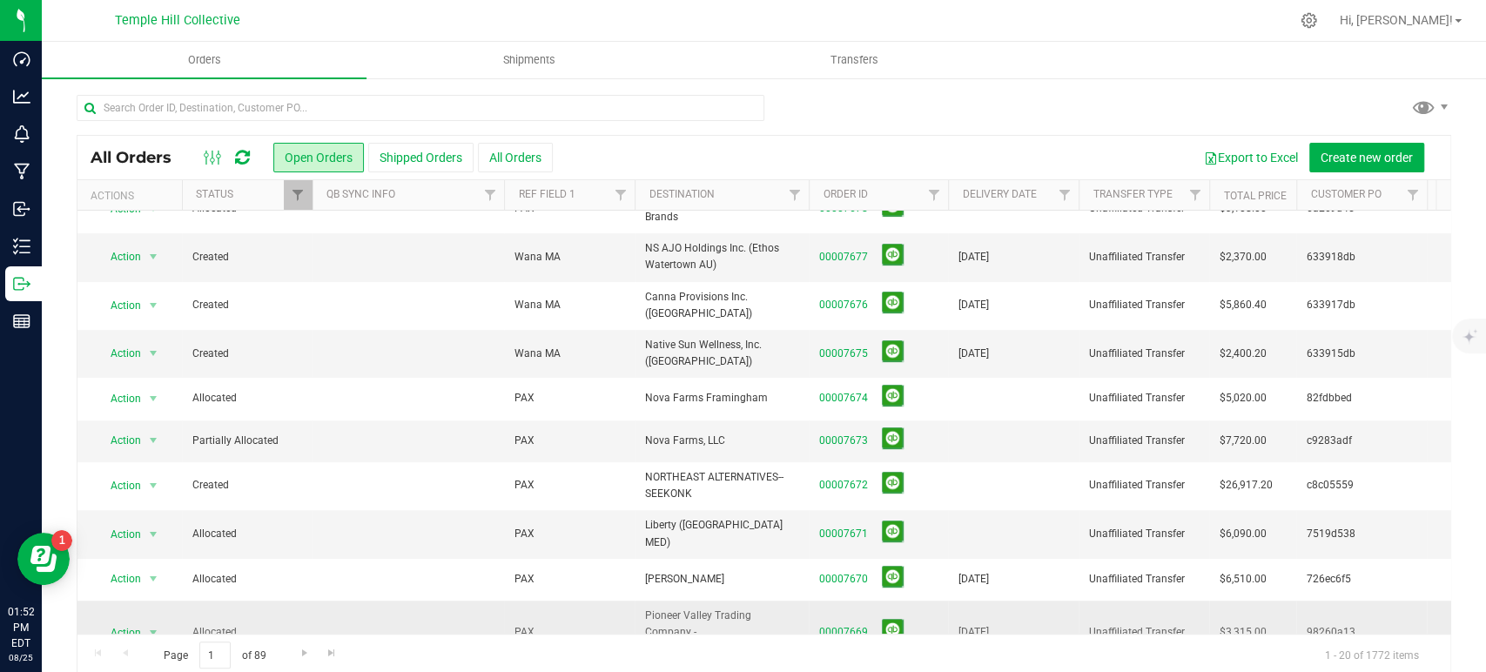
scroll to position [483, 0]
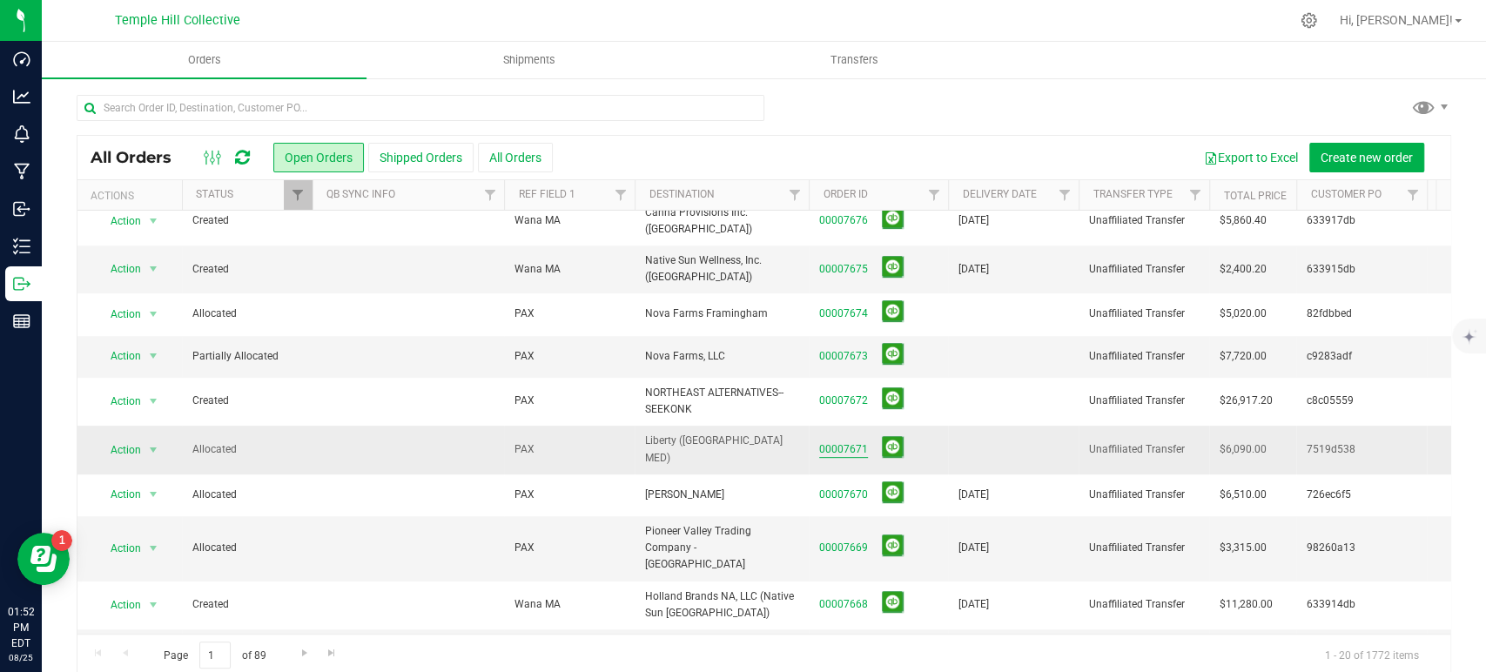
click at [844, 441] on link "00007671" at bounding box center [843, 449] width 49 height 17
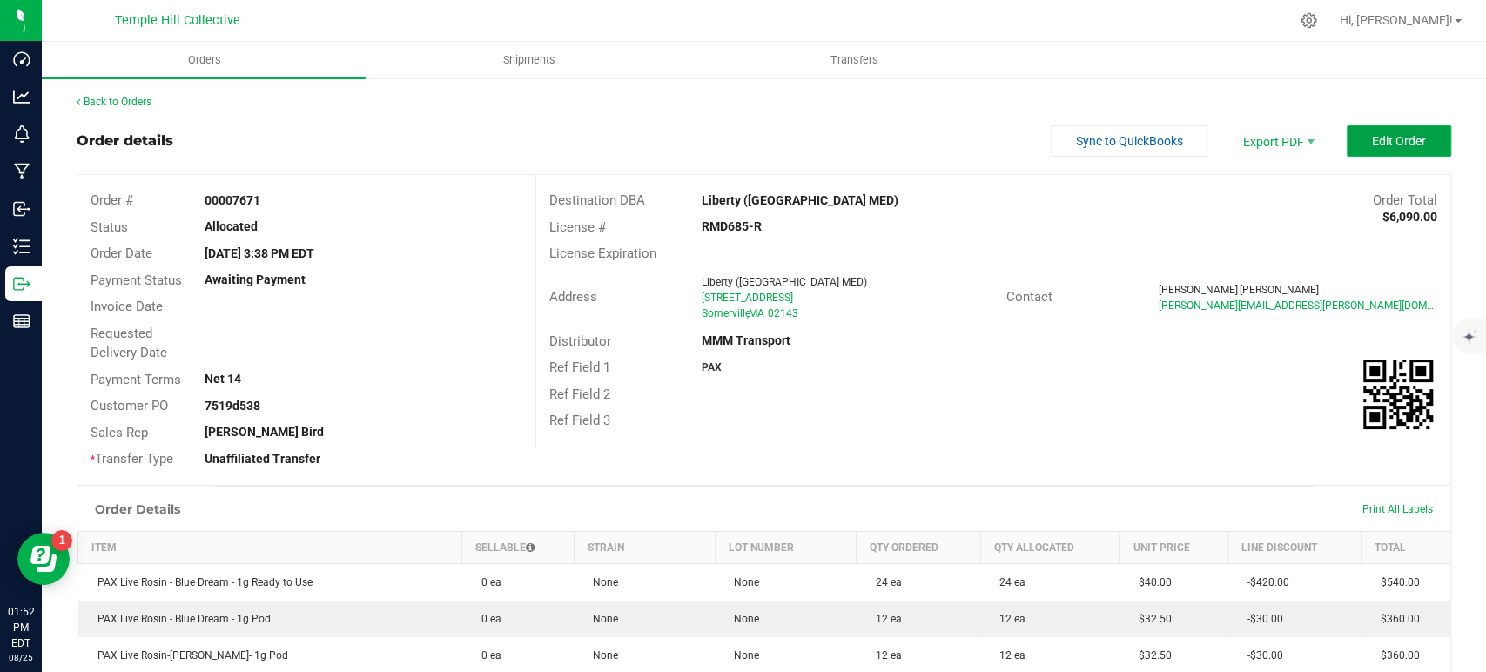
click at [1351, 125] on button "Edit Order" at bounding box center [1399, 140] width 104 height 31
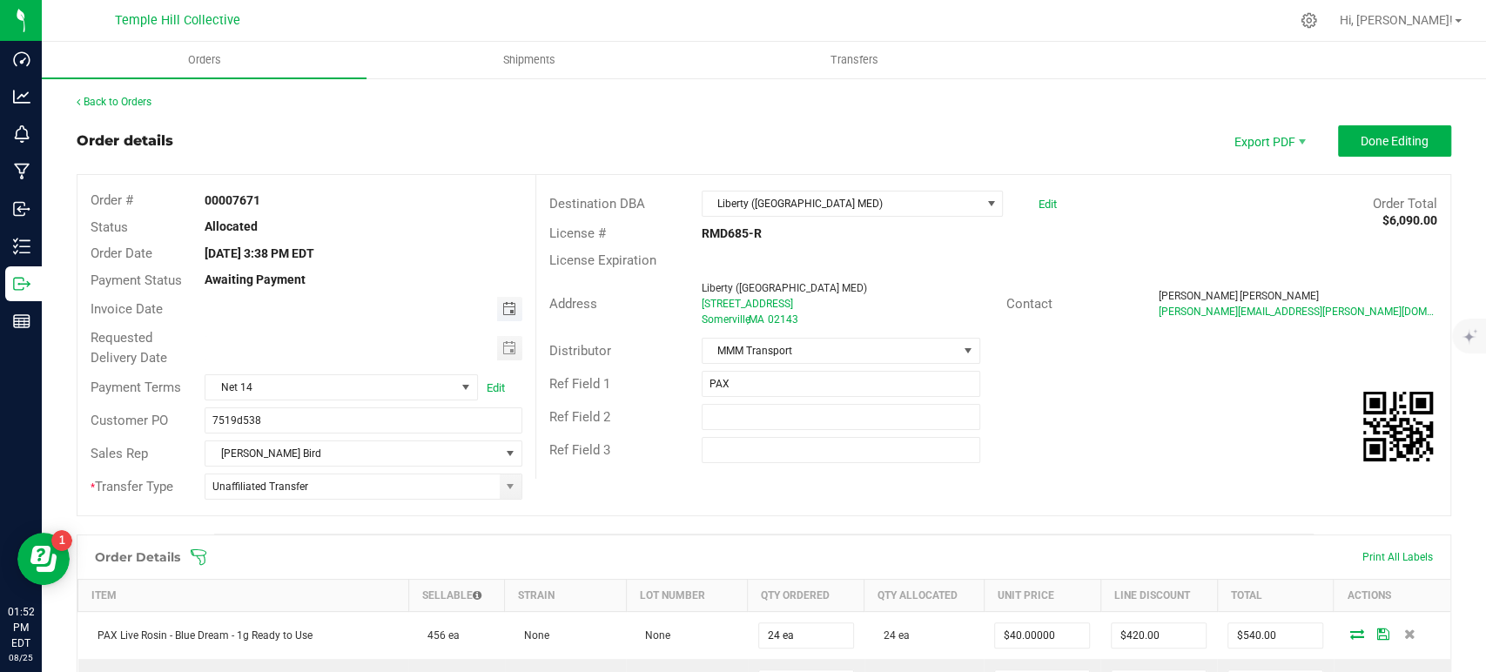
click at [506, 306] on span "Toggle calendar" at bounding box center [509, 309] width 14 height 14
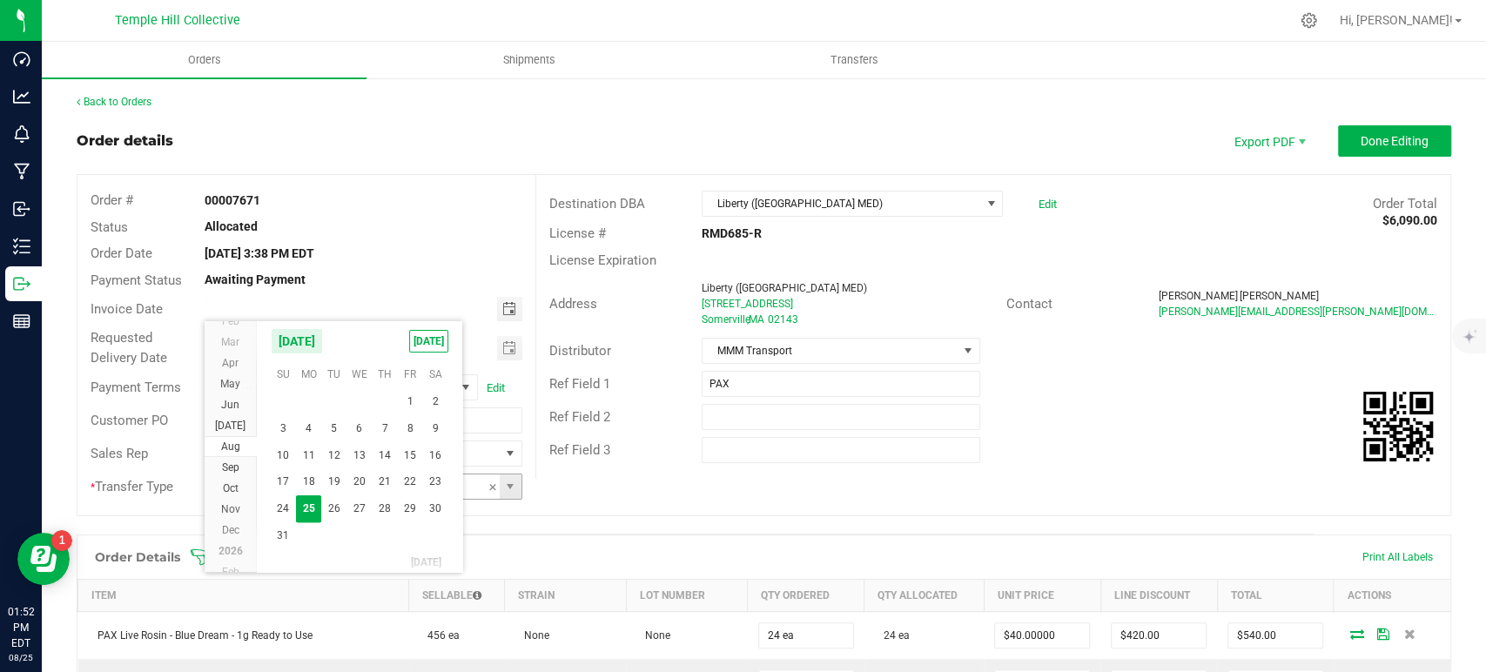
click at [361, 503] on span "27" at bounding box center [359, 508] width 25 height 27
type input "08/27/2025"
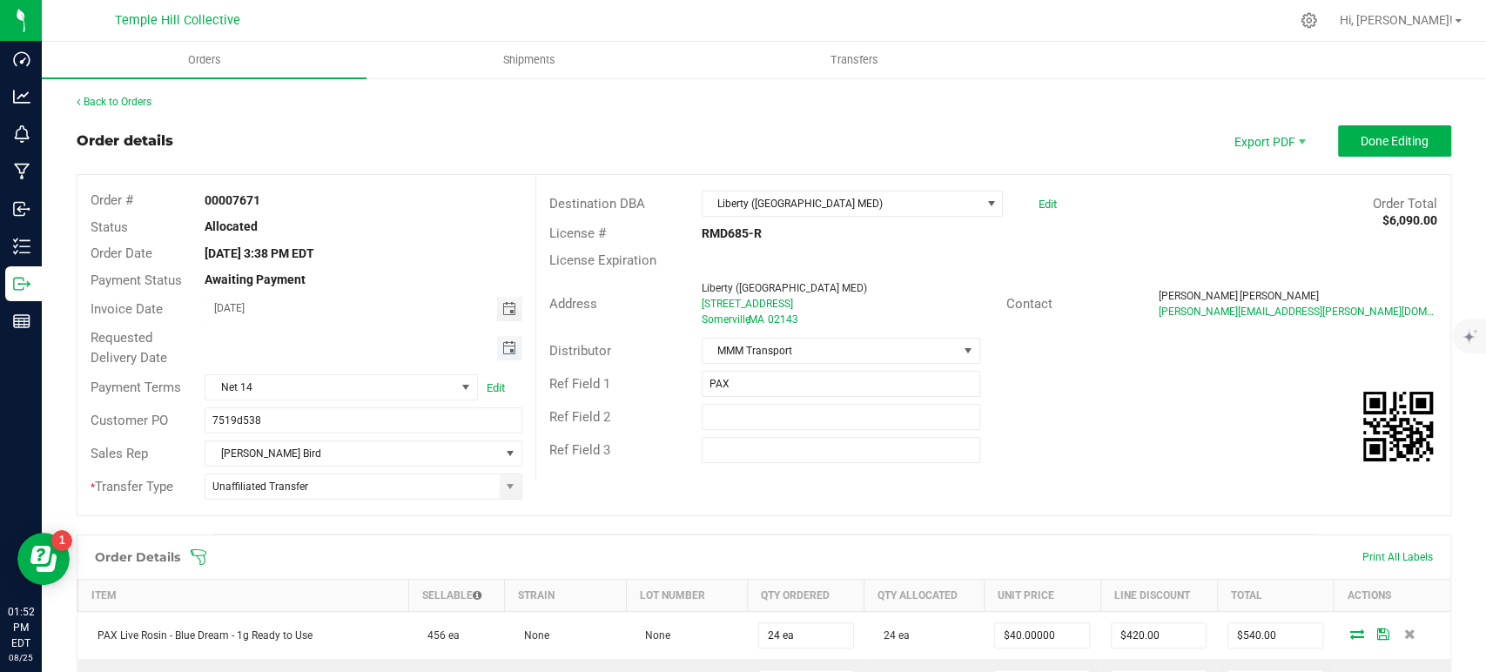
click at [504, 348] on span "Toggle calendar" at bounding box center [509, 348] width 14 height 14
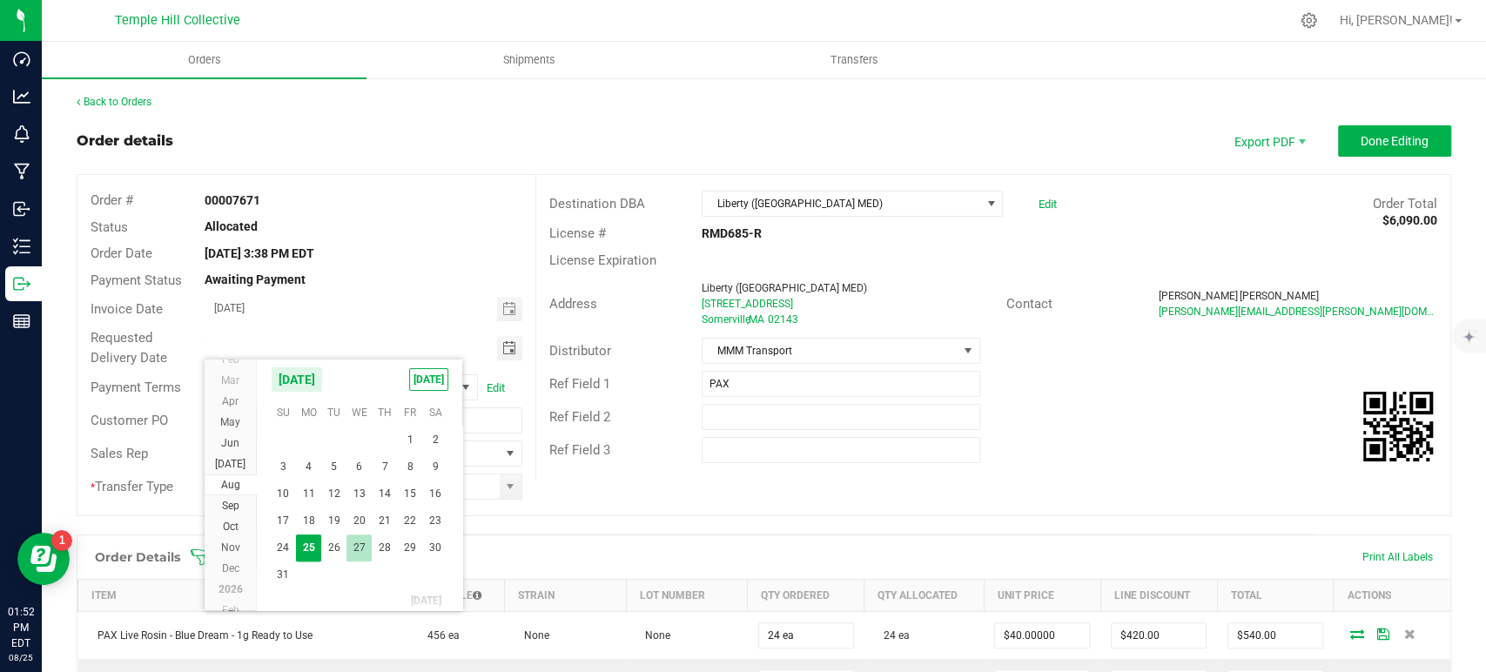
click at [353, 542] on span "27" at bounding box center [359, 548] width 25 height 27
type input "08/27/2025"
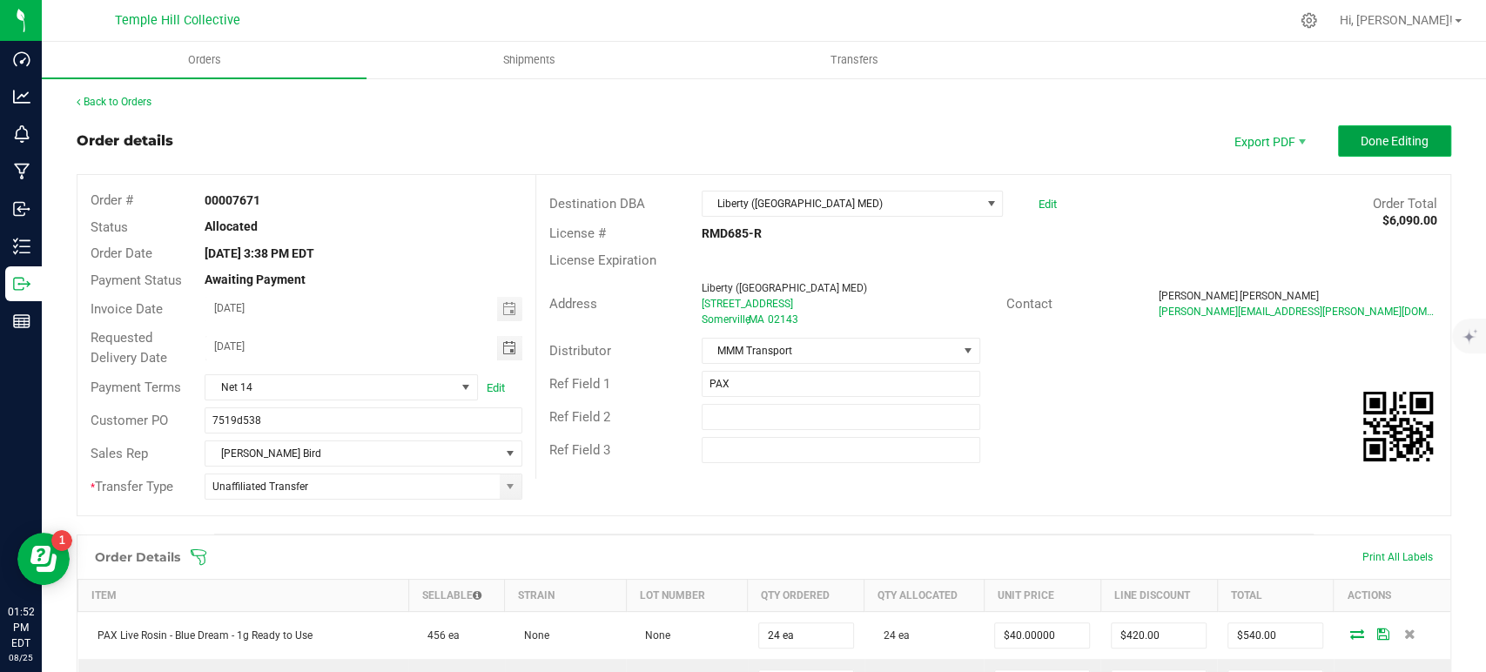
click at [1399, 131] on button "Done Editing" at bounding box center [1394, 140] width 113 height 31
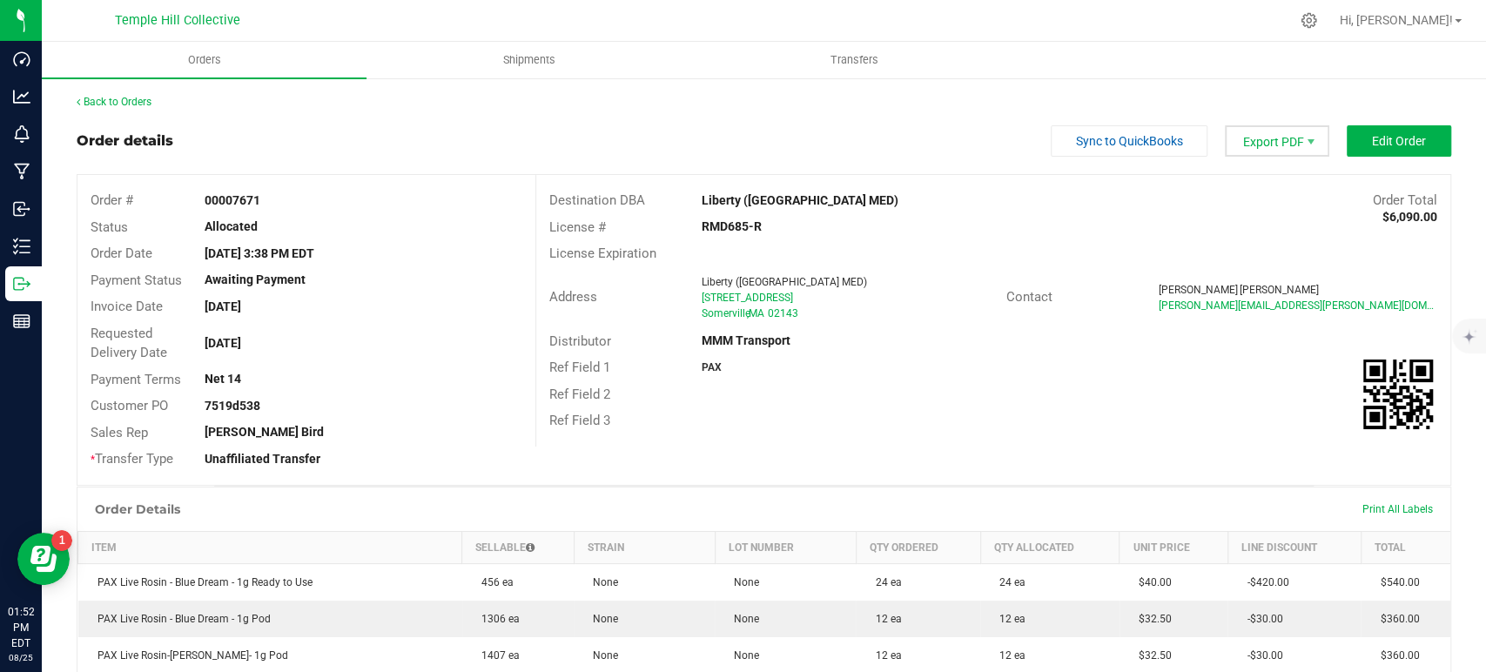
click at [1276, 144] on span "Export PDF" at bounding box center [1277, 140] width 104 height 31
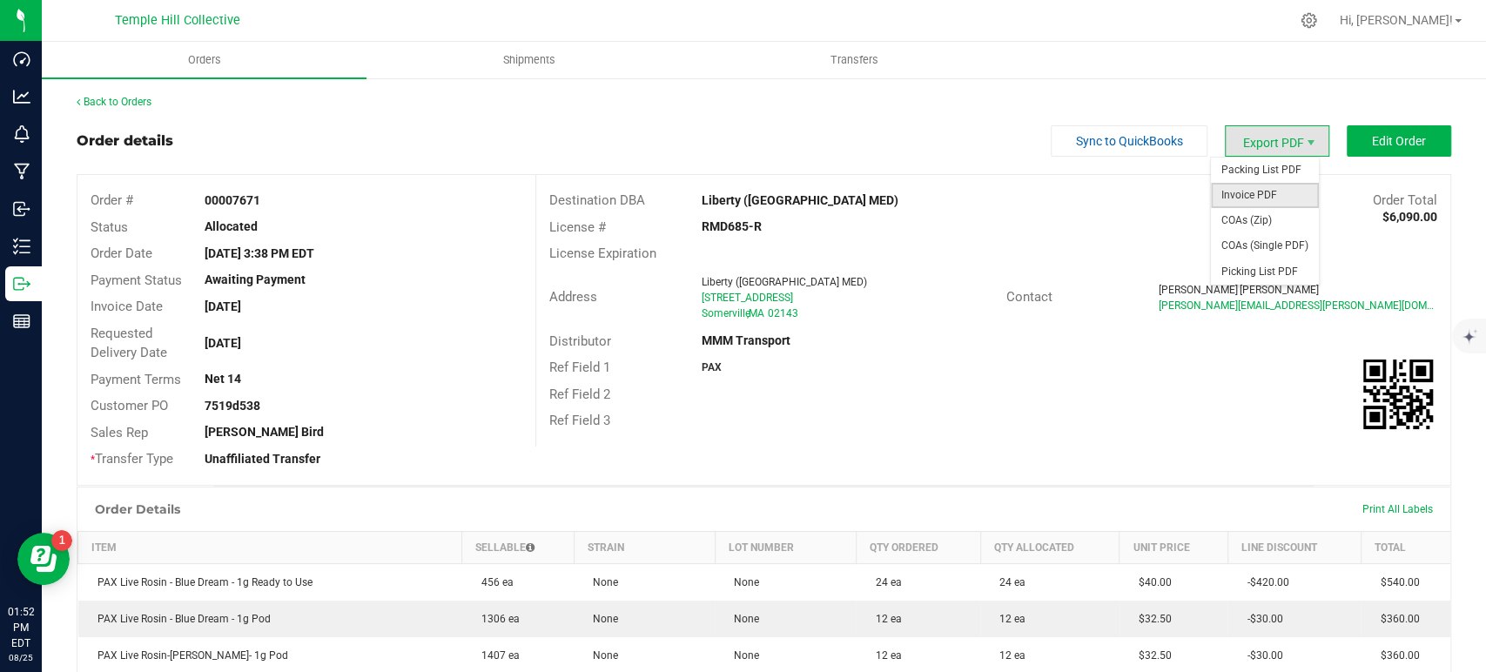
click at [1268, 191] on span "Invoice PDF" at bounding box center [1265, 195] width 108 height 25
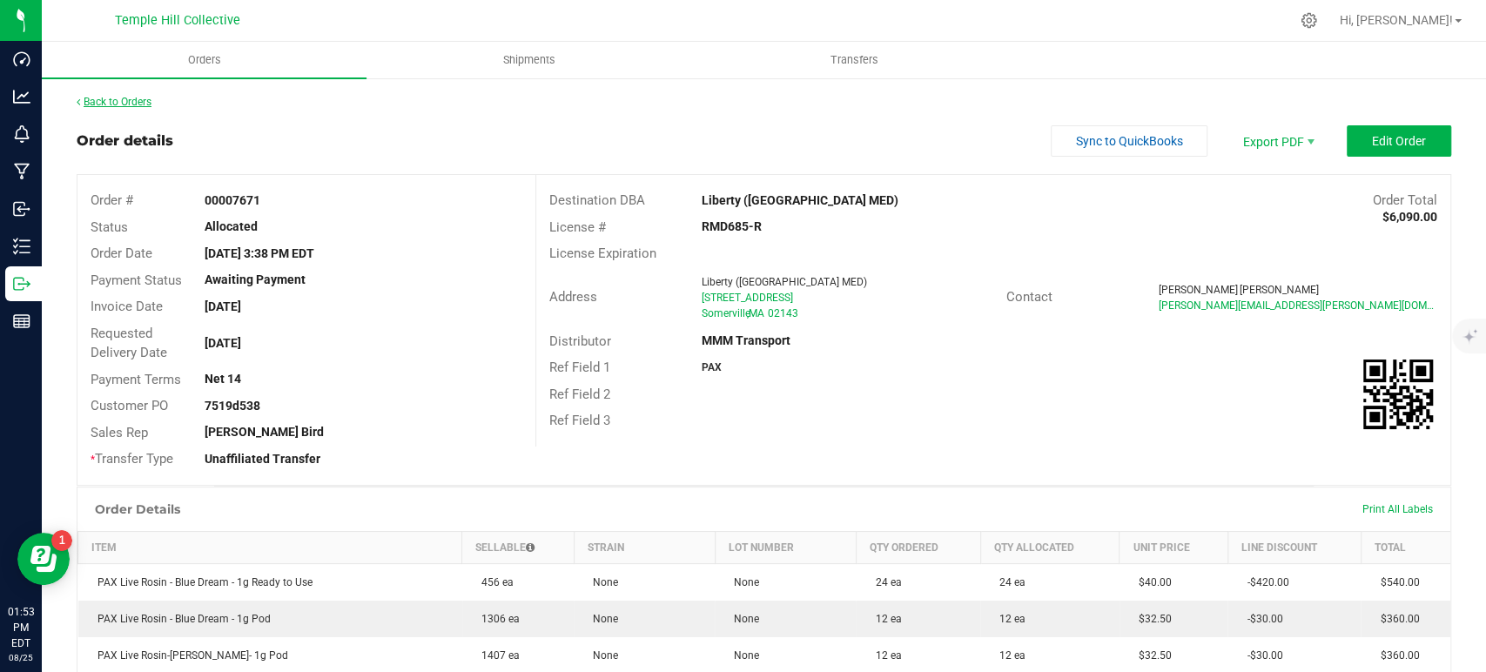
click at [146, 97] on link "Back to Orders" at bounding box center [114, 102] width 75 height 12
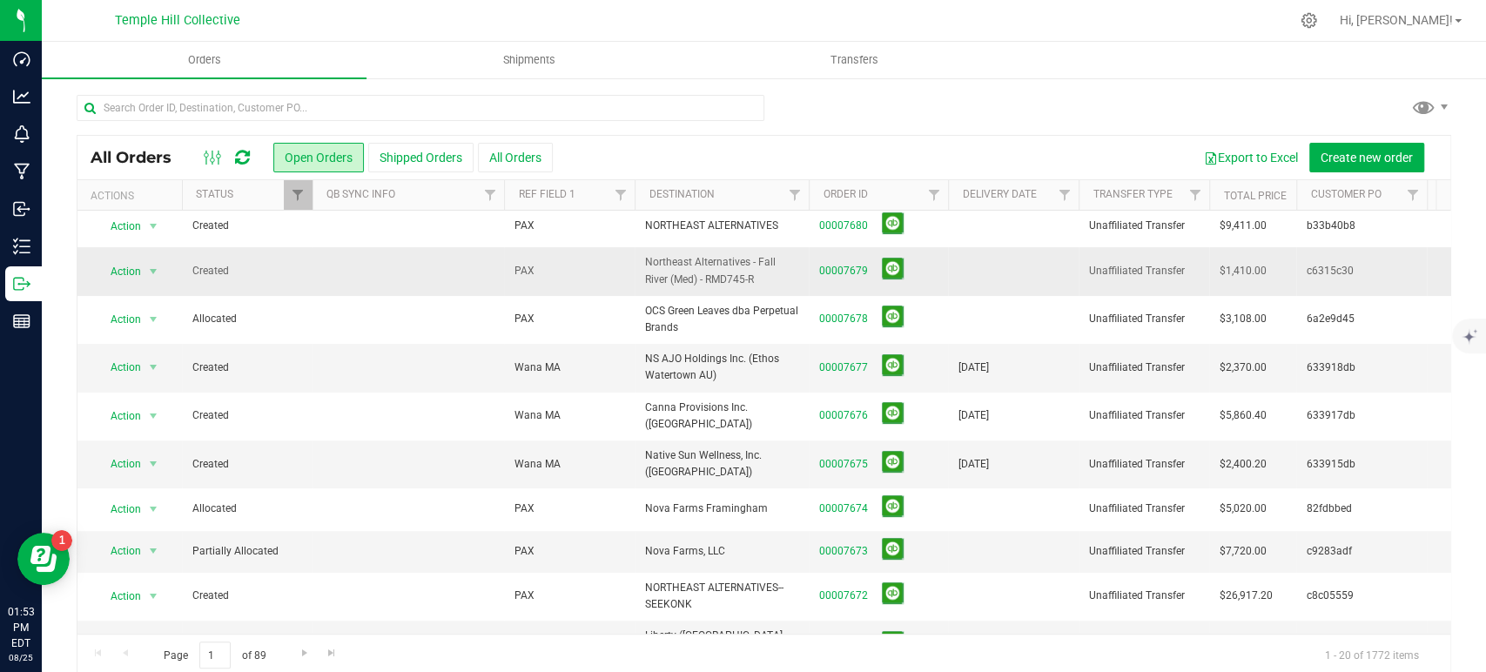
scroll to position [290, 0]
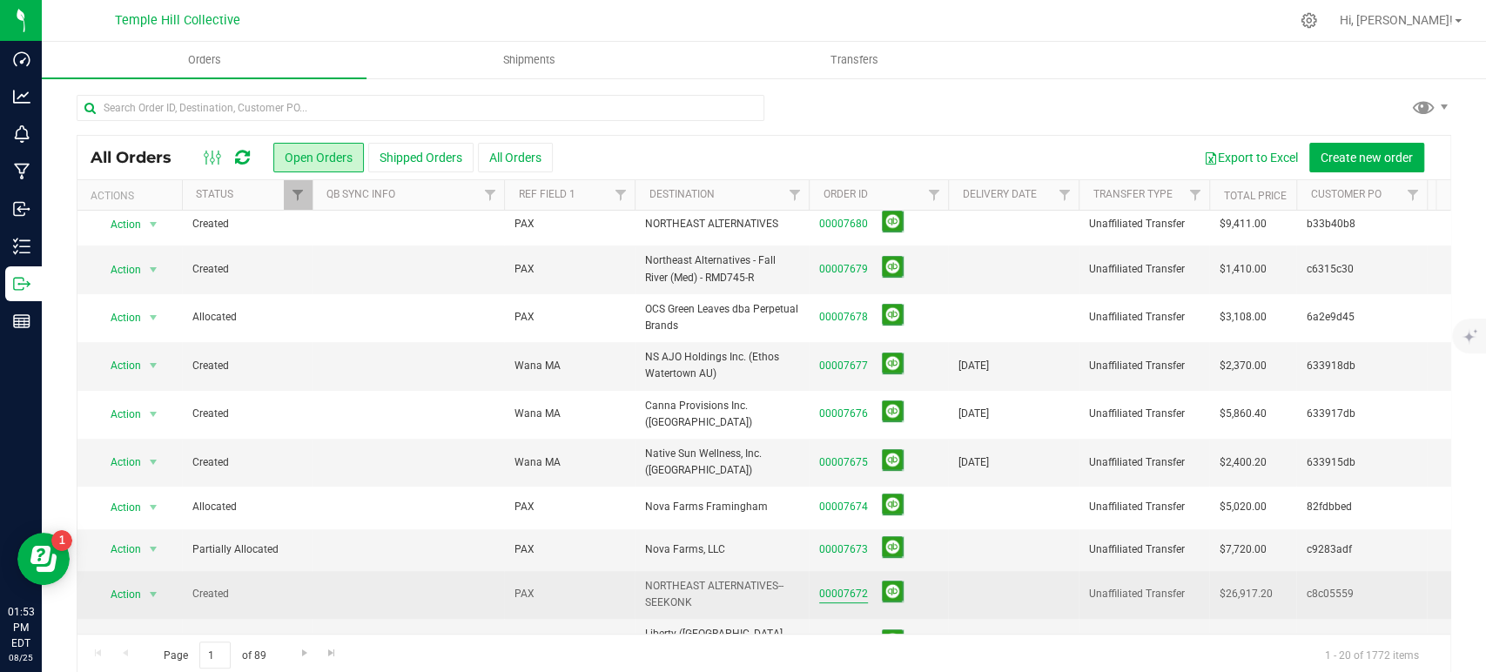
click at [857, 586] on link "00007672" at bounding box center [843, 594] width 49 height 17
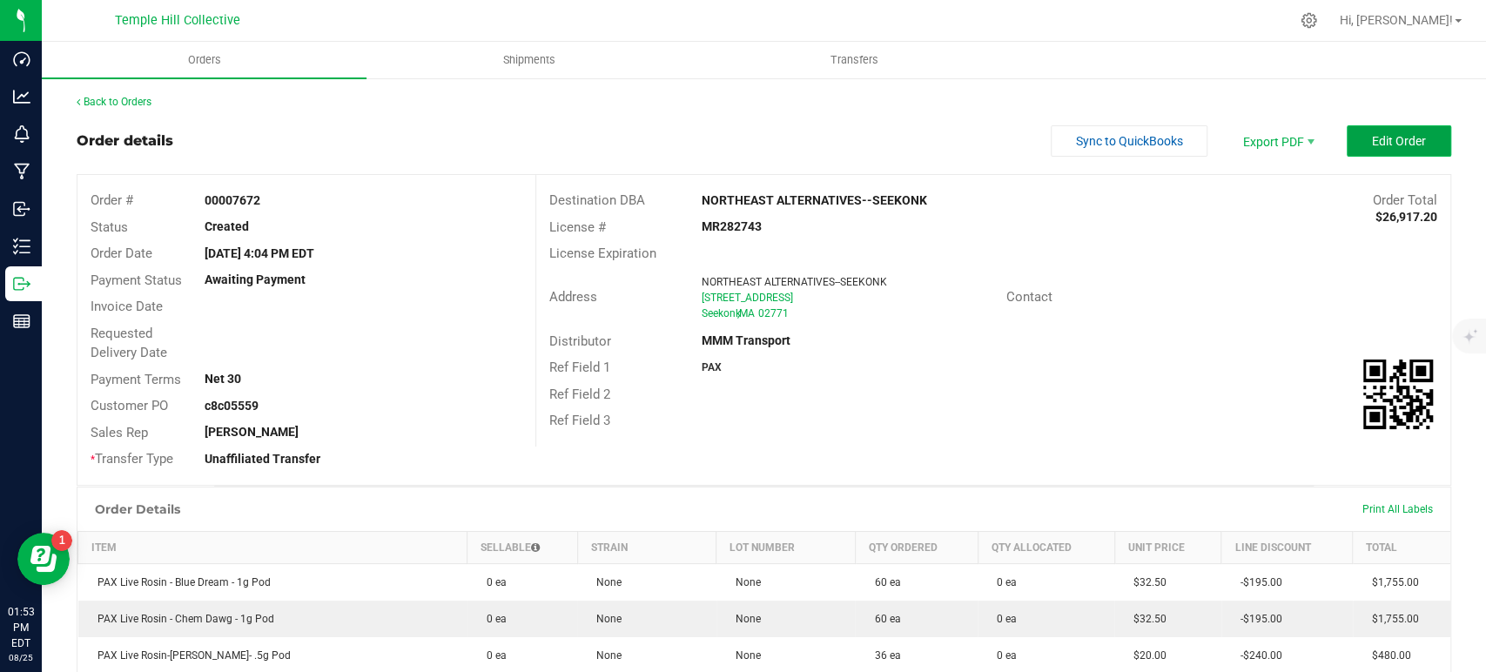
click at [1393, 138] on span "Edit Order" at bounding box center [1399, 141] width 54 height 14
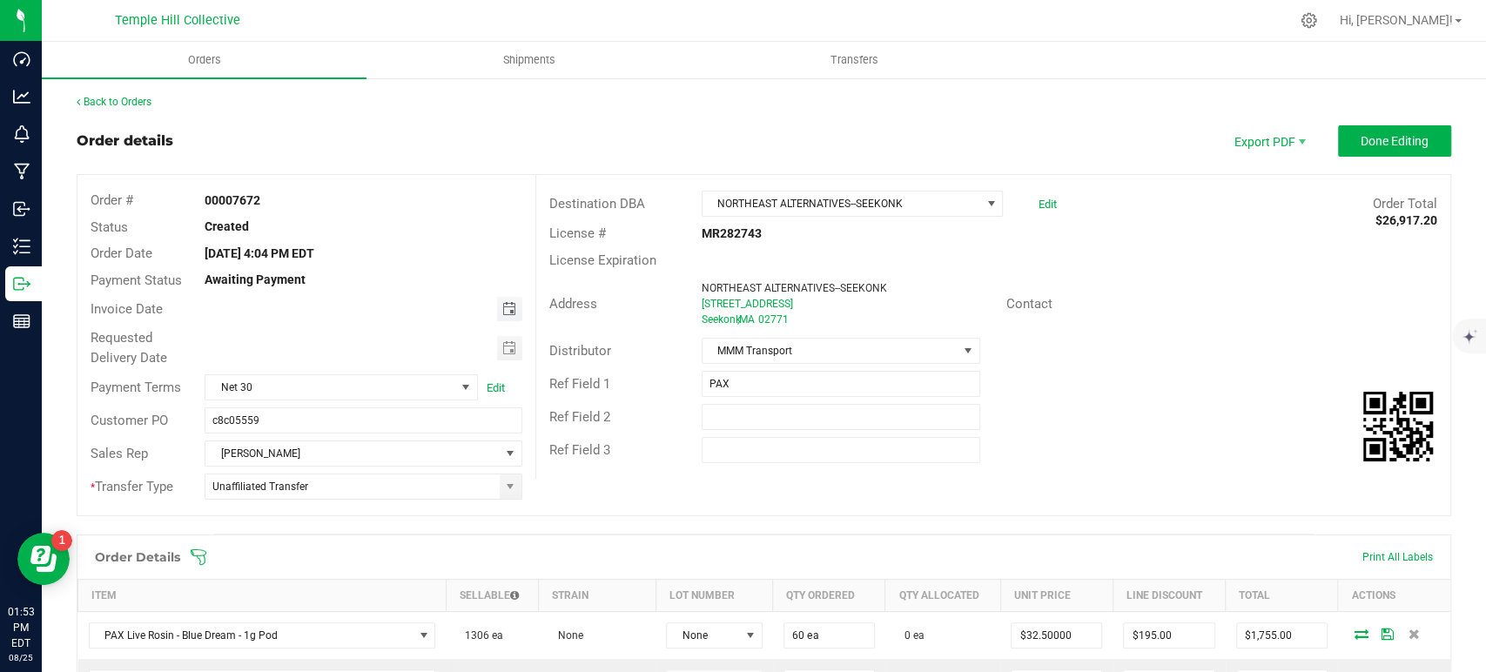
click at [505, 306] on span "Toggle calendar" at bounding box center [509, 309] width 14 height 14
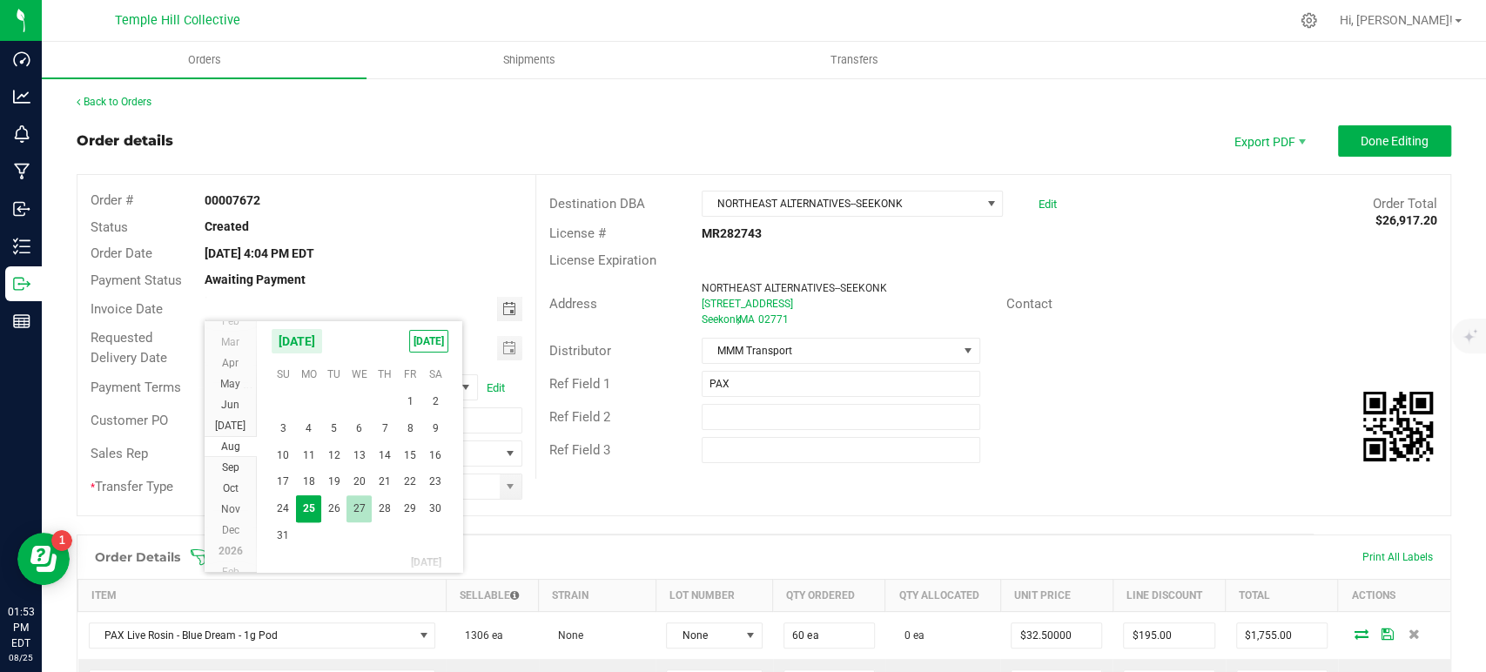
click at [355, 507] on span "27" at bounding box center [359, 508] width 25 height 27
type input "08/27/2025"
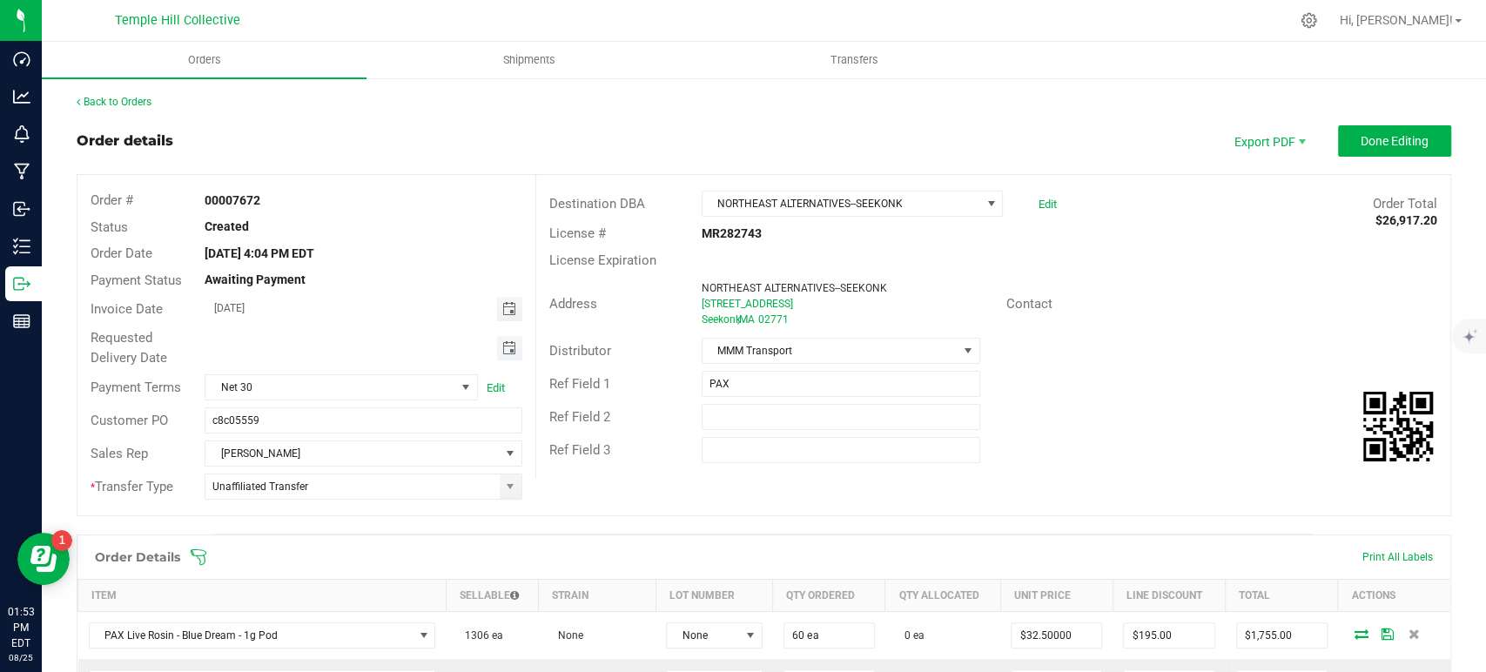
click at [507, 348] on span "Toggle calendar" at bounding box center [509, 348] width 14 height 14
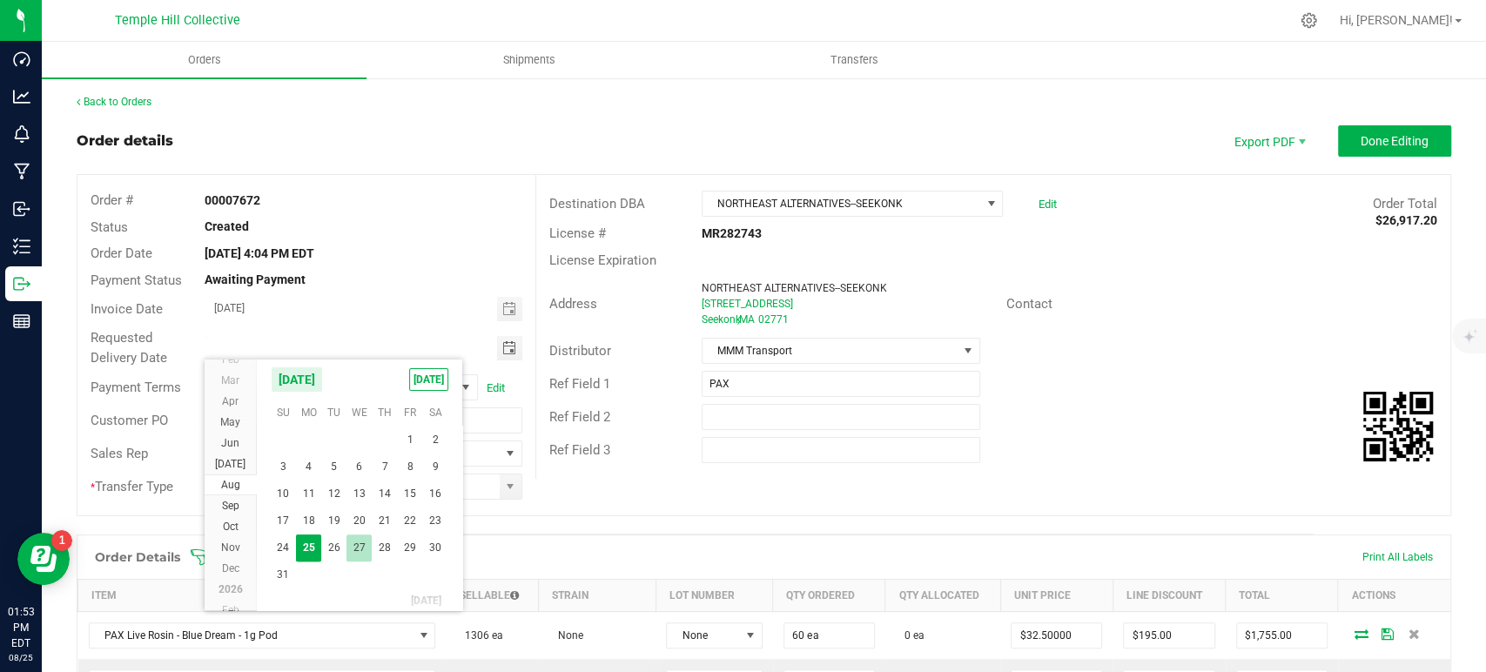
click at [356, 547] on span "27" at bounding box center [359, 548] width 25 height 27
type input "08/27/2025"
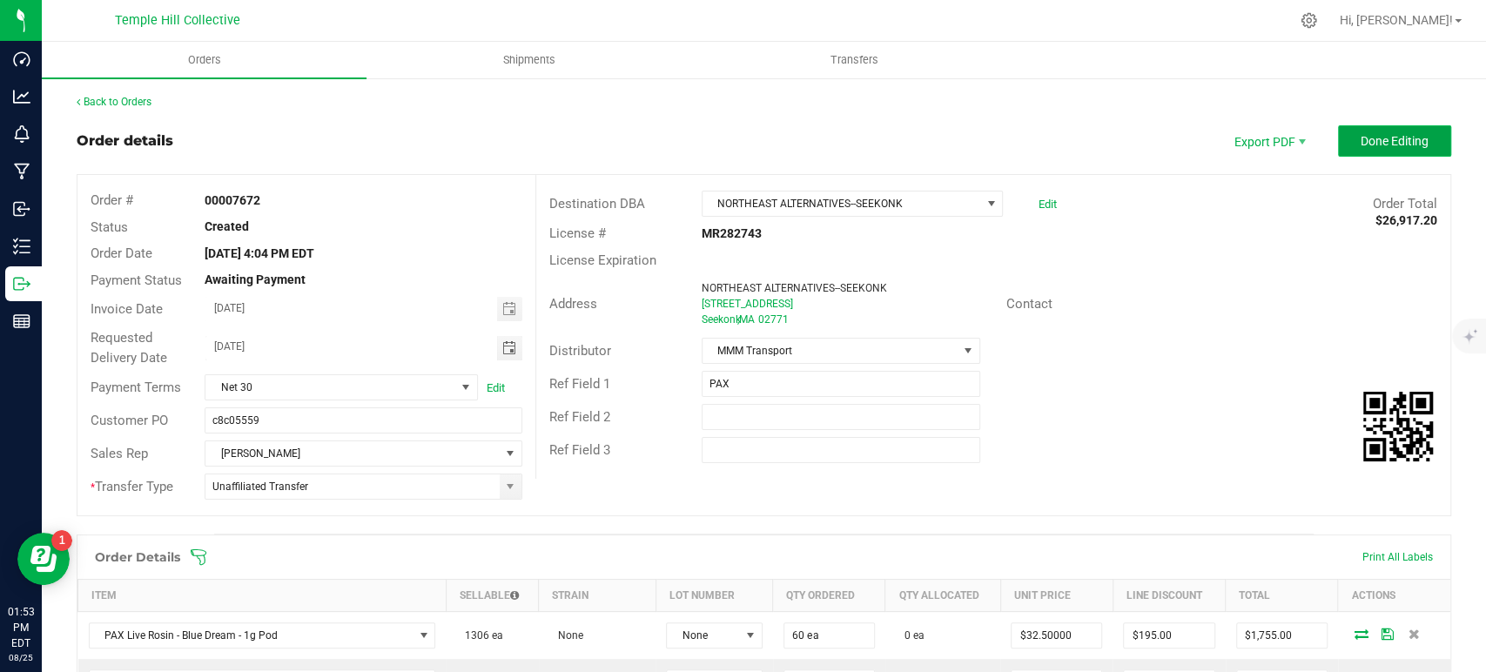
click at [1373, 147] on span "Done Editing" at bounding box center [1395, 141] width 68 height 14
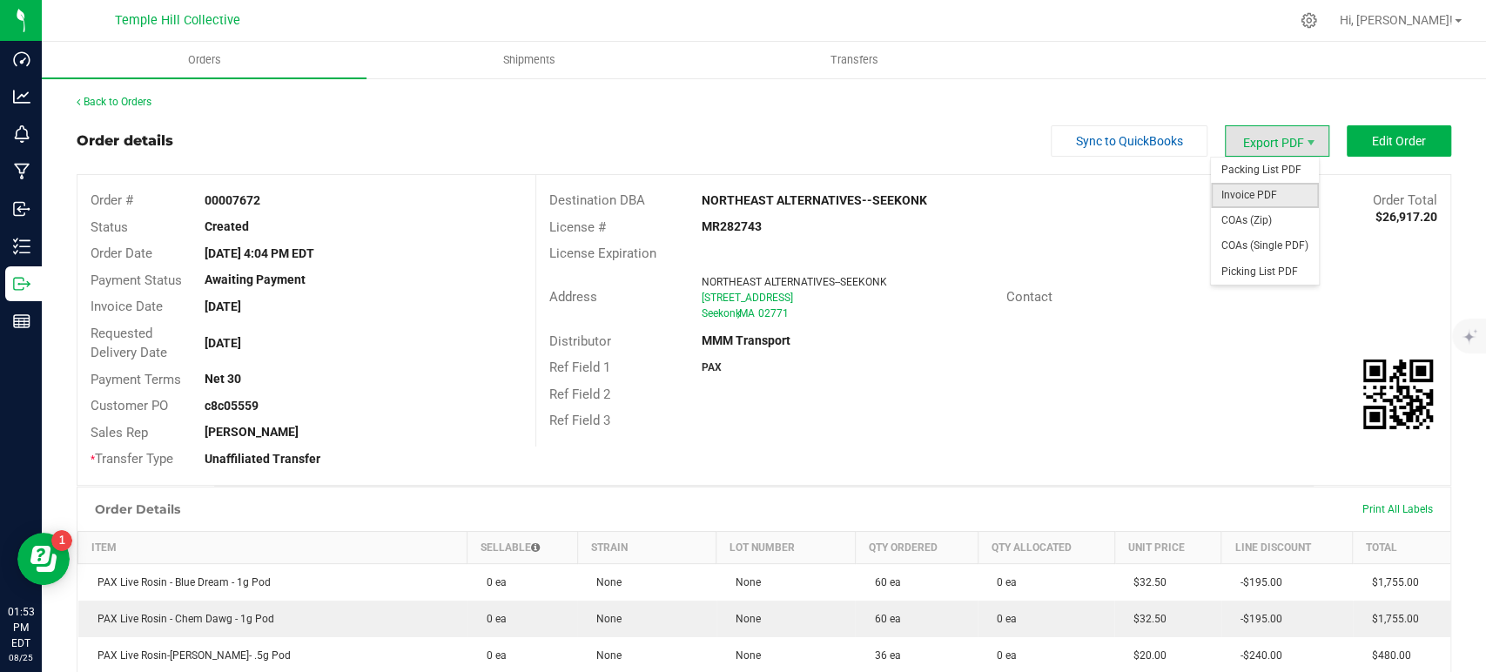
click at [1265, 205] on span "Invoice PDF" at bounding box center [1265, 195] width 108 height 25
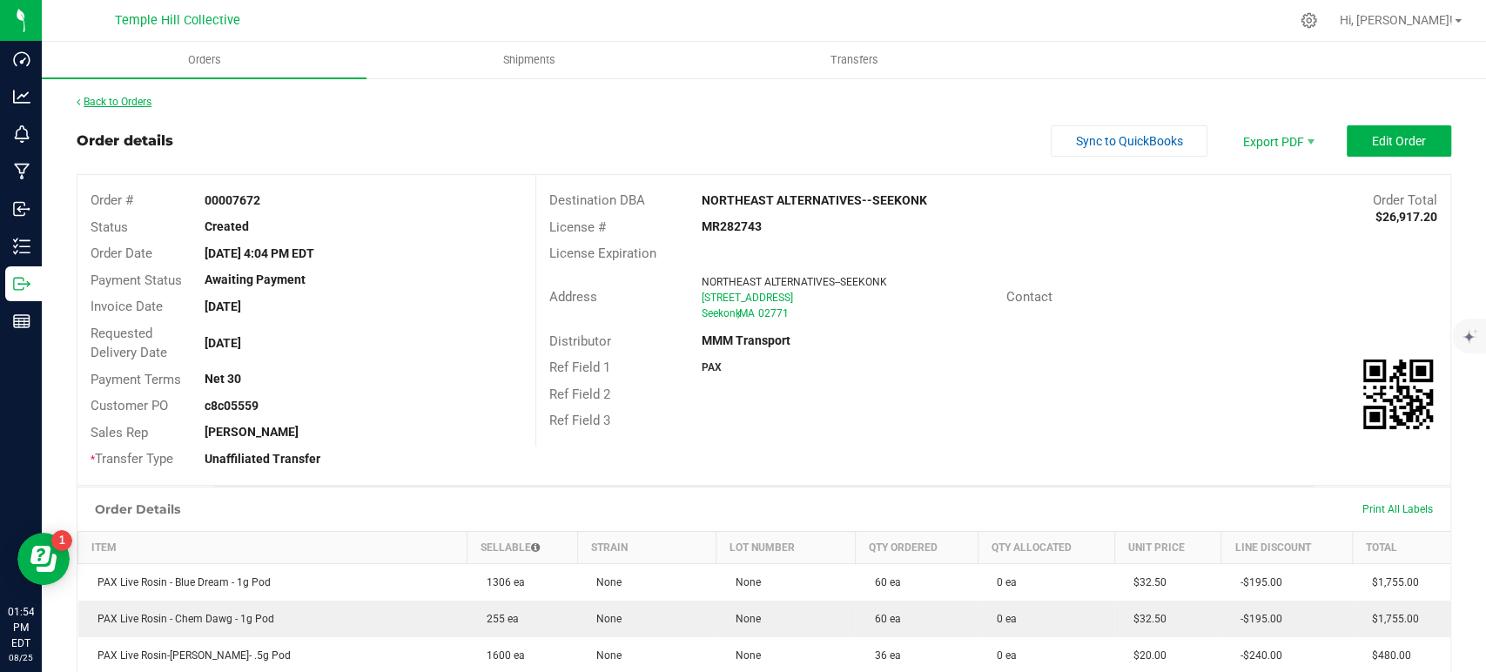
click at [115, 107] on link "Back to Orders" at bounding box center [114, 102] width 75 height 12
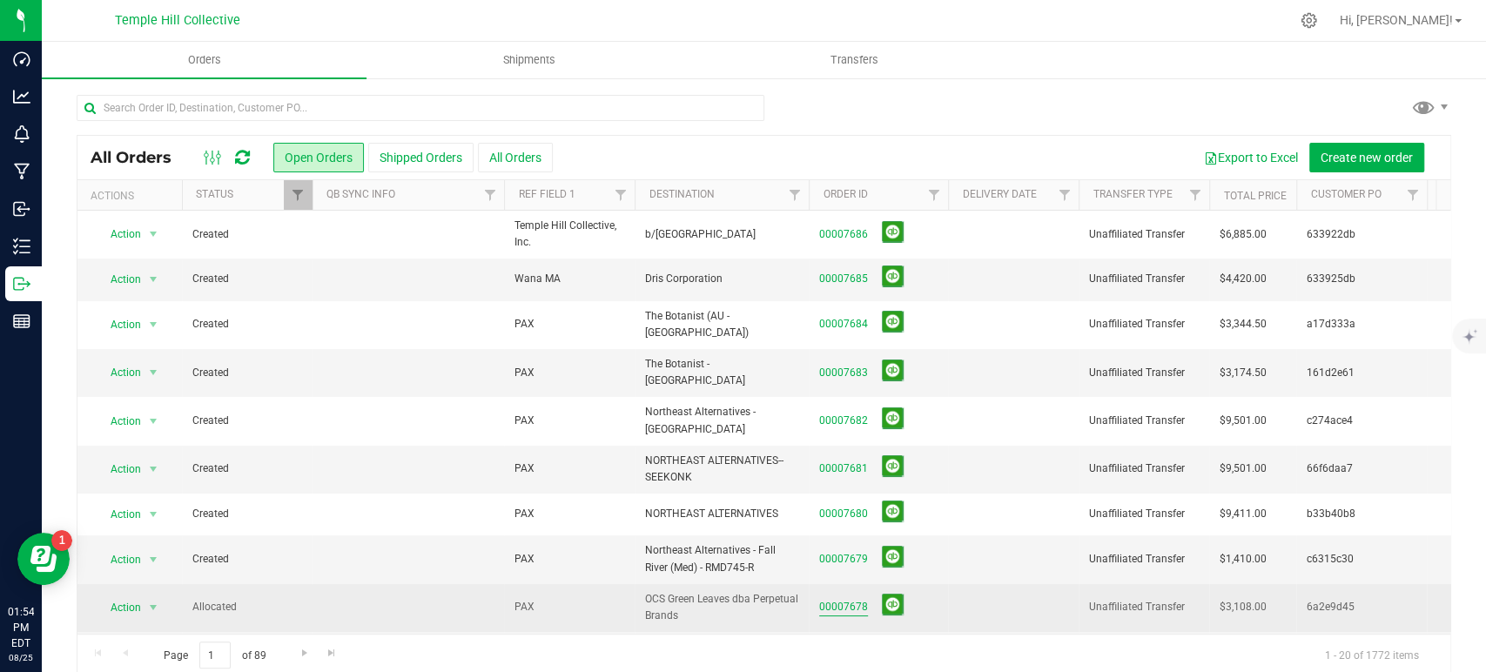
click at [841, 599] on link "00007678" at bounding box center [843, 607] width 49 height 17
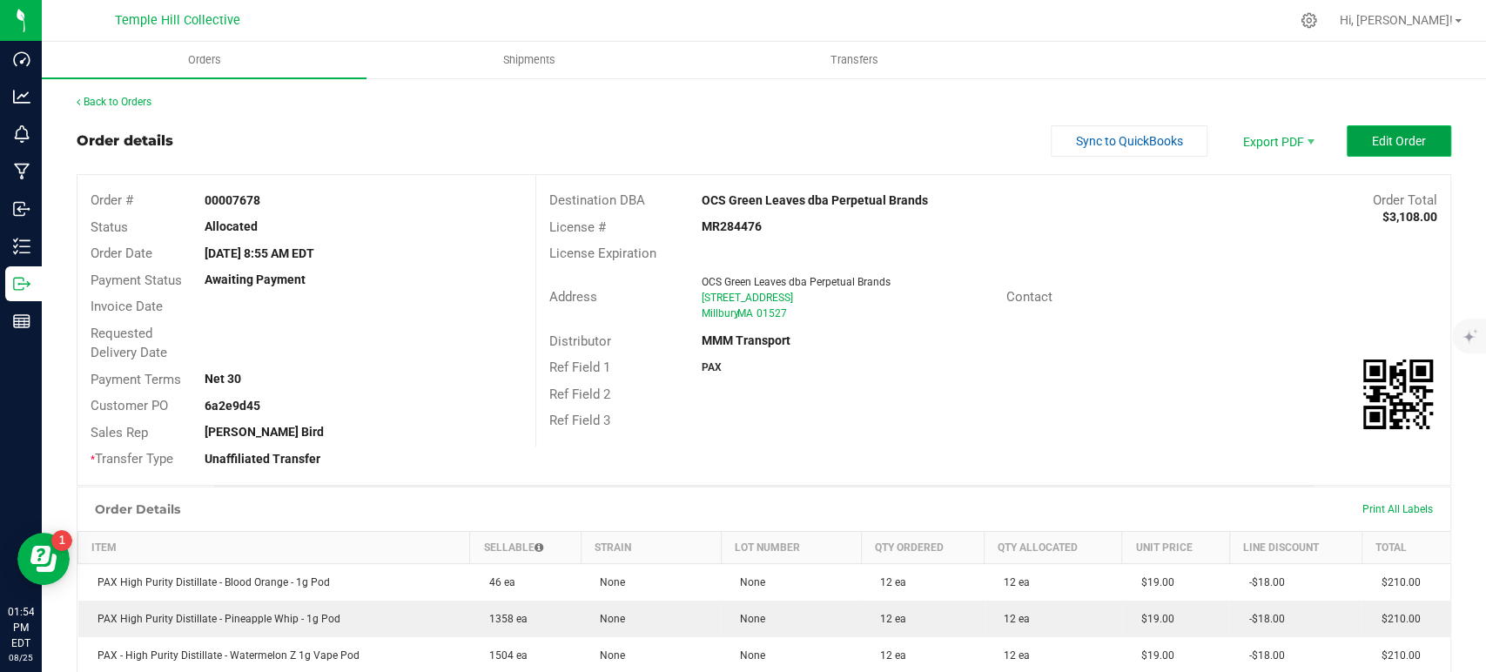
click at [1372, 134] on span "Edit Order" at bounding box center [1399, 141] width 54 height 14
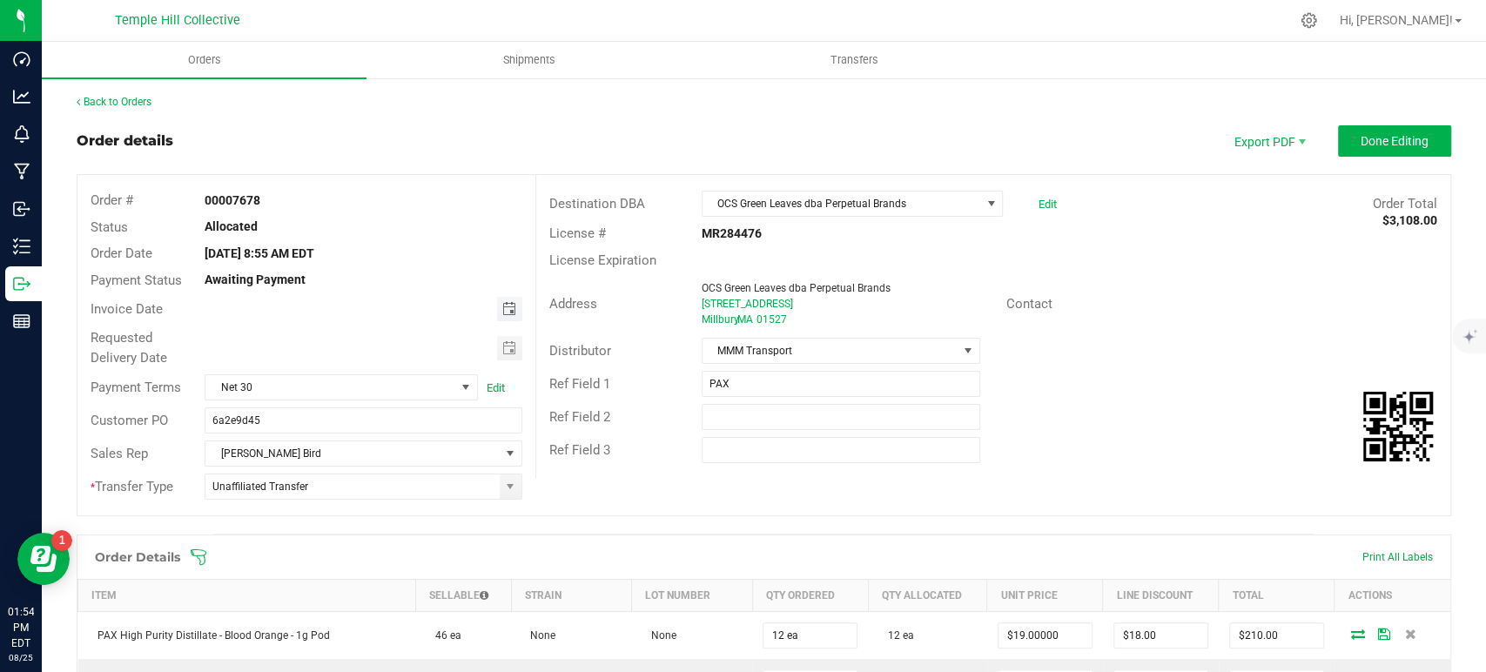
click at [502, 305] on span "Toggle calendar" at bounding box center [509, 309] width 14 height 14
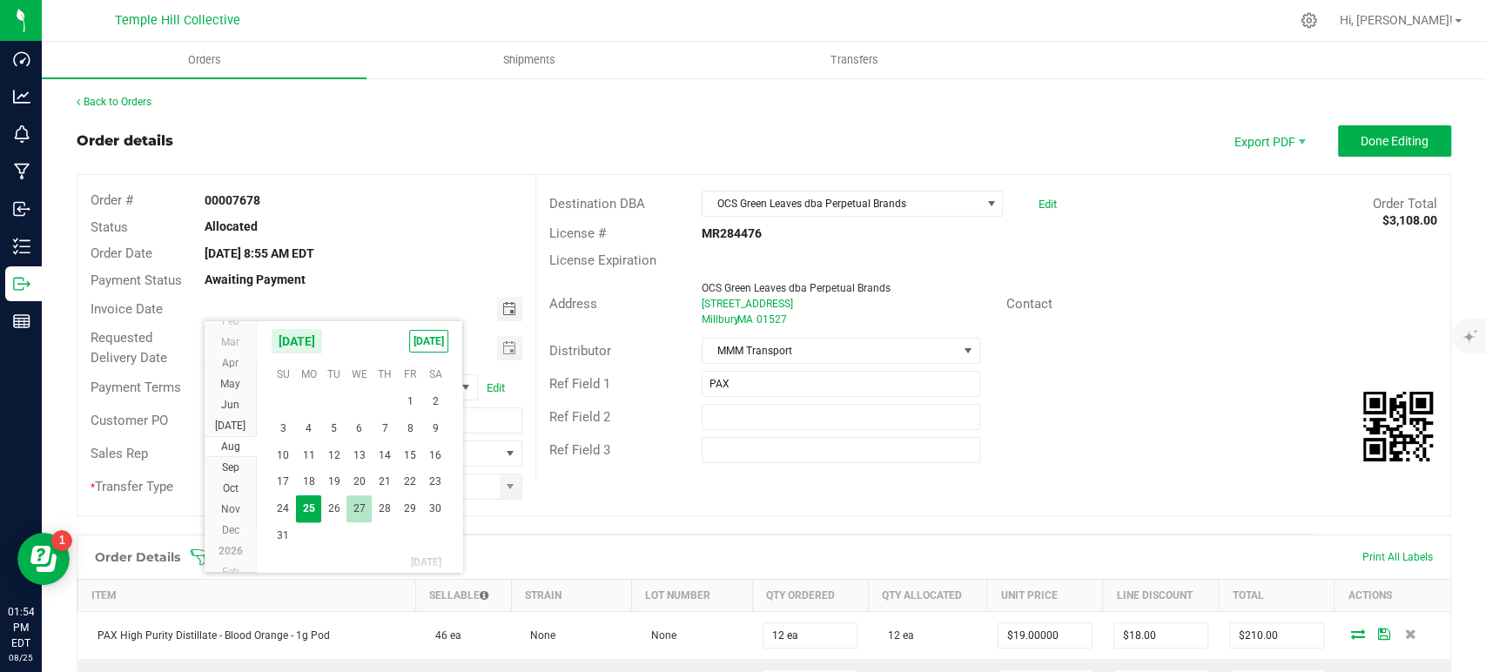
click at [359, 502] on span "27" at bounding box center [359, 508] width 25 height 27
type input "08/27/2025"
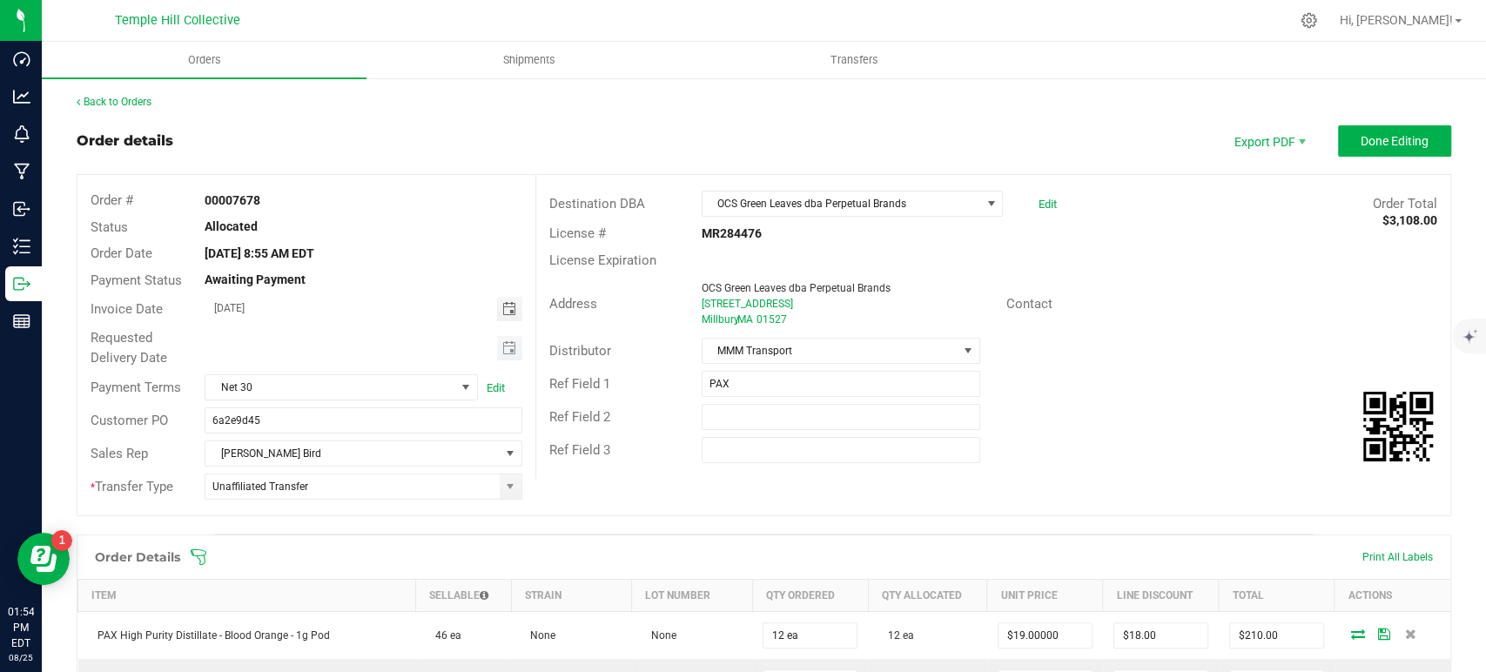
click at [515, 343] on span "Toggle calendar" at bounding box center [509, 348] width 25 height 24
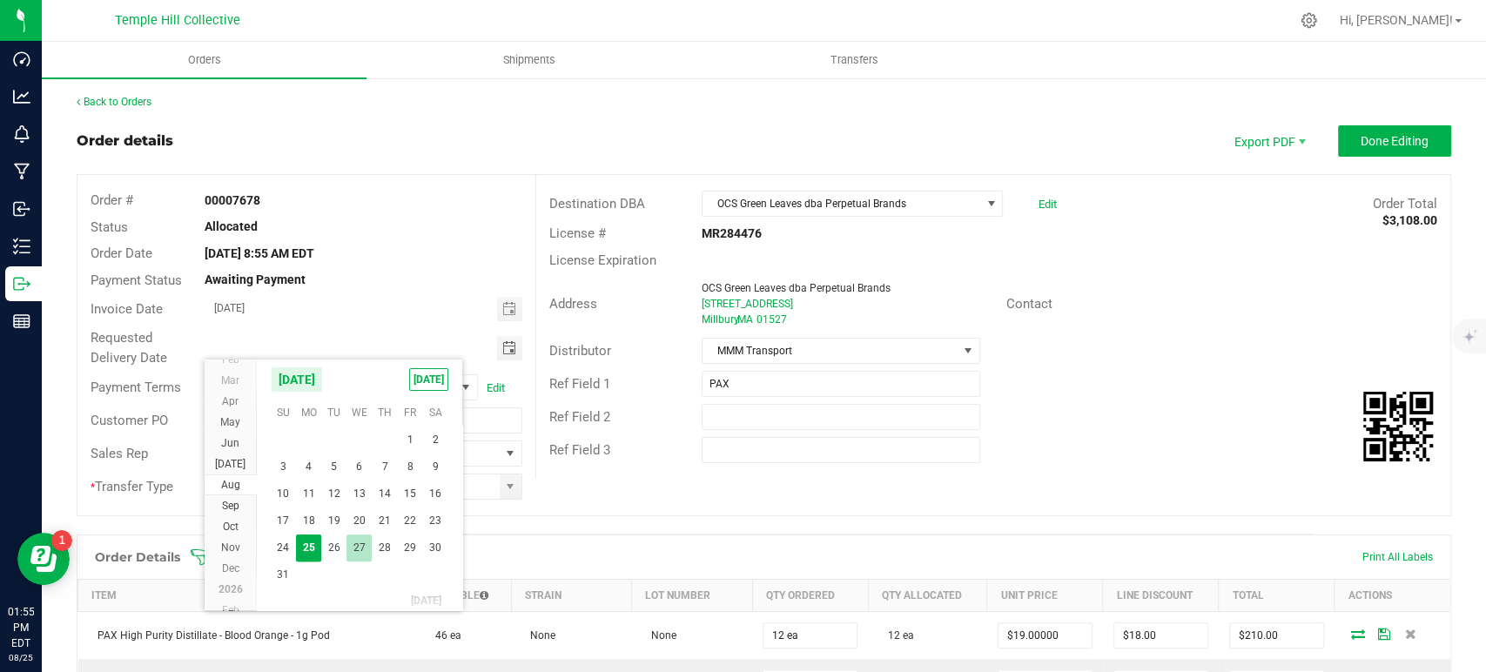
click at [360, 543] on span "27" at bounding box center [359, 548] width 25 height 27
type input "08/27/2025"
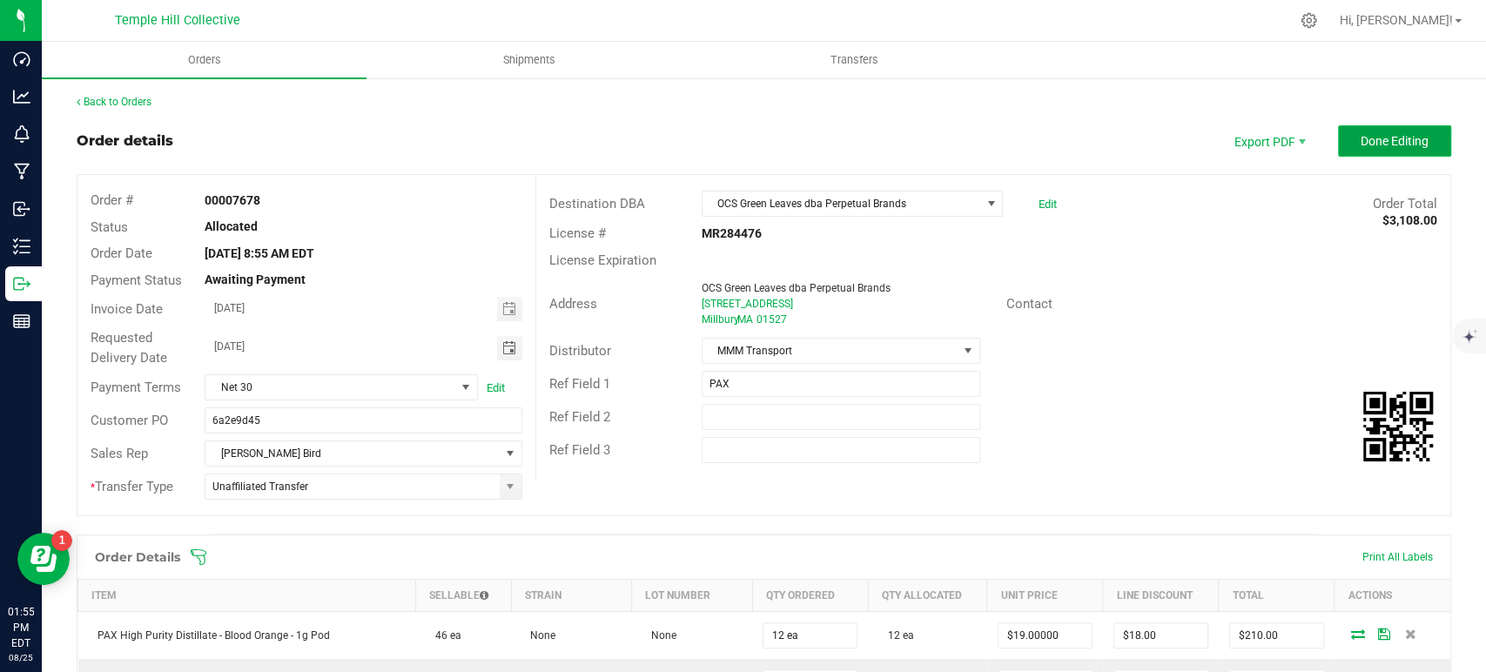
click at [1363, 152] on button "Done Editing" at bounding box center [1394, 140] width 113 height 31
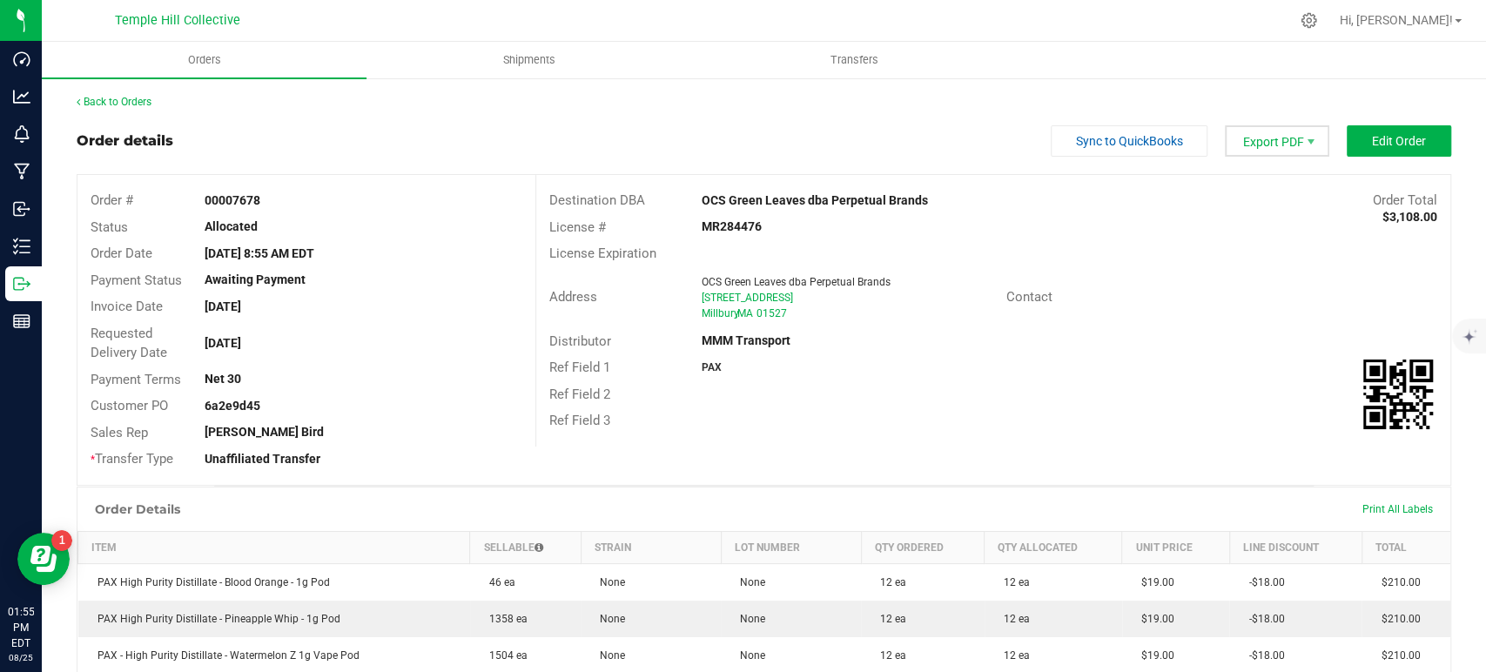
click at [1257, 138] on span "Export PDF" at bounding box center [1277, 140] width 104 height 31
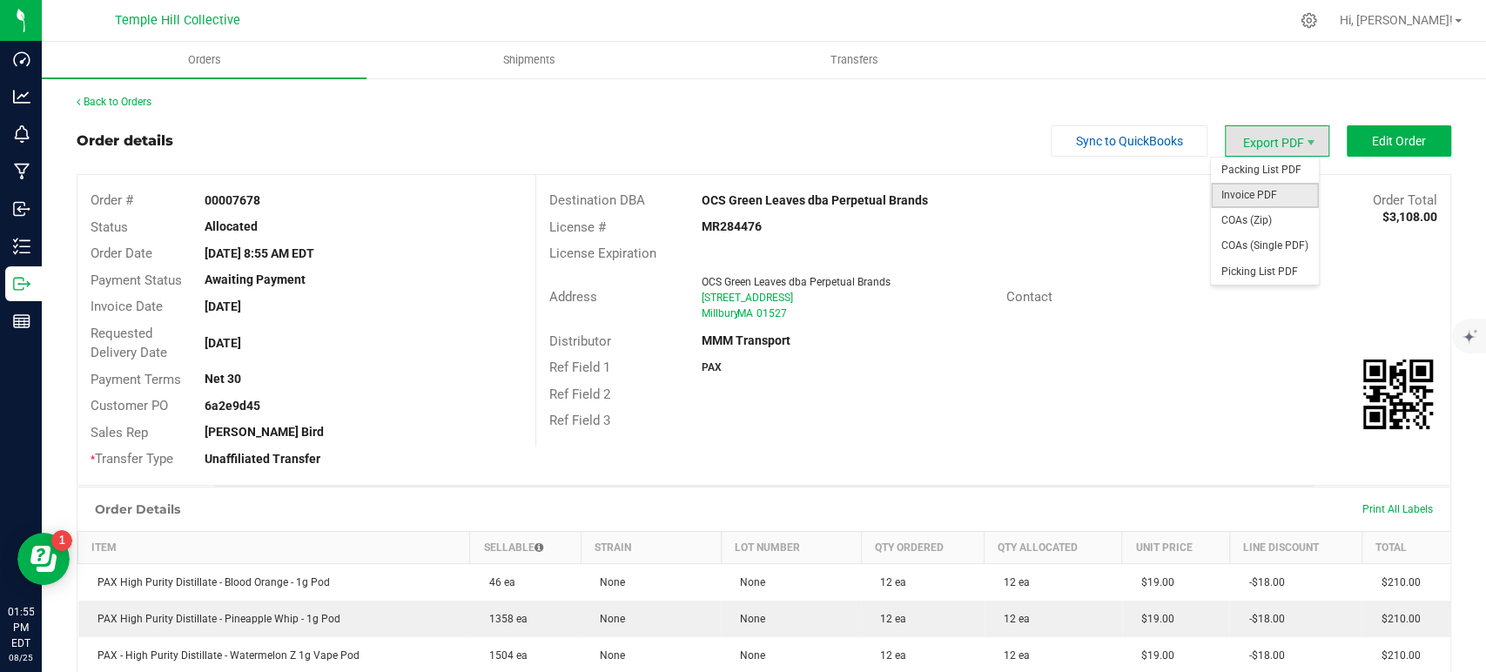
click at [1267, 194] on span "Invoice PDF" at bounding box center [1265, 195] width 108 height 25
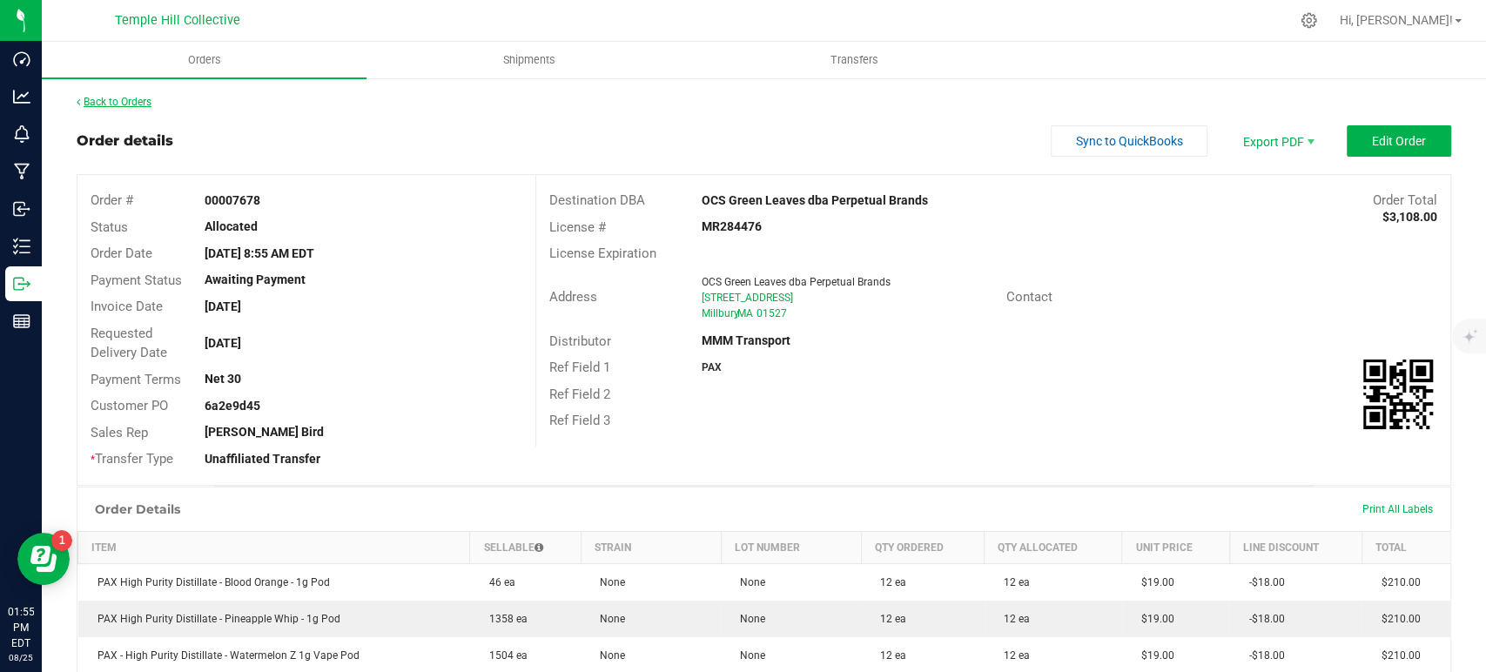
click at [147, 102] on link "Back to Orders" at bounding box center [114, 102] width 75 height 12
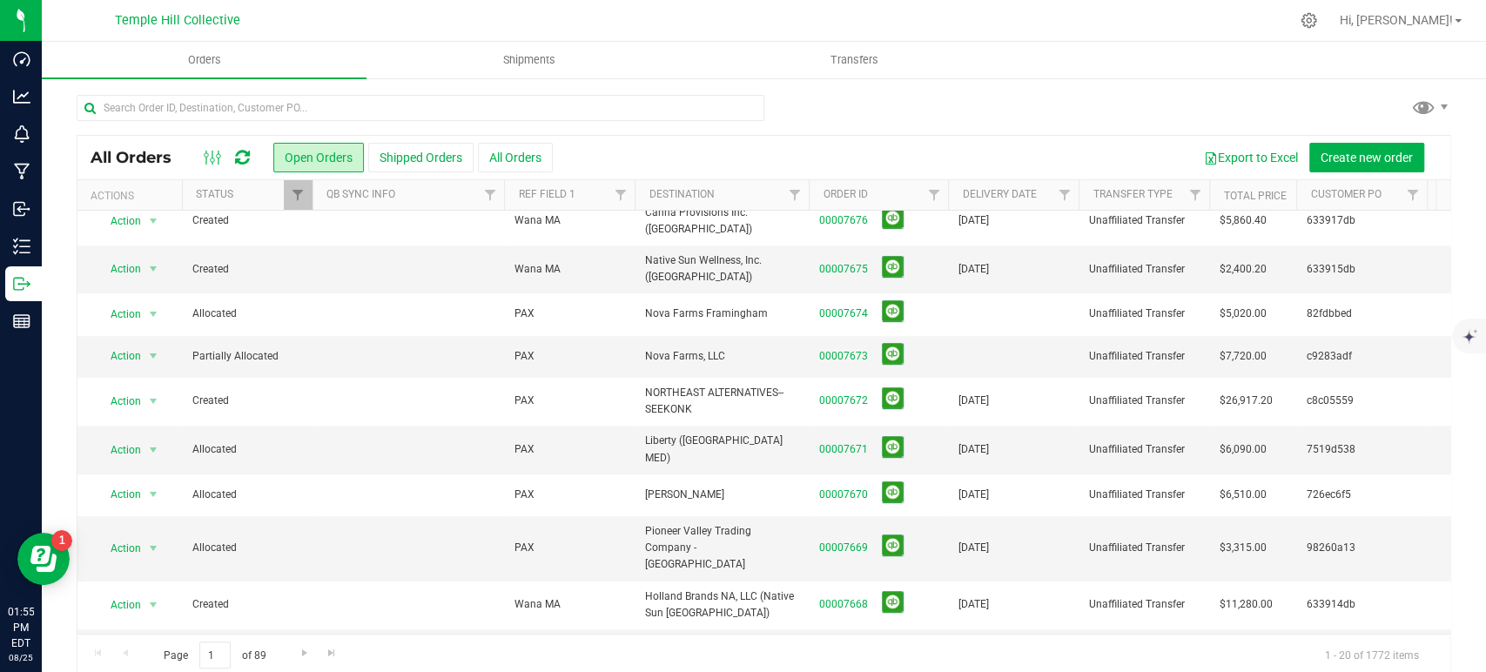
scroll to position [510, 0]
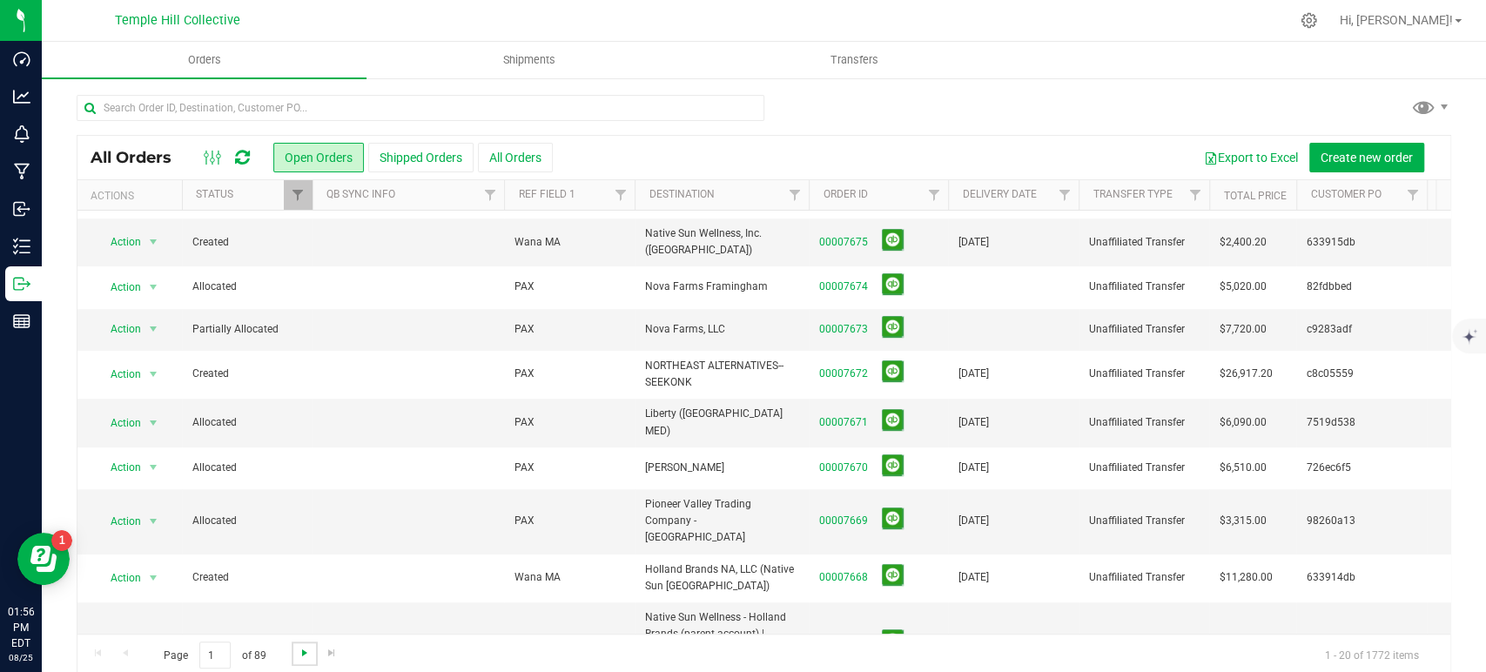
click at [300, 657] on span "Go to the next page" at bounding box center [305, 653] width 14 height 14
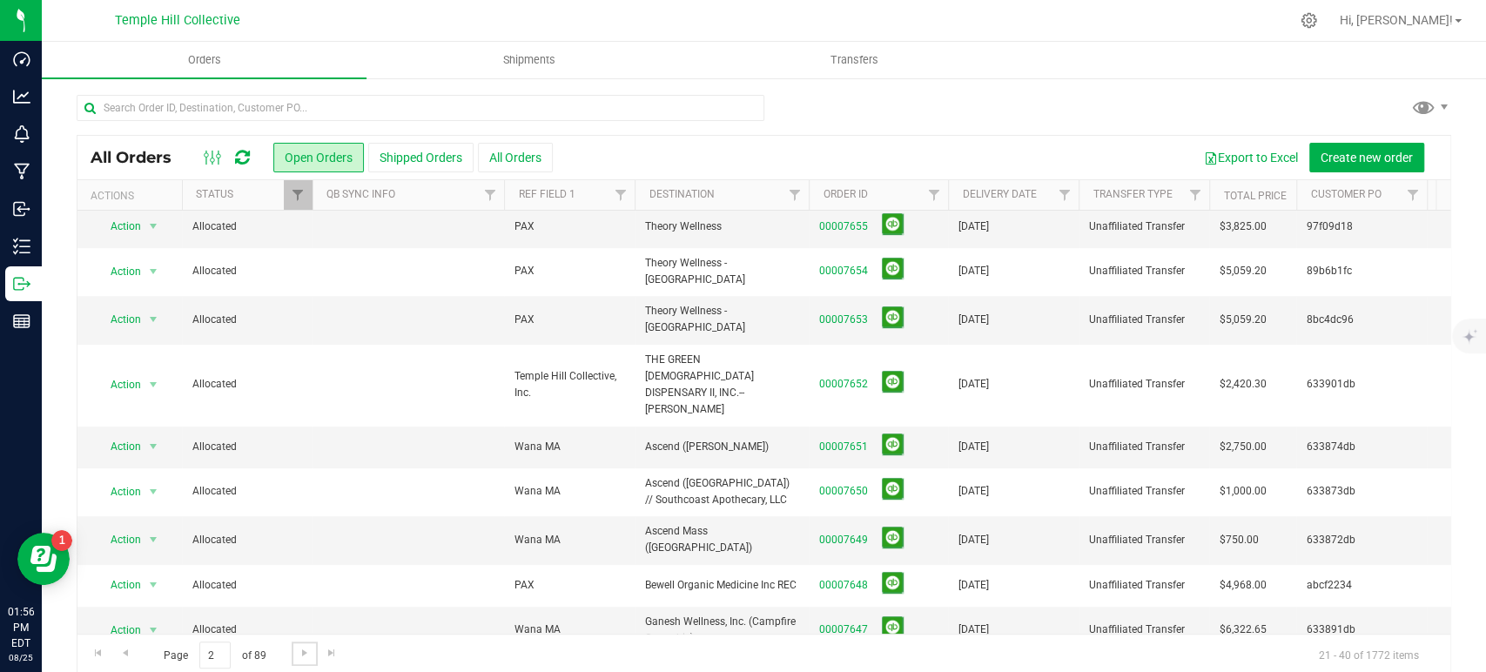
scroll to position [0, 0]
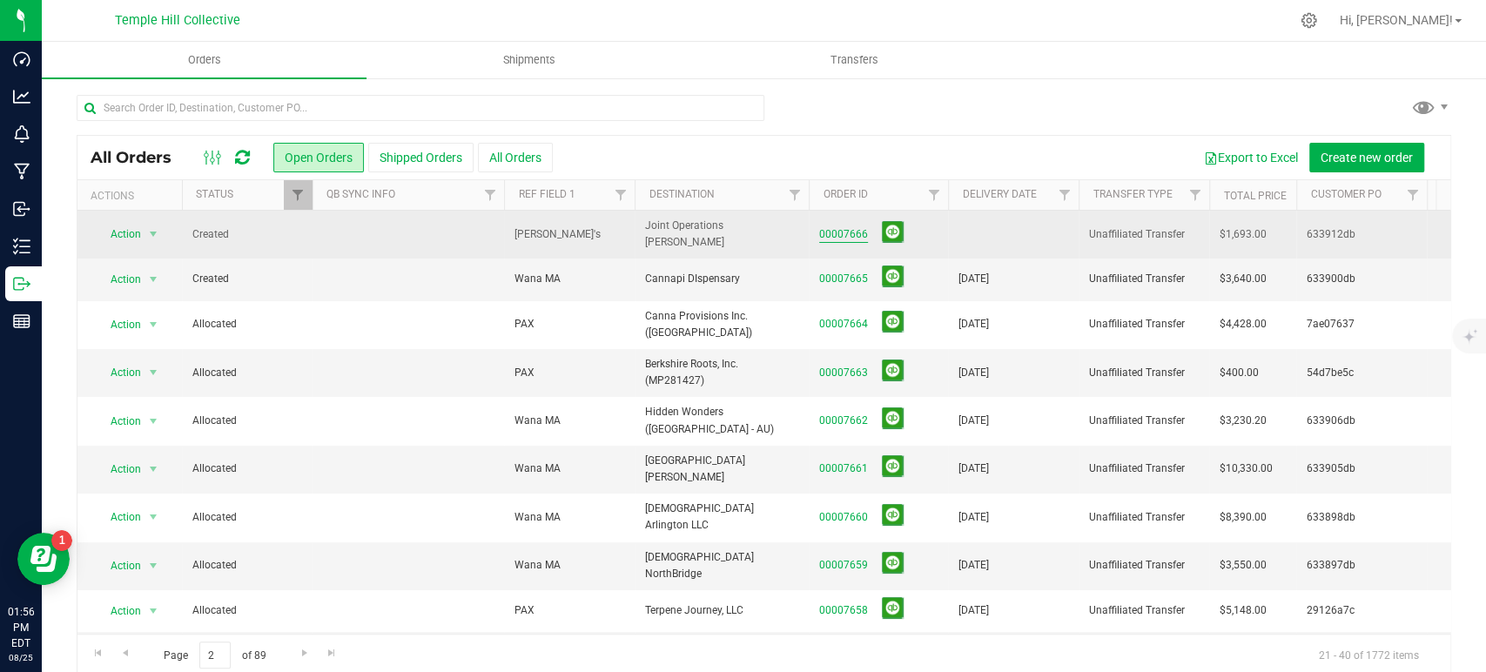
click at [841, 228] on link "00007666" at bounding box center [843, 234] width 49 height 17
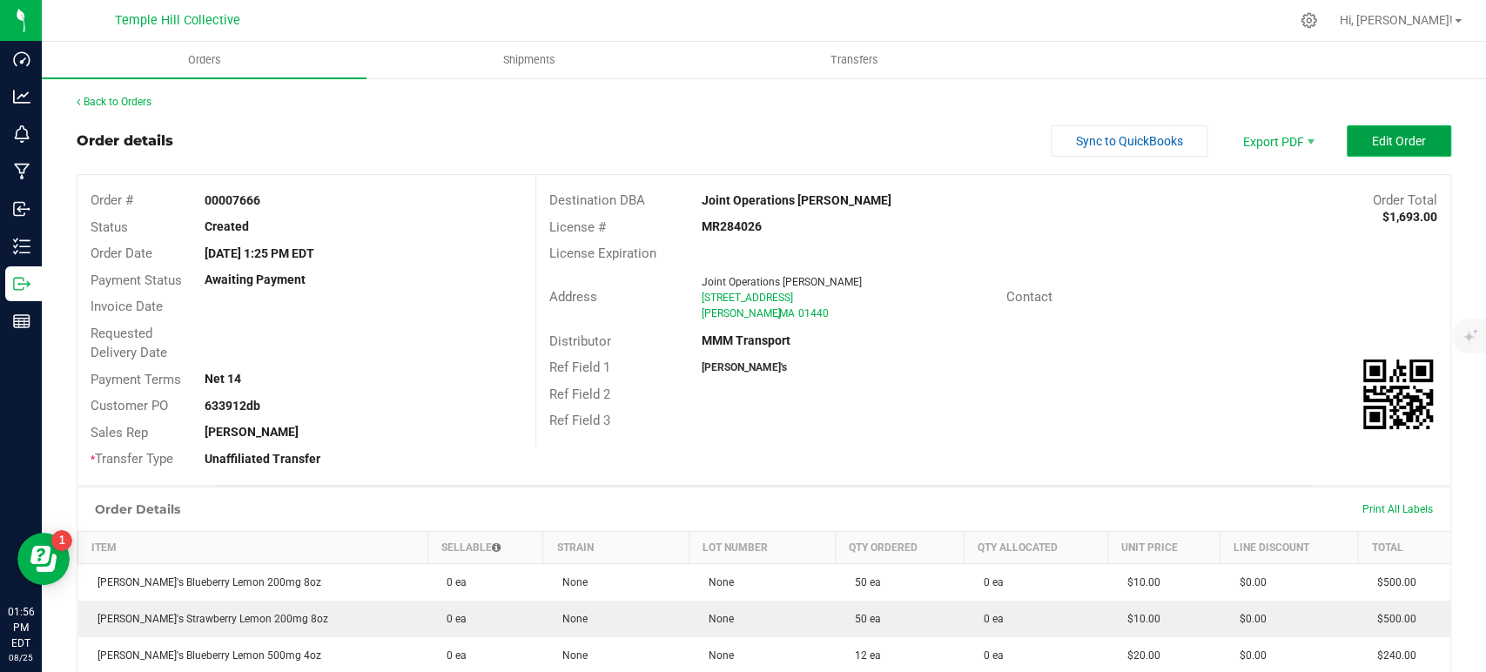
click at [1372, 138] on span "Edit Order" at bounding box center [1399, 141] width 54 height 14
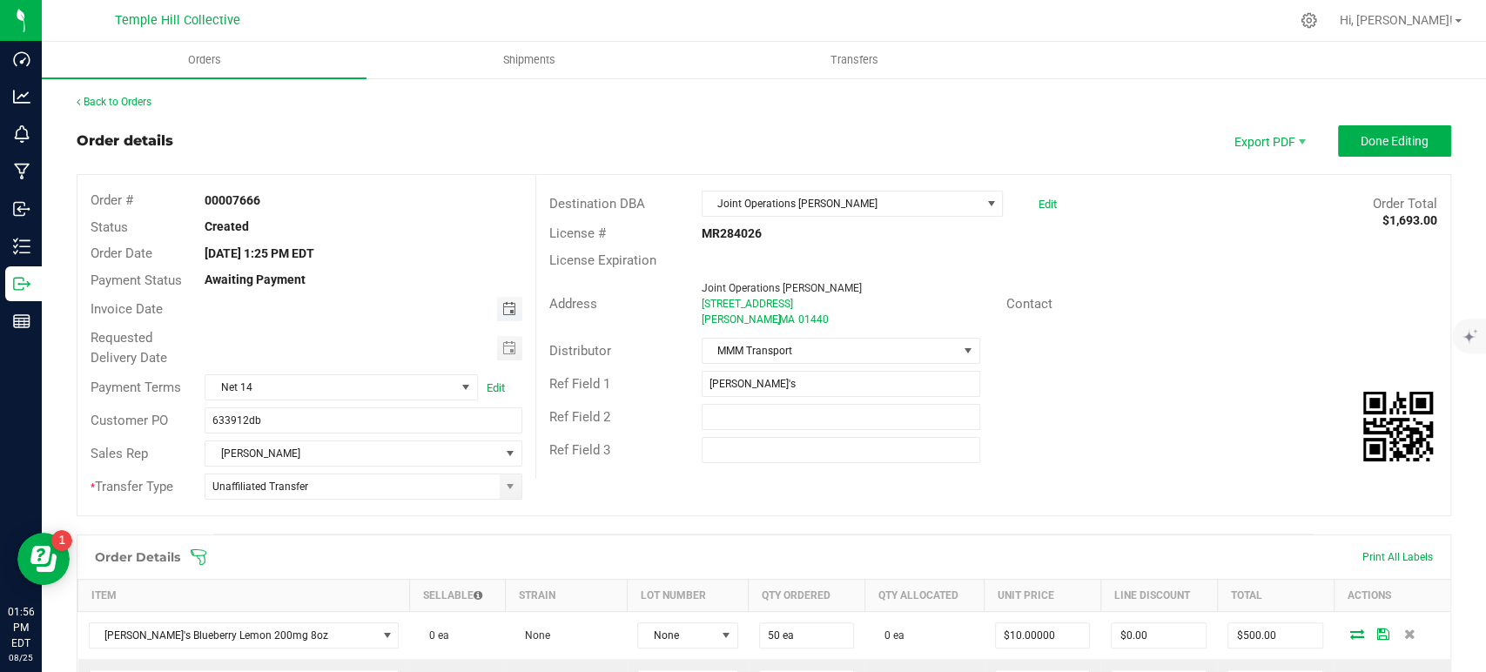
click at [504, 307] on span "Toggle calendar" at bounding box center [509, 309] width 14 height 14
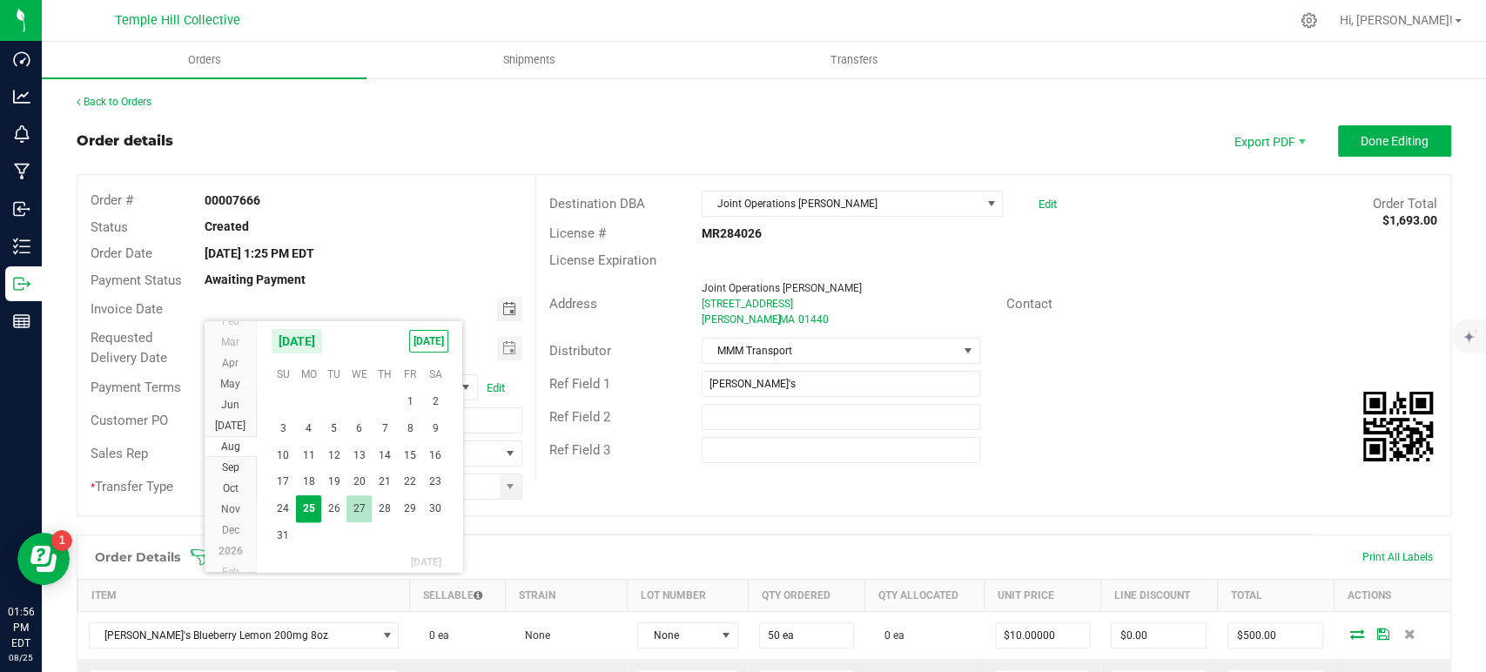
click at [358, 507] on span "27" at bounding box center [359, 508] width 25 height 27
type input "08/27/2025"
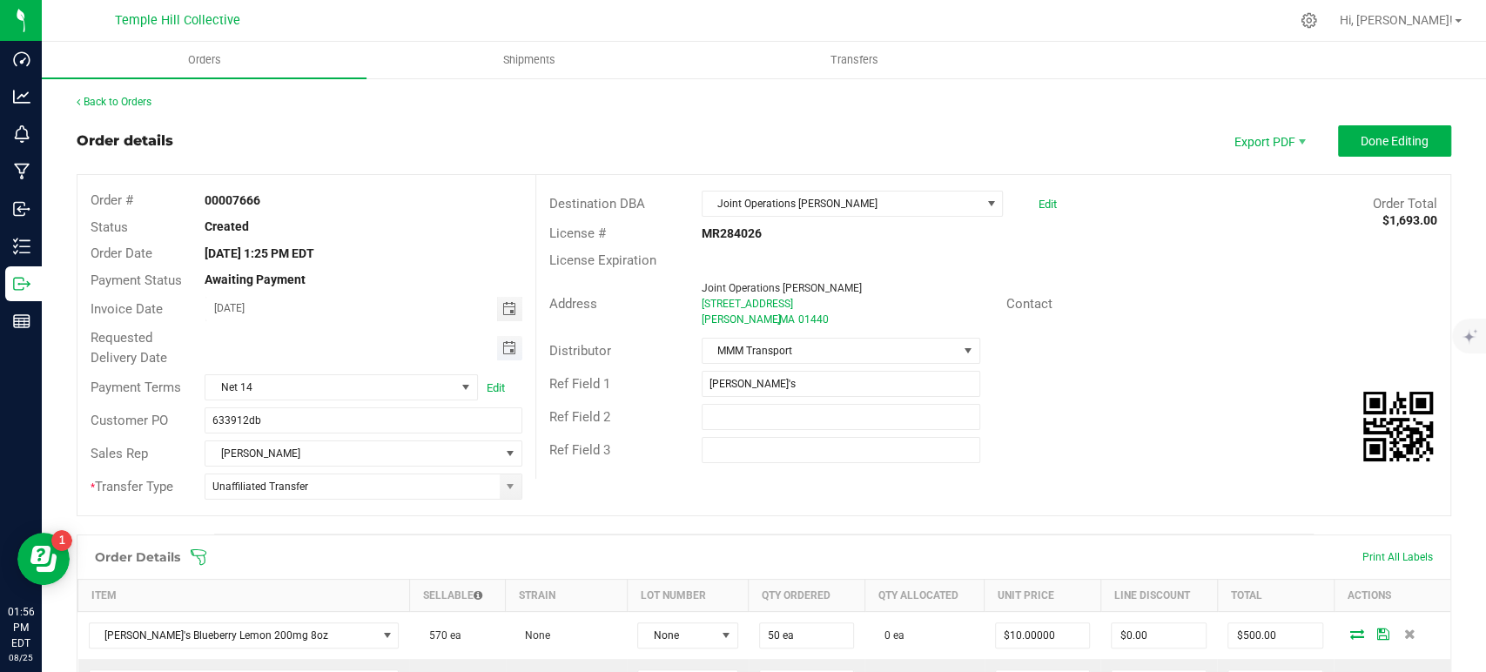
click at [502, 344] on span "Toggle calendar" at bounding box center [509, 348] width 14 height 14
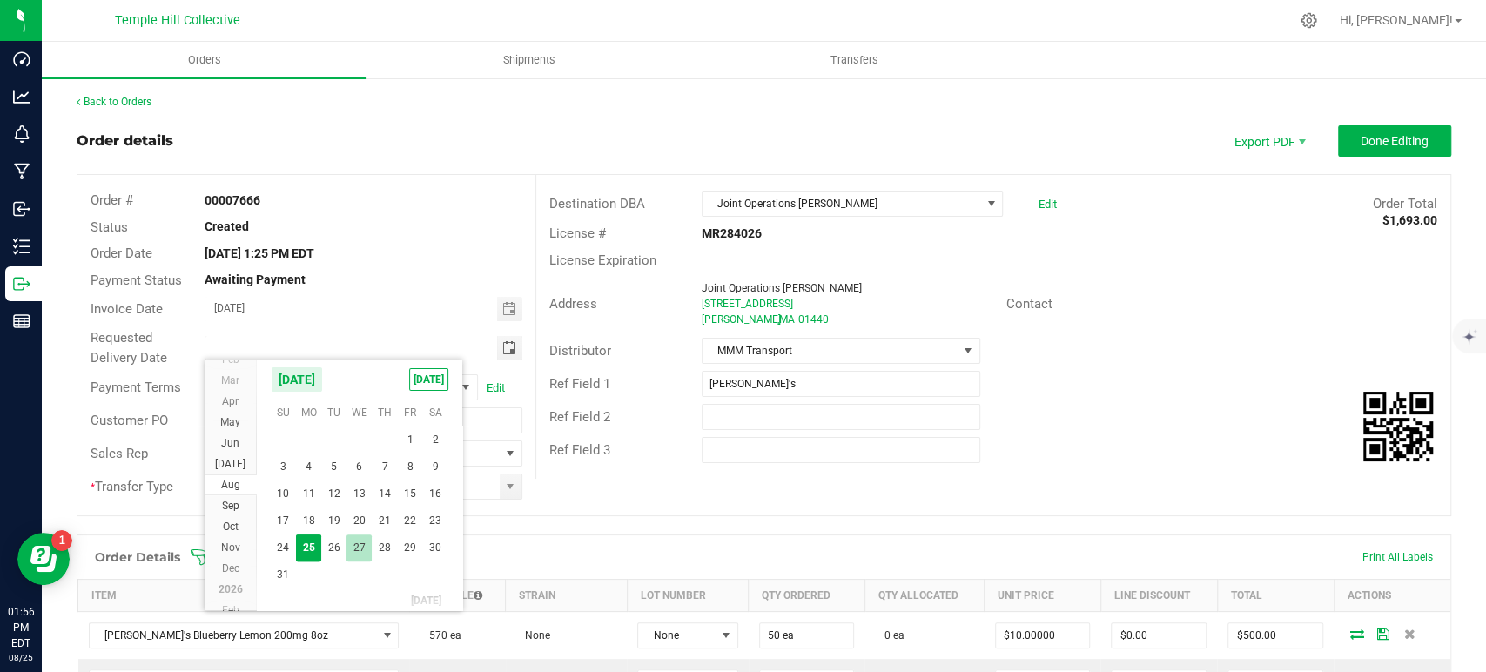
click at [366, 542] on span "27" at bounding box center [359, 548] width 25 height 27
type input "08/27/2025"
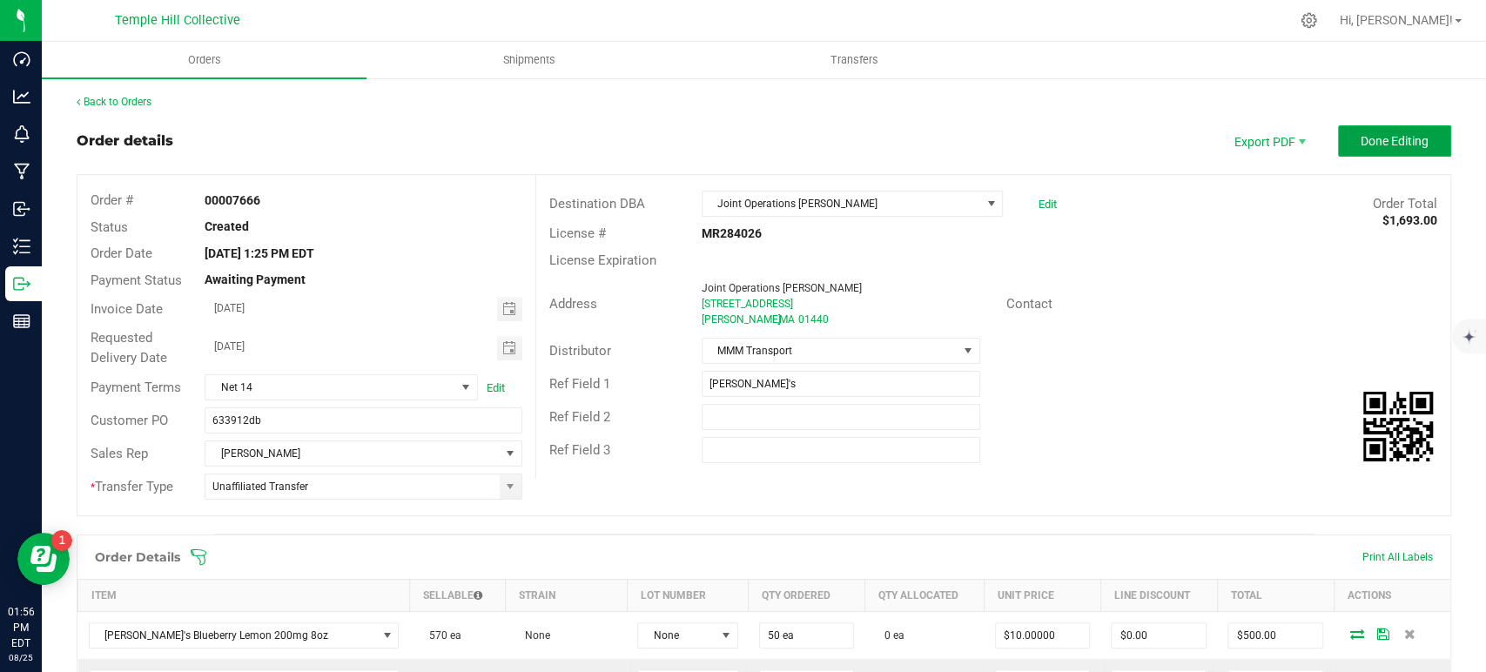
click at [1392, 129] on button "Done Editing" at bounding box center [1394, 140] width 113 height 31
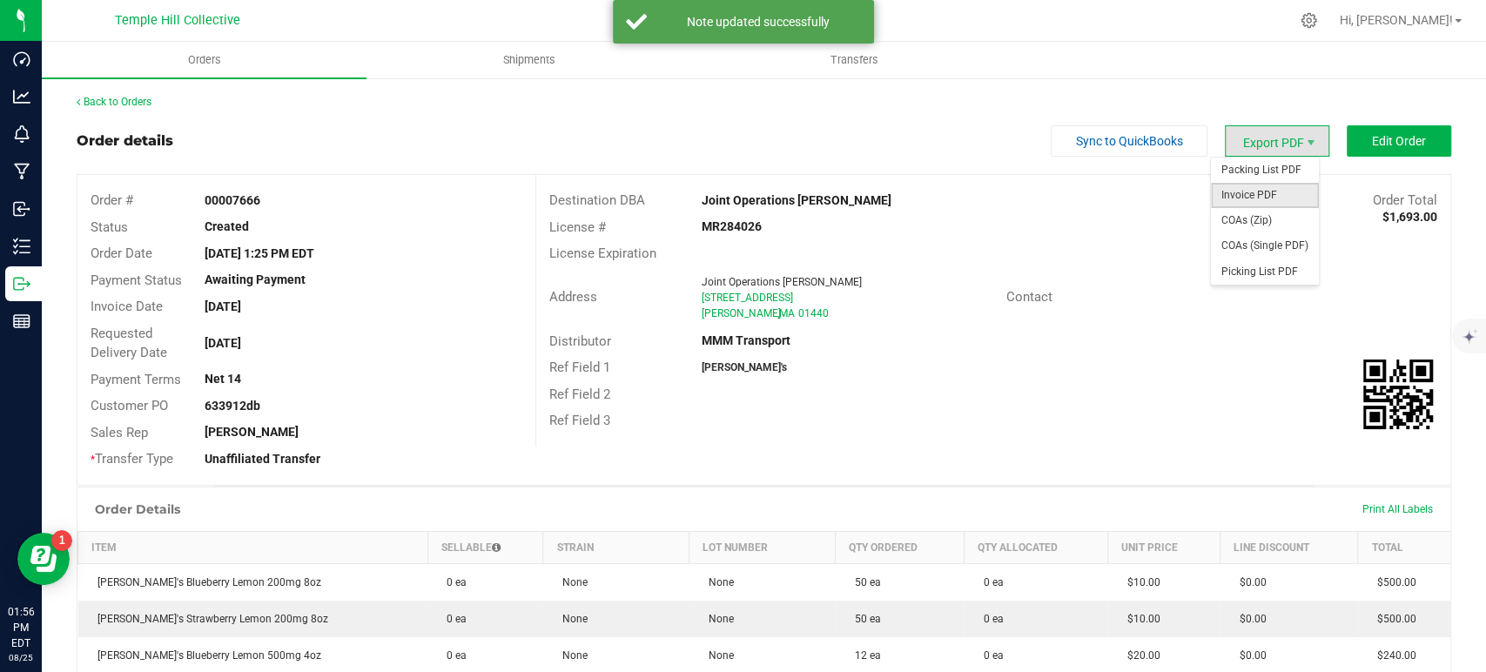
click at [1280, 196] on span "Invoice PDF" at bounding box center [1265, 195] width 108 height 25
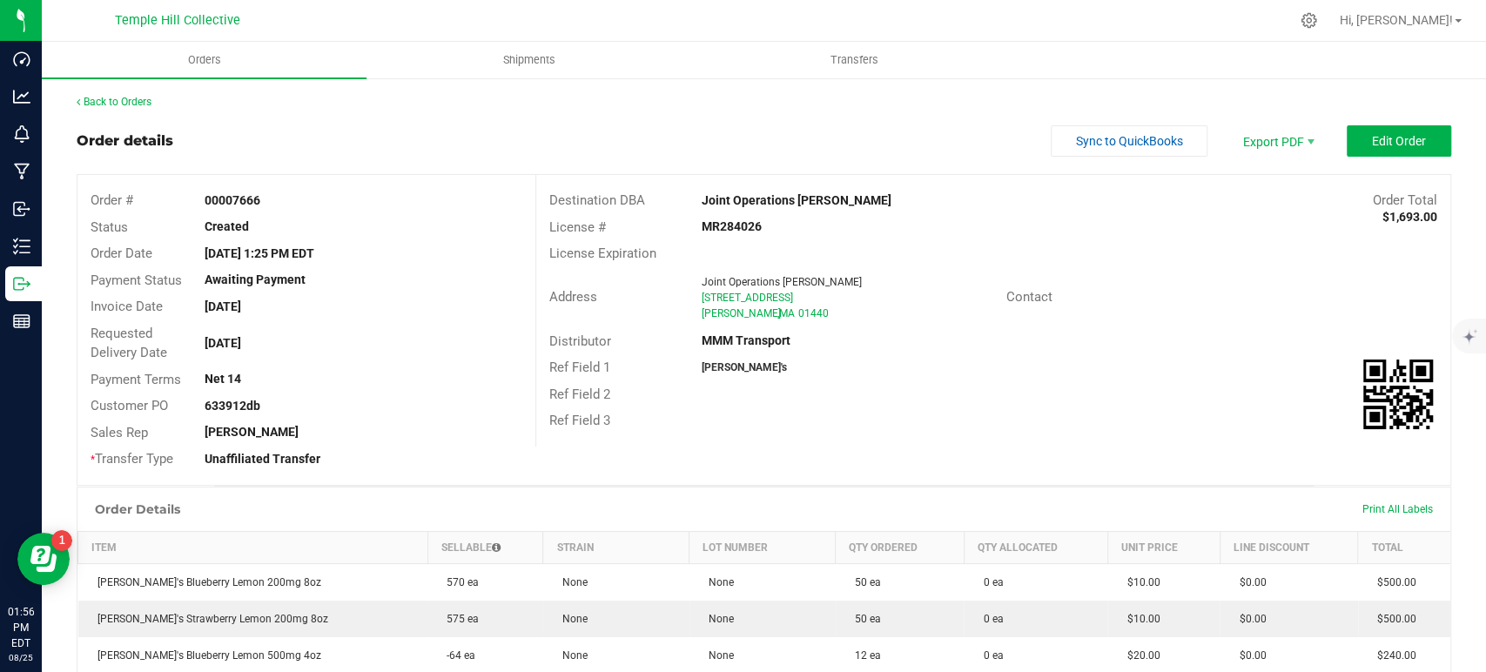
click at [130, 94] on div "Back to Orders" at bounding box center [764, 102] width 1375 height 16
click at [149, 101] on link "Back to Orders" at bounding box center [114, 102] width 75 height 12
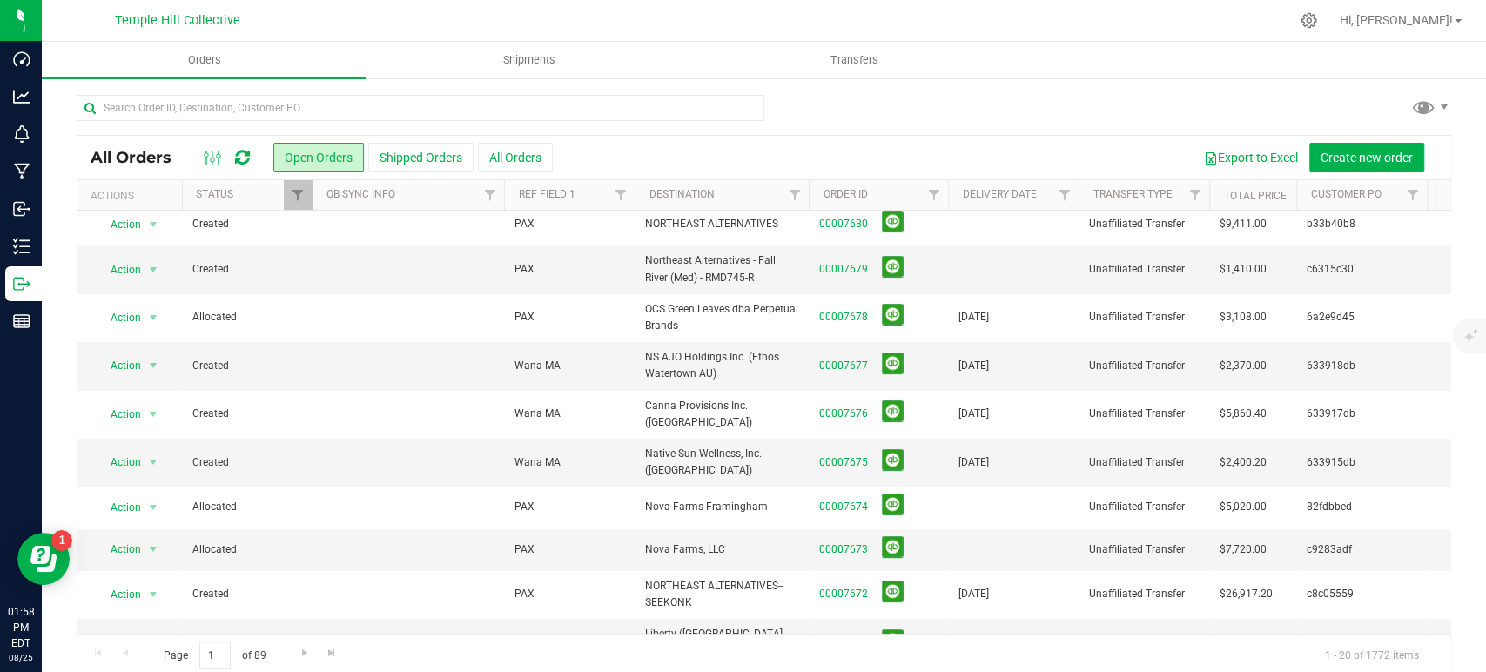
scroll to position [387, 0]
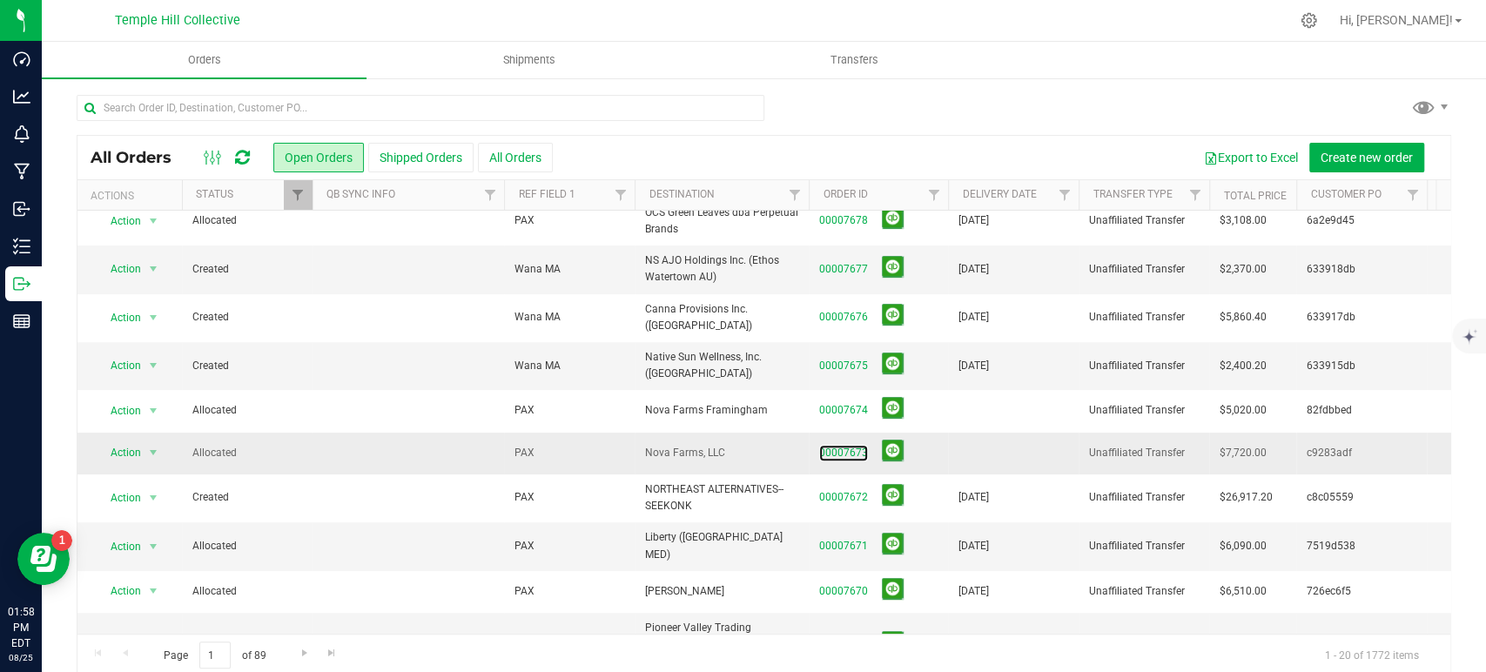
click at [852, 445] on link "00007673" at bounding box center [843, 453] width 49 height 17
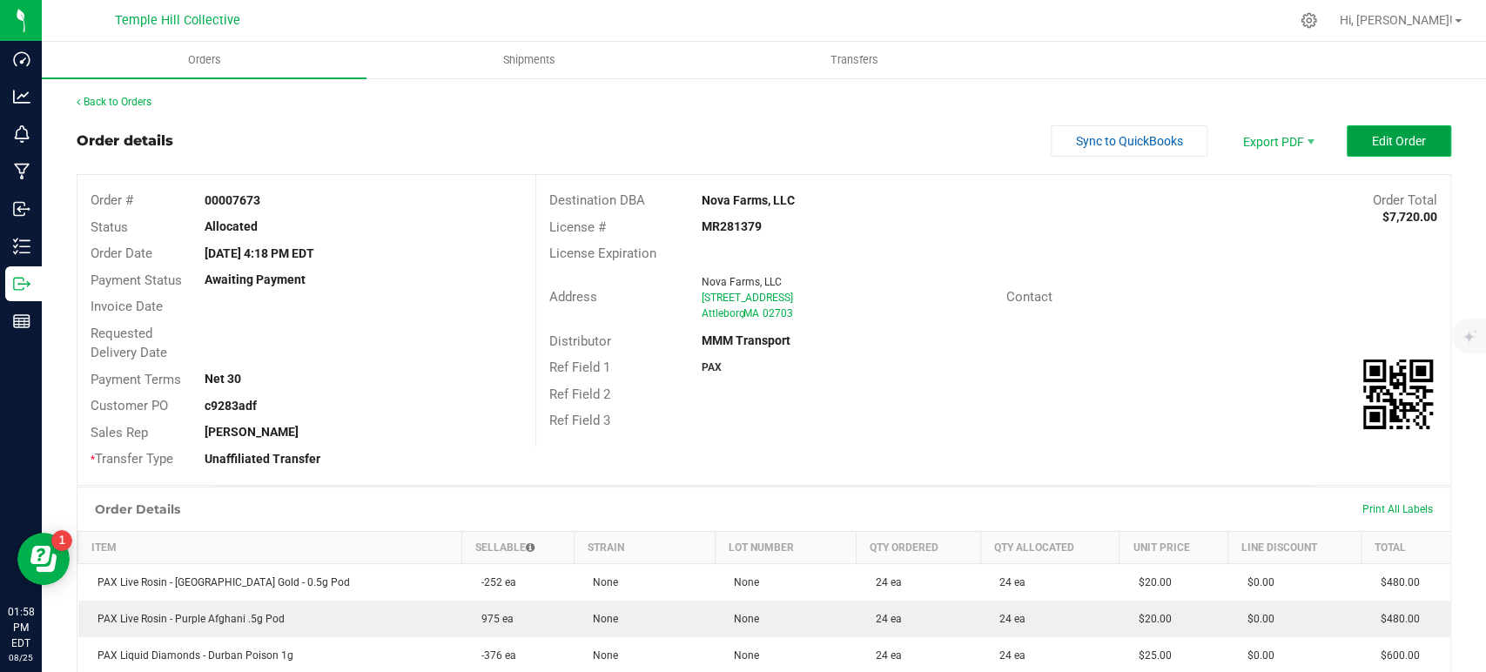
click at [1347, 138] on button "Edit Order" at bounding box center [1399, 140] width 104 height 31
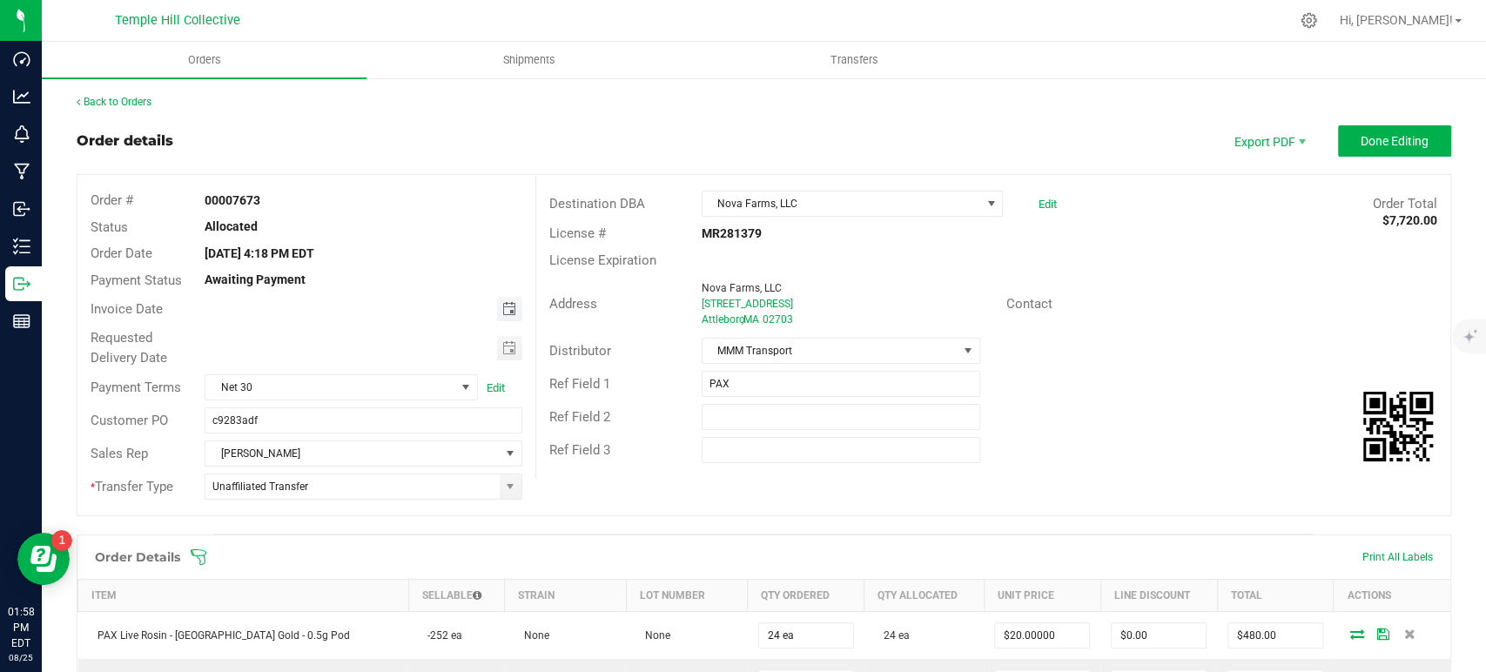
click at [509, 312] on span "Toggle calendar" at bounding box center [509, 309] width 14 height 14
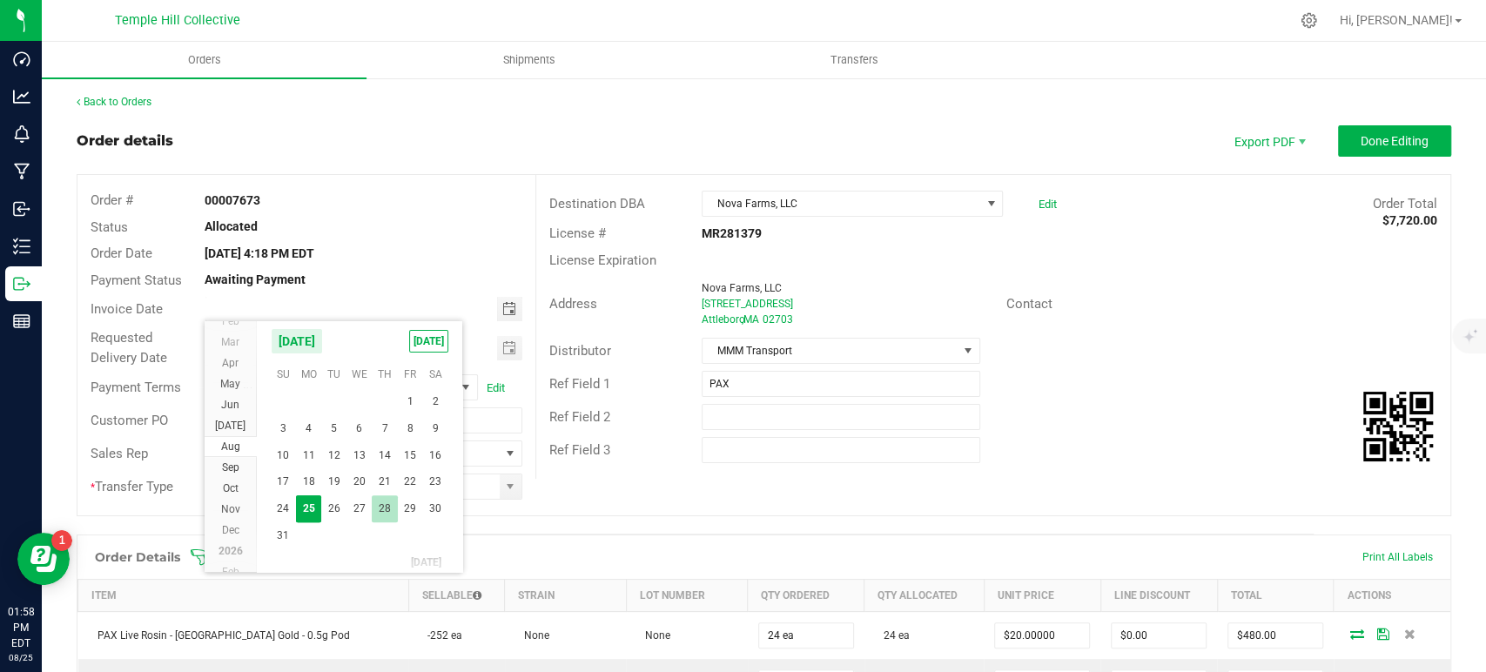
click at [393, 502] on span "28" at bounding box center [384, 508] width 25 height 27
type input "08/28/2025"
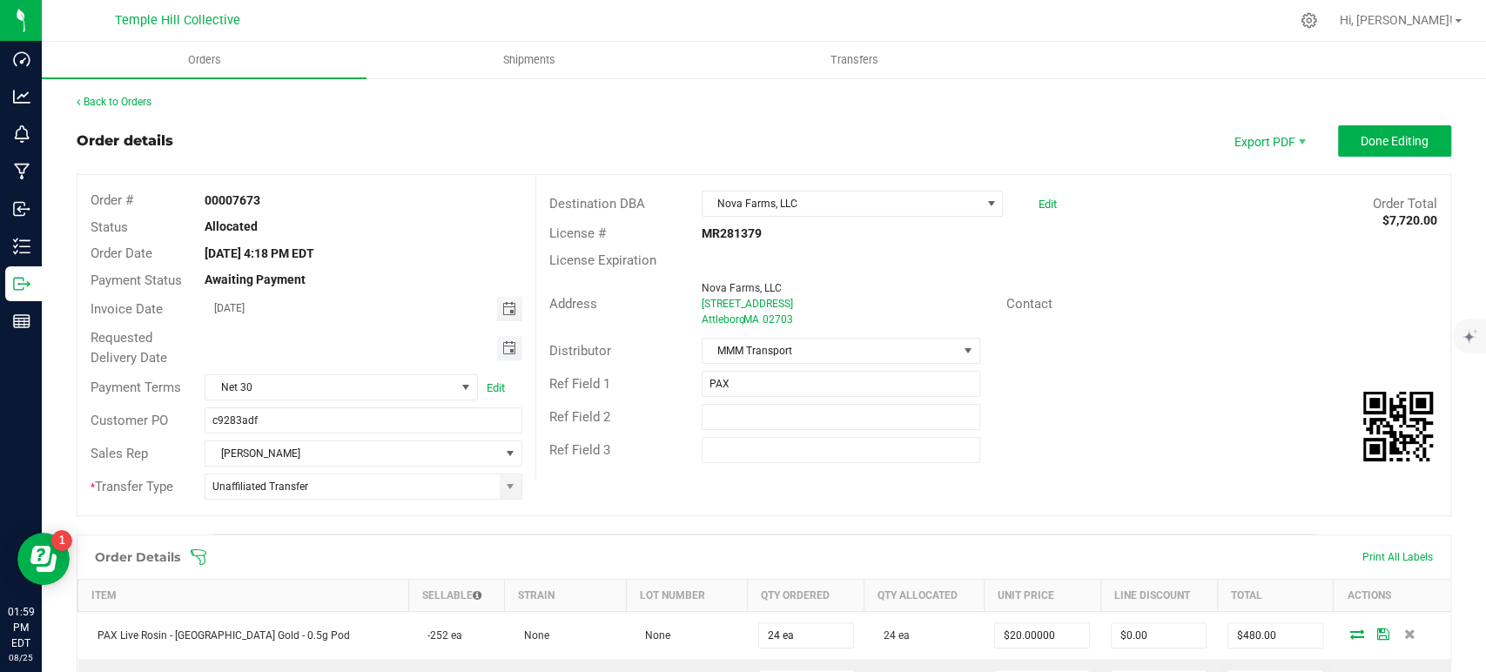
click at [502, 351] on span "Toggle calendar" at bounding box center [509, 348] width 14 height 14
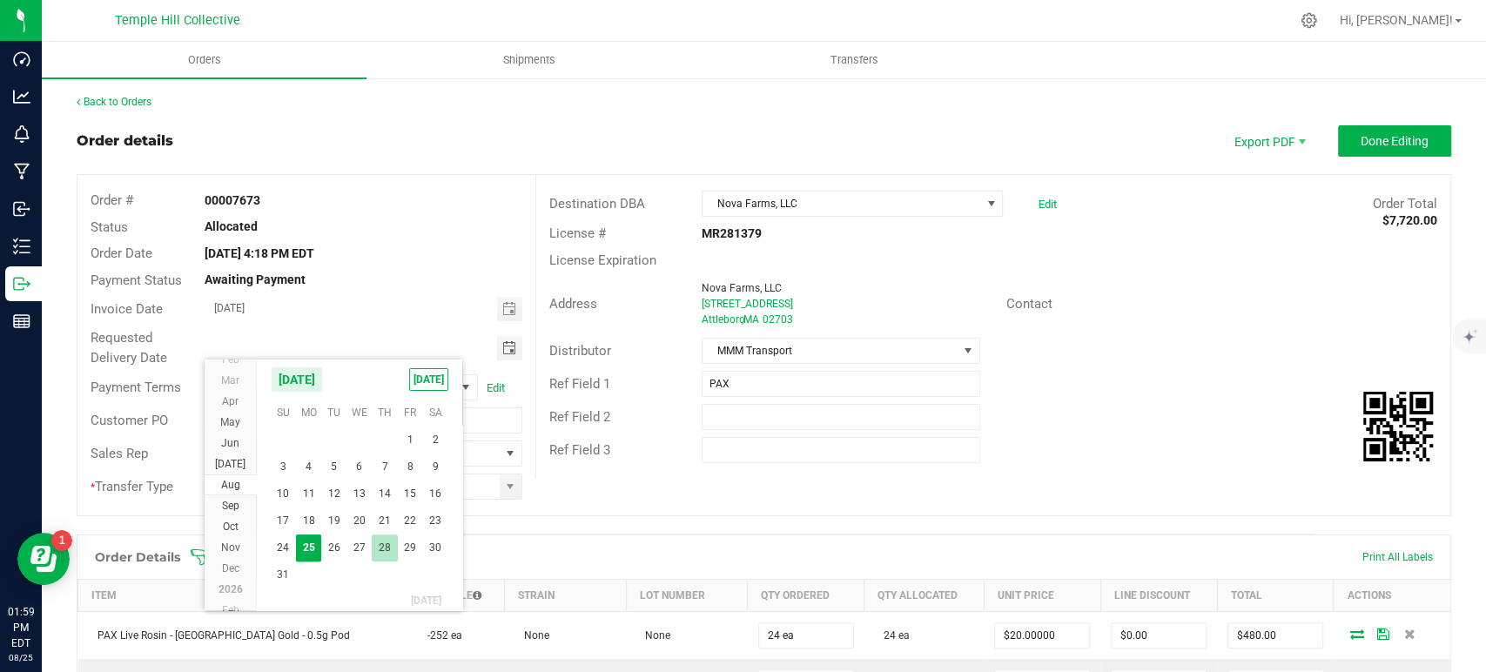
click at [392, 543] on span "28" at bounding box center [384, 548] width 25 height 27
type input "08/28/2025"
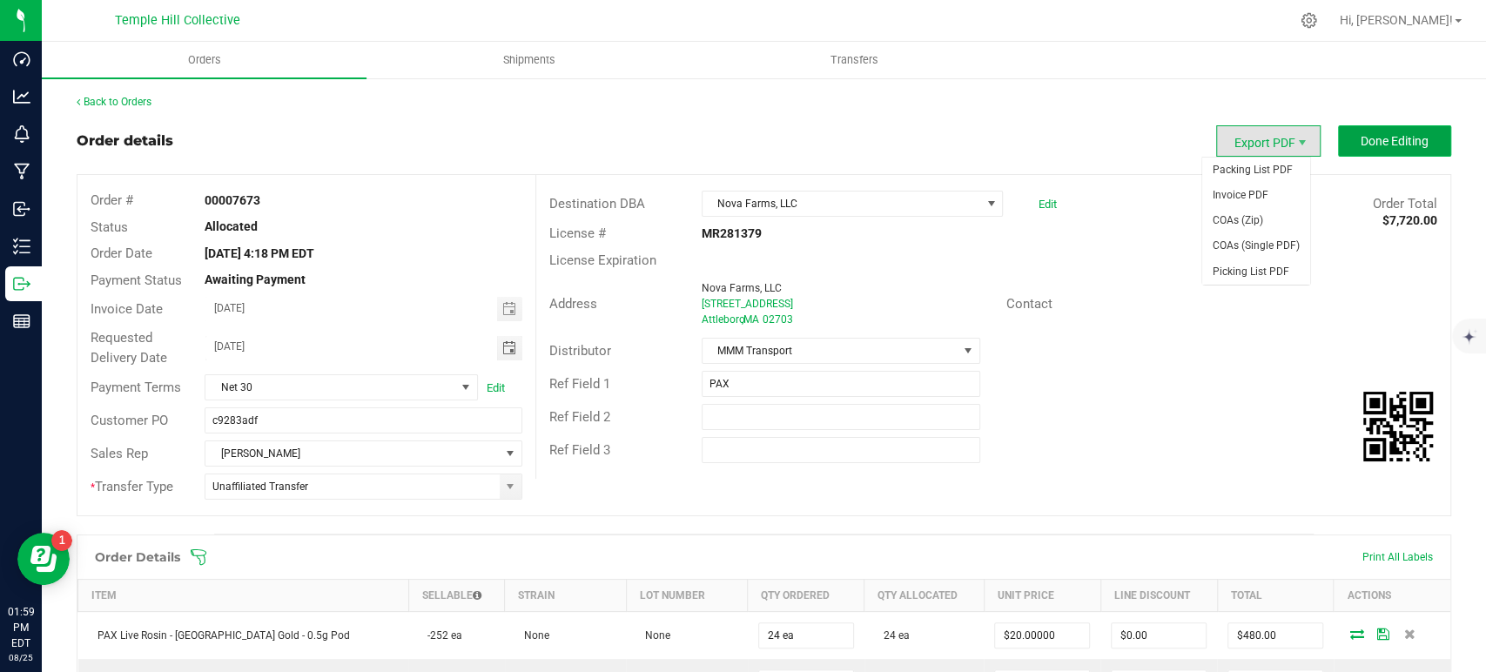
click at [1361, 141] on span "Done Editing" at bounding box center [1395, 141] width 68 height 14
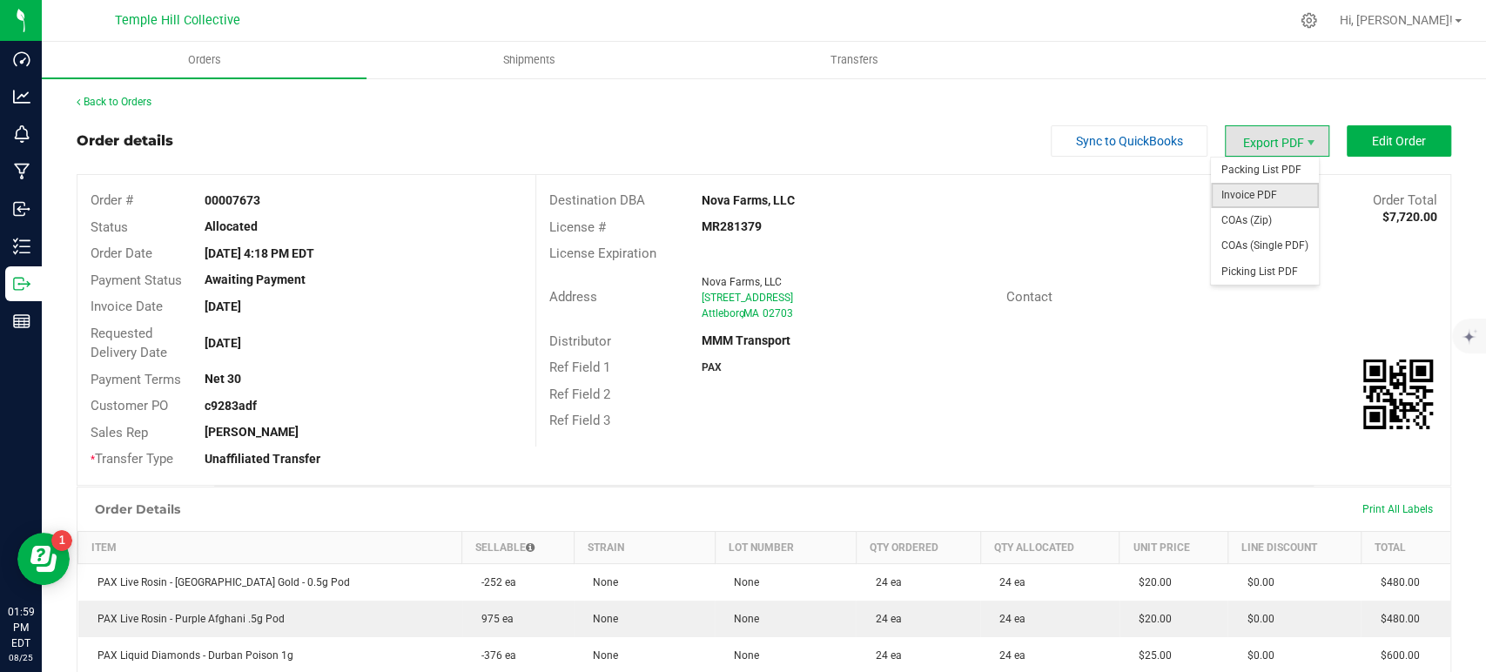
click at [1270, 188] on span "Invoice PDF" at bounding box center [1265, 195] width 108 height 25
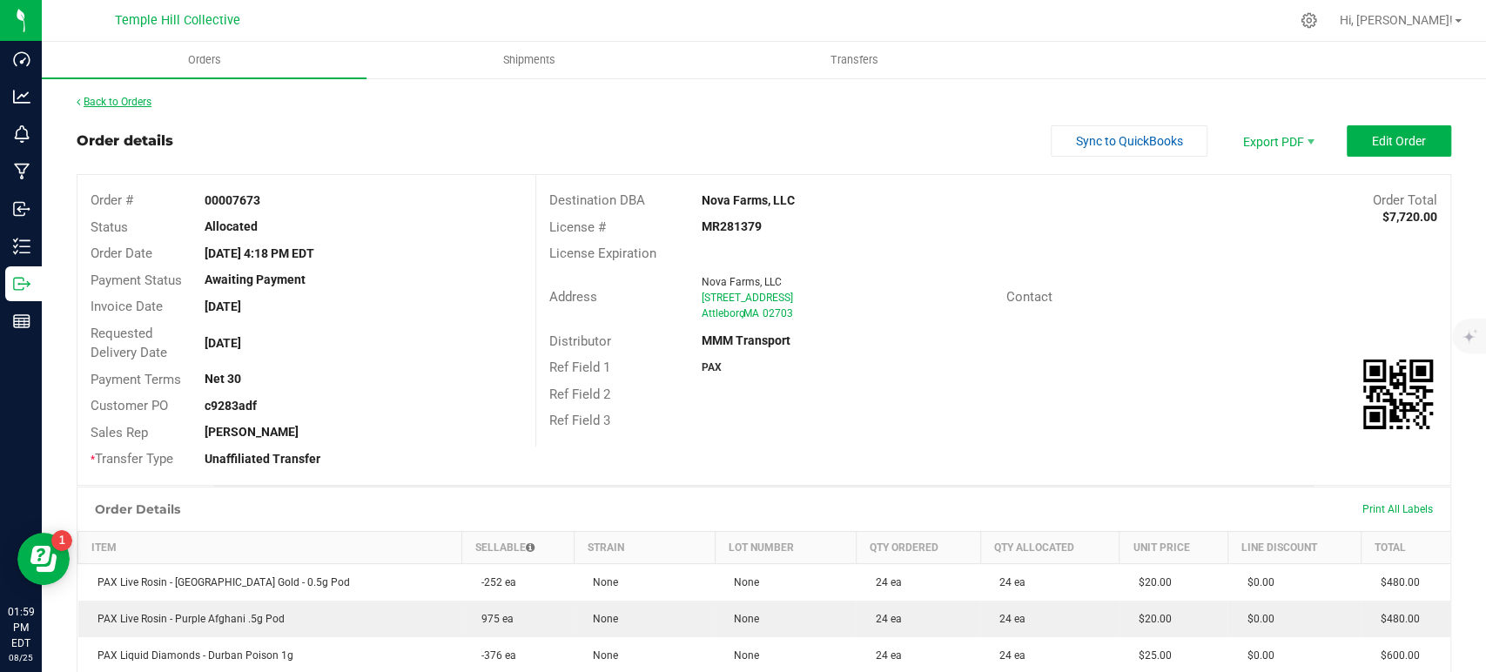
click at [152, 106] on link "Back to Orders" at bounding box center [114, 102] width 75 height 12
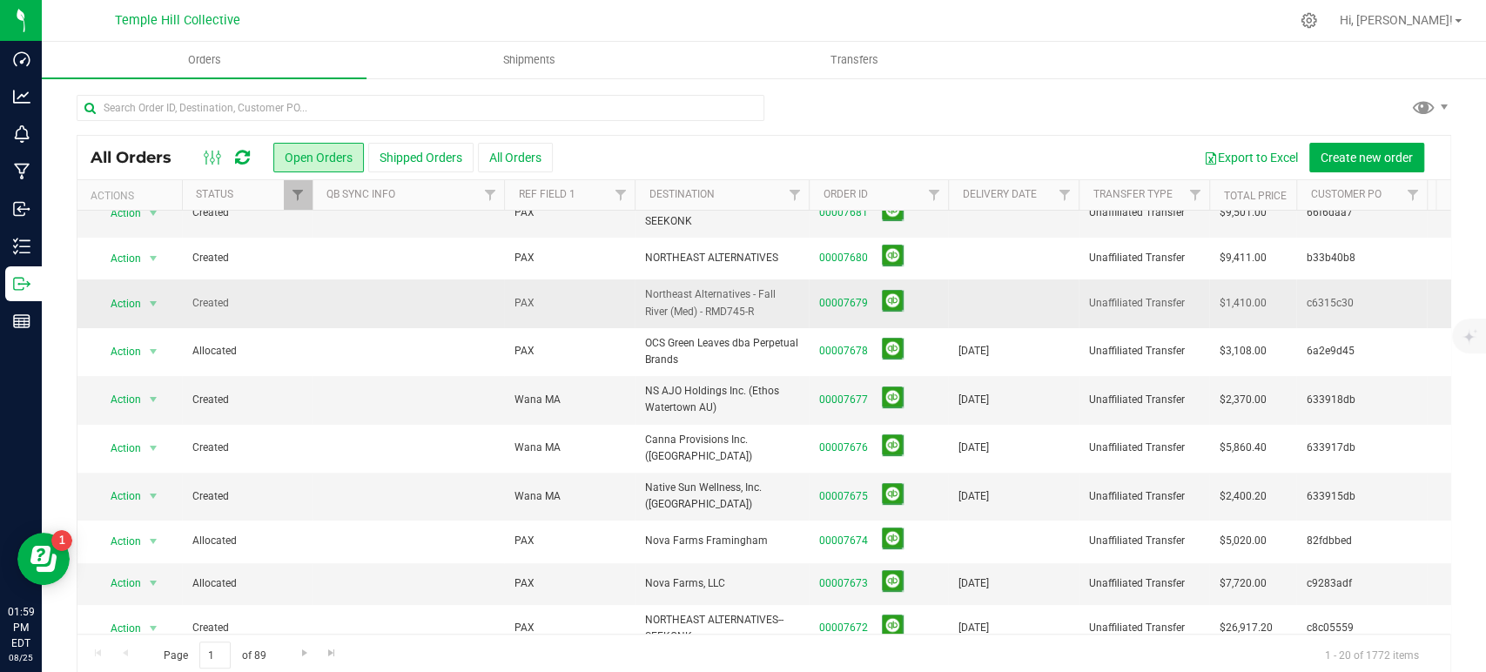
scroll to position [290, 0]
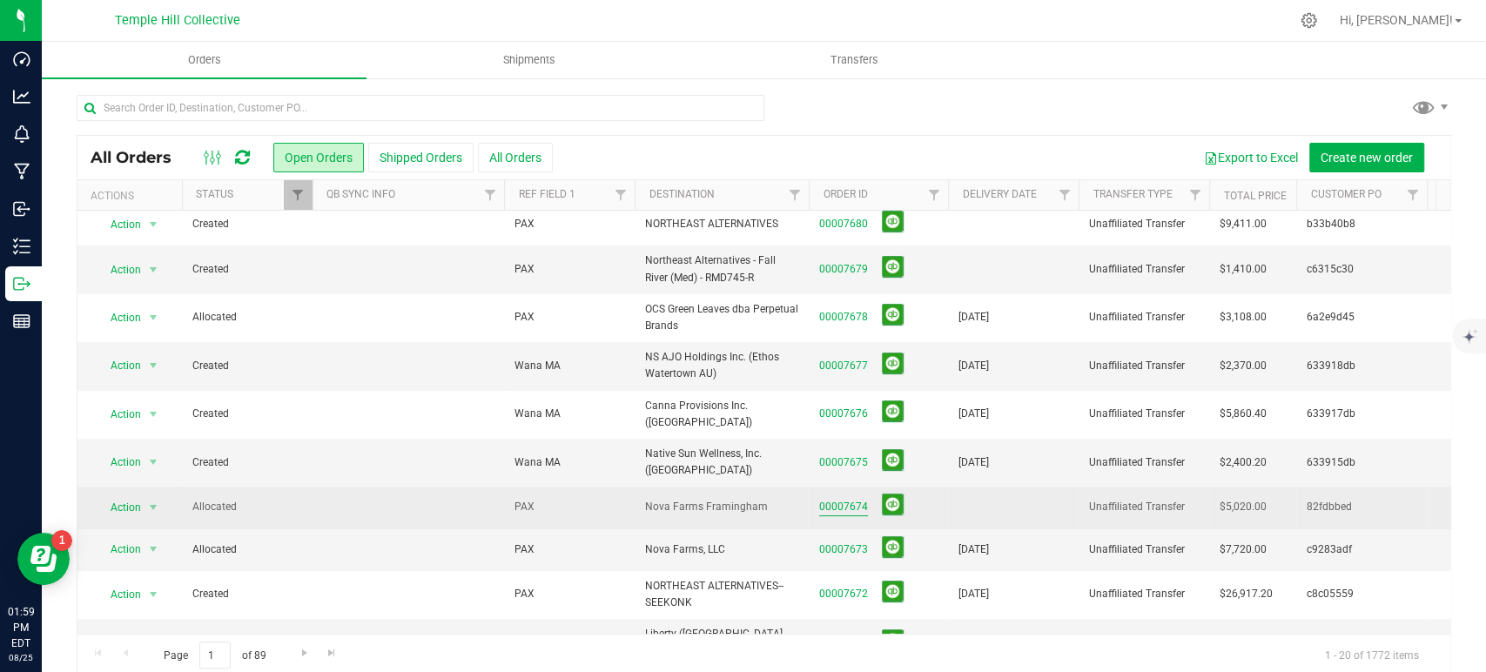
click at [842, 499] on link "00007674" at bounding box center [843, 507] width 49 height 17
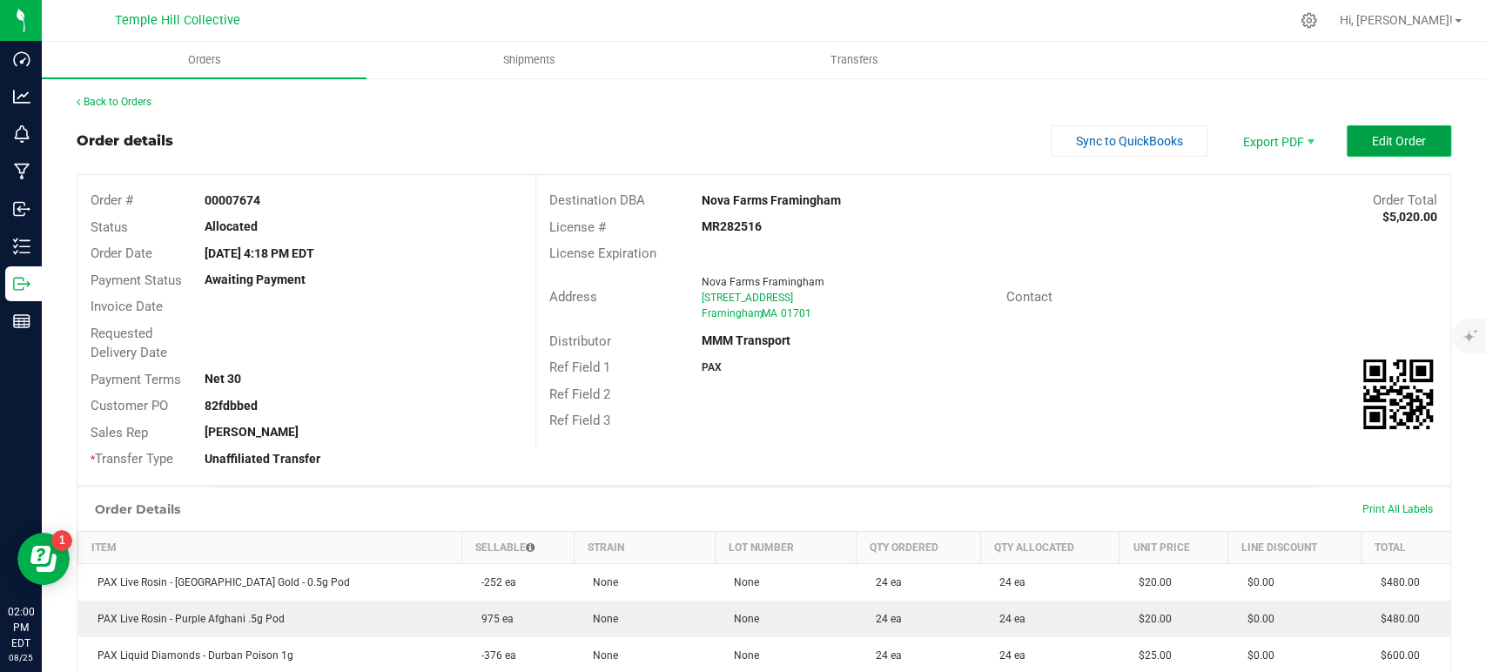
click at [1409, 142] on span "Edit Order" at bounding box center [1399, 141] width 54 height 14
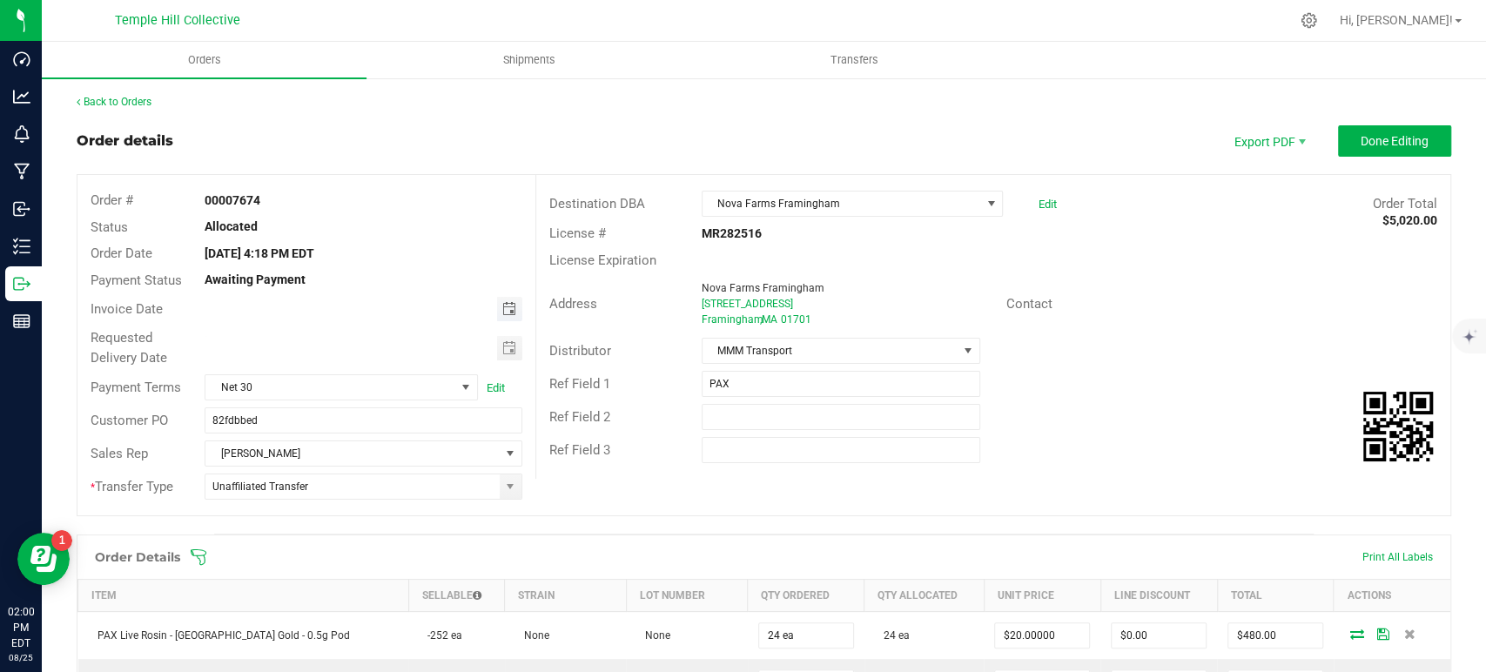
click at [509, 313] on span "Toggle calendar" at bounding box center [509, 309] width 14 height 14
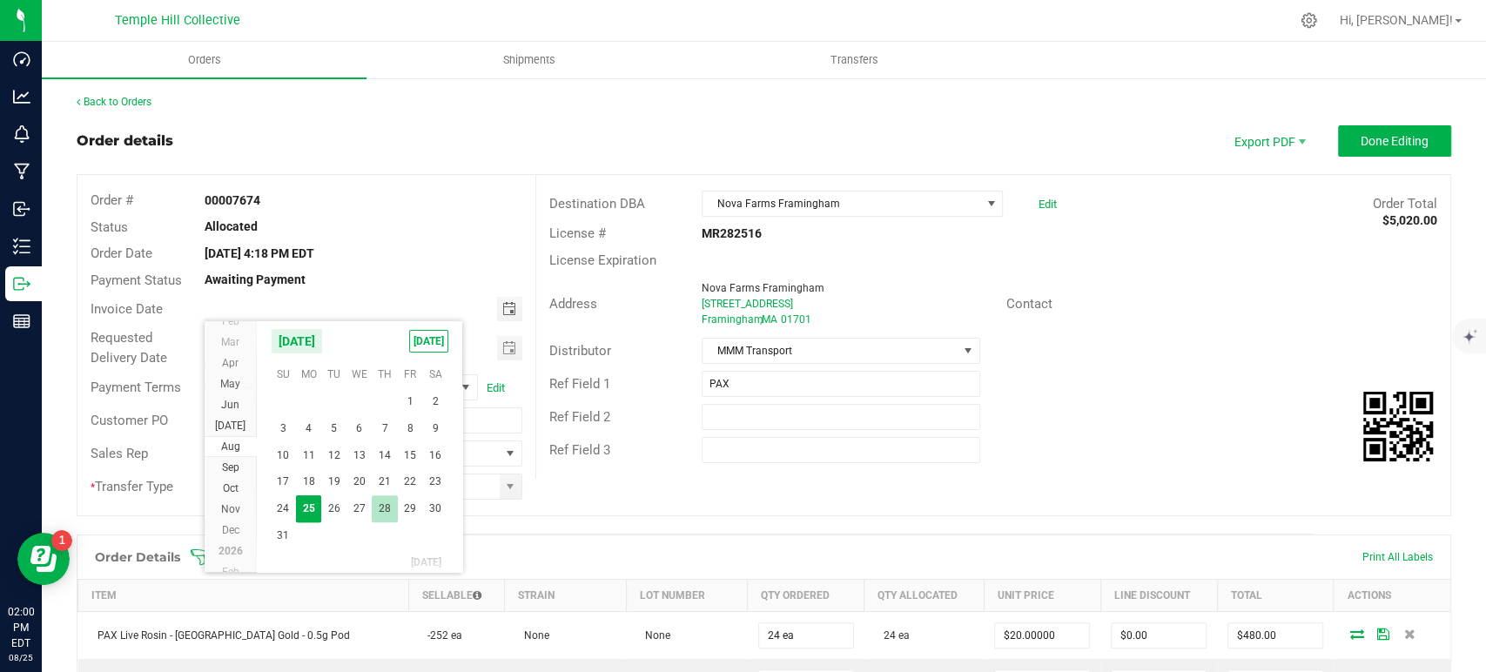
click at [387, 505] on span "28" at bounding box center [384, 508] width 25 height 27
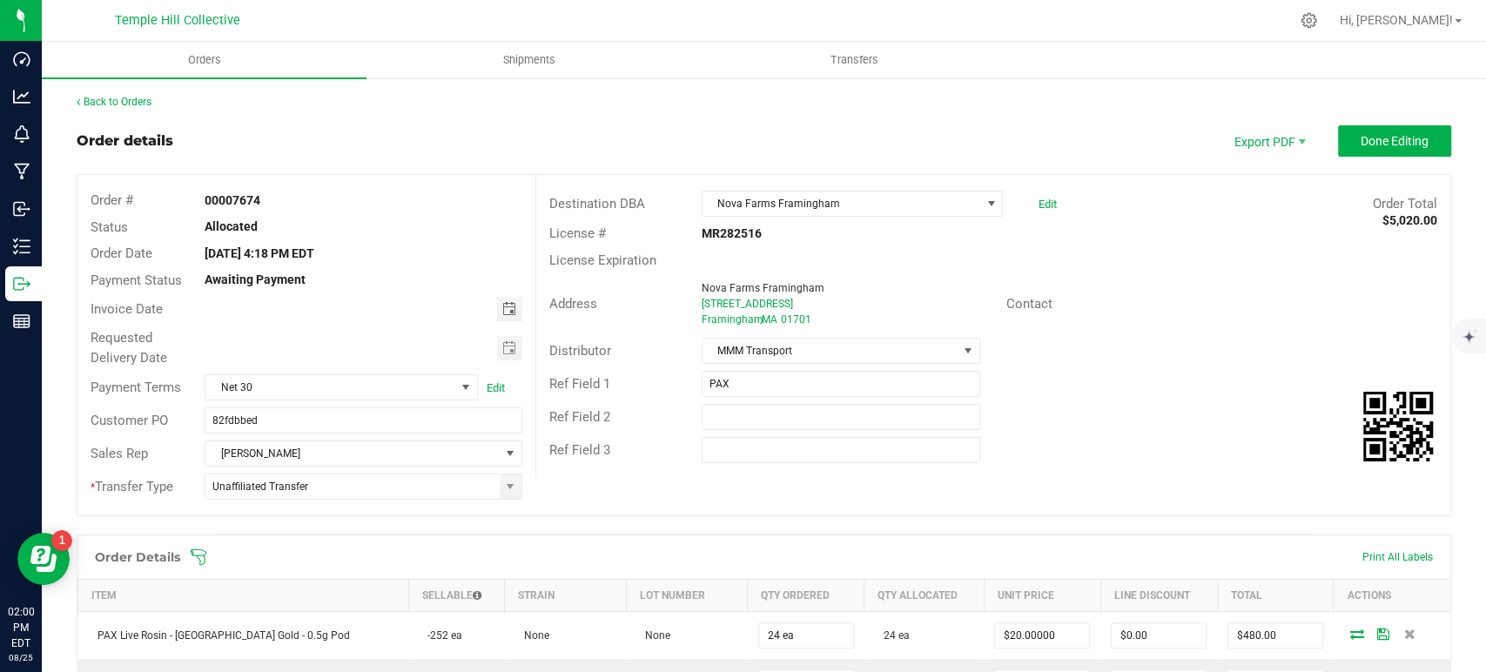
type input "08/28/2025"
click at [502, 350] on span "Toggle calendar" at bounding box center [509, 348] width 14 height 14
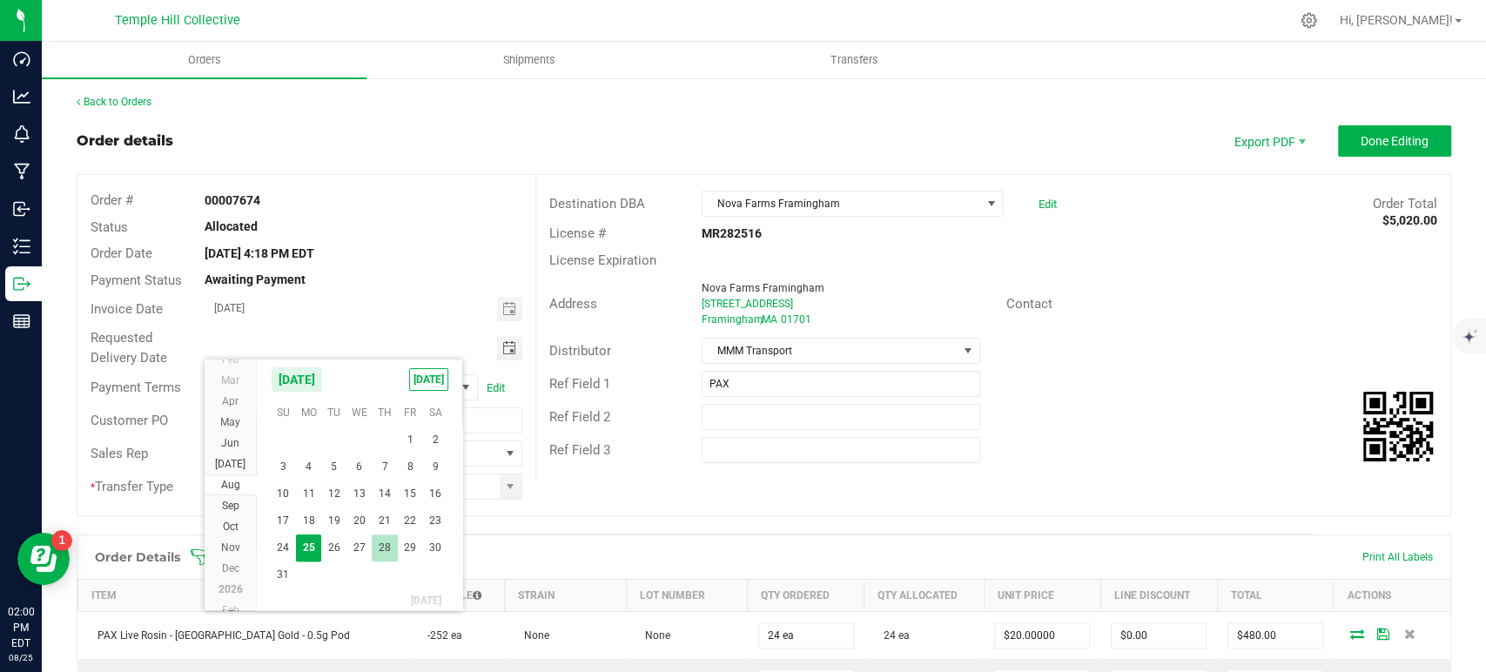
click at [387, 548] on span "28" at bounding box center [384, 548] width 25 height 27
type input "08/28/2025"
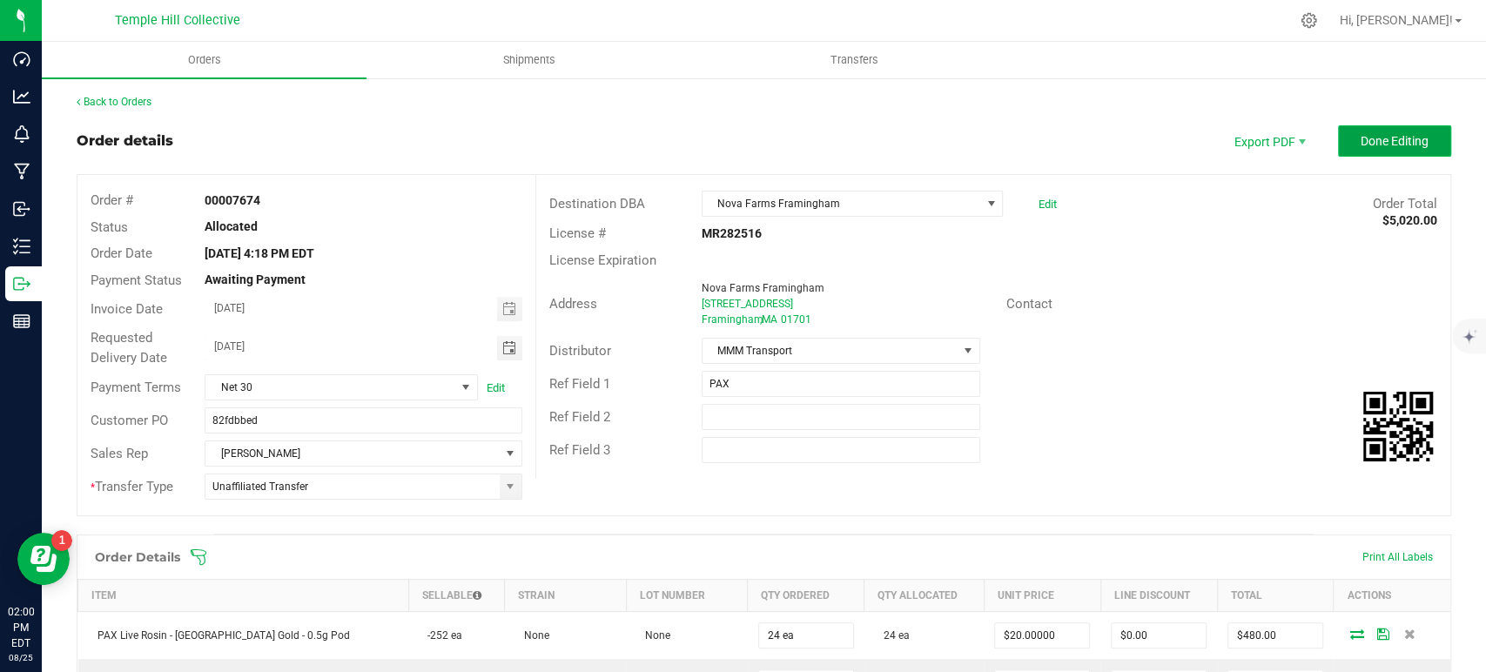
click at [1399, 137] on span "Done Editing" at bounding box center [1395, 141] width 68 height 14
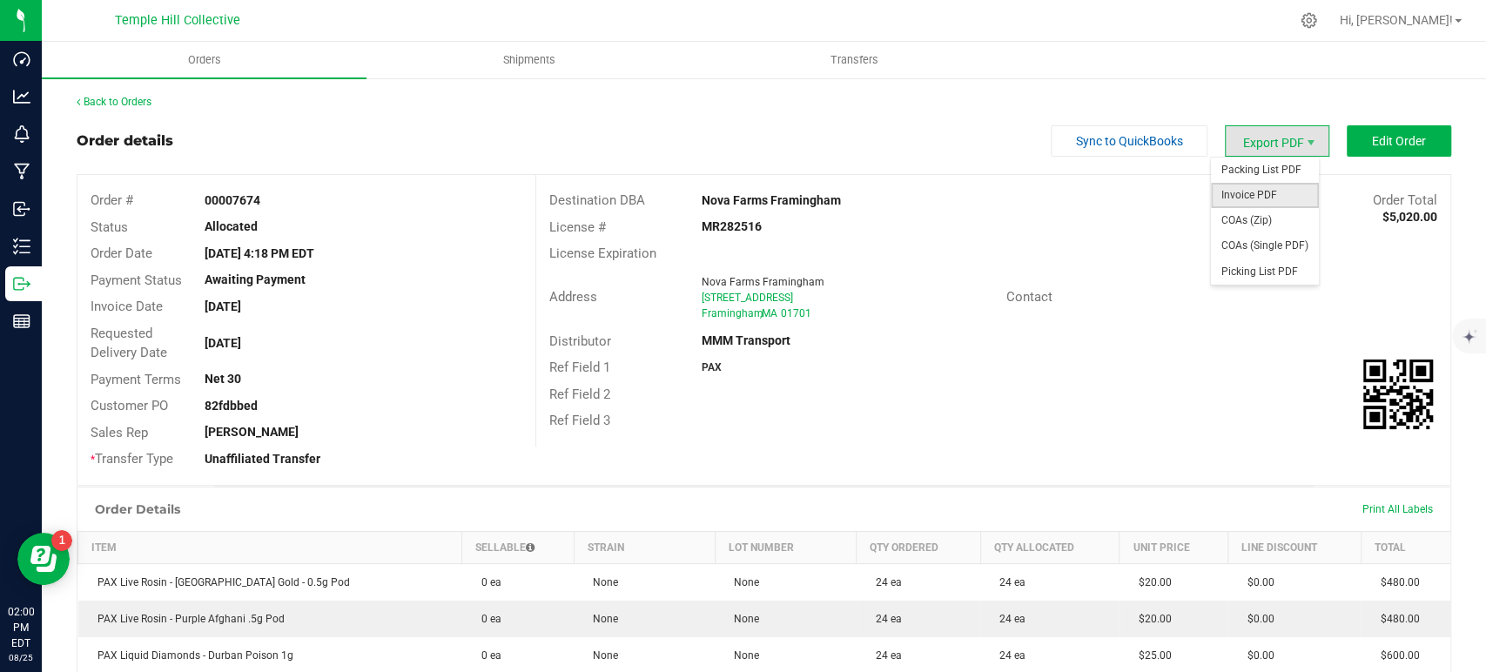
click at [1275, 193] on span "Invoice PDF" at bounding box center [1265, 195] width 108 height 25
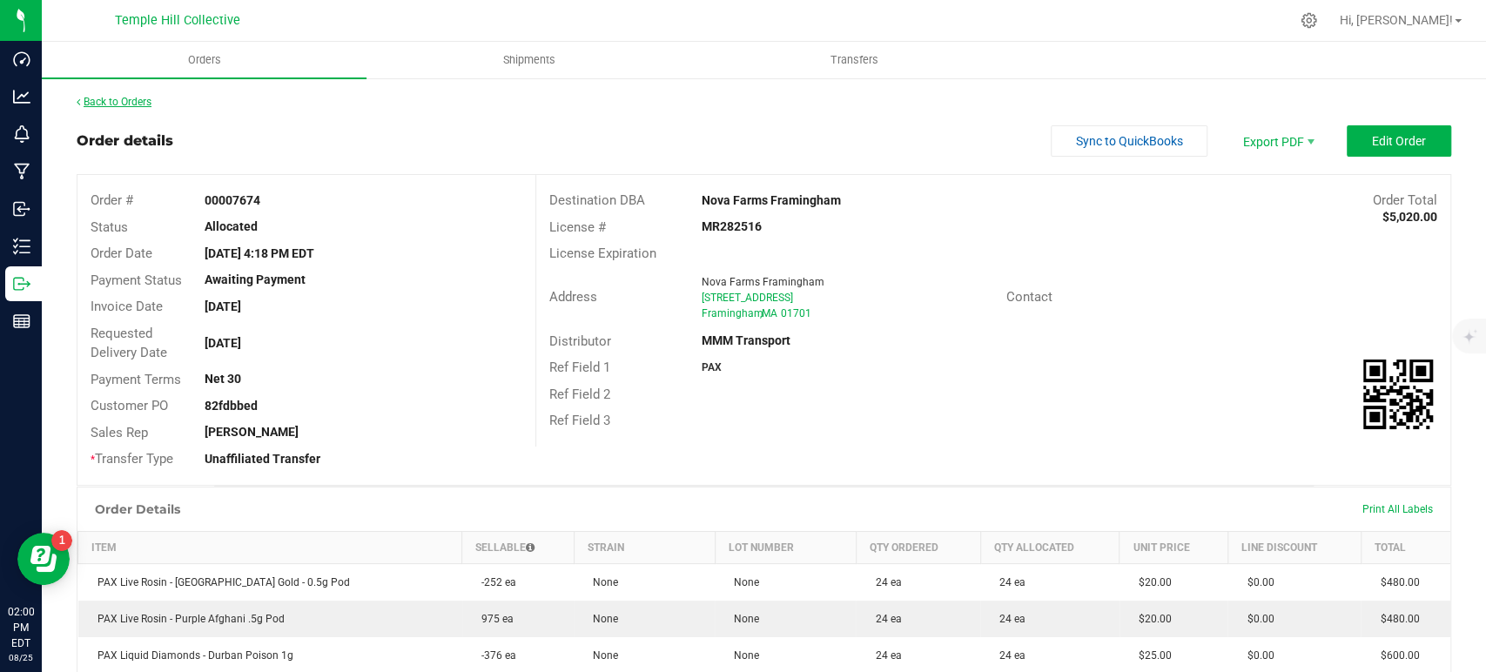
click at [142, 100] on link "Back to Orders" at bounding box center [114, 102] width 75 height 12
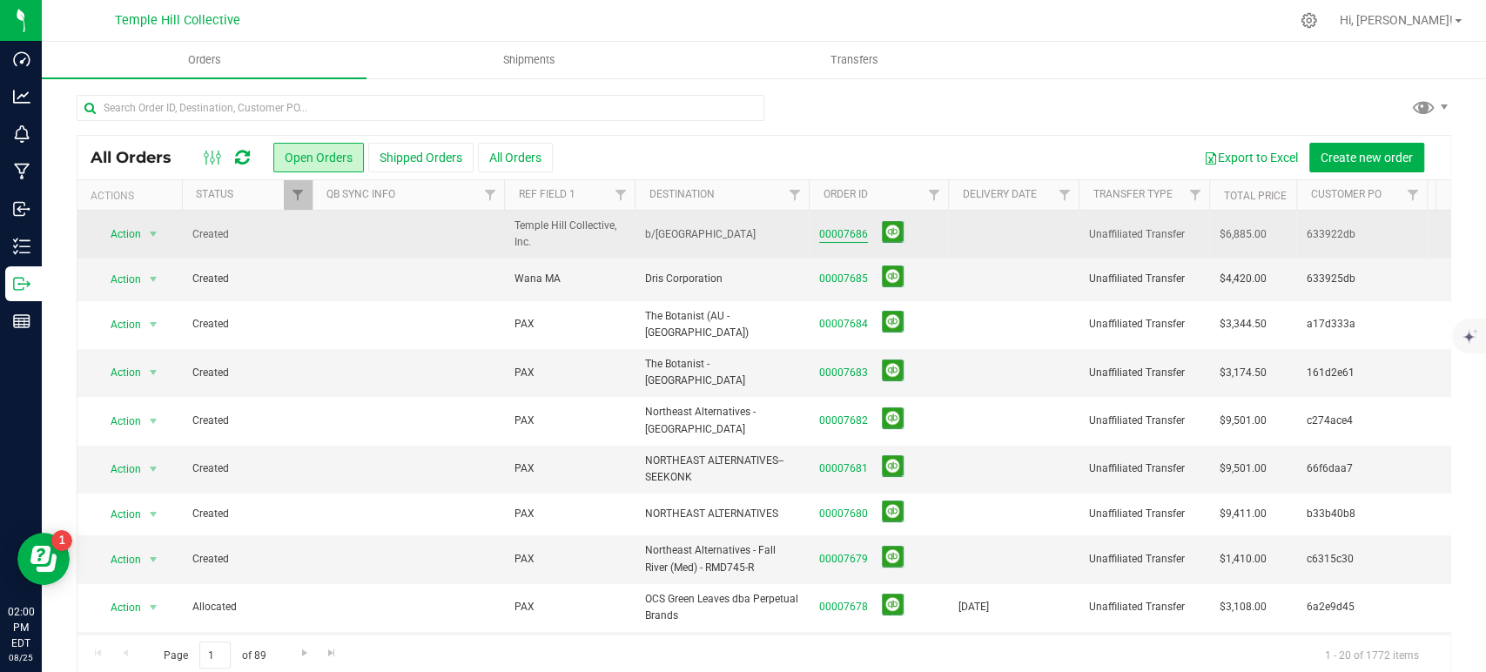
click at [837, 232] on link "00007686" at bounding box center [843, 234] width 49 height 17
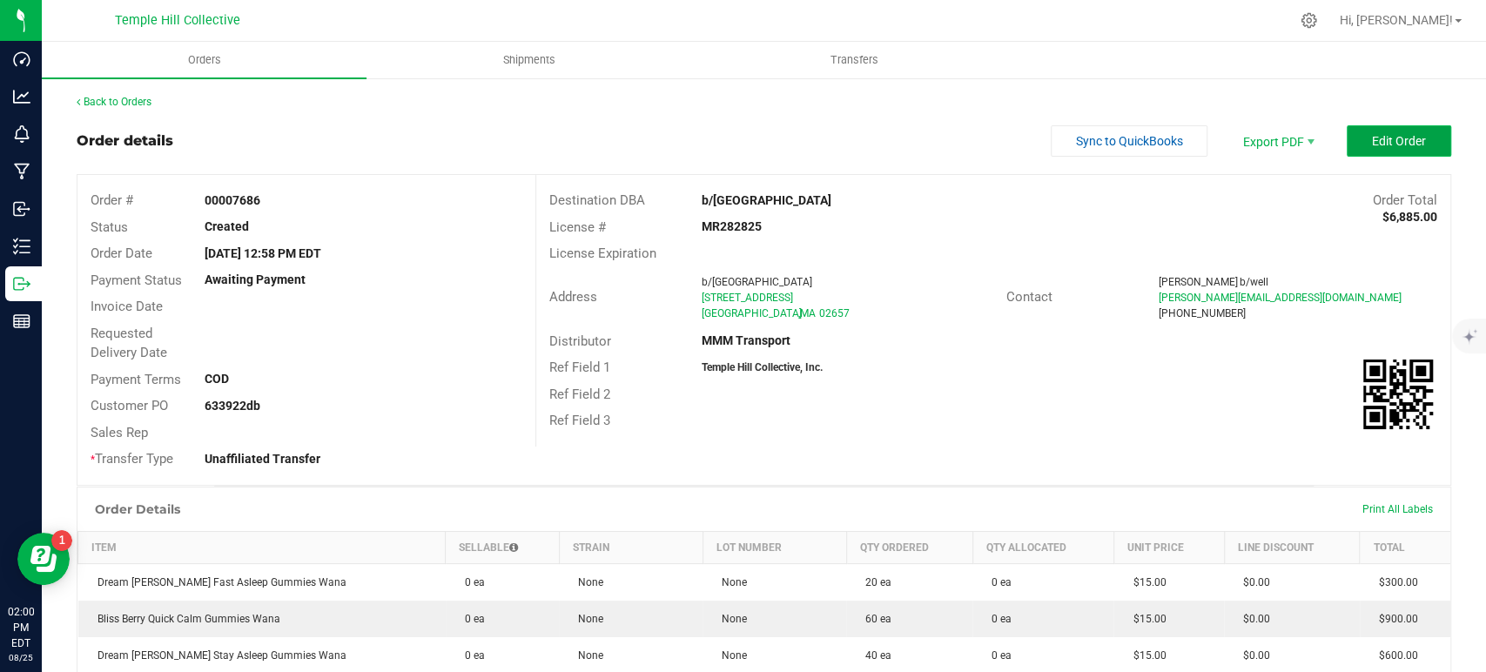
click at [1372, 149] on button "Edit Order" at bounding box center [1399, 140] width 104 height 31
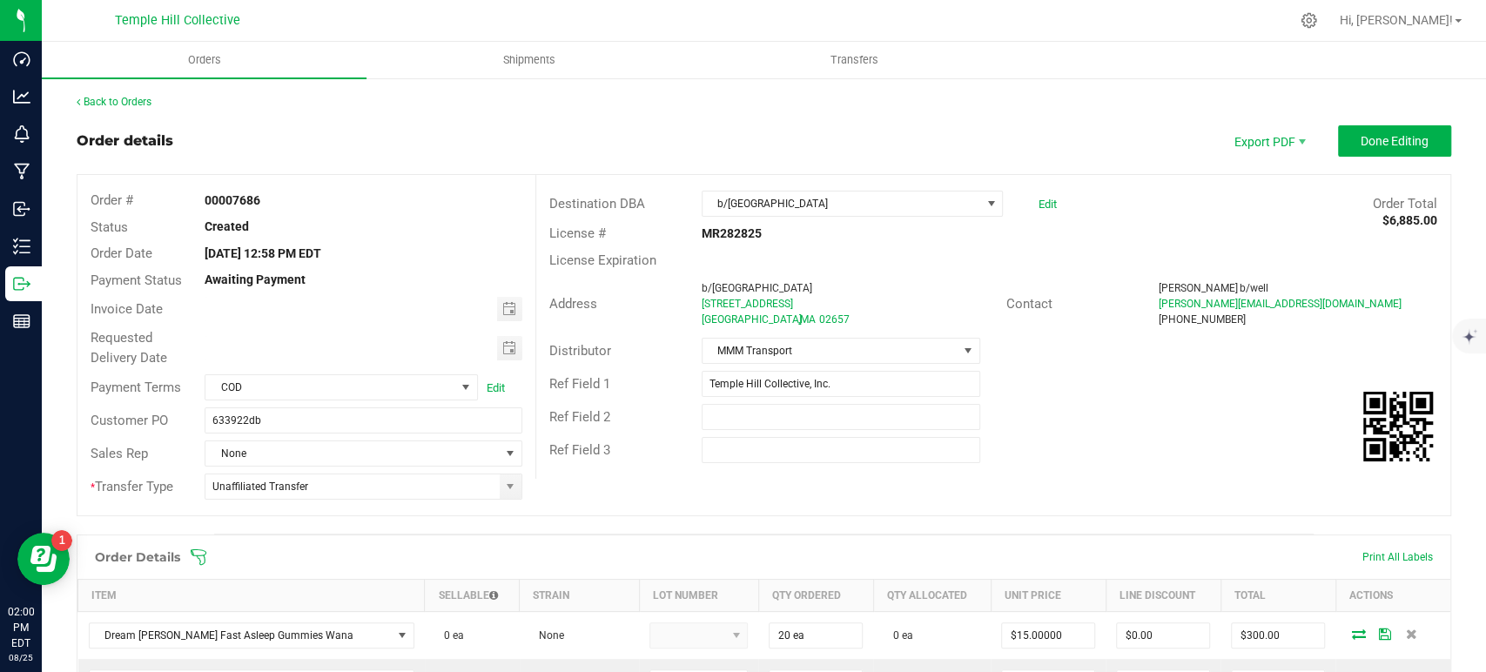
click at [502, 312] on span "Toggle calendar" at bounding box center [509, 309] width 14 height 14
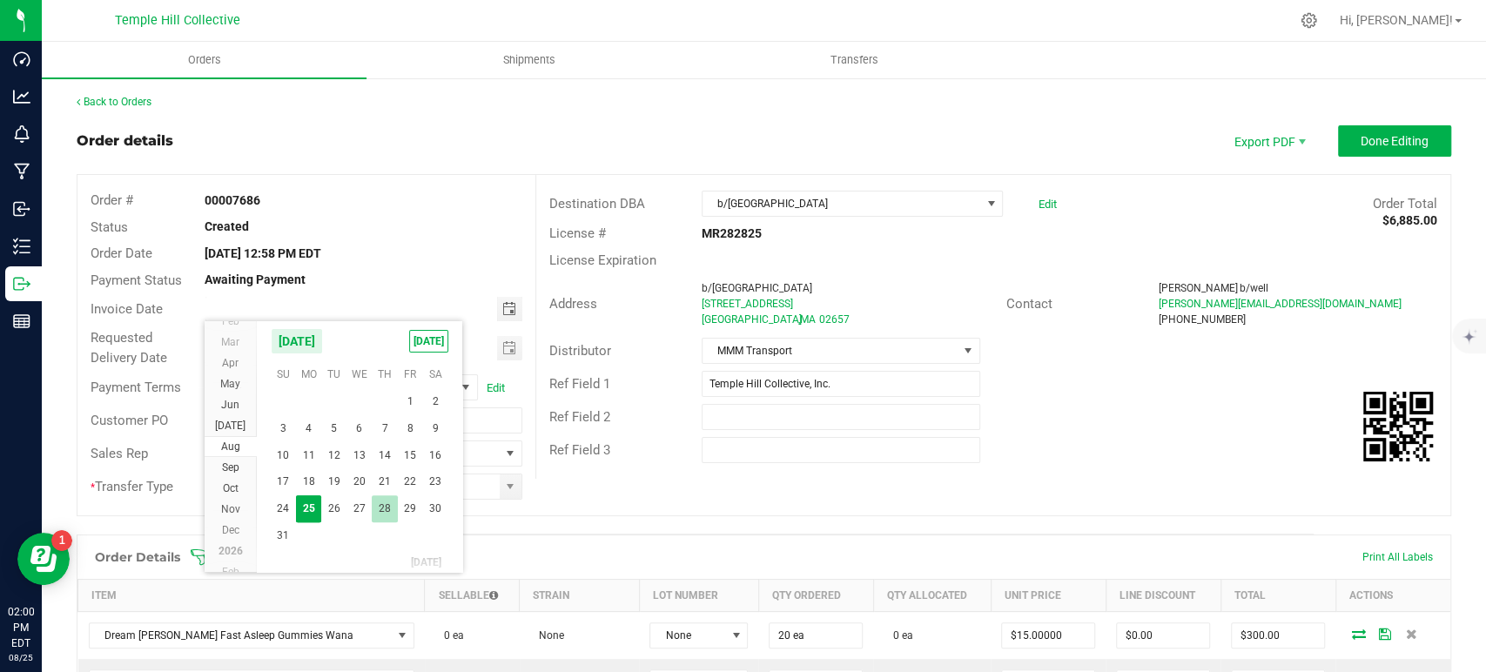
click at [381, 508] on span "28" at bounding box center [384, 508] width 25 height 27
type input "08/28/2025"
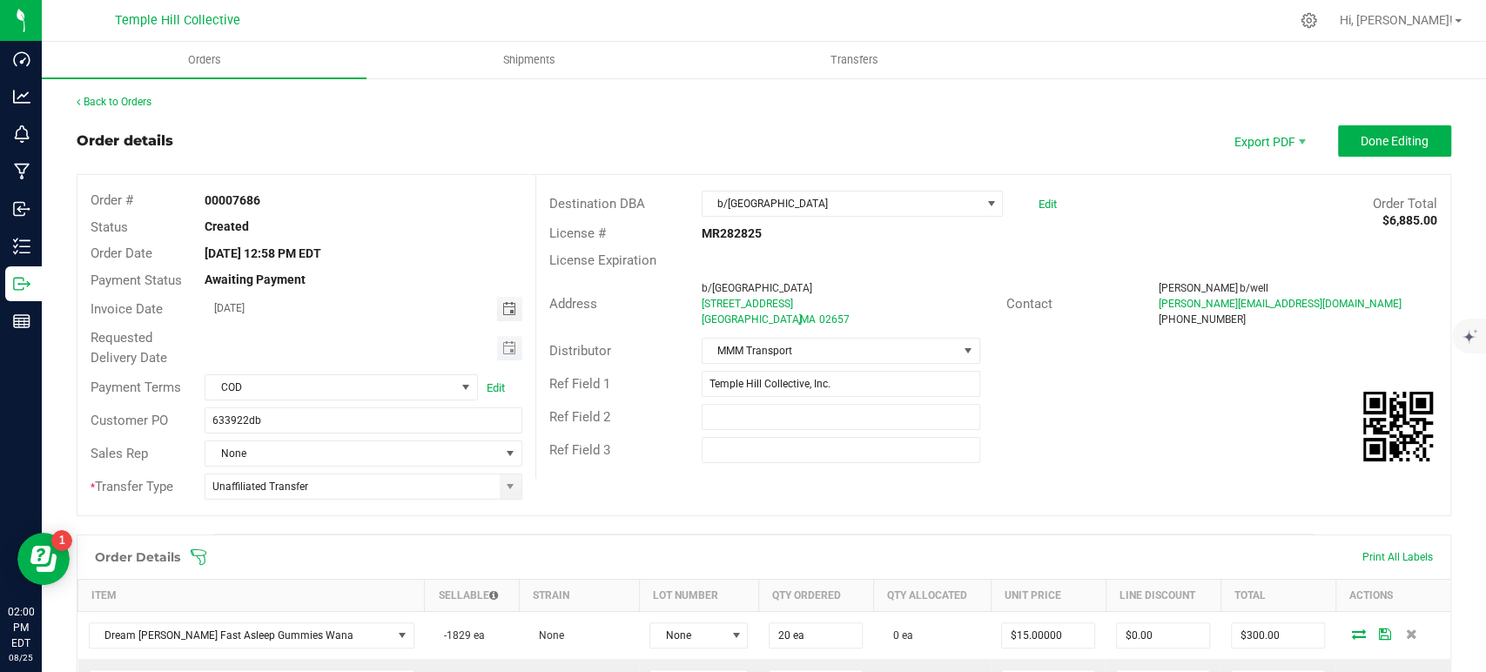
click at [500, 355] on span "Toggle calendar" at bounding box center [509, 348] width 25 height 24
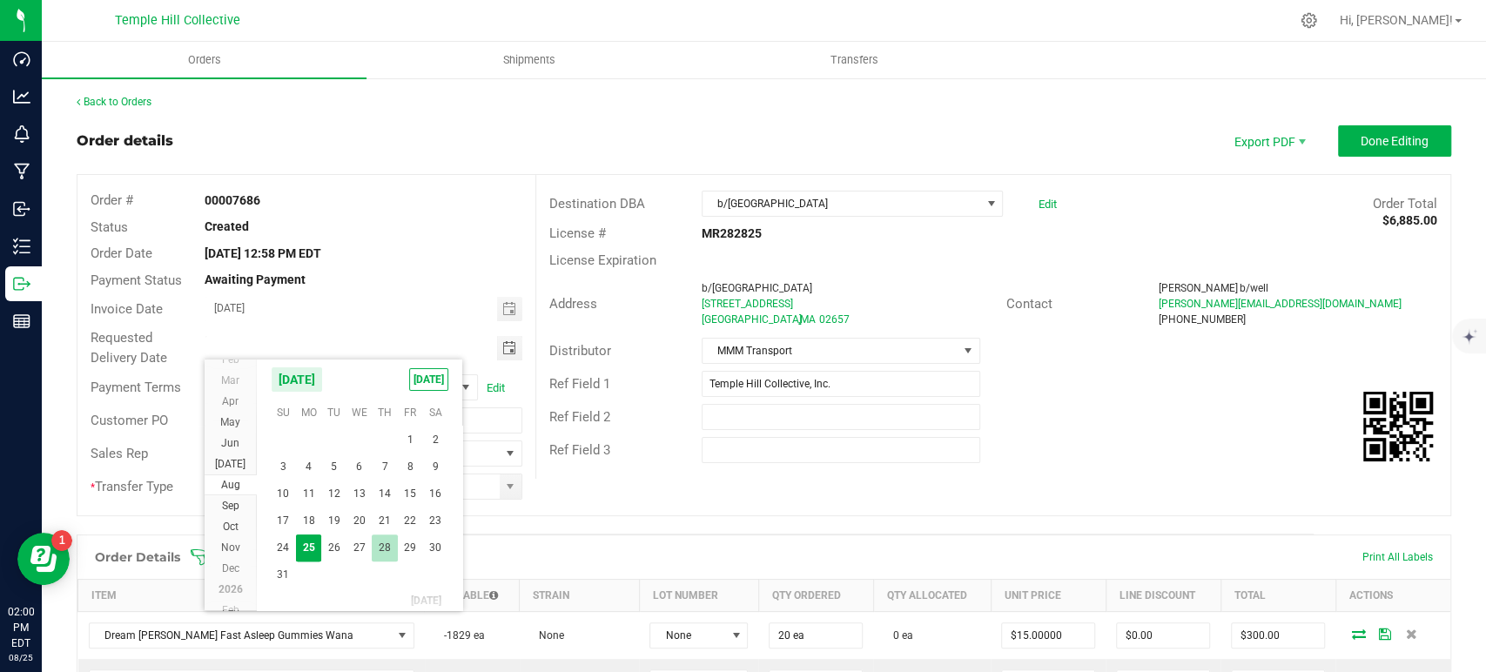
click at [390, 540] on span "28" at bounding box center [384, 548] width 25 height 27
type input "08/28/2025"
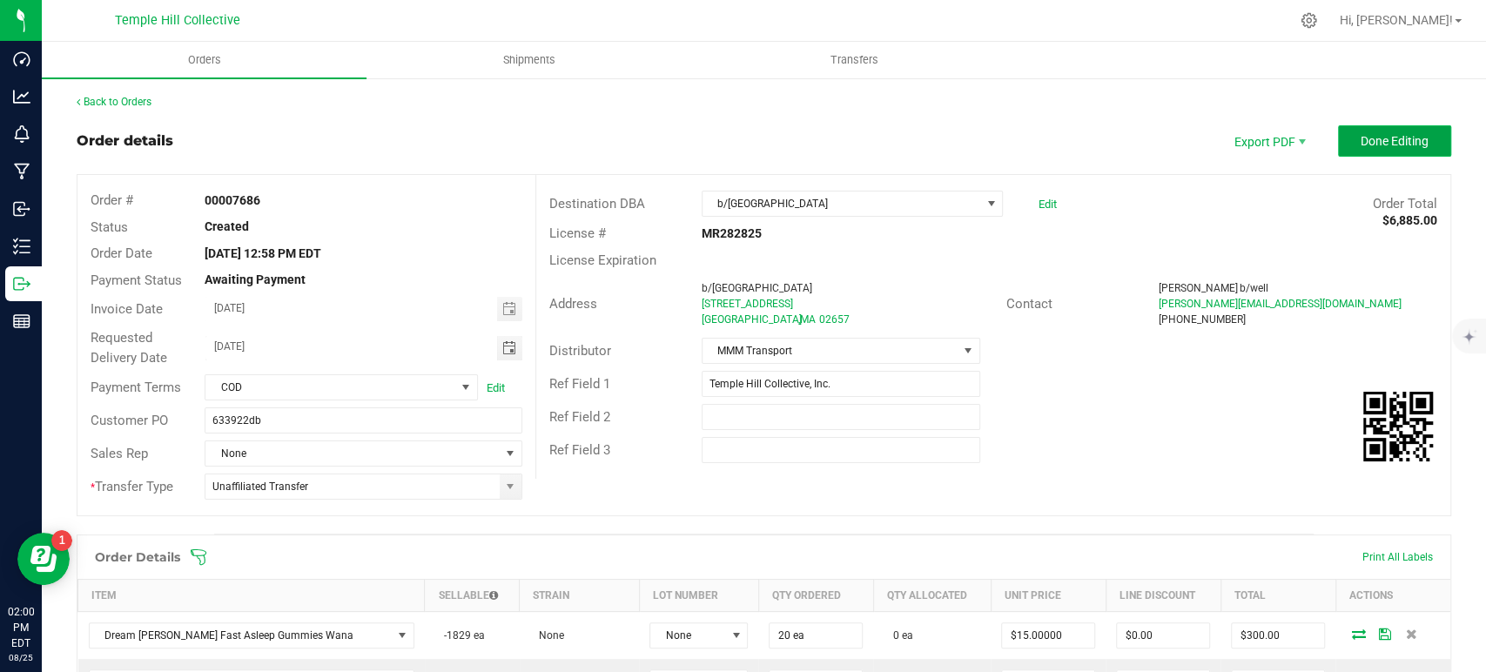
click at [1389, 150] on button "Done Editing" at bounding box center [1394, 140] width 113 height 31
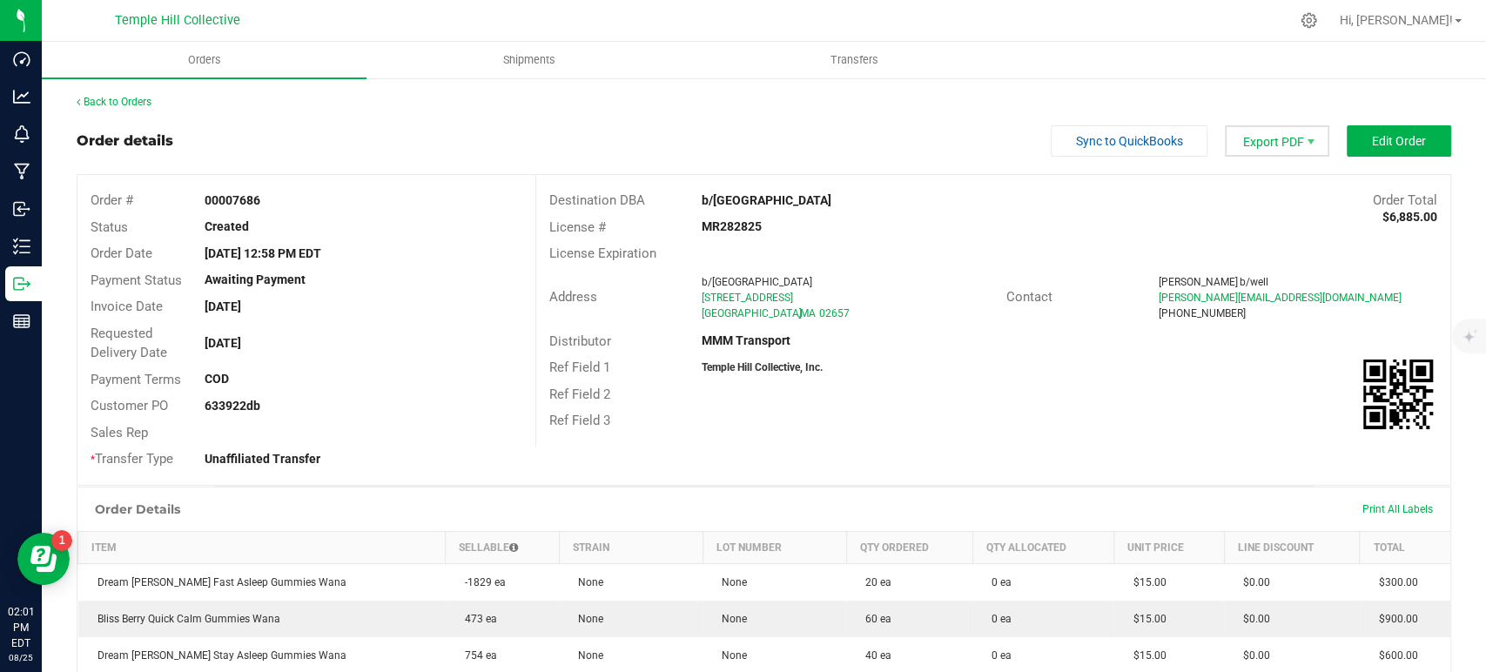
click at [1276, 147] on span "Export PDF" at bounding box center [1277, 140] width 104 height 31
click at [1243, 195] on span "Invoice PDF" at bounding box center [1265, 195] width 108 height 25
click at [122, 104] on link "Back to Orders" at bounding box center [114, 102] width 75 height 12
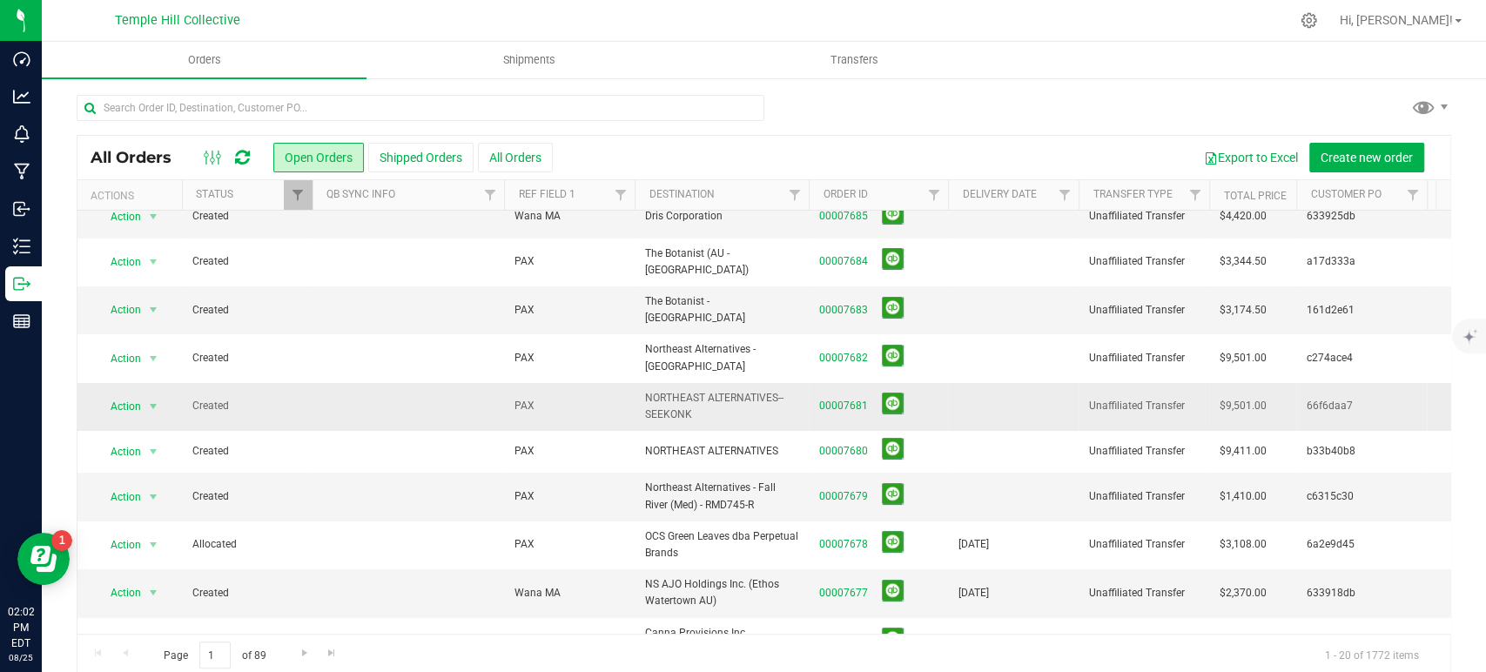
scroll to position [97, 0]
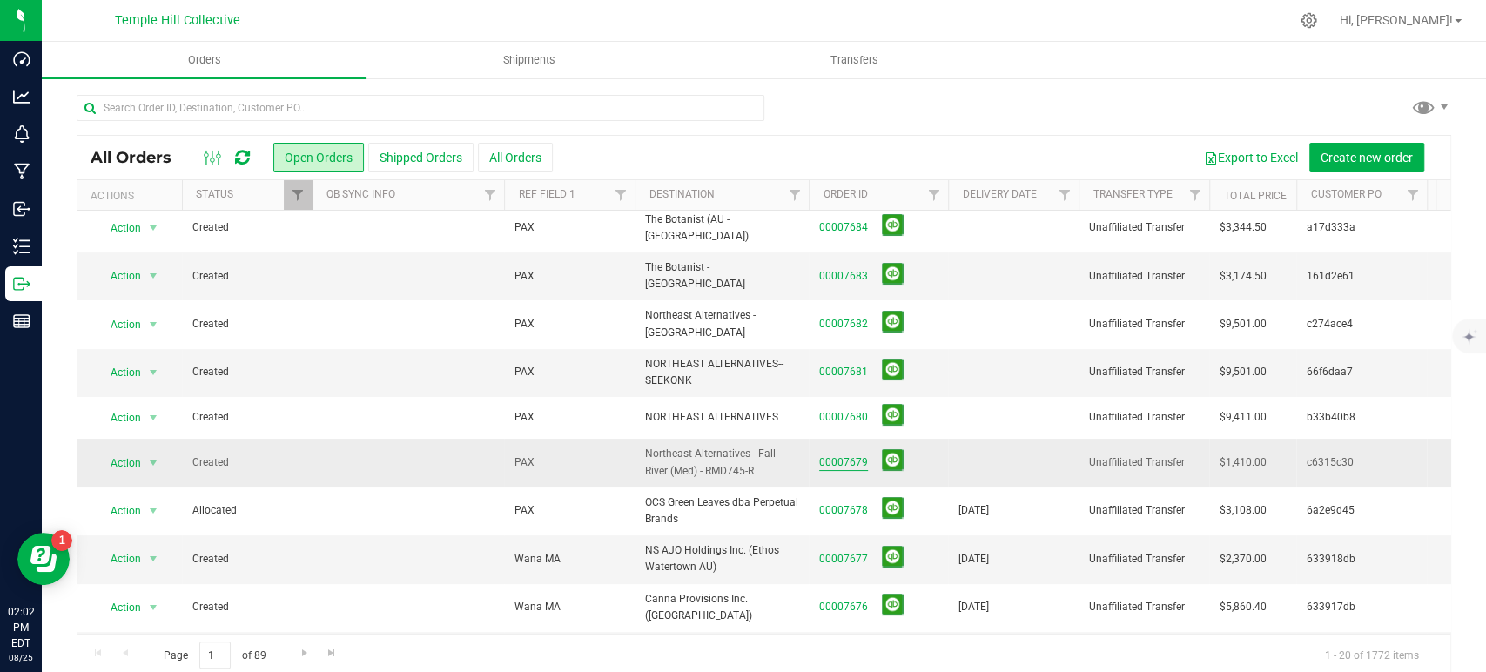
click at [835, 455] on link "00007679" at bounding box center [843, 463] width 49 height 17
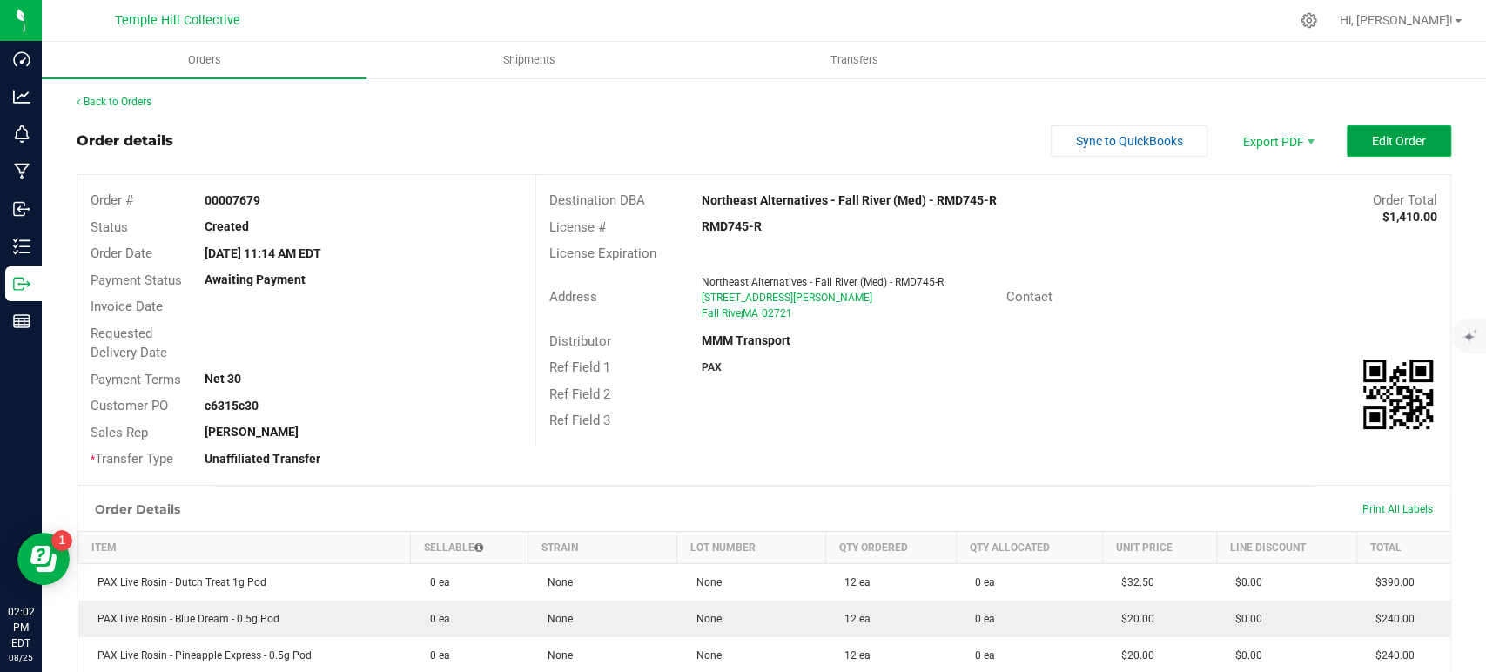
click at [1386, 140] on span "Edit Order" at bounding box center [1399, 141] width 54 height 14
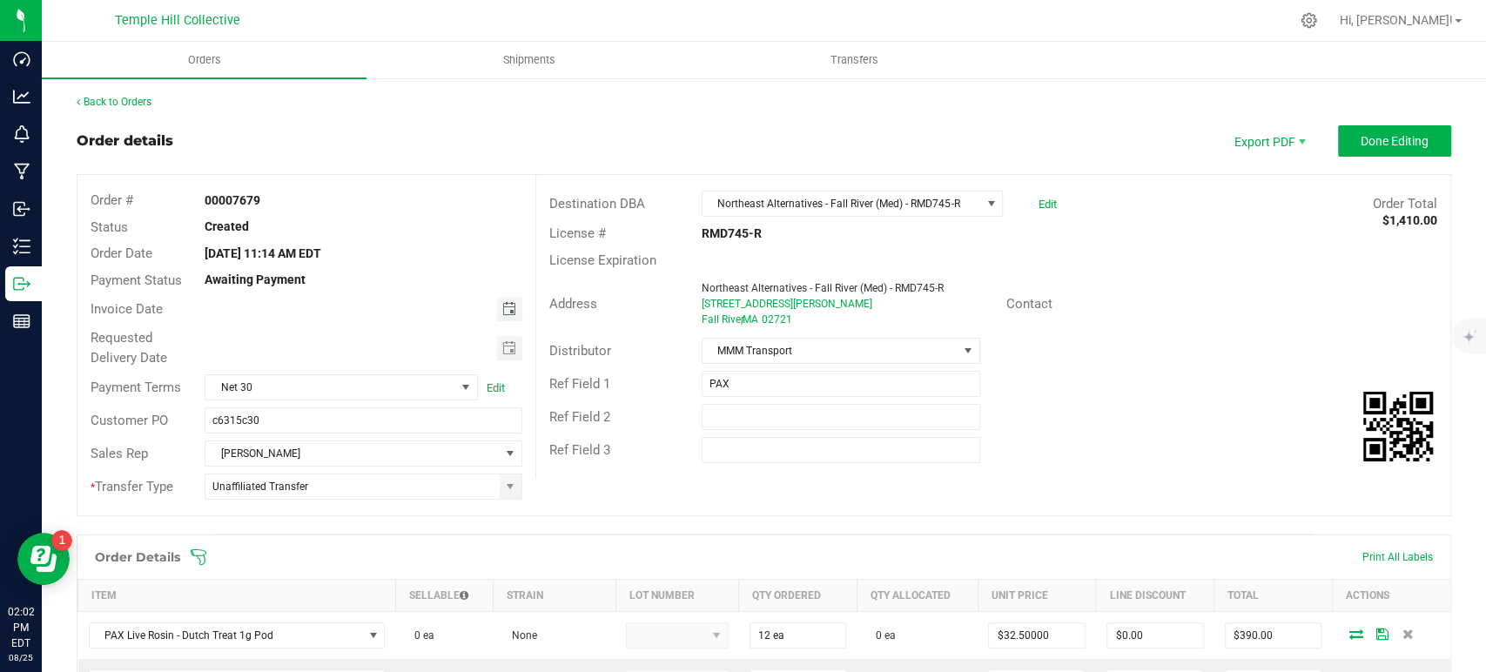
click at [505, 309] on span "Toggle calendar" at bounding box center [509, 309] width 14 height 14
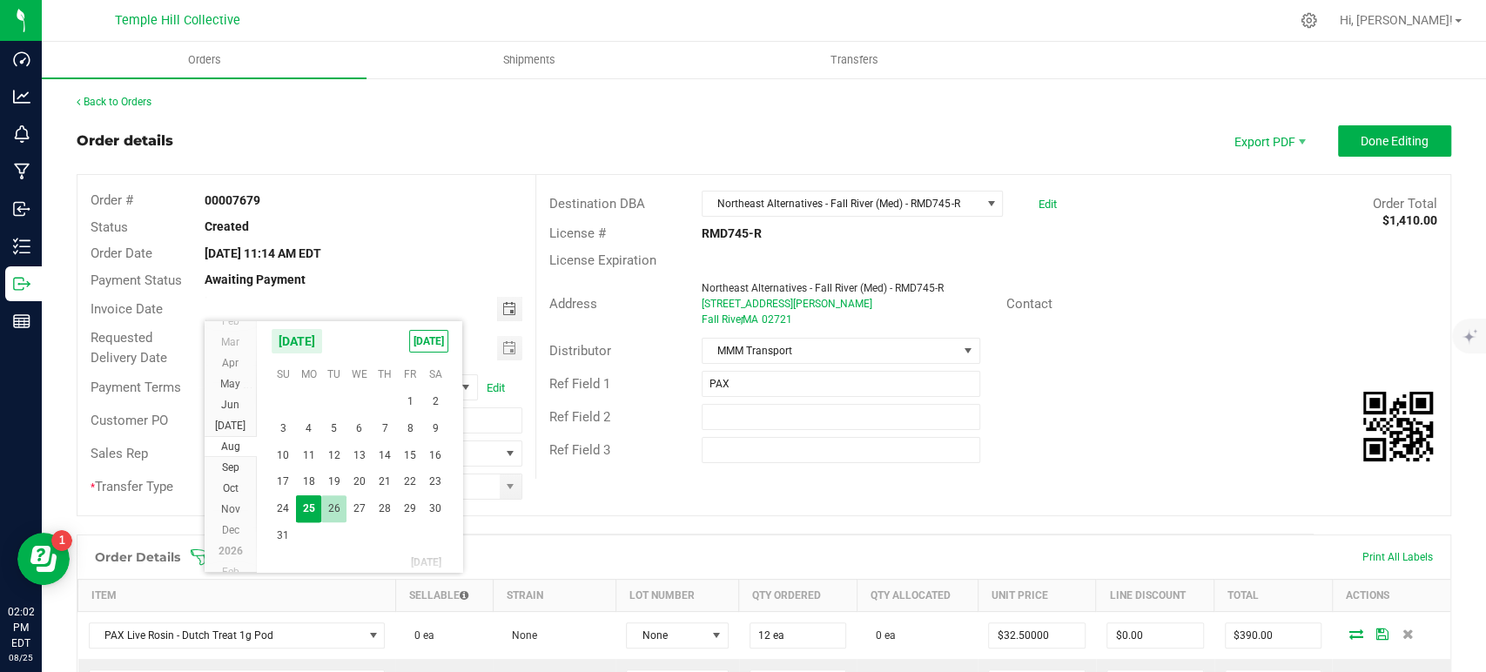
scroll to position [31503, 0]
click at [337, 493] on span "2" at bounding box center [333, 492] width 25 height 27
type input "09/02/2025"
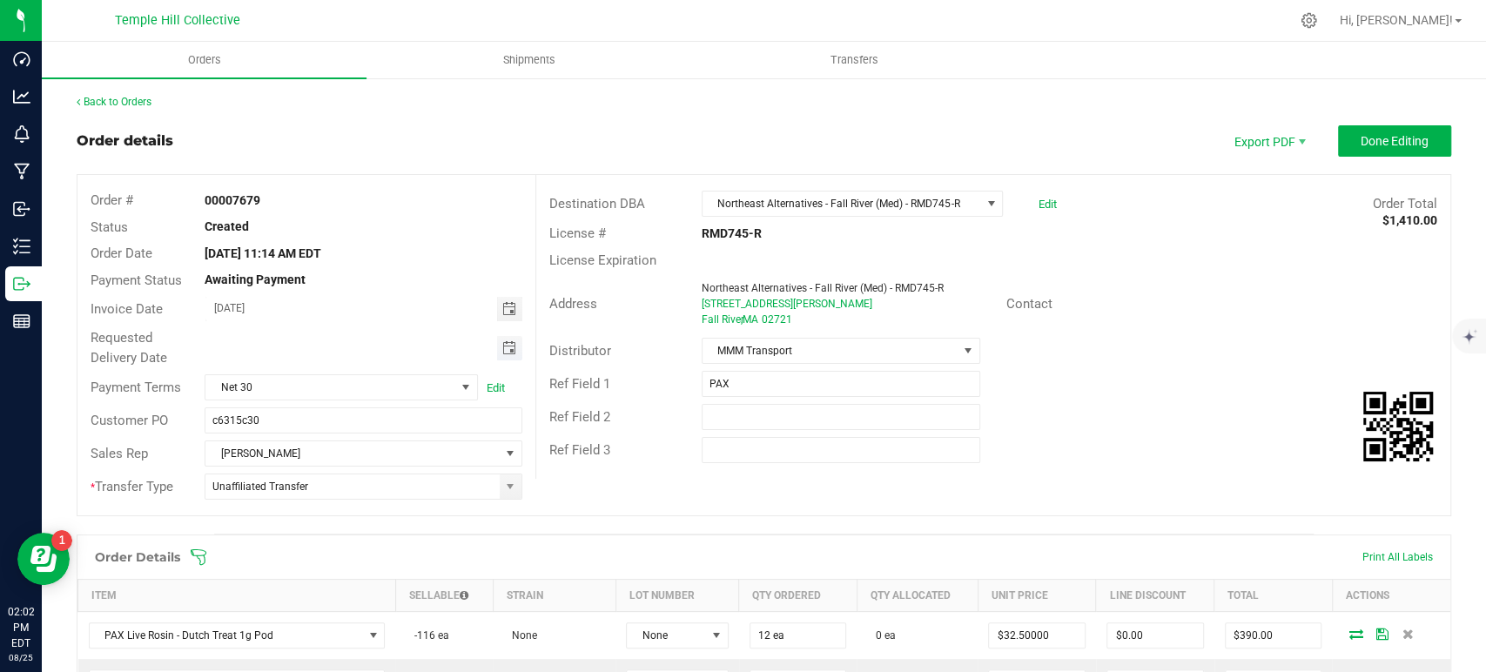
click at [502, 346] on span "Toggle calendar" at bounding box center [509, 348] width 14 height 14
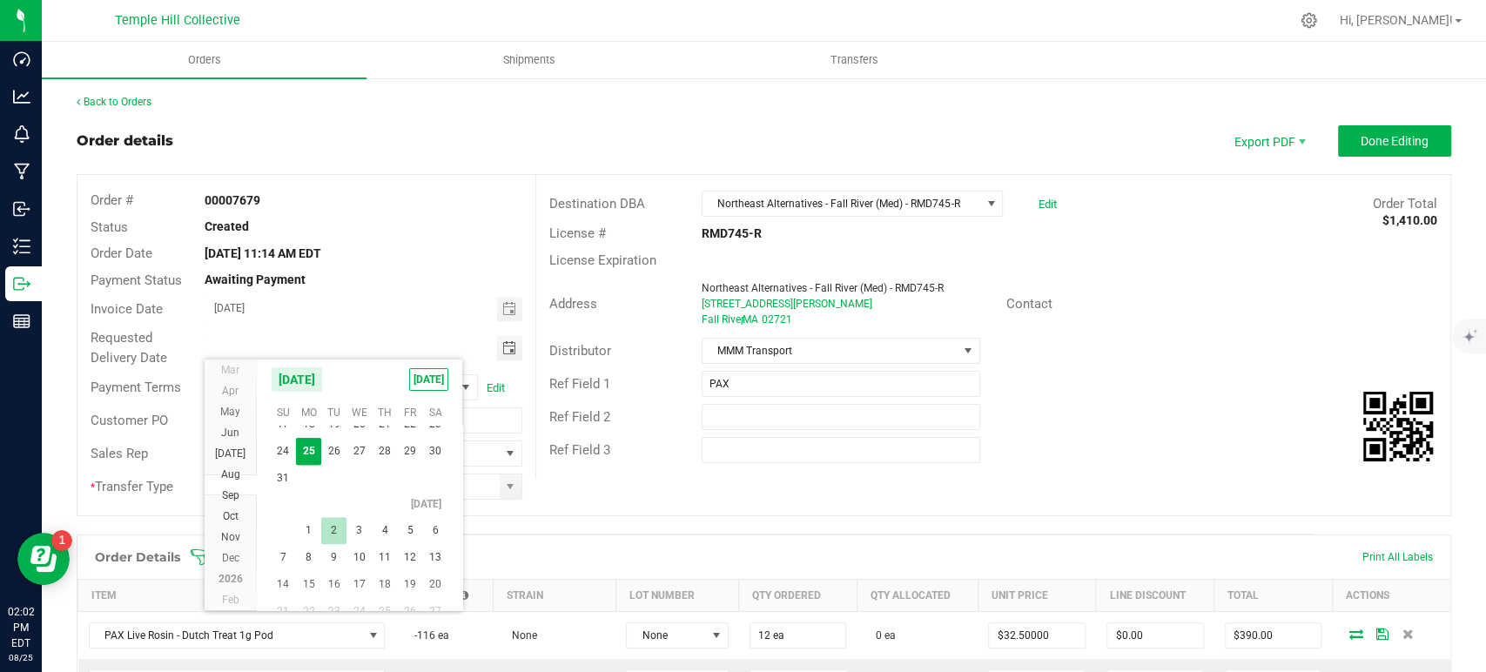
click at [327, 528] on span "2" at bounding box center [333, 530] width 25 height 27
type input "09/02/2025"
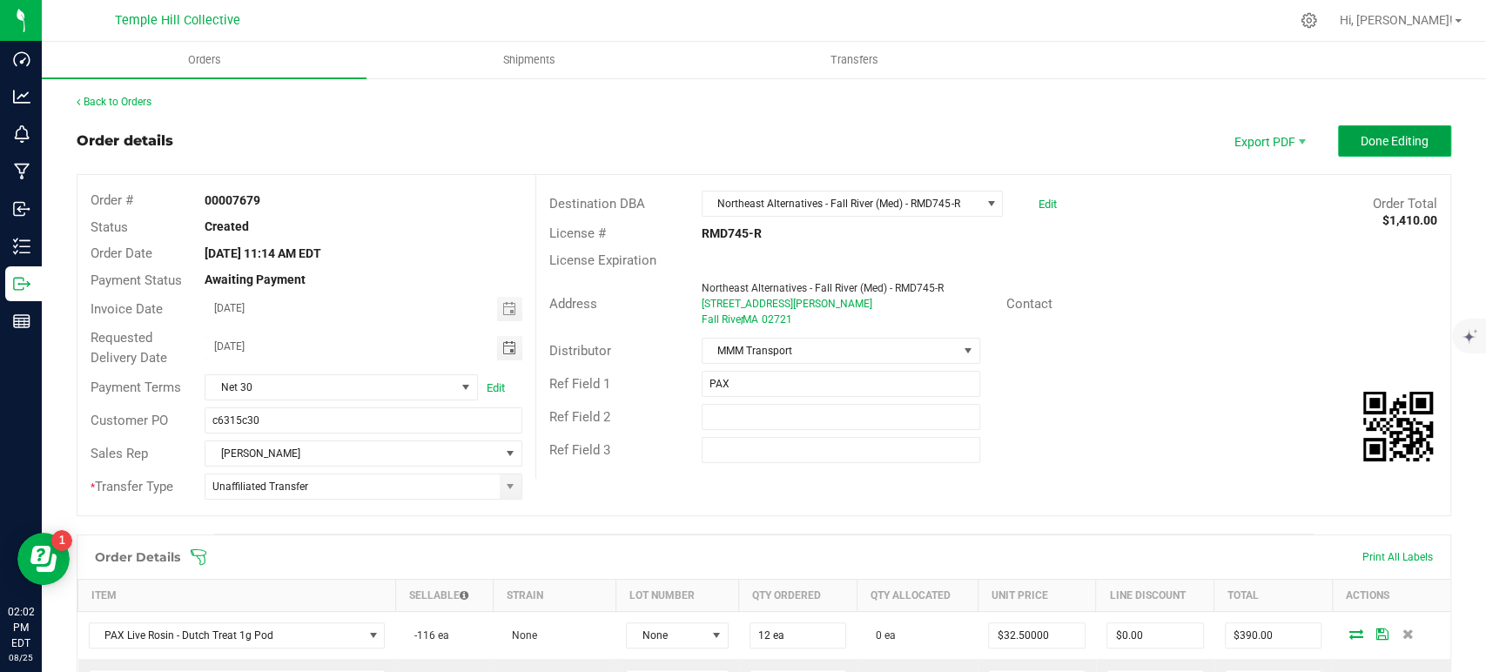
click at [1391, 131] on button "Done Editing" at bounding box center [1394, 140] width 113 height 31
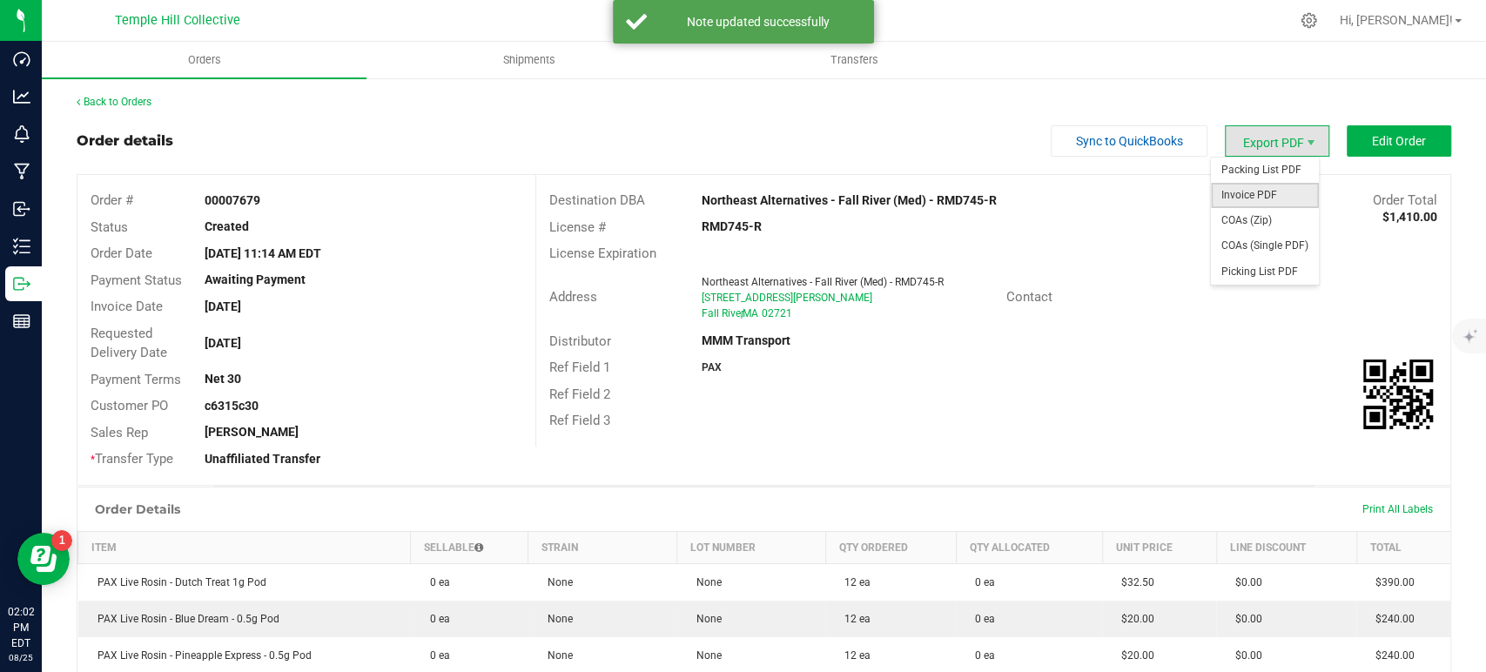
click at [1247, 190] on span "Invoice PDF" at bounding box center [1265, 195] width 108 height 25
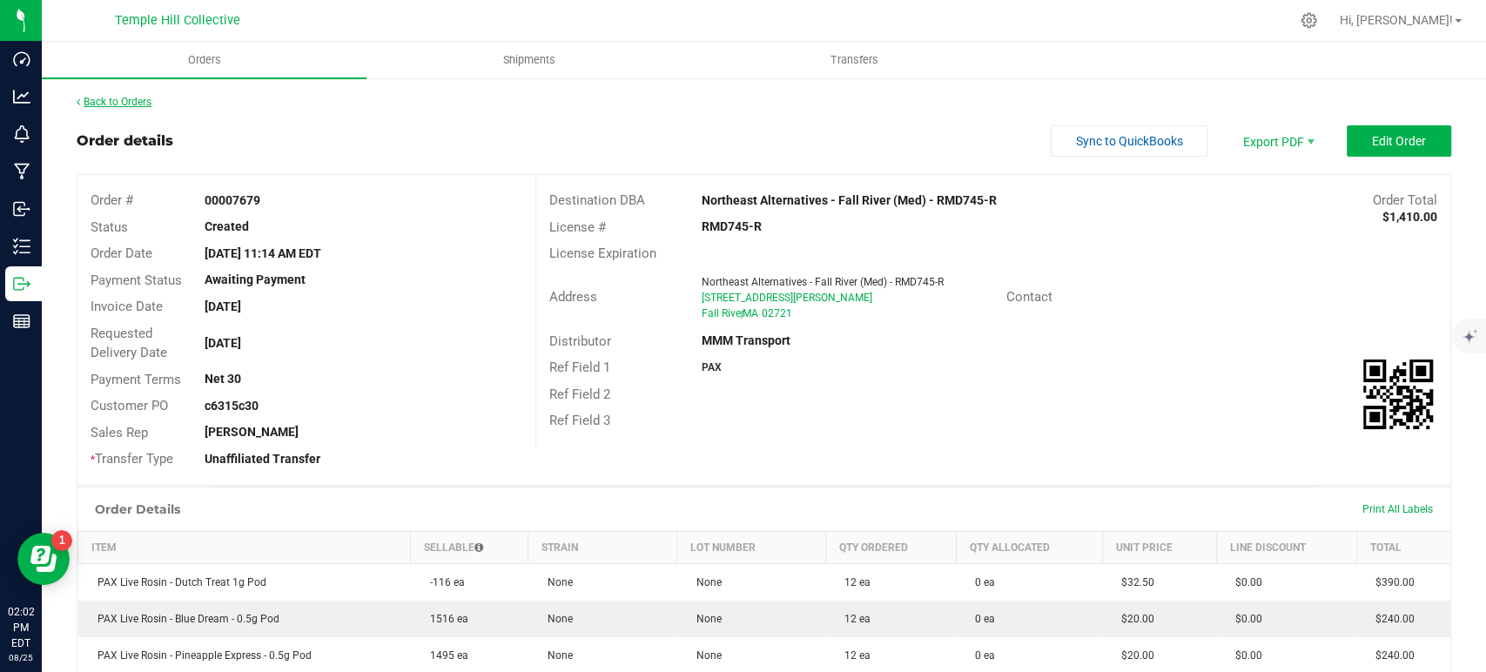
click at [131, 103] on link "Back to Orders" at bounding box center [114, 102] width 75 height 12
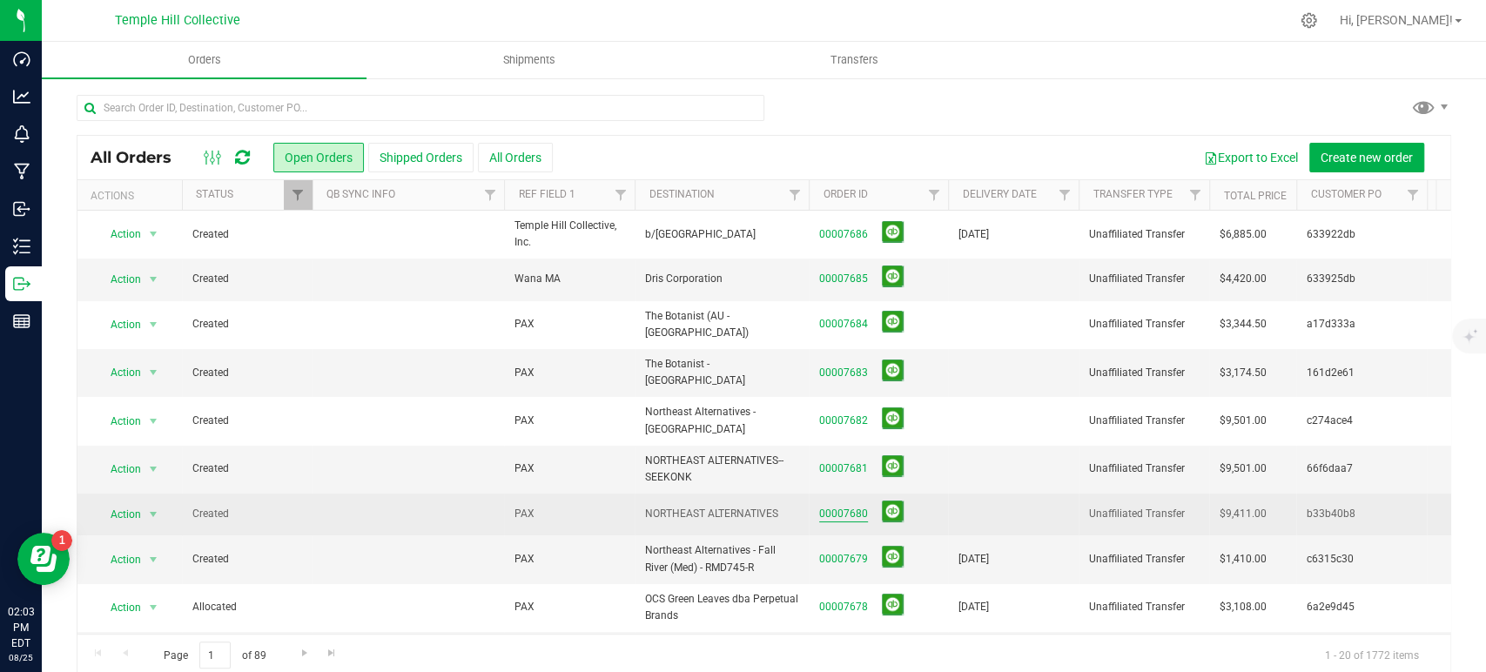
click at [861, 506] on link "00007680" at bounding box center [843, 514] width 49 height 17
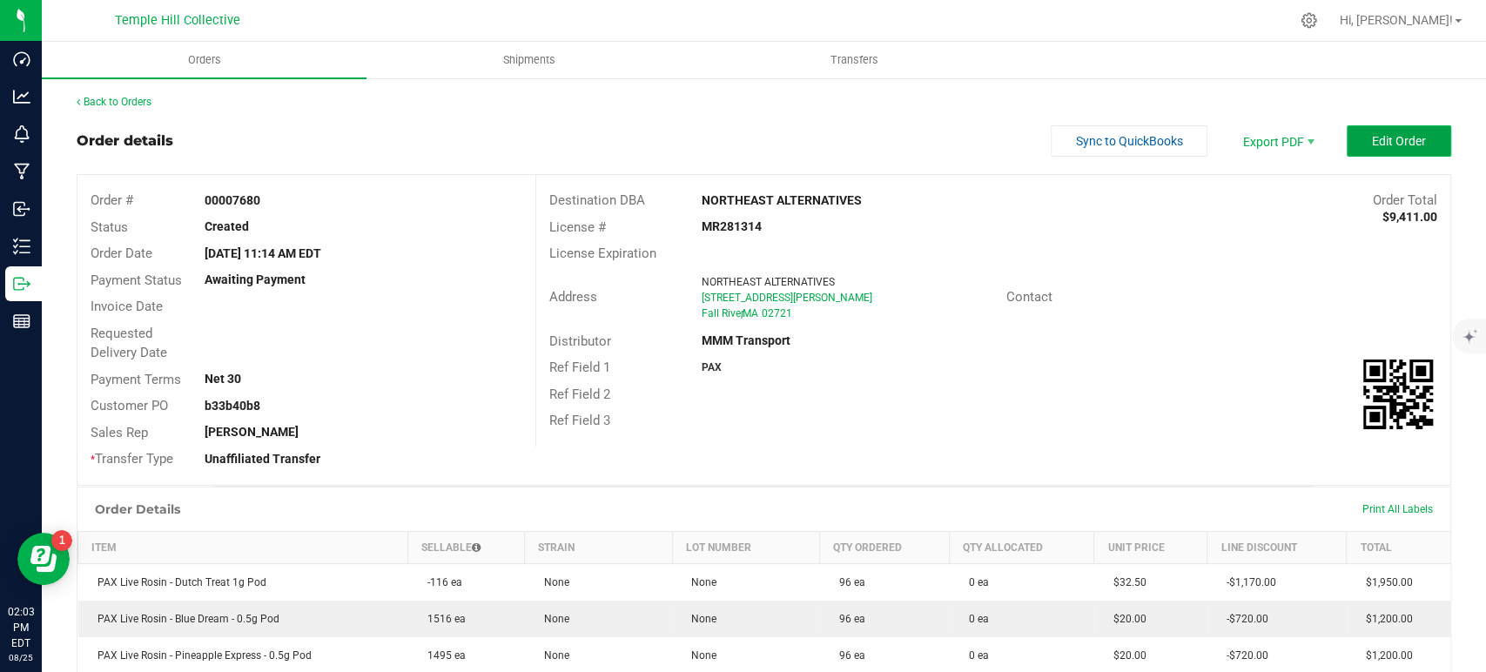
click at [1402, 145] on span "Edit Order" at bounding box center [1399, 141] width 54 height 14
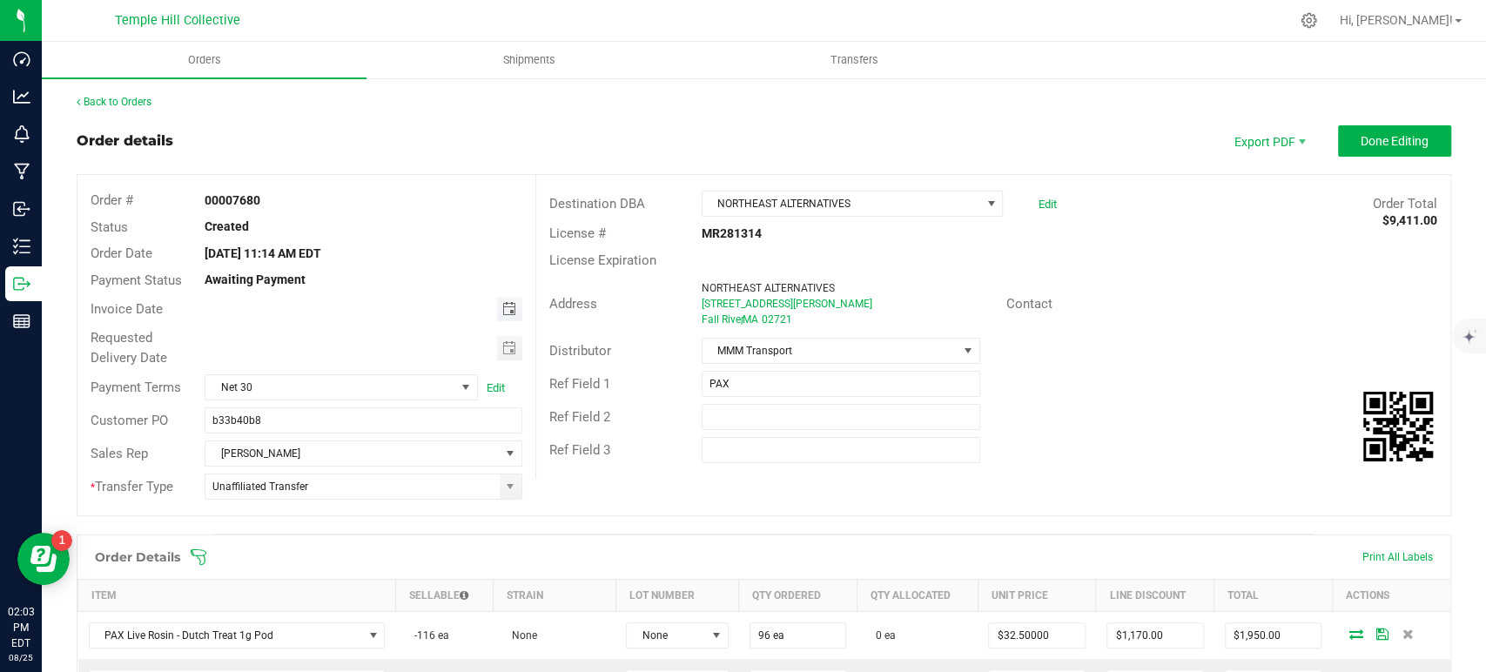
click at [502, 306] on span "Toggle calendar" at bounding box center [509, 309] width 14 height 14
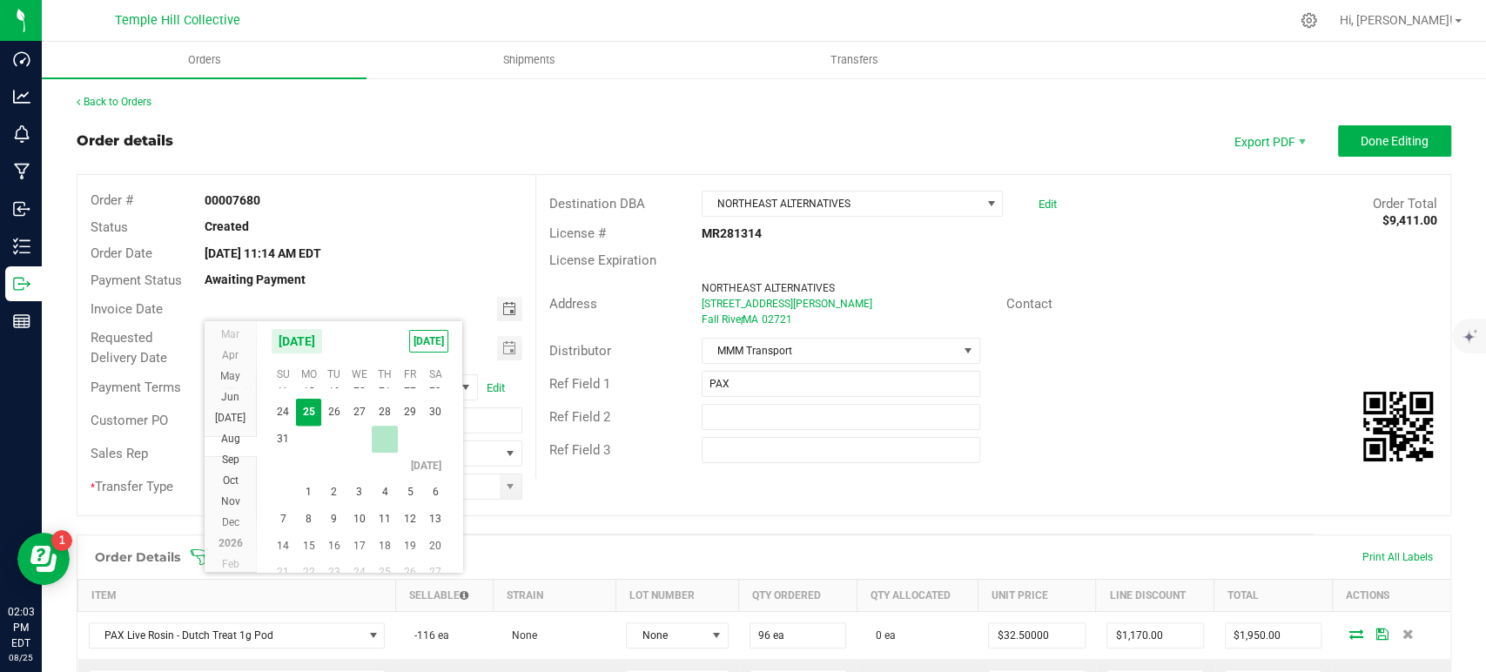
scroll to position [31503, 0]
click at [340, 486] on span "2" at bounding box center [333, 492] width 25 height 27
type input "09/02/2025"
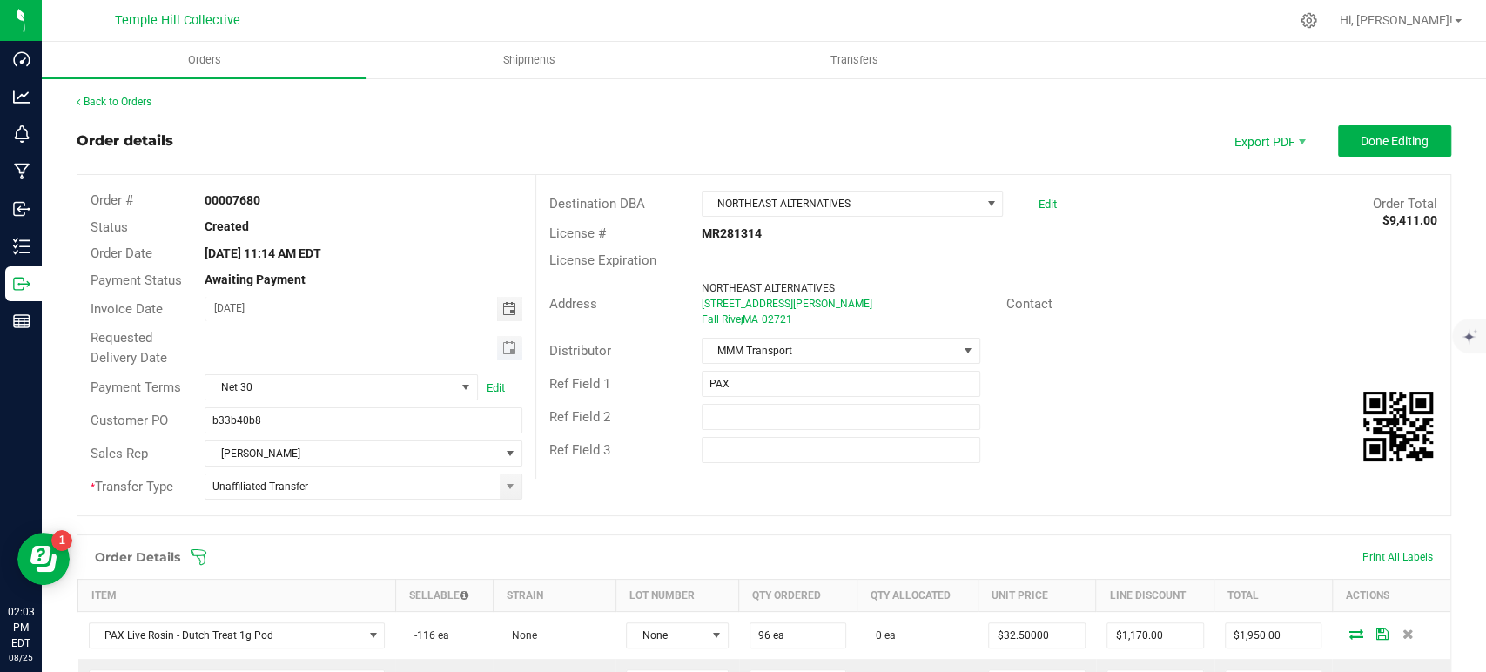
click at [505, 339] on span "Toggle calendar" at bounding box center [509, 348] width 25 height 24
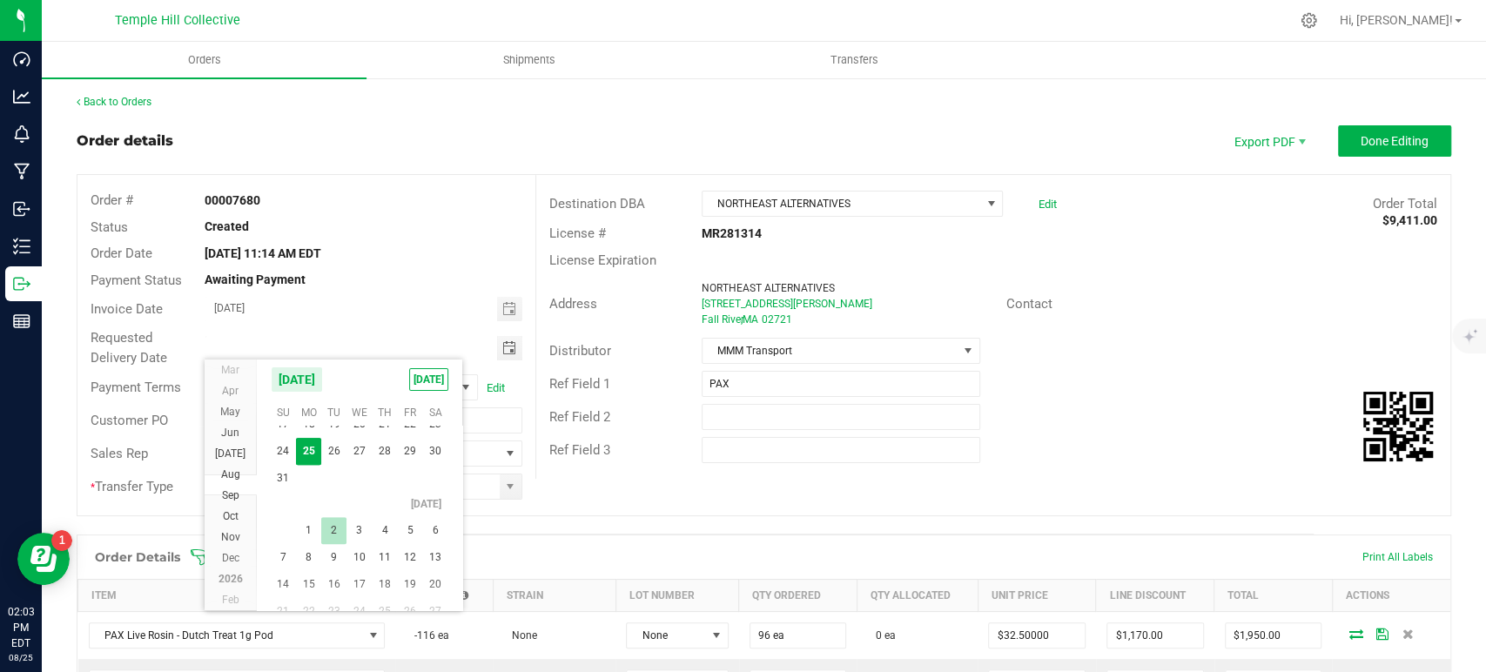
click at [327, 531] on span "2" at bounding box center [333, 530] width 25 height 27
type input "09/02/2025"
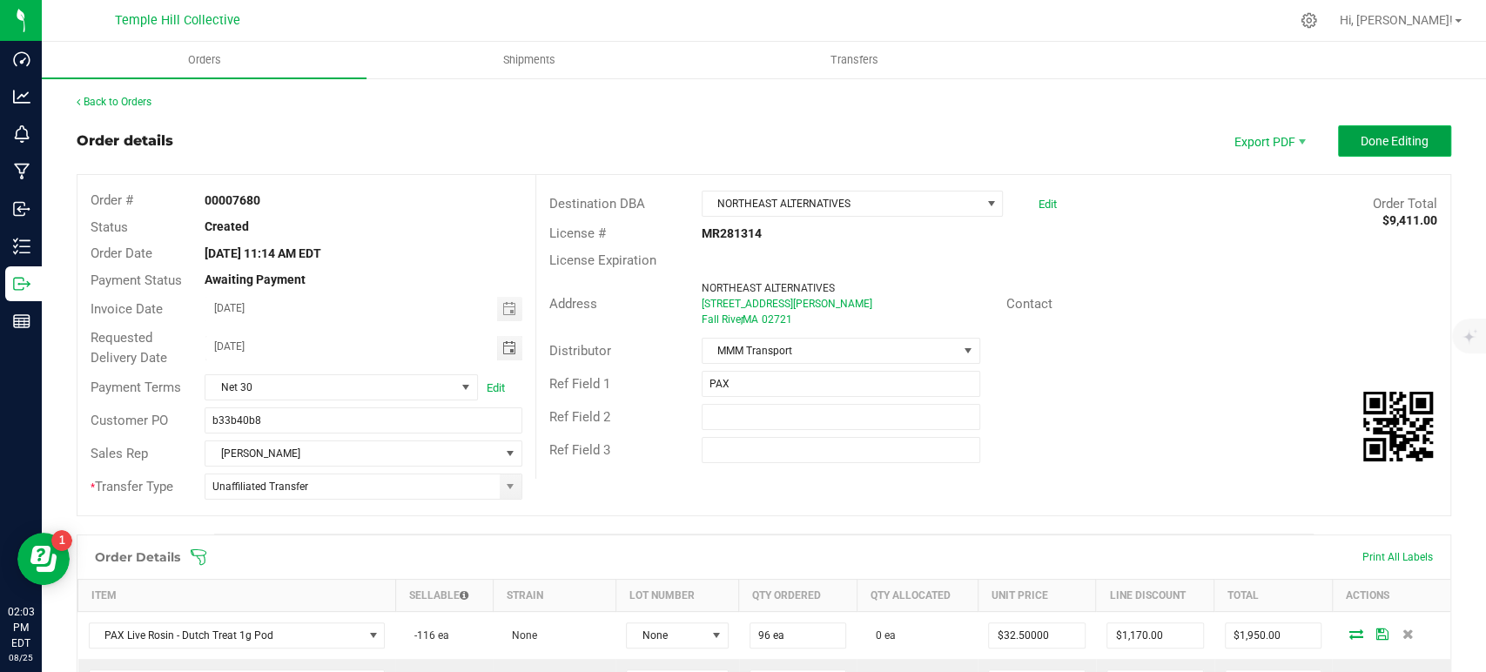
click at [1393, 125] on button "Done Editing" at bounding box center [1394, 140] width 113 height 31
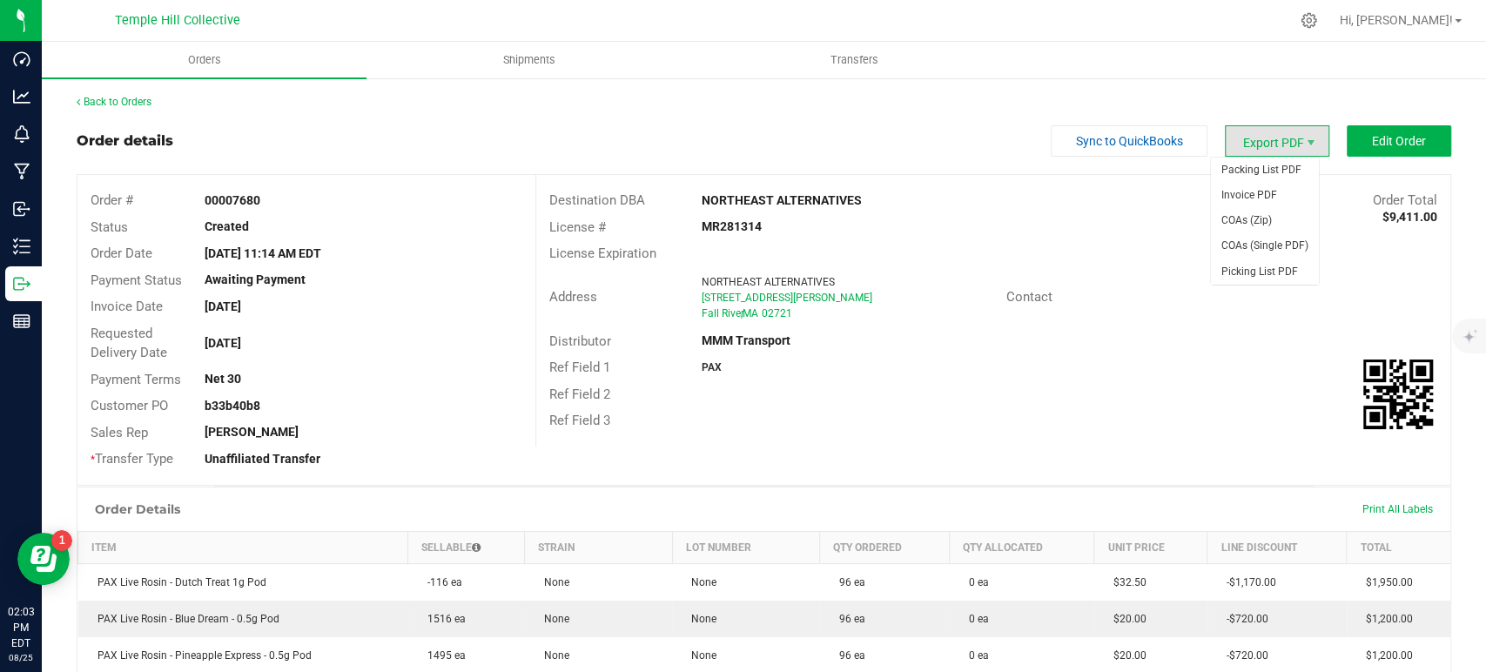
drag, startPoint x: 1236, startPoint y: 136, endPoint x: 1229, endPoint y: 147, distance: 13.3
click at [1236, 136] on span "Export PDF" at bounding box center [1277, 140] width 104 height 31
click at [1243, 195] on span "Invoice PDF" at bounding box center [1265, 195] width 108 height 25
click at [125, 102] on link "Back to Orders" at bounding box center [114, 102] width 75 height 12
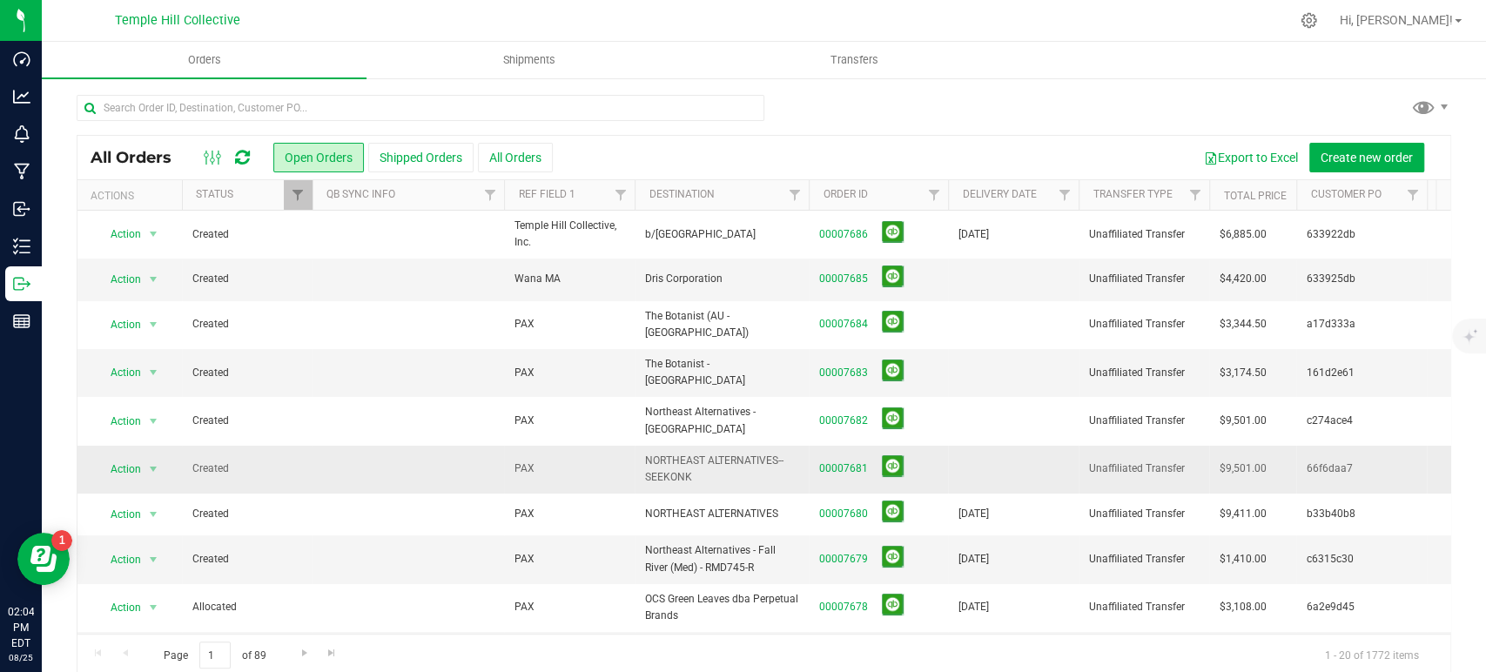
click at [850, 455] on span "00007681" at bounding box center [878, 468] width 118 height 27
click at [850, 461] on link "00007681" at bounding box center [843, 469] width 49 height 17
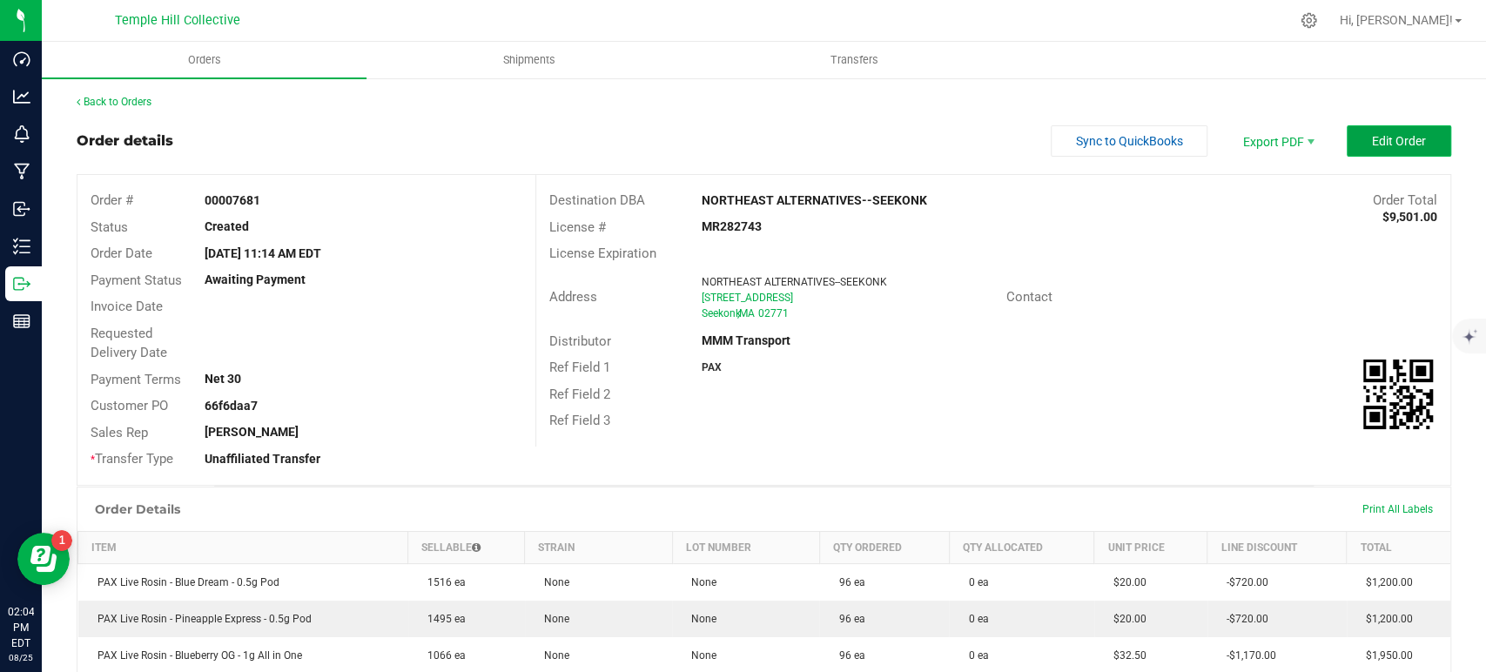
click at [1407, 131] on button "Edit Order" at bounding box center [1399, 140] width 104 height 31
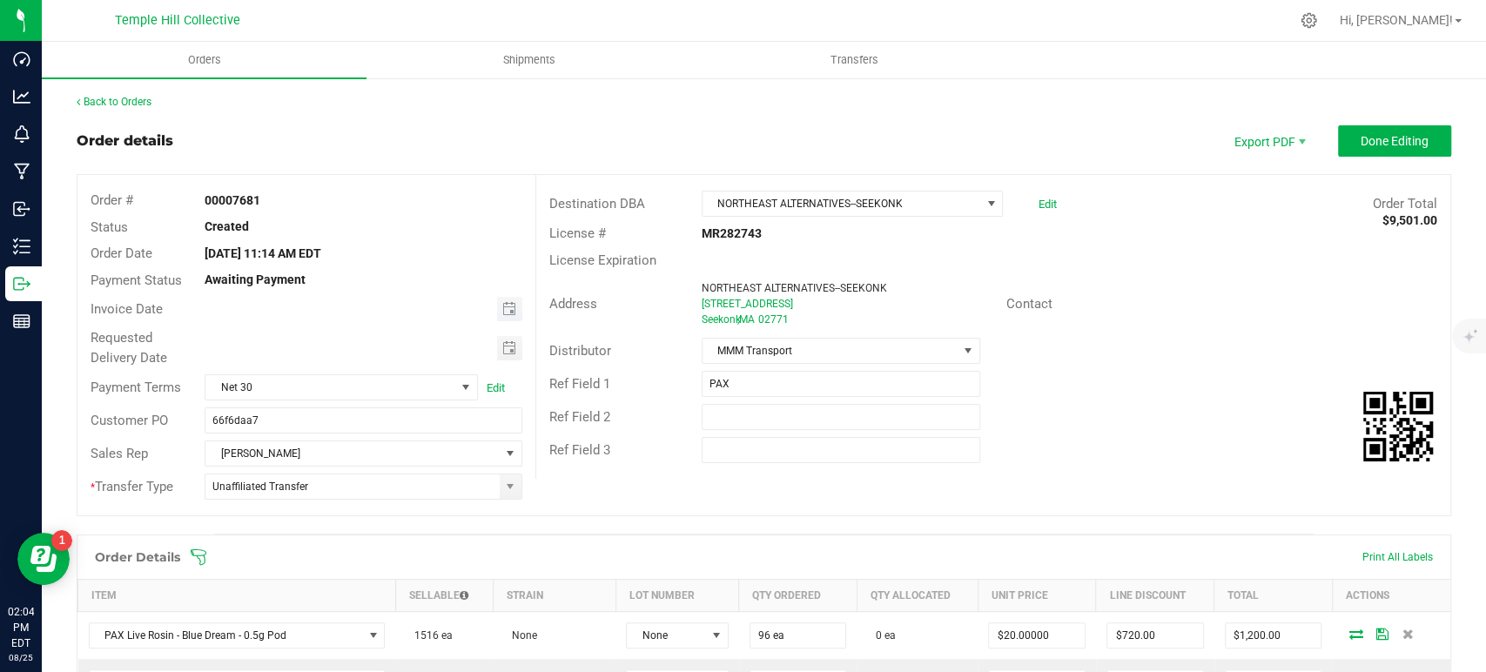
click at [497, 308] on span "Toggle calendar" at bounding box center [509, 309] width 25 height 24
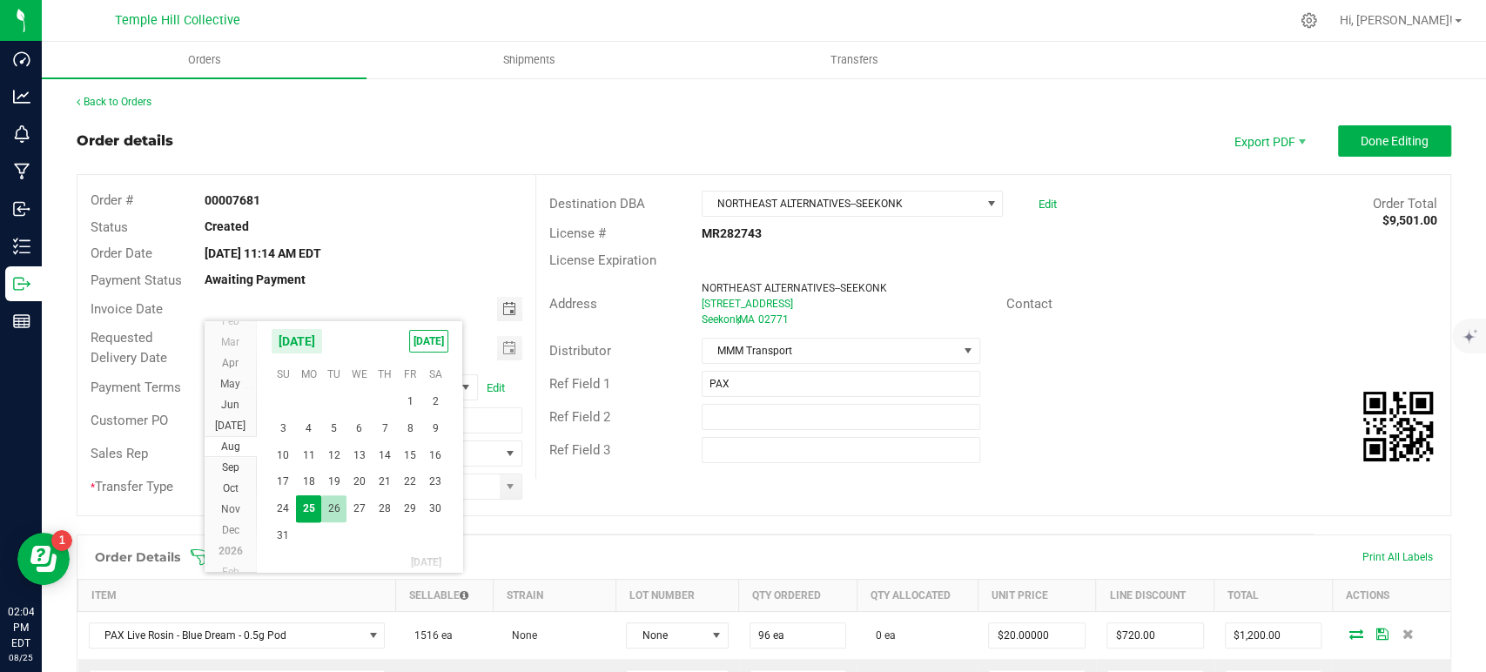
scroll to position [31503, 0]
click at [335, 493] on span "2" at bounding box center [333, 492] width 25 height 27
type input "09/02/2025"
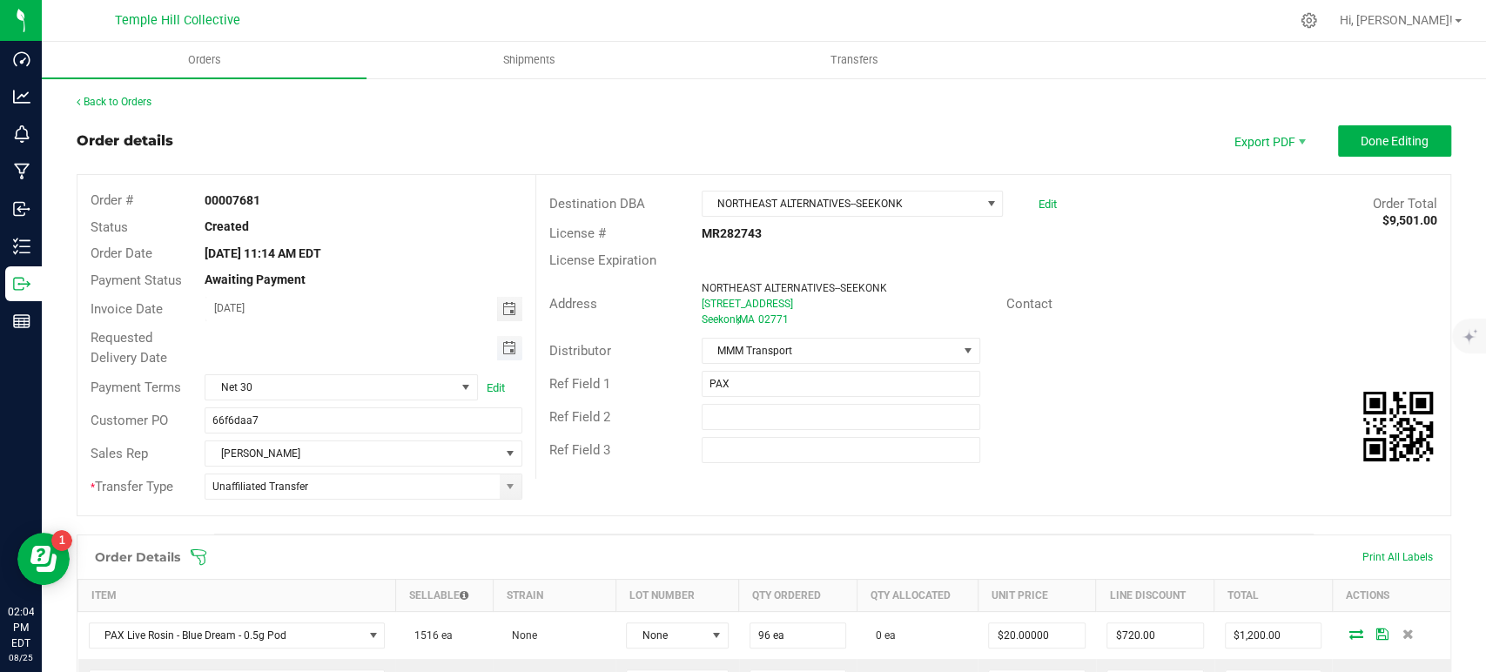
click at [502, 343] on span "Toggle calendar" at bounding box center [509, 348] width 14 height 14
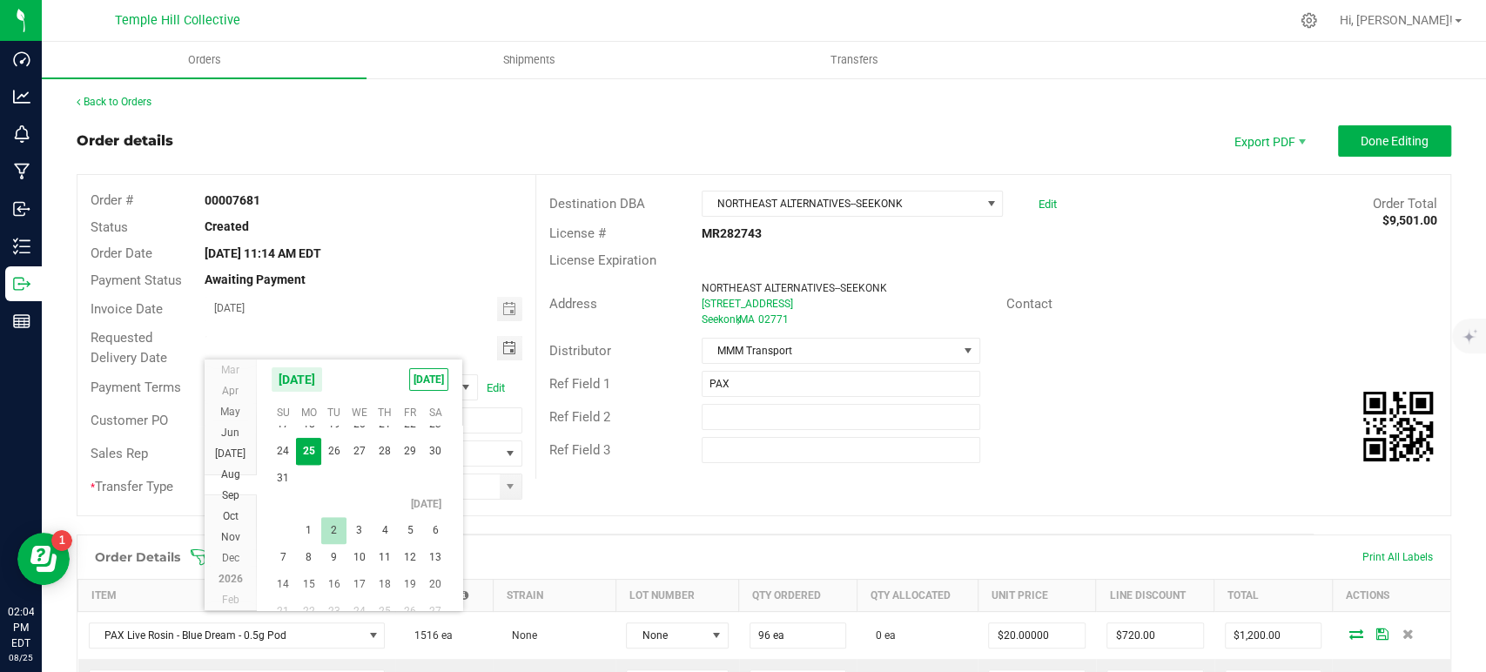
click at [326, 526] on span "2" at bounding box center [333, 530] width 25 height 27
type input "09/02/2025"
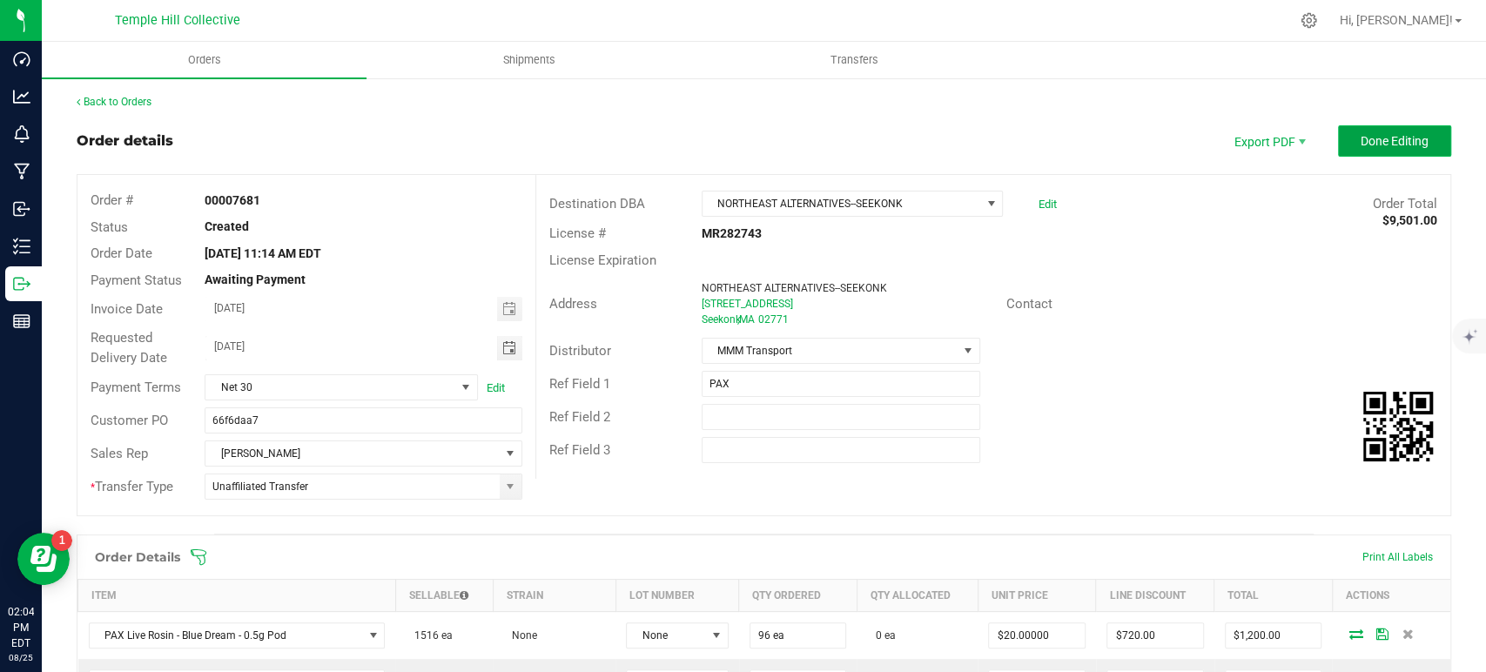
click at [1371, 140] on span "Done Editing" at bounding box center [1395, 141] width 68 height 14
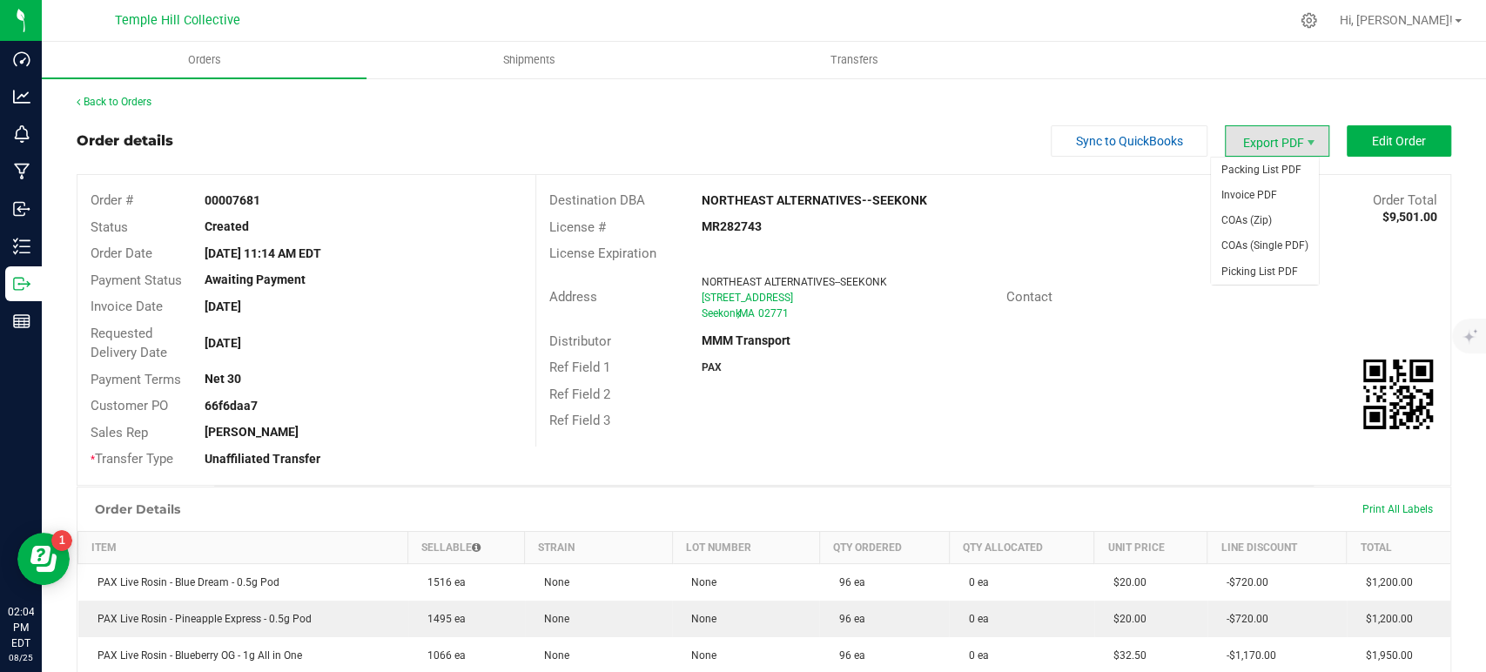
click at [1289, 135] on span "Export PDF" at bounding box center [1277, 140] width 104 height 31
click at [1263, 187] on span "Invoice PDF" at bounding box center [1265, 195] width 108 height 25
click at [104, 96] on link "Back to Orders" at bounding box center [114, 102] width 75 height 12
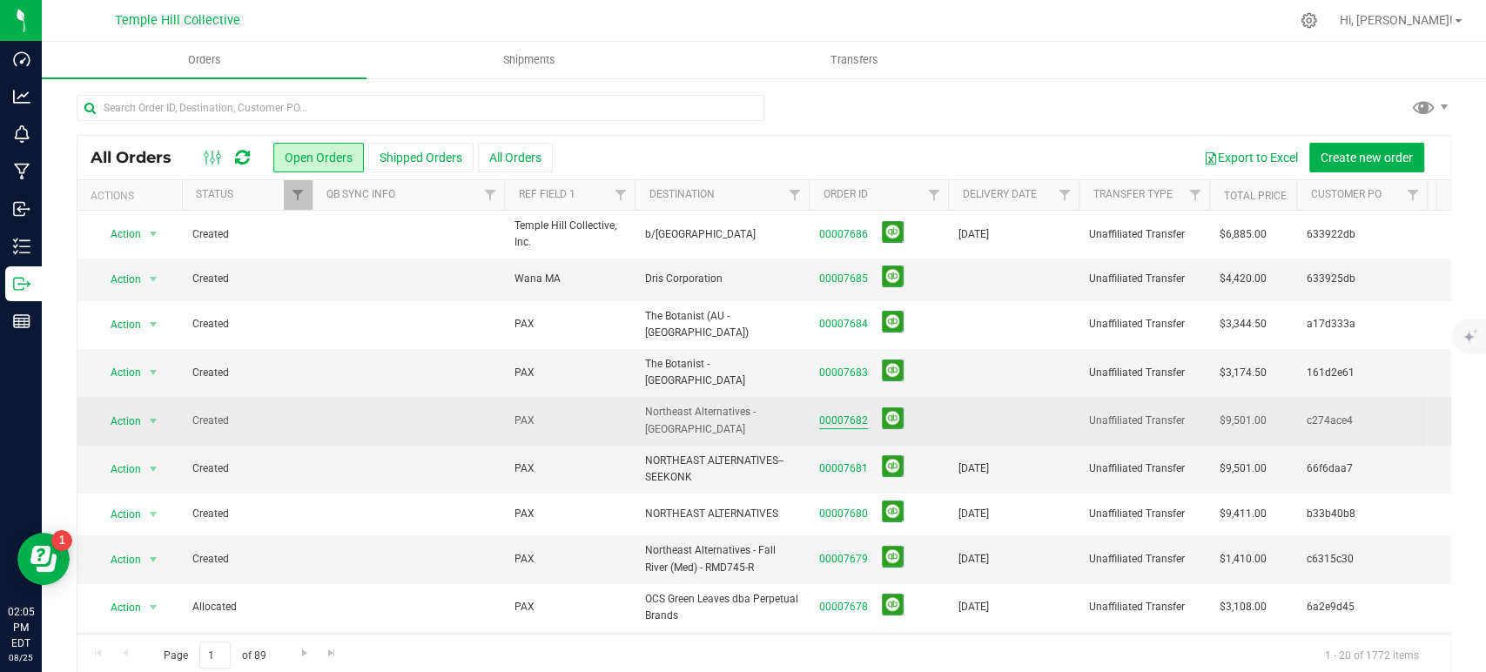
click at [851, 413] on link "00007682" at bounding box center [843, 421] width 49 height 17
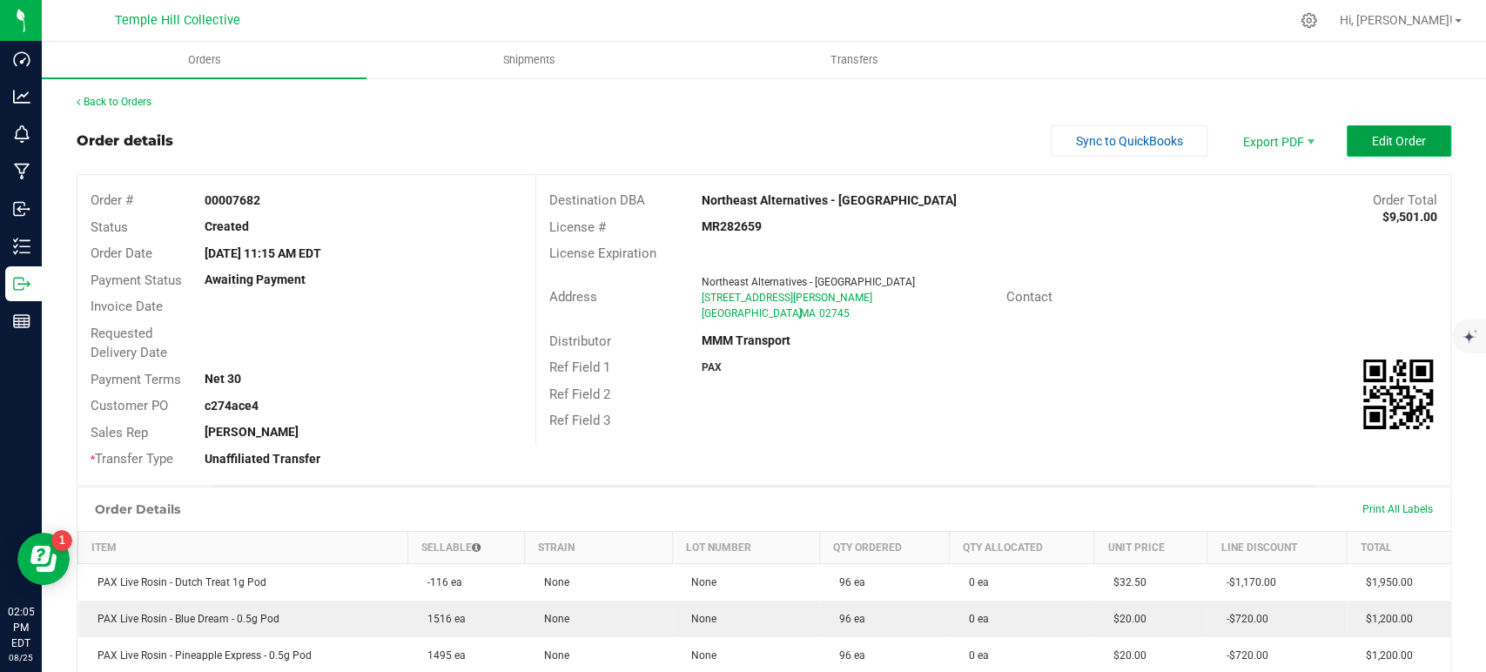
click at [1372, 147] on span "Edit Order" at bounding box center [1399, 141] width 54 height 14
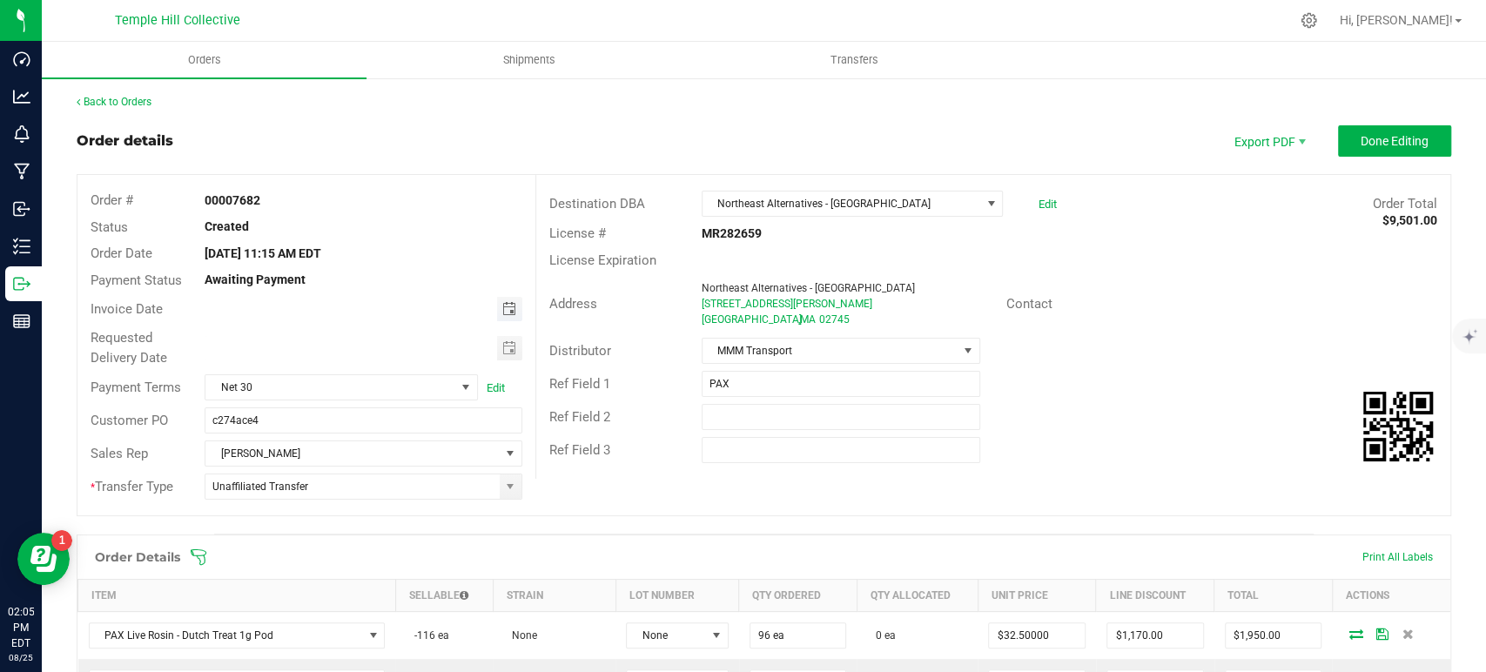
click at [502, 312] on span "Toggle calendar" at bounding box center [509, 309] width 14 height 14
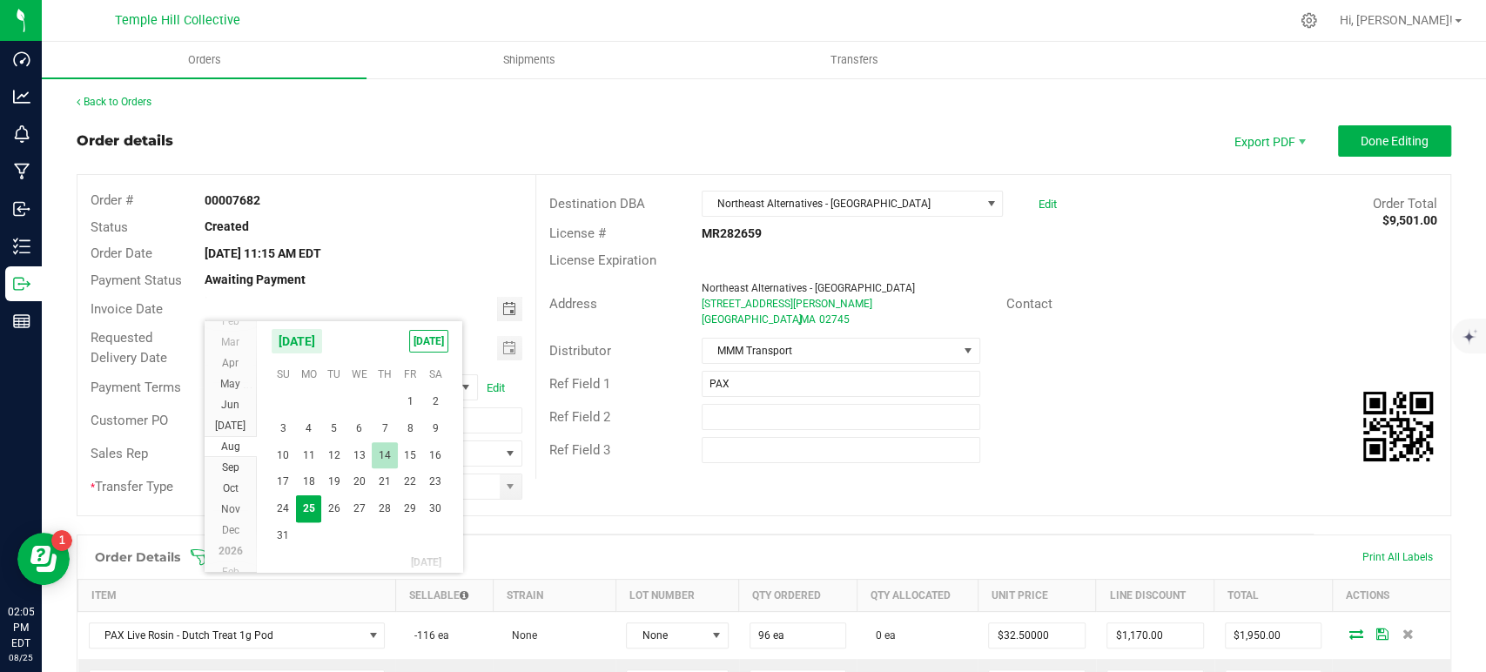
scroll to position [31503, 0]
click at [335, 488] on span "2" at bounding box center [333, 492] width 25 height 27
type input "09/02/2025"
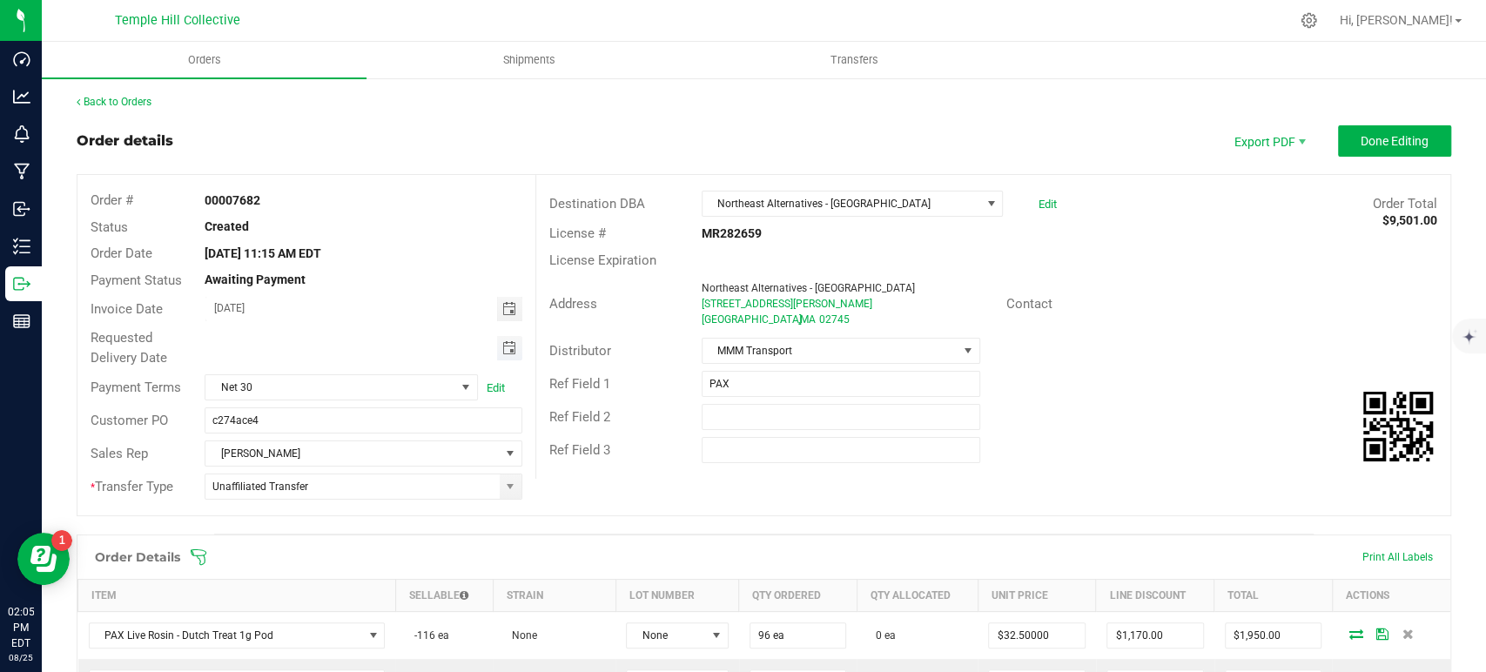
click at [502, 346] on span "Toggle calendar" at bounding box center [509, 348] width 14 height 14
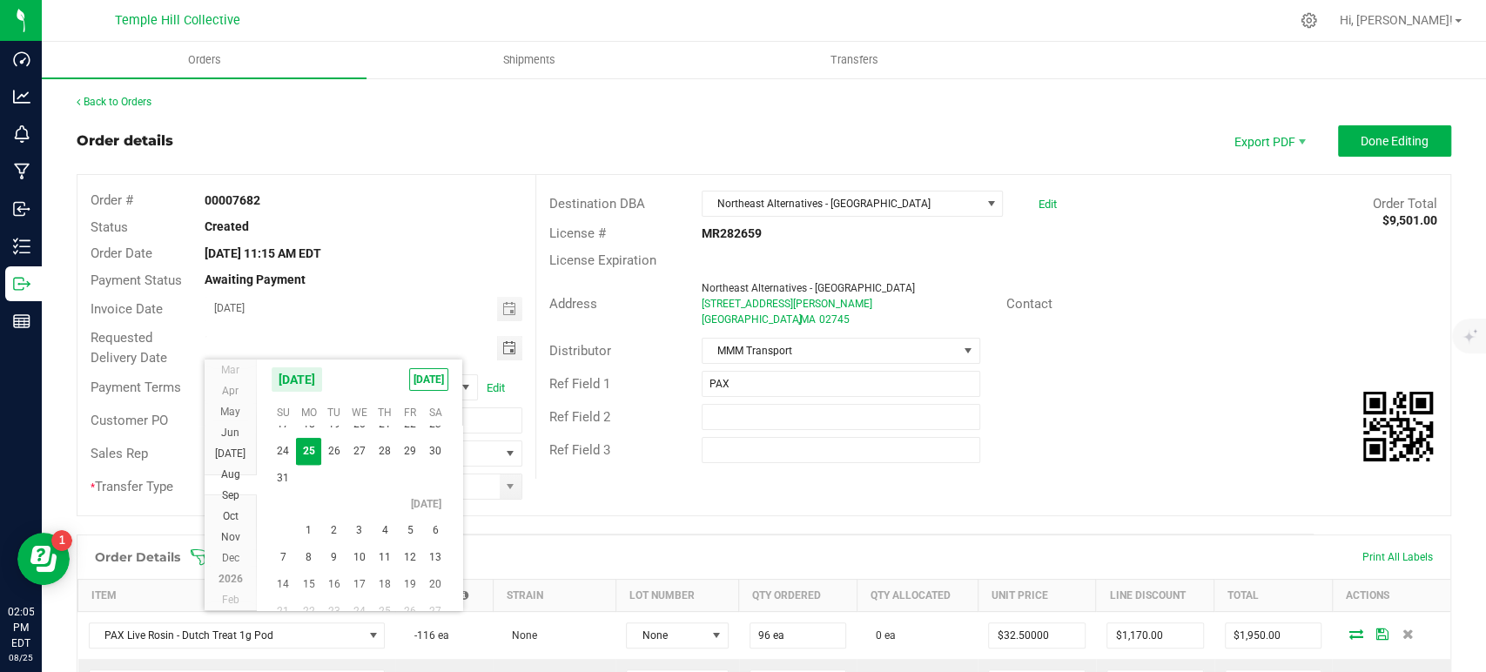
click at [331, 527] on span "2" at bounding box center [333, 530] width 25 height 27
type input "09/02/2025"
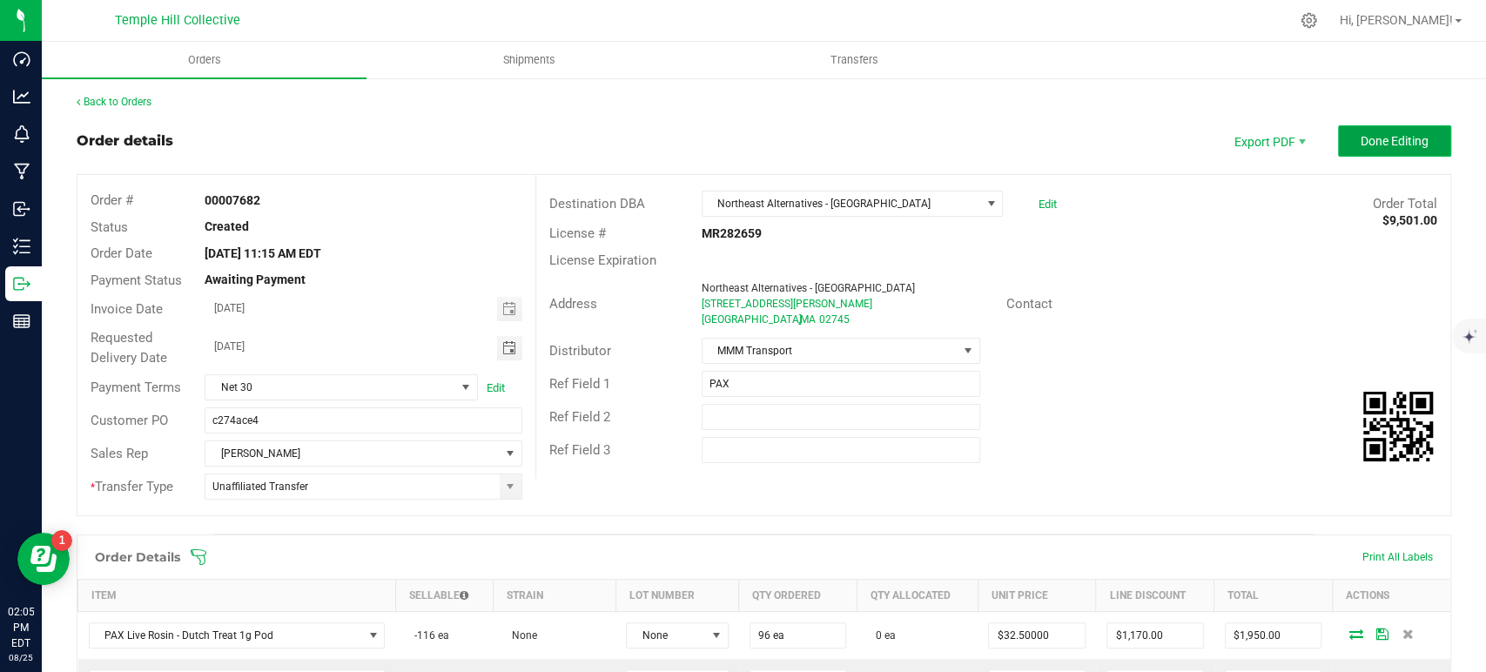
click at [1363, 134] on span "Done Editing" at bounding box center [1395, 141] width 68 height 14
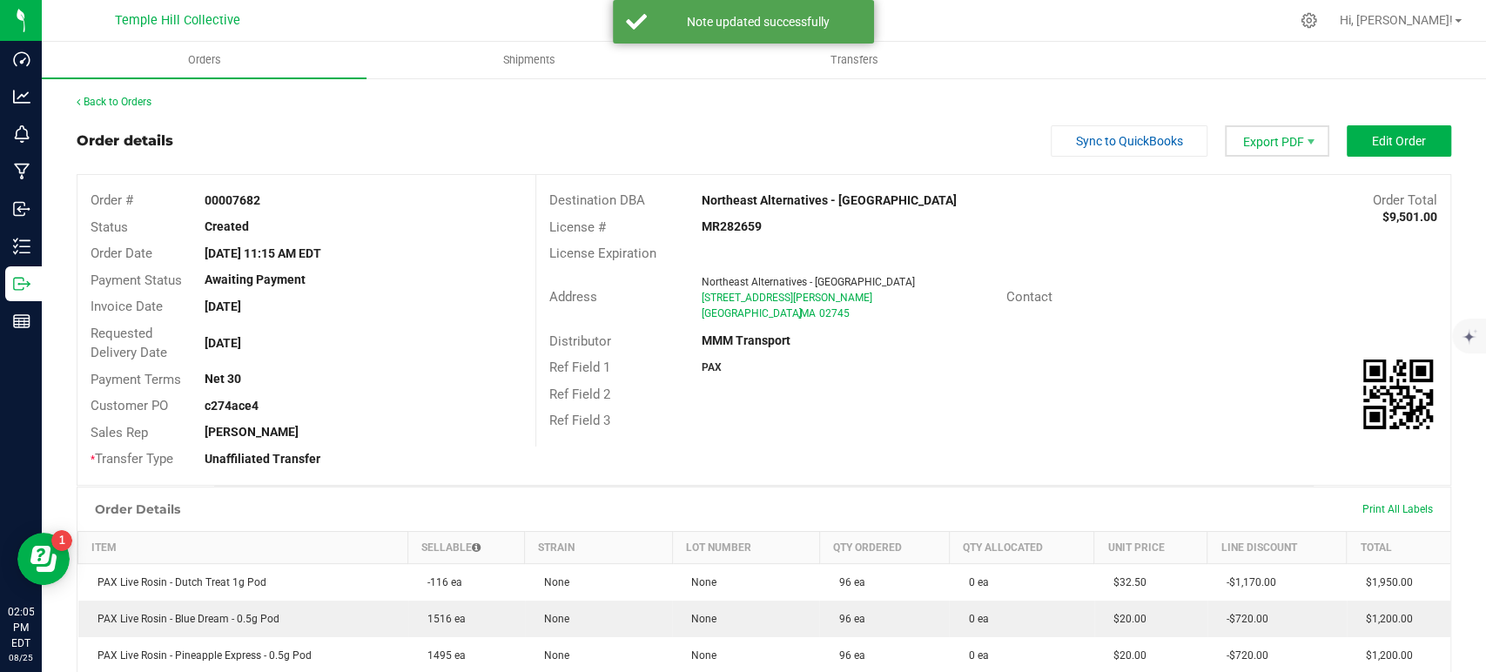
click at [1281, 142] on span "Export PDF" at bounding box center [1277, 140] width 104 height 31
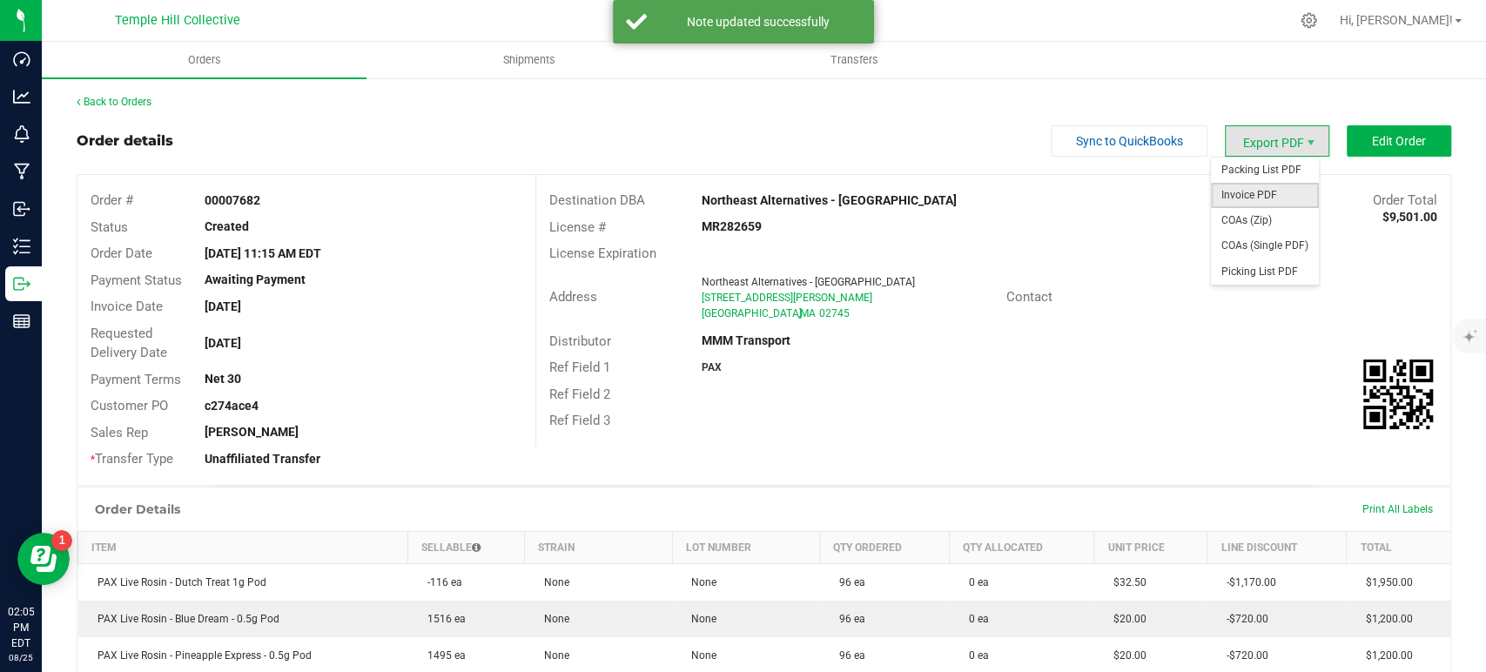
click at [1263, 189] on span "Invoice PDF" at bounding box center [1265, 195] width 108 height 25
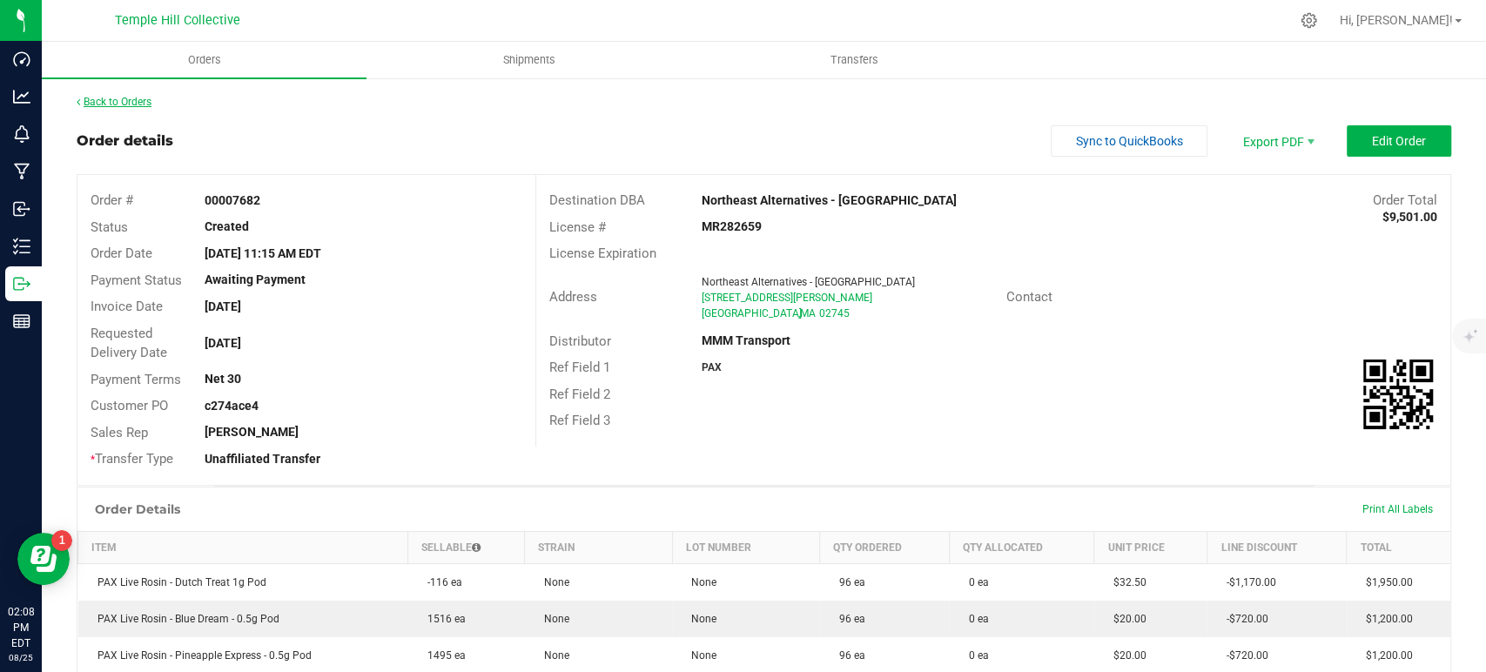
click at [139, 105] on link "Back to Orders" at bounding box center [114, 102] width 75 height 12
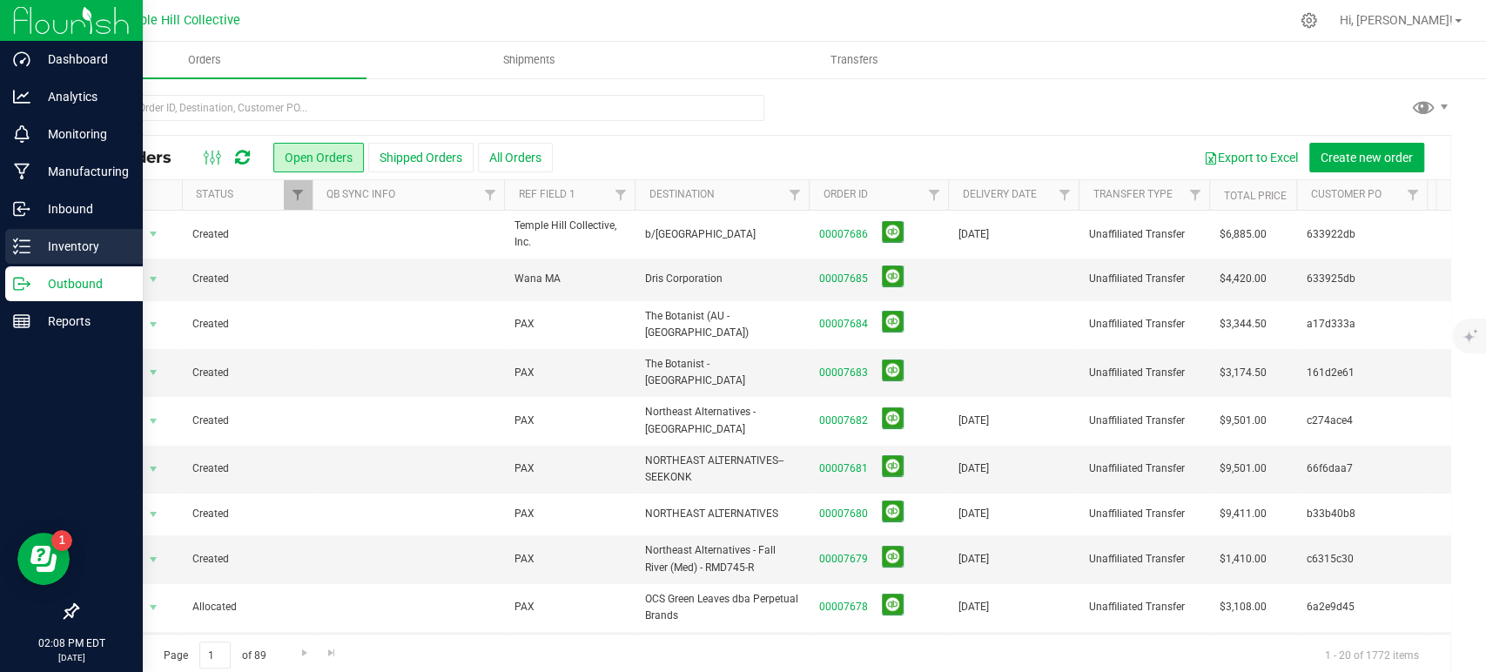
click at [34, 243] on p "Inventory" at bounding box center [82, 246] width 104 height 21
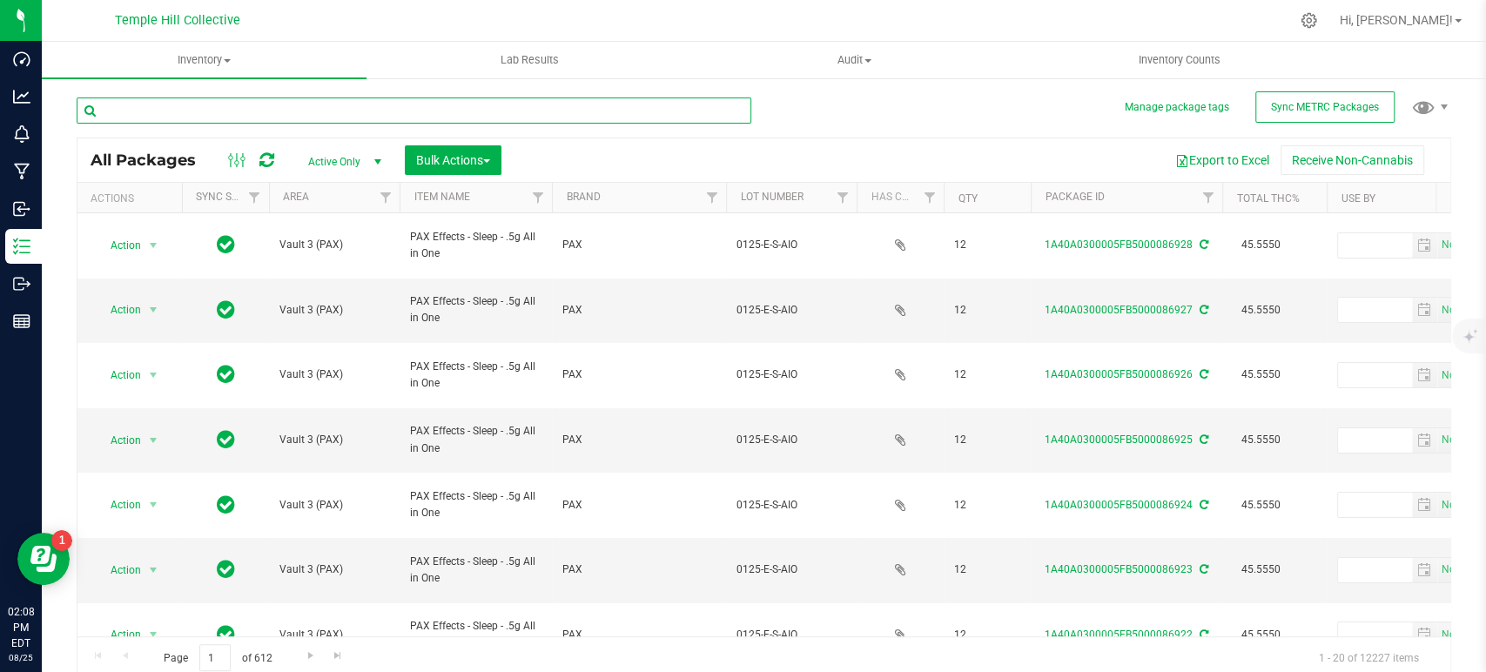
click at [562, 111] on input "text" at bounding box center [414, 111] width 675 height 26
type input "65289"
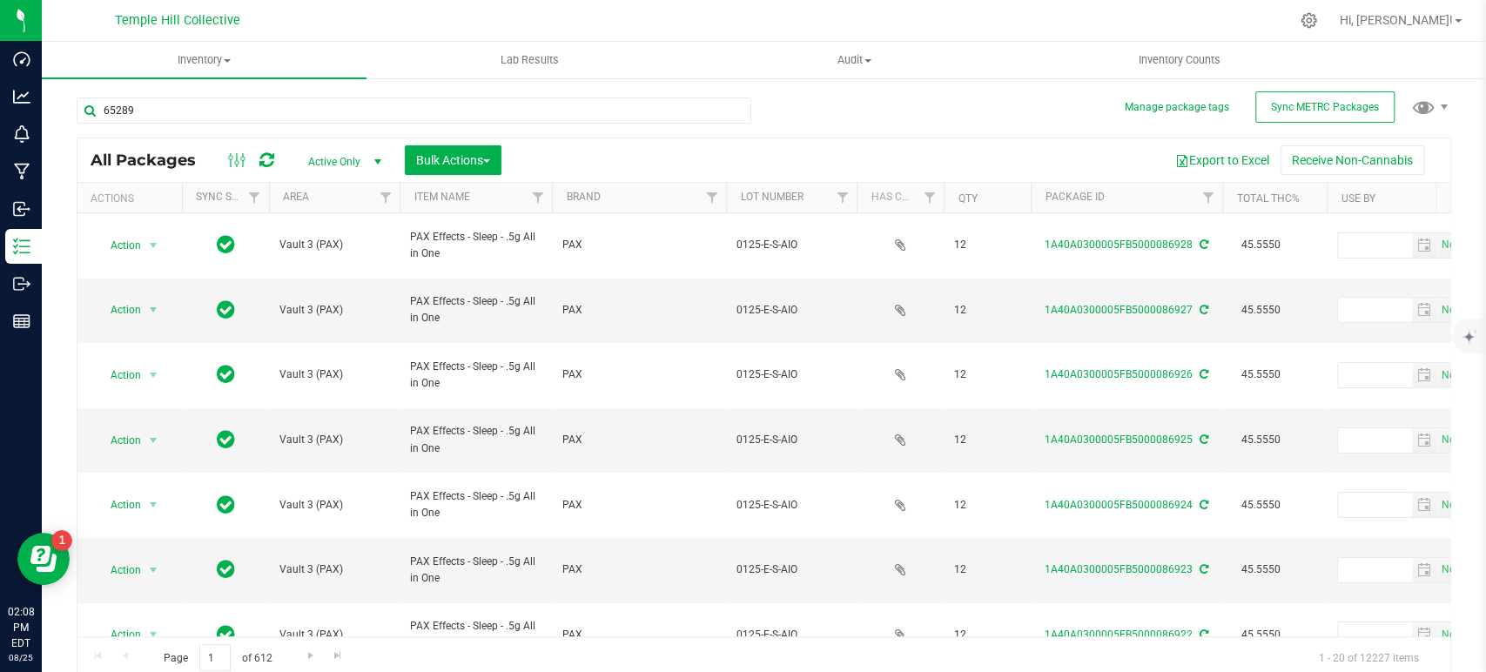
click at [387, 168] on span "select" at bounding box center [378, 162] width 22 height 24
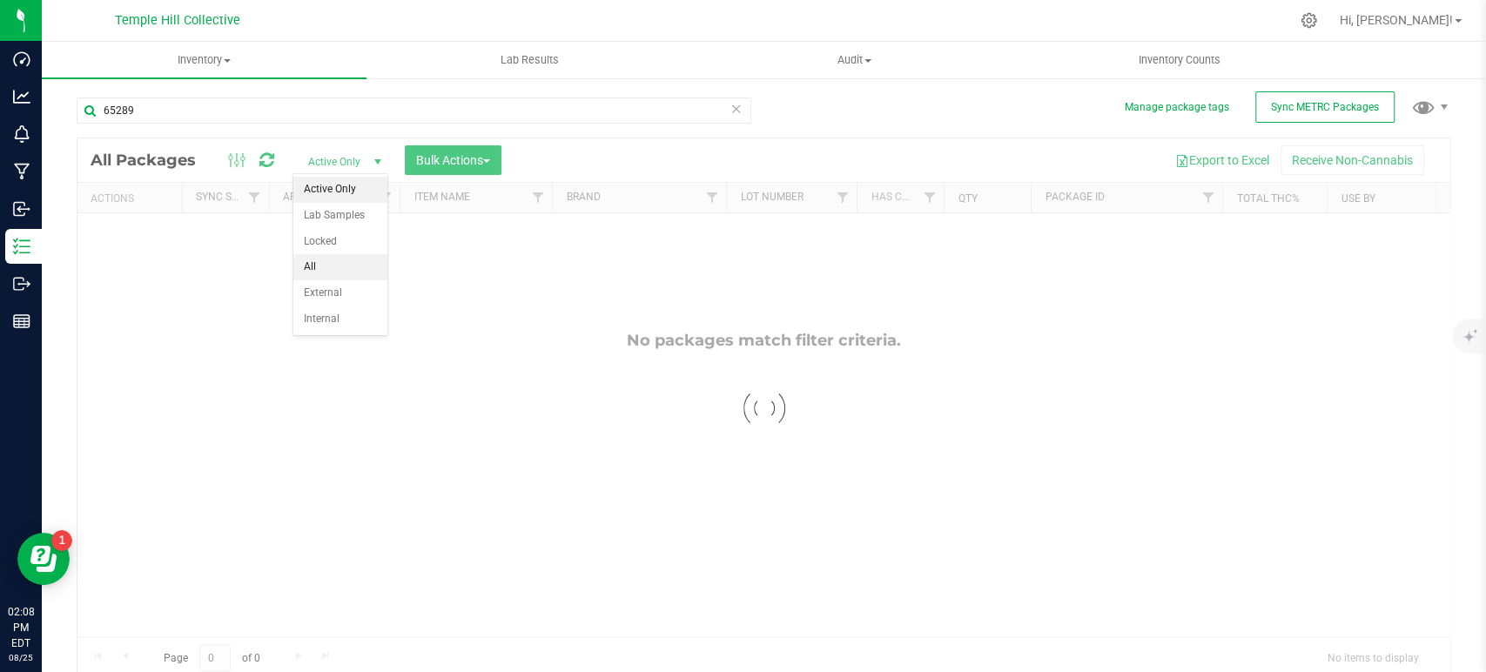
click at [334, 260] on li "All" at bounding box center [340, 267] width 94 height 26
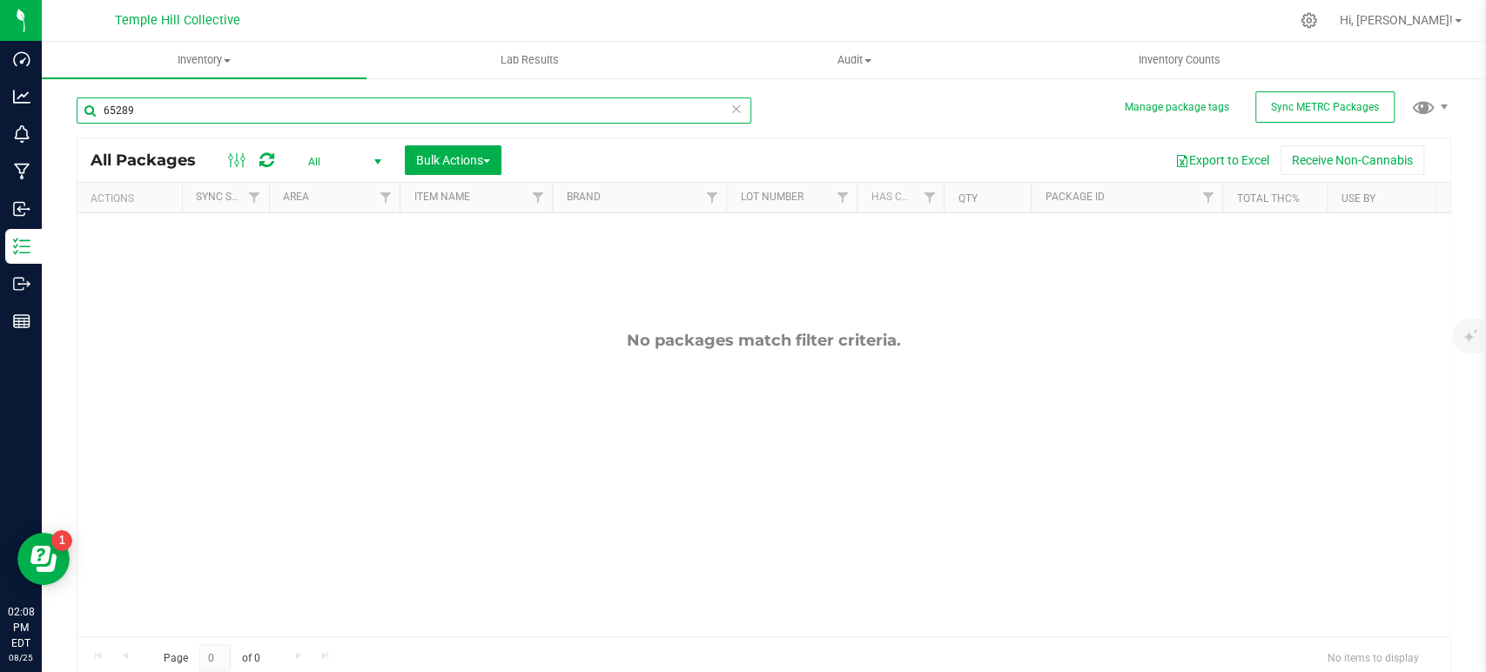
click at [401, 115] on input "65289" at bounding box center [414, 111] width 675 height 26
click at [259, 109] on input "65289" at bounding box center [414, 111] width 675 height 26
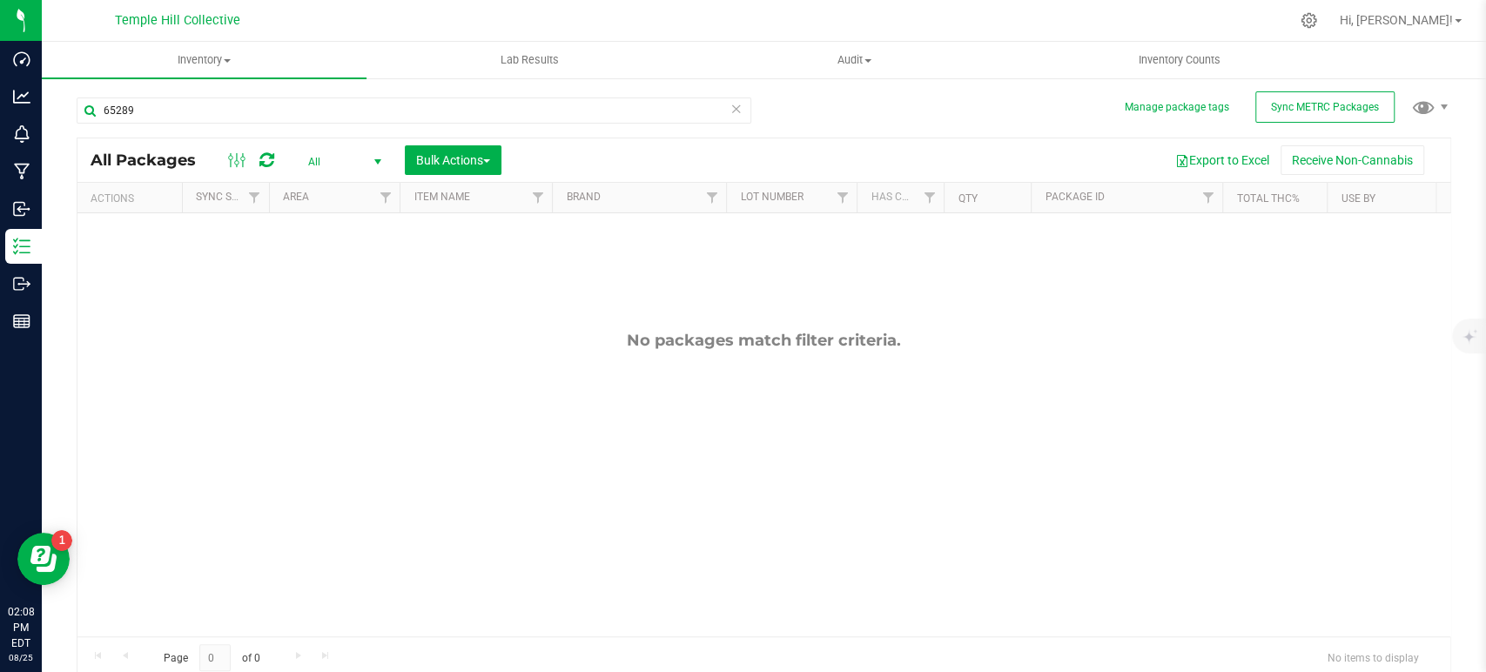
click at [508, 354] on div "No packages match filter criteria." at bounding box center [763, 483] width 1373 height 541
click at [373, 158] on span "select" at bounding box center [378, 162] width 14 height 14
click at [475, 305] on div "No packages match filter criteria." at bounding box center [763, 483] width 1373 height 541
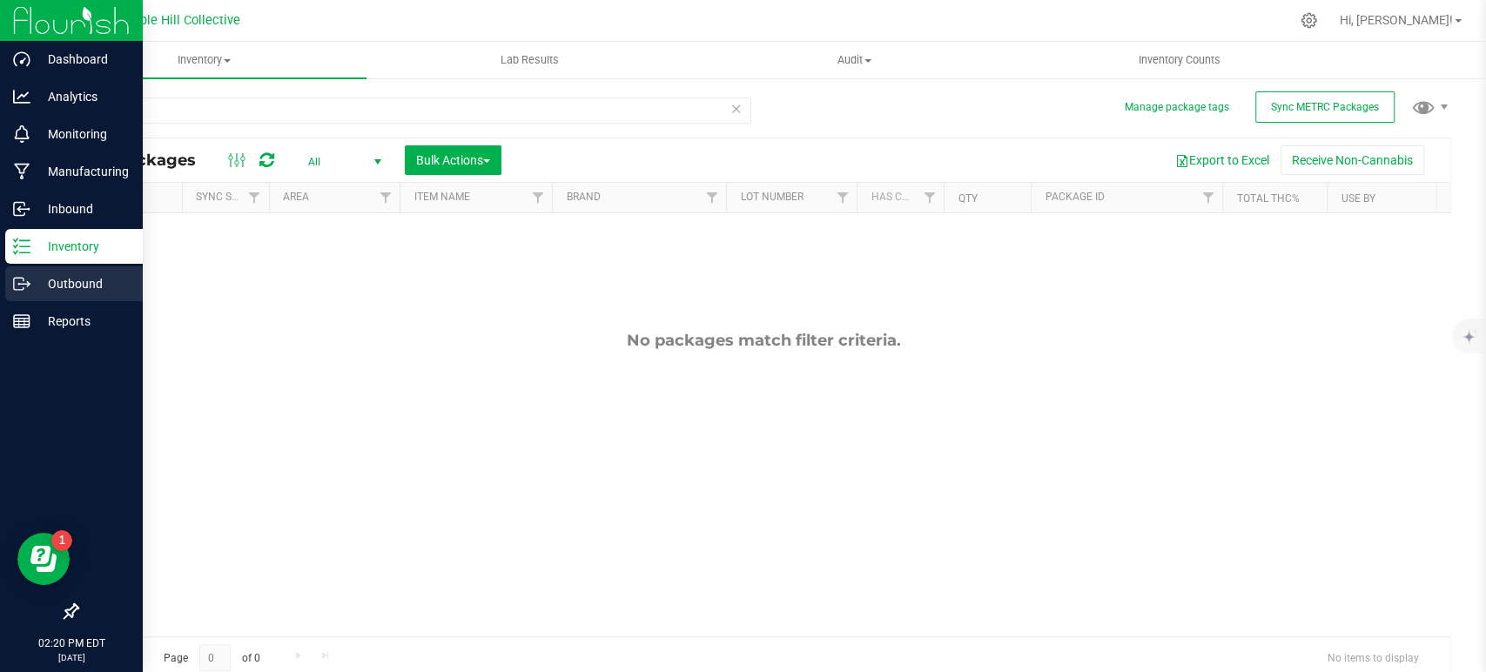
click at [31, 282] on p "Outbound" at bounding box center [82, 283] width 104 height 21
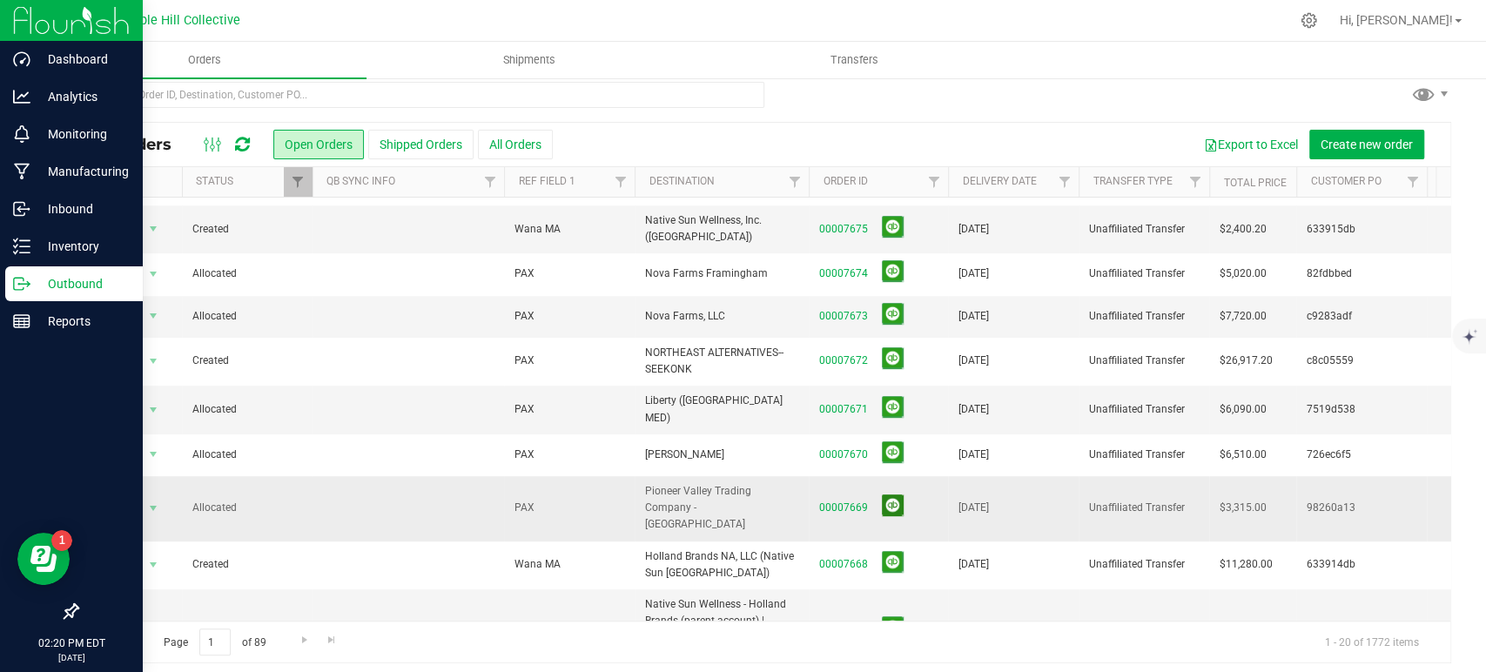
scroll to position [21, 0]
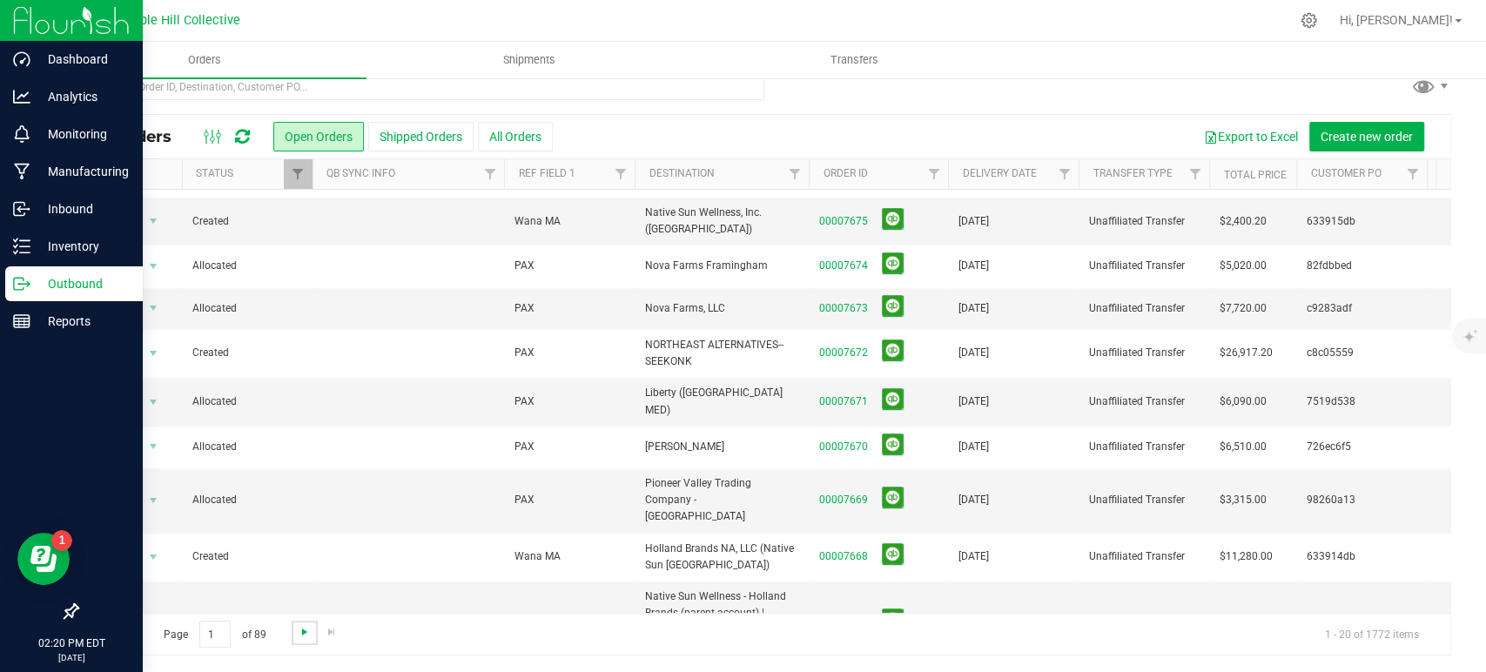
click at [301, 626] on span "Go to the next page" at bounding box center [305, 632] width 14 height 14
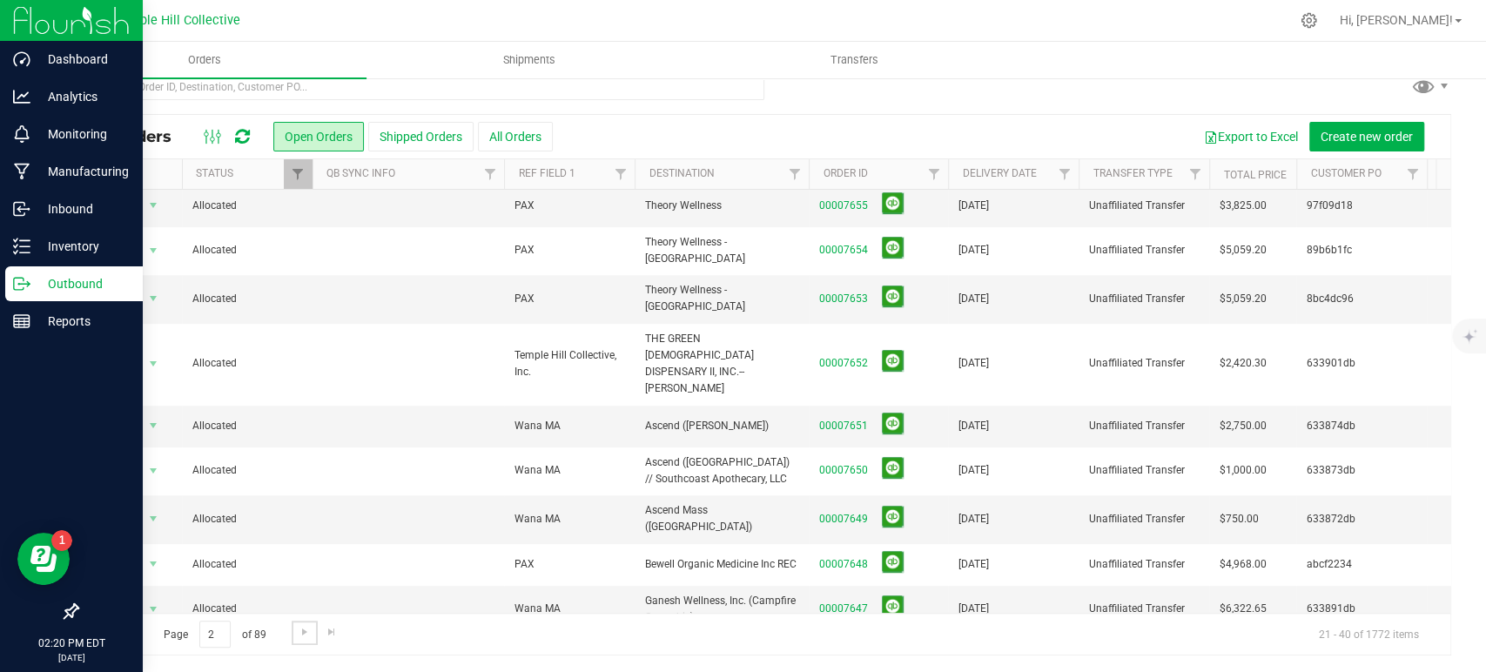
scroll to position [0, 0]
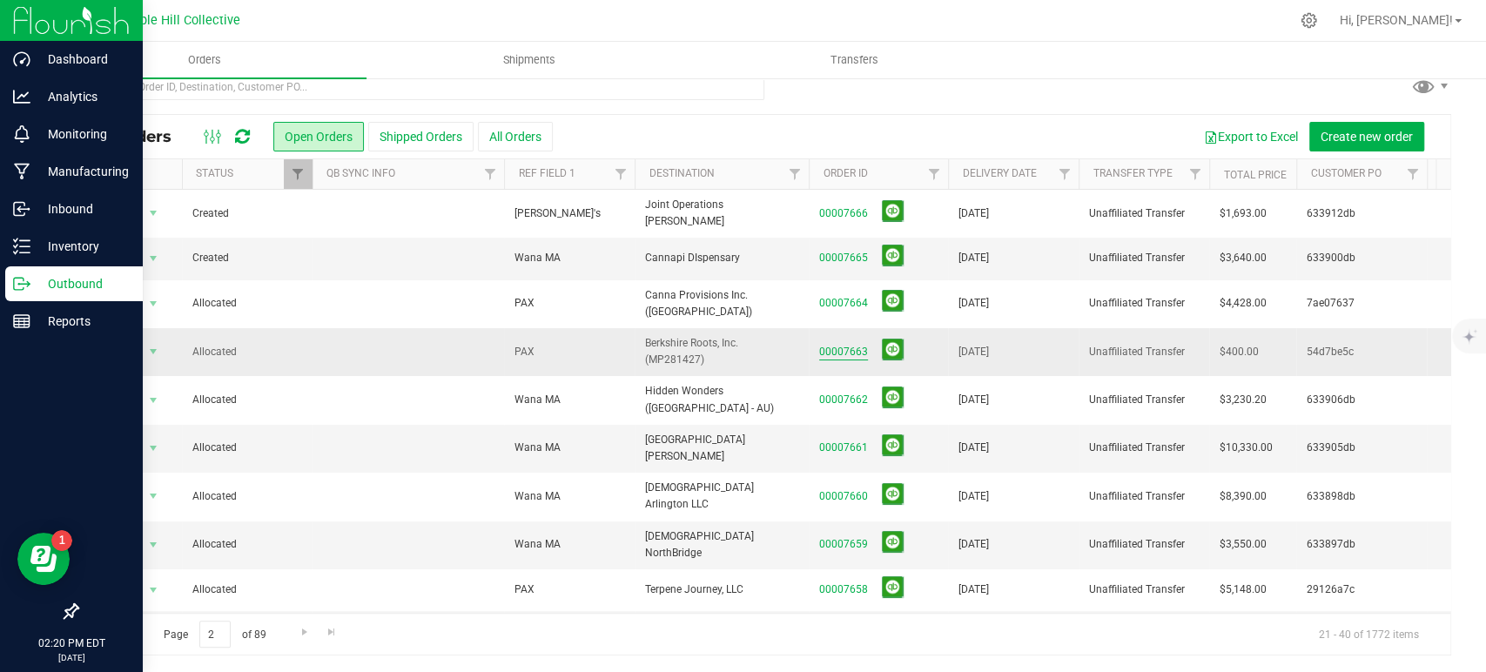
click at [851, 344] on link "00007663" at bounding box center [843, 352] width 49 height 17
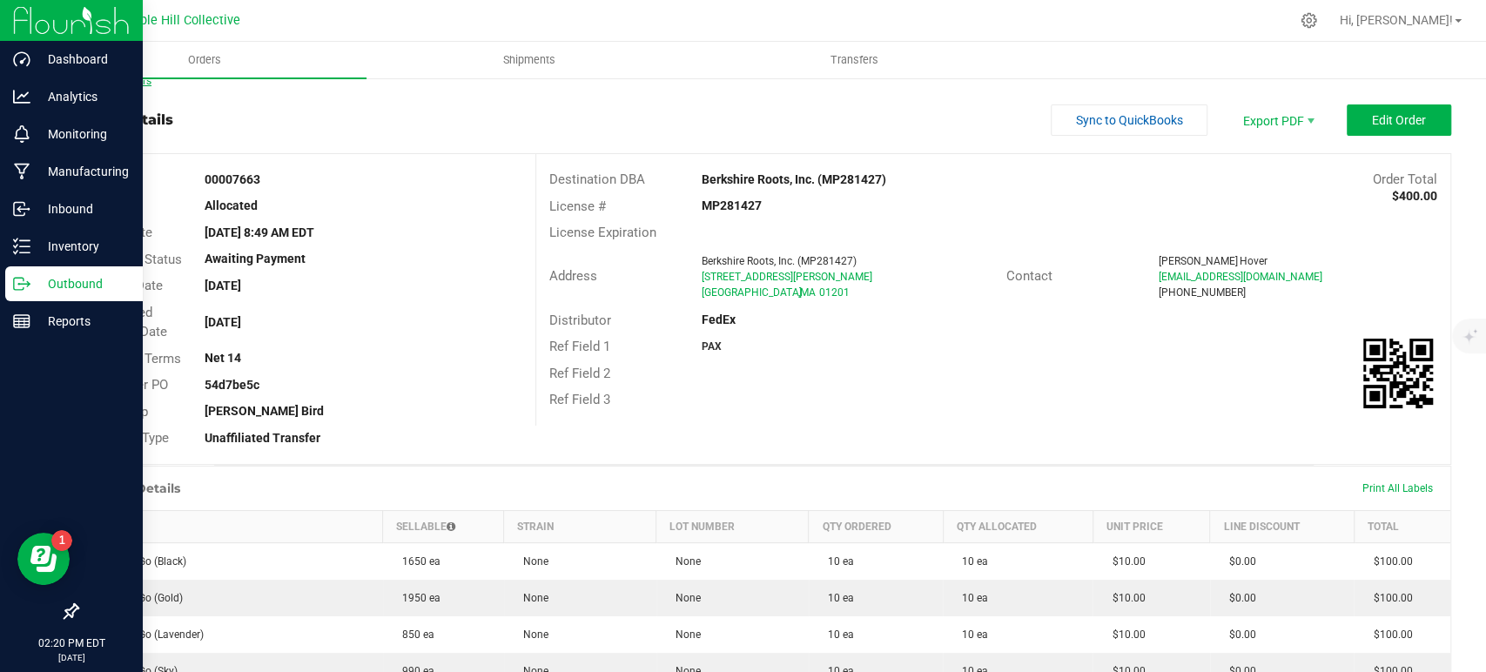
click at [133, 84] on link "Back to Orders" at bounding box center [114, 81] width 75 height 12
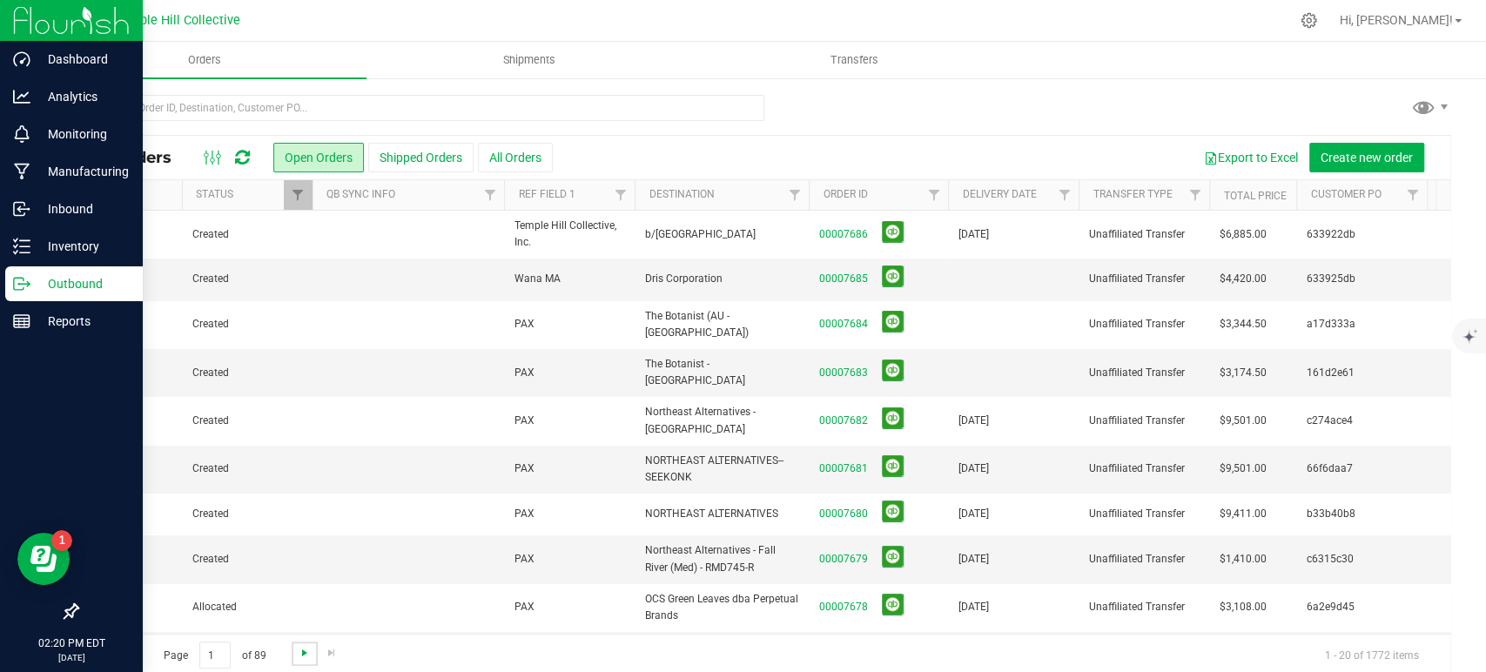
click at [306, 652] on span "Go to the next page" at bounding box center [305, 653] width 14 height 14
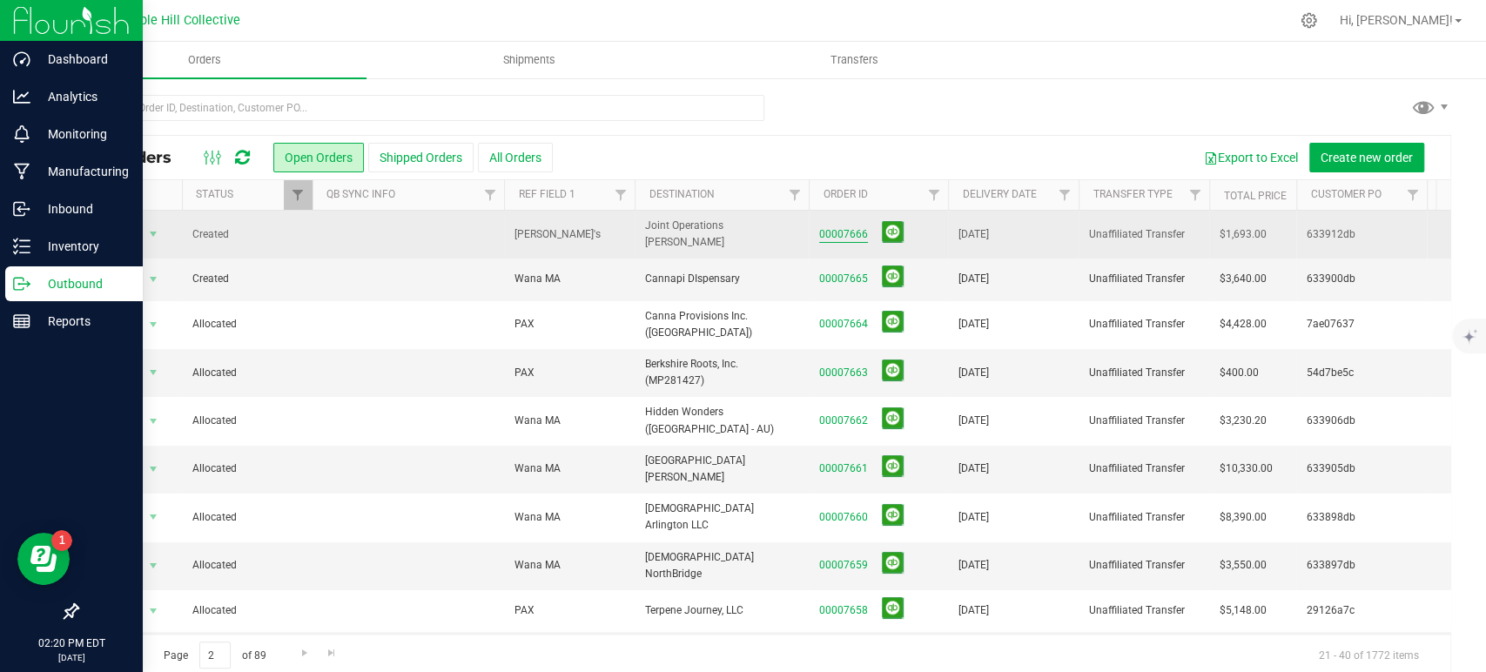
click at [861, 227] on link "00007666" at bounding box center [843, 234] width 49 height 17
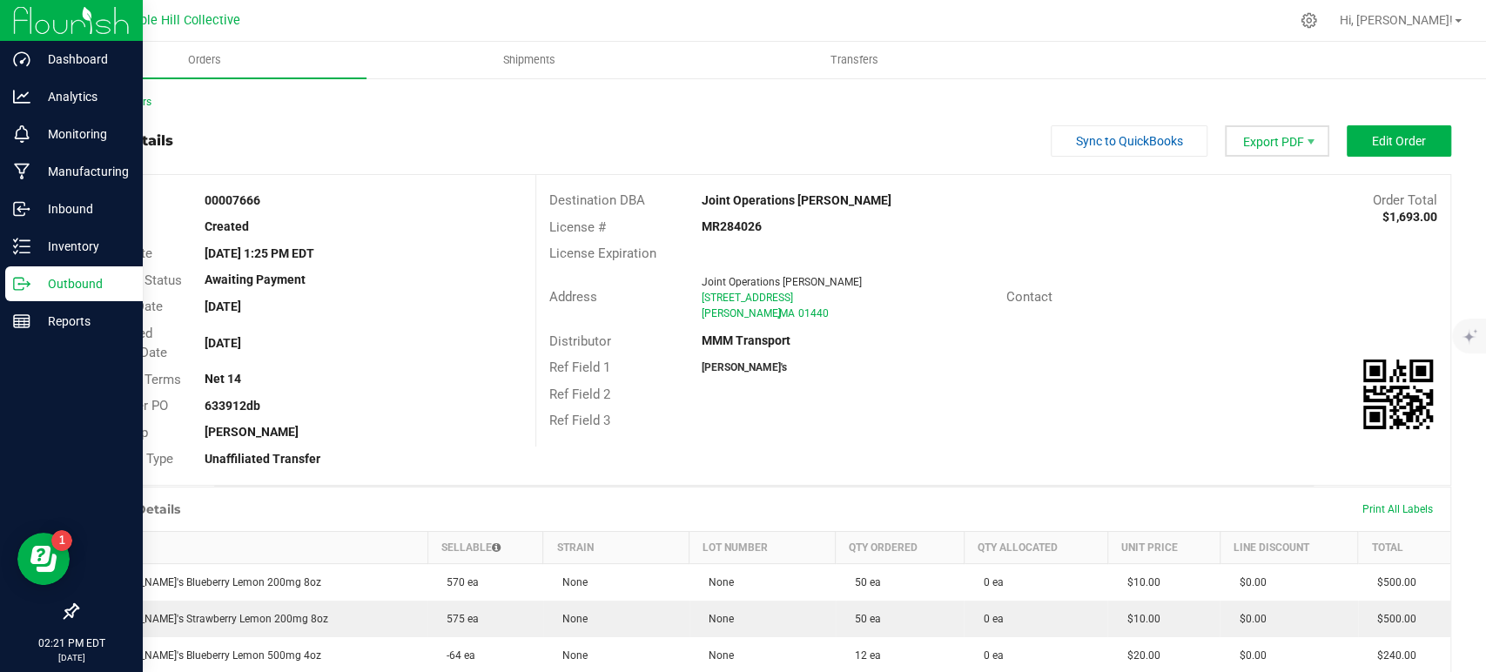
click at [1265, 146] on span "Export PDF" at bounding box center [1277, 140] width 104 height 31
click at [1257, 215] on span "COAs (Zip)" at bounding box center [1265, 220] width 108 height 25
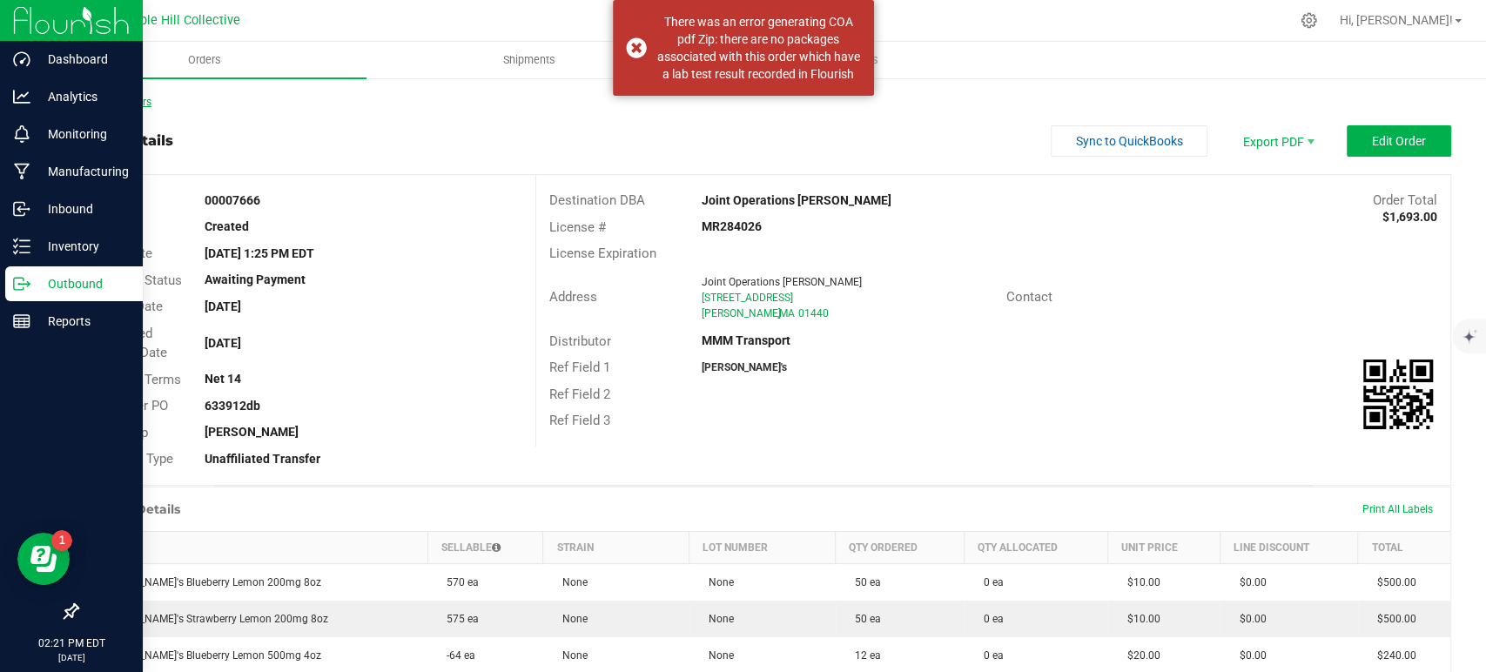
click at [136, 100] on link "Back to Orders" at bounding box center [114, 102] width 75 height 12
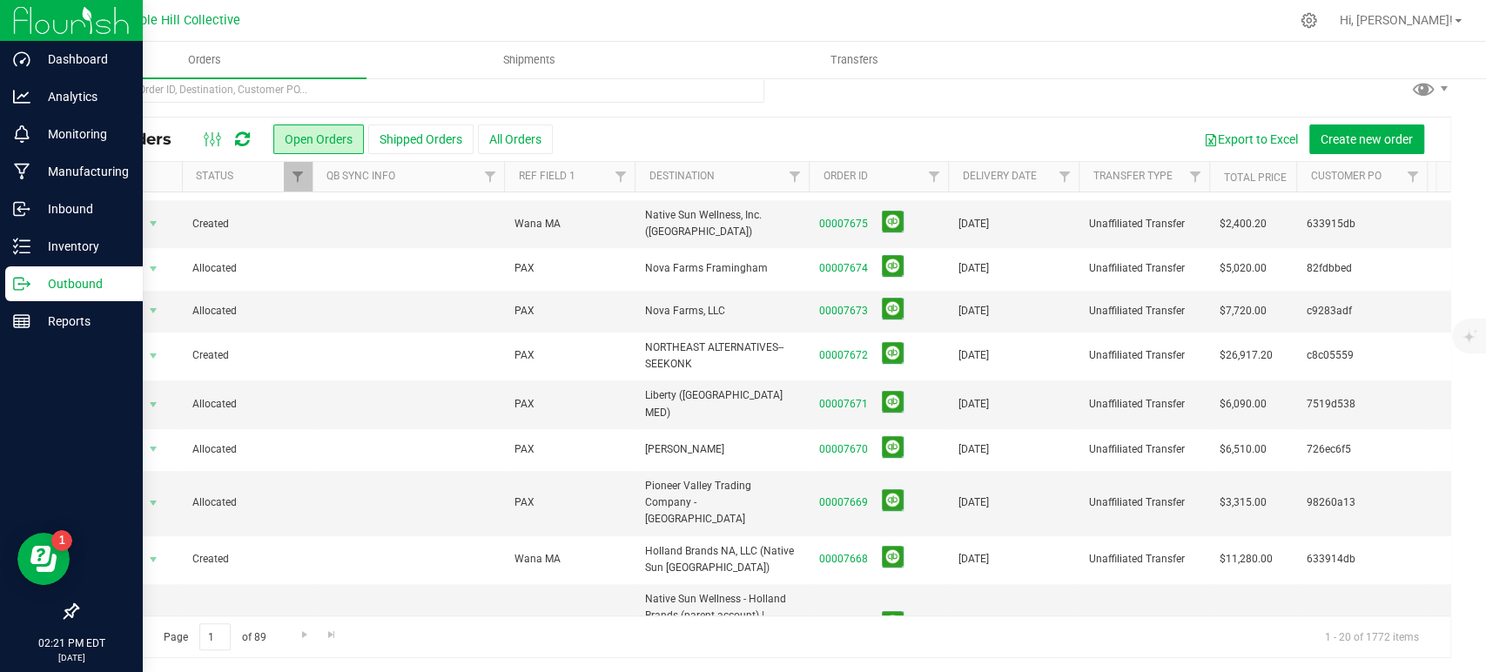
scroll to position [21, 0]
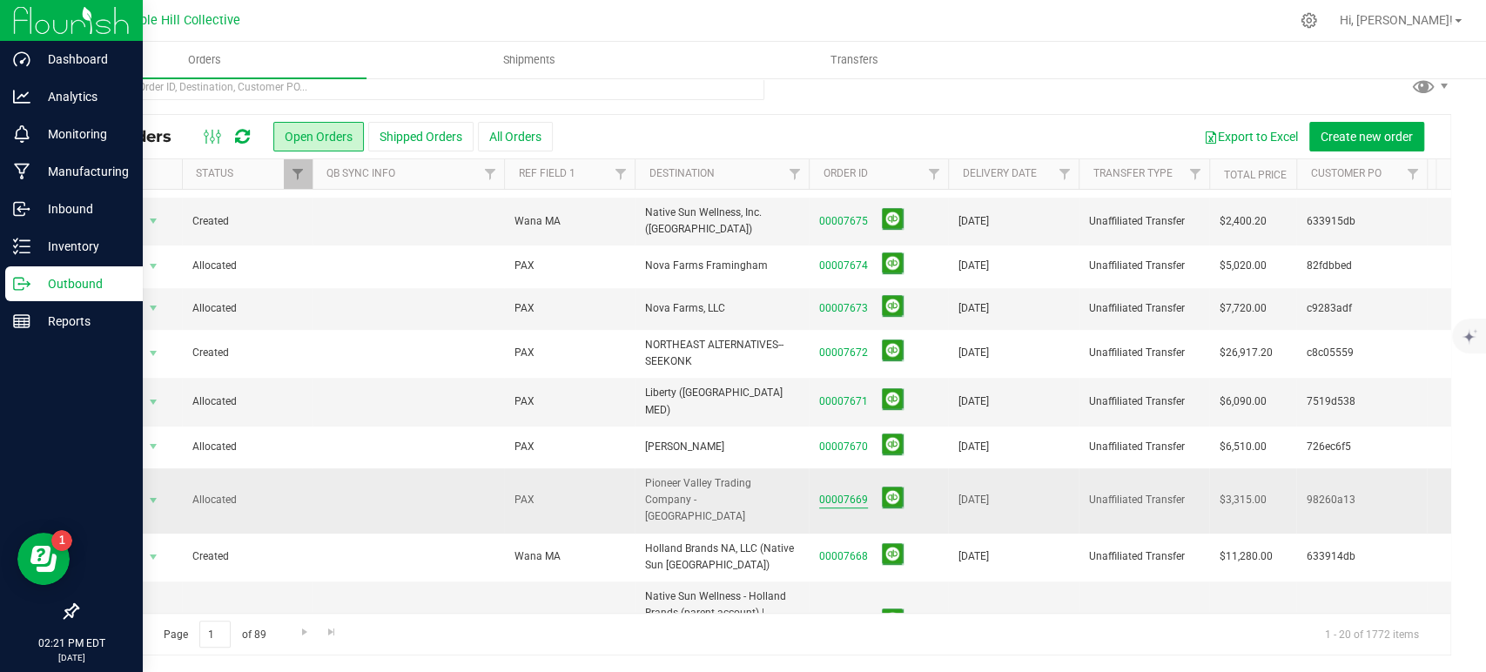
click at [848, 492] on link "00007669" at bounding box center [843, 500] width 49 height 17
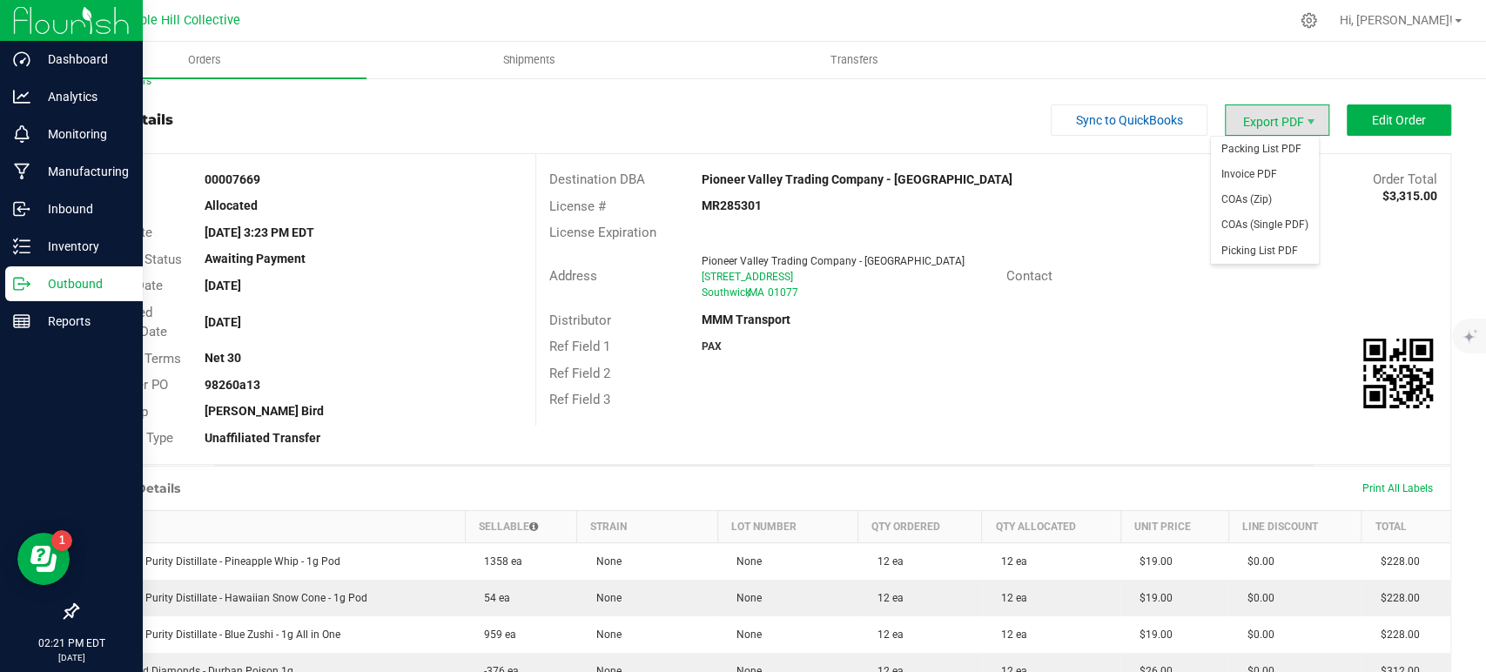
click at [1279, 137] on span "Packing List PDF" at bounding box center [1265, 149] width 108 height 25
click at [1277, 125] on span "Export PDF" at bounding box center [1277, 119] width 104 height 31
click at [1272, 194] on span "COAs (Zip)" at bounding box center [1265, 199] width 108 height 25
click at [111, 79] on link "Back to Orders" at bounding box center [114, 81] width 75 height 12
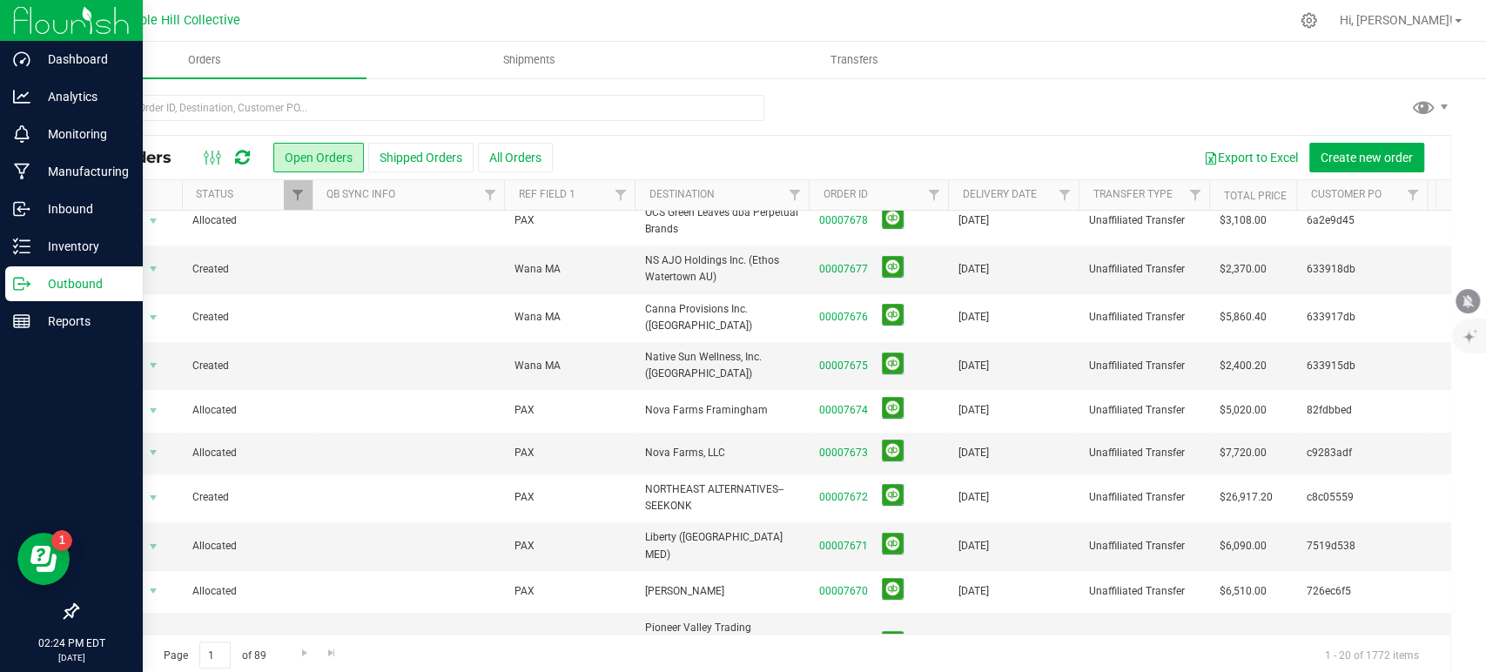
scroll to position [510, 0]
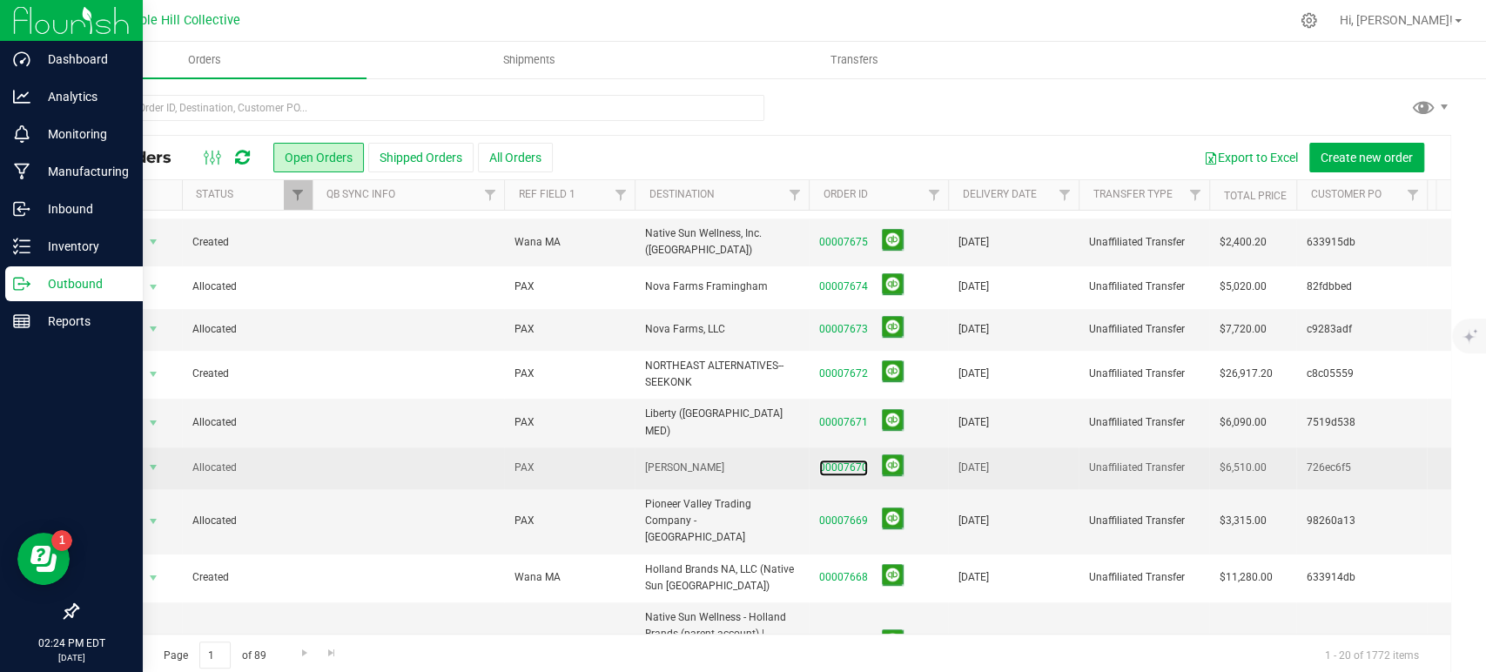
drag, startPoint x: 862, startPoint y: 435, endPoint x: 872, endPoint y: 435, distance: 9.6
click at [862, 460] on link "00007670" at bounding box center [843, 468] width 49 height 17
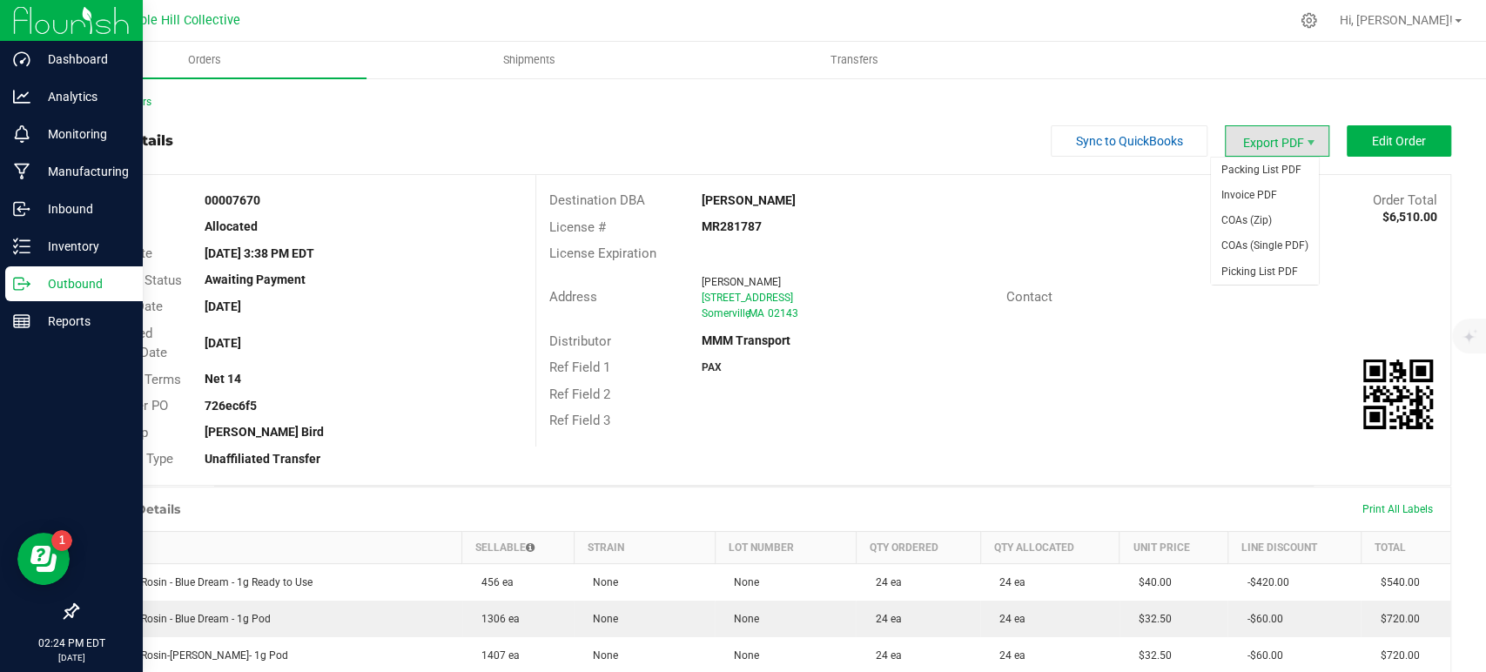
click at [1254, 135] on span "Export PDF" at bounding box center [1277, 140] width 104 height 31
click at [1240, 219] on span "COAs (Zip)" at bounding box center [1265, 220] width 108 height 25
click at [150, 105] on link "Back to Orders" at bounding box center [114, 102] width 75 height 12
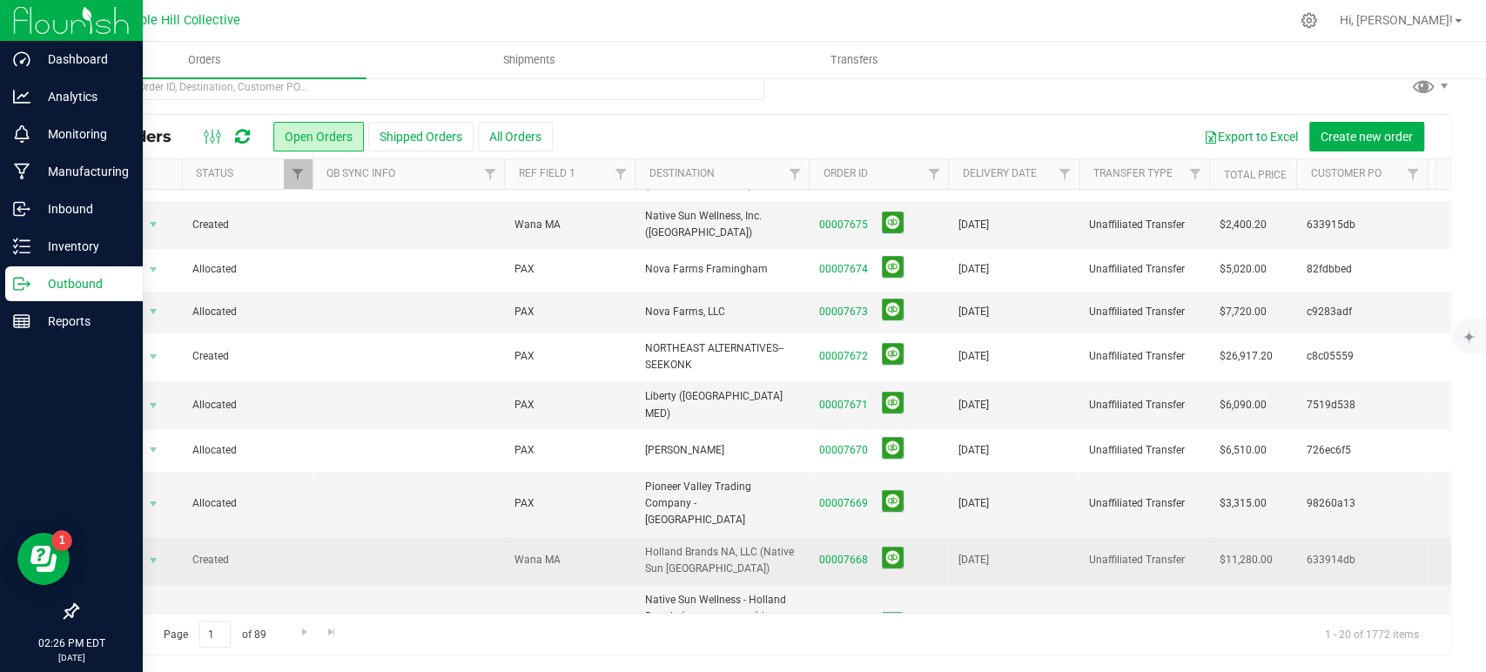
scroll to position [510, 0]
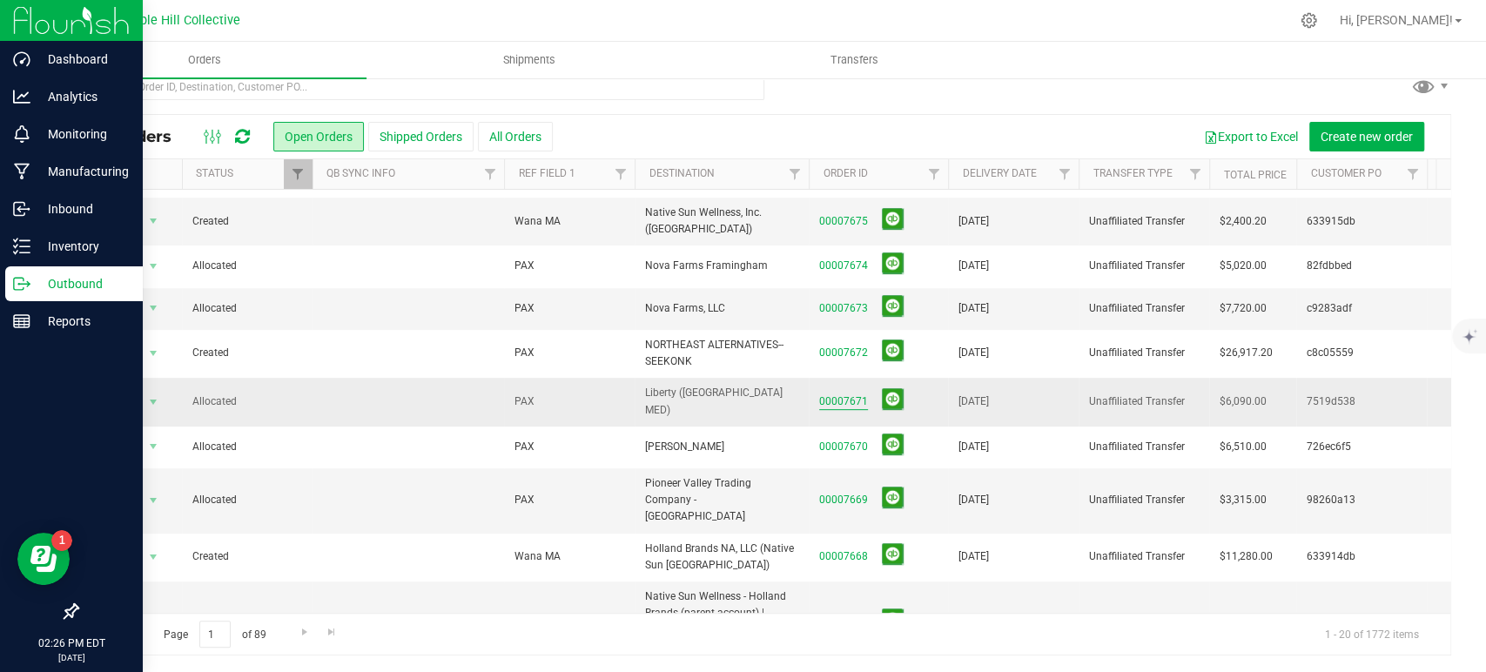
click at [839, 394] on link "00007671" at bounding box center [843, 402] width 49 height 17
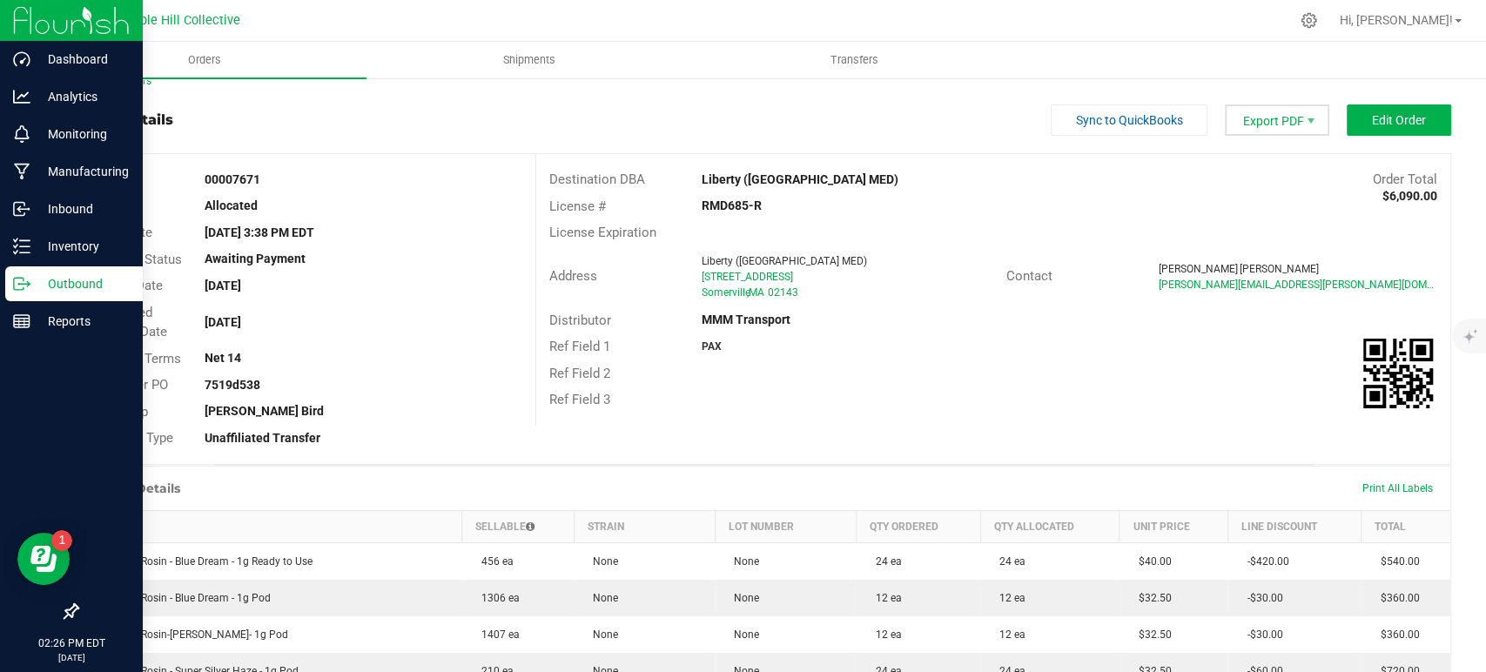
click at [1233, 118] on span "Export PDF" at bounding box center [1277, 119] width 104 height 31
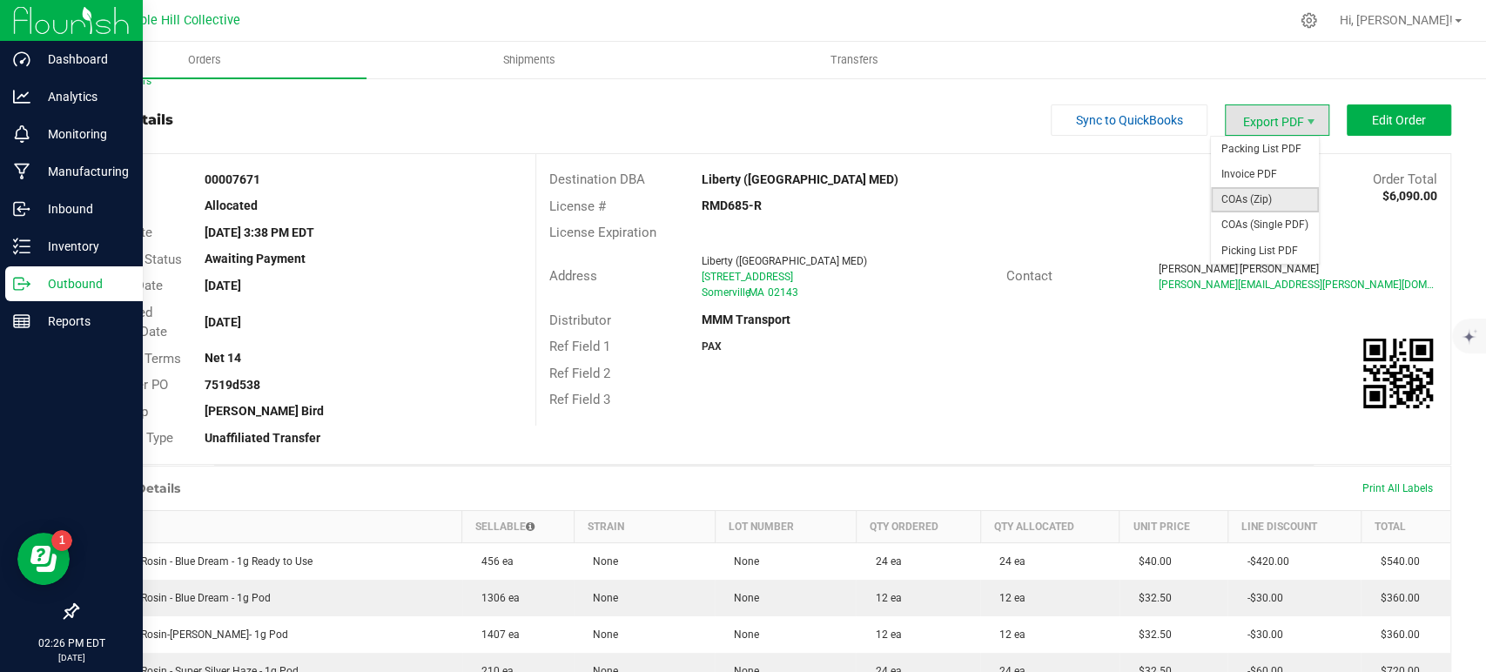
click at [1239, 197] on span "COAs (Zip)" at bounding box center [1265, 199] width 108 height 25
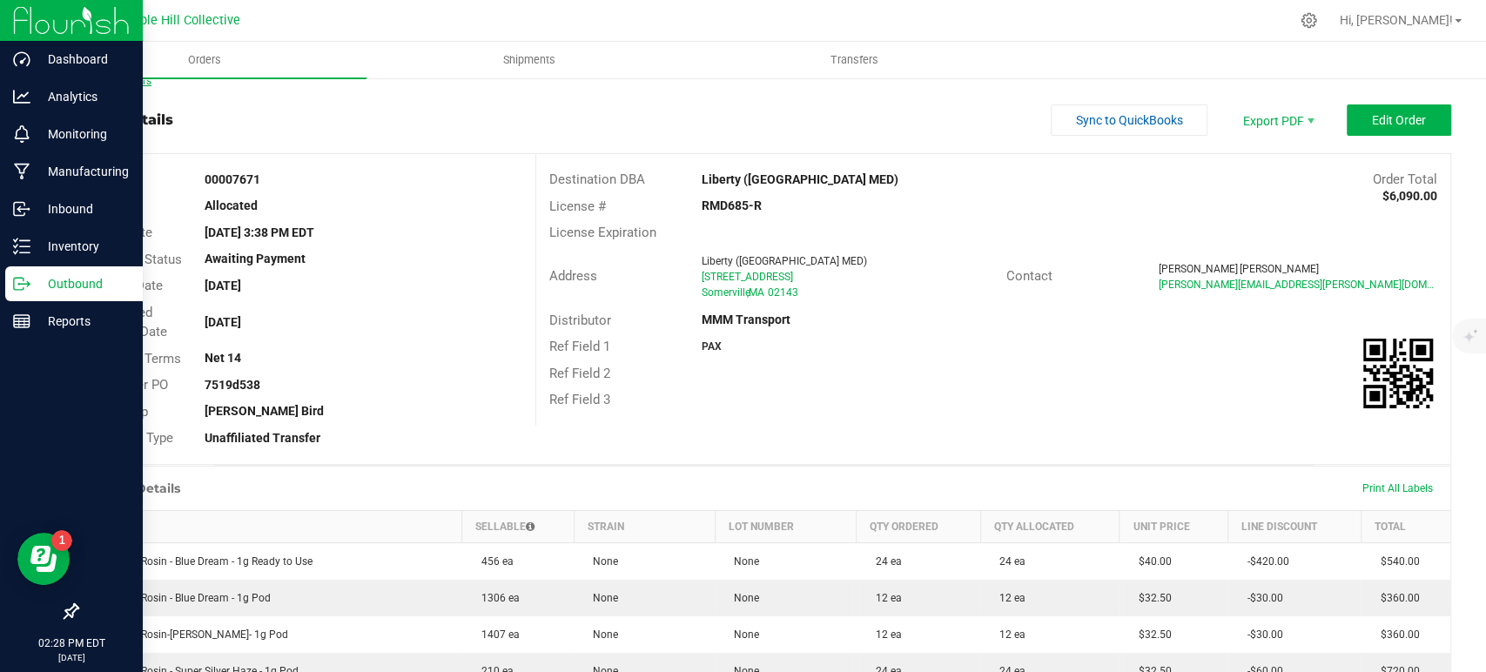
click at [145, 83] on link "Back to Orders" at bounding box center [114, 81] width 75 height 12
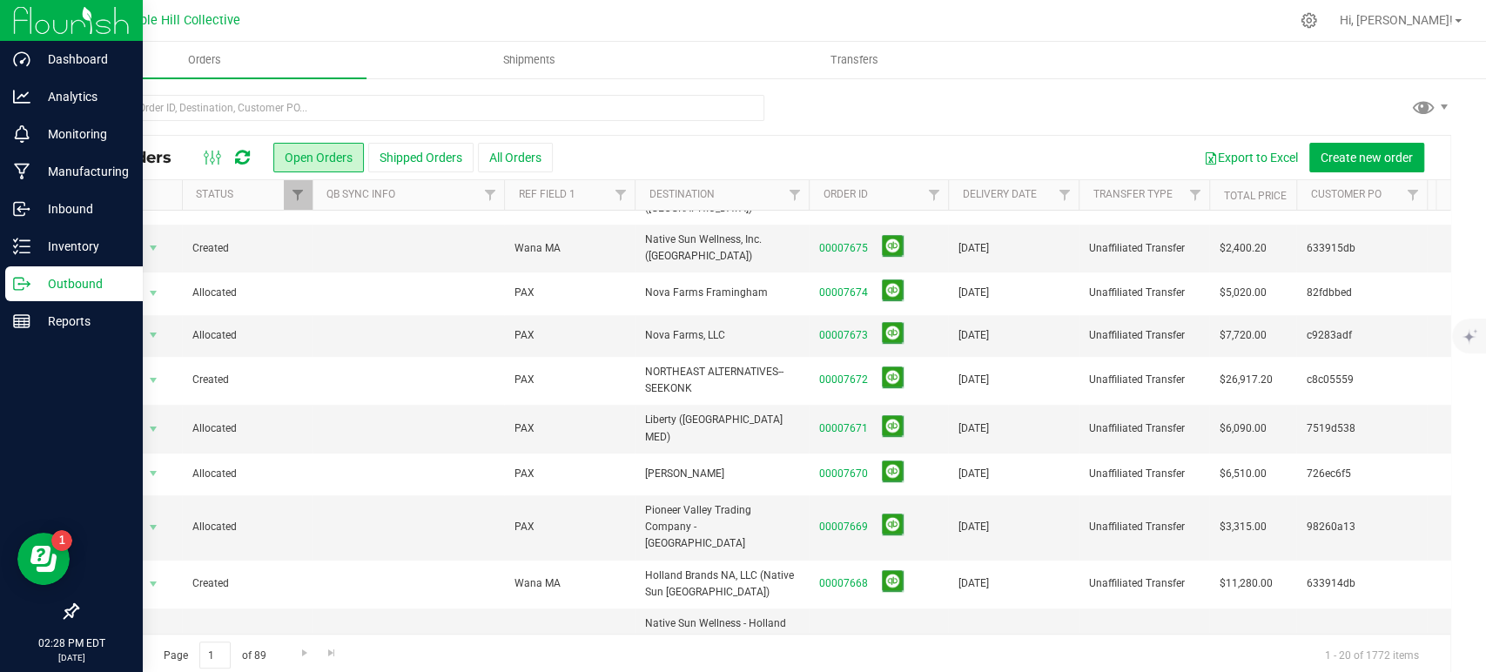
scroll to position [510, 0]
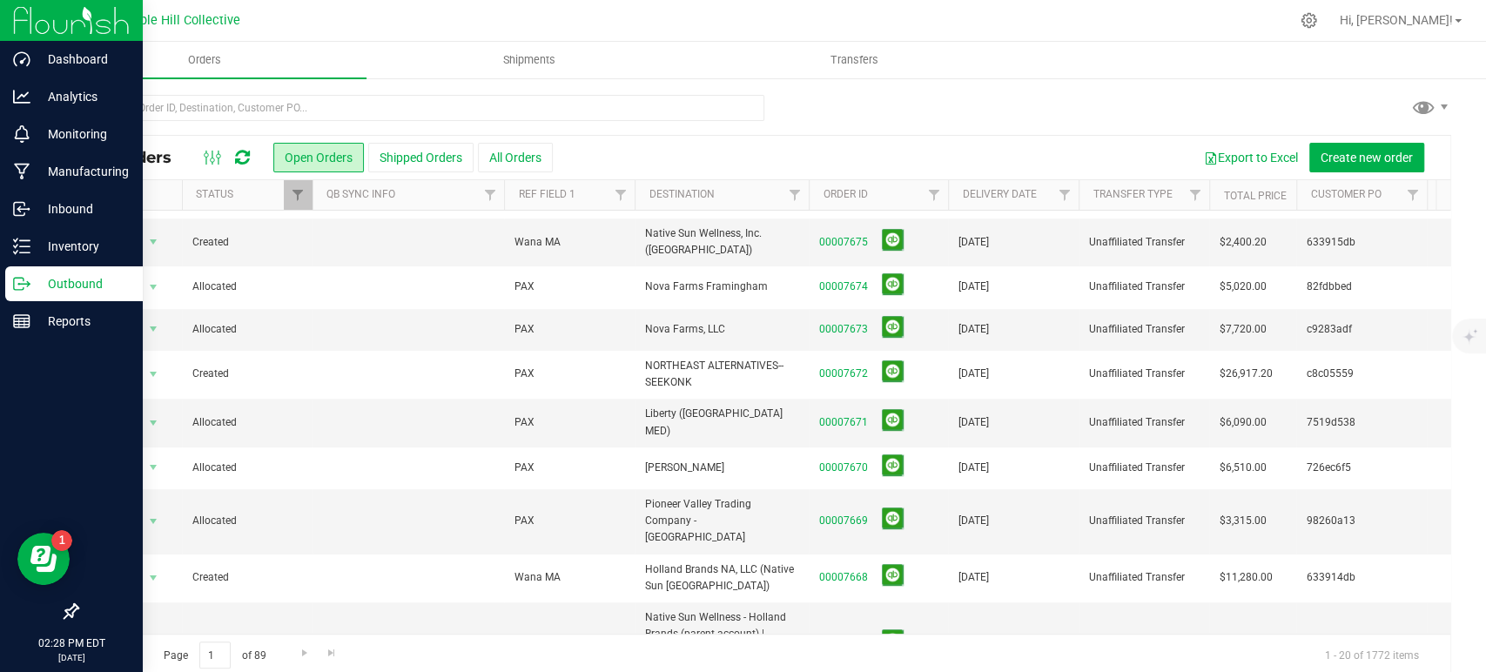
click at [835, 321] on link "00007673" at bounding box center [843, 329] width 49 height 17
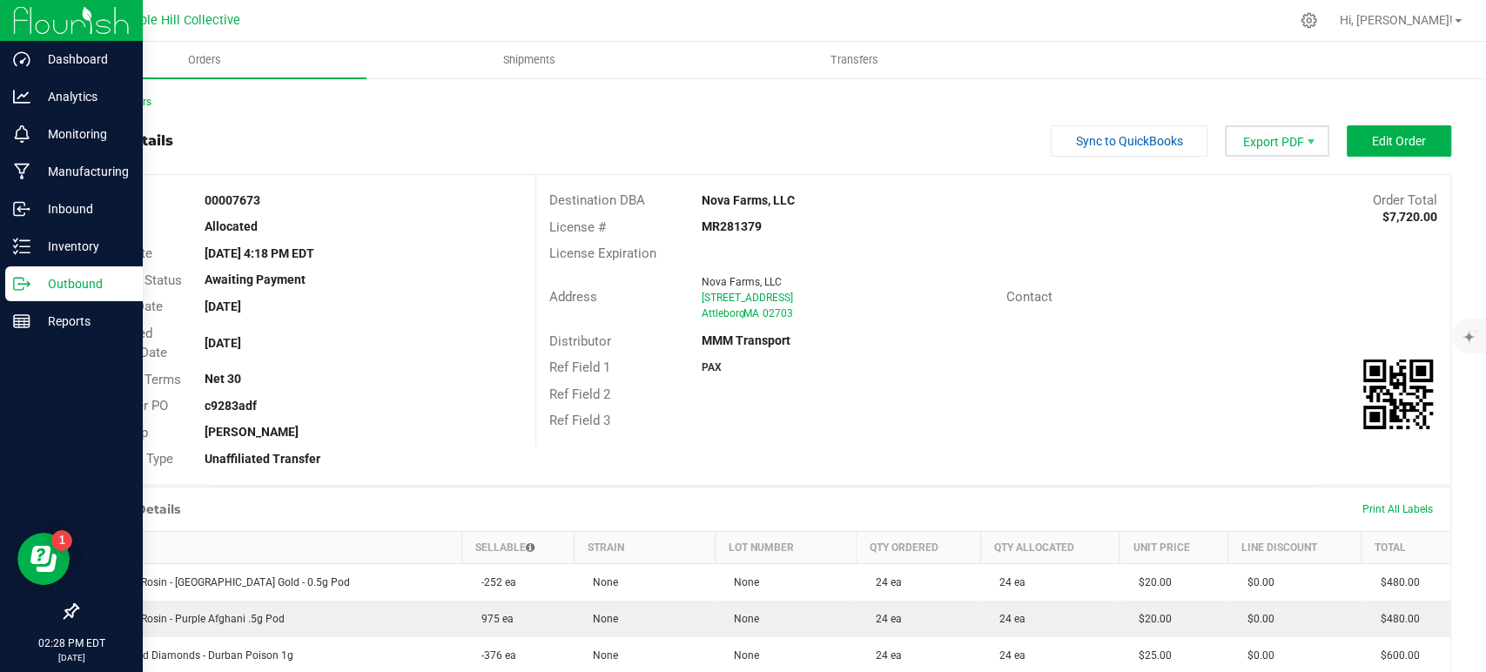
click at [1249, 143] on span "Export PDF" at bounding box center [1277, 140] width 104 height 31
click at [1249, 216] on span "COAs (Zip)" at bounding box center [1265, 220] width 108 height 25
click at [133, 104] on link "Back to Orders" at bounding box center [114, 102] width 75 height 12
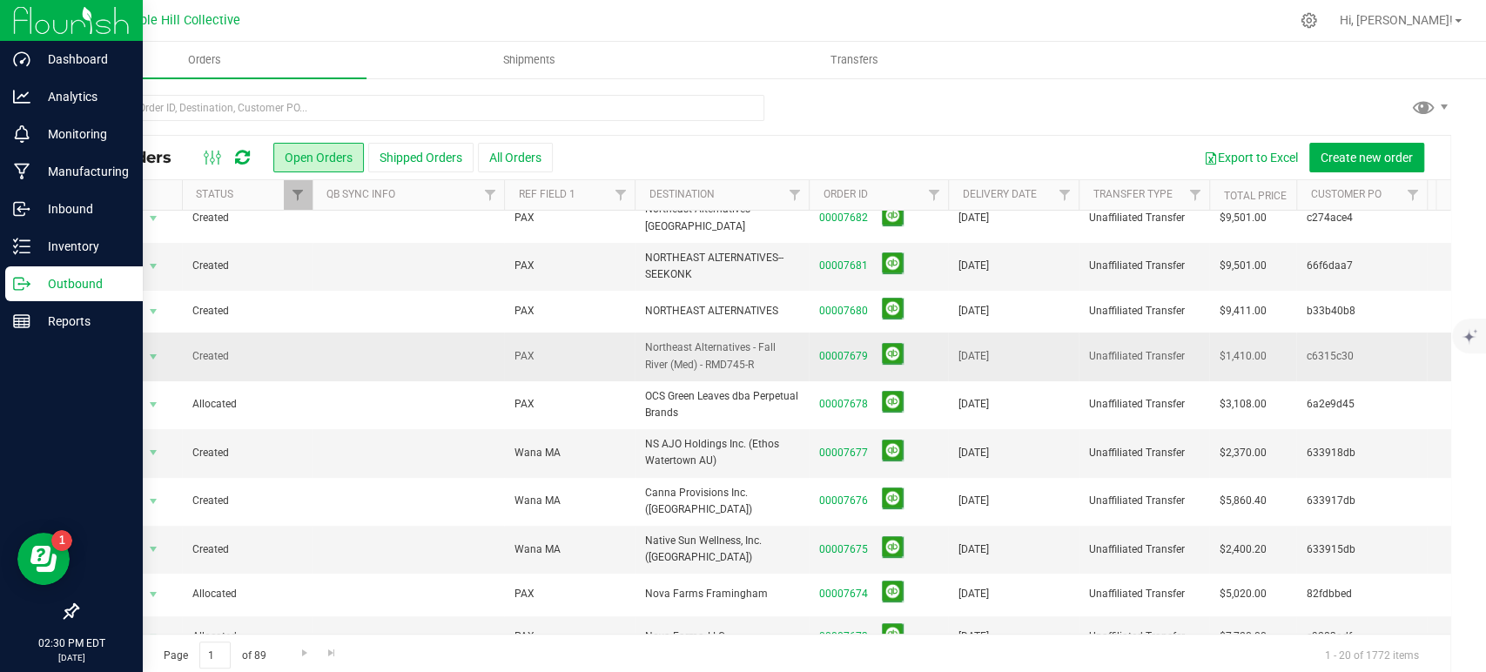
scroll to position [387, 0]
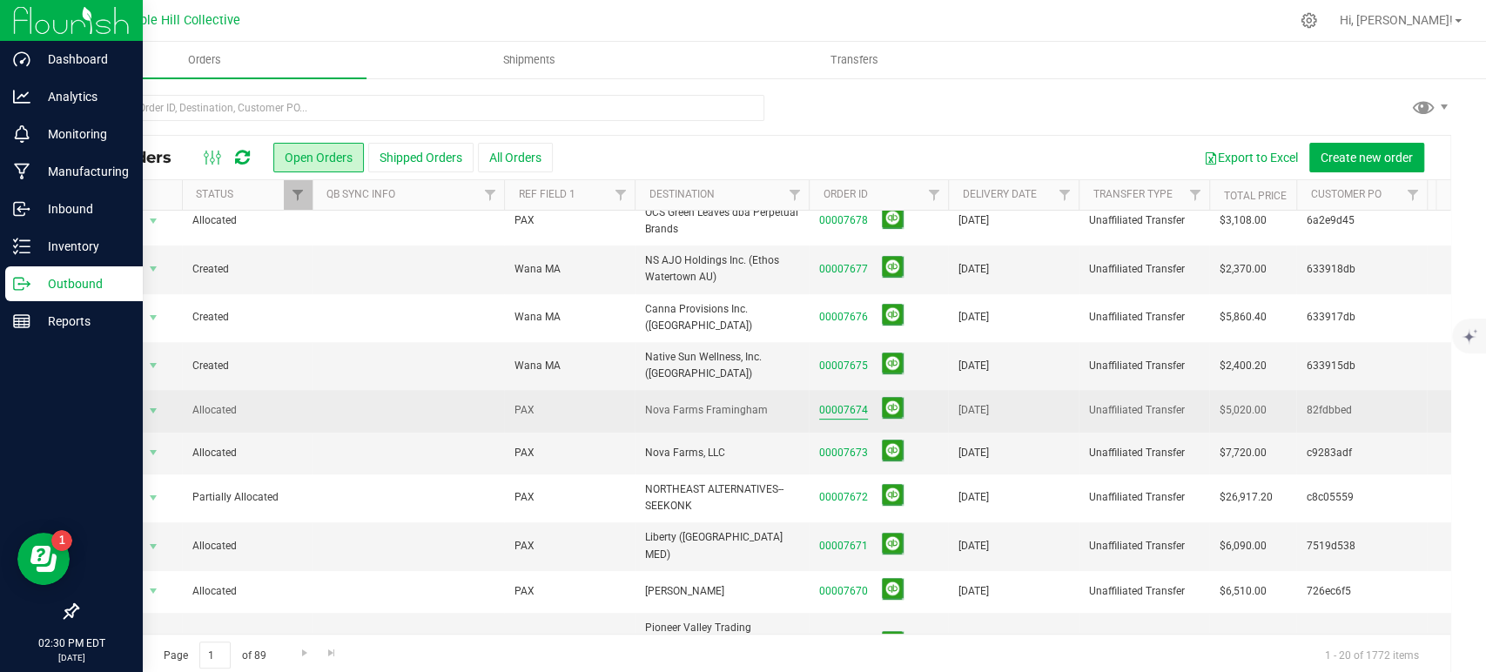
click at [855, 402] on link "00007674" at bounding box center [843, 410] width 49 height 17
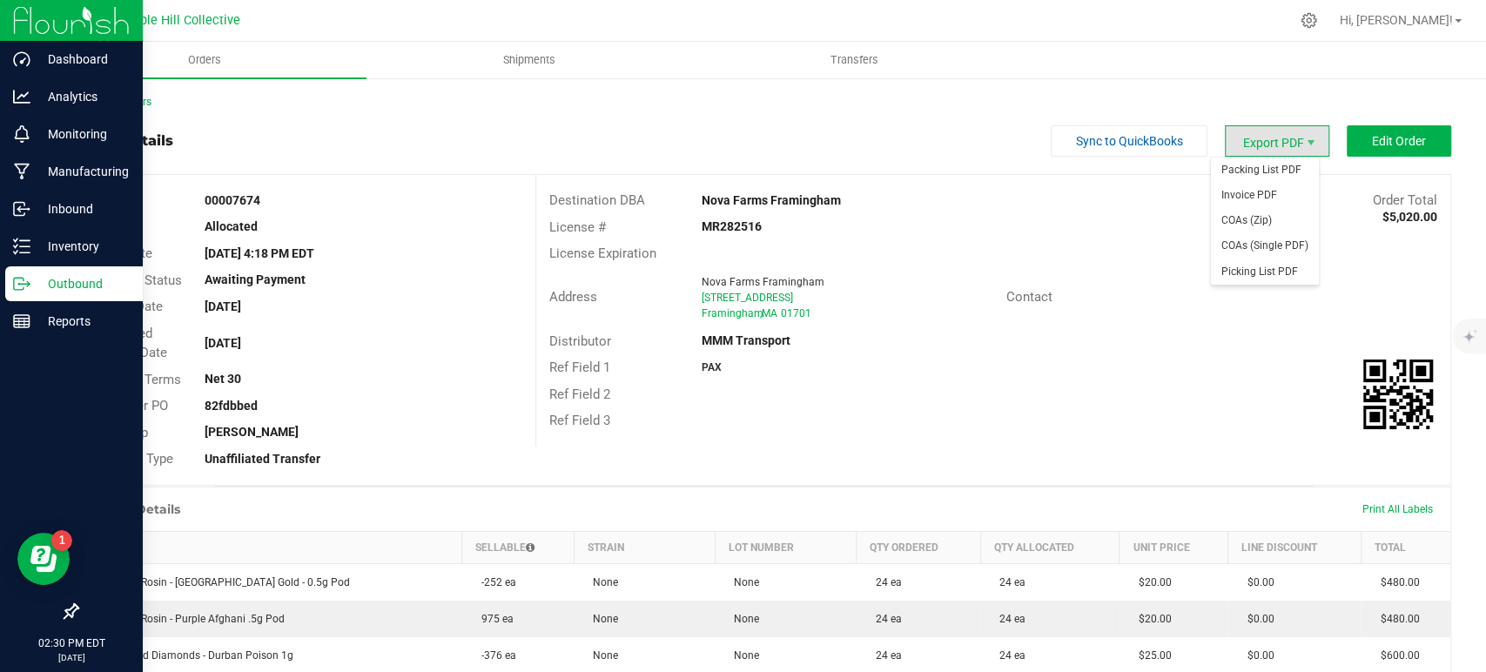
click at [1265, 143] on span "Export PDF" at bounding box center [1277, 140] width 104 height 31
click at [1263, 224] on span "COAs (Zip)" at bounding box center [1265, 220] width 108 height 25
click at [122, 103] on link "Back to Orders" at bounding box center [114, 102] width 75 height 12
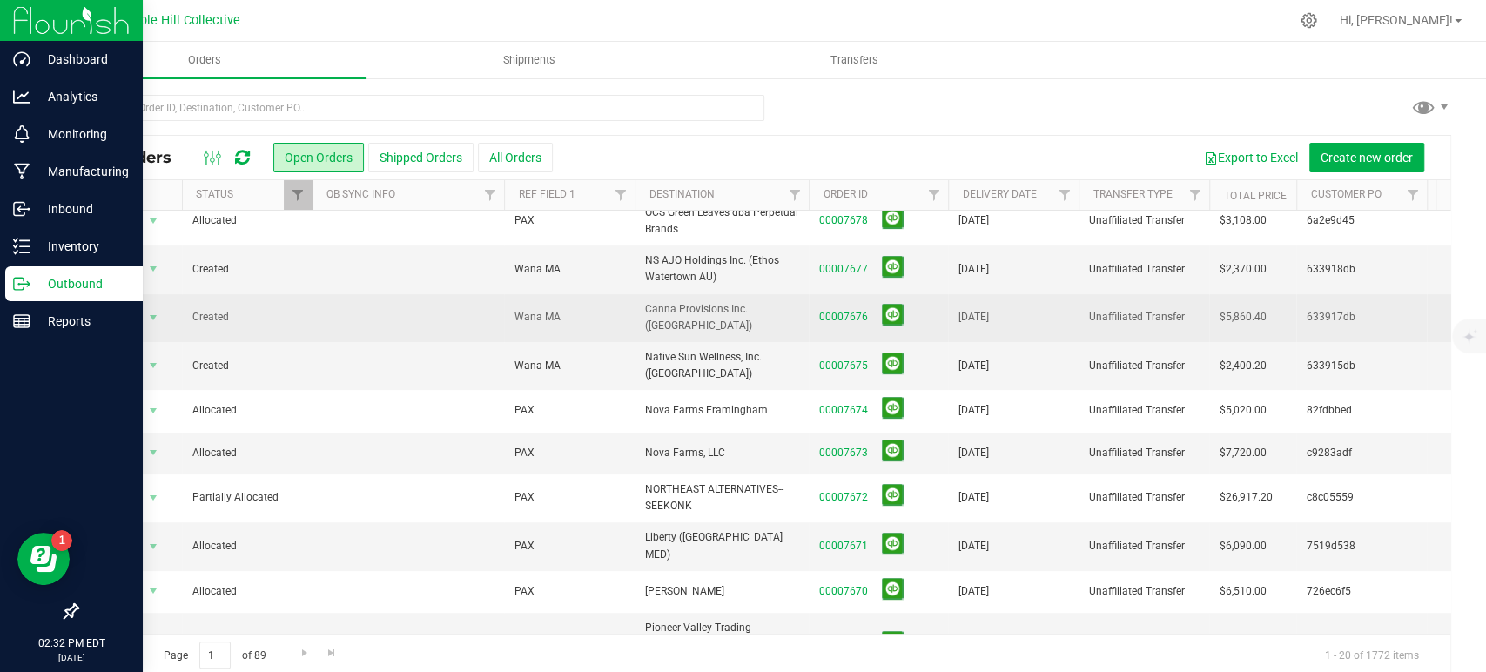
scroll to position [290, 0]
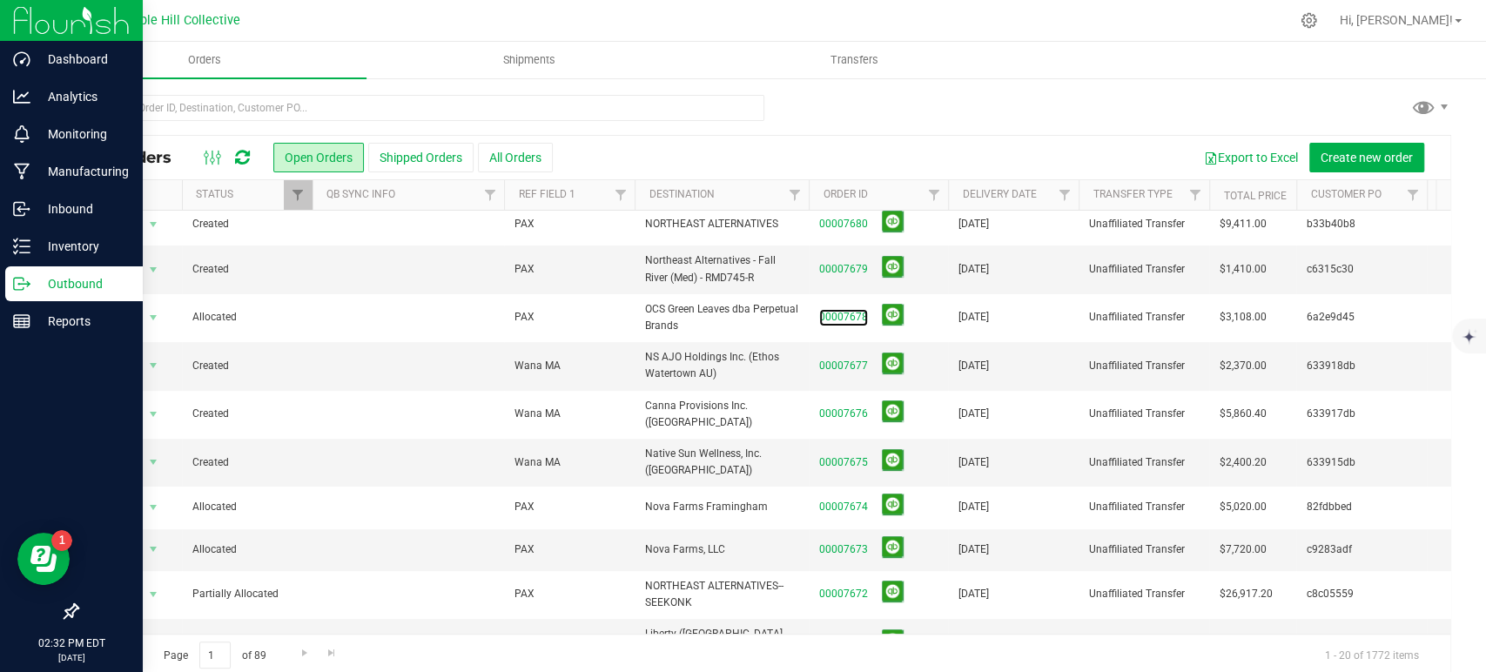
click at [855, 309] on link "00007678" at bounding box center [843, 317] width 49 height 17
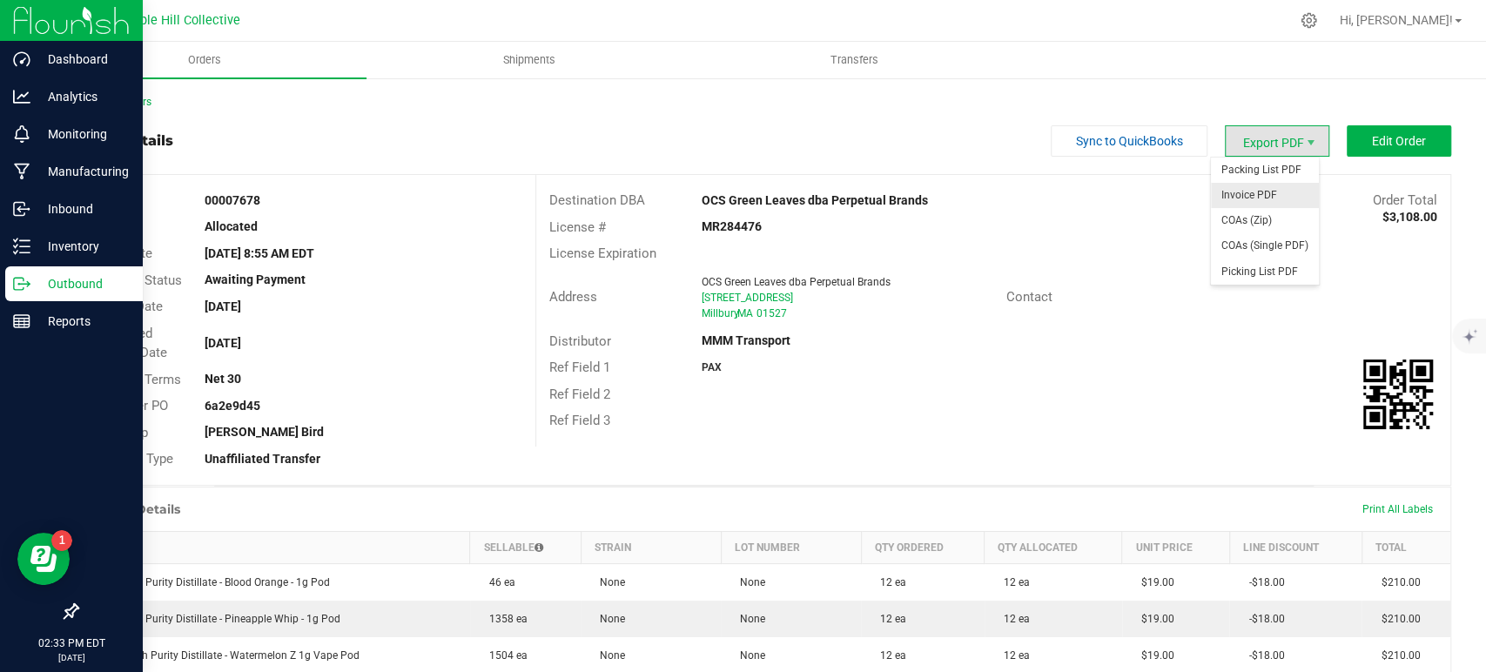
drag, startPoint x: 1267, startPoint y: 151, endPoint x: 1267, endPoint y: 193, distance: 42.7
click at [1267, 151] on span "Export PDF" at bounding box center [1277, 140] width 104 height 31
click at [1265, 212] on span "COAs (Zip)" at bounding box center [1265, 220] width 108 height 25
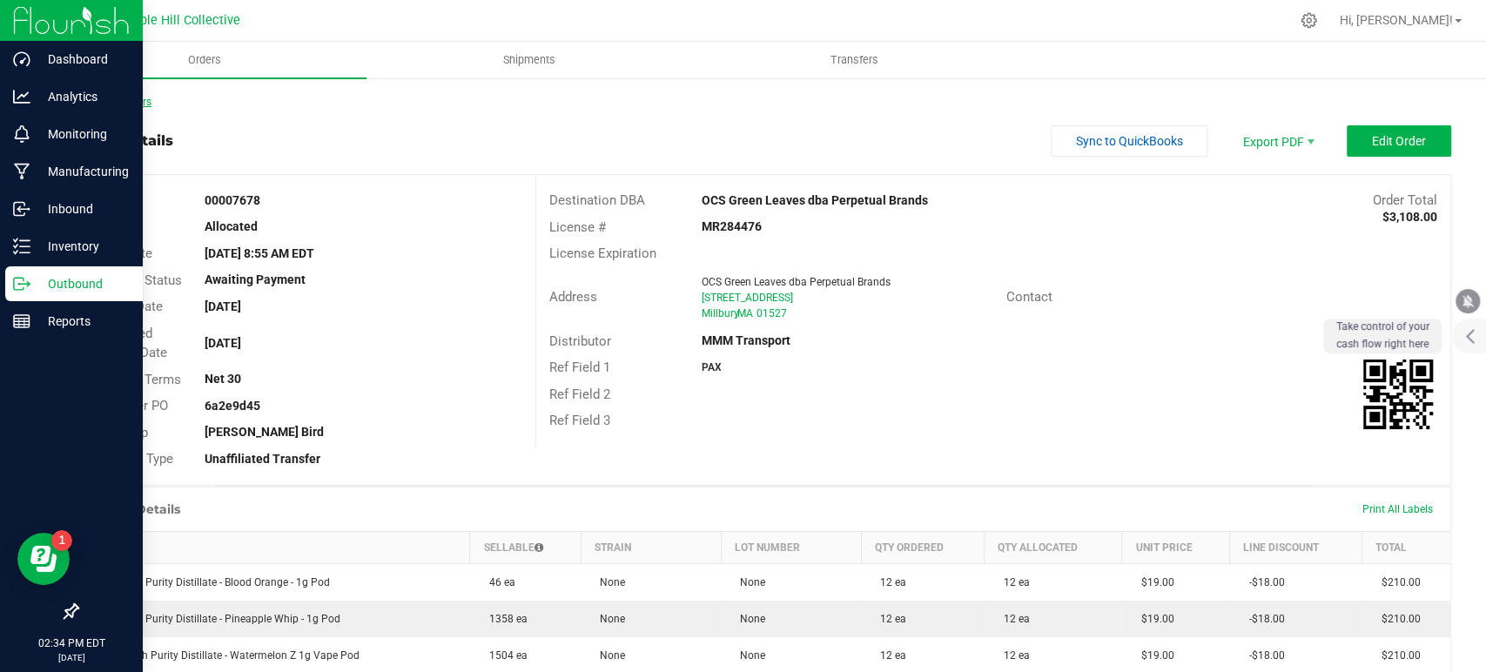
click at [150, 105] on link "Back to Orders" at bounding box center [114, 102] width 75 height 12
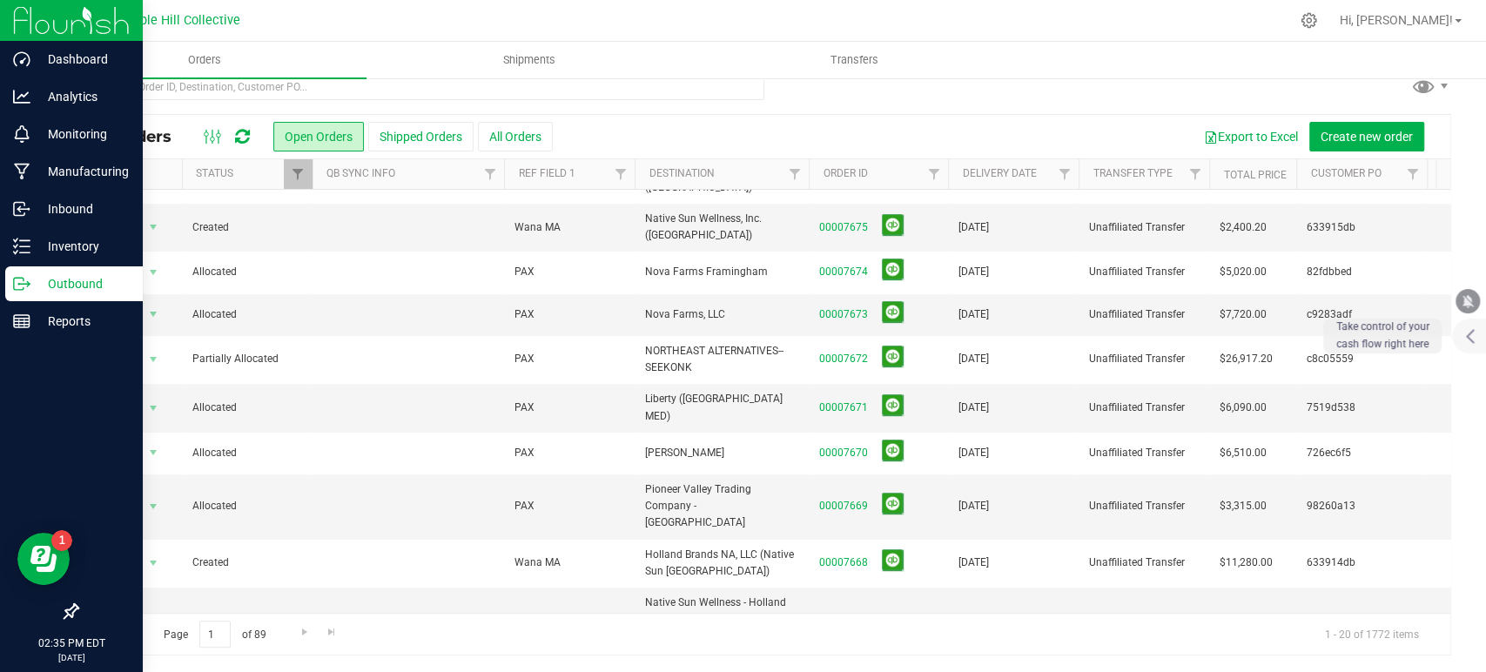
scroll to position [510, 0]
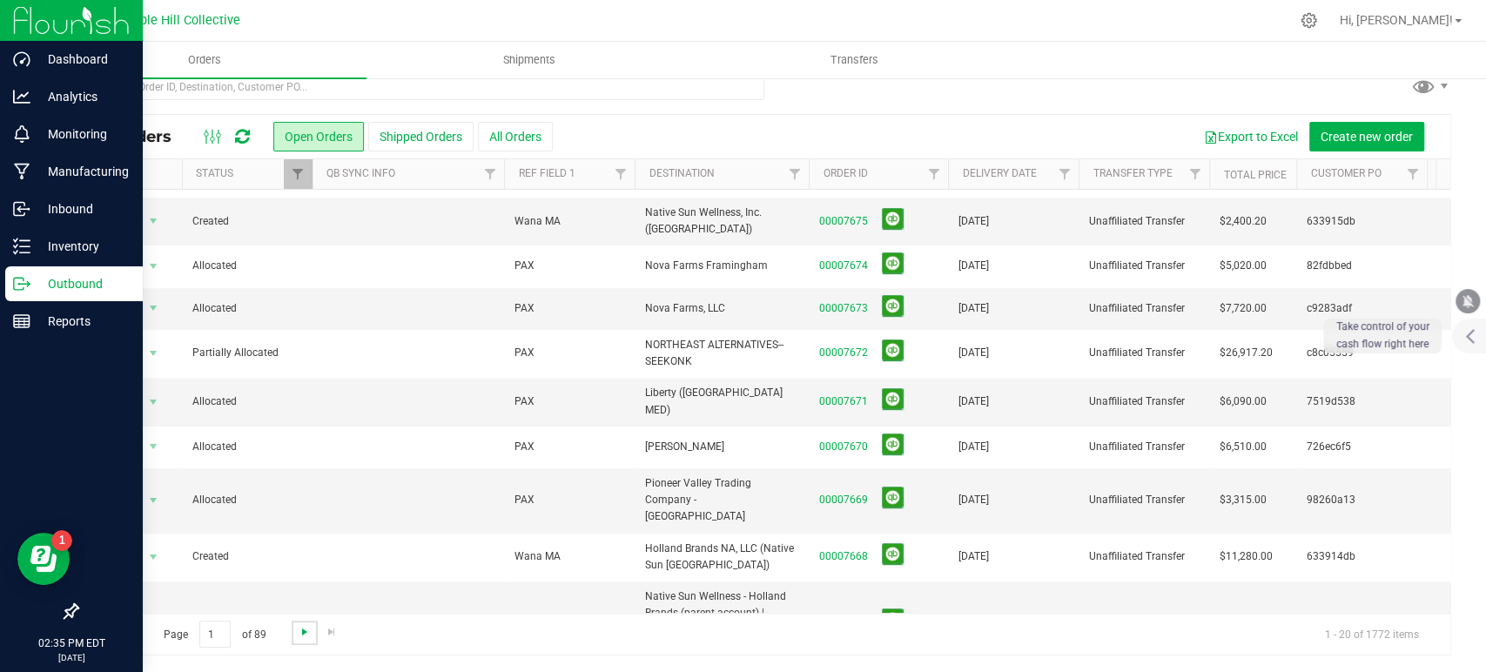
click at [302, 627] on span "Go to the next page" at bounding box center [305, 632] width 14 height 14
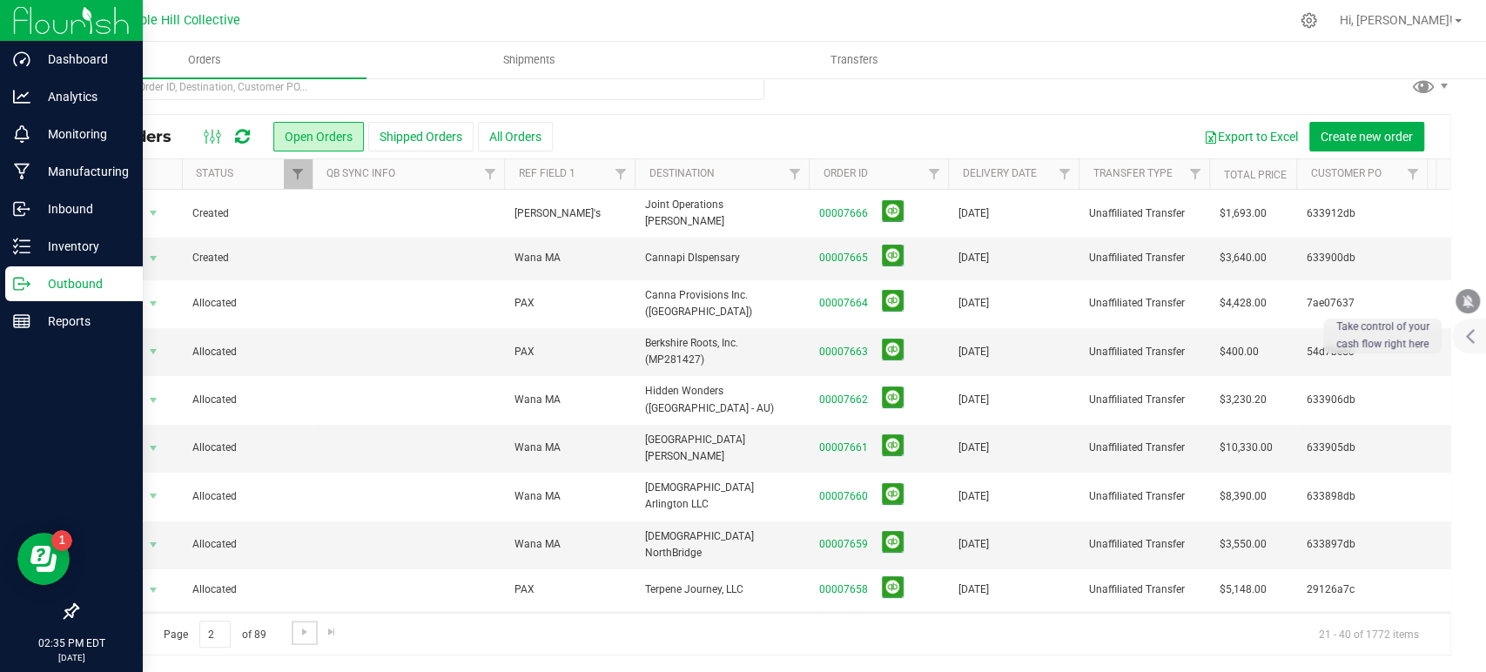
scroll to position [0, 0]
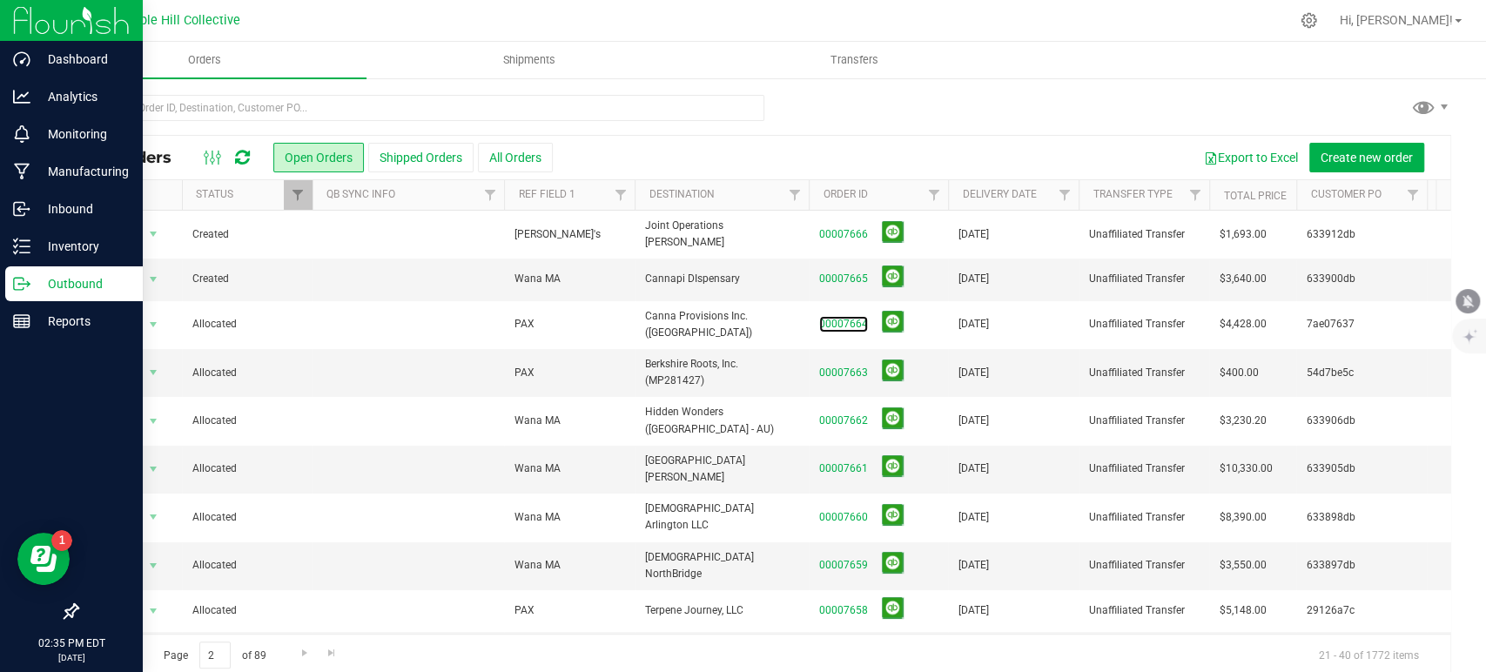
drag, startPoint x: 846, startPoint y: 314, endPoint x: 864, endPoint y: 310, distance: 18.0
click at [846, 316] on link "00007664" at bounding box center [843, 324] width 49 height 17
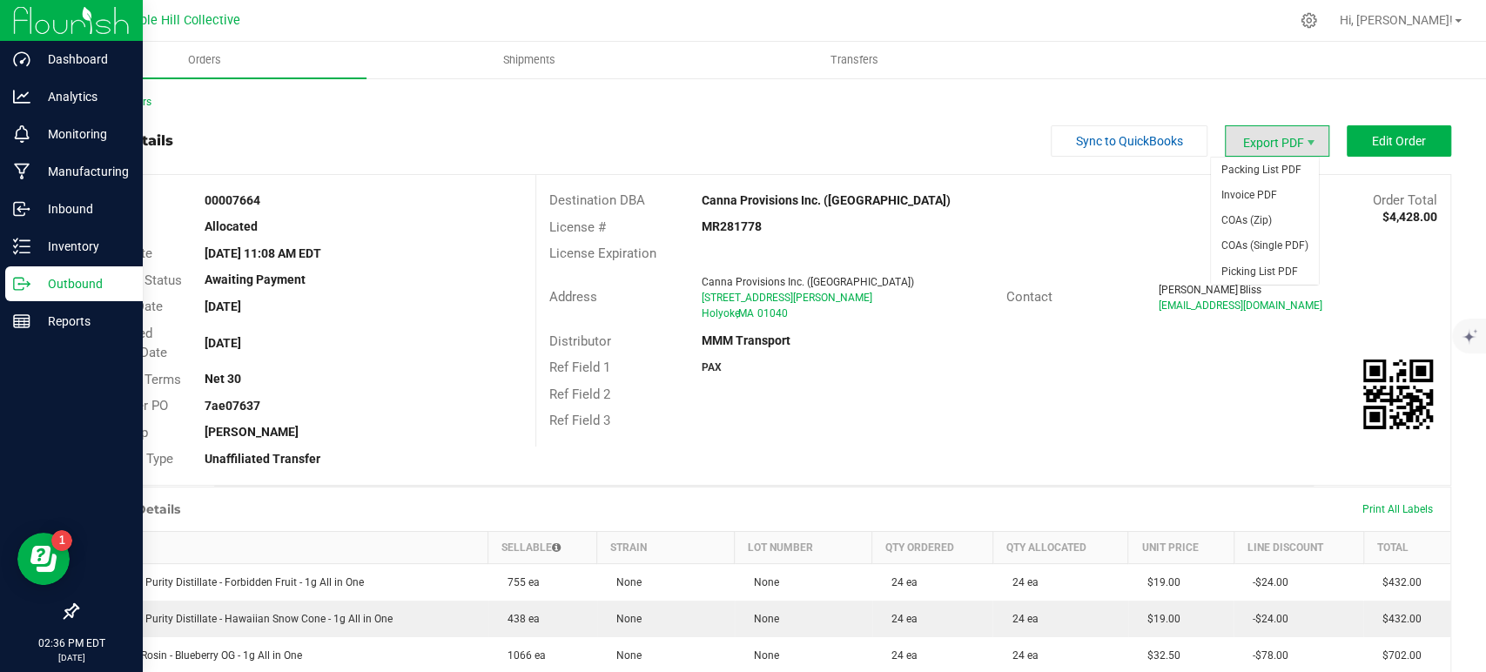
click at [1245, 154] on span "Export PDF" at bounding box center [1277, 140] width 104 height 31
click at [1263, 218] on span "COAs (Zip)" at bounding box center [1265, 220] width 108 height 25
click at [150, 106] on link "Back to Orders" at bounding box center [114, 102] width 75 height 12
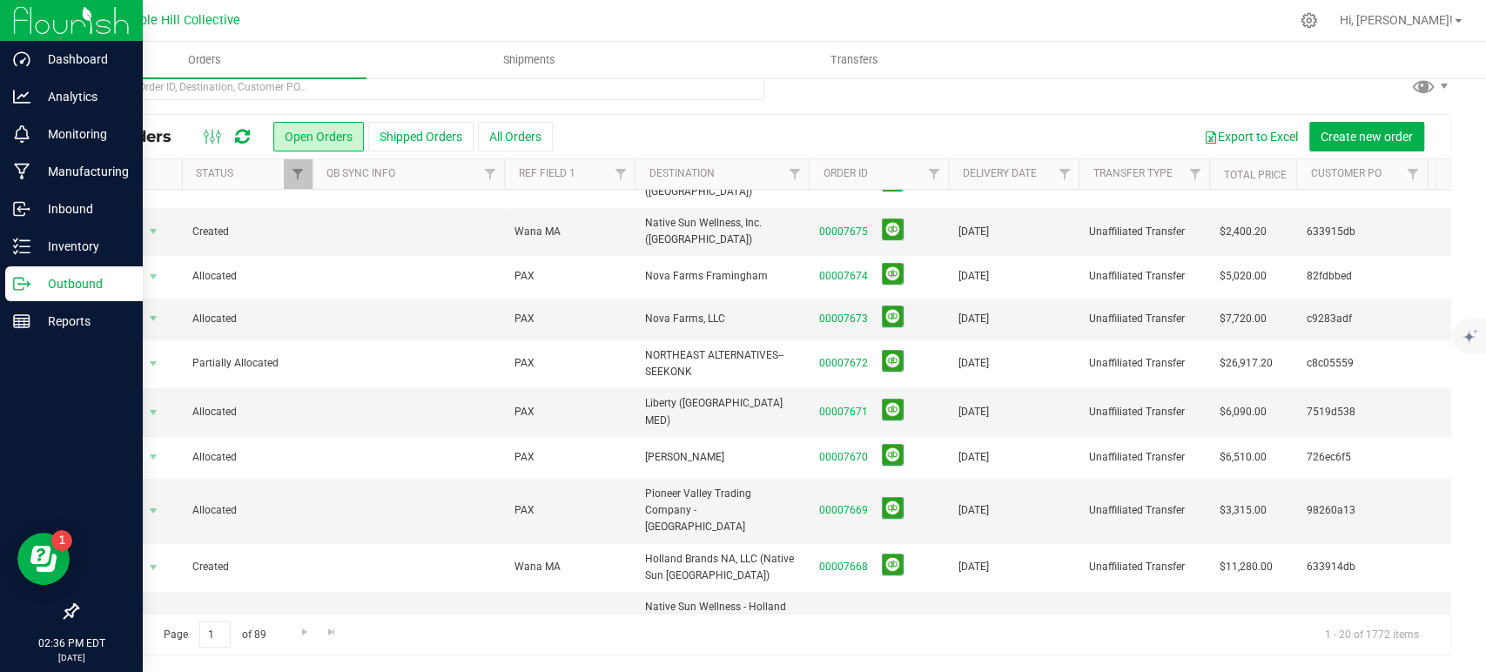
scroll to position [510, 0]
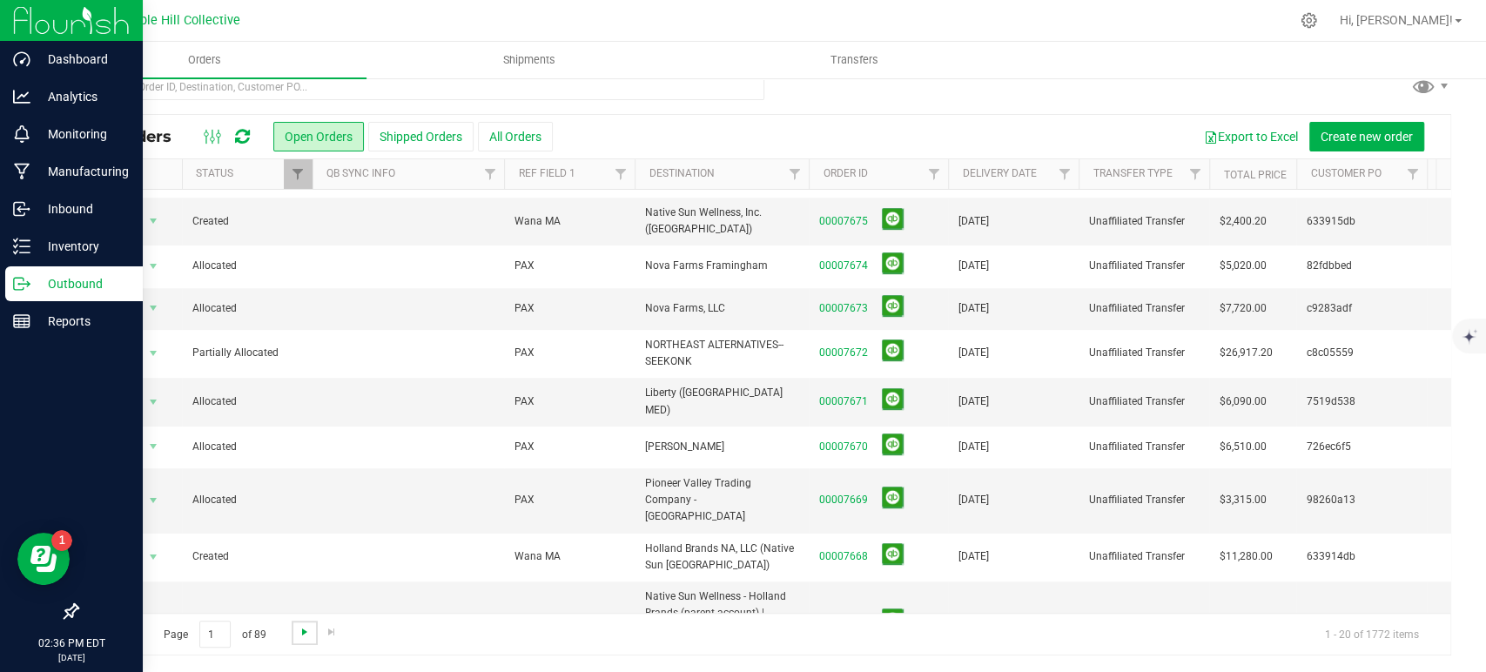
click at [302, 633] on span "Go to the next page" at bounding box center [305, 632] width 14 height 14
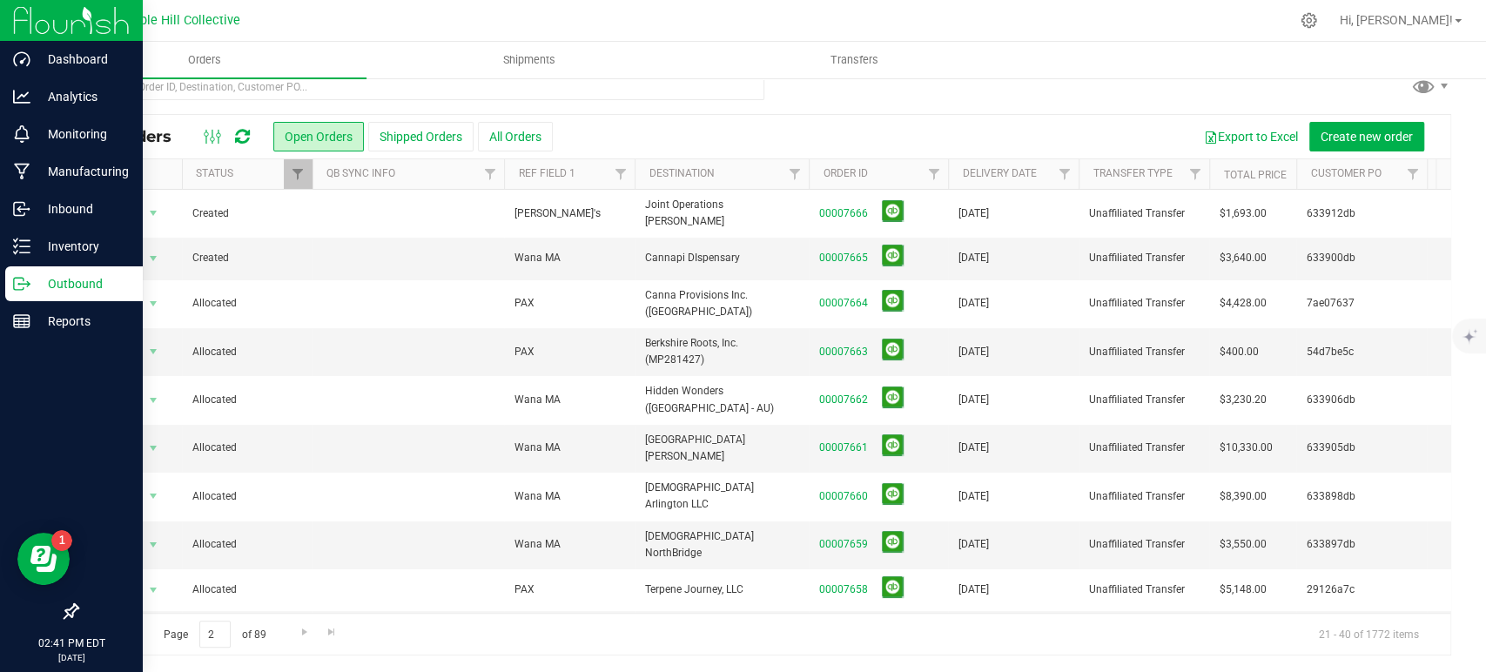
scroll to position [0, 0]
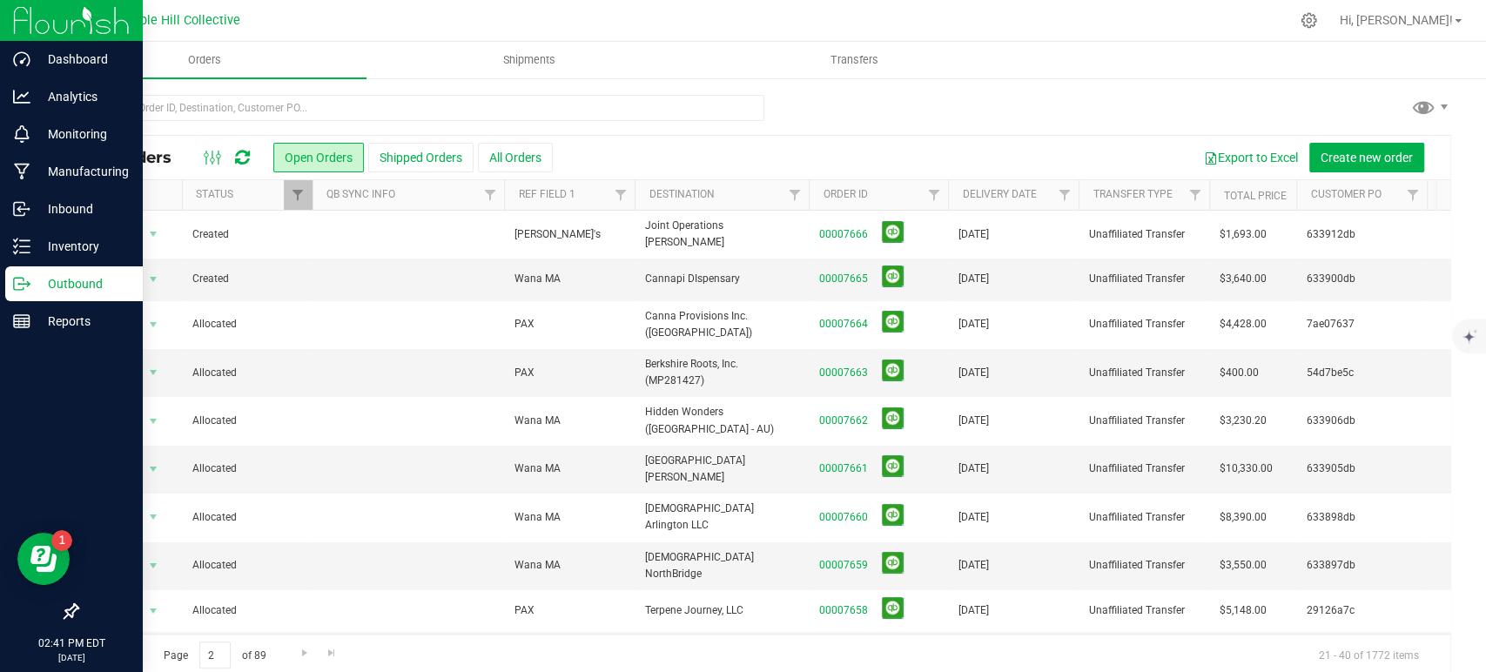
click at [126, 648] on span "Go to the previous page" at bounding box center [125, 653] width 14 height 14
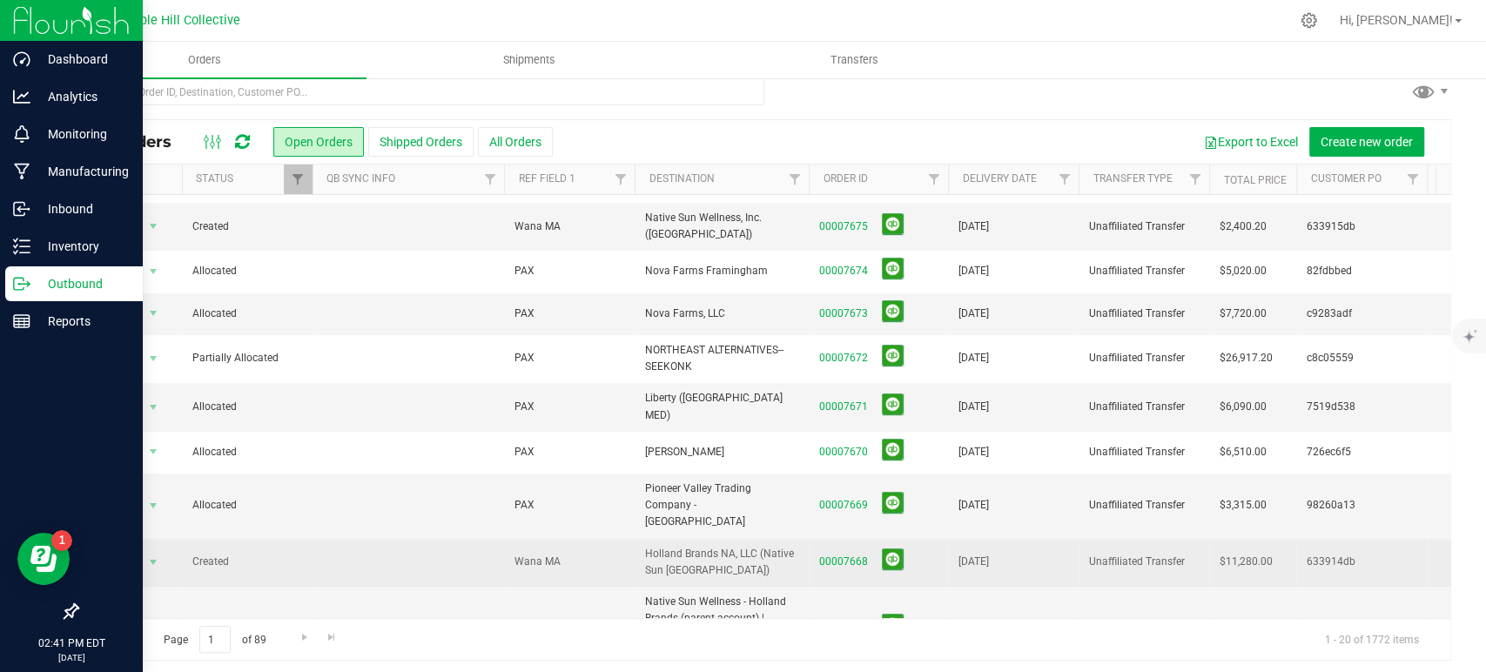
scroll to position [21, 0]
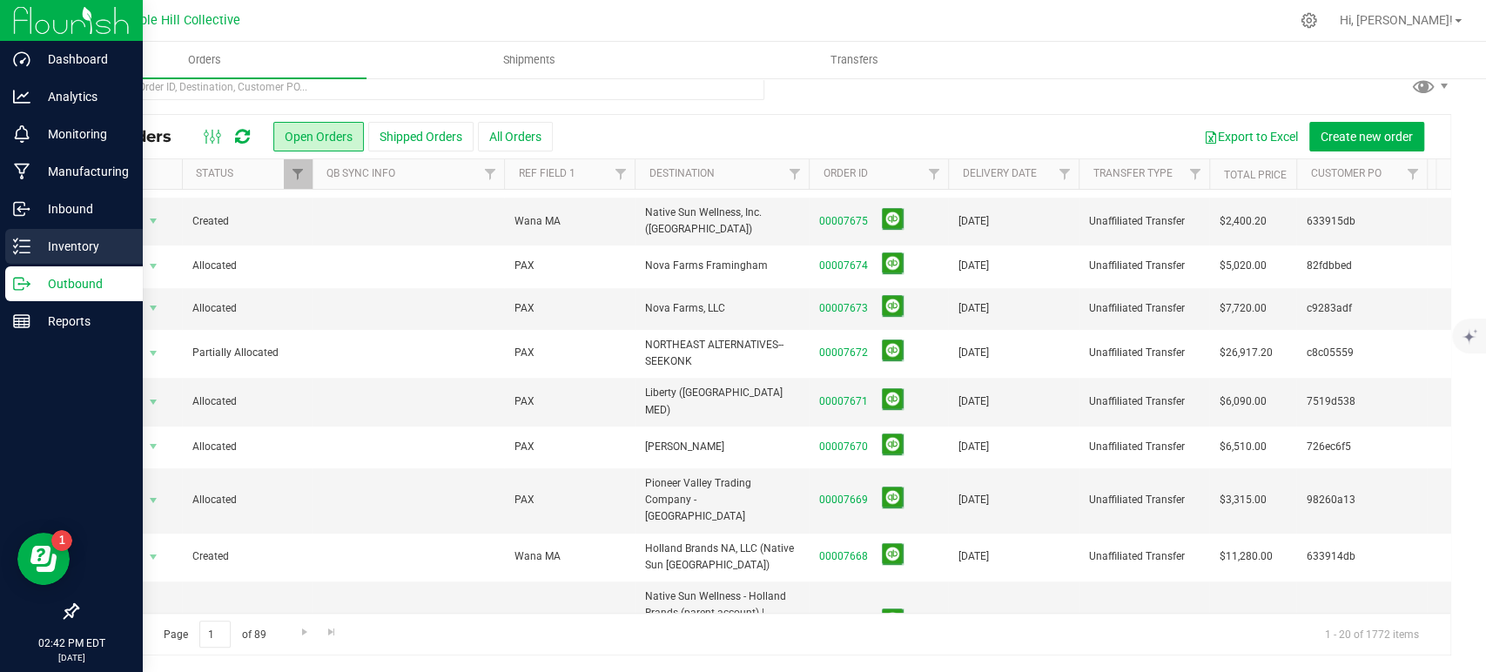
drag, startPoint x: 29, startPoint y: 243, endPoint x: 142, endPoint y: 258, distance: 114.2
click at [29, 243] on icon at bounding box center [21, 246] width 17 height 17
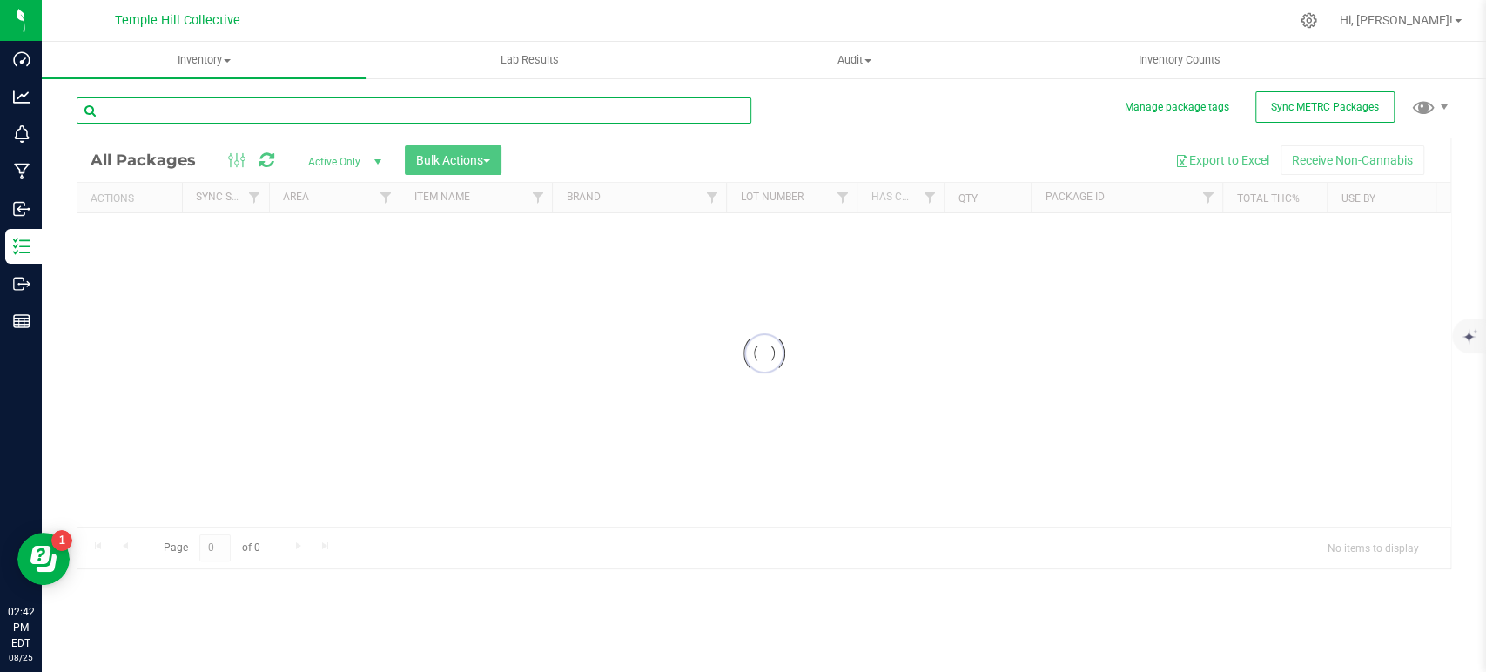
click at [353, 108] on input "text" at bounding box center [414, 111] width 675 height 26
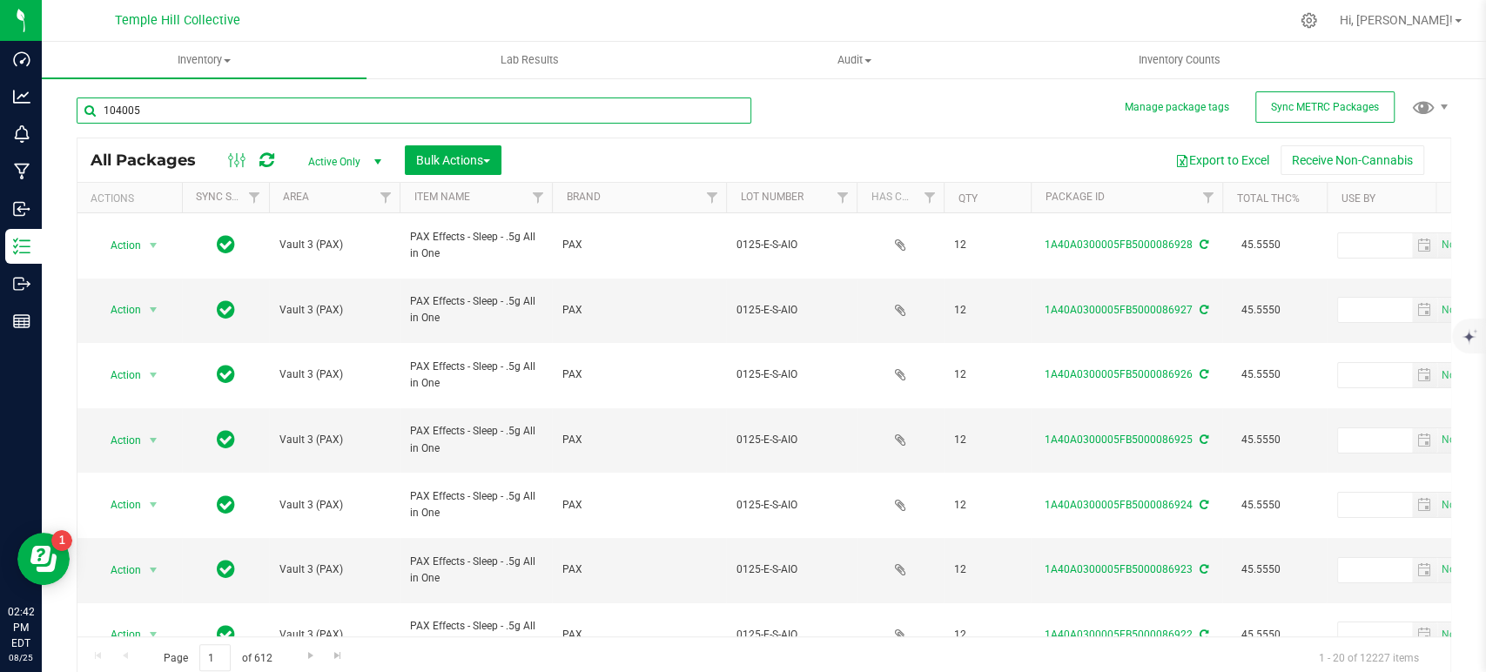
type input "104005"
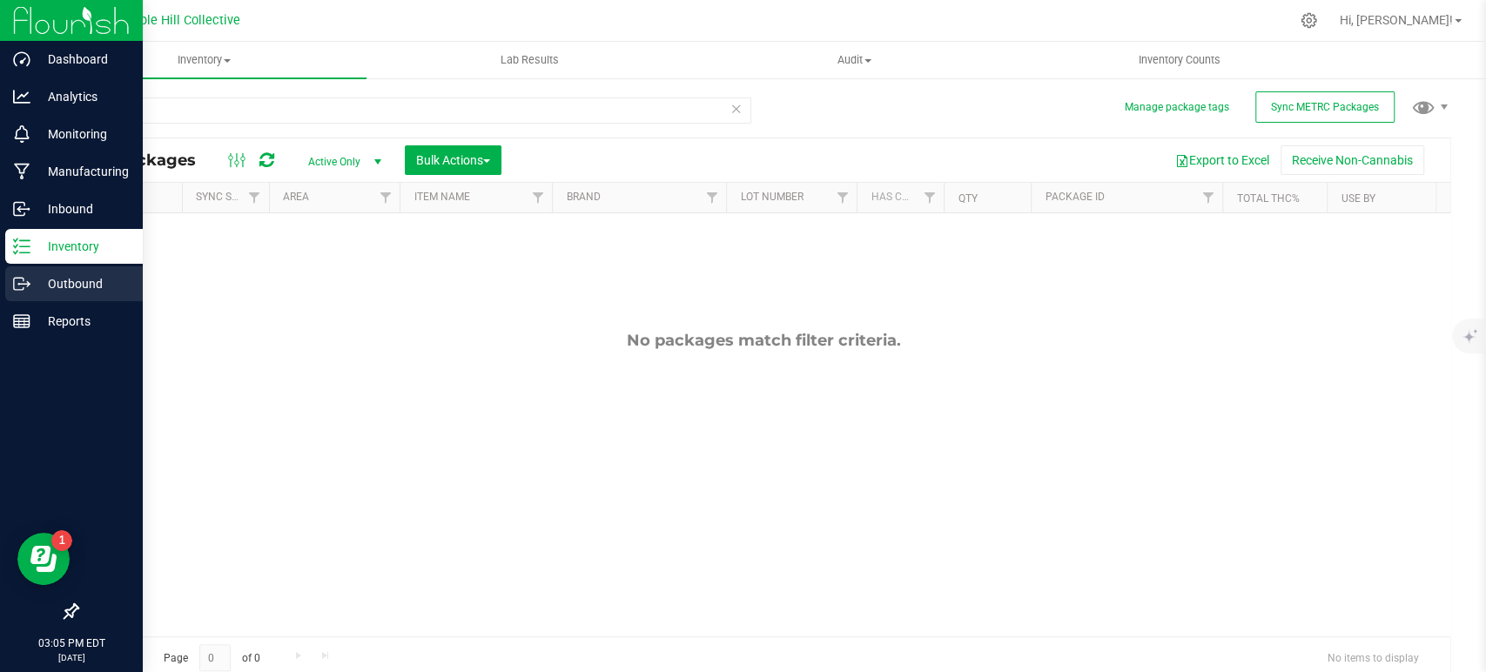
click at [29, 286] on icon at bounding box center [21, 283] width 17 height 17
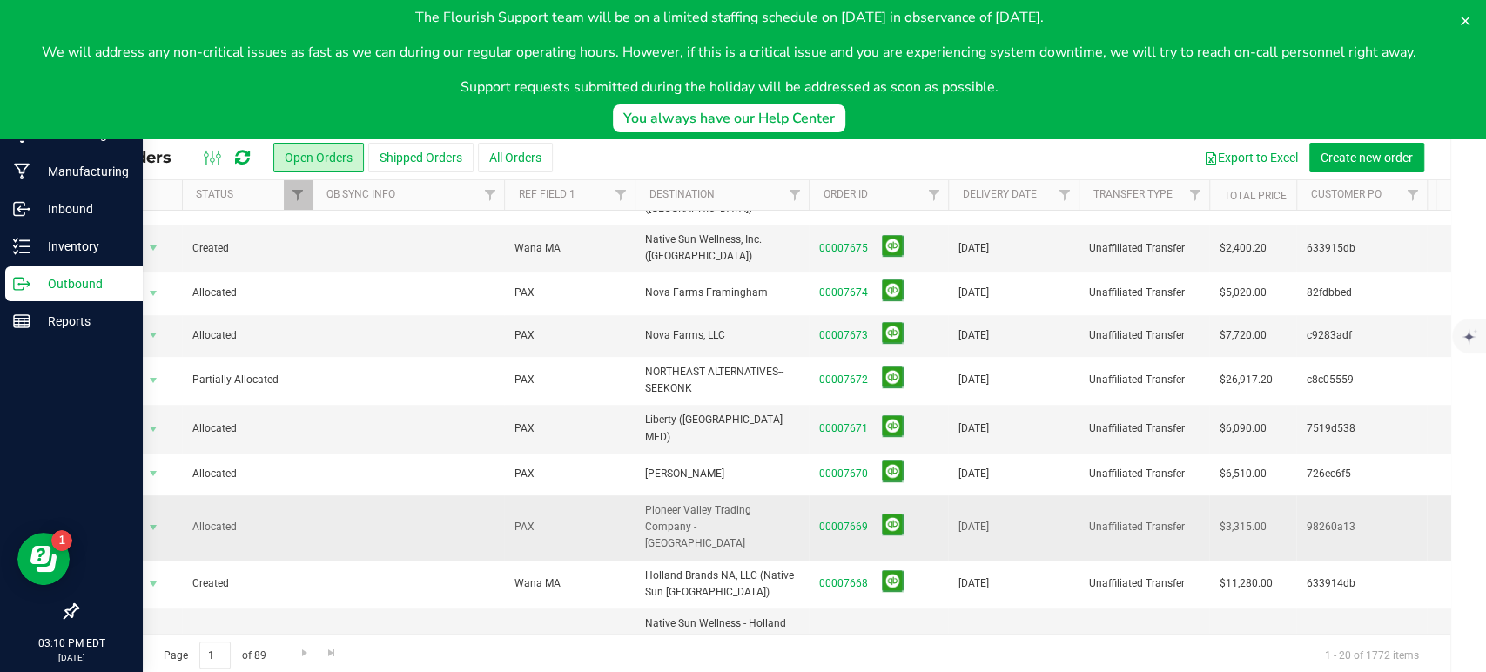
scroll to position [510, 0]
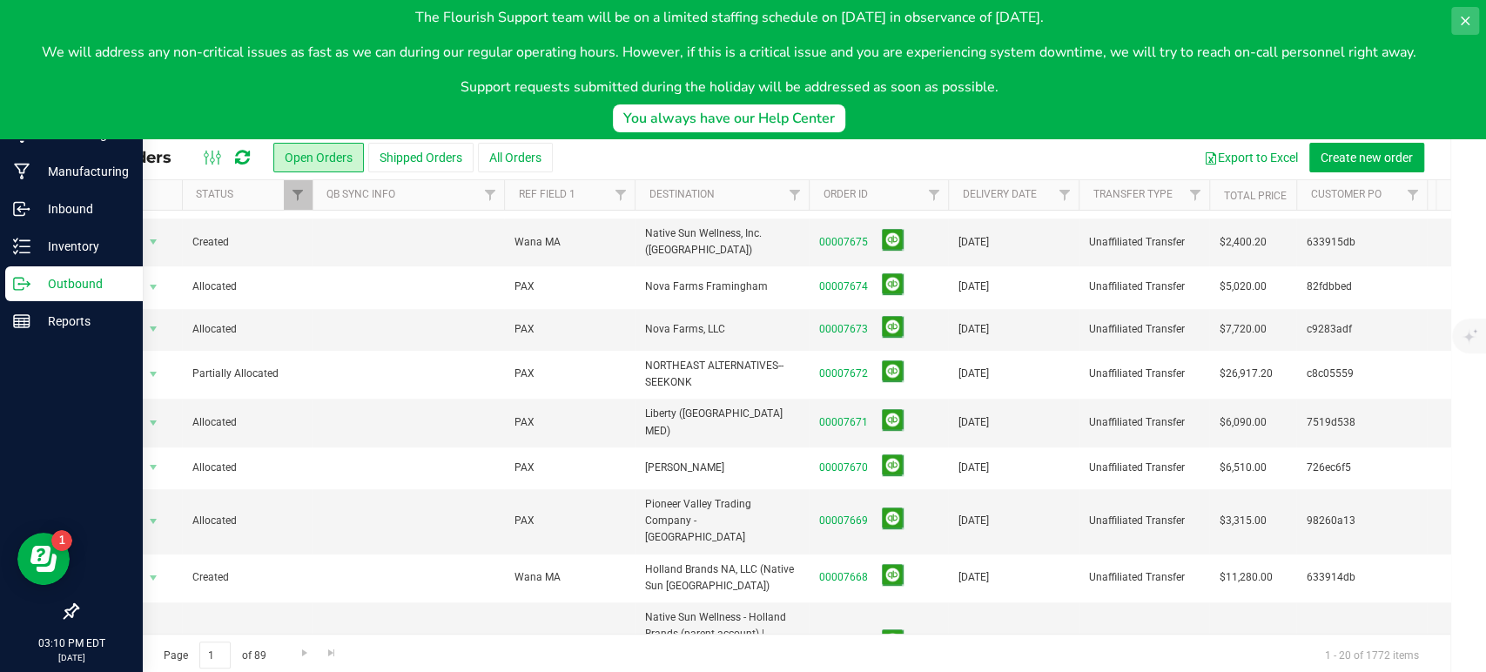
click at [1464, 22] on icon at bounding box center [1465, 21] width 9 height 9
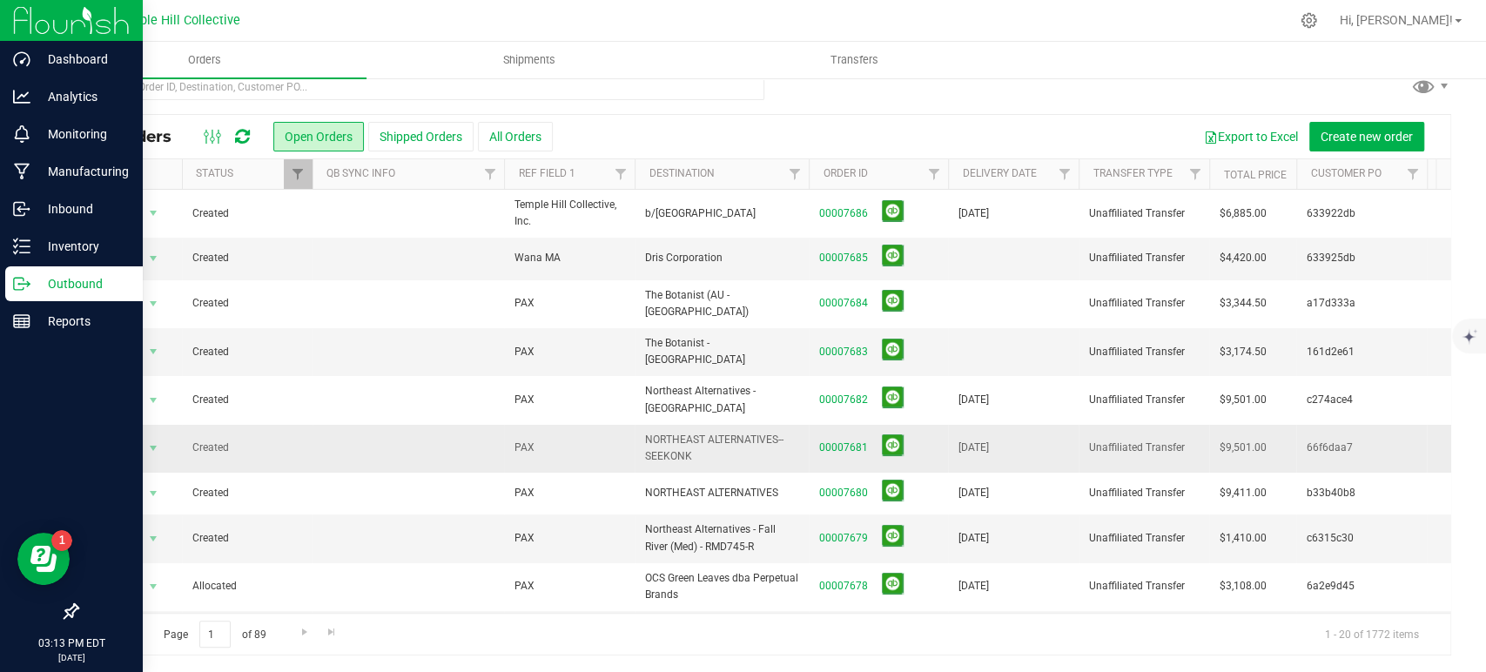
scroll to position [0, 0]
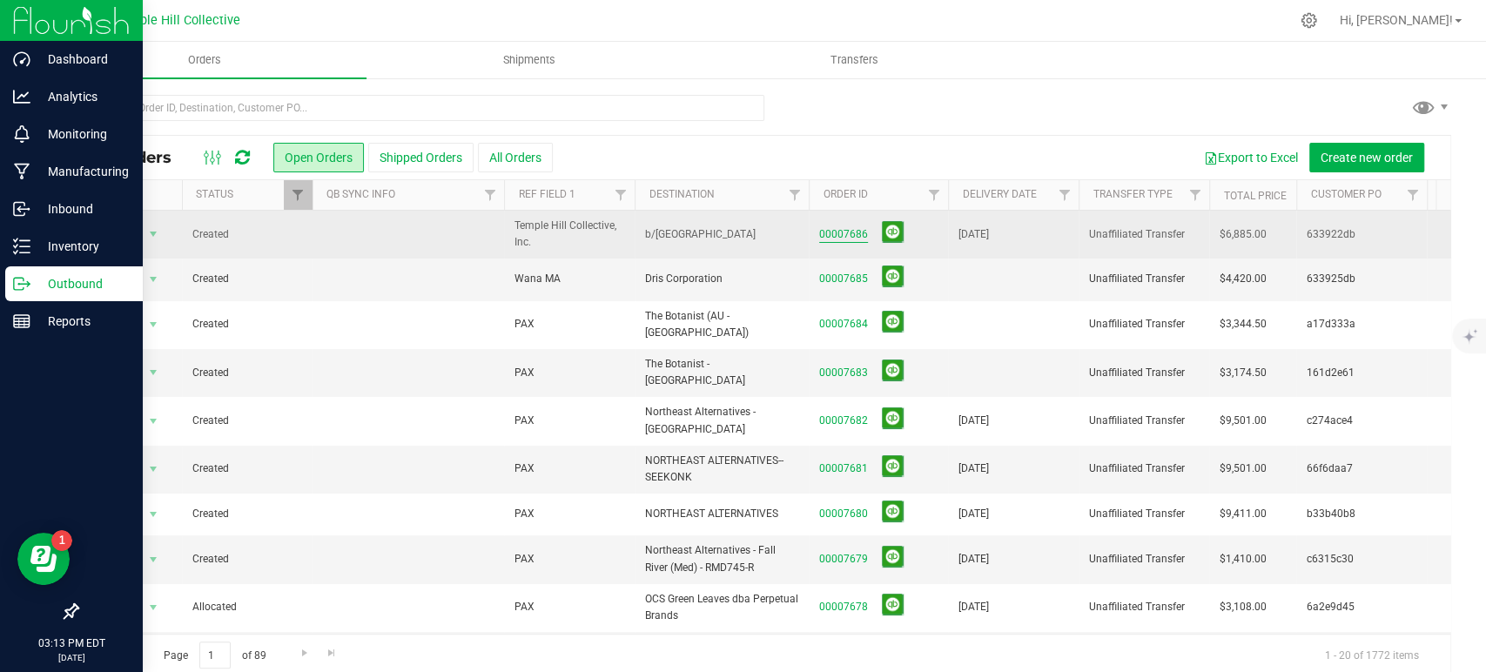
click at [858, 230] on link "00007686" at bounding box center [843, 234] width 49 height 17
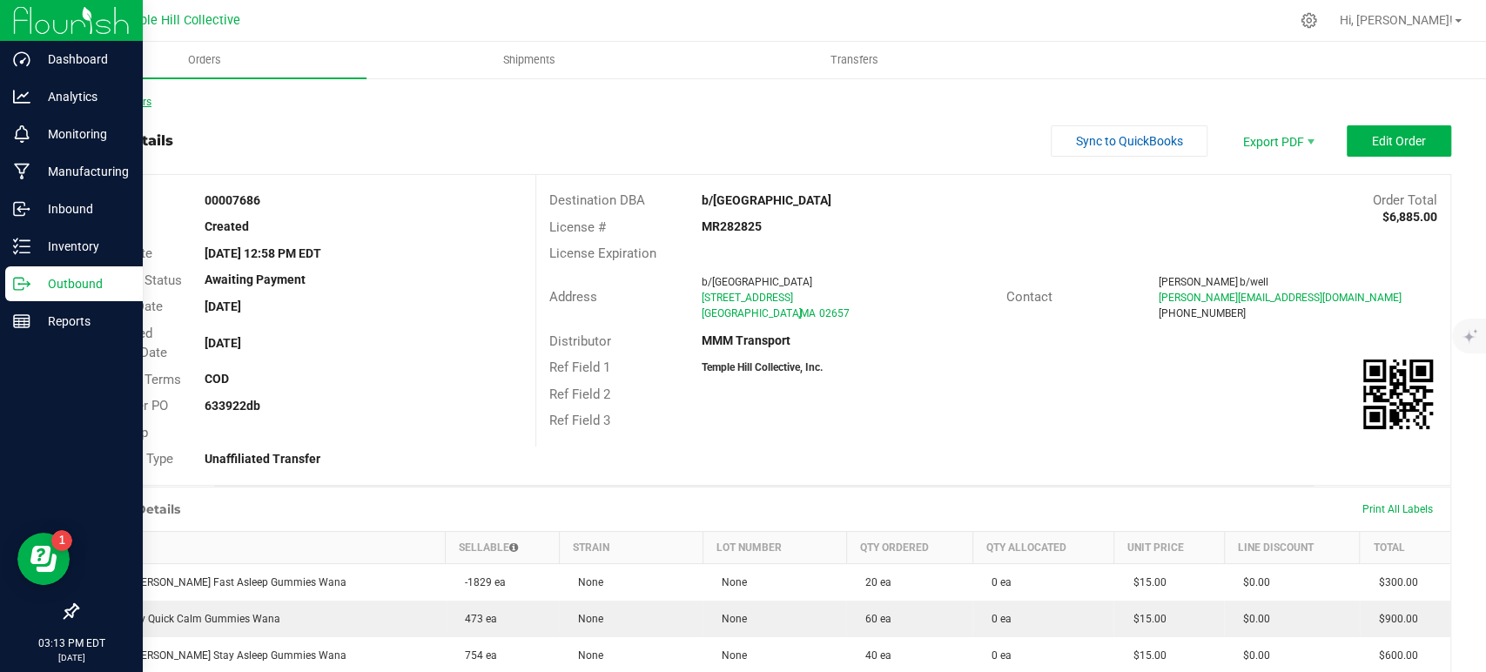
click at [134, 99] on link "Back to Orders" at bounding box center [114, 102] width 75 height 12
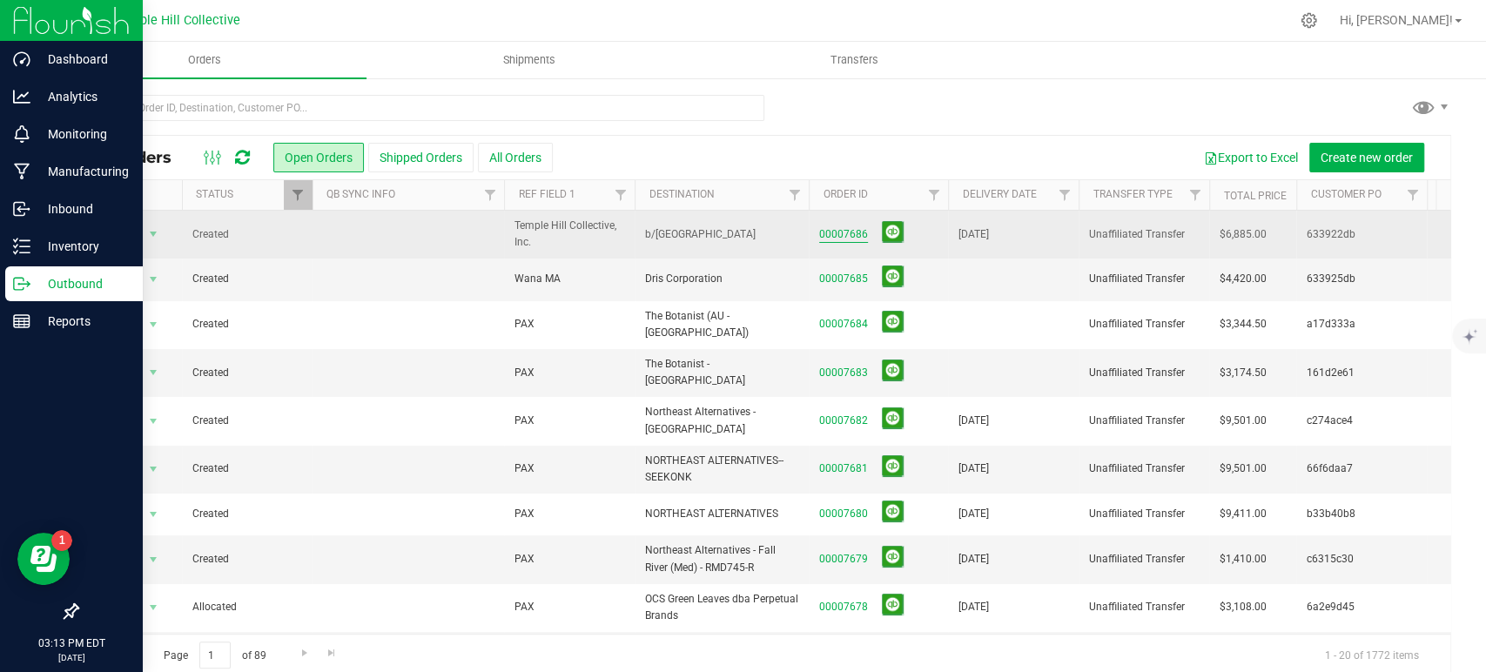
click at [842, 232] on link "00007686" at bounding box center [843, 234] width 49 height 17
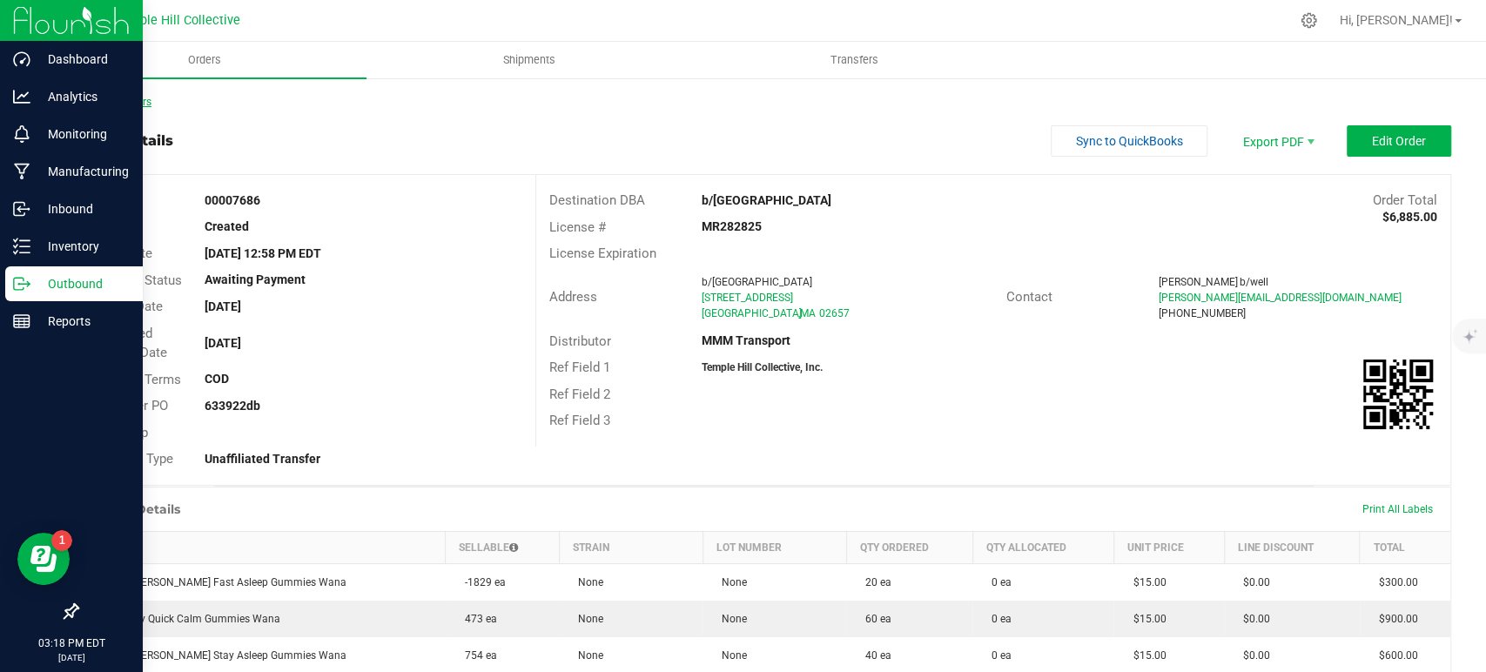
click at [132, 97] on link "Back to Orders" at bounding box center [114, 102] width 75 height 12
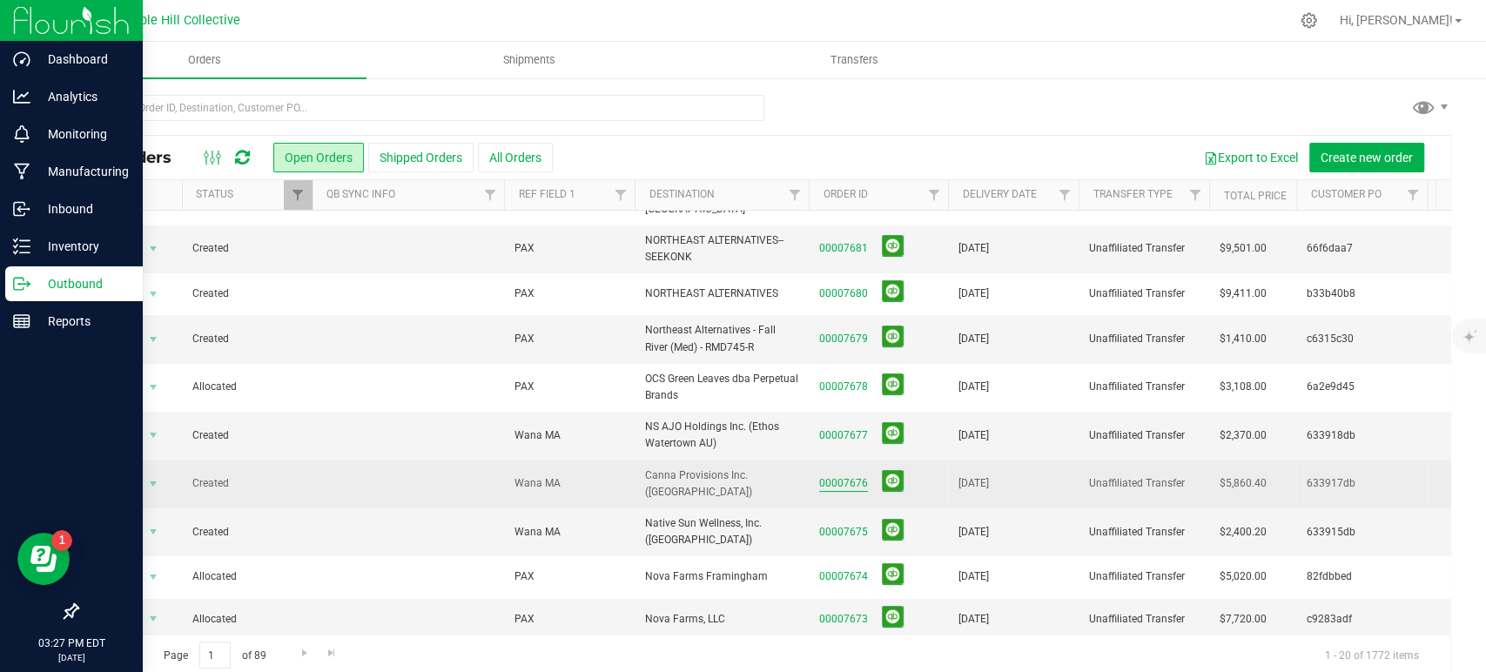
scroll to position [510, 0]
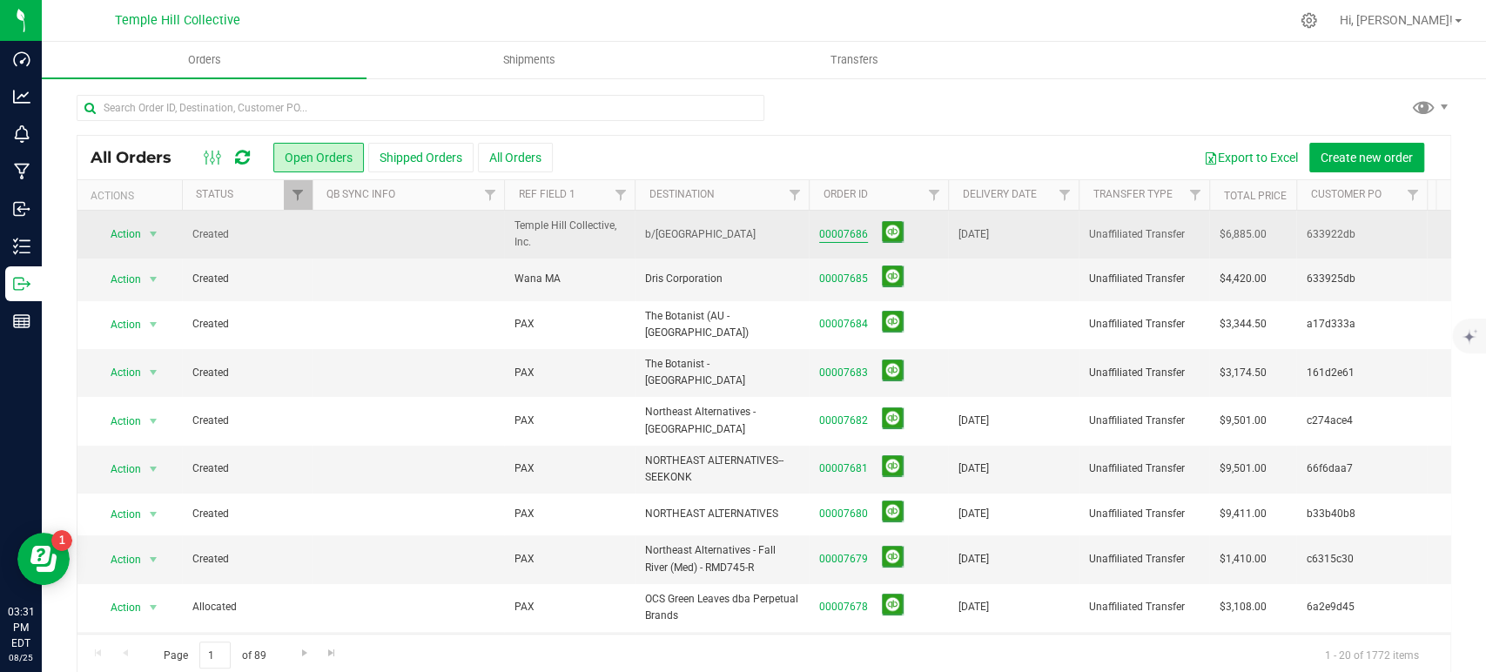
click at [845, 233] on link "00007686" at bounding box center [843, 234] width 49 height 17
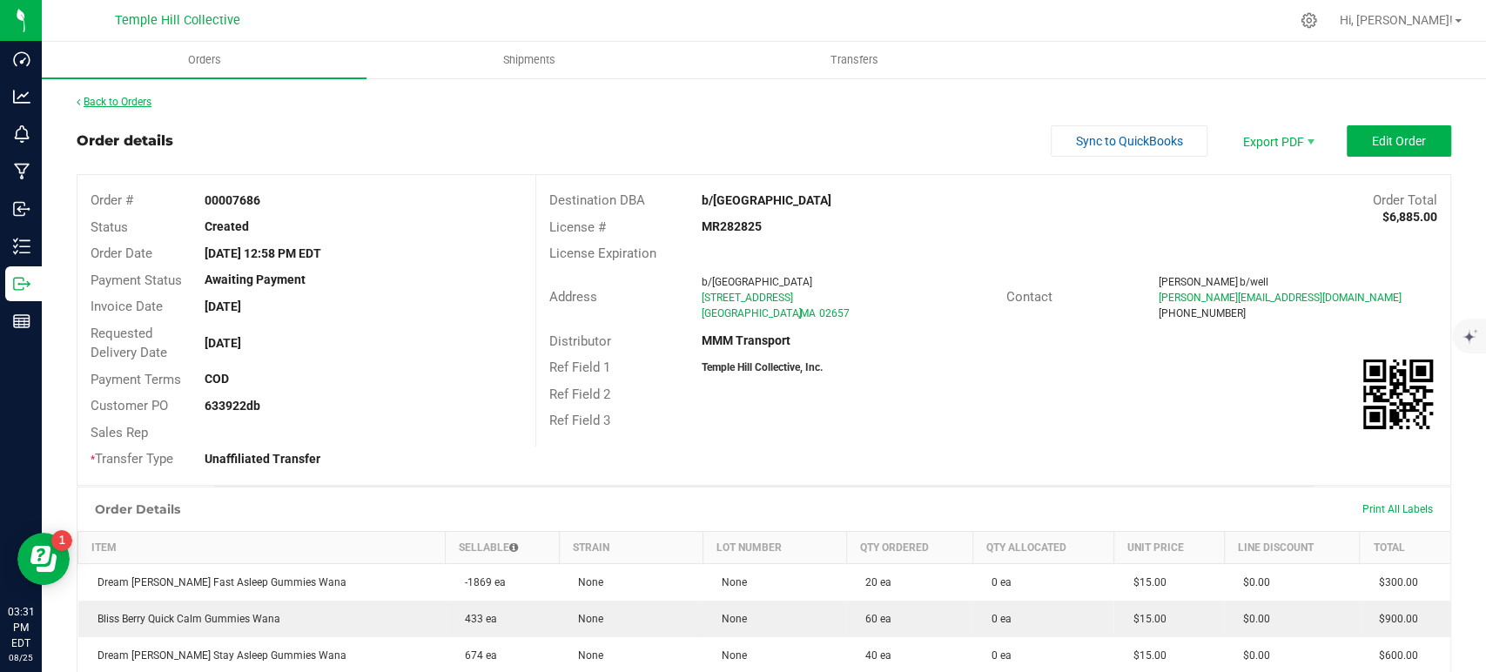
click at [140, 98] on link "Back to Orders" at bounding box center [114, 102] width 75 height 12
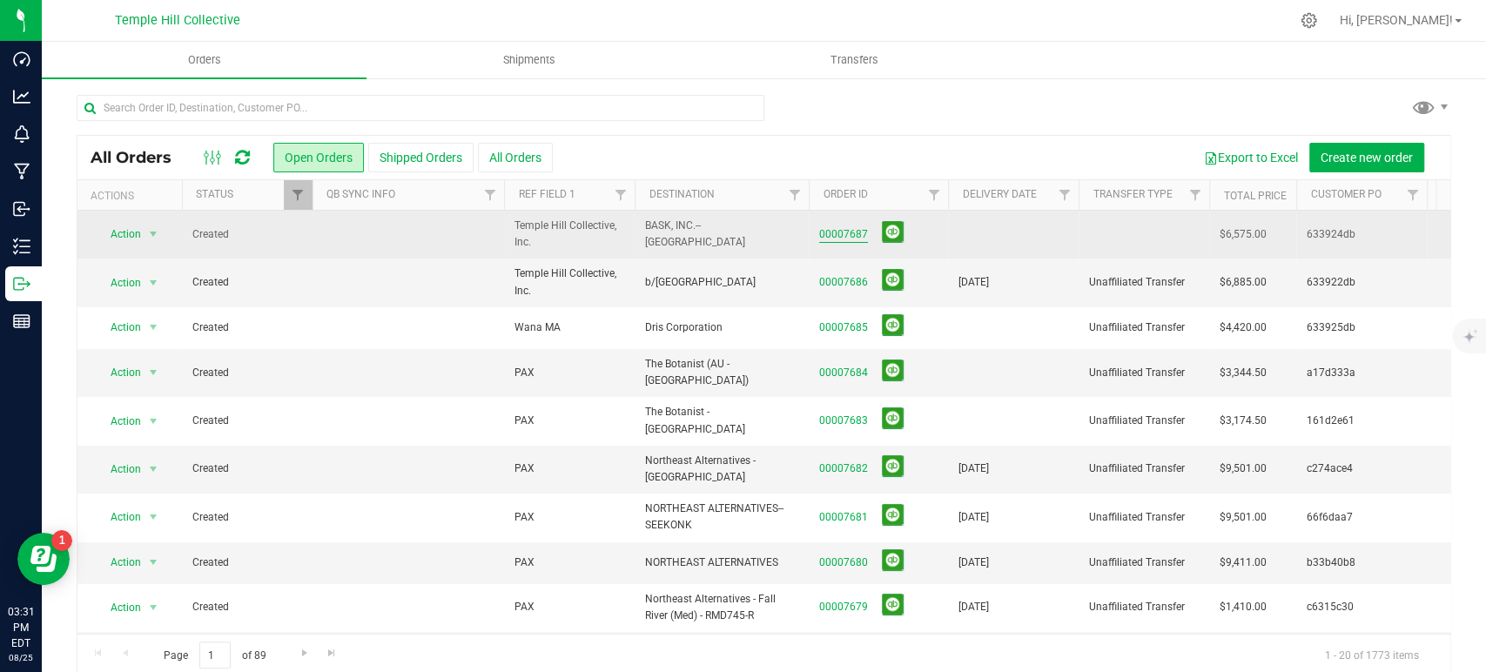
click at [849, 233] on link "00007687" at bounding box center [843, 234] width 49 height 17
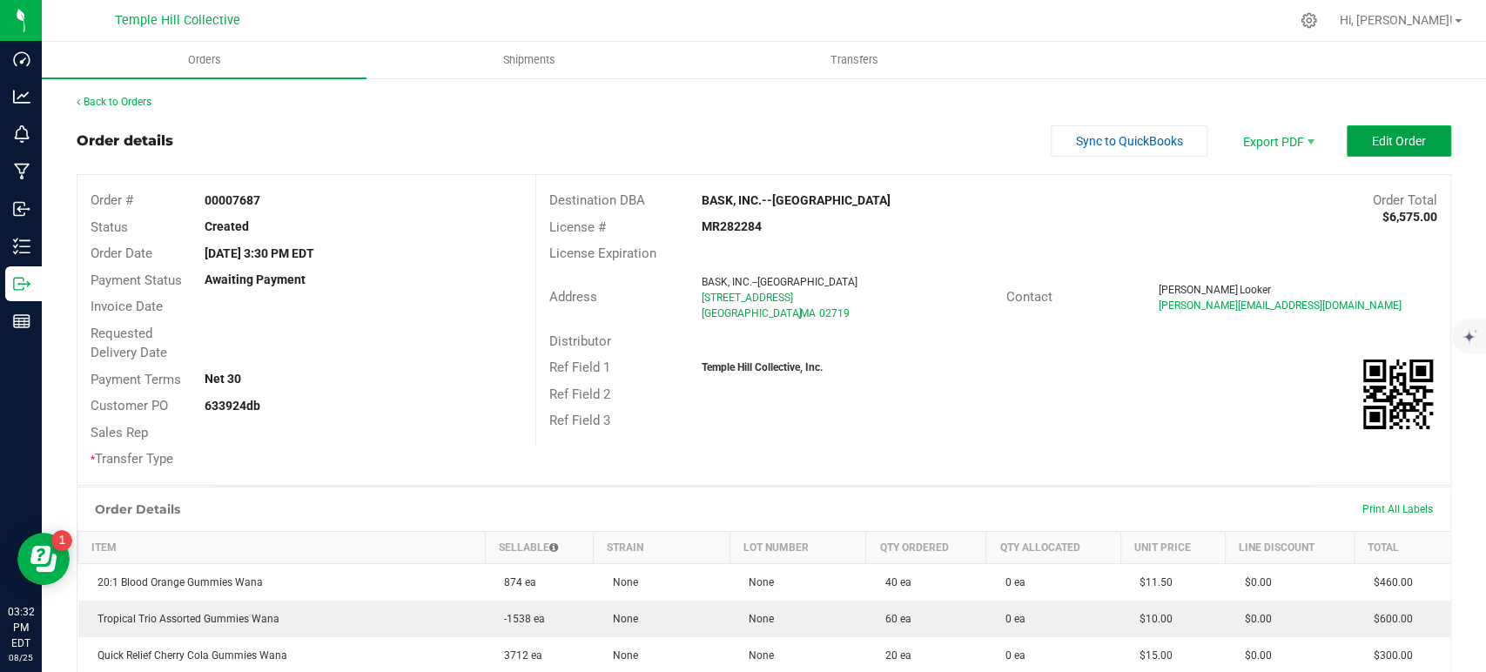
click at [1349, 145] on button "Edit Order" at bounding box center [1399, 140] width 104 height 31
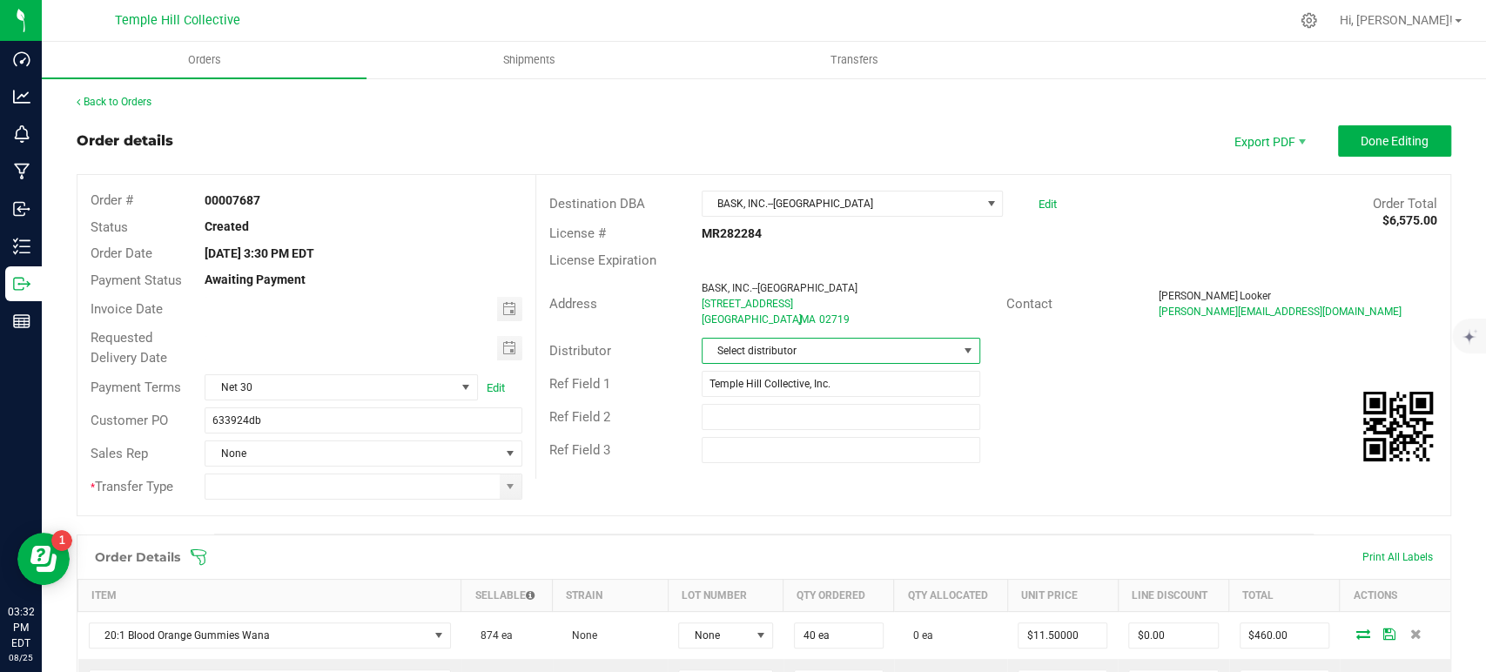
click at [798, 350] on span "Select distributor" at bounding box center [830, 351] width 255 height 24
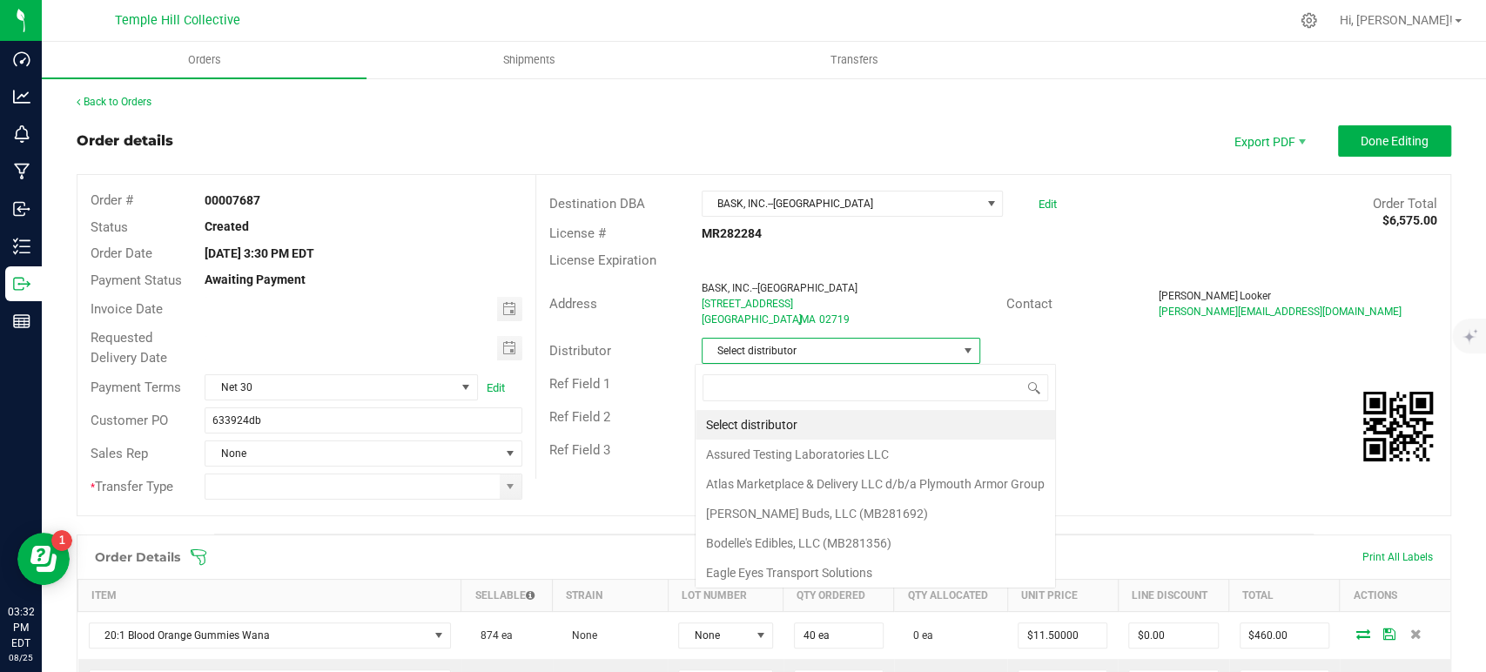
scroll to position [25, 275]
type input "mmm"
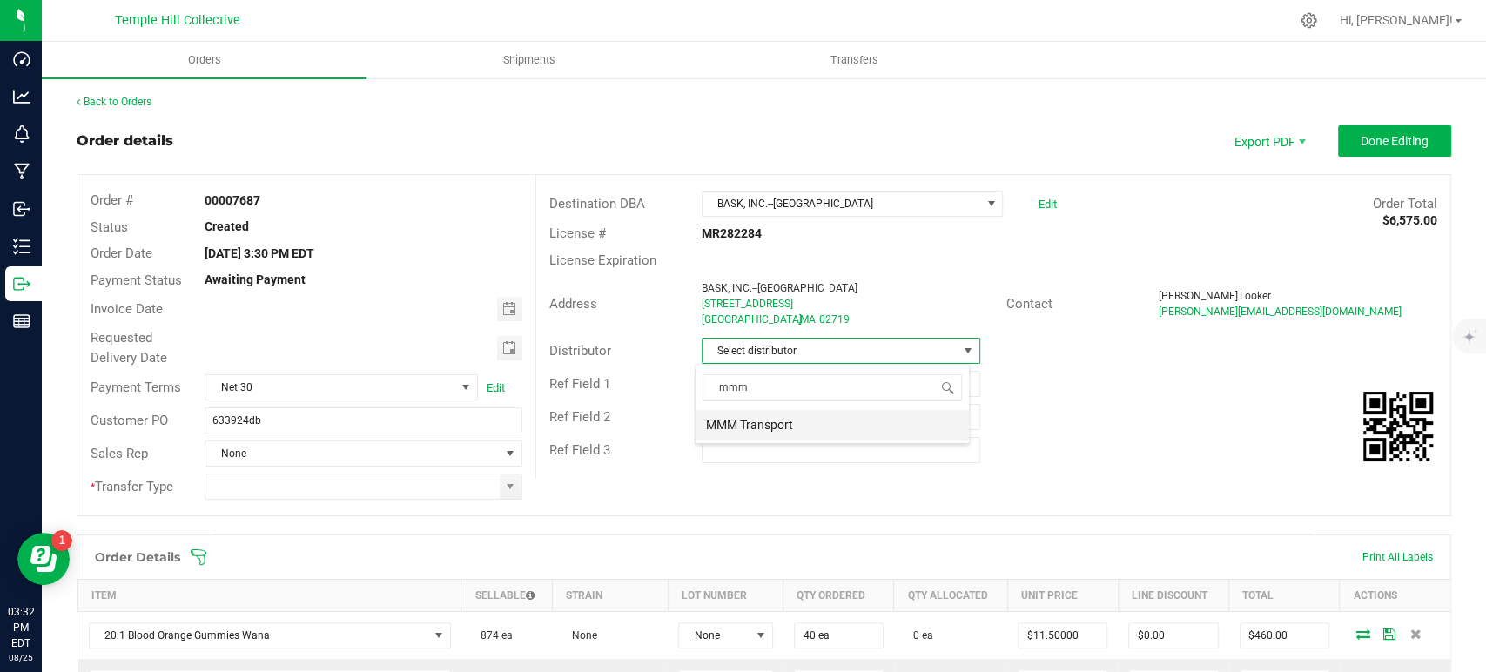
click at [788, 424] on li "MMM Transport" at bounding box center [832, 425] width 273 height 30
click at [512, 486] on span at bounding box center [511, 487] width 22 height 24
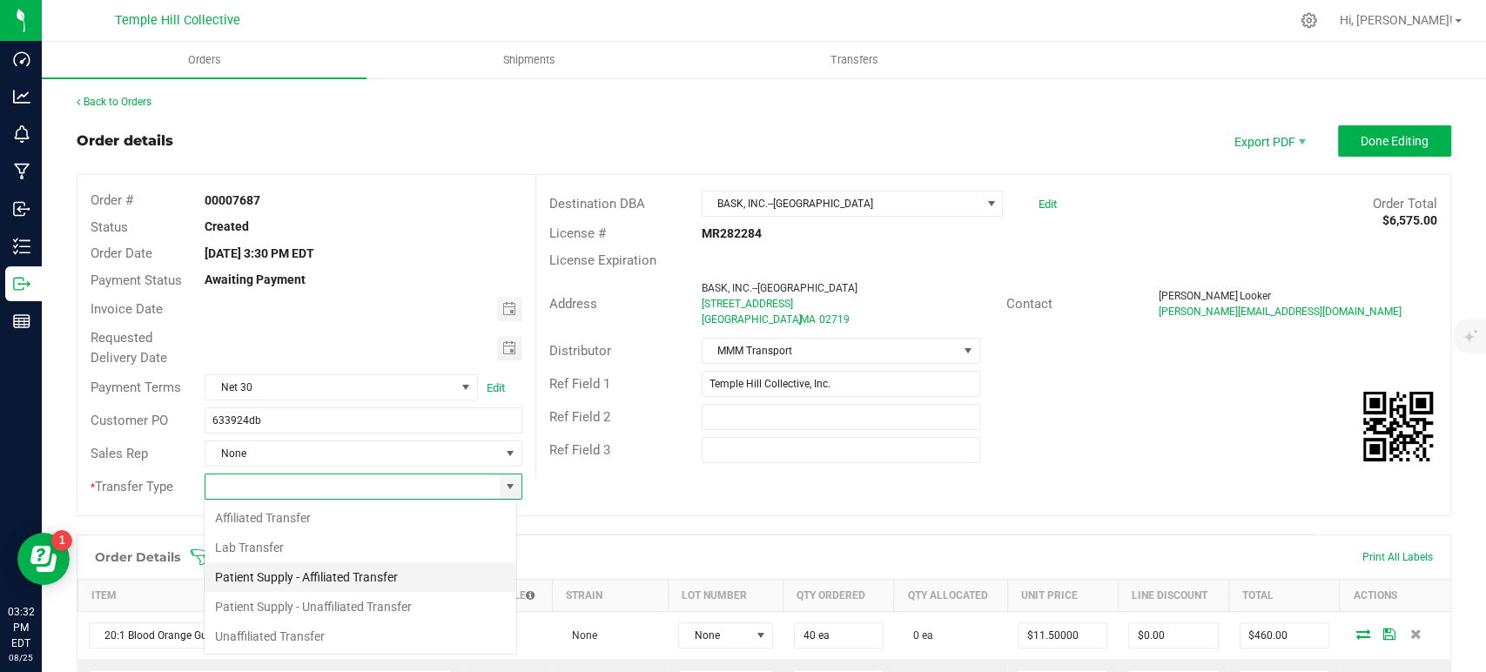
scroll to position [25, 313]
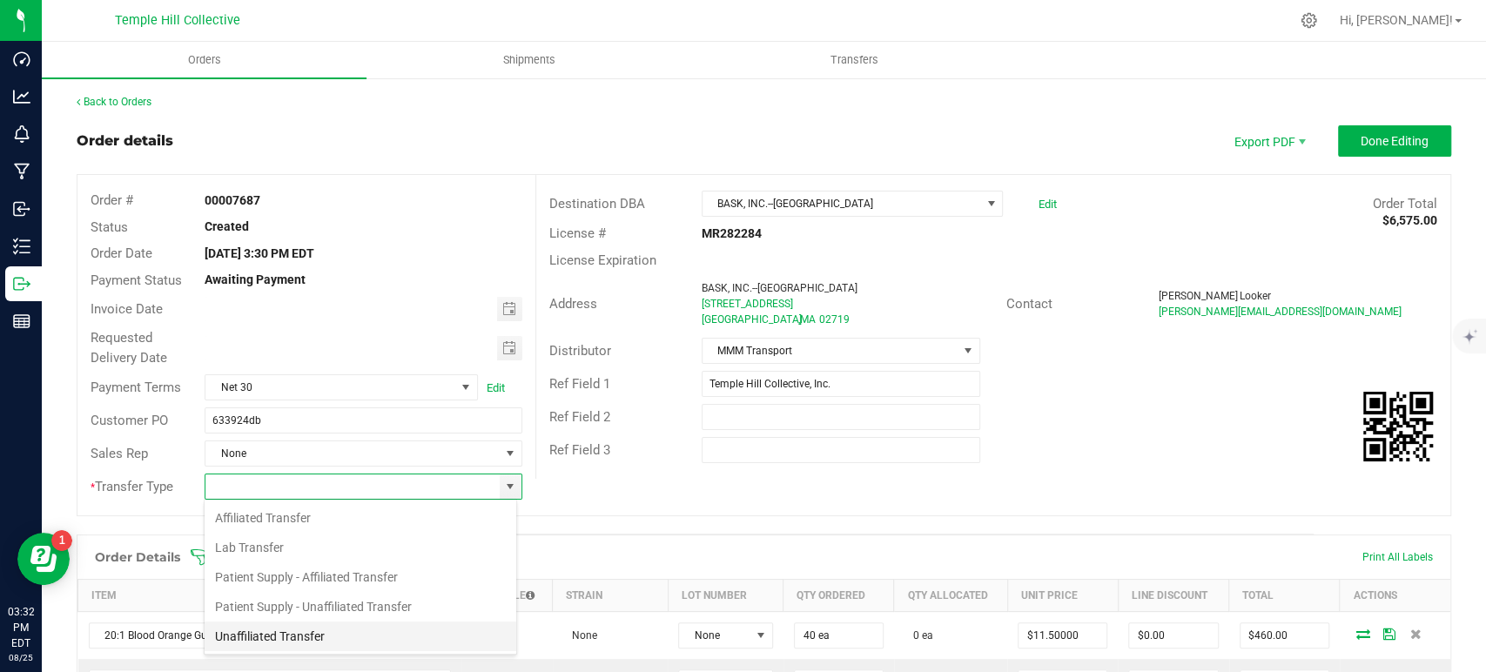
click at [313, 632] on li "Unaffiliated Transfer" at bounding box center [361, 637] width 312 height 30
type input "Unaffiliated Transfer"
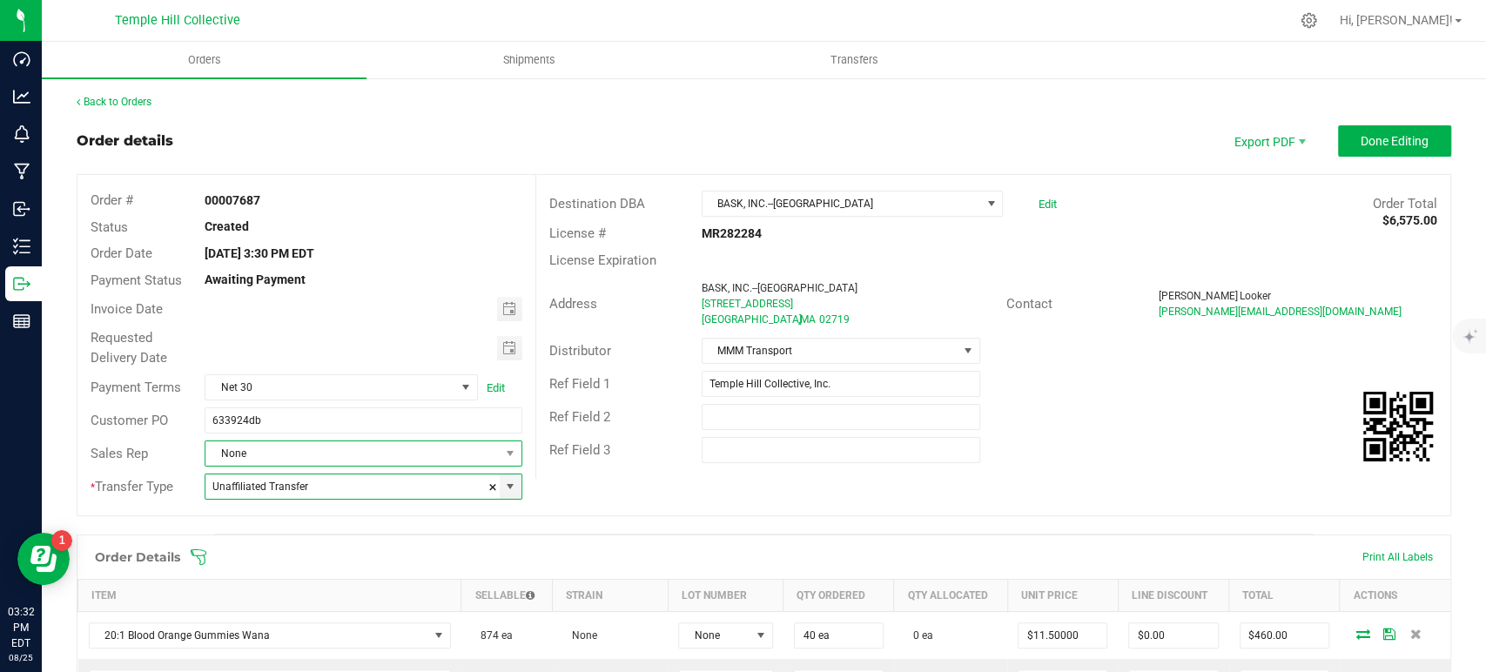
click at [352, 448] on span "None" at bounding box center [351, 453] width 293 height 24
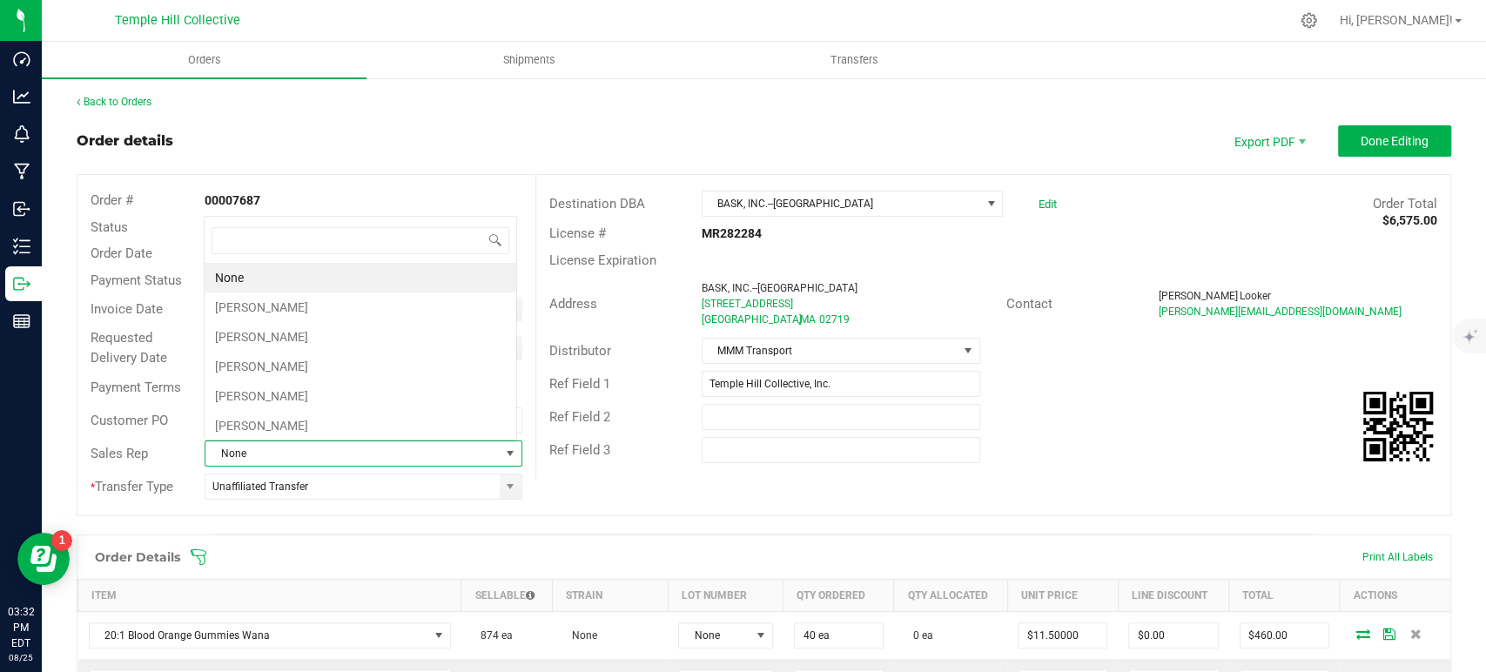
scroll to position [25, 309]
type input "da"
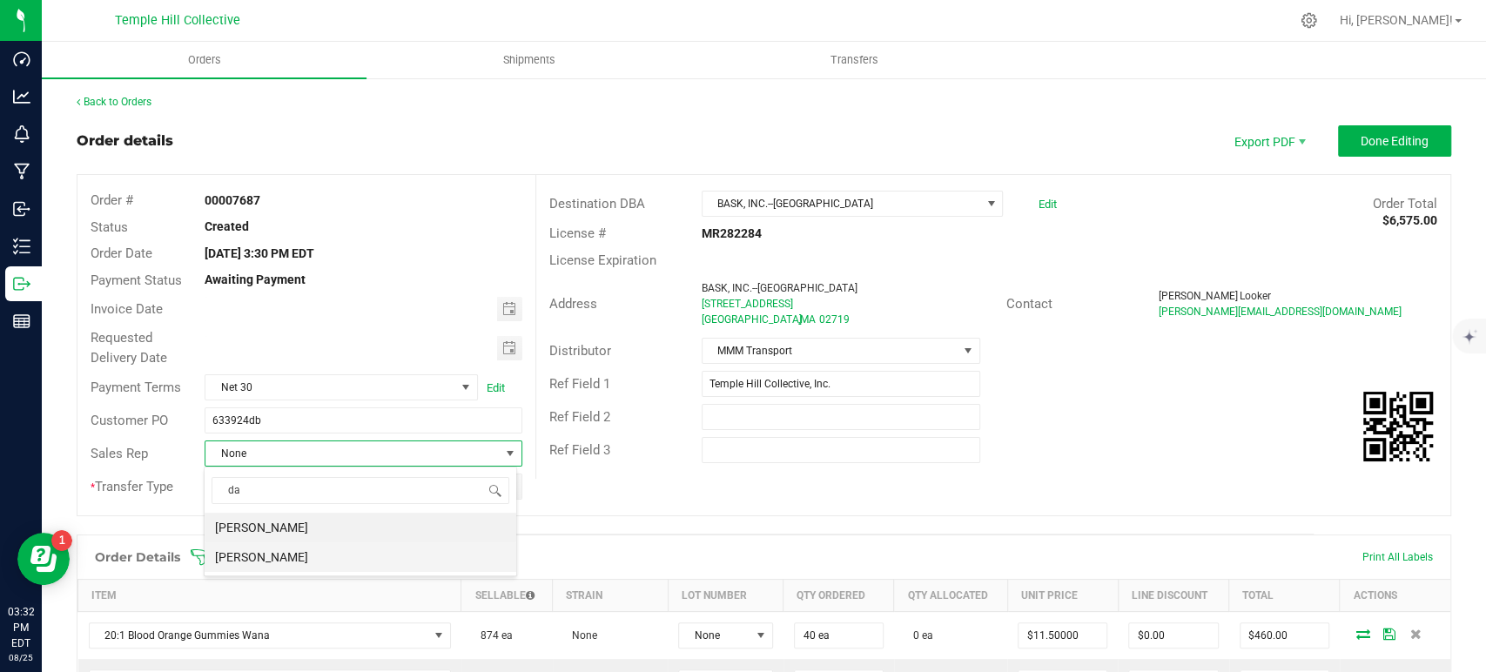
click at [327, 552] on li "[PERSON_NAME]" at bounding box center [361, 557] width 312 height 30
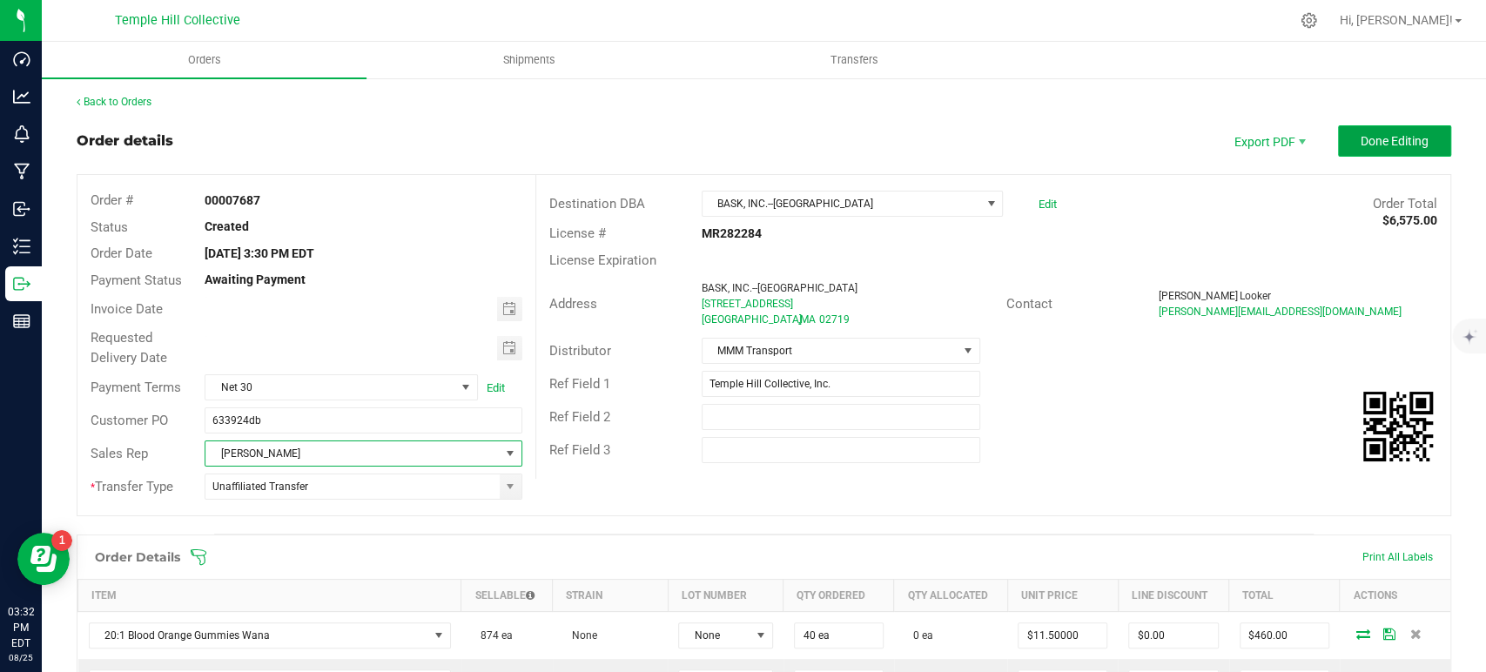
click at [1365, 148] on button "Done Editing" at bounding box center [1394, 140] width 113 height 31
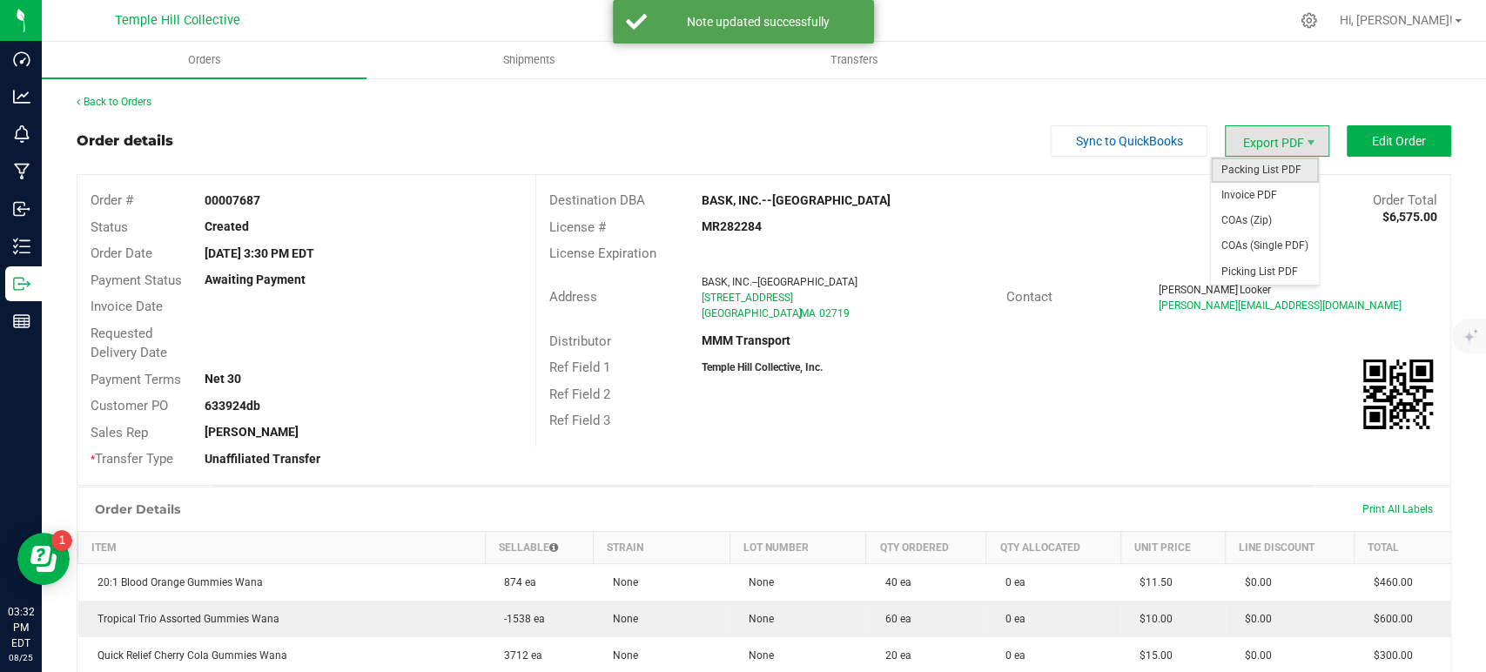
click at [1280, 172] on span "Packing List PDF" at bounding box center [1265, 170] width 108 height 25
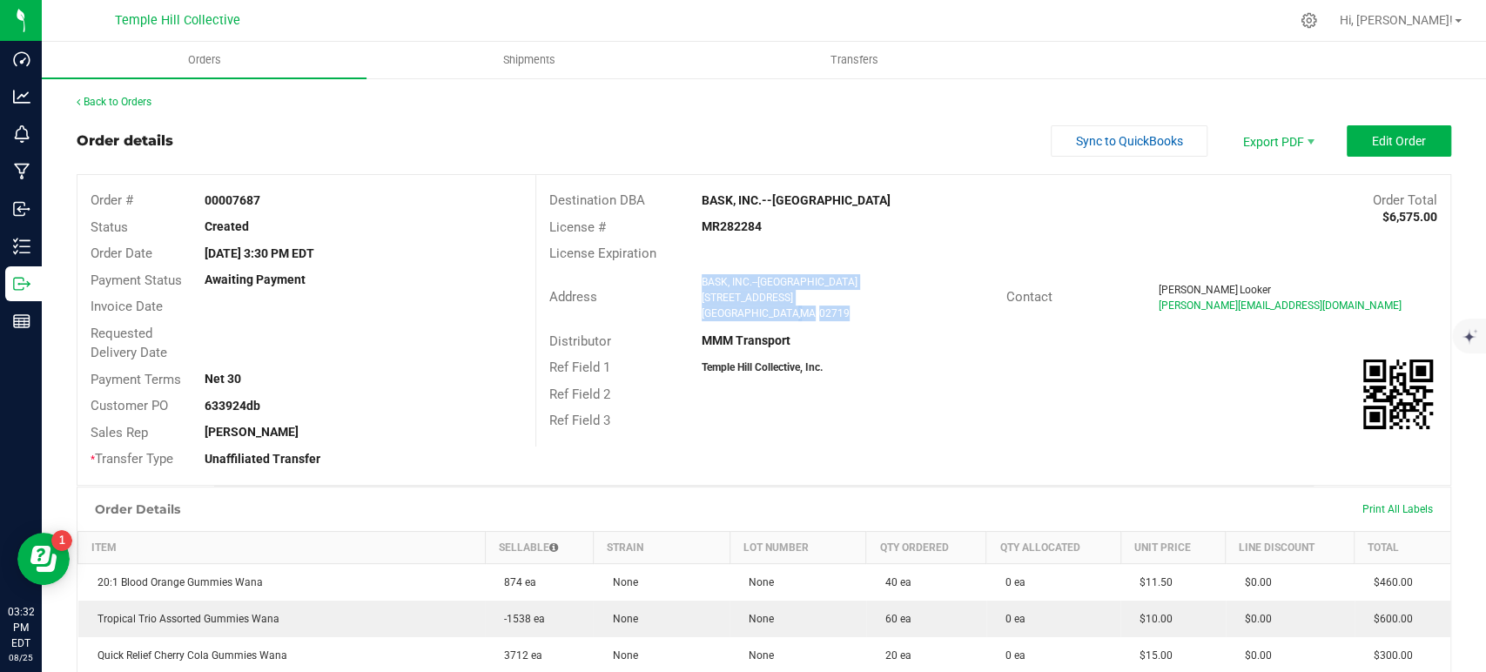
drag, startPoint x: 805, startPoint y: 312, endPoint x: 697, endPoint y: 277, distance: 114.3
click at [702, 277] on ngx-name-and-address "BASK, INC.--FAIRHAVEN [STREET_ADDRESS]" at bounding box center [848, 297] width 292 height 47
copy ngx-name-and-address "BASK, INC.--FAIRHAVEN [STREET_ADDRESS]"
drag, startPoint x: 765, startPoint y: 220, endPoint x: 690, endPoint y: 231, distance: 76.5
click at [690, 231] on div "MR282284" at bounding box center [841, 227] width 305 height 18
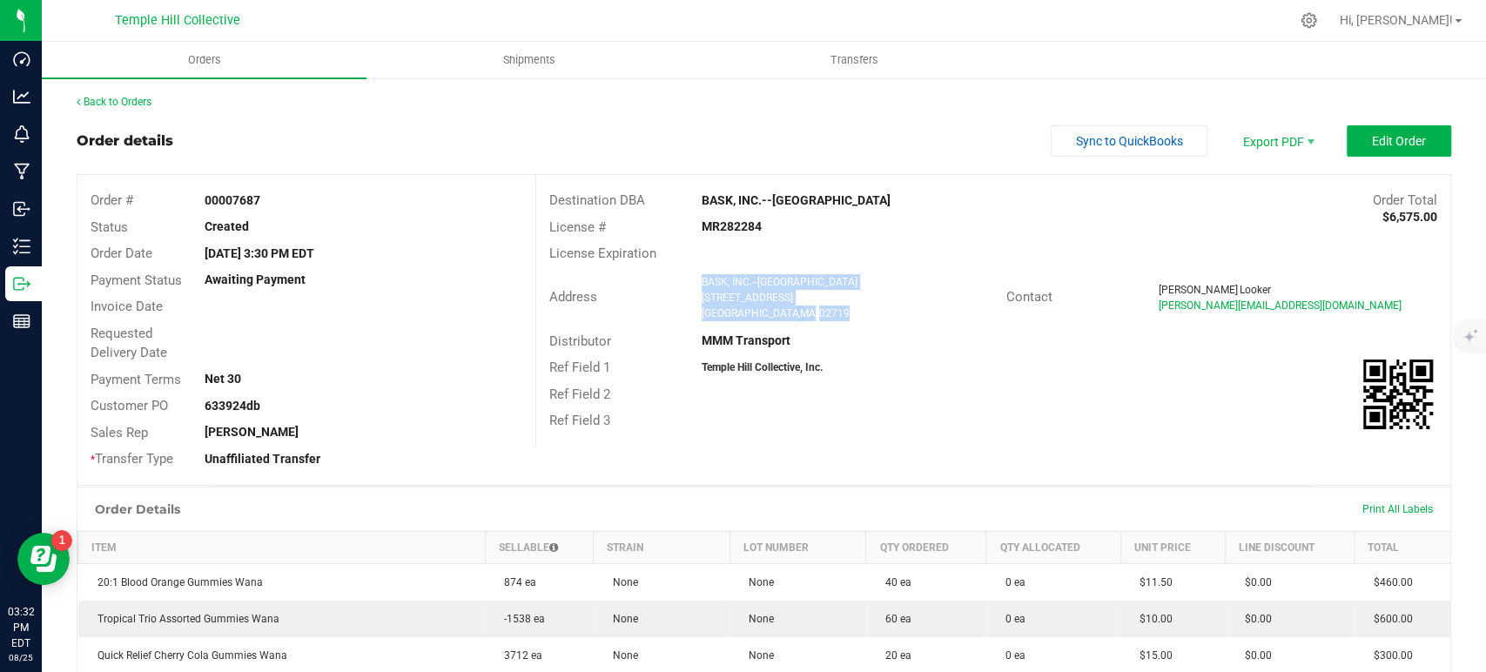
copy strong "MR282284"
click at [147, 98] on link "Back to Orders" at bounding box center [114, 102] width 75 height 12
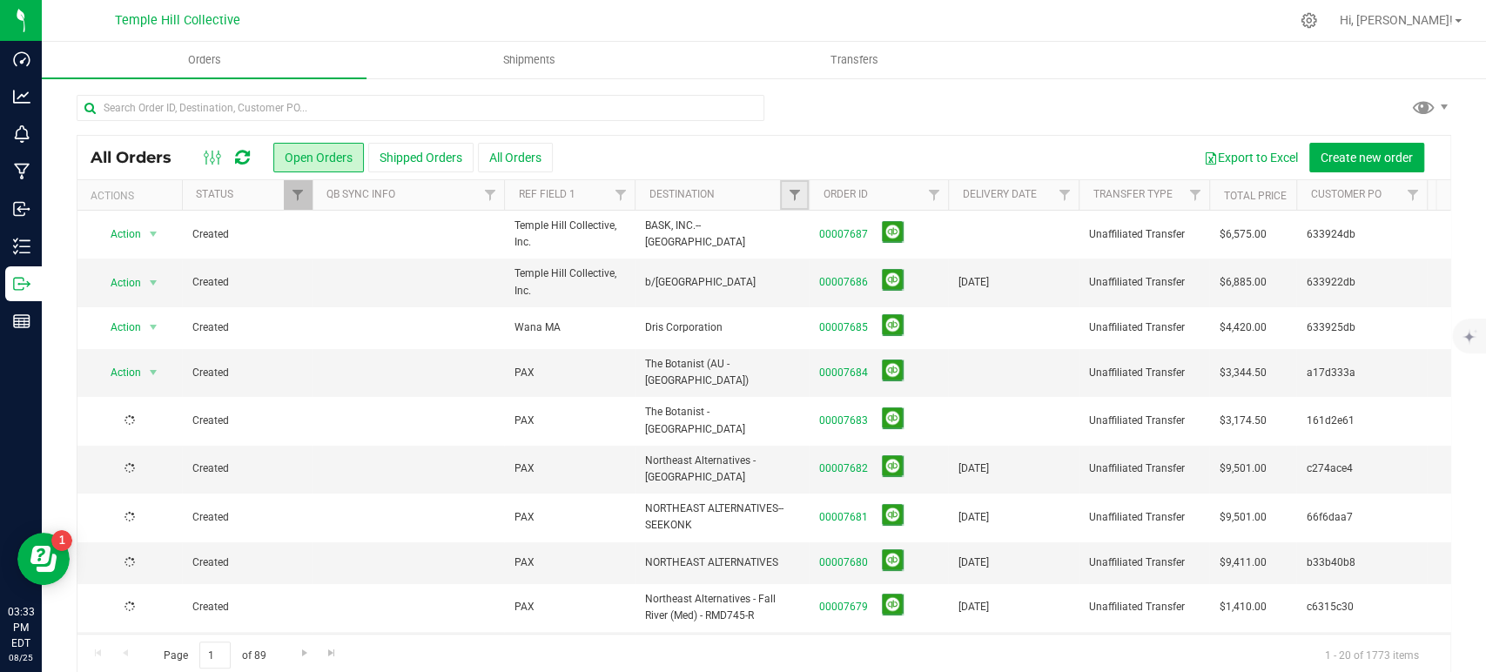
click at [795, 196] on span "Filter" at bounding box center [794, 195] width 14 height 14
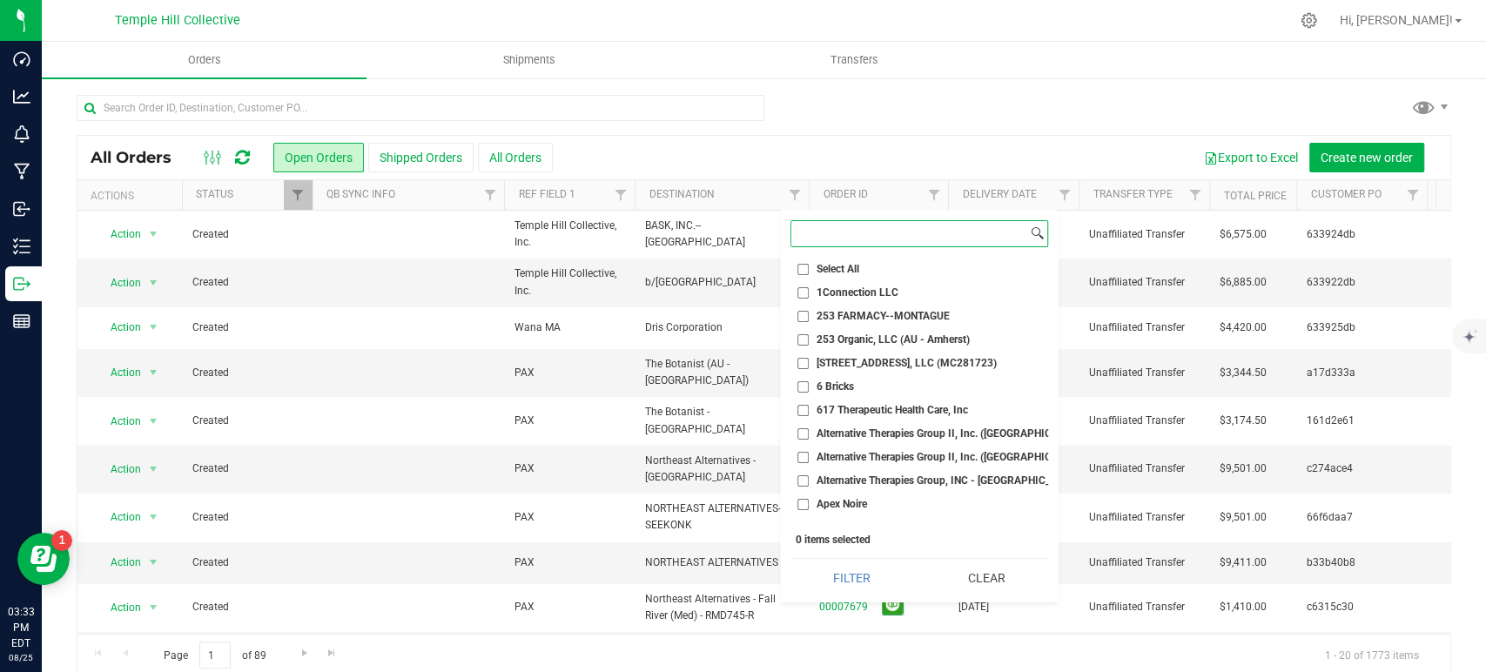
click at [857, 235] on input at bounding box center [909, 233] width 236 height 25
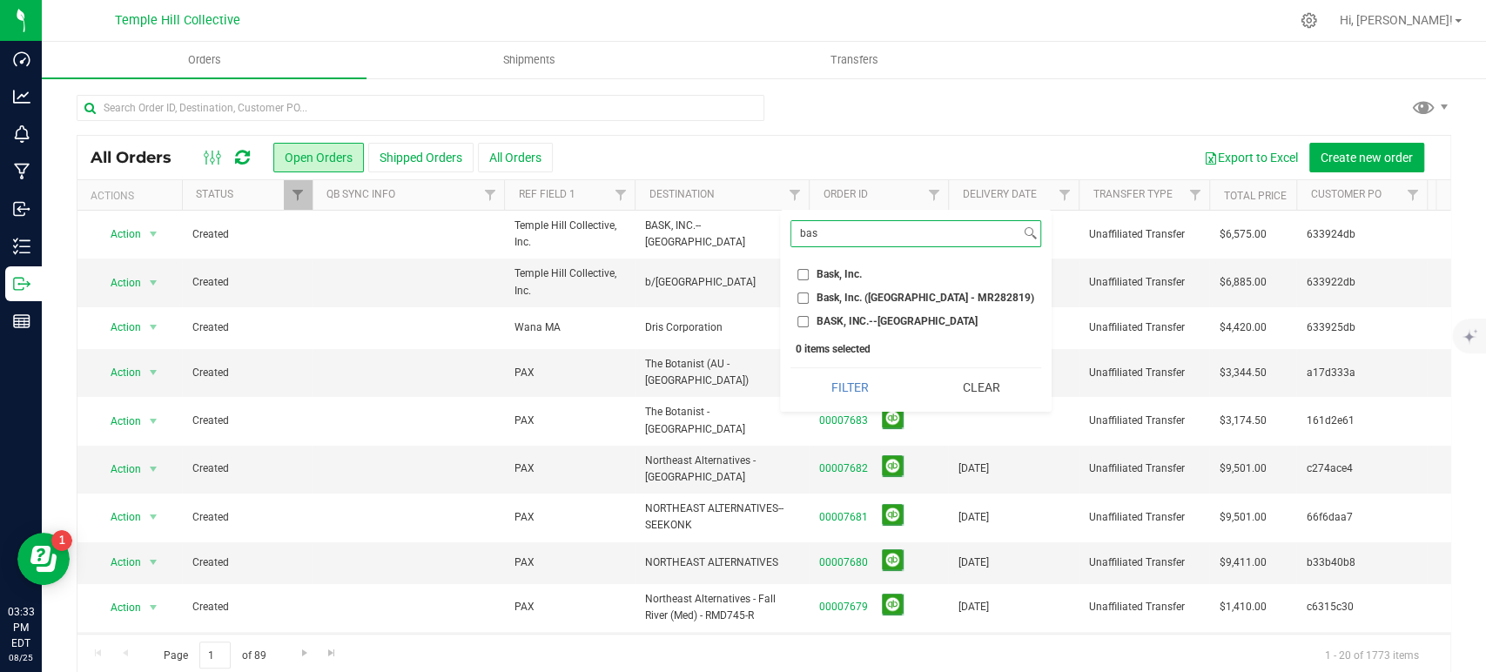
type input "bas"
click at [864, 319] on span "BASK, INC.--[GEOGRAPHIC_DATA]" at bounding box center [897, 321] width 161 height 10
click at [809, 319] on input "BASK, INC.--[GEOGRAPHIC_DATA]" at bounding box center [803, 321] width 11 height 11
checkbox input "true"
click at [847, 385] on button "Filter" at bounding box center [850, 387] width 119 height 38
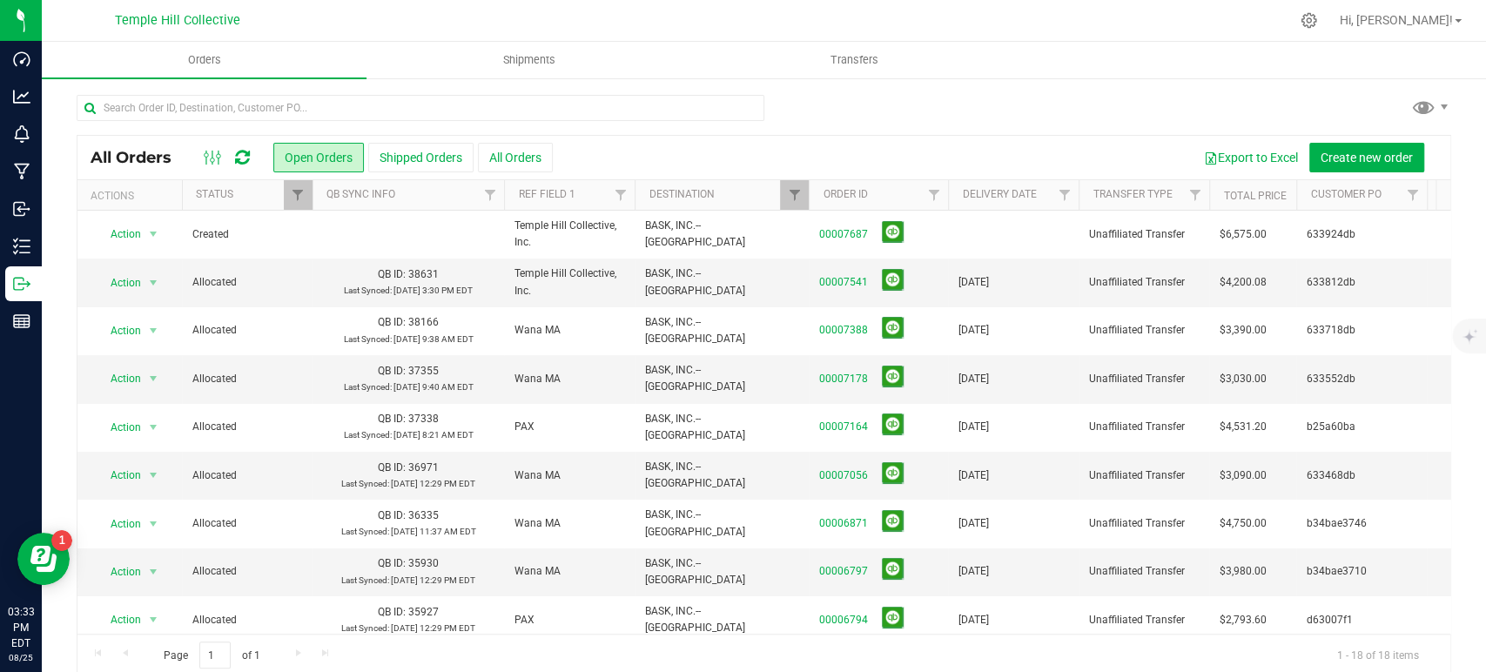
click at [1046, 108] on div at bounding box center [764, 115] width 1375 height 40
click at [805, 193] on div at bounding box center [809, 195] width 8 height 30
click at [790, 192] on span "Filter" at bounding box center [794, 195] width 14 height 14
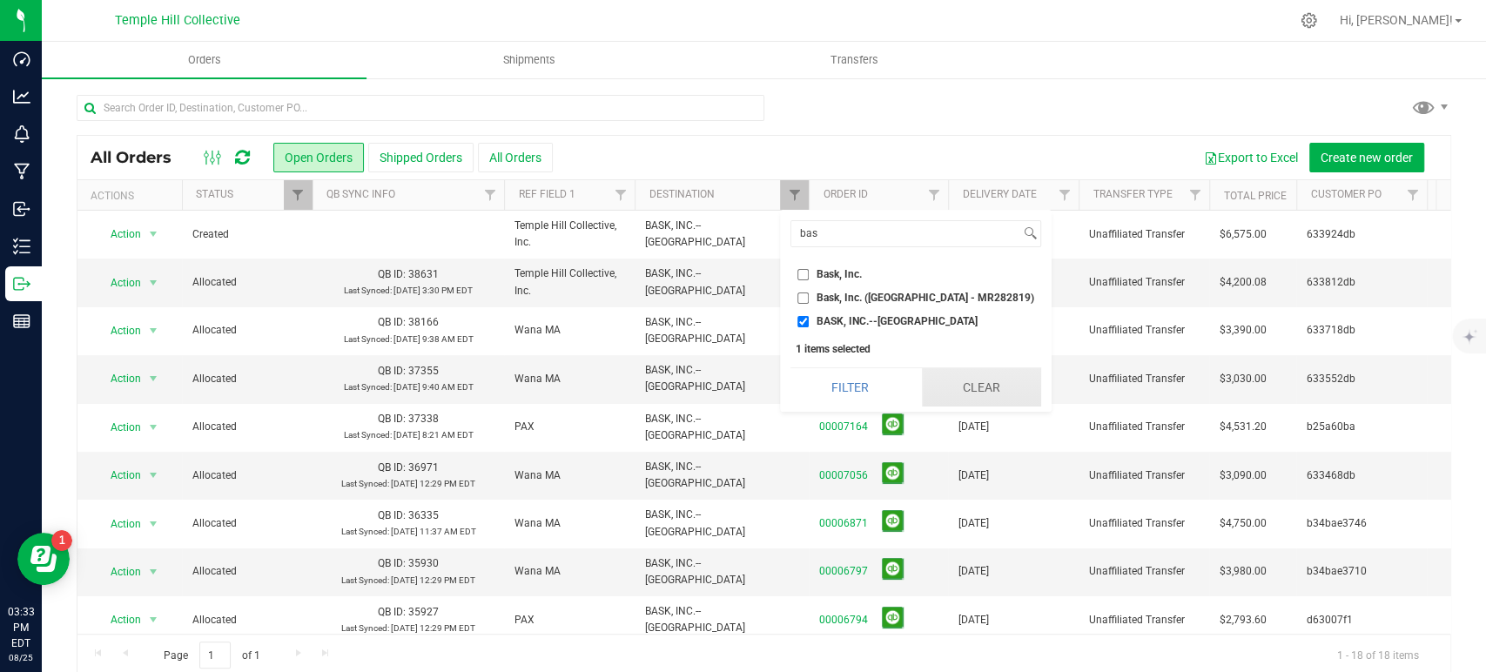
click at [926, 382] on button "Clear" at bounding box center [981, 387] width 119 height 38
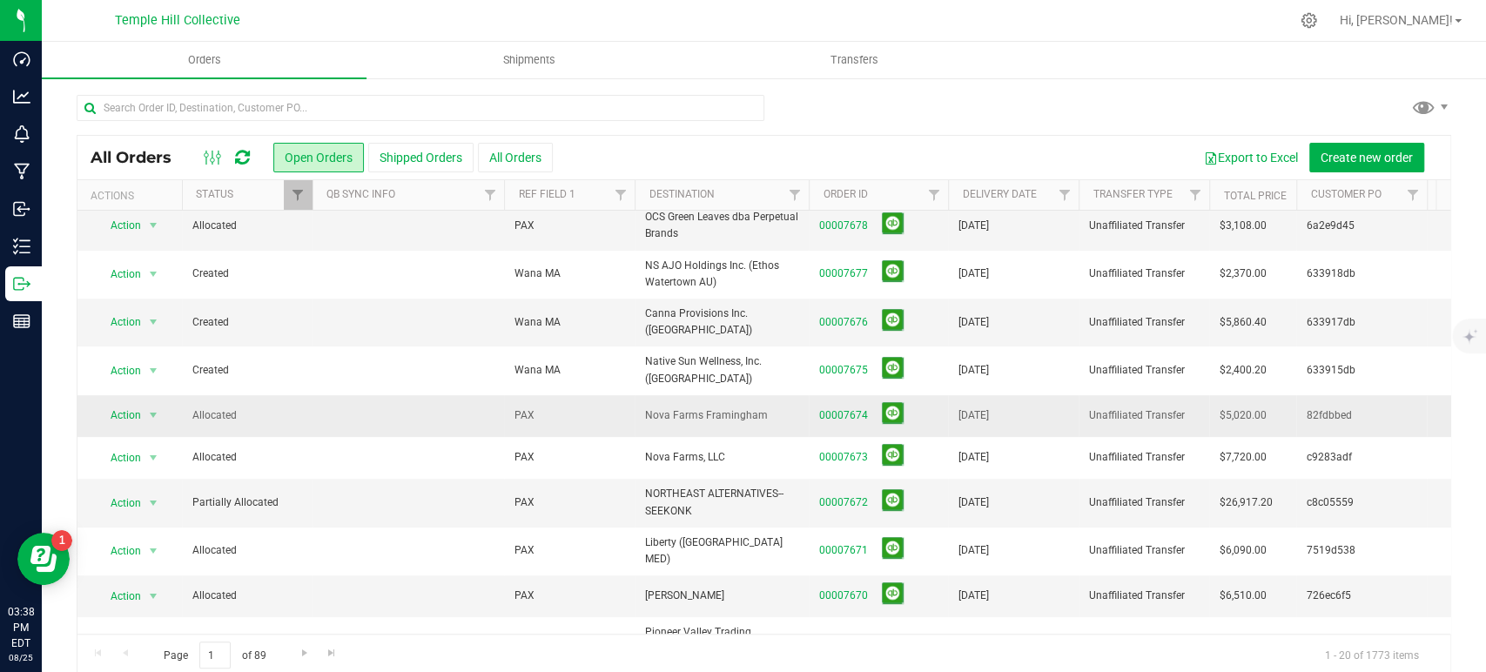
scroll to position [494, 0]
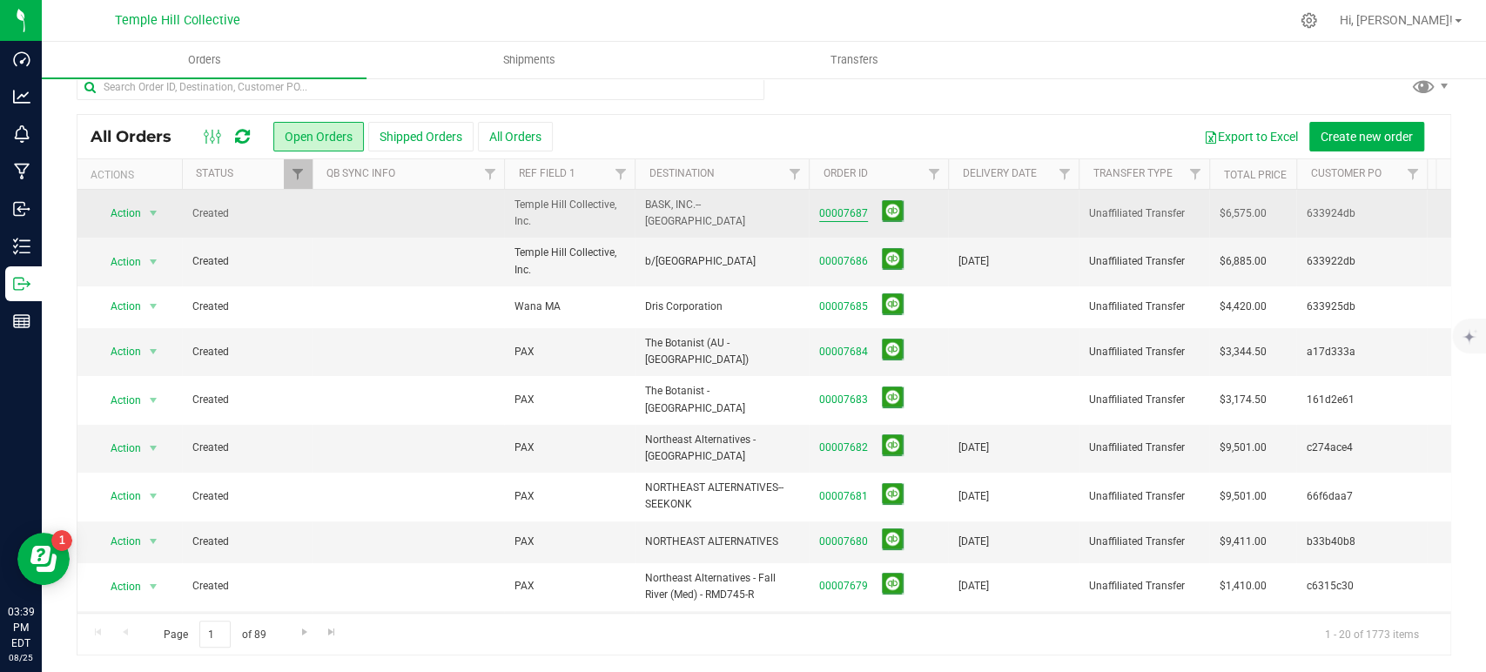
click at [852, 206] on link "00007687" at bounding box center [843, 213] width 49 height 17
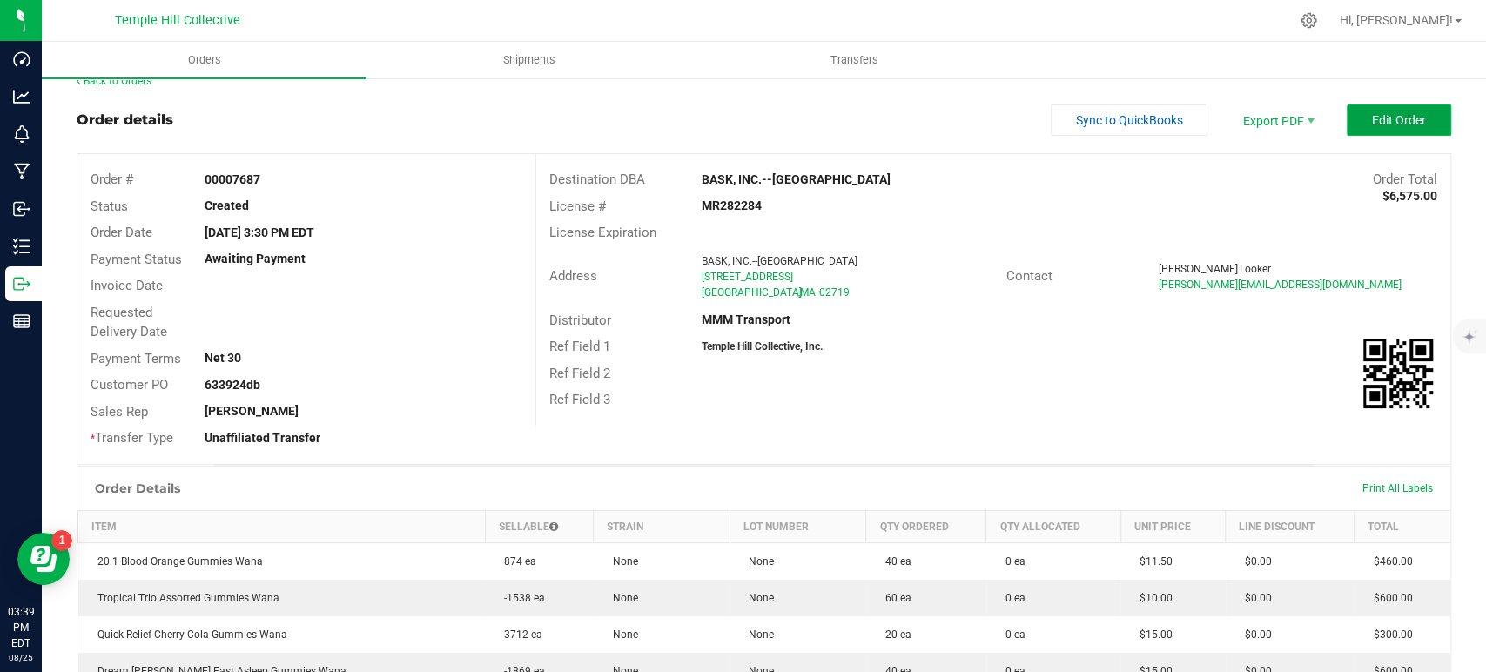
click at [1394, 129] on button "Edit Order" at bounding box center [1399, 119] width 104 height 31
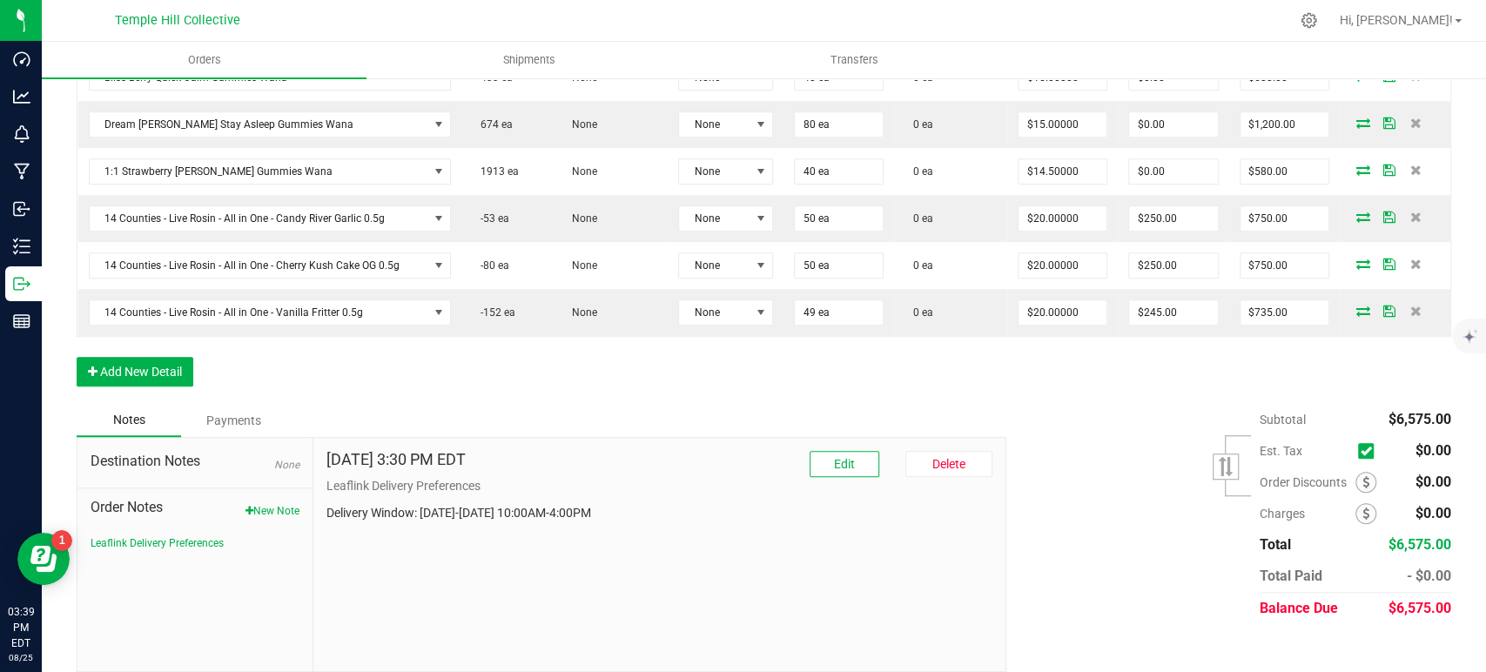
scroll to position [759, 0]
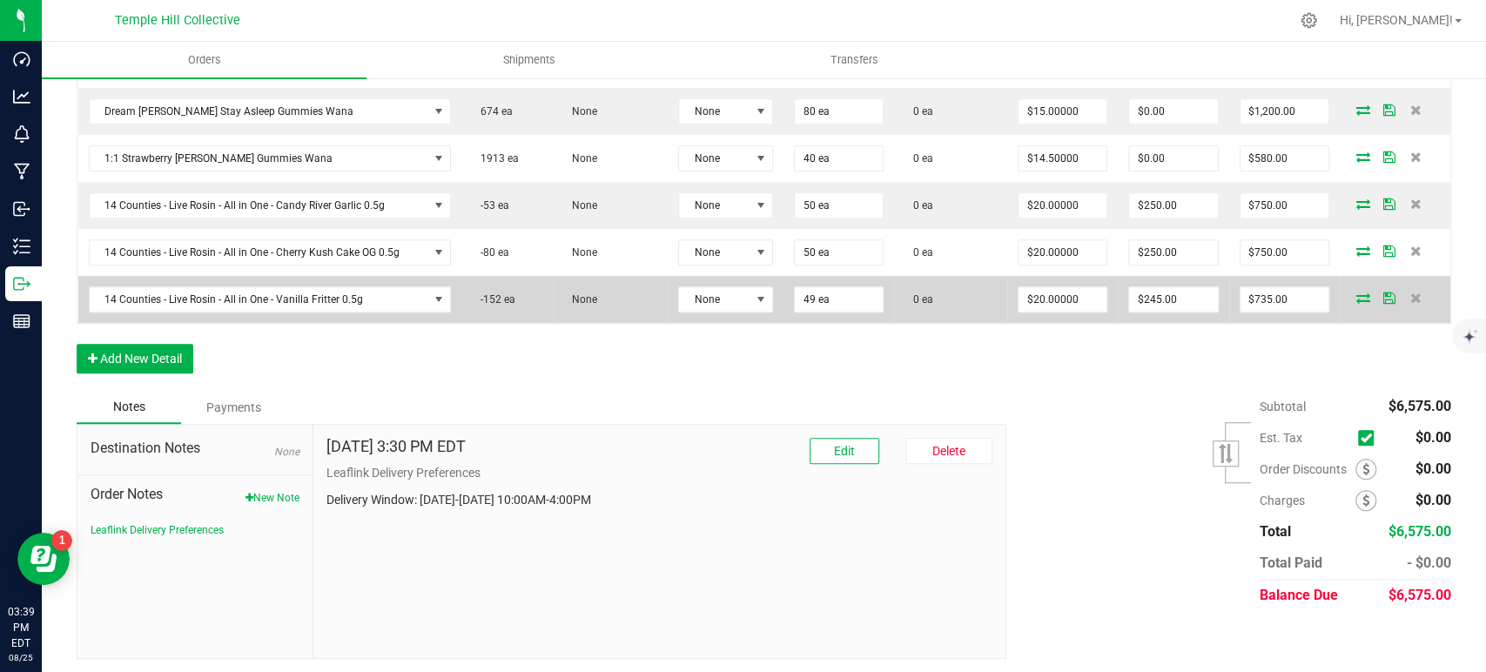
click at [1357, 297] on span at bounding box center [1363, 298] width 26 height 10
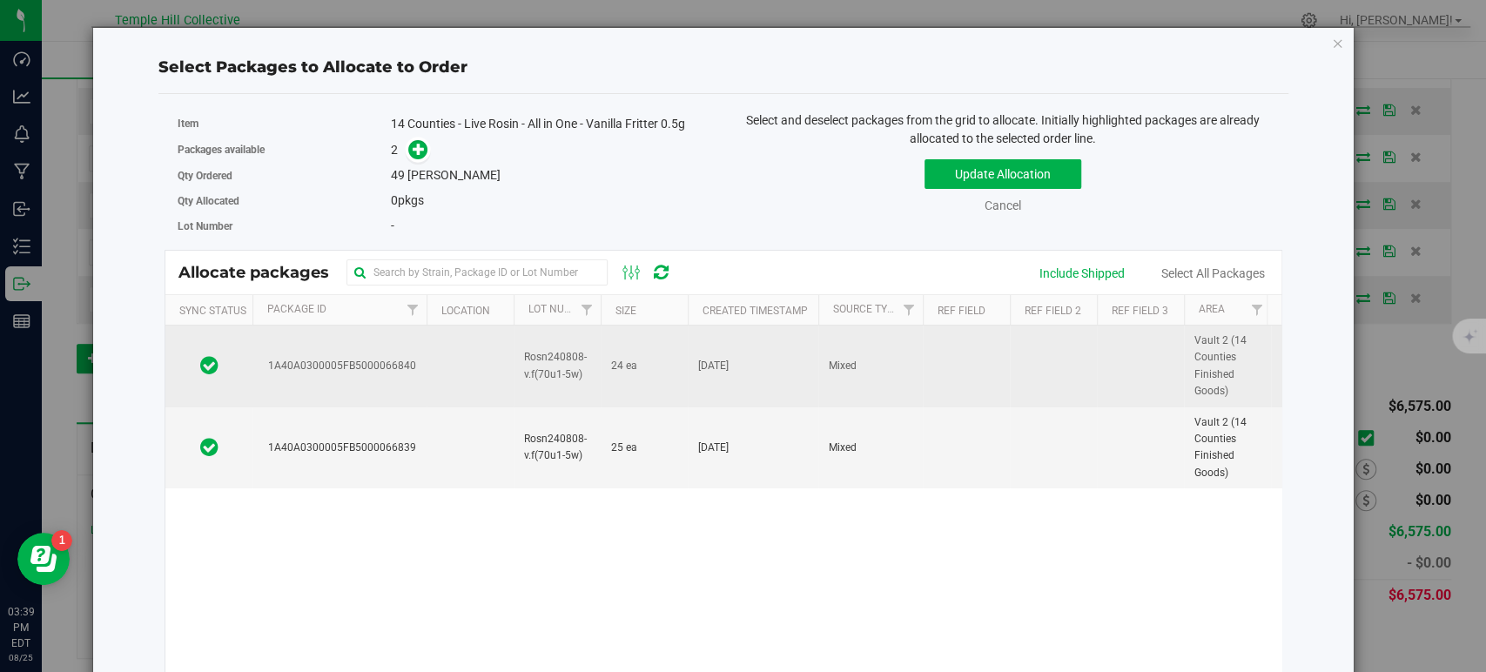
click at [1001, 360] on td at bounding box center [966, 367] width 87 height 82
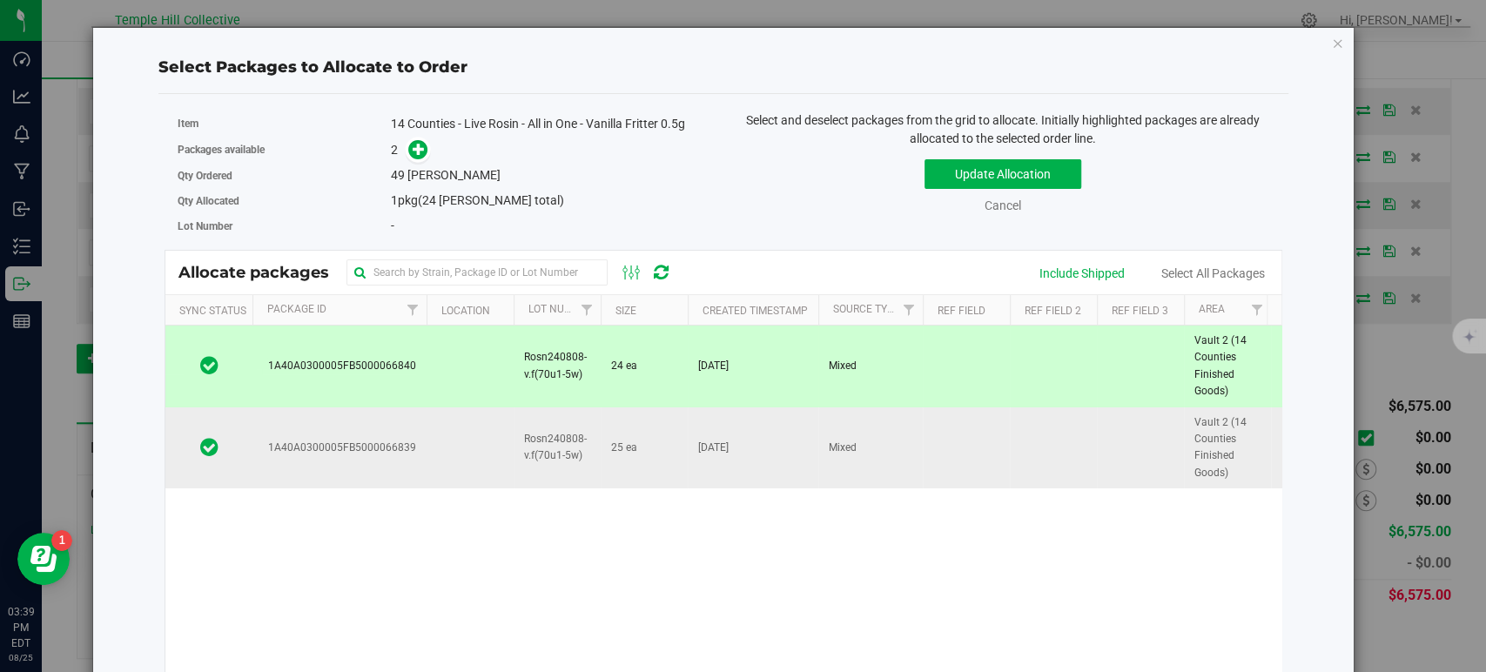
click at [1005, 430] on td at bounding box center [966, 447] width 87 height 81
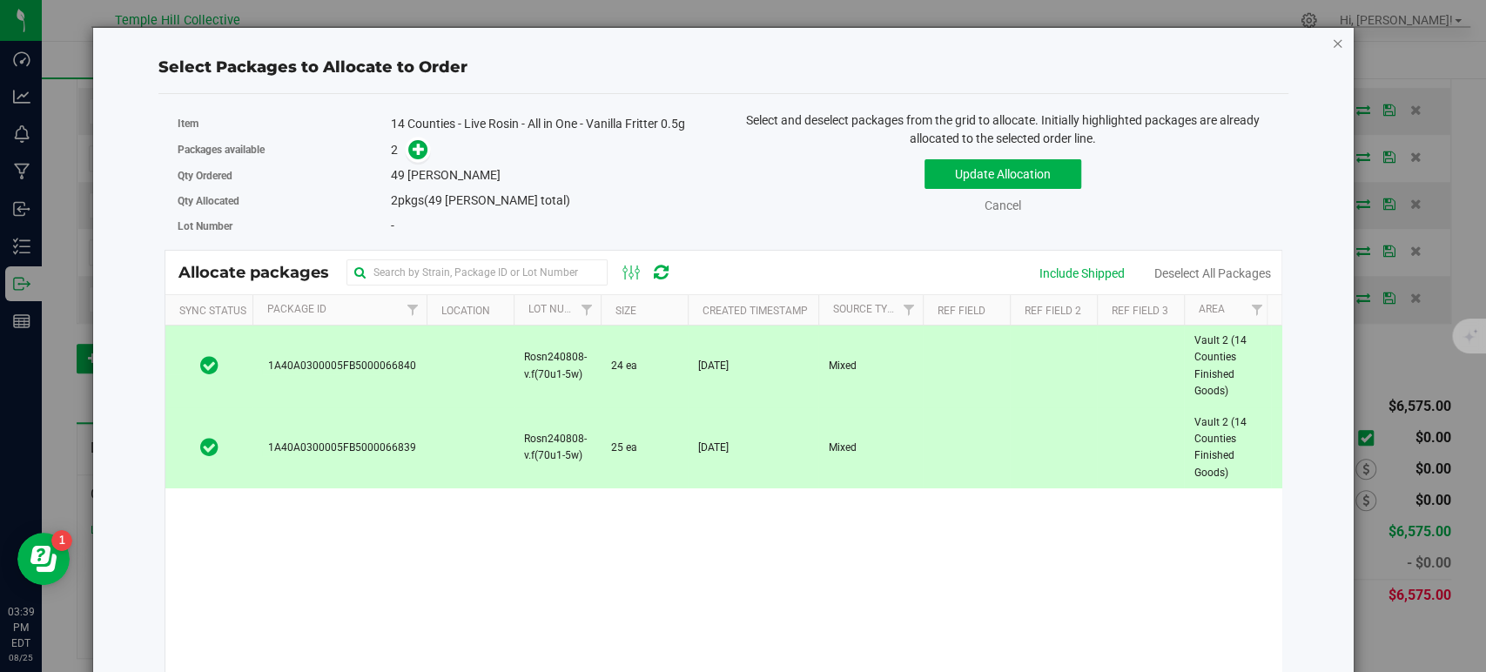
click at [1332, 41] on icon "button" at bounding box center [1338, 42] width 12 height 21
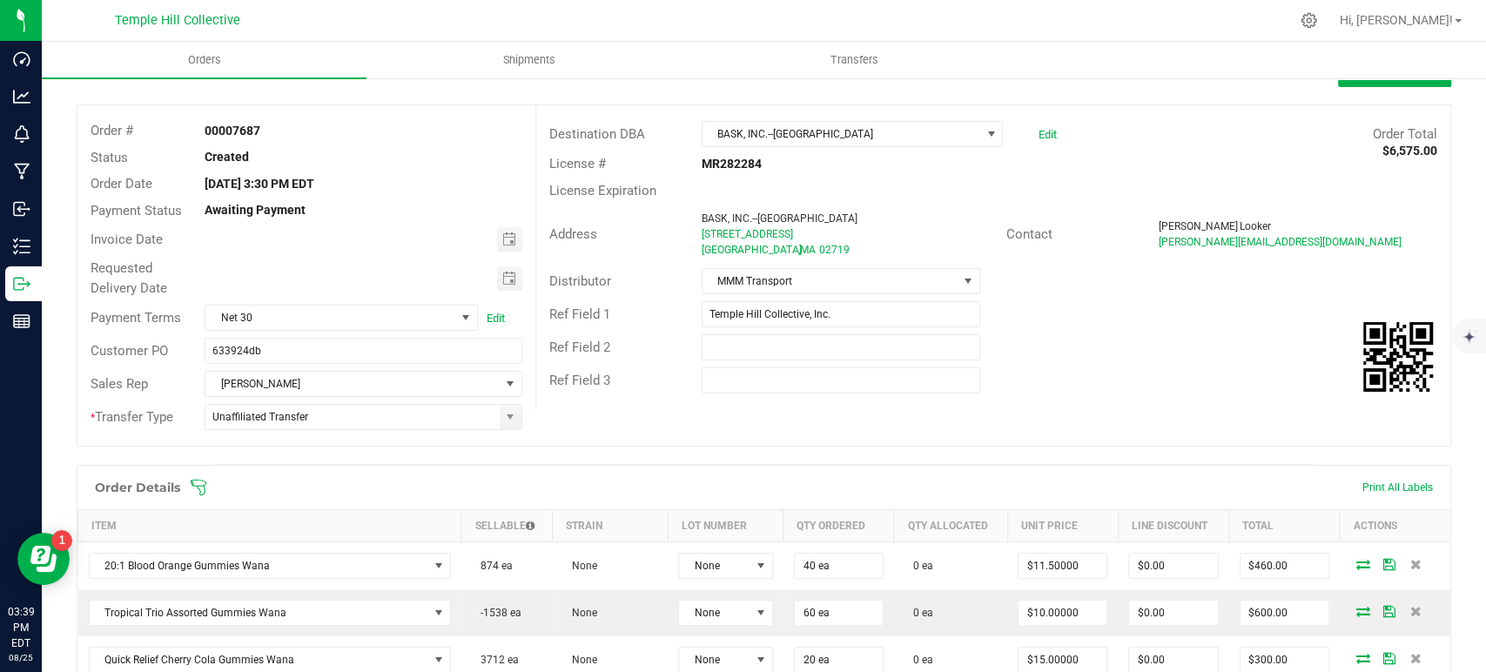
scroll to position [0, 0]
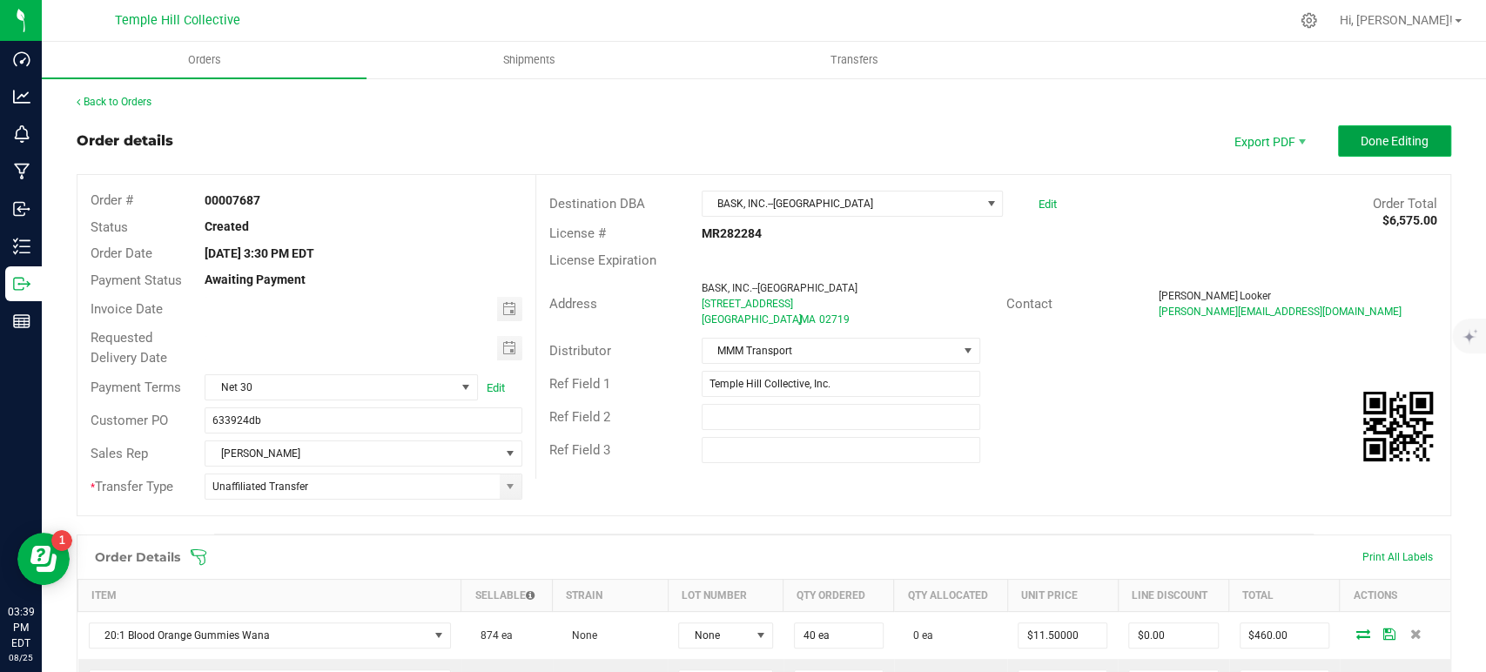
click at [1370, 142] on span "Done Editing" at bounding box center [1395, 141] width 68 height 14
